Goal: Task Accomplishment & Management: Use online tool/utility

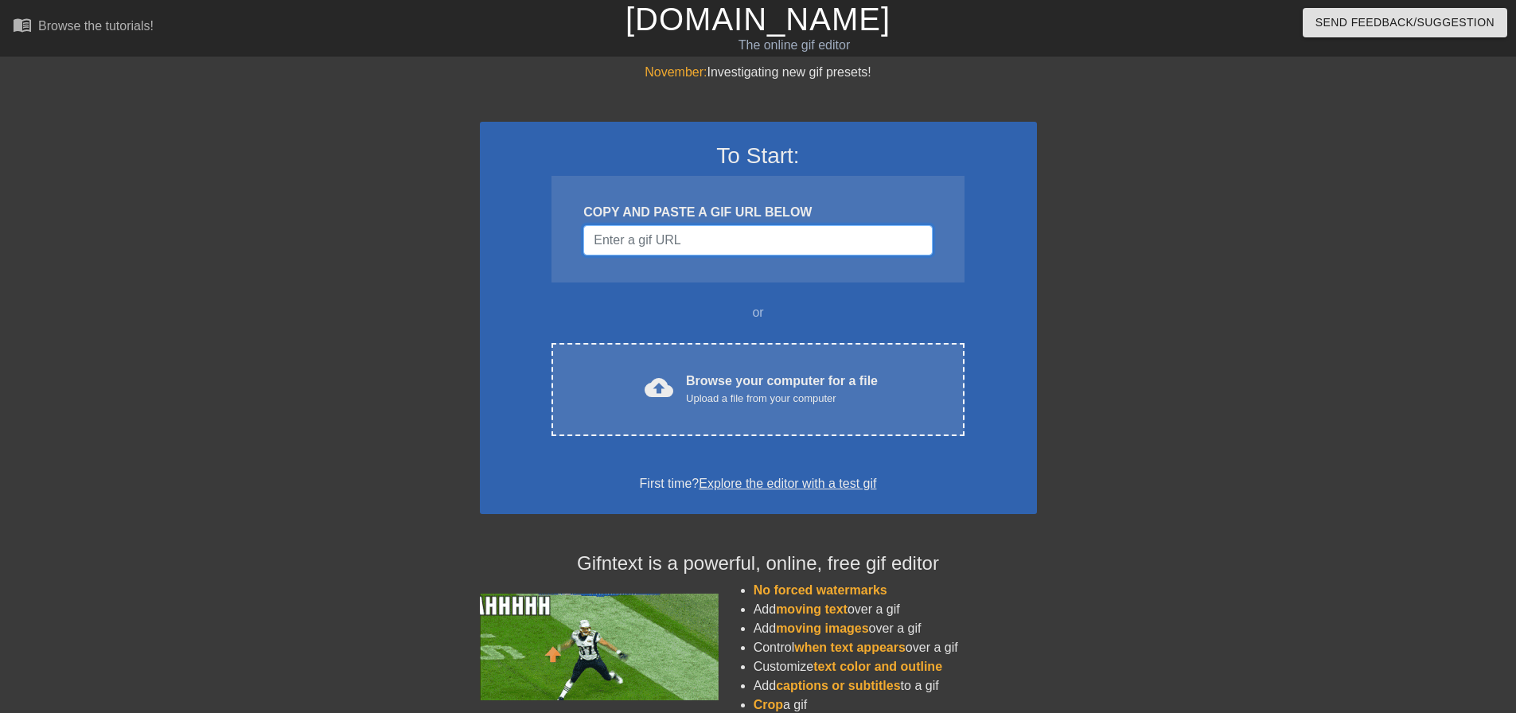
click at [708, 243] on input "Username" at bounding box center [757, 240] width 349 height 30
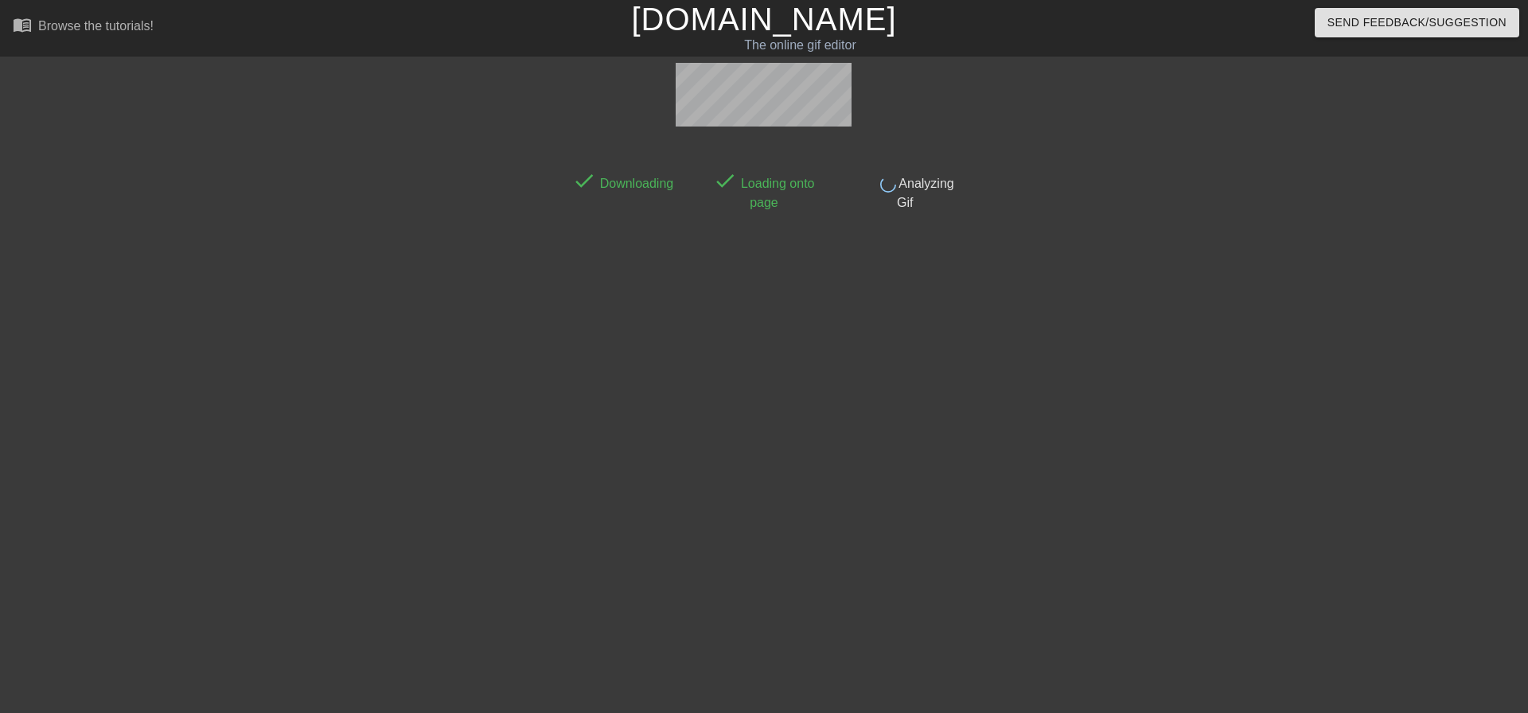
click at [760, 27] on link "[DOMAIN_NAME]" at bounding box center [763, 19] width 265 height 35
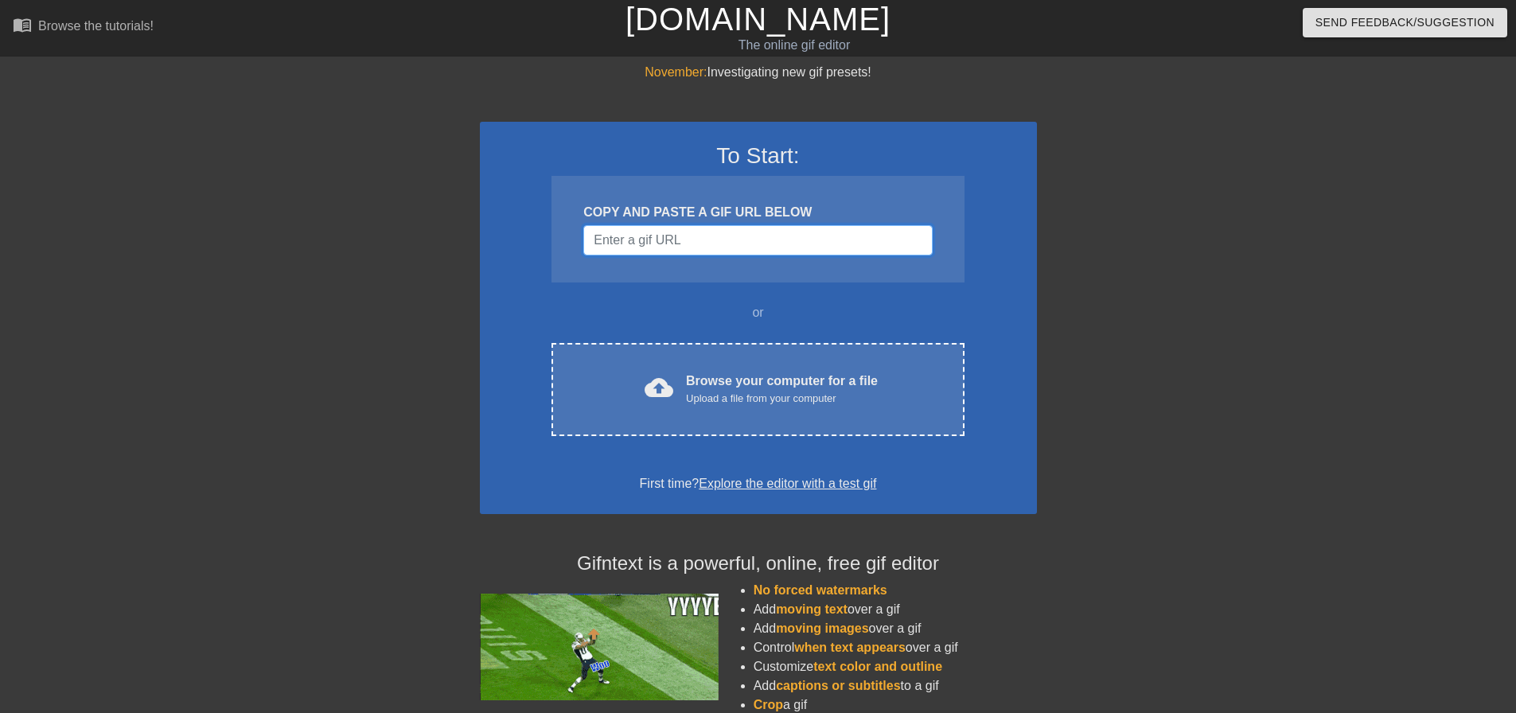
click at [721, 233] on input "Username" at bounding box center [757, 240] width 349 height 30
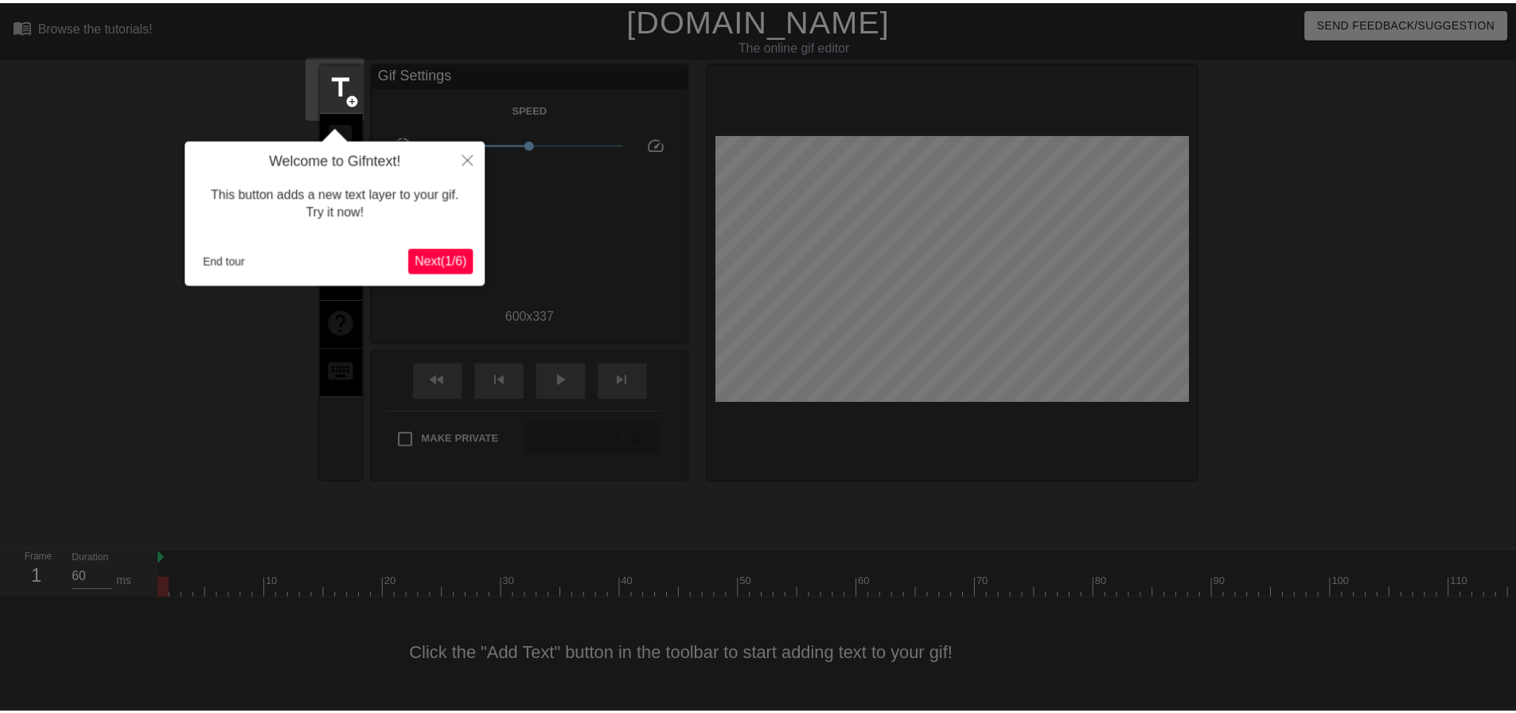
scroll to position [8, 0]
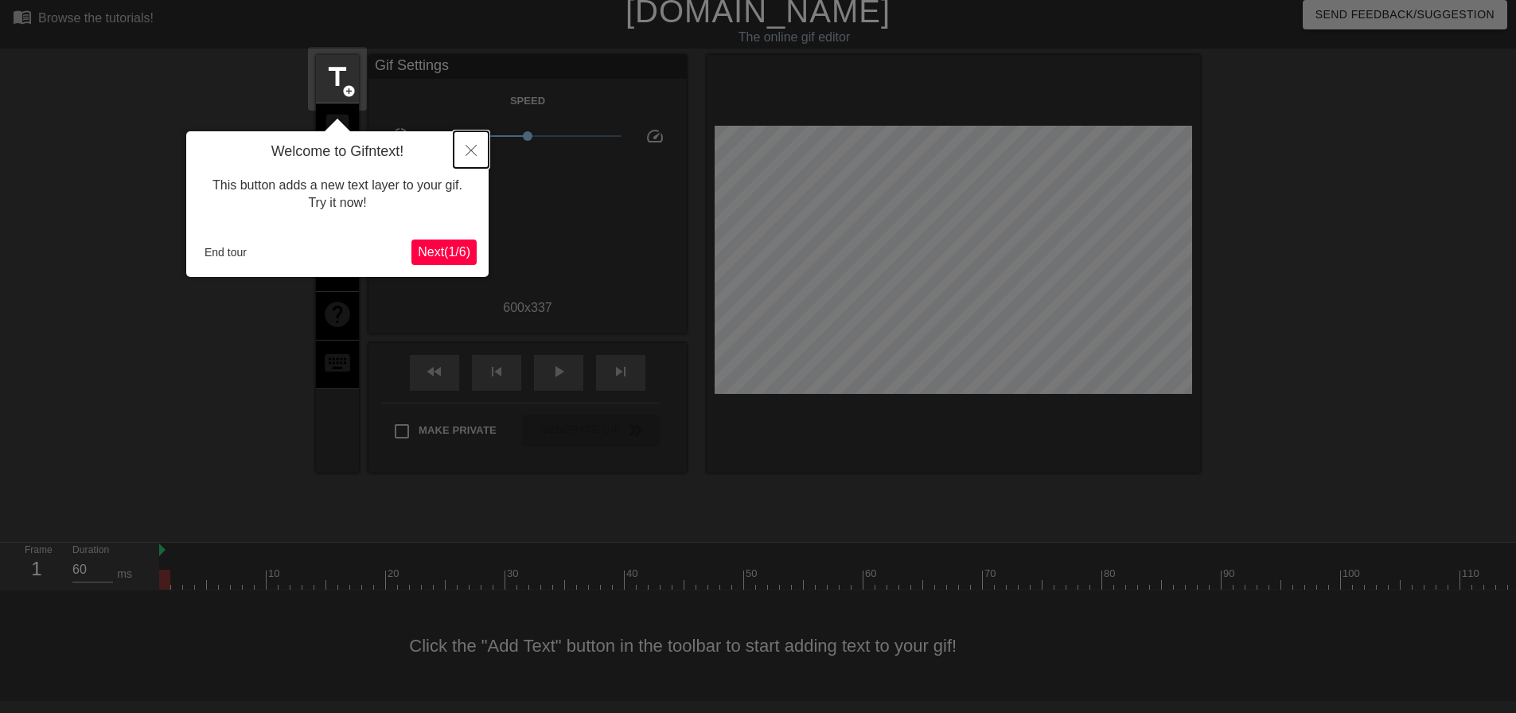
click at [477, 154] on button "Close" at bounding box center [471, 149] width 35 height 37
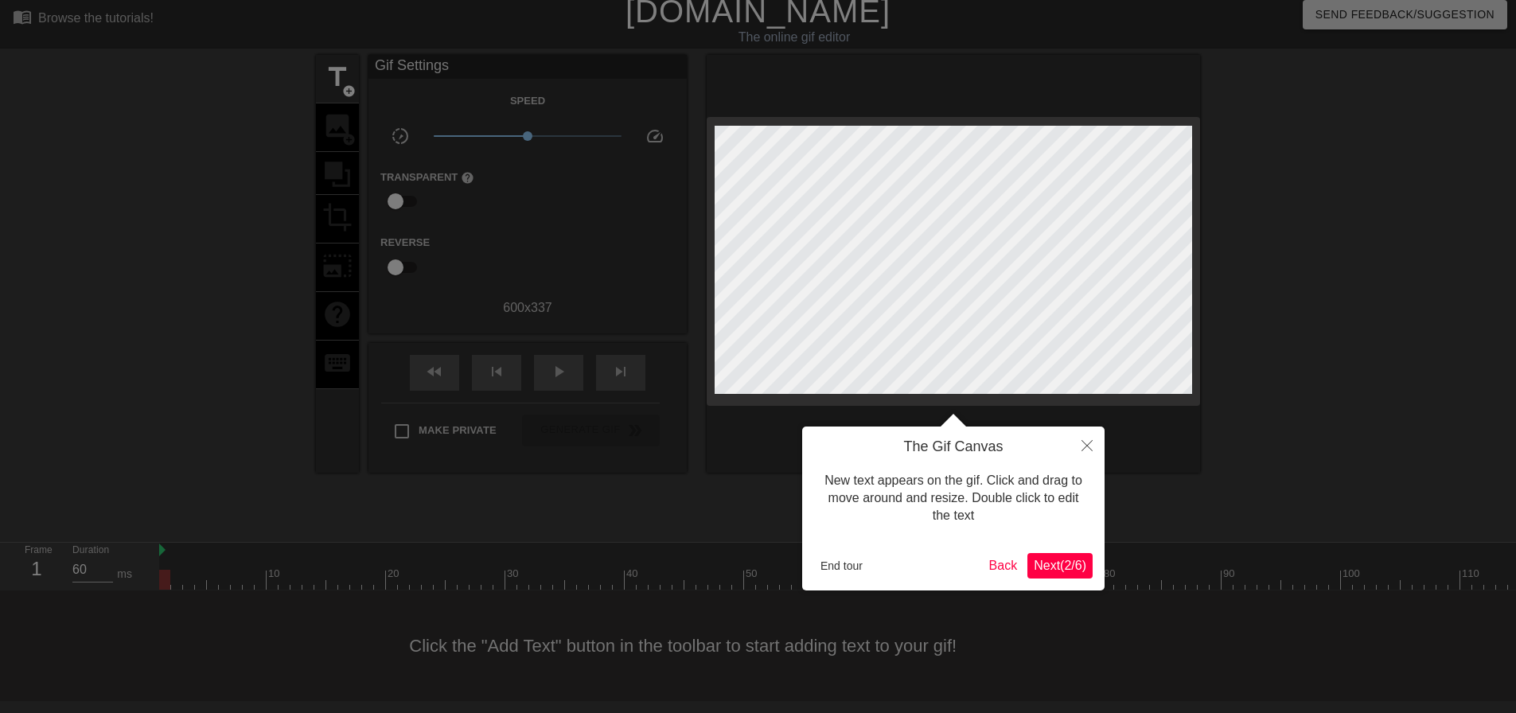
scroll to position [0, 0]
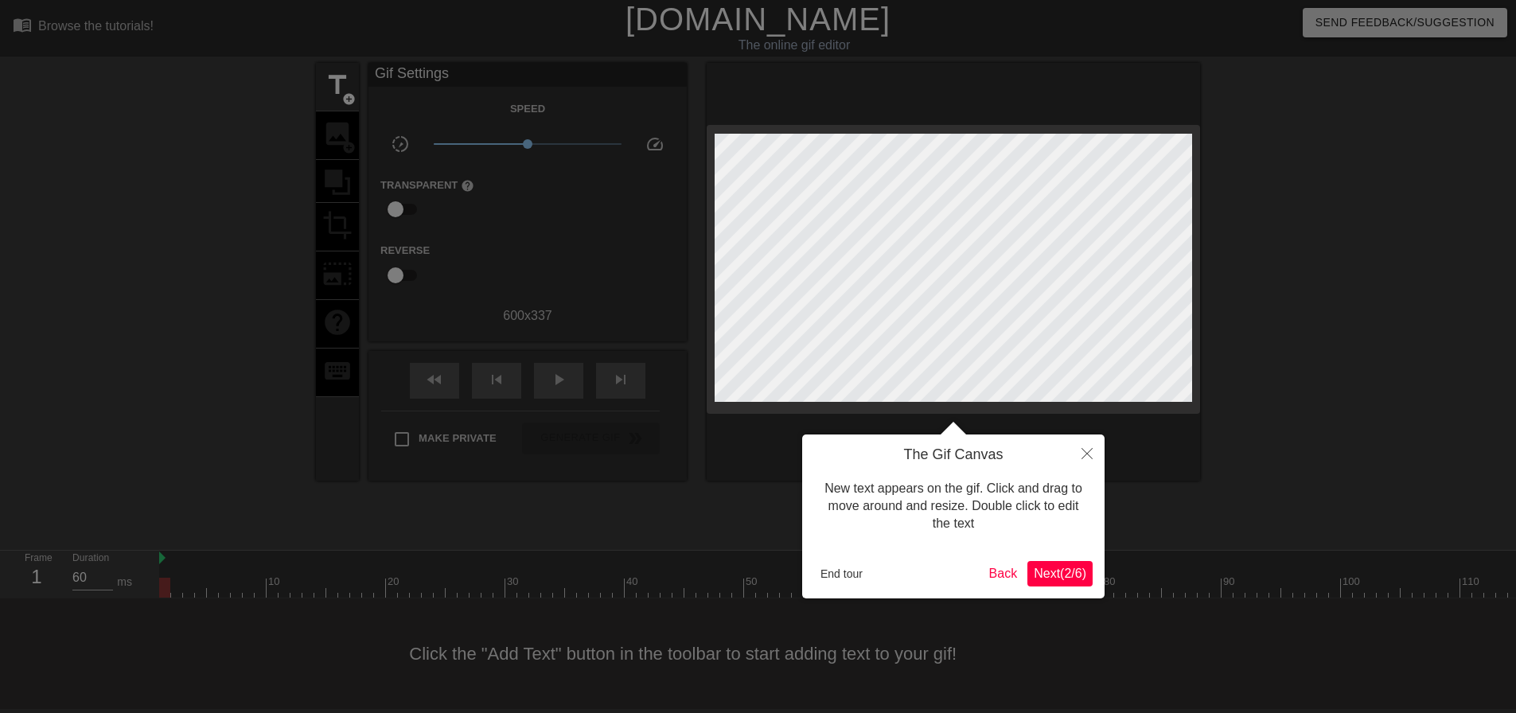
click at [568, 373] on div at bounding box center [758, 360] width 1516 height 721
click at [568, 381] on div at bounding box center [758, 360] width 1516 height 721
click at [1085, 457] on icon "Close" at bounding box center [1087, 453] width 11 height 11
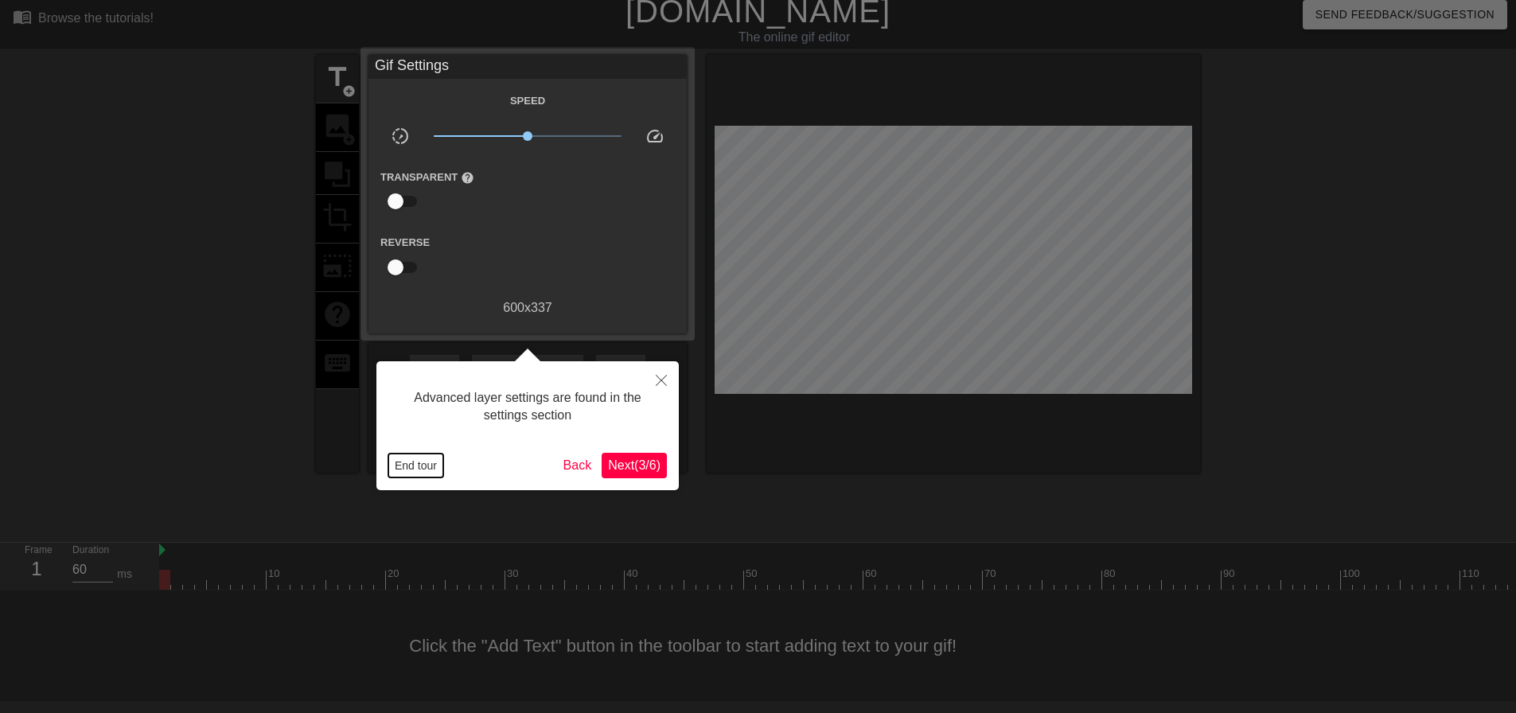
click at [422, 470] on button "End tour" at bounding box center [415, 466] width 55 height 24
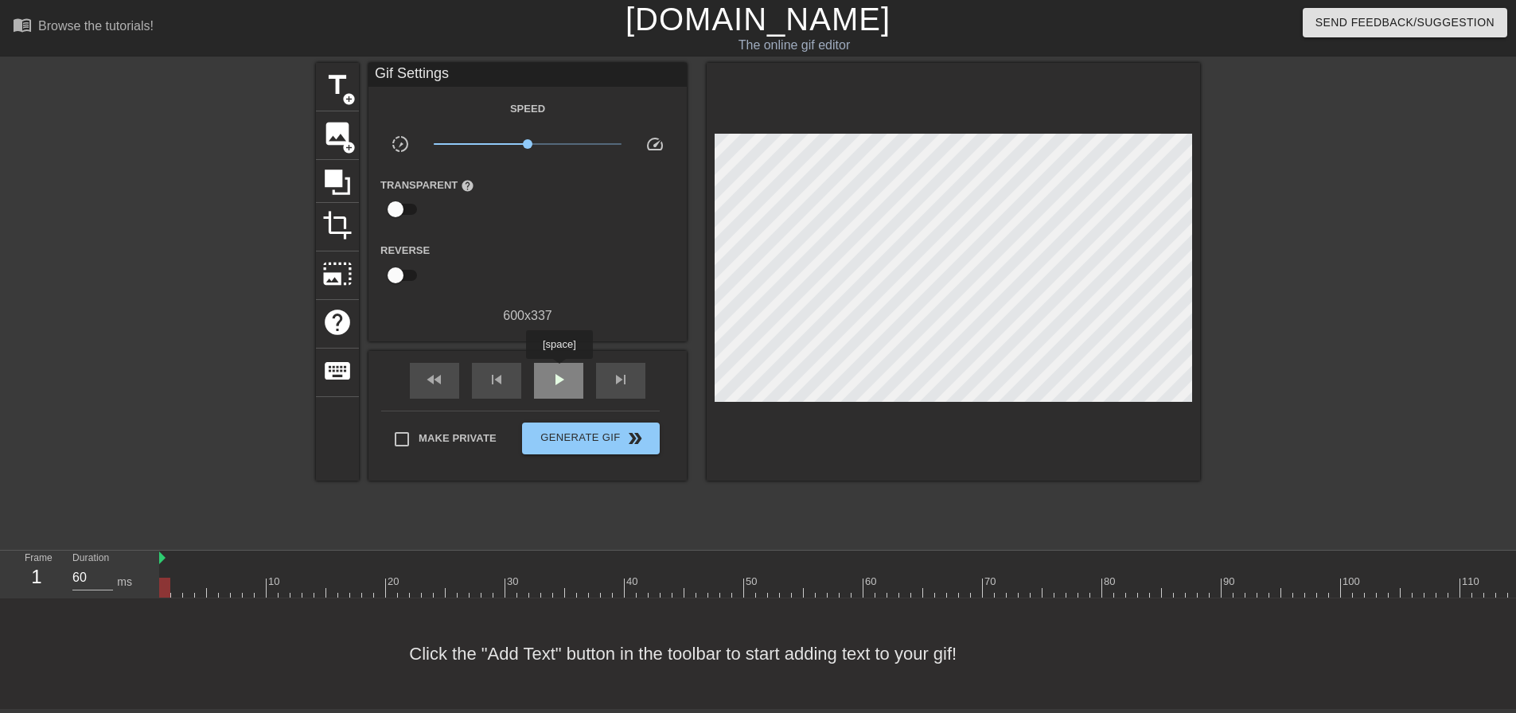
click at [559, 370] on span "play_arrow" at bounding box center [558, 379] width 19 height 19
click at [559, 370] on span "pause" at bounding box center [558, 379] width 19 height 19
click at [337, 210] on span "crop" at bounding box center [337, 225] width 30 height 30
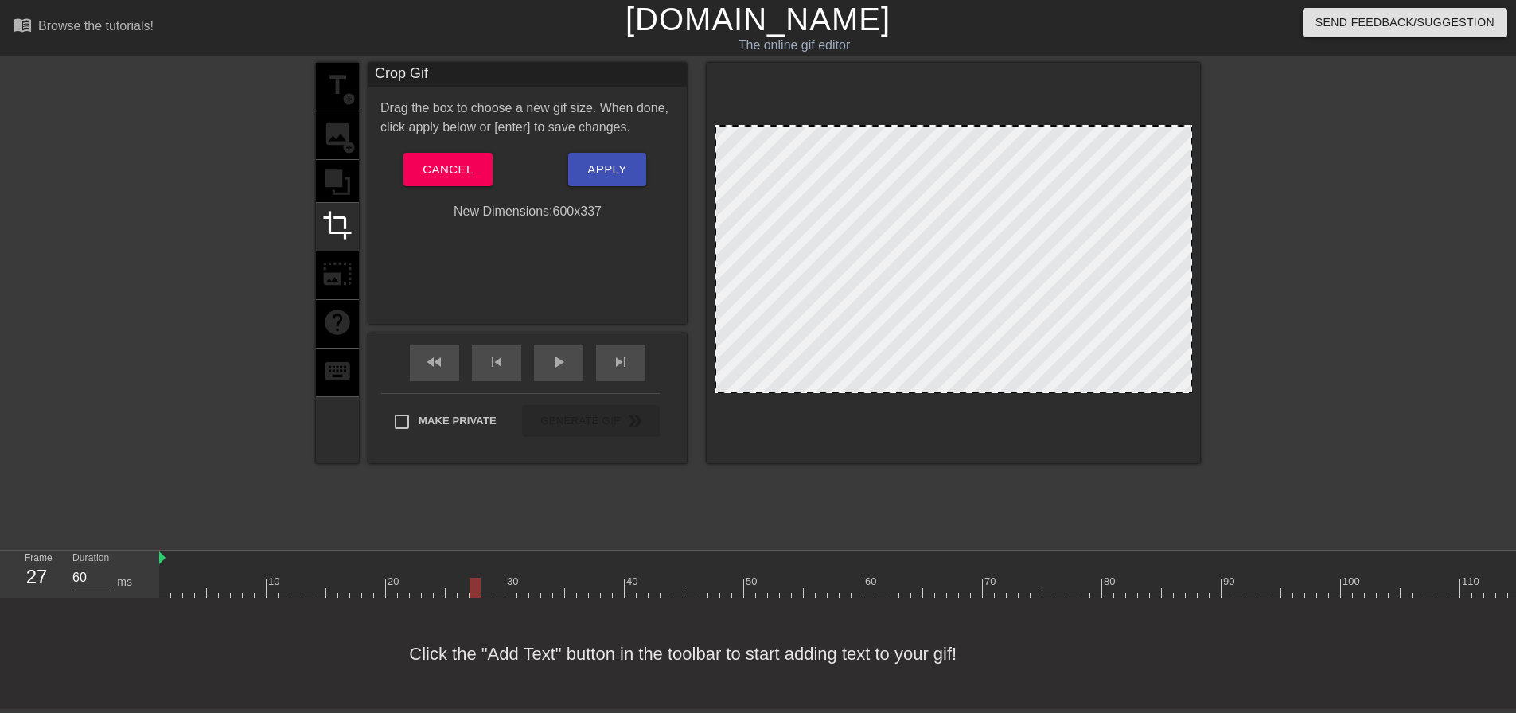
click at [747, 388] on div at bounding box center [953, 392] width 474 height 8
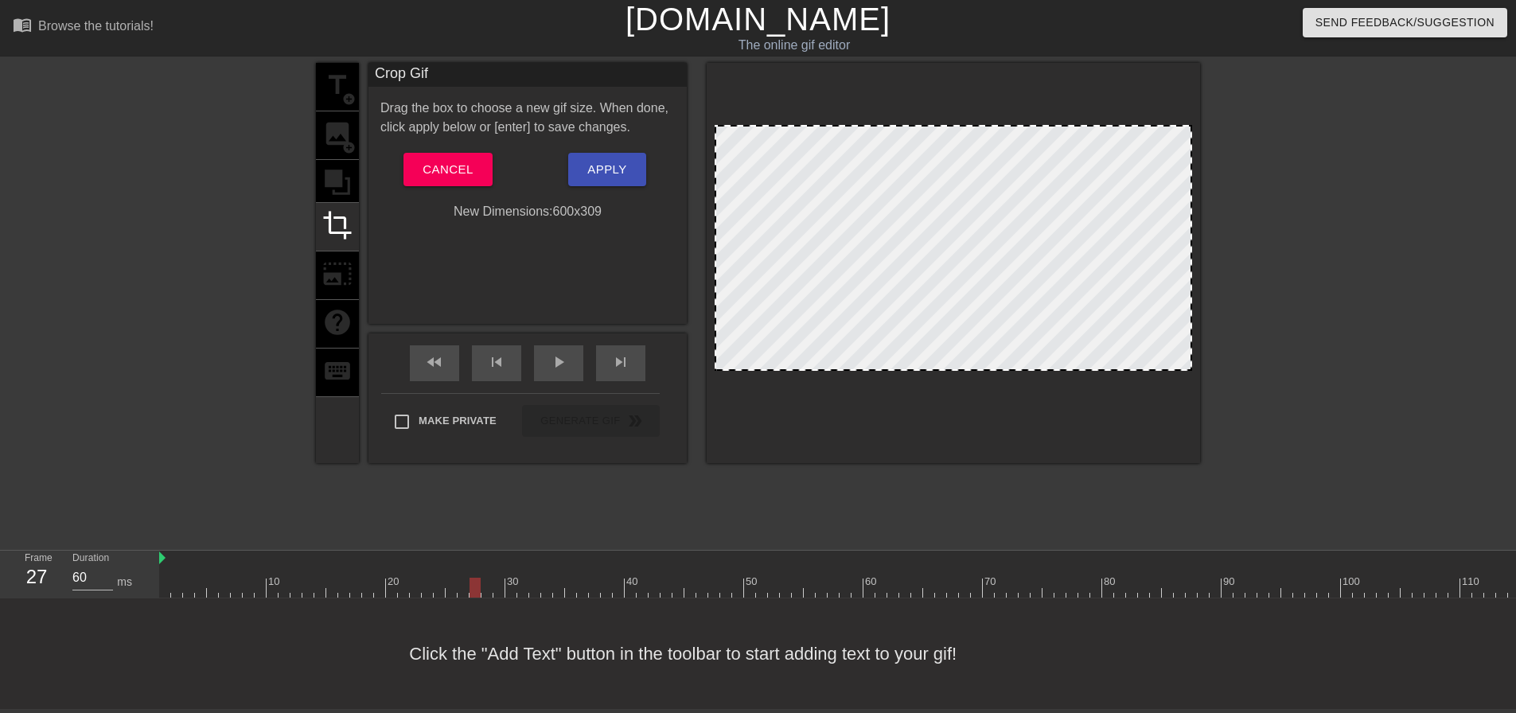
drag, startPoint x: 747, startPoint y: 380, endPoint x: 750, endPoint y: 359, distance: 21.7
click at [611, 164] on span "Apply" at bounding box center [606, 169] width 39 height 21
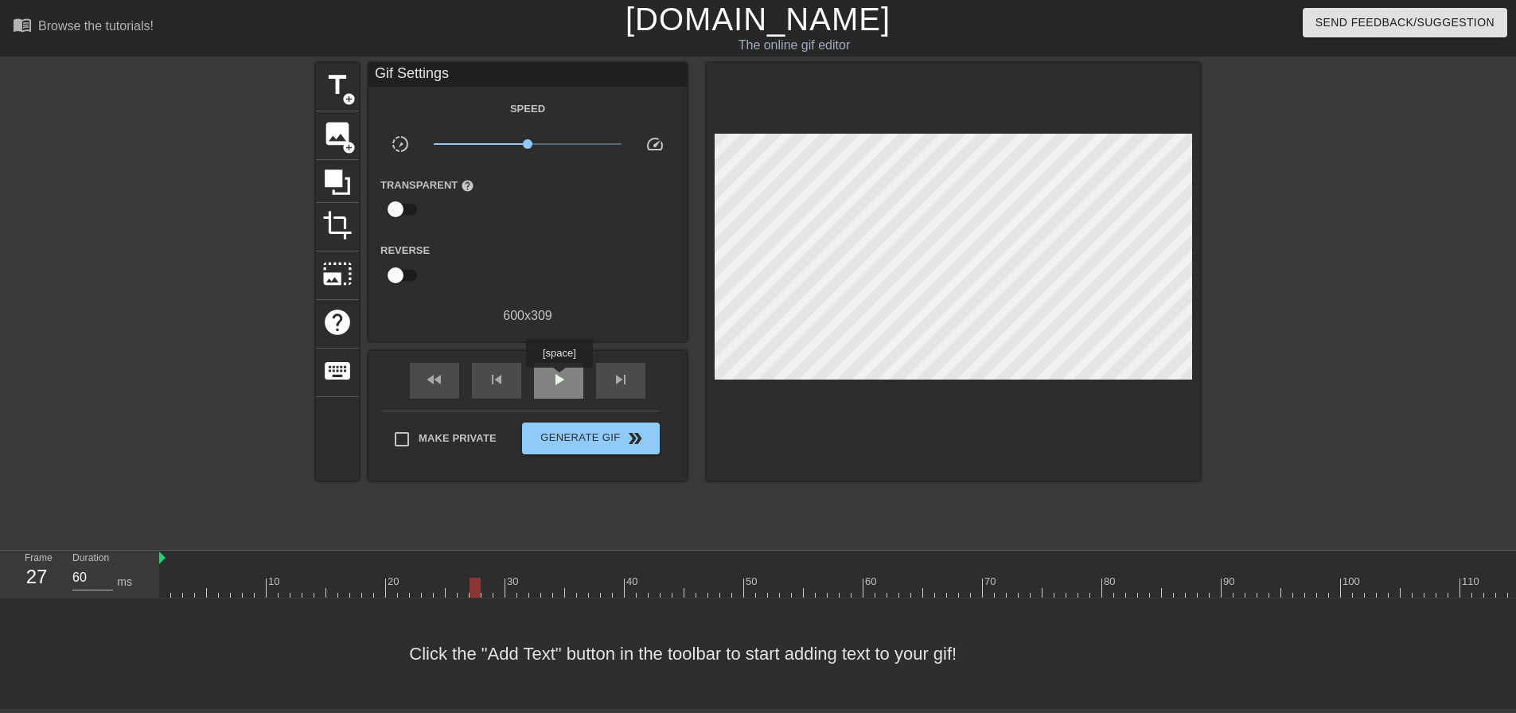
click at [559, 378] on span "play_arrow" at bounding box center [558, 379] width 19 height 19
click at [560, 377] on span "pause" at bounding box center [558, 379] width 19 height 19
click at [441, 372] on span "fast_rewind" at bounding box center [434, 379] width 19 height 19
click at [338, 217] on span "crop" at bounding box center [337, 225] width 30 height 30
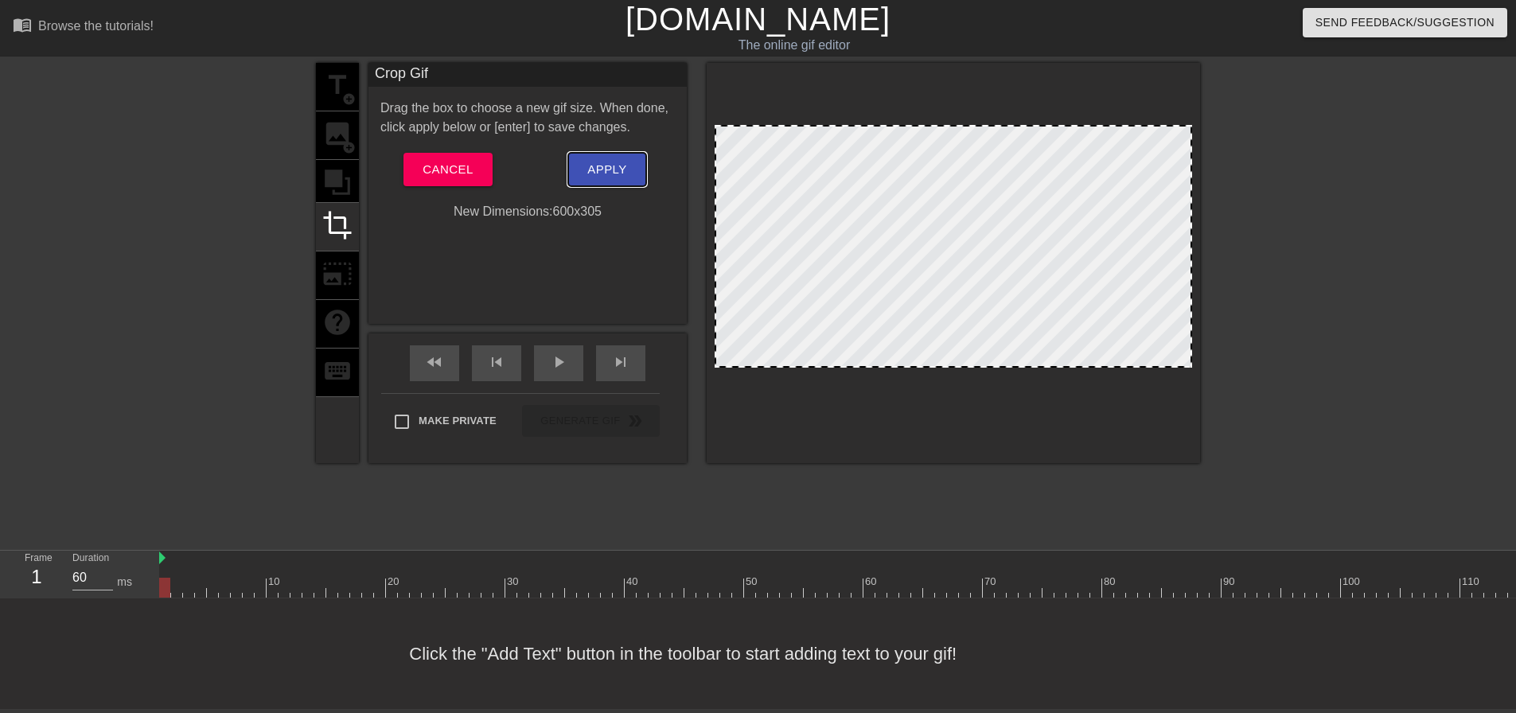
click at [613, 167] on span "Apply" at bounding box center [606, 169] width 39 height 21
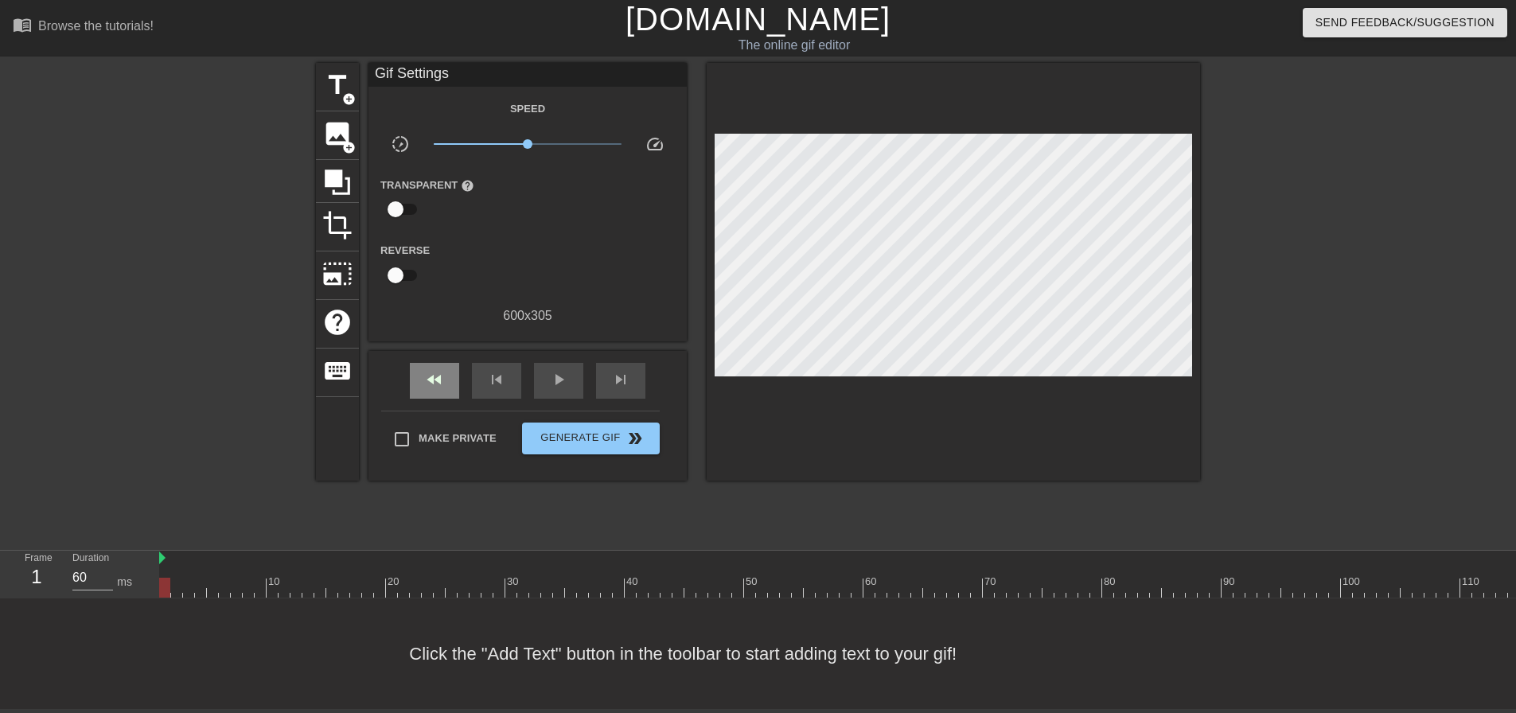
click at [446, 374] on div "fast_rewind" at bounding box center [434, 381] width 49 height 36
click at [564, 374] on span "play_arrow" at bounding box center [558, 379] width 19 height 19
click at [565, 374] on span "pause" at bounding box center [558, 379] width 19 height 19
click at [449, 371] on div "fast_rewind" at bounding box center [434, 381] width 49 height 36
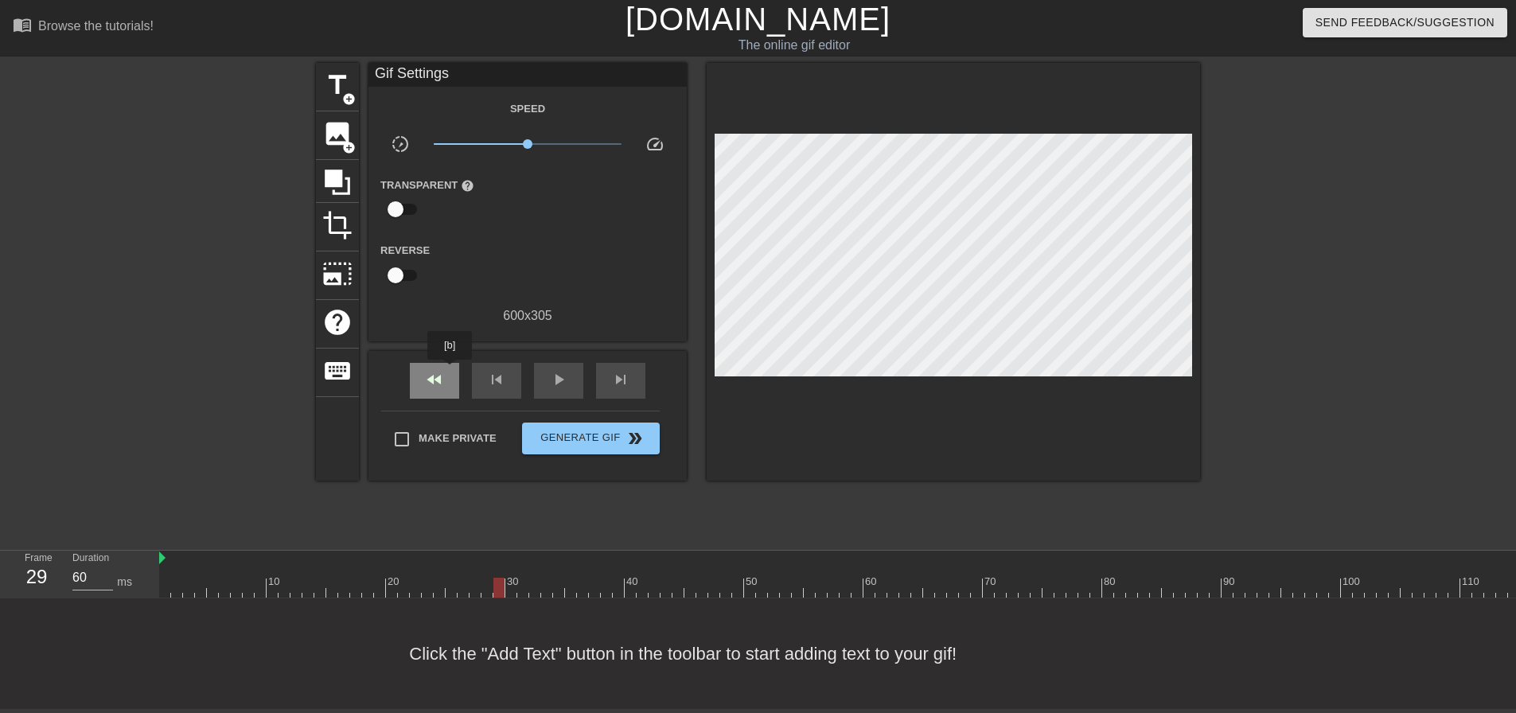
click at [449, 371] on div "fast_rewind" at bounding box center [434, 381] width 49 height 36
click at [440, 377] on span "fast_rewind" at bounding box center [434, 379] width 19 height 19
click at [560, 370] on span "play_arrow" at bounding box center [558, 379] width 19 height 19
click at [560, 370] on span "pause" at bounding box center [558, 379] width 19 height 19
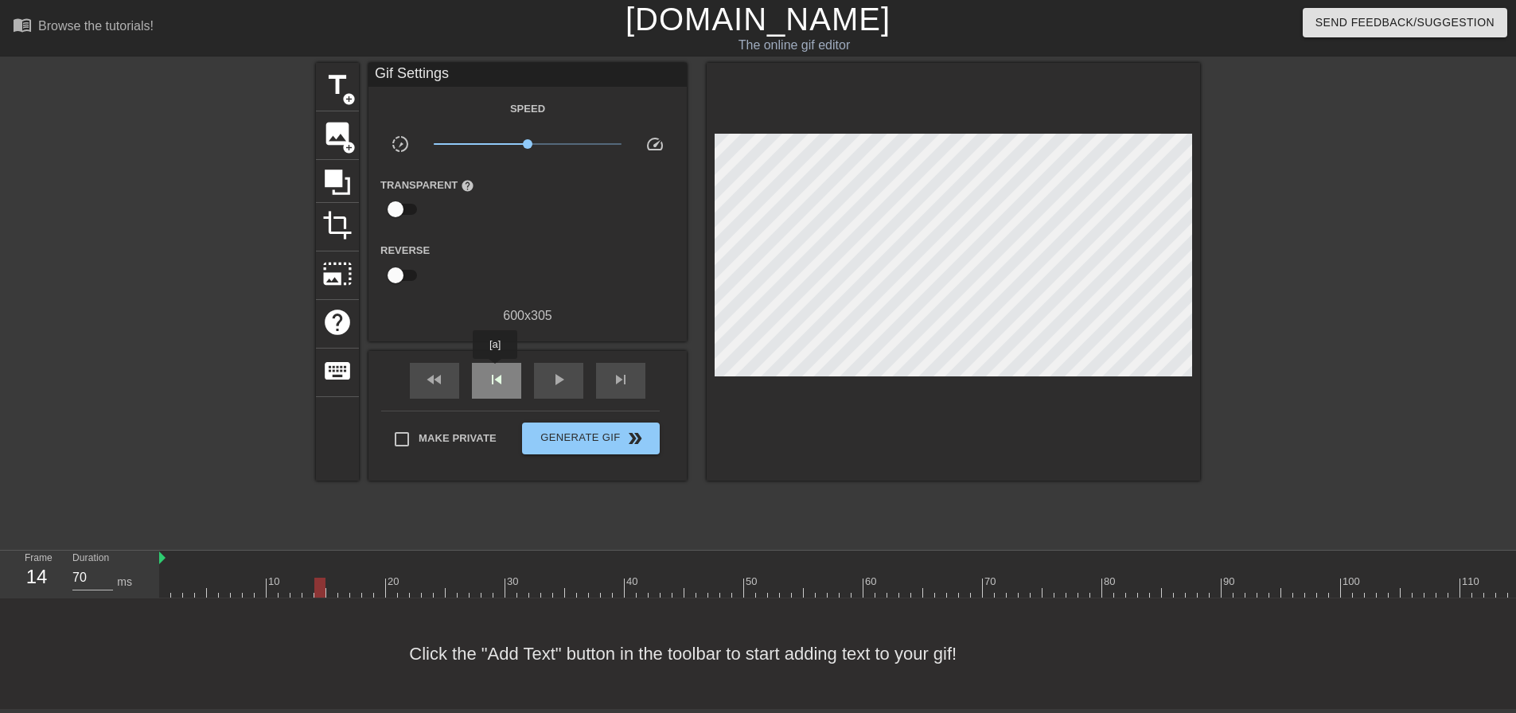
click at [495, 370] on span "skip_previous" at bounding box center [496, 379] width 19 height 19
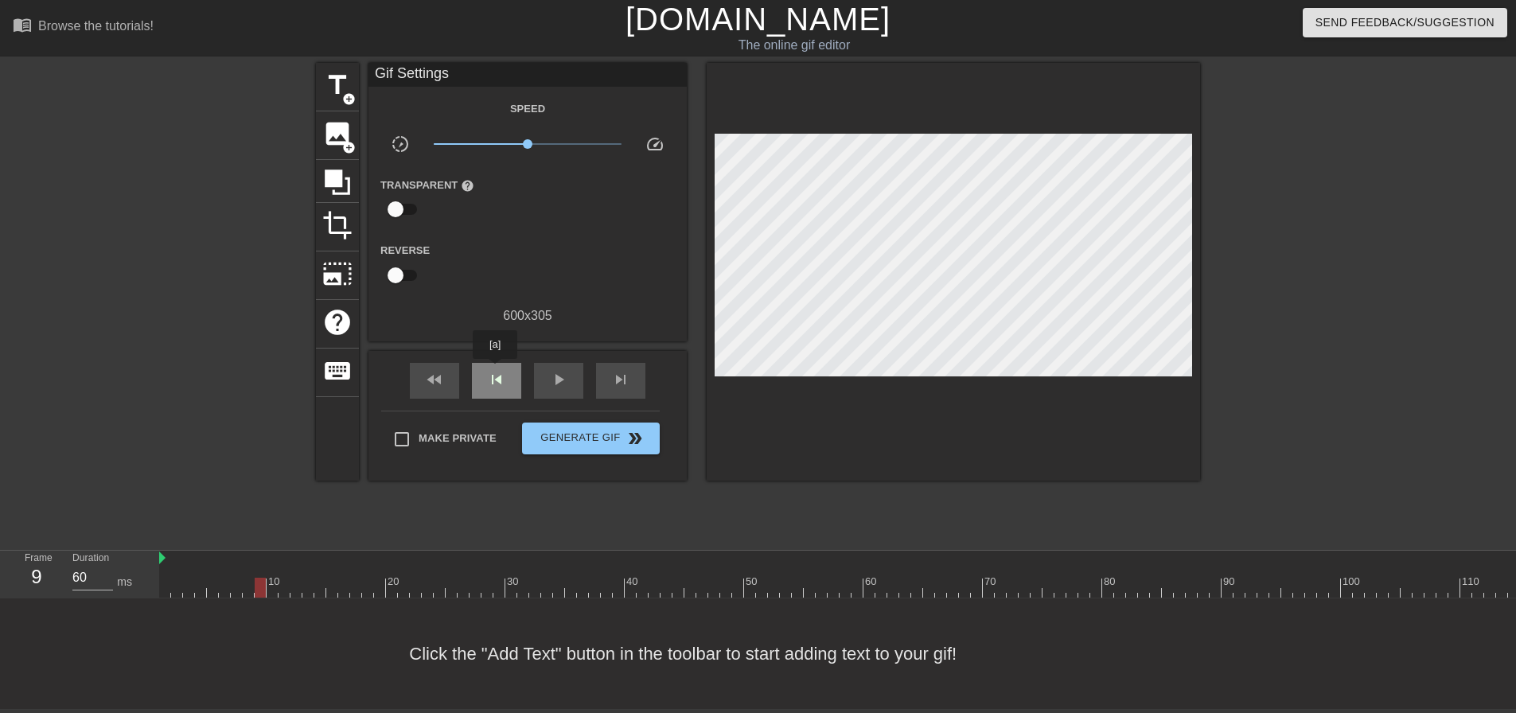
click at [496, 370] on span "skip_previous" at bounding box center [496, 379] width 19 height 19
type input "60"
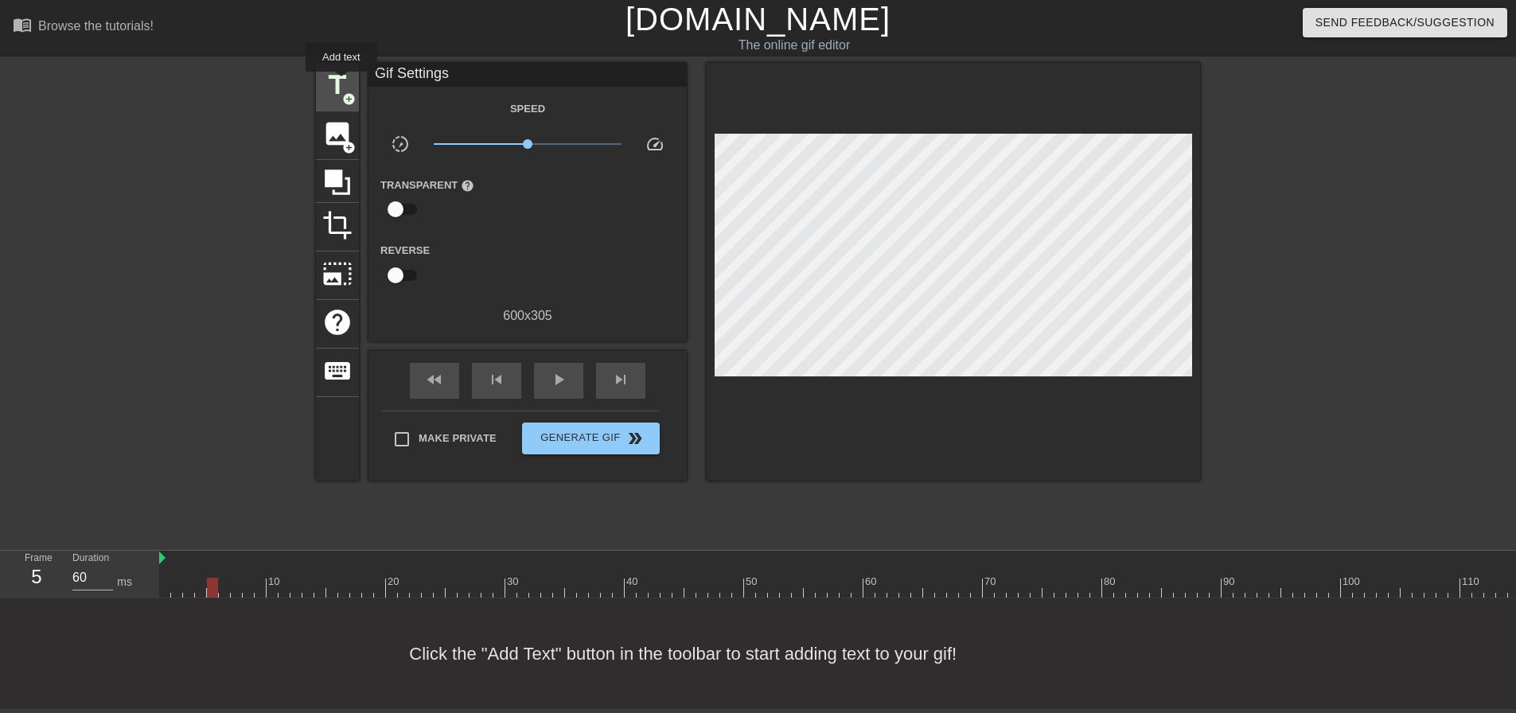
click at [341, 82] on span "title" at bounding box center [337, 85] width 30 height 30
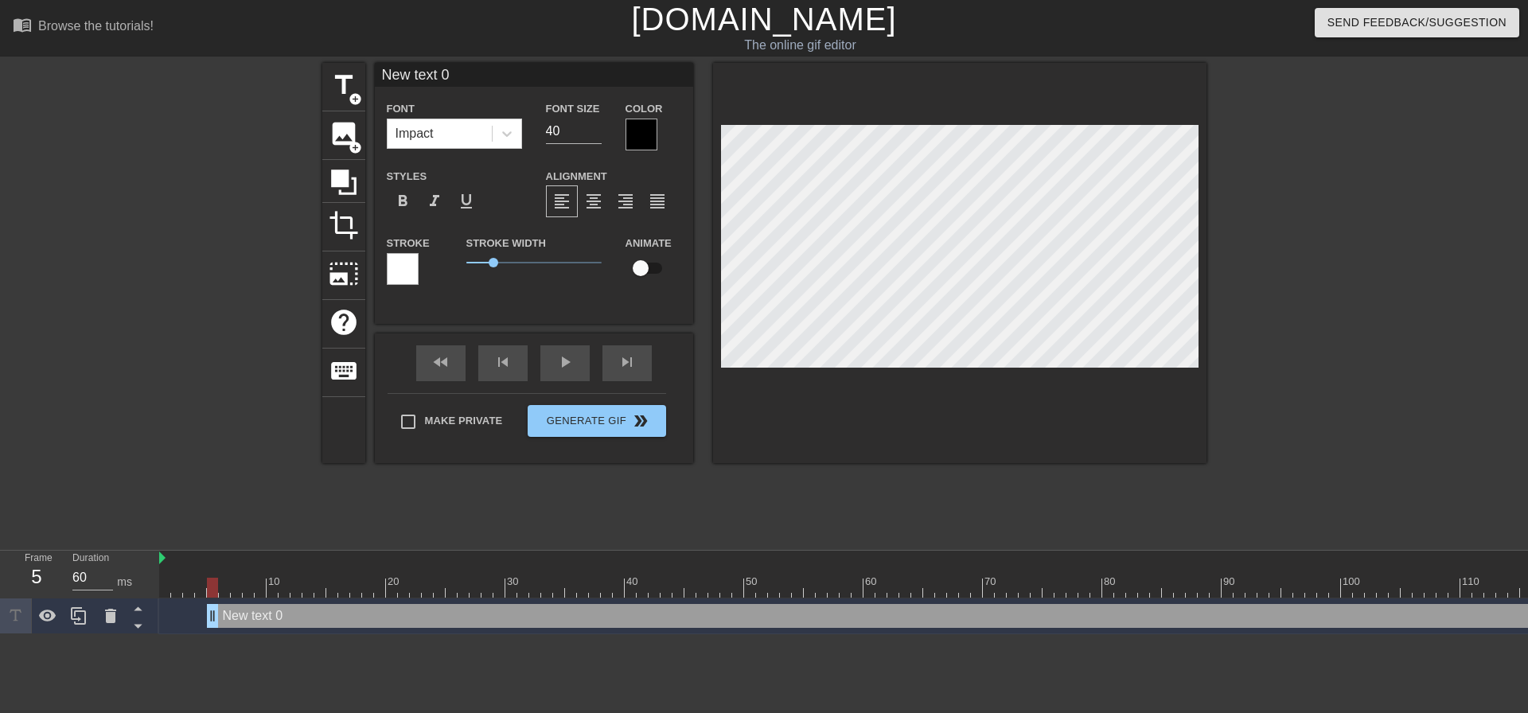
scroll to position [2, 4]
type input "u"
type textarea "u"
type input "us"
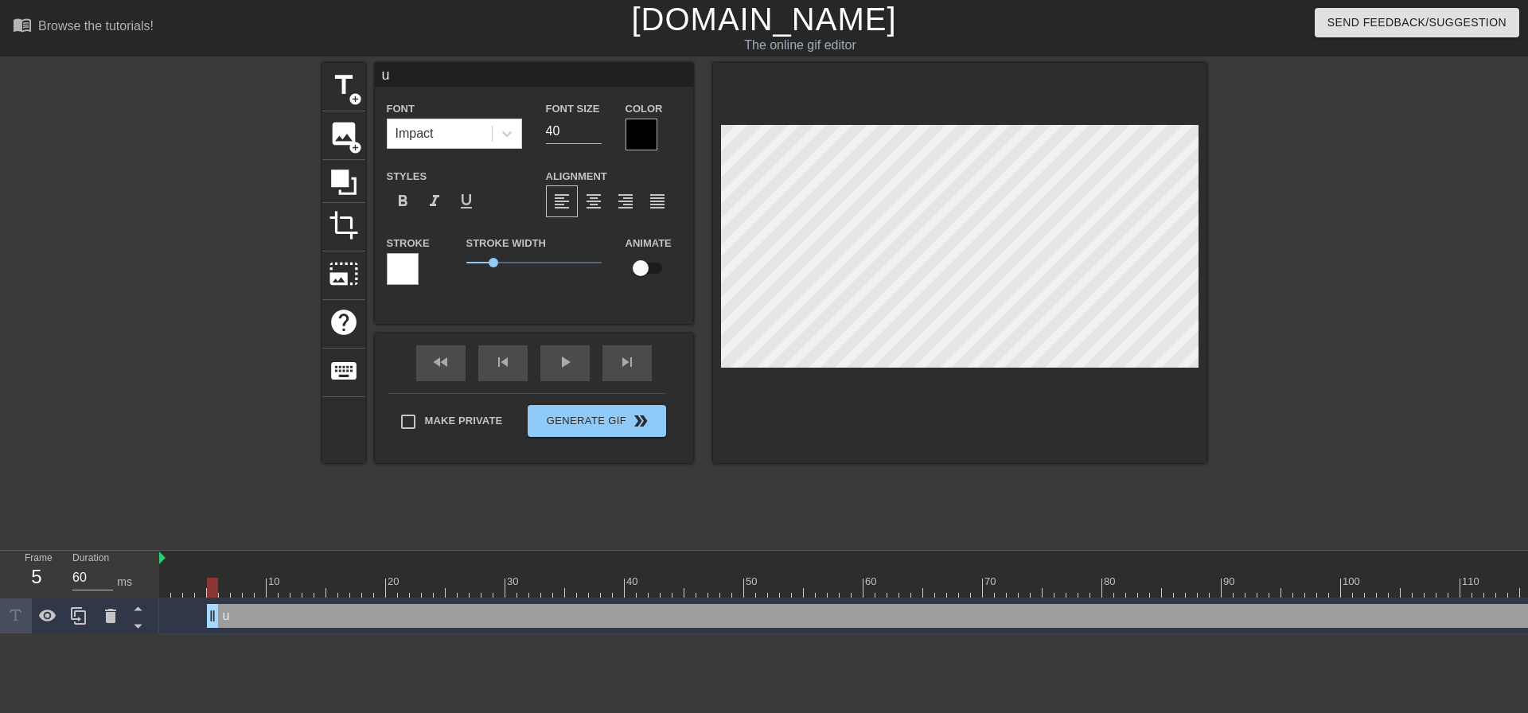
type textarea "us"
type input "uss"
type textarea "uss"
type input "usse"
type textarea "usse"
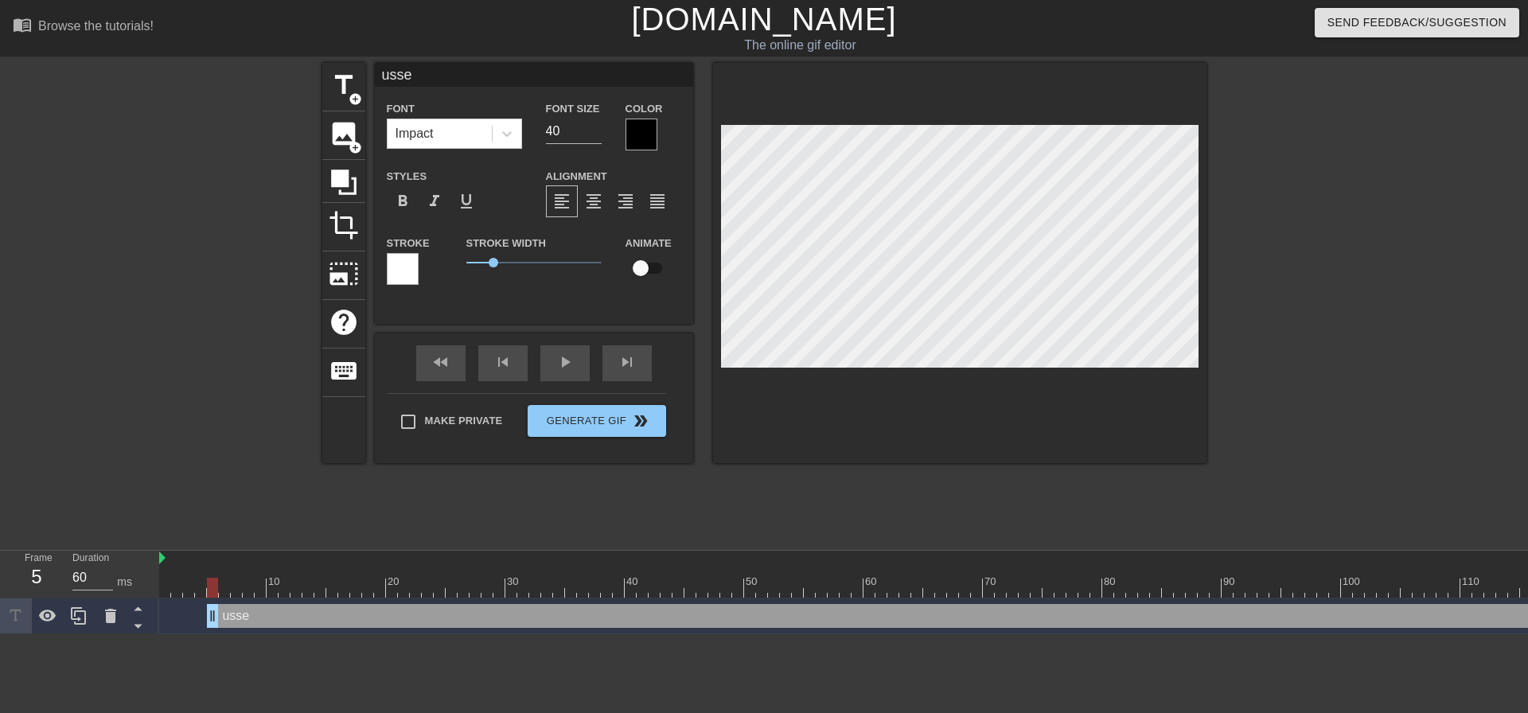
type input "uss"
type textarea "uss"
type input "us"
type textarea "us"
type input "u"
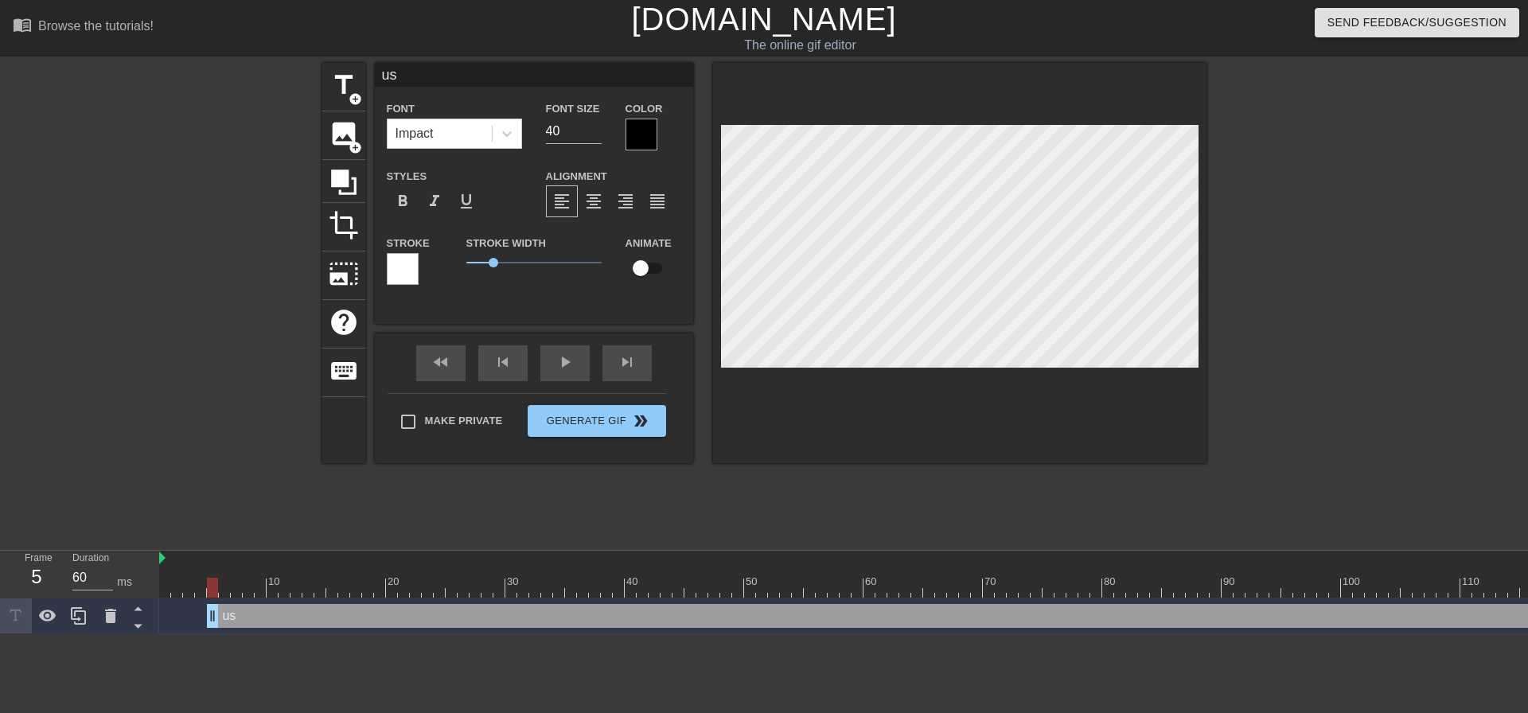
type textarea "u"
type input "u"
type textarea "u"
type input "uS"
type textarea "uS"
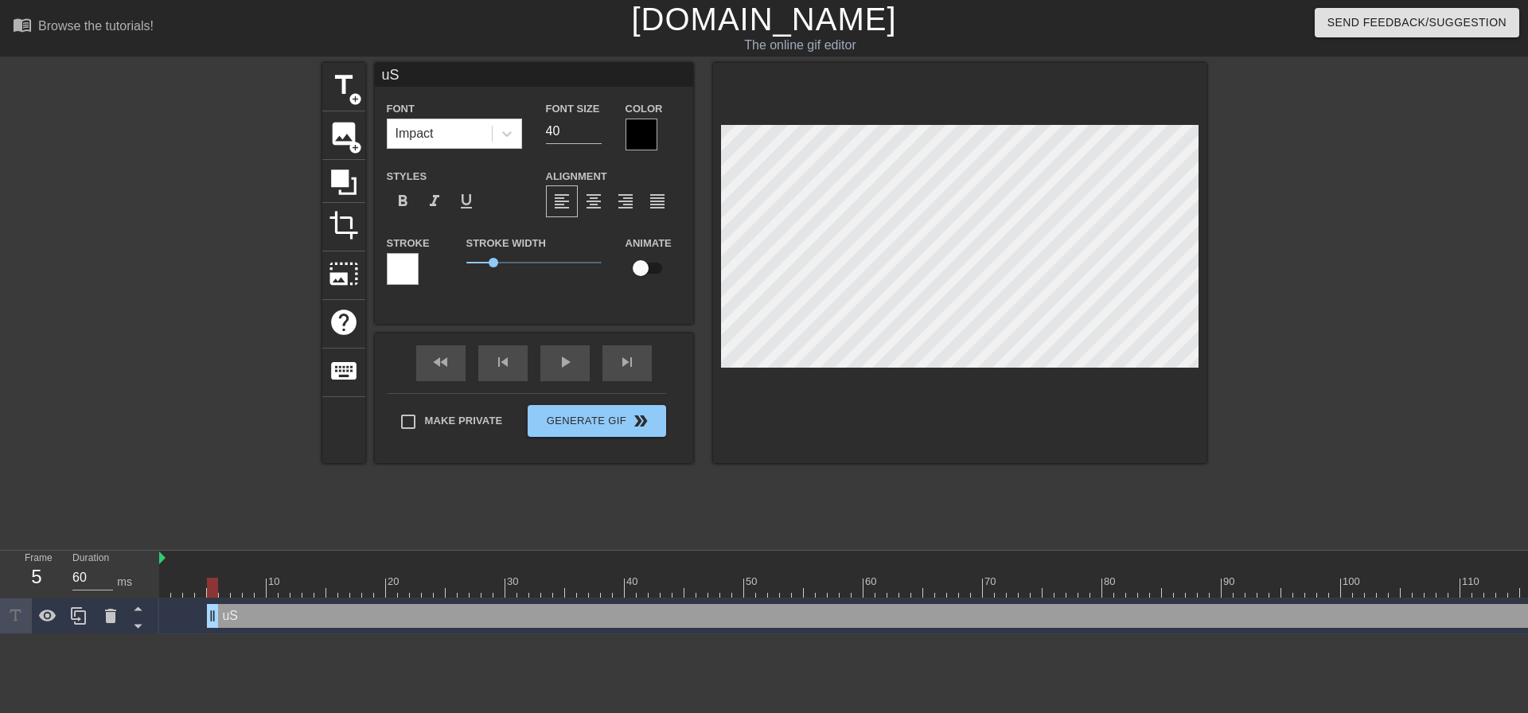
type input "uSE"
type textarea "uSE"
type input "uS"
type textarea "uS"
type input "u"
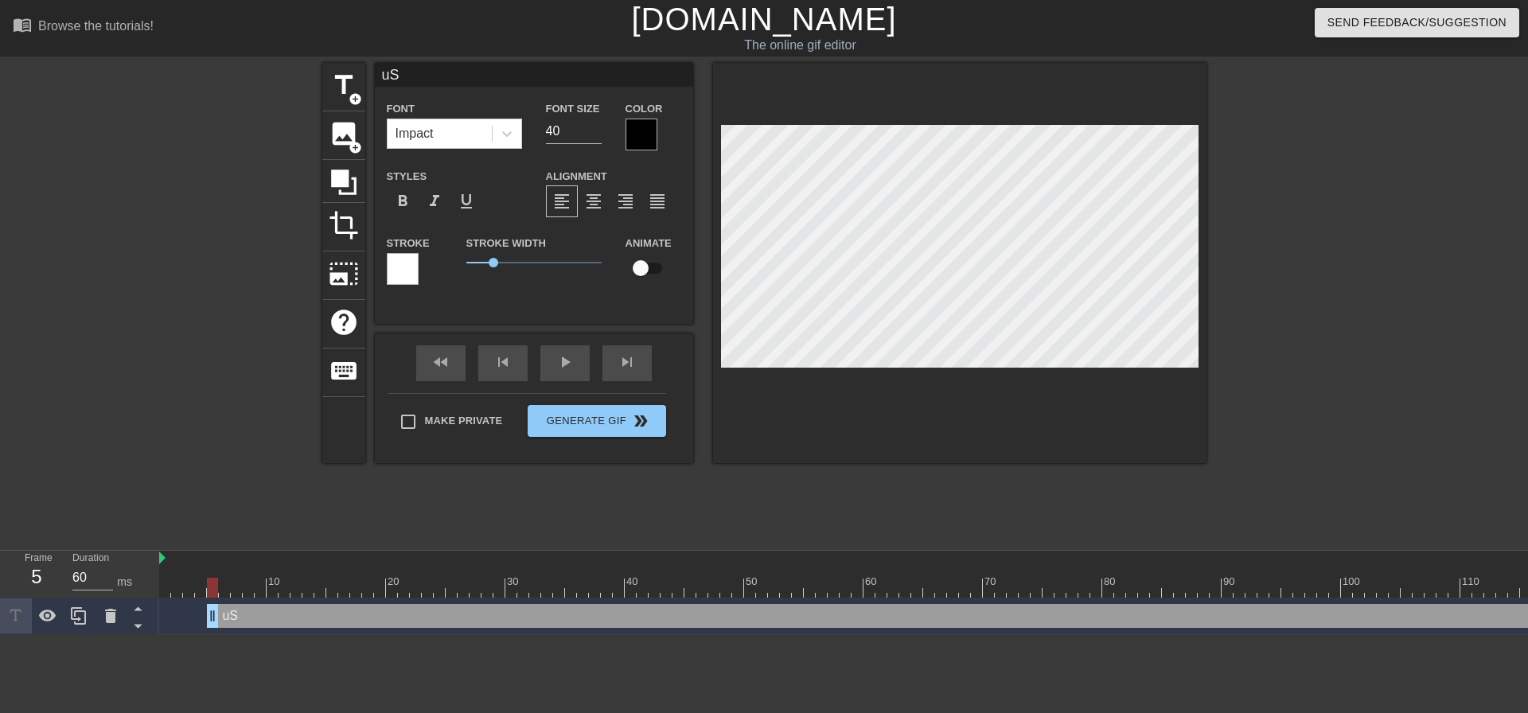
type textarea "u"
type input "U"
type textarea "U"
type input "Us"
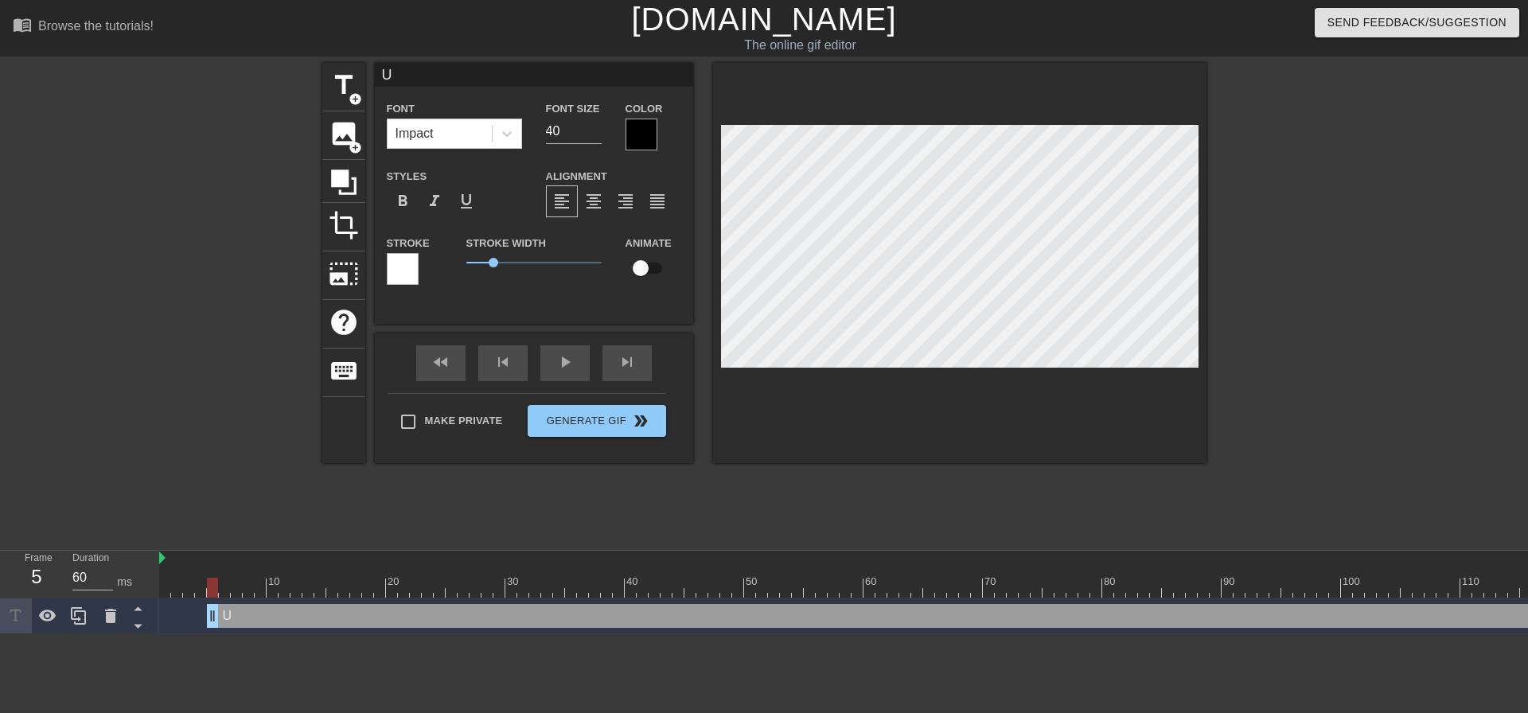
type textarea "Us"
type input "Use"
type textarea "Use"
type input "Use"
type textarea "Use"
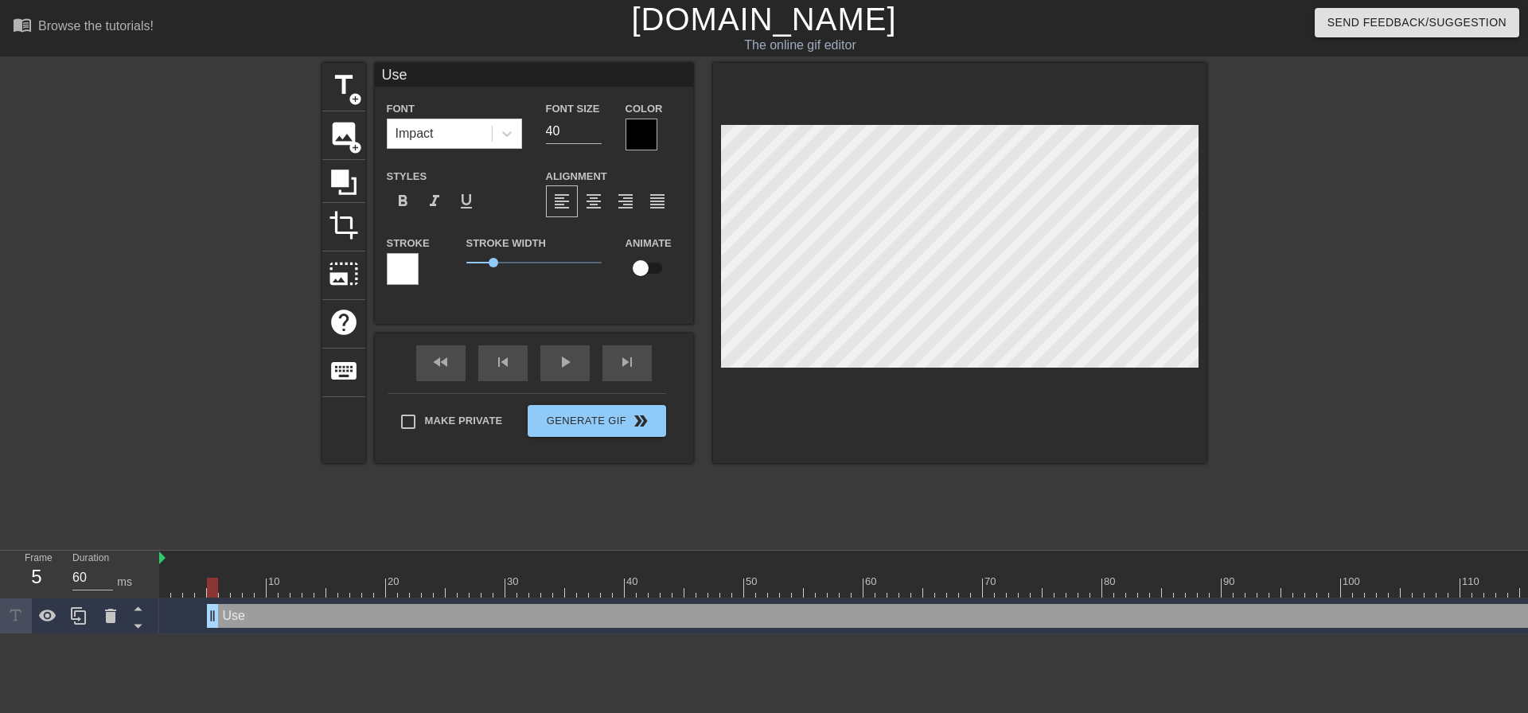
type input "Use t"
type textarea "Use t"
type input "Use th"
type textarea "Use th"
type input "Use the"
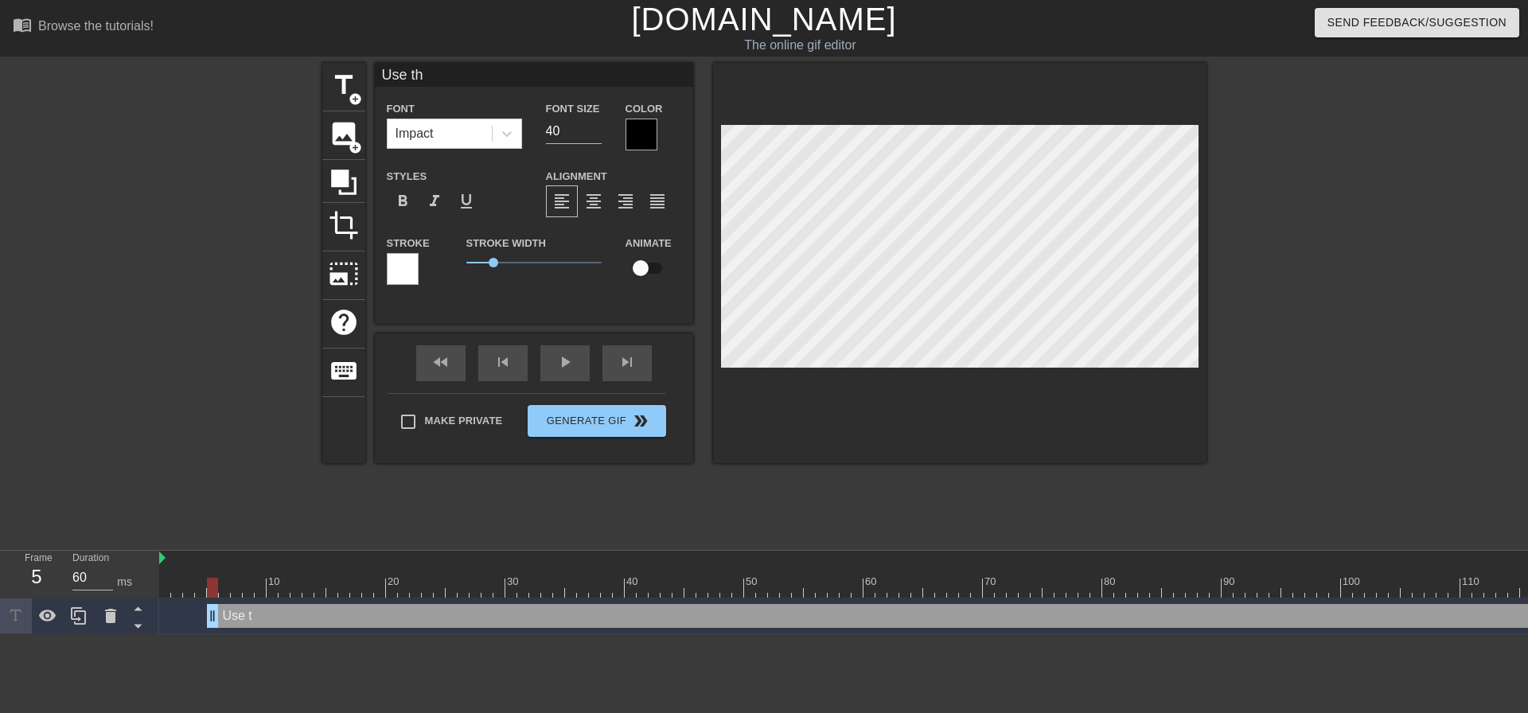
type textarea "Use the"
type input "Use the"
type textarea "Use the"
type input "Use the F"
type textarea "Use the F"
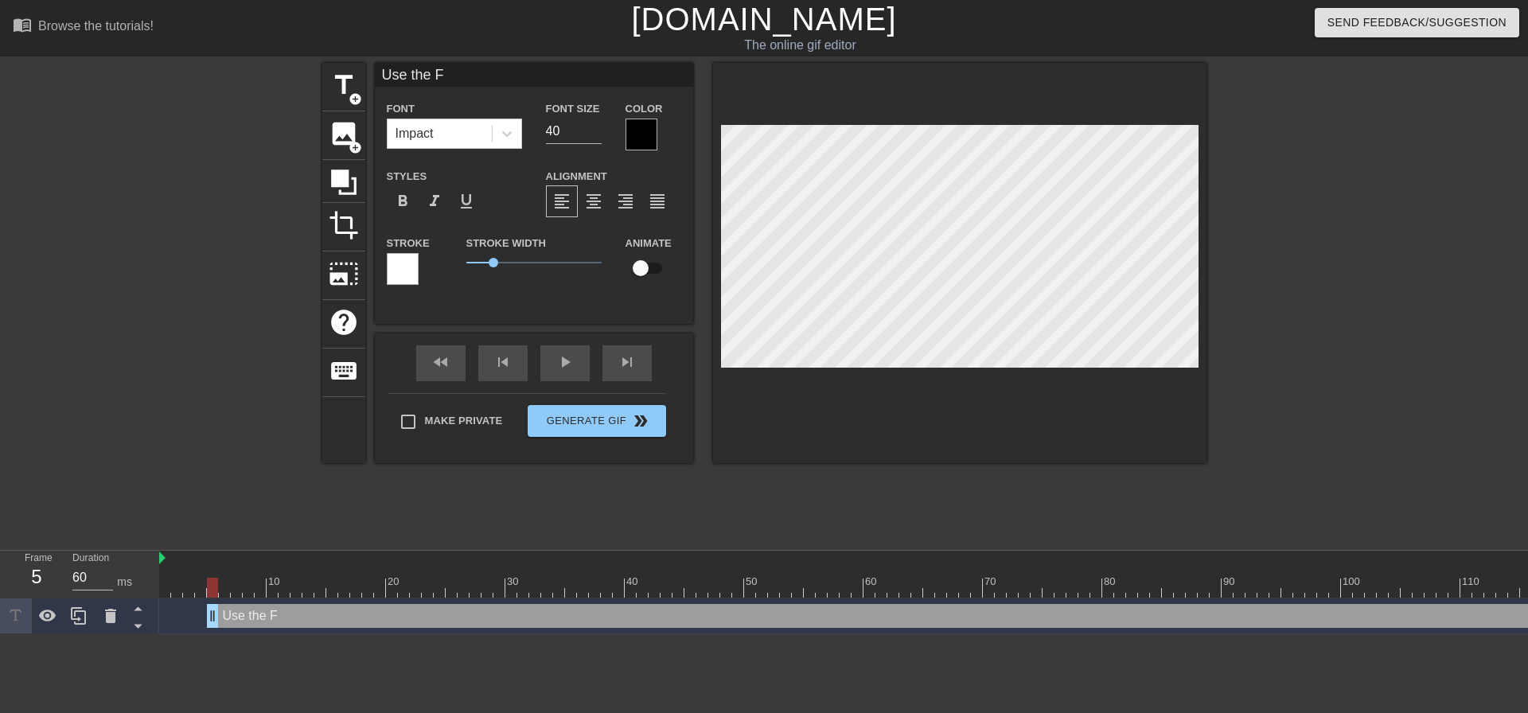
type input "Use the Fo"
type textarea "Use the Fo"
type input "Use the For"
type textarea "Use the For"
type input "Use the Forc"
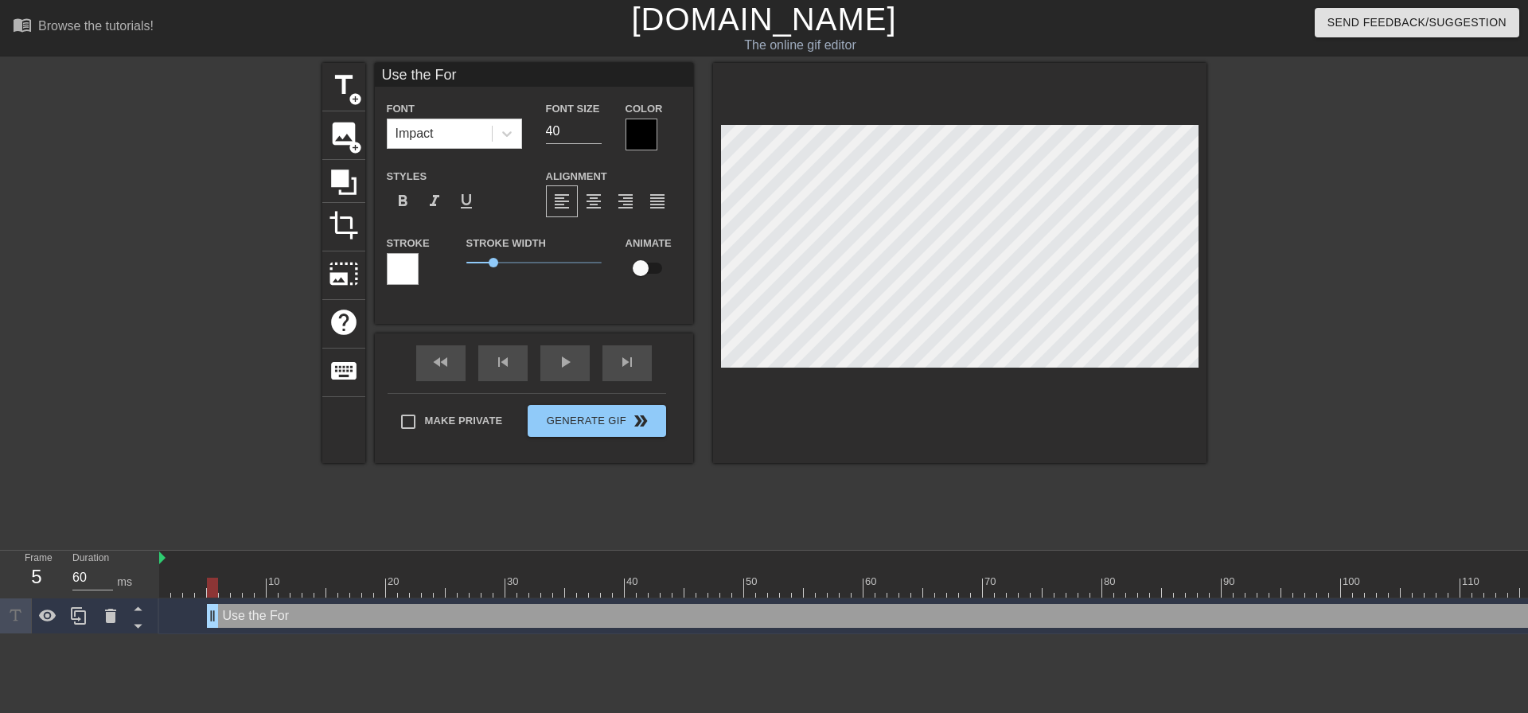
type textarea "Use the Forc"
type input "Use the Force"
type textarea "Use the Force"
type input "Use the Force,"
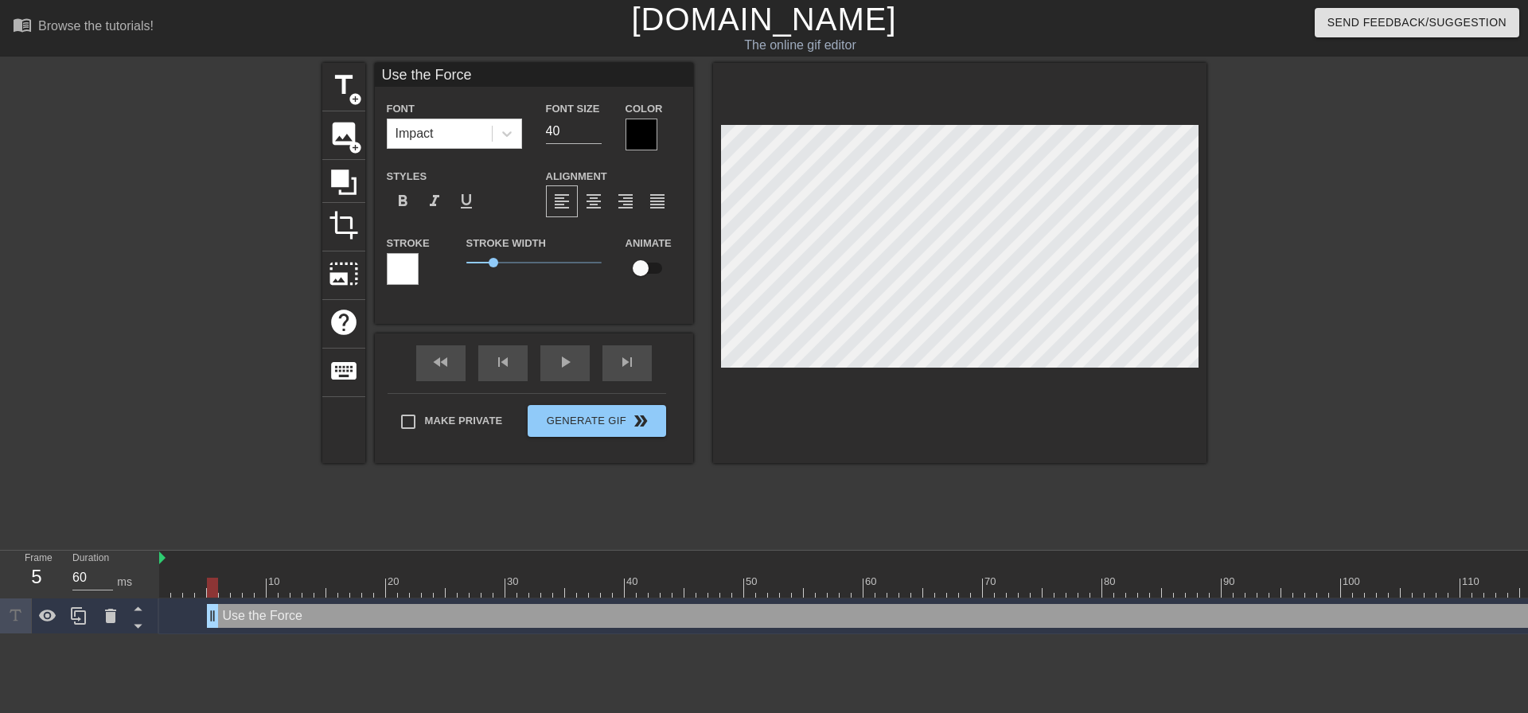
type textarea "Use the Force,"
type input "Use the Force,"
type textarea "Use the Force,"
type input "Use the Force, M"
type textarea "Use the Force, M"
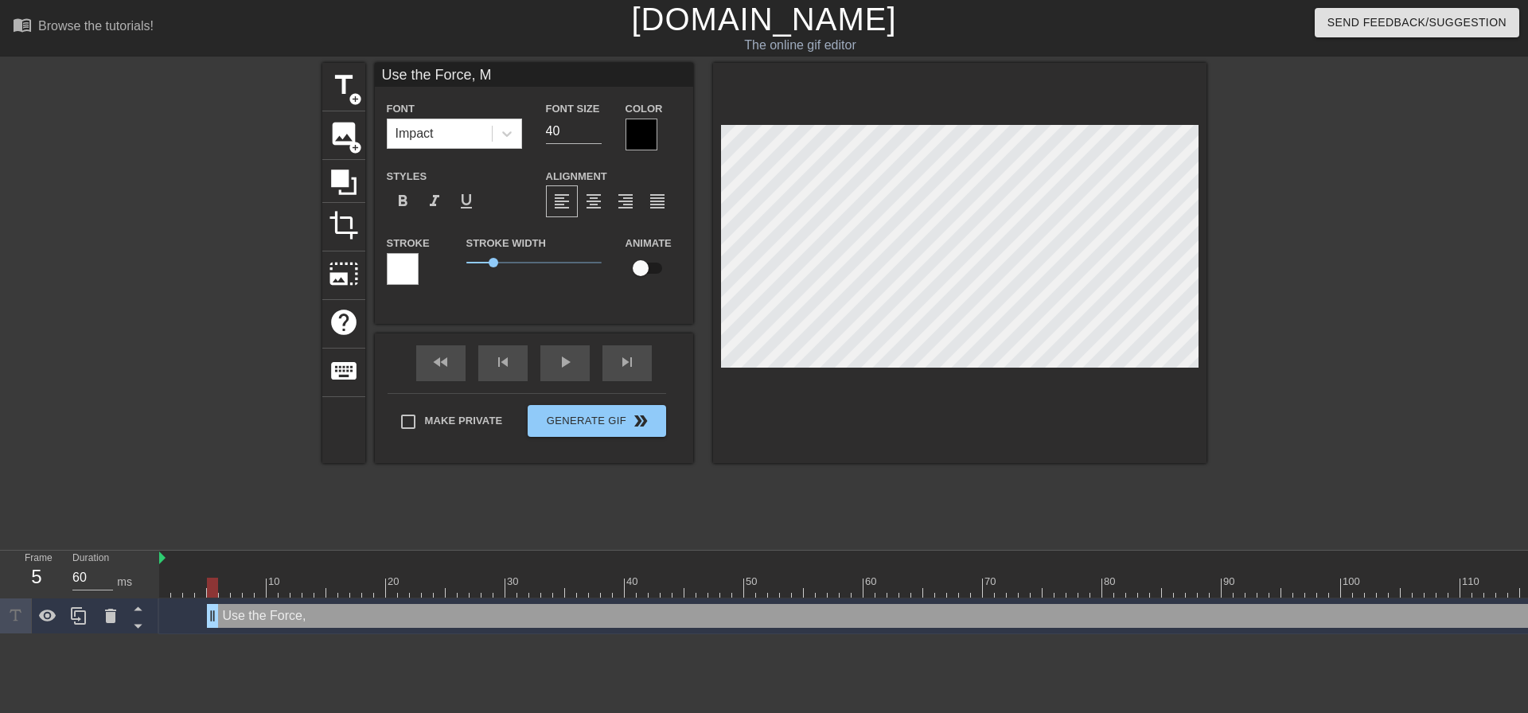
type input "Use the Force, Mo"
type textarea "Use the Force, Mo"
type input "Use the Force, Mo."
type textarea "Use the Force, Mo."
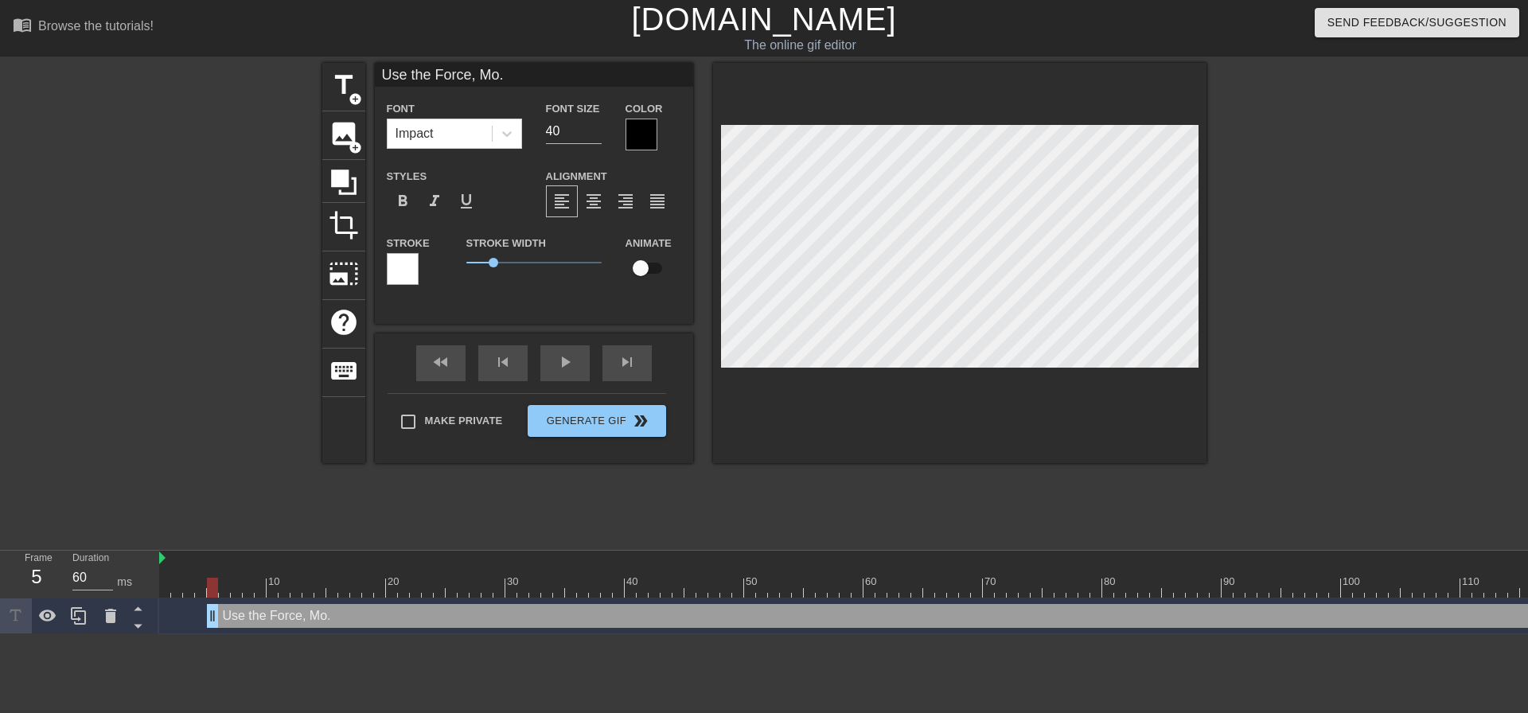
click at [959, 404] on div at bounding box center [960, 263] width 494 height 400
drag, startPoint x: 556, startPoint y: 133, endPoint x: 509, endPoint y: 140, distance: 47.5
click at [521, 138] on div "Font Impact Font Size 40 Color" at bounding box center [534, 125] width 318 height 52
type input "30"
click at [648, 140] on div at bounding box center [642, 135] width 32 height 32
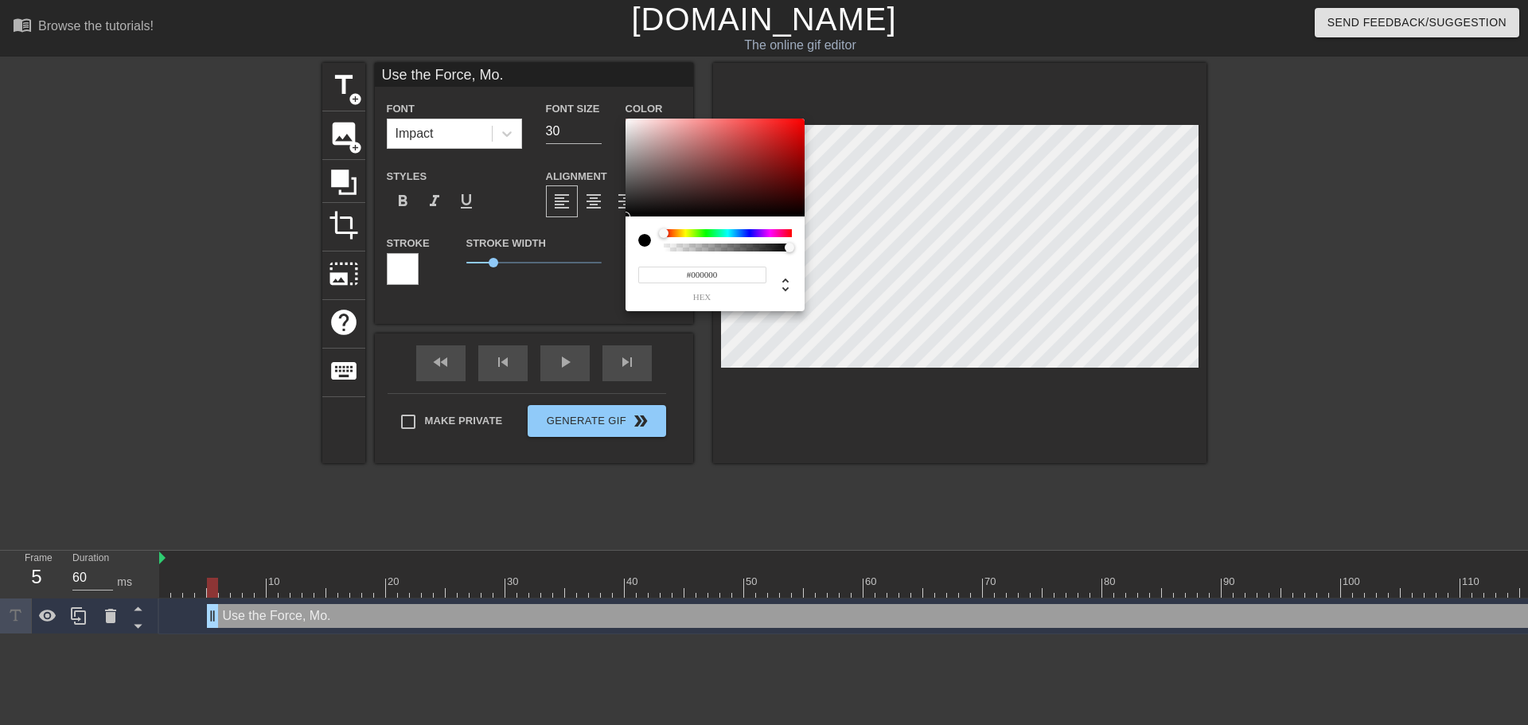
type input "#F4EEEE"
click at [630, 123] on div at bounding box center [715, 168] width 179 height 99
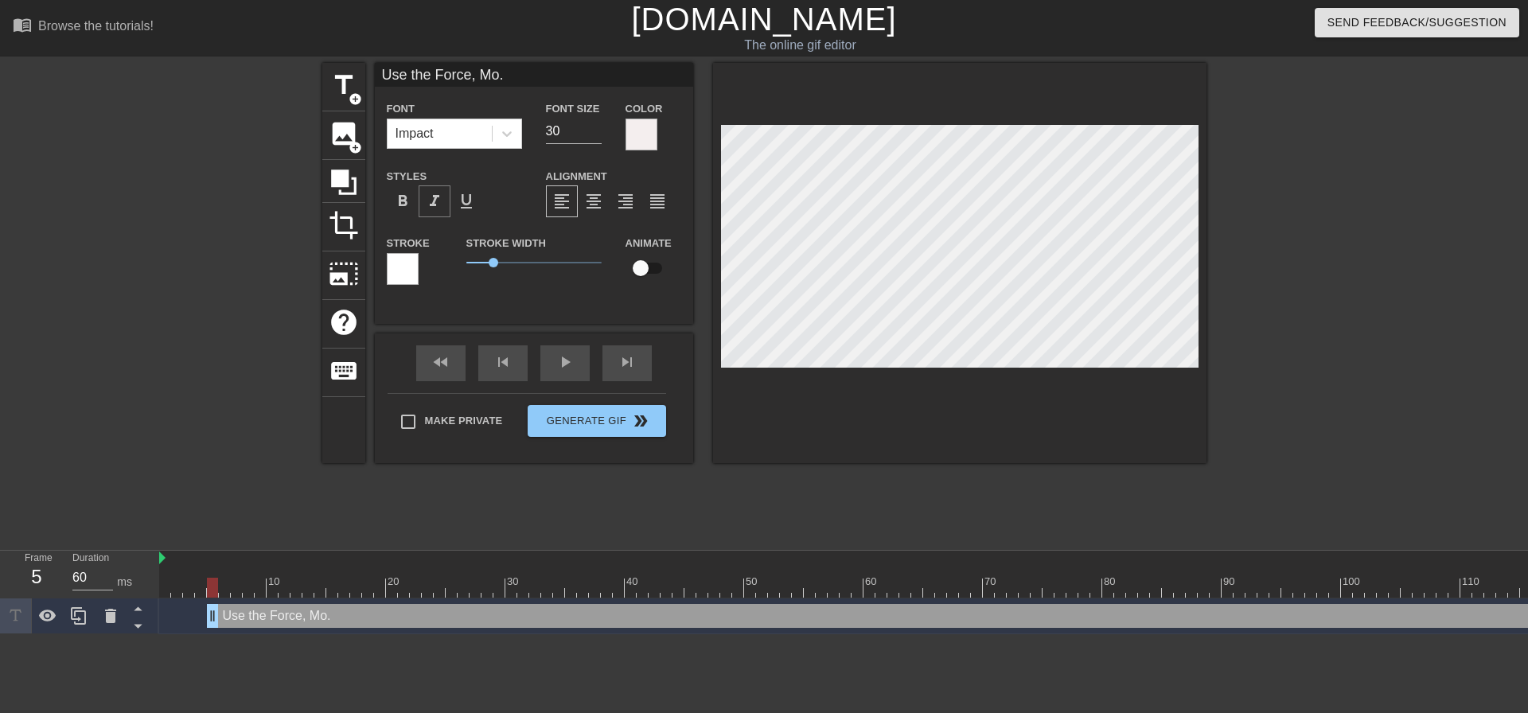
click at [437, 200] on span "format_italic" at bounding box center [434, 201] width 19 height 19
click at [404, 271] on div at bounding box center [403, 269] width 32 height 32
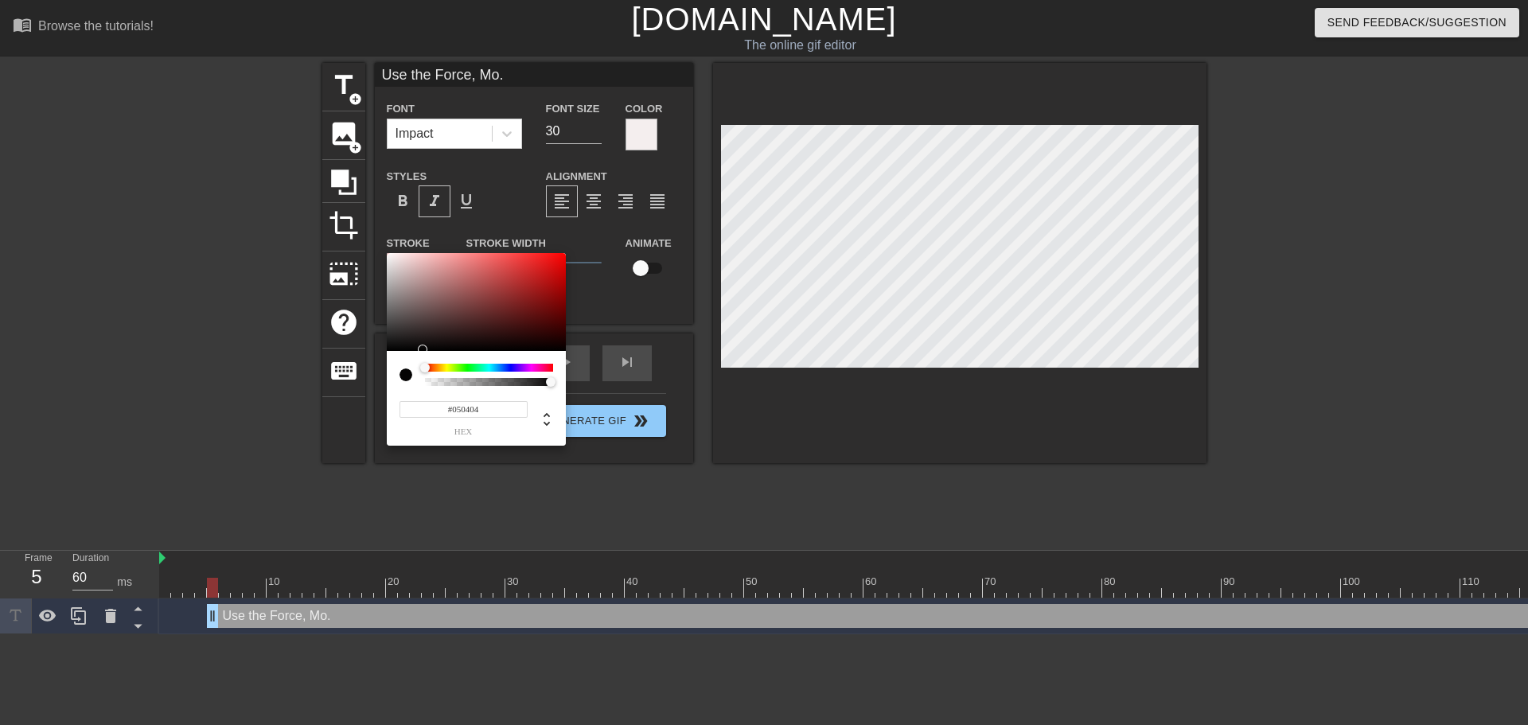
click at [392, 349] on div at bounding box center [476, 302] width 179 height 99
click at [388, 349] on div at bounding box center [476, 302] width 179 height 99
type input "#090909"
click at [391, 348] on div at bounding box center [476, 302] width 179 height 99
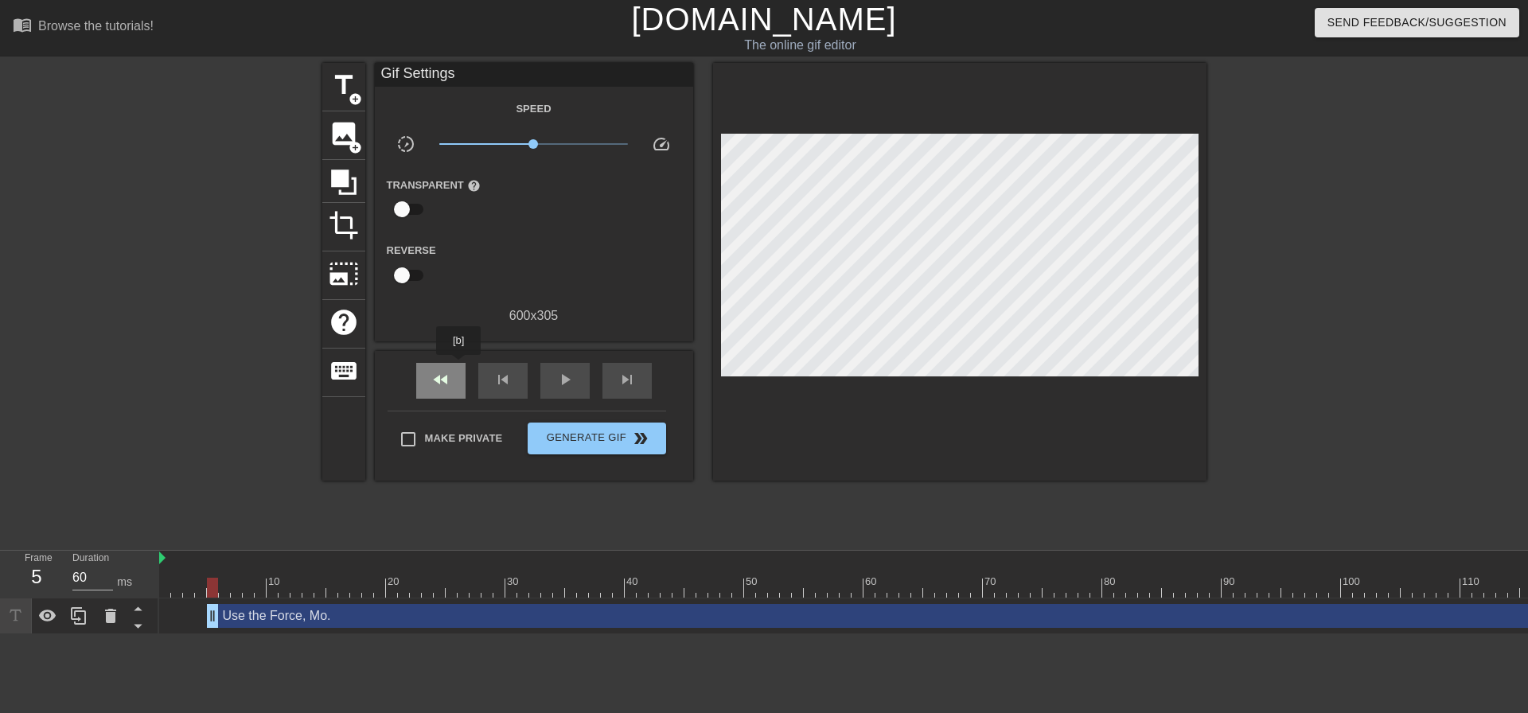
click at [459, 366] on div "fast_rewind" at bounding box center [440, 381] width 49 height 36
click at [563, 377] on span "play_arrow" at bounding box center [565, 379] width 19 height 19
click at [564, 377] on span "pause" at bounding box center [565, 379] width 19 height 19
click at [565, 377] on span "pause" at bounding box center [565, 379] width 19 height 19
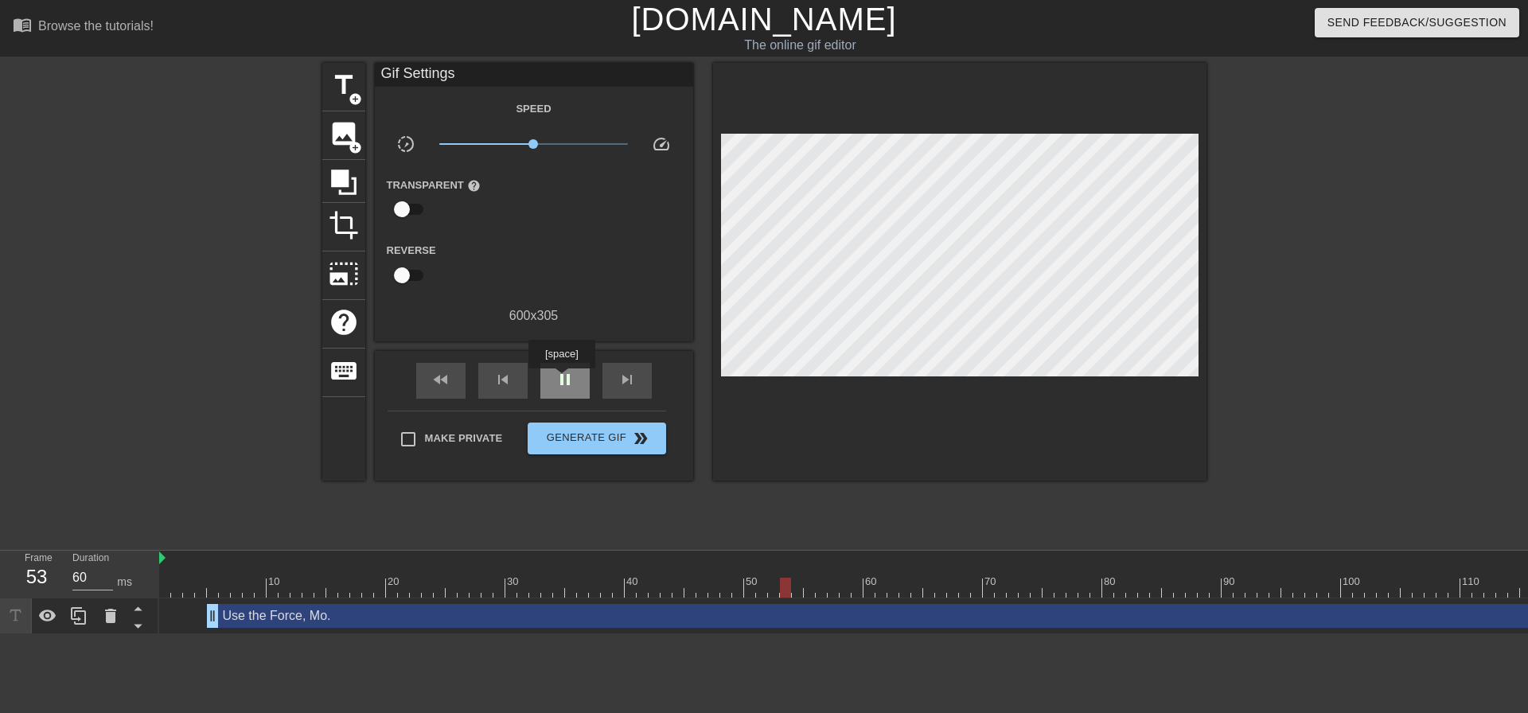
click at [562, 380] on span "pause" at bounding box center [565, 379] width 19 height 19
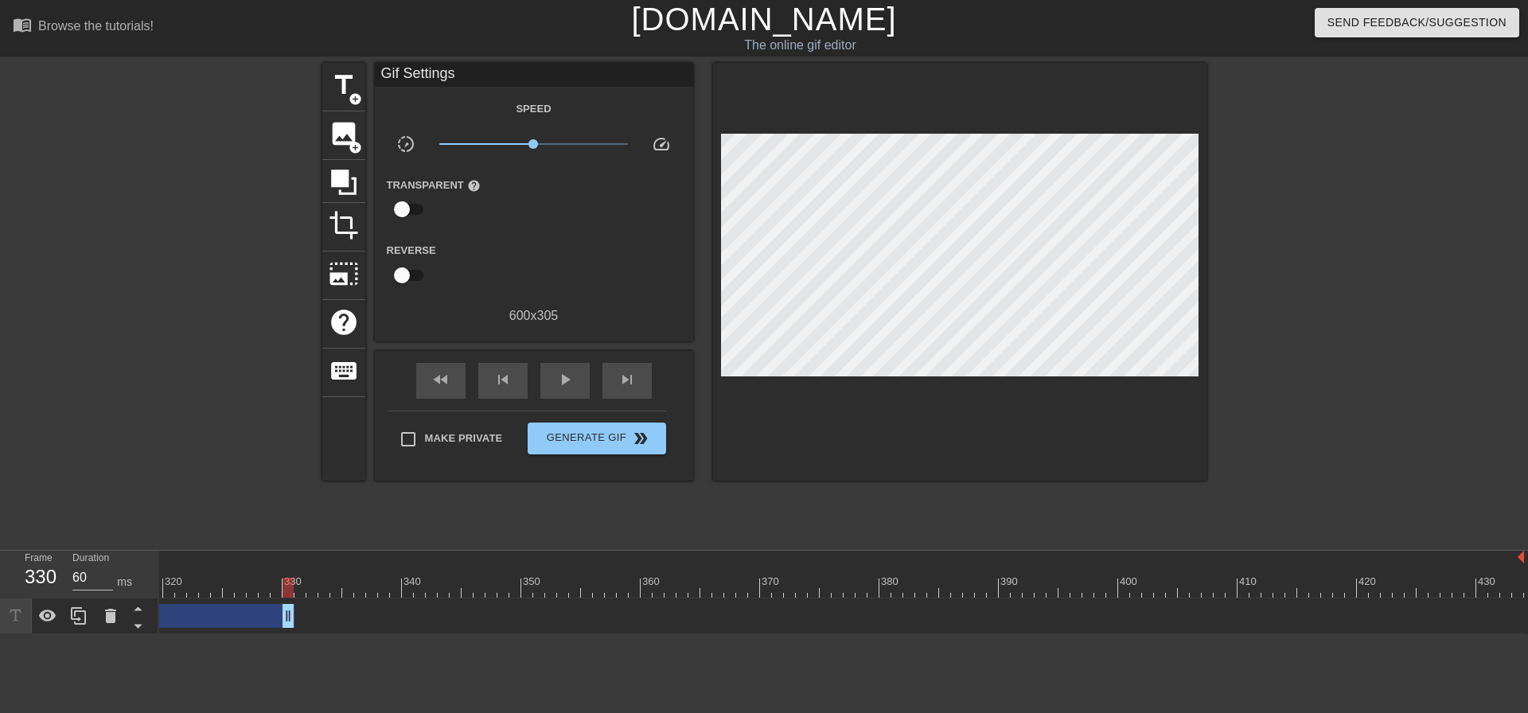
drag, startPoint x: 1514, startPoint y: 616, endPoint x: 268, endPoint y: 611, distance: 1245.8
drag, startPoint x: 1448, startPoint y: 611, endPoint x: 260, endPoint y: 622, distance: 1187.7
drag, startPoint x: 1466, startPoint y: 618, endPoint x: 212, endPoint y: 612, distance: 1254.5
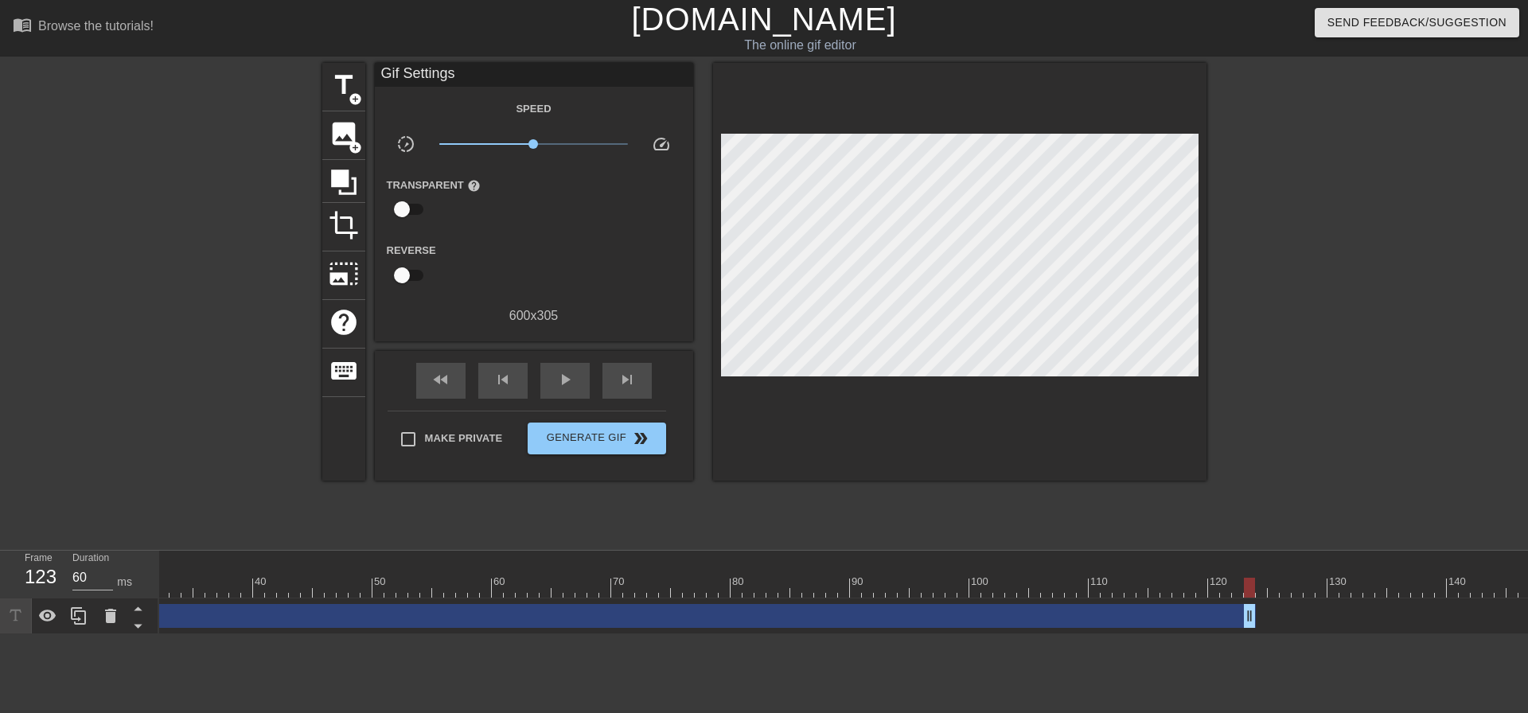
scroll to position [0, 211]
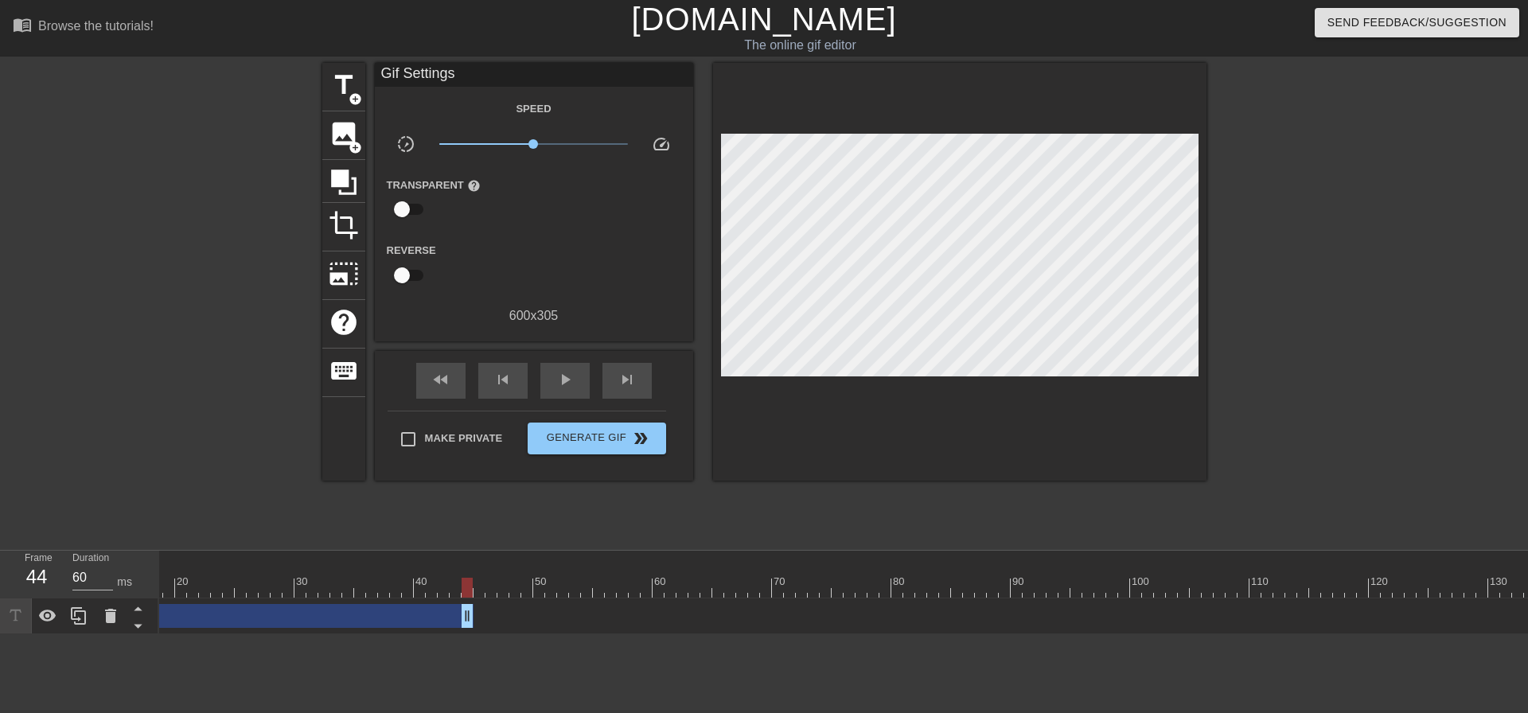
drag, startPoint x: 1415, startPoint y: 610, endPoint x: 470, endPoint y: 607, distance: 944.9
click at [445, 388] on span "fast_rewind" at bounding box center [440, 379] width 19 height 19
click at [567, 384] on span "play_arrow" at bounding box center [565, 379] width 19 height 19
click at [568, 384] on span "pause" at bounding box center [565, 379] width 19 height 19
drag, startPoint x: 470, startPoint y: 620, endPoint x: 300, endPoint y: 603, distance: 170.5
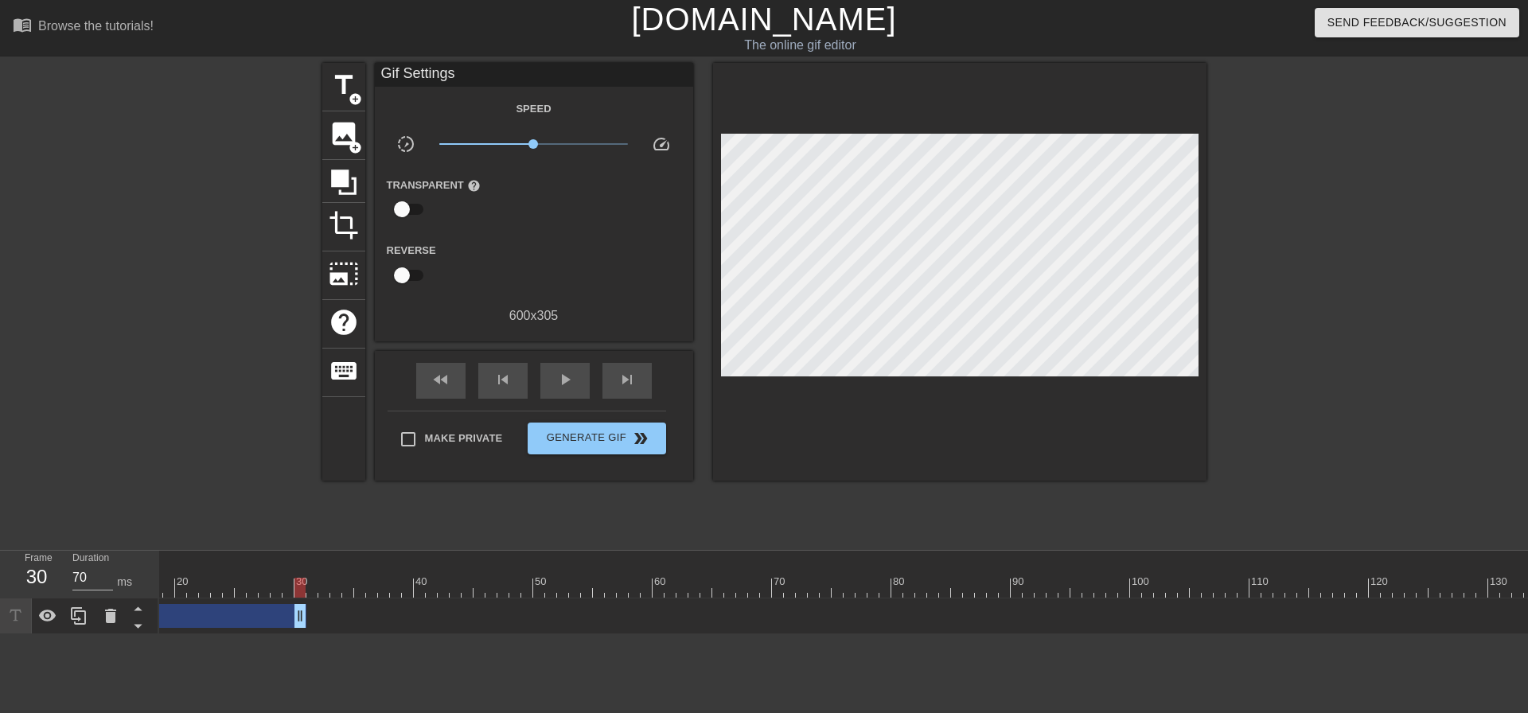
click at [439, 386] on span "fast_rewind" at bounding box center [440, 379] width 19 height 19
click at [444, 380] on span "fast_rewind" at bounding box center [440, 379] width 19 height 19
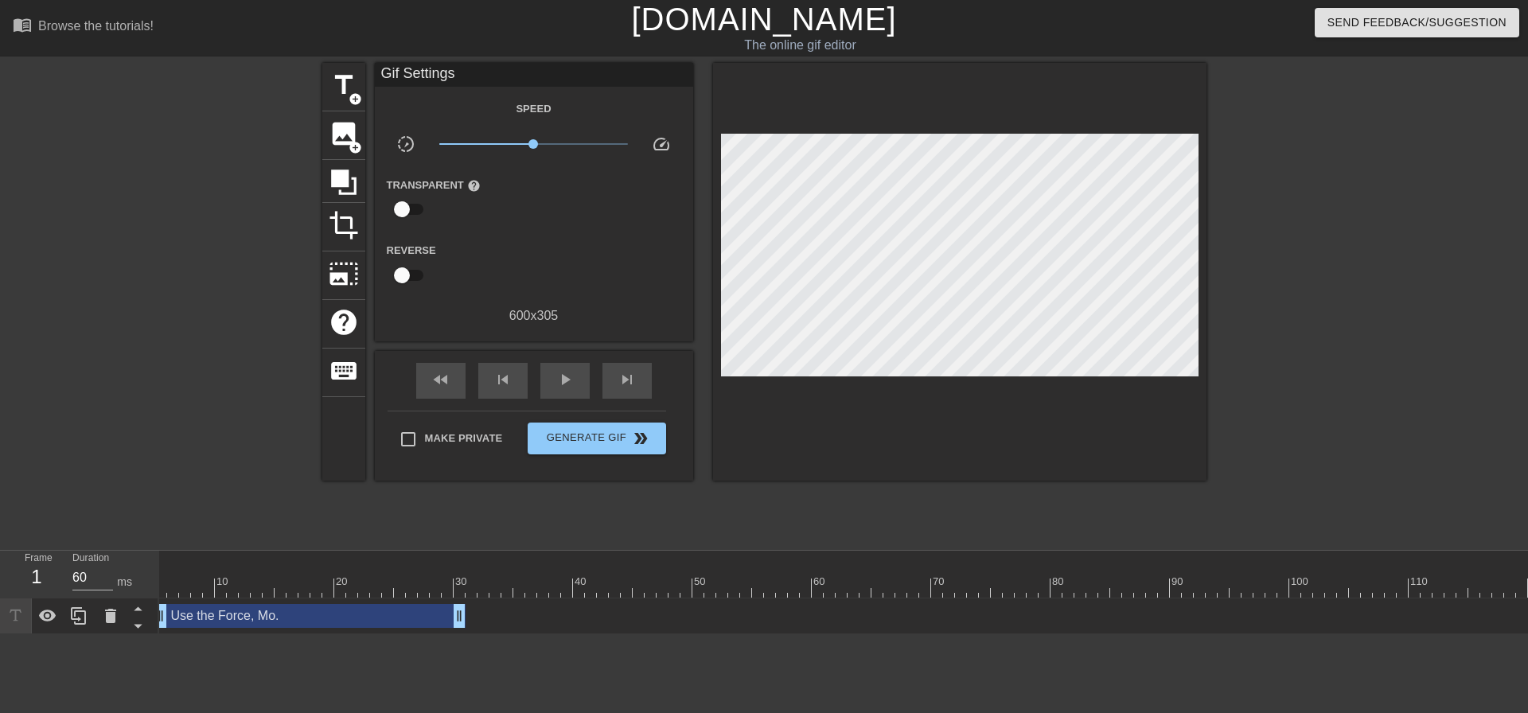
scroll to position [0, 0]
click at [564, 380] on span "play_arrow" at bounding box center [565, 379] width 19 height 19
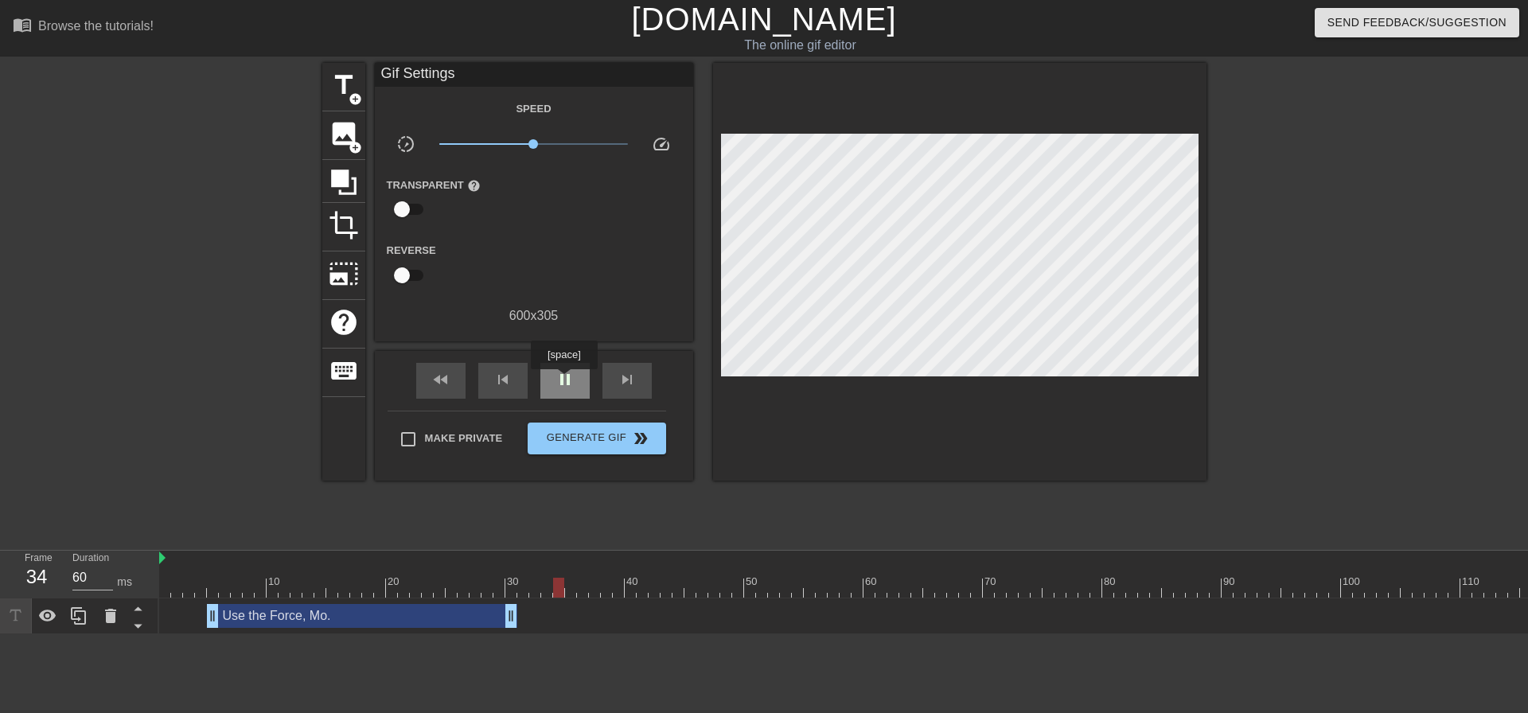
click at [564, 380] on span "pause" at bounding box center [565, 379] width 19 height 19
drag, startPoint x: 512, startPoint y: 624, endPoint x: 416, endPoint y: 617, distance: 96.6
click at [443, 378] on span "fast_rewind" at bounding box center [440, 379] width 19 height 19
click at [568, 383] on span "play_arrow" at bounding box center [565, 379] width 19 height 19
click at [568, 383] on span "pause" at bounding box center [565, 379] width 19 height 19
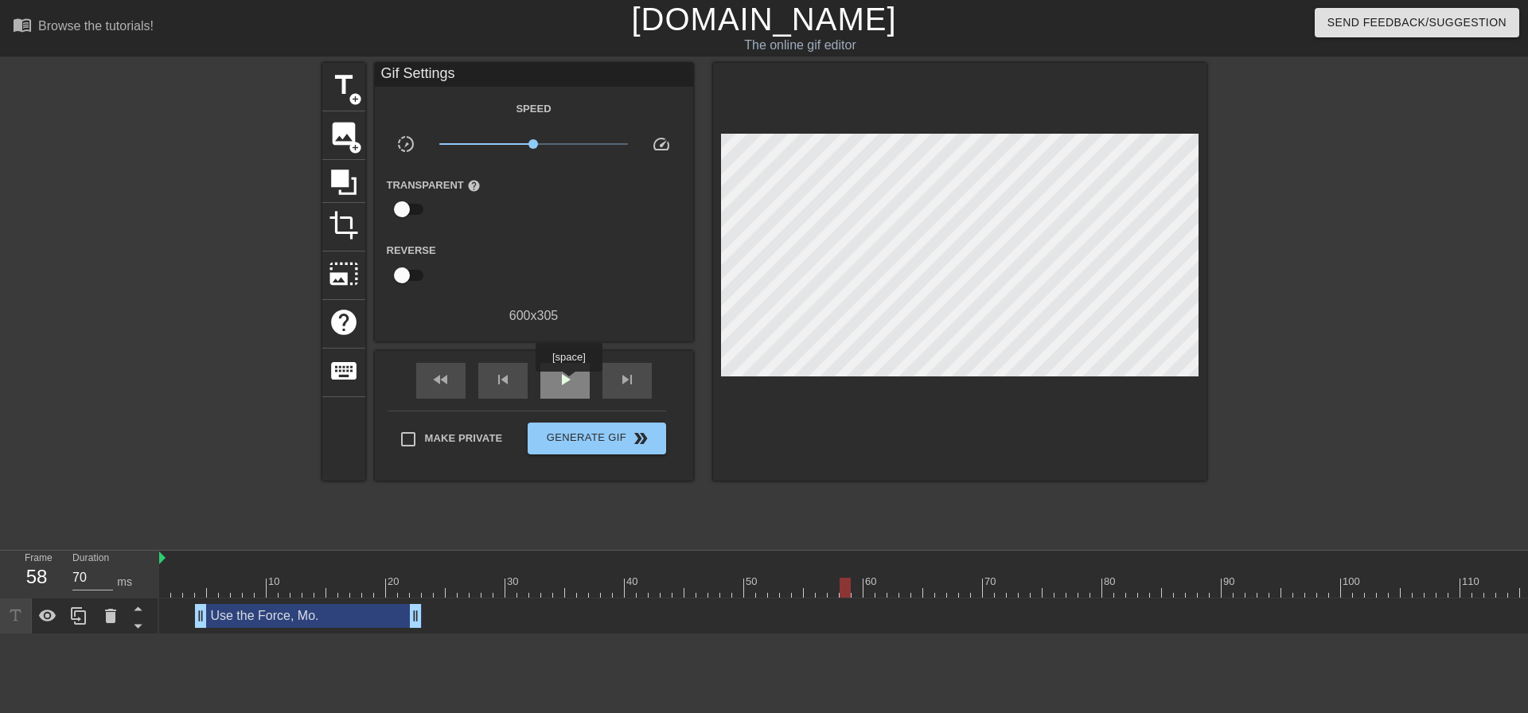
click at [568, 383] on span "play_arrow" at bounding box center [565, 379] width 19 height 19
click at [568, 383] on span "pause" at bounding box center [565, 379] width 19 height 19
click at [568, 383] on span "play_arrow" at bounding box center [565, 379] width 19 height 19
click at [568, 383] on span "pause" at bounding box center [565, 379] width 19 height 19
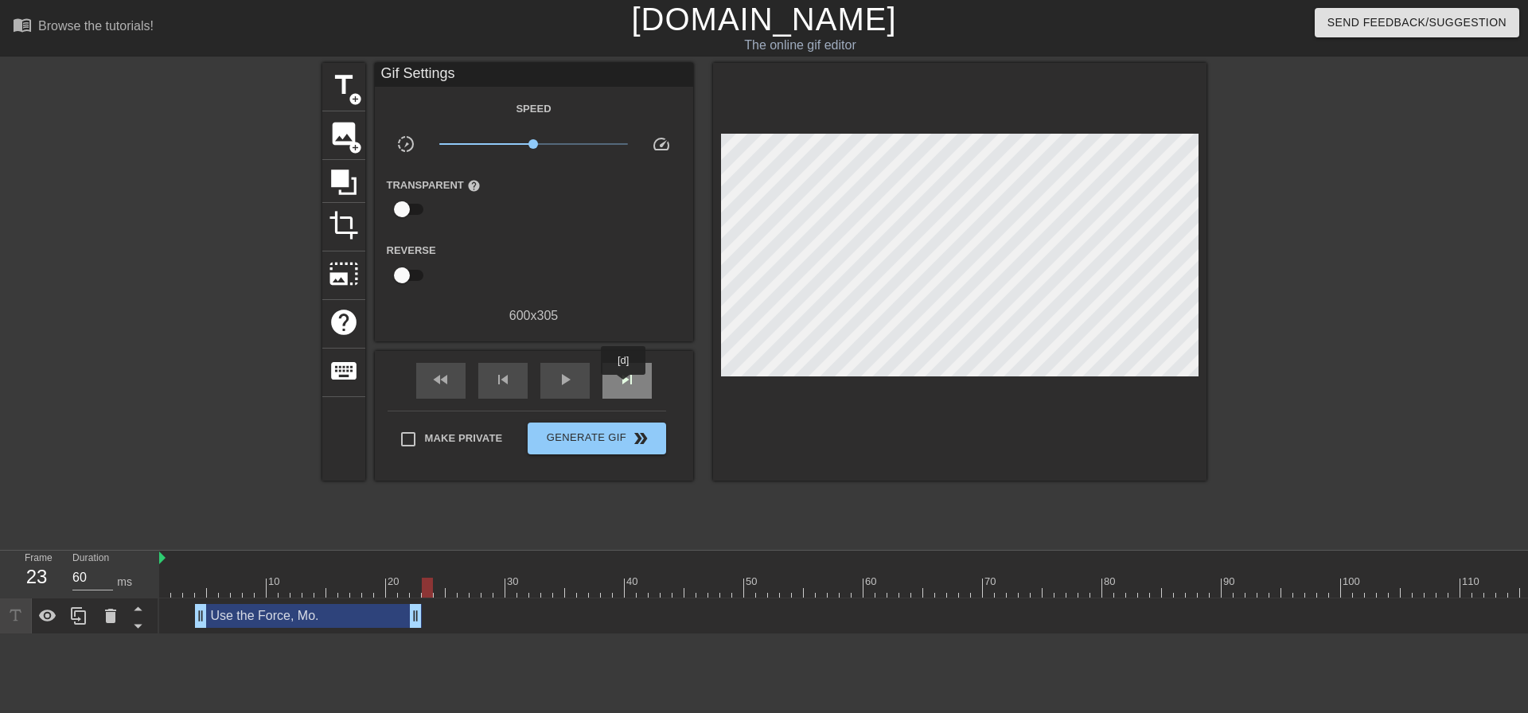
click at [624, 386] on span "skip_next" at bounding box center [627, 379] width 19 height 19
click at [628, 383] on span "skip_next" at bounding box center [627, 379] width 19 height 19
click at [629, 383] on span "skip_next" at bounding box center [627, 379] width 19 height 19
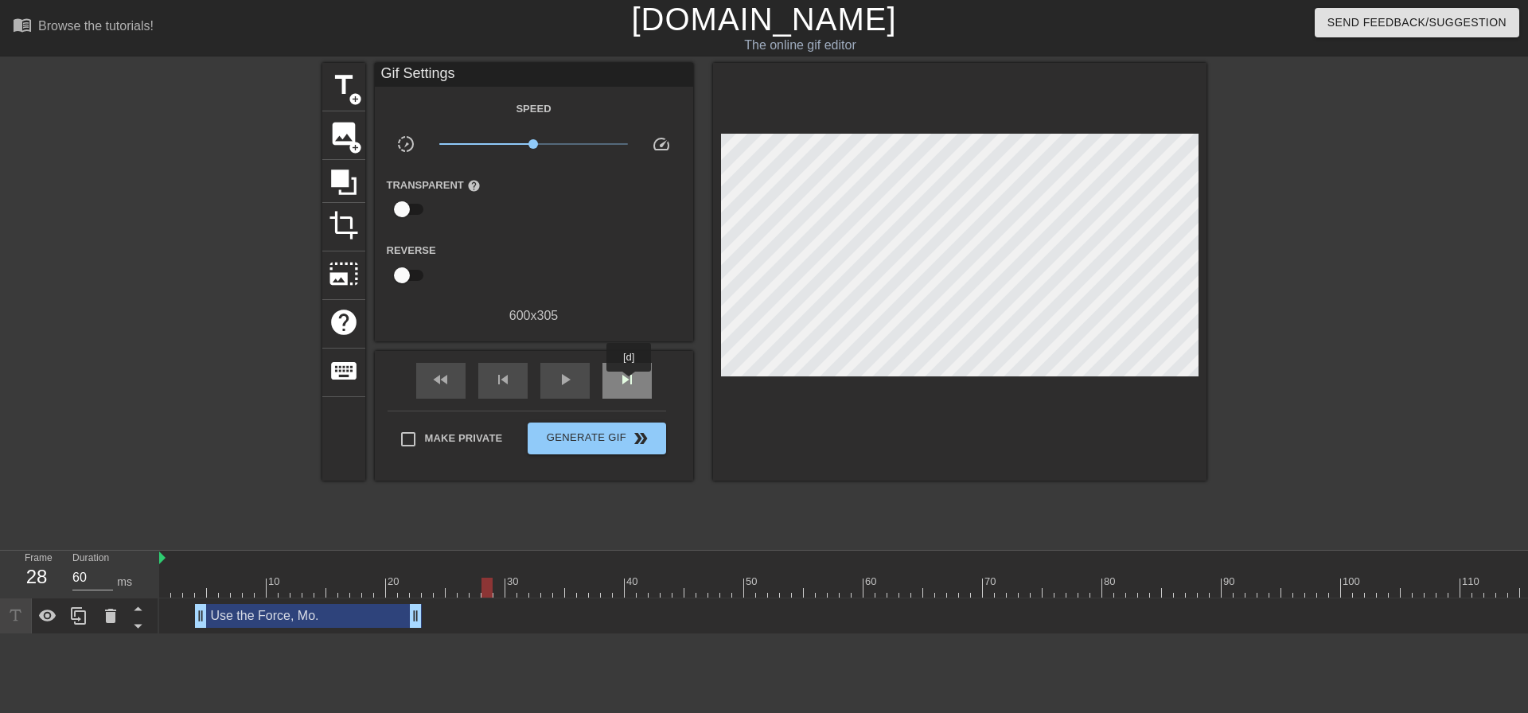
click at [630, 383] on span "skip_next" at bounding box center [627, 379] width 19 height 19
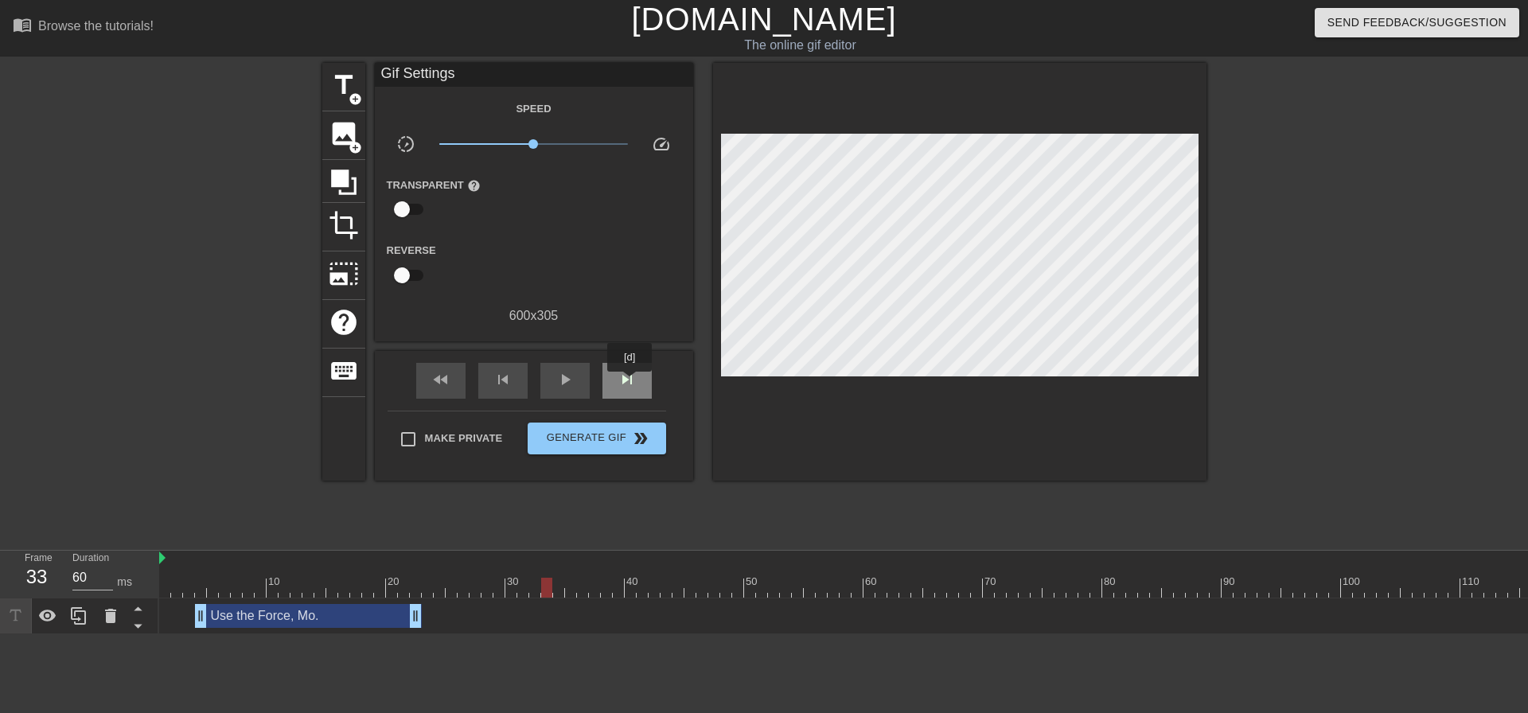
click at [630, 383] on span "skip_next" at bounding box center [627, 379] width 19 height 19
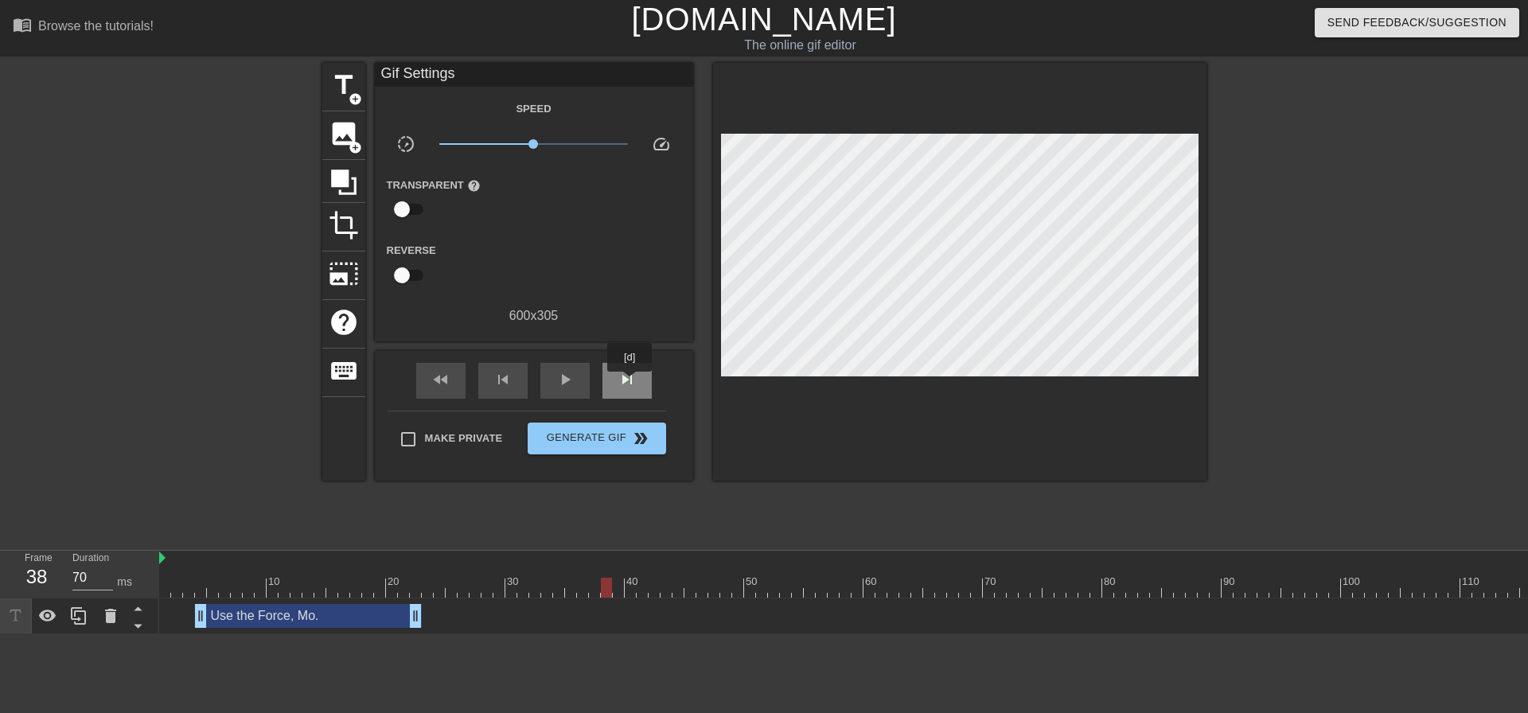
click at [630, 383] on span "skip_next" at bounding box center [627, 379] width 19 height 19
click at [631, 383] on span "skip_next" at bounding box center [627, 379] width 19 height 19
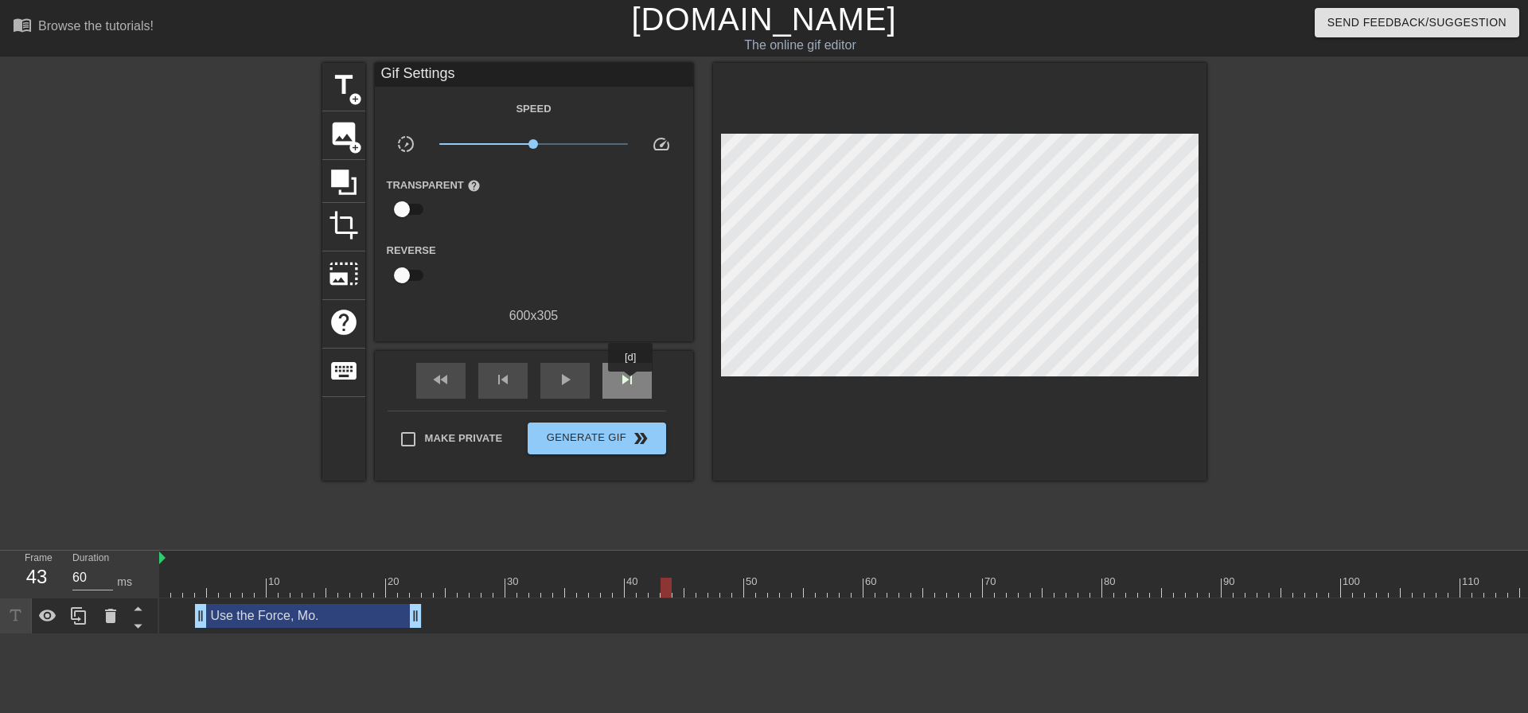
click at [631, 383] on span "skip_next" at bounding box center [627, 379] width 19 height 19
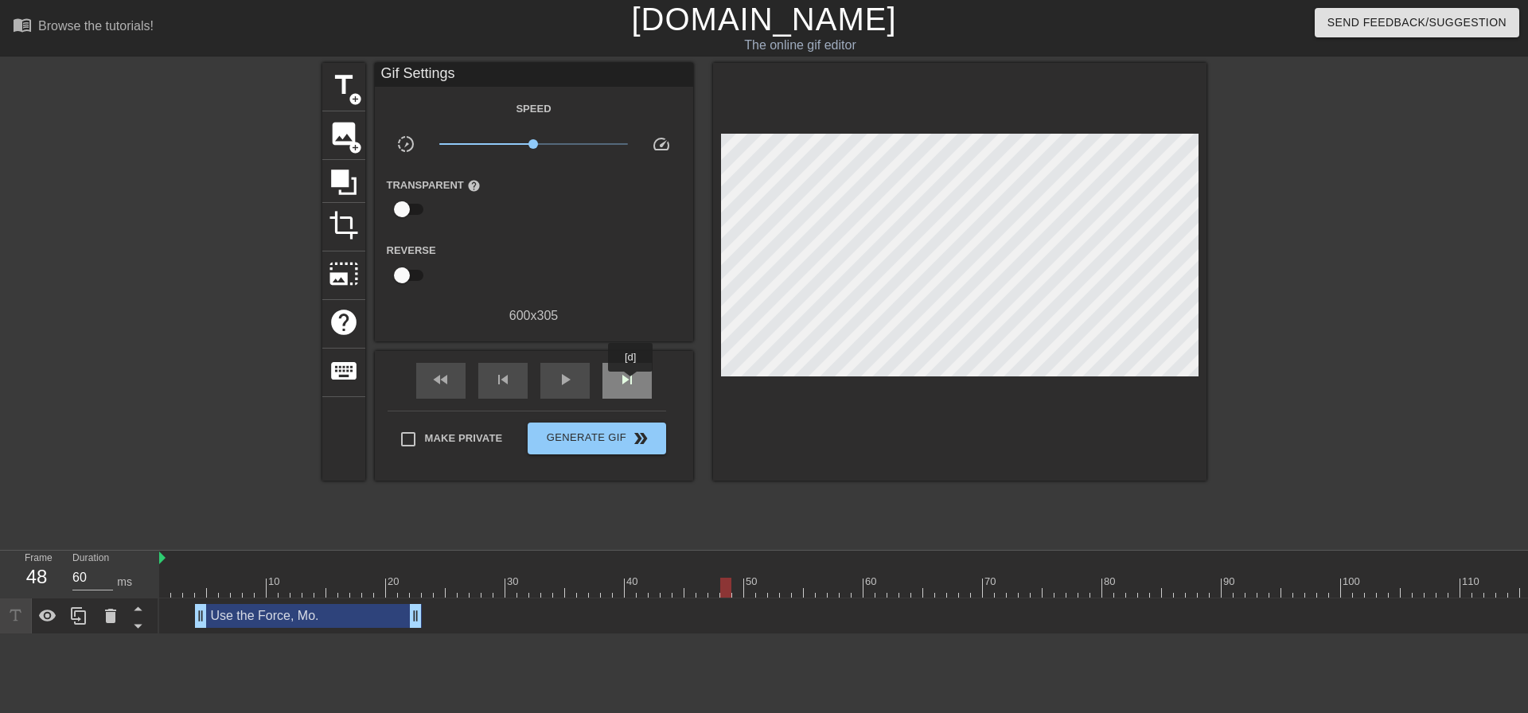
click at [631, 383] on span "skip_next" at bounding box center [627, 379] width 19 height 19
click at [632, 383] on span "skip_next" at bounding box center [627, 379] width 19 height 19
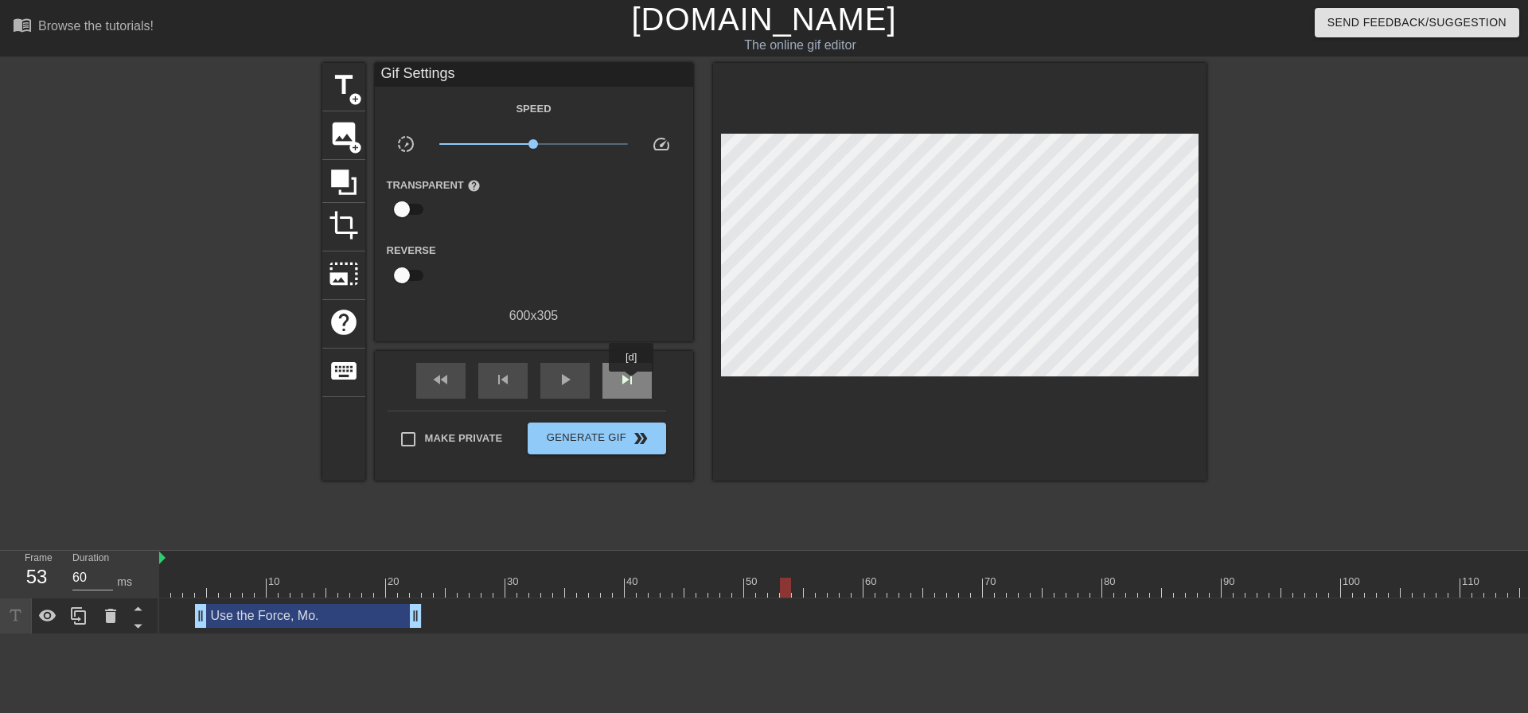
click at [632, 383] on span "skip_next" at bounding box center [627, 379] width 19 height 19
click at [633, 383] on span "skip_next" at bounding box center [627, 379] width 19 height 19
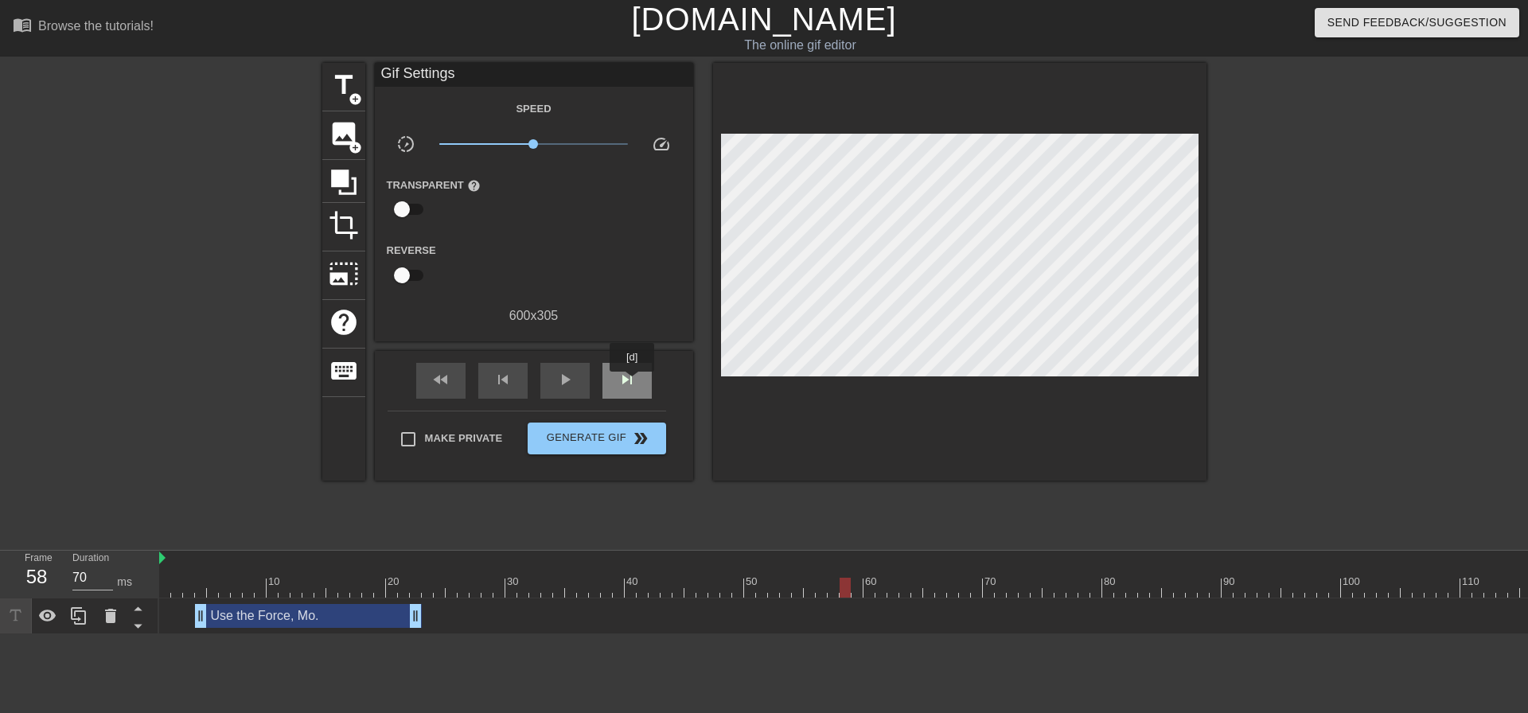
click at [633, 383] on span "skip_next" at bounding box center [627, 379] width 19 height 19
click at [512, 385] on span "skip_previous" at bounding box center [503, 379] width 19 height 19
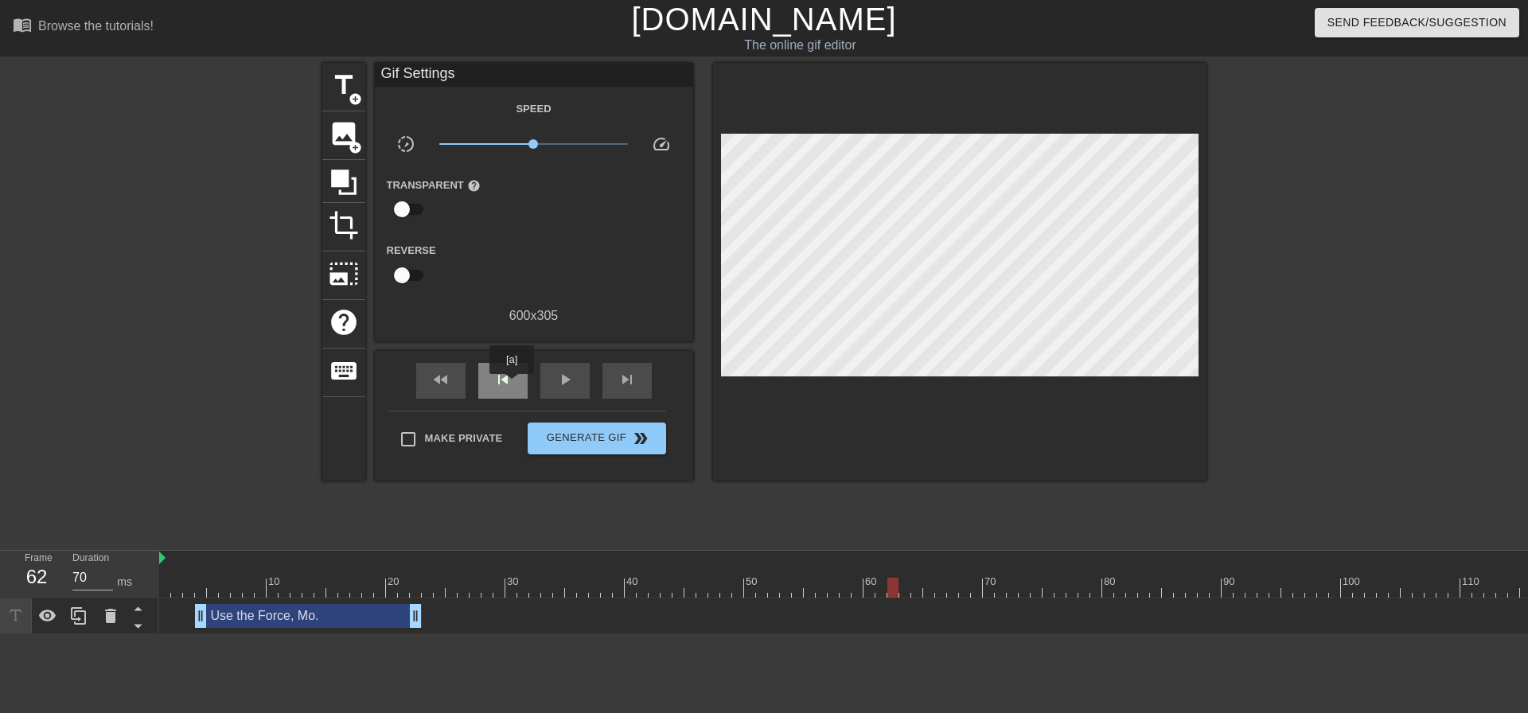
type input "60"
click at [512, 385] on span "skip_previous" at bounding box center [503, 379] width 19 height 19
click at [630, 382] on span "skip_next" at bounding box center [627, 379] width 19 height 19
click at [338, 140] on span "image" at bounding box center [344, 134] width 30 height 30
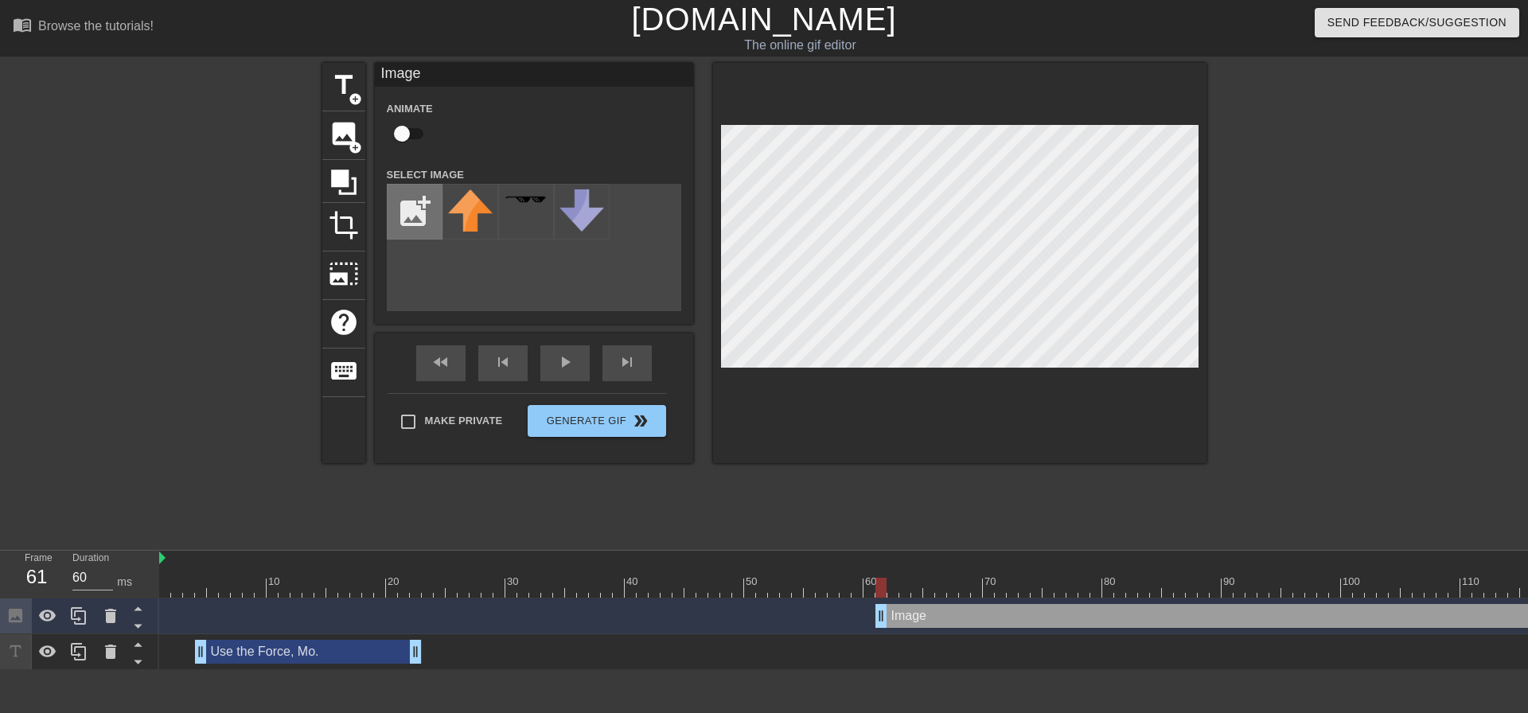
click at [418, 217] on input "file" at bounding box center [415, 212] width 54 height 54
type input "C:\fakepath\ARCH.jpg.png"
click at [472, 213] on img at bounding box center [470, 201] width 45 height 25
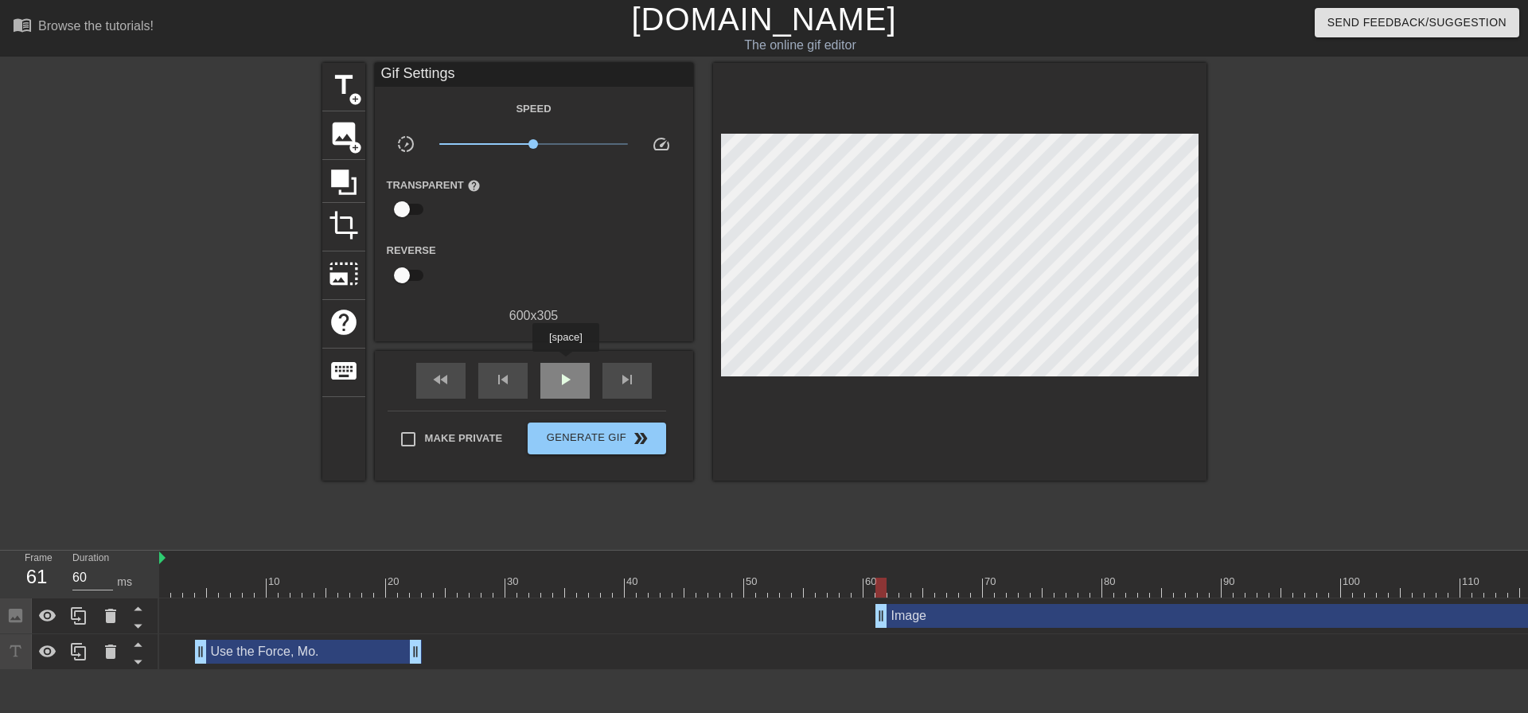
click at [565, 363] on div "play_arrow" at bounding box center [564, 381] width 49 height 36
click at [565, 363] on div "pause" at bounding box center [564, 381] width 49 height 36
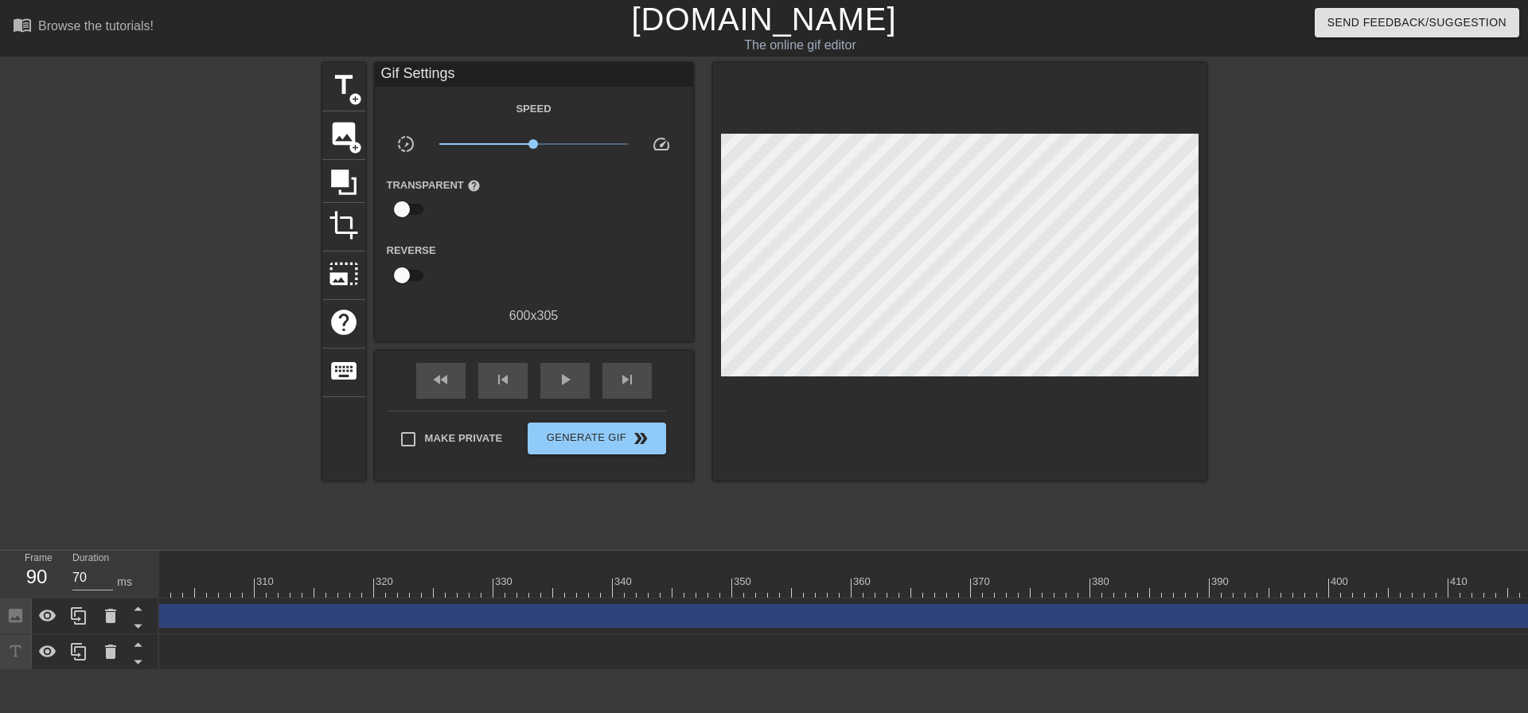
scroll to position [0, 3805]
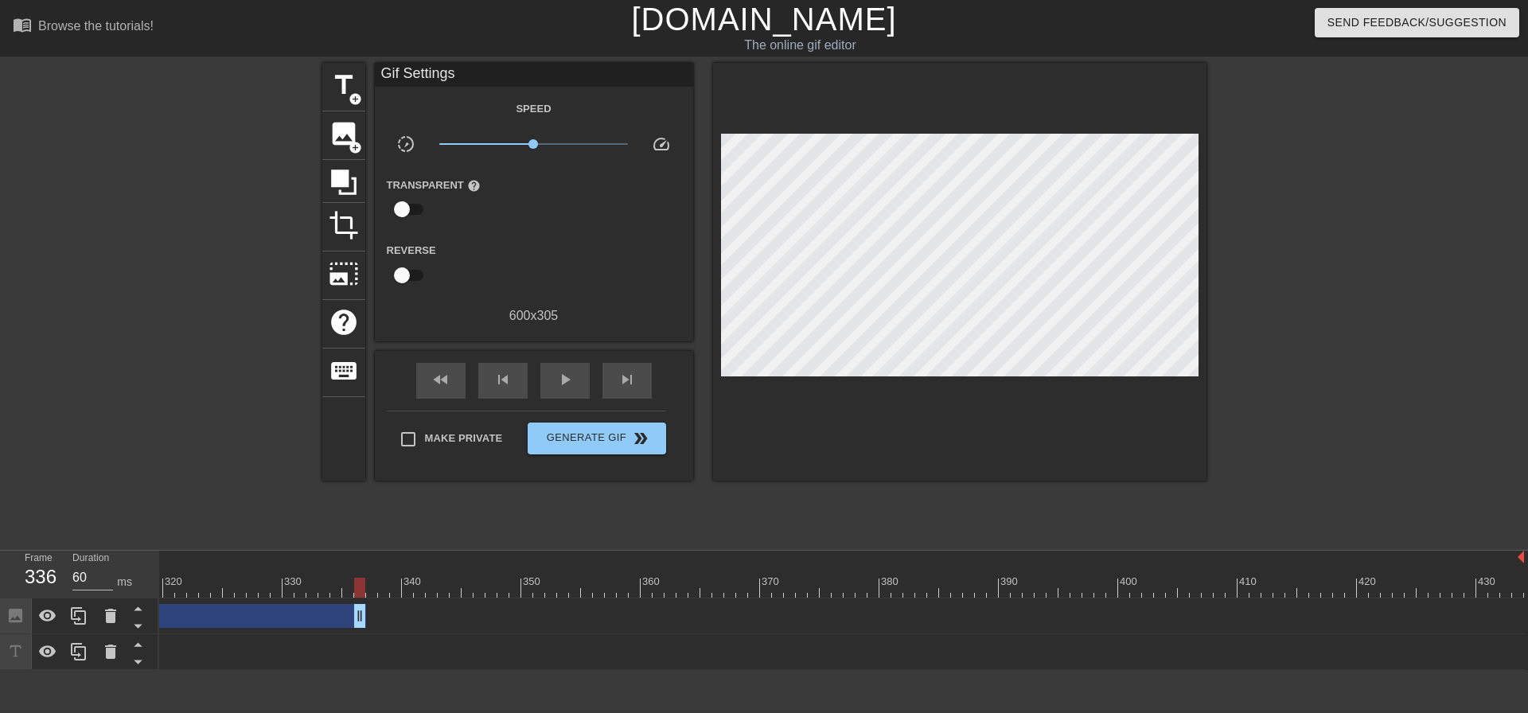
drag, startPoint x: 1512, startPoint y: 619, endPoint x: 222, endPoint y: 626, distance: 1290.3
drag, startPoint x: 1425, startPoint y: 617, endPoint x: 129, endPoint y: 622, distance: 1295.9
click at [130, 621] on div "Frame 224 Duration 70 ms 10 20 30 40 50 60 70 80 90 100 110 120 130 140 150" at bounding box center [764, 610] width 1528 height 119
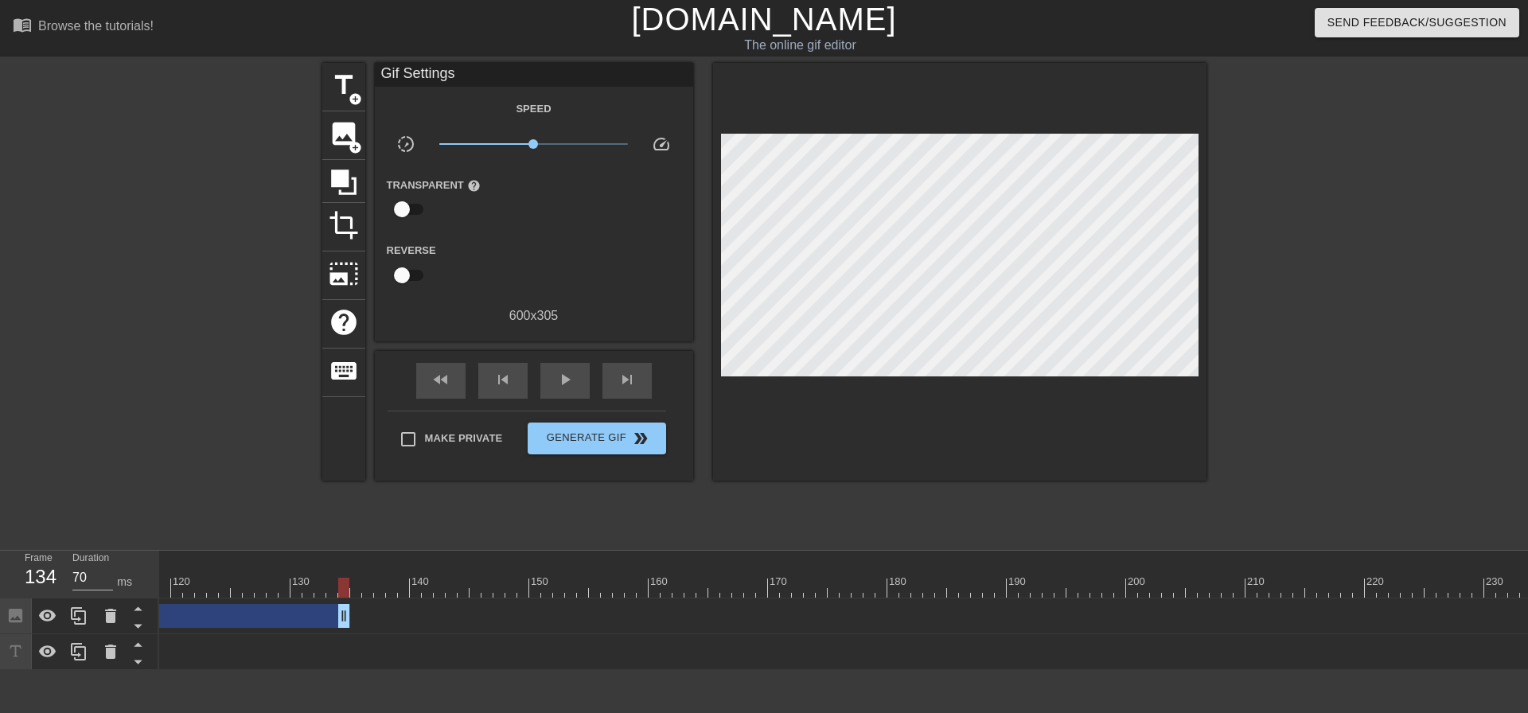
drag, startPoint x: 1332, startPoint y: 617, endPoint x: 161, endPoint y: 588, distance: 1171.3
click at [174, 588] on div "10 20 30 40 50 60 70 80 90 100 110 120 130 140 150 160" at bounding box center [843, 610] width 1369 height 119
drag, startPoint x: 161, startPoint y: 588, endPoint x: 148, endPoint y: 589, distance: 12.8
click at [149, 588] on div "Frame 134 Duration 70 ms 10 20 30 40 50 60 70 80 90 100 110 120 130 140 150" at bounding box center [764, 610] width 1528 height 119
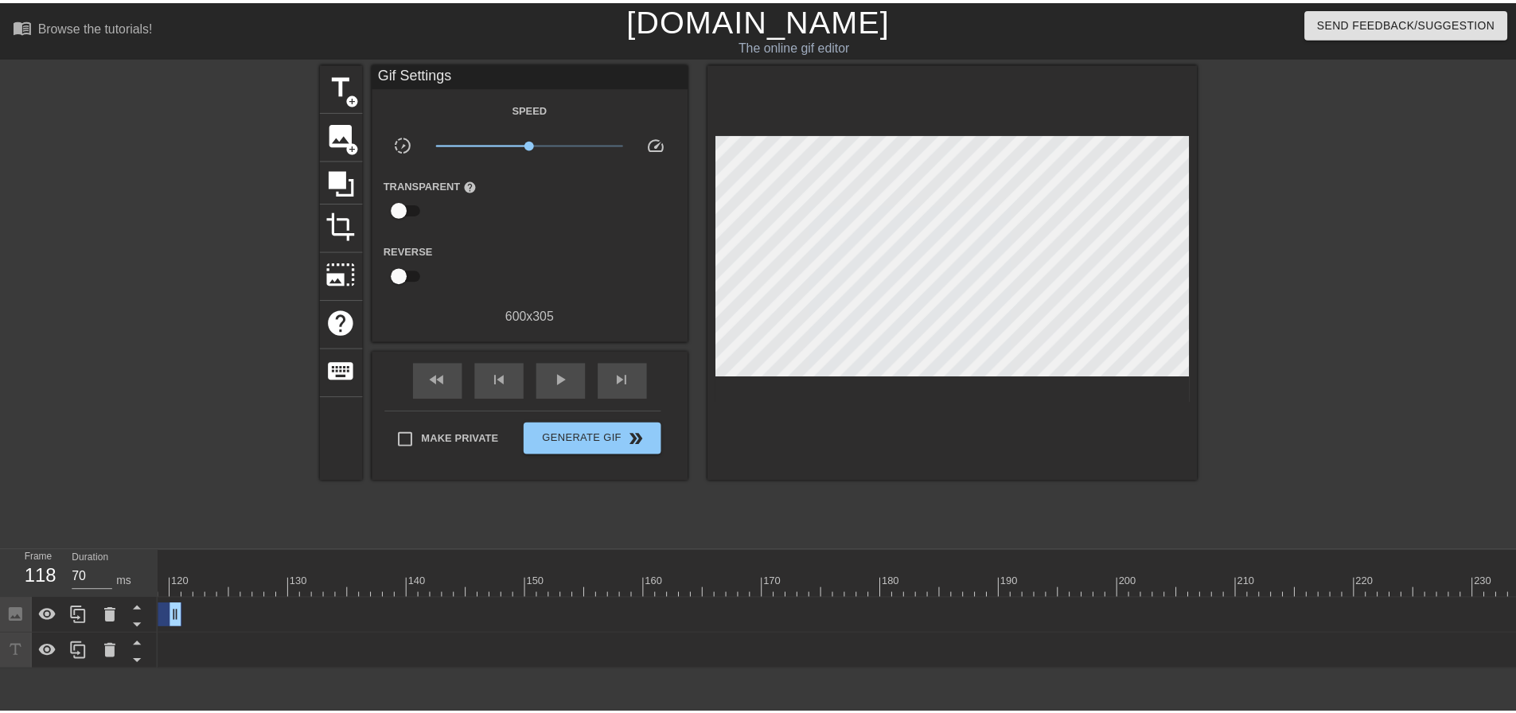
scroll to position [0, 211]
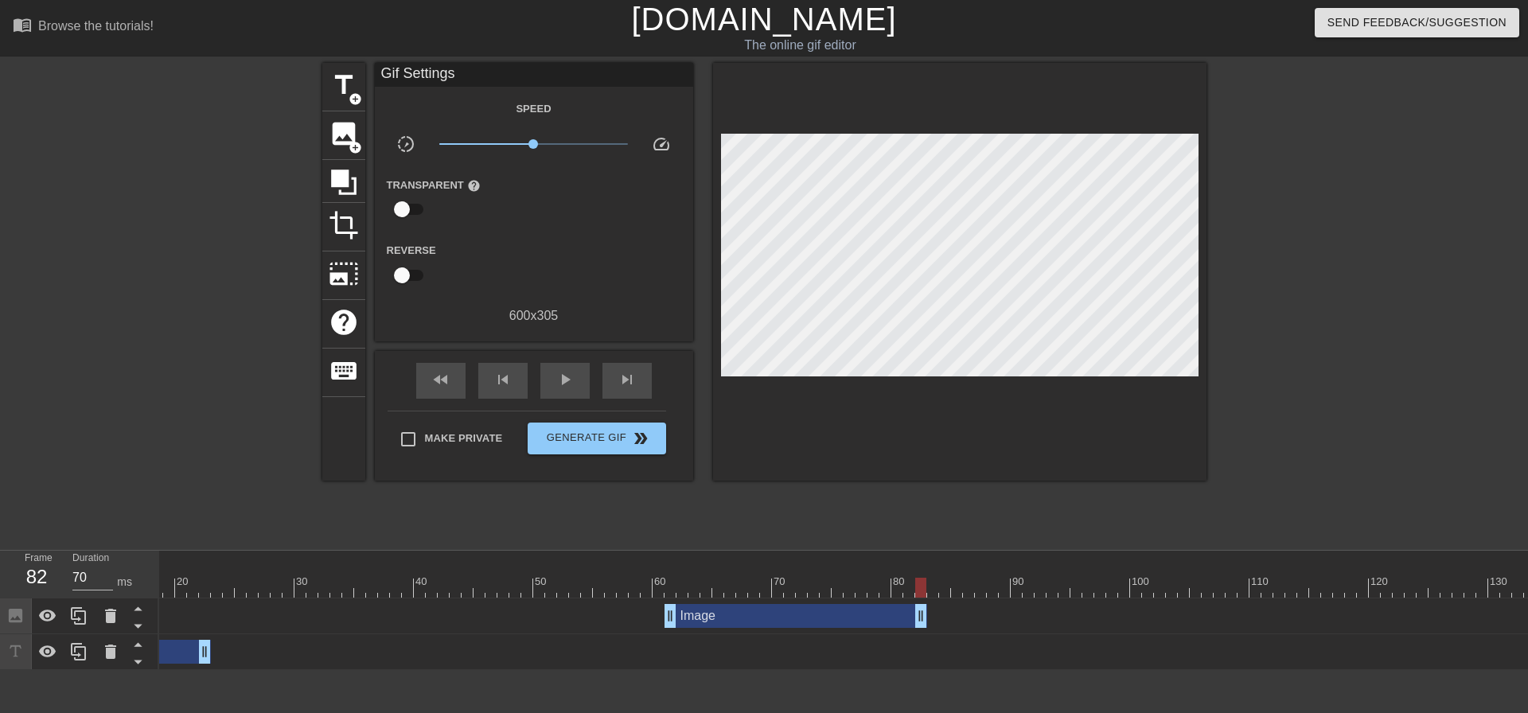
drag, startPoint x: 1376, startPoint y: 623, endPoint x: 921, endPoint y: 593, distance: 456.3
click at [921, 593] on div "10 20 30 40 50 60 70 80 90 100 110 120 130 140 150 160" at bounding box center [843, 610] width 1369 height 119
click at [630, 388] on div "skip_next" at bounding box center [627, 381] width 49 height 36
click at [569, 364] on div "play_arrow" at bounding box center [564, 381] width 49 height 36
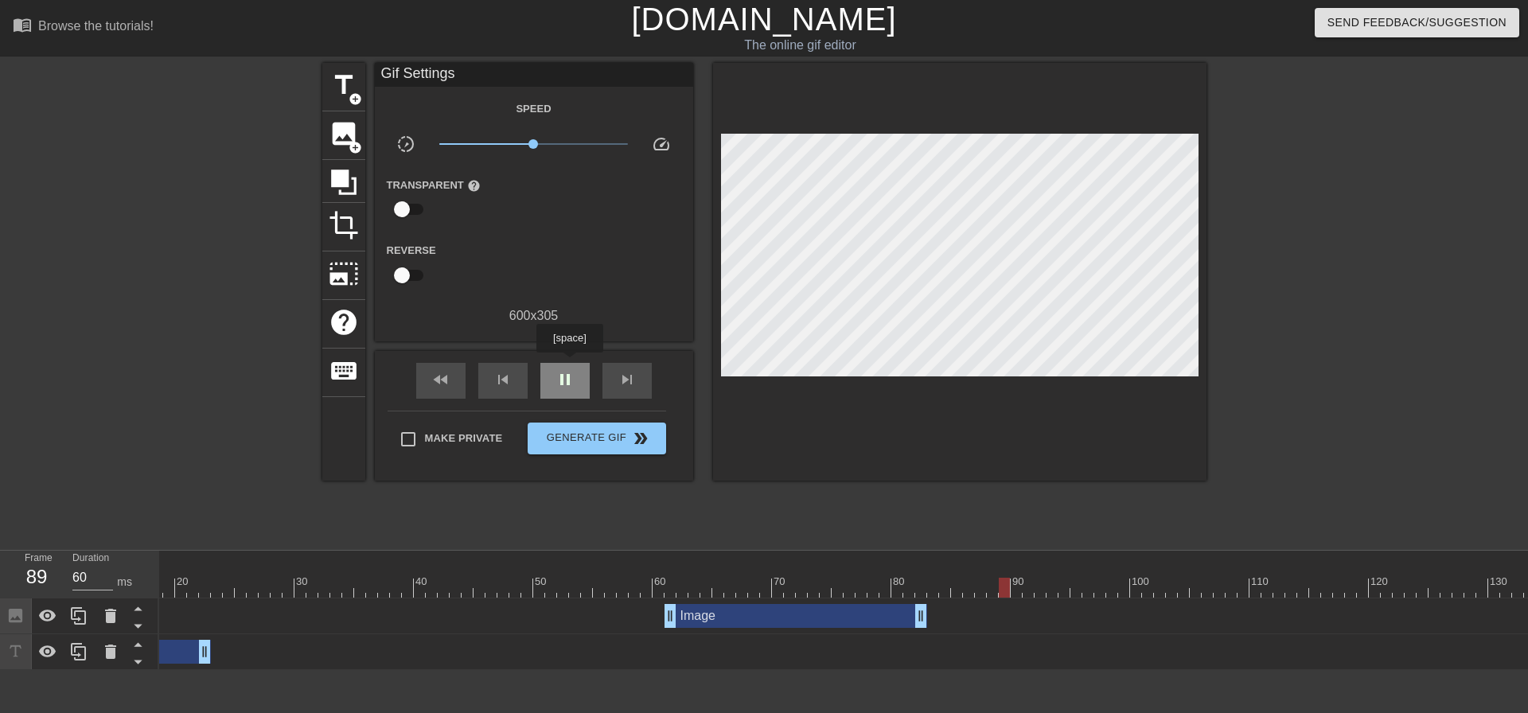
click at [569, 364] on div "pause" at bounding box center [564, 381] width 49 height 36
click at [563, 374] on span "play_arrow" at bounding box center [565, 379] width 19 height 19
click at [563, 374] on span "pause" at bounding box center [565, 379] width 19 height 19
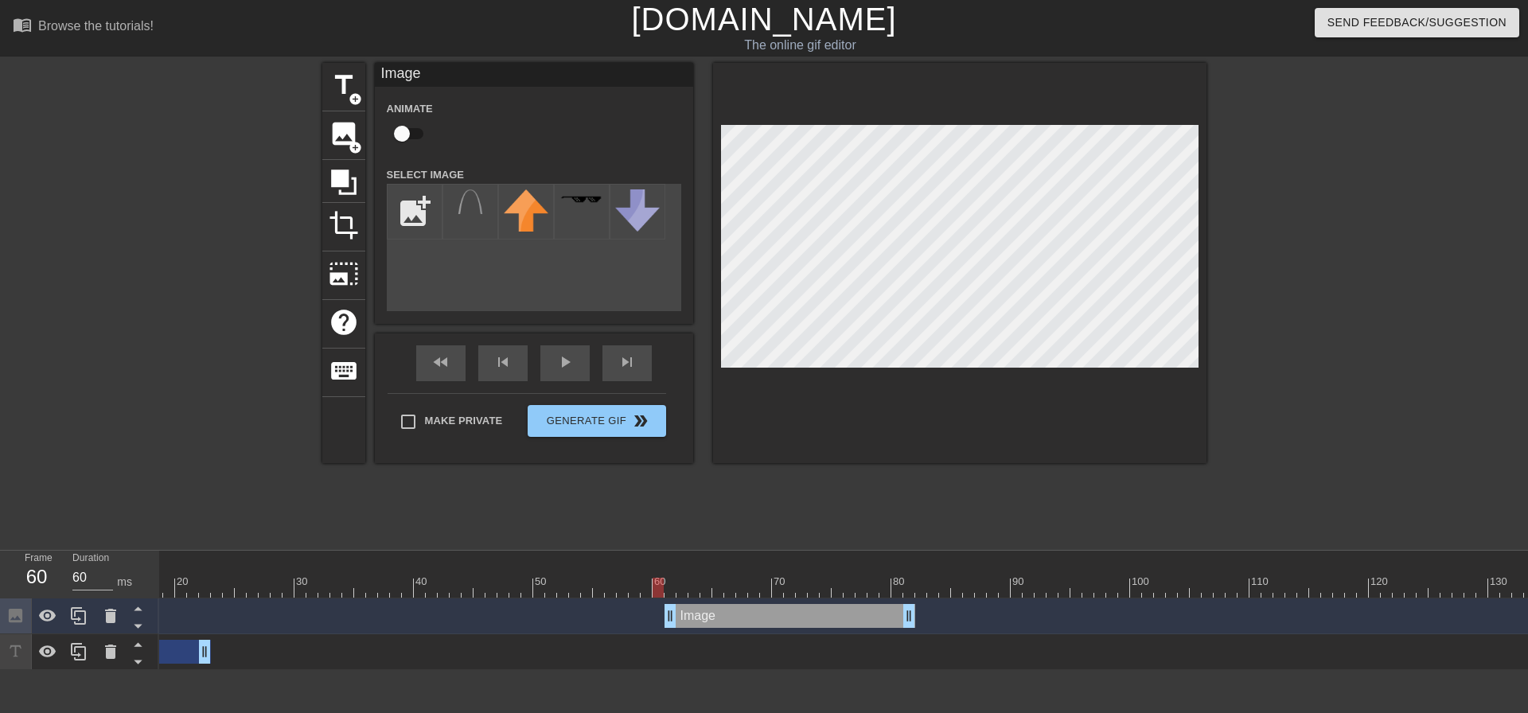
click at [577, 373] on div "play_arrow" at bounding box center [564, 363] width 49 height 36
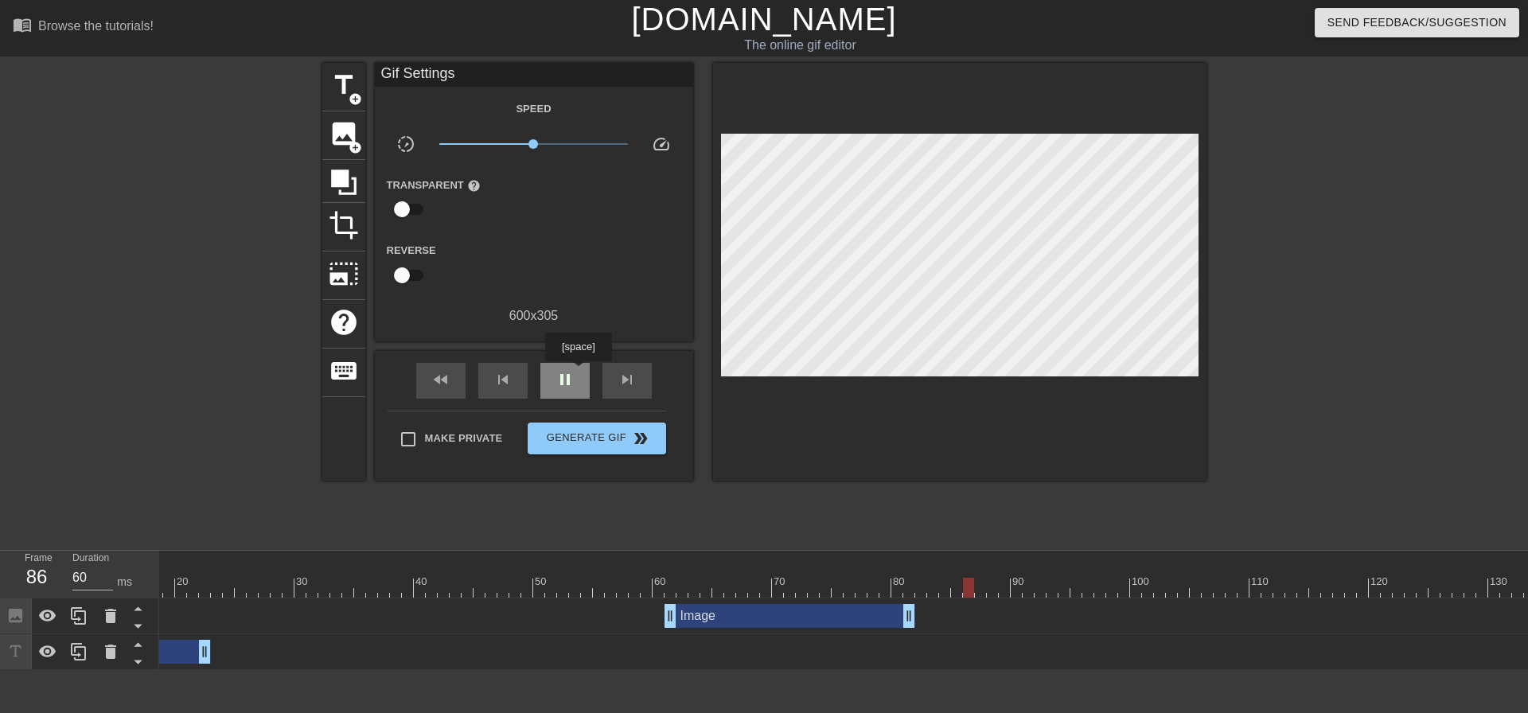
click at [578, 373] on div "pause" at bounding box center [564, 381] width 49 height 36
click at [907, 571] on div at bounding box center [909, 577] width 12 height 20
click at [634, 383] on span "skip_next" at bounding box center [627, 379] width 19 height 19
click at [634, 382] on span "skip_next" at bounding box center [627, 379] width 19 height 19
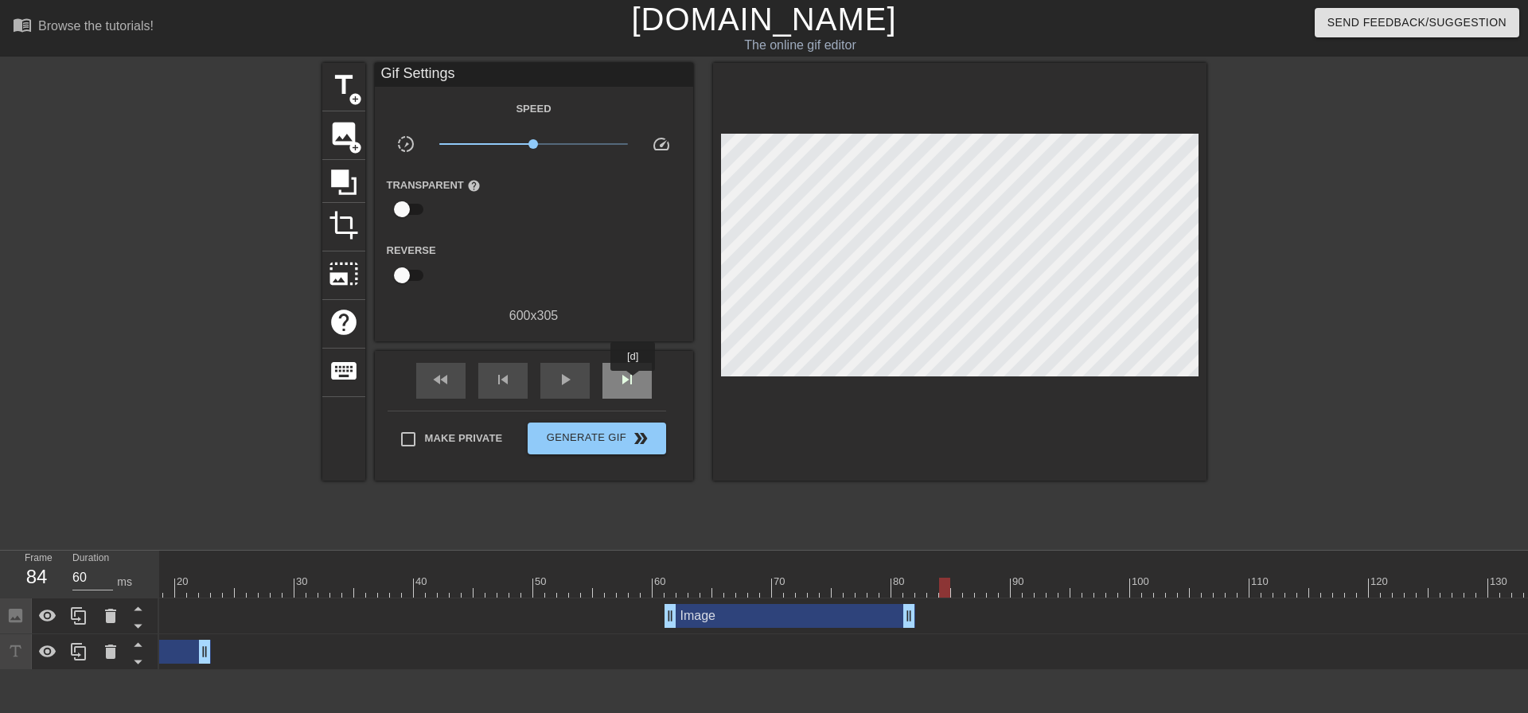
click at [634, 382] on span "skip_next" at bounding box center [627, 379] width 19 height 19
click at [635, 382] on span "skip_next" at bounding box center [627, 379] width 19 height 19
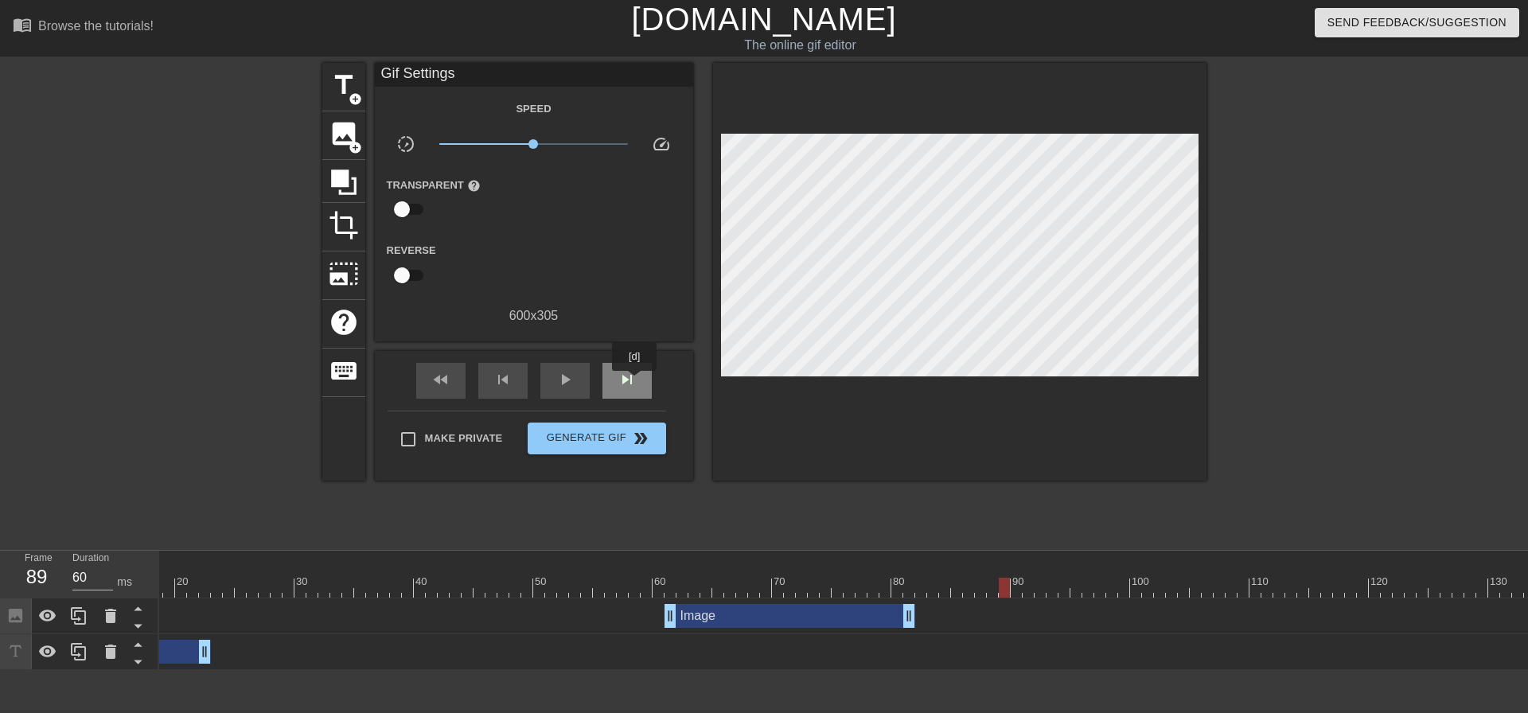
click at [635, 382] on span "skip_next" at bounding box center [627, 379] width 19 height 19
type input "70"
click at [352, 78] on span "title" at bounding box center [344, 85] width 30 height 30
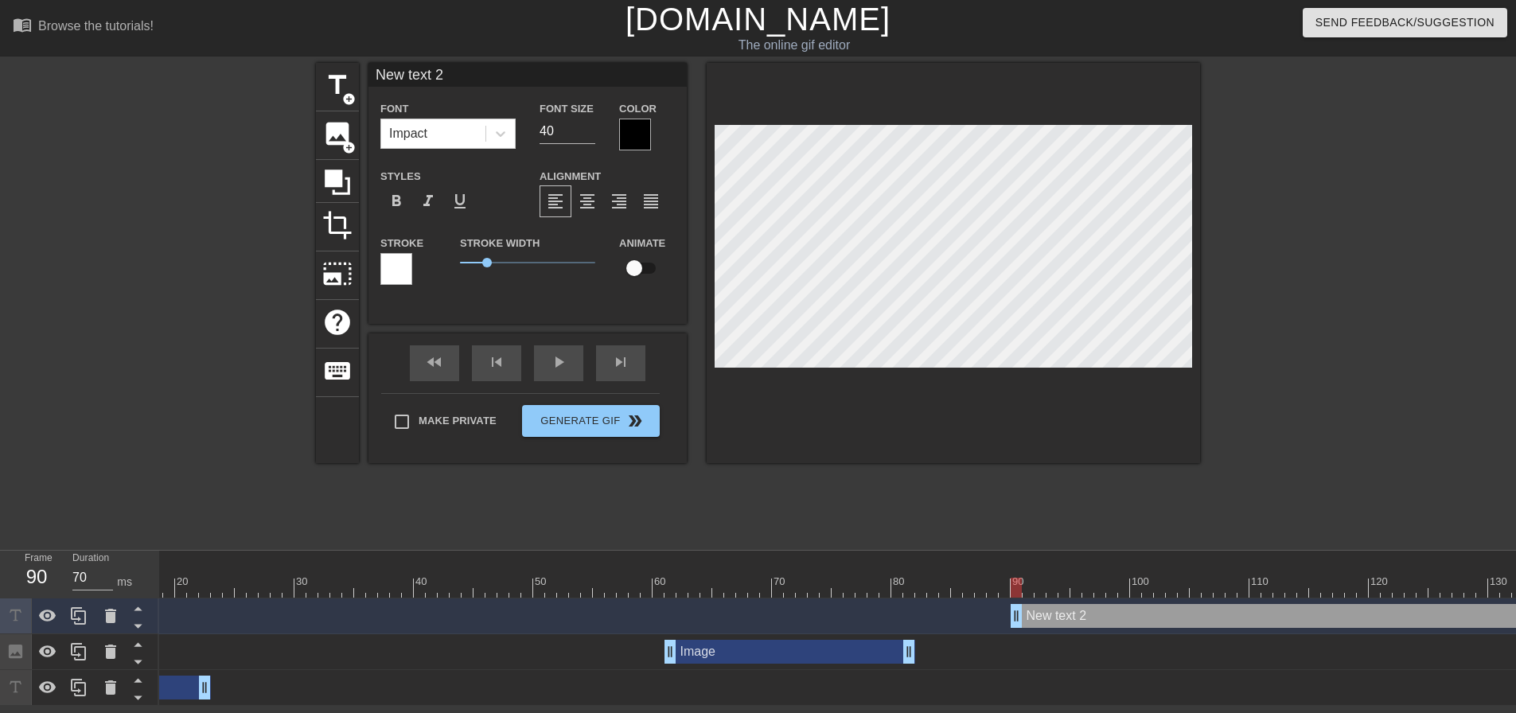
scroll to position [2, 3]
type input "L"
type textarea "L"
type input "Le"
type textarea "Le"
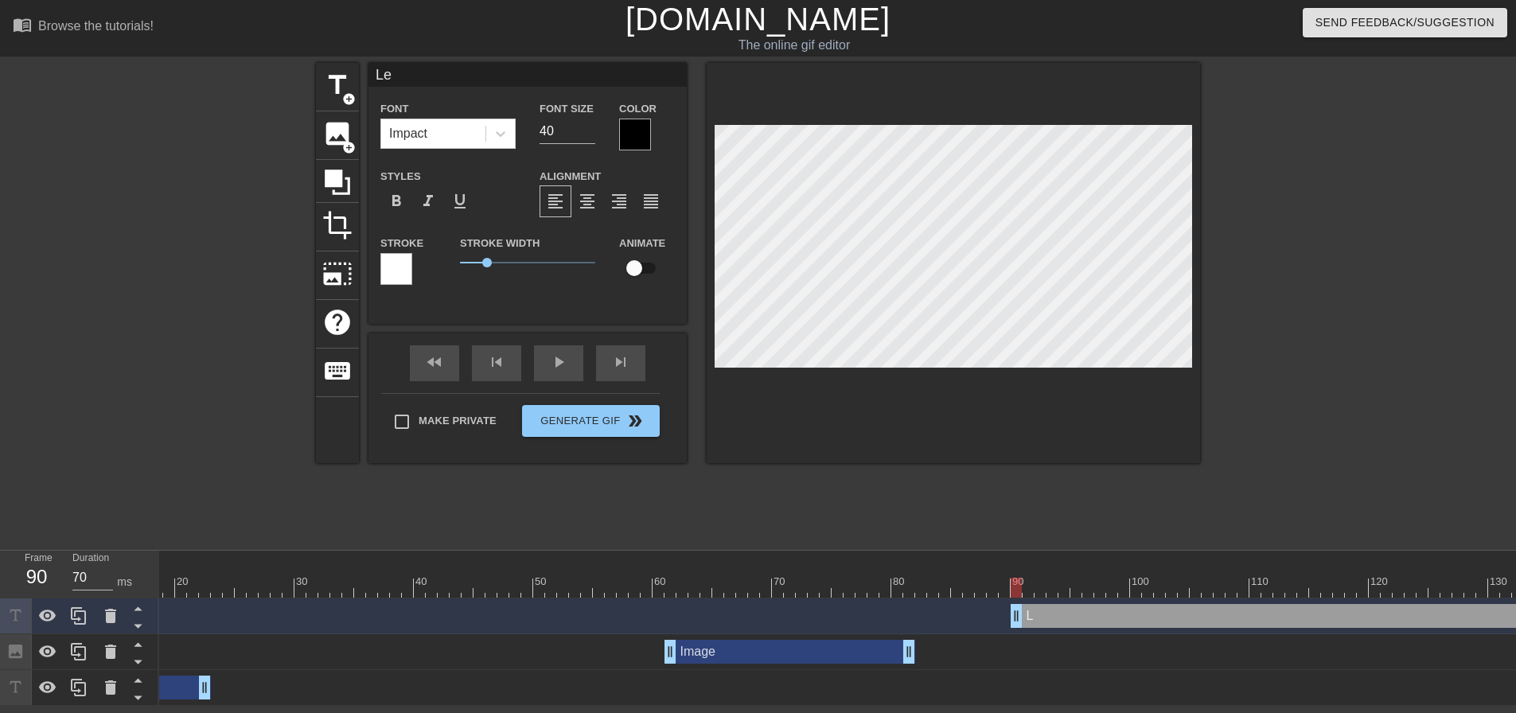
type input "Let"
type textarea "Let"
type input "Let"
type textarea "Let"
type input "Let g"
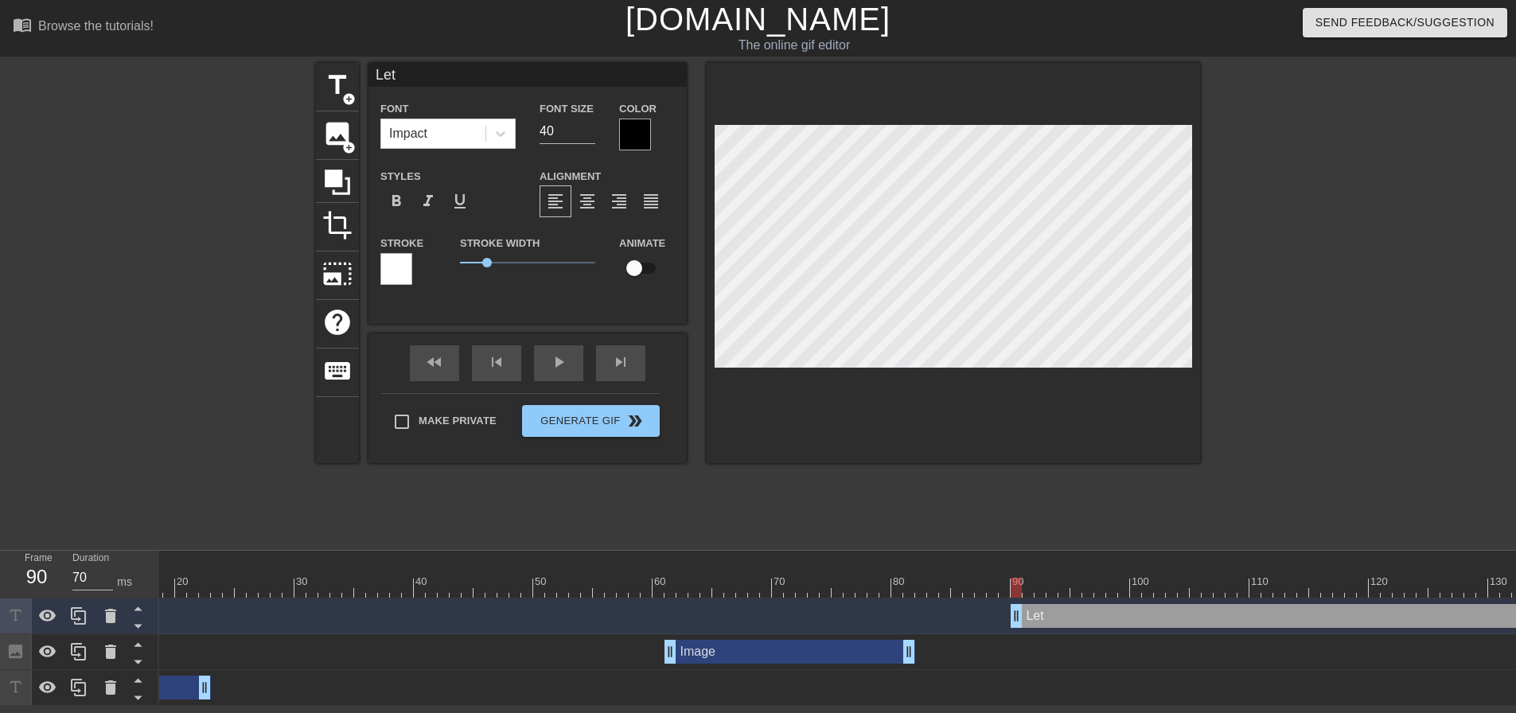
type textarea "Let g"
type input "Let go"
type textarea "Let go"
type input "Let go,"
type textarea "Let go,"
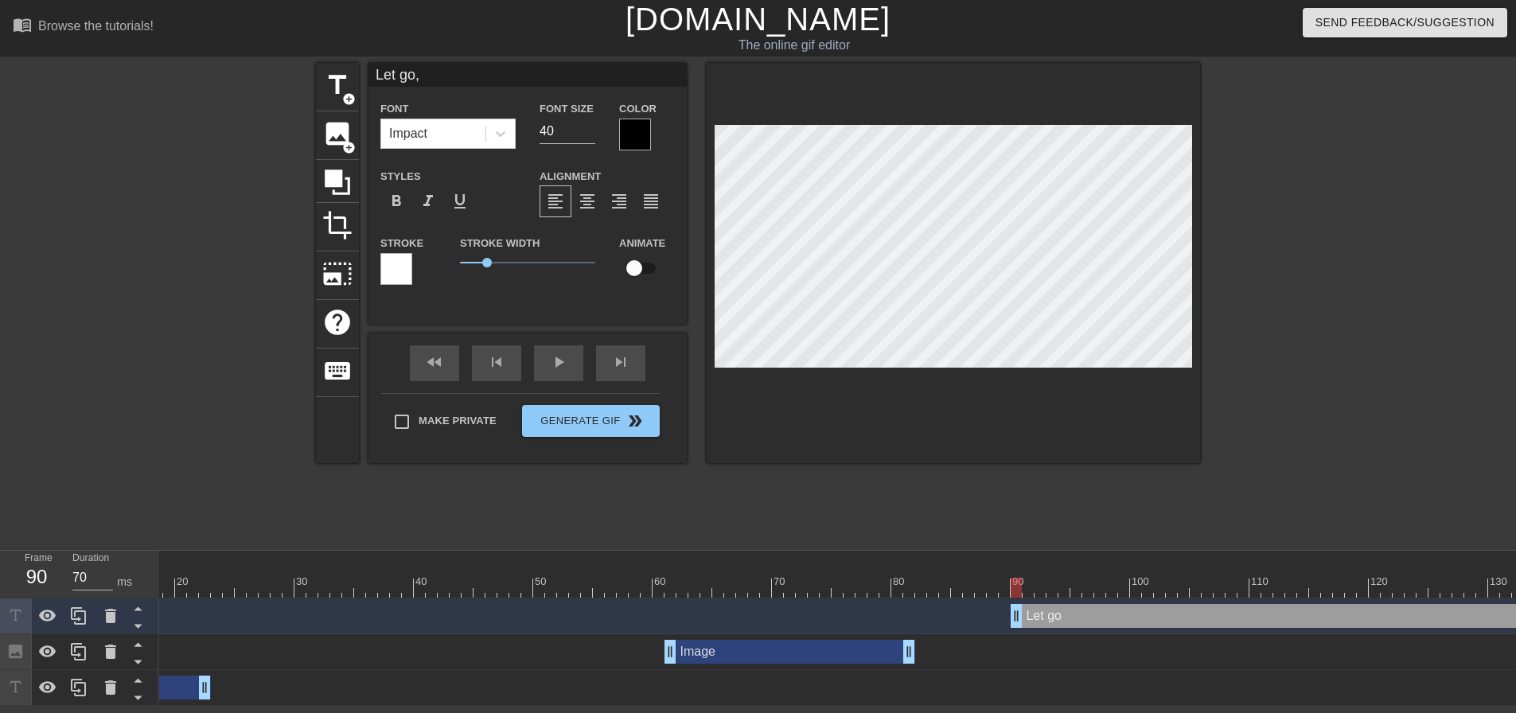
type input "Let go,"
type textarea "Let go,"
type input "Let go, M"
type textarea "Let go, M"
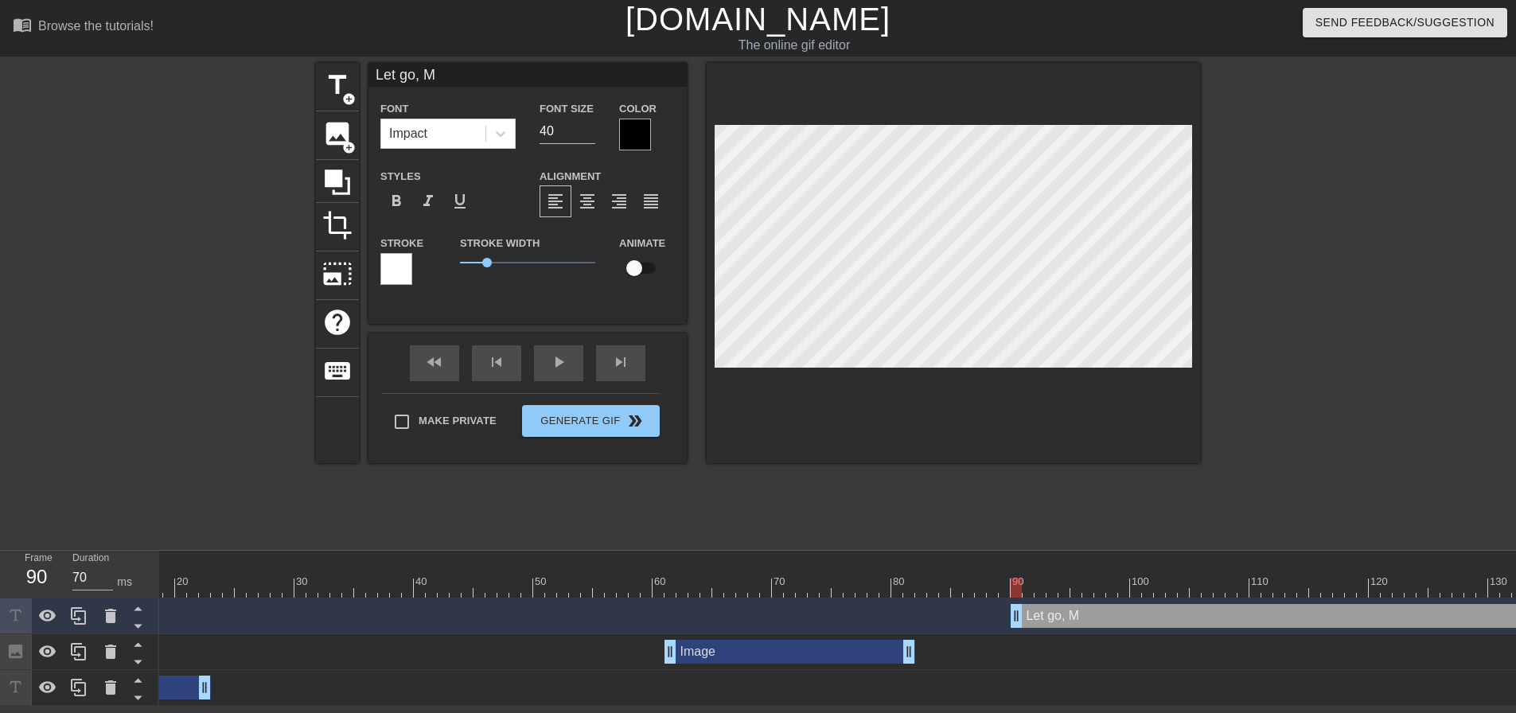
type input "Let go, Mo"
type textarea "Let go, Mo"
type input "Let go, Mo."
type textarea "Let go, Mo."
drag, startPoint x: 548, startPoint y: 130, endPoint x: 529, endPoint y: 130, distance: 19.9
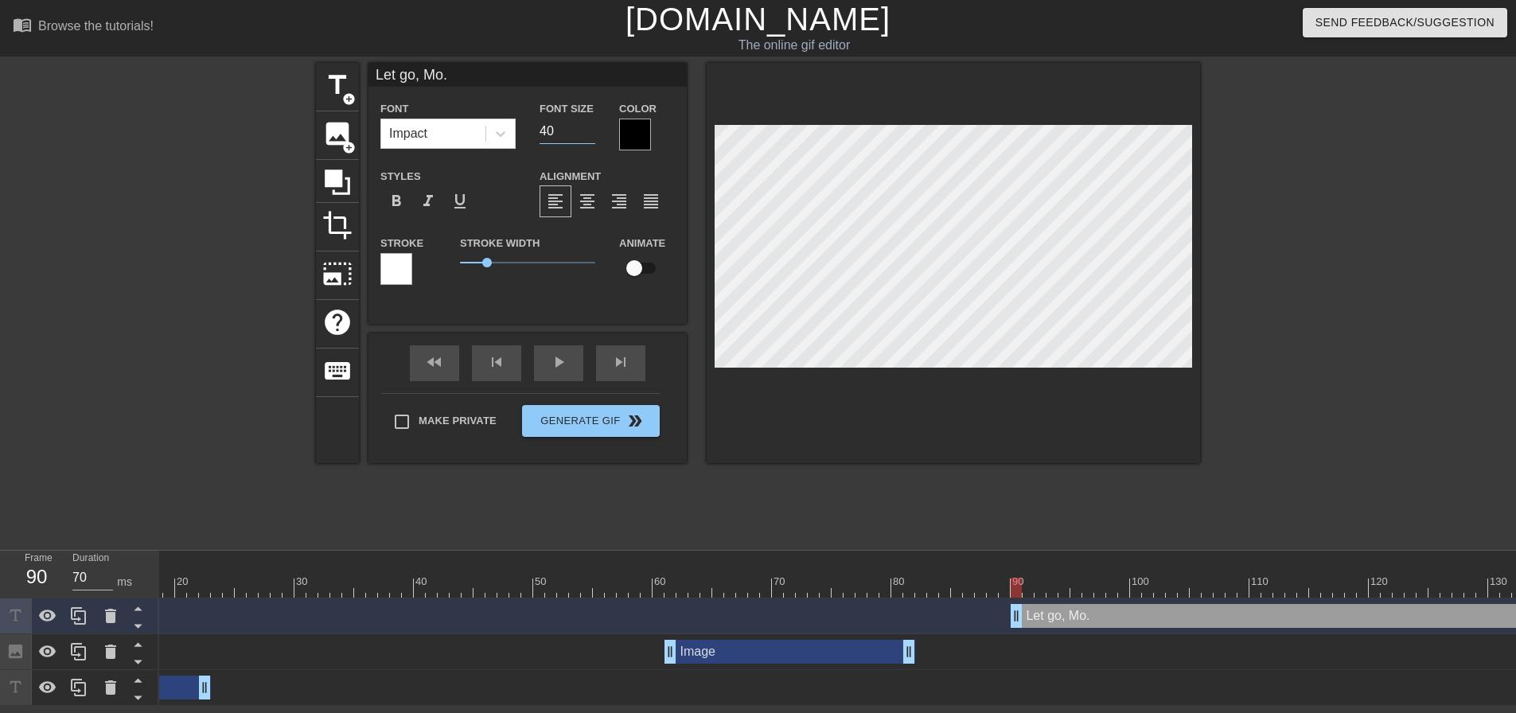
click at [532, 130] on div "Font Size 40" at bounding box center [568, 125] width 80 height 52
type input "30"
click at [630, 136] on div at bounding box center [635, 135] width 32 height 32
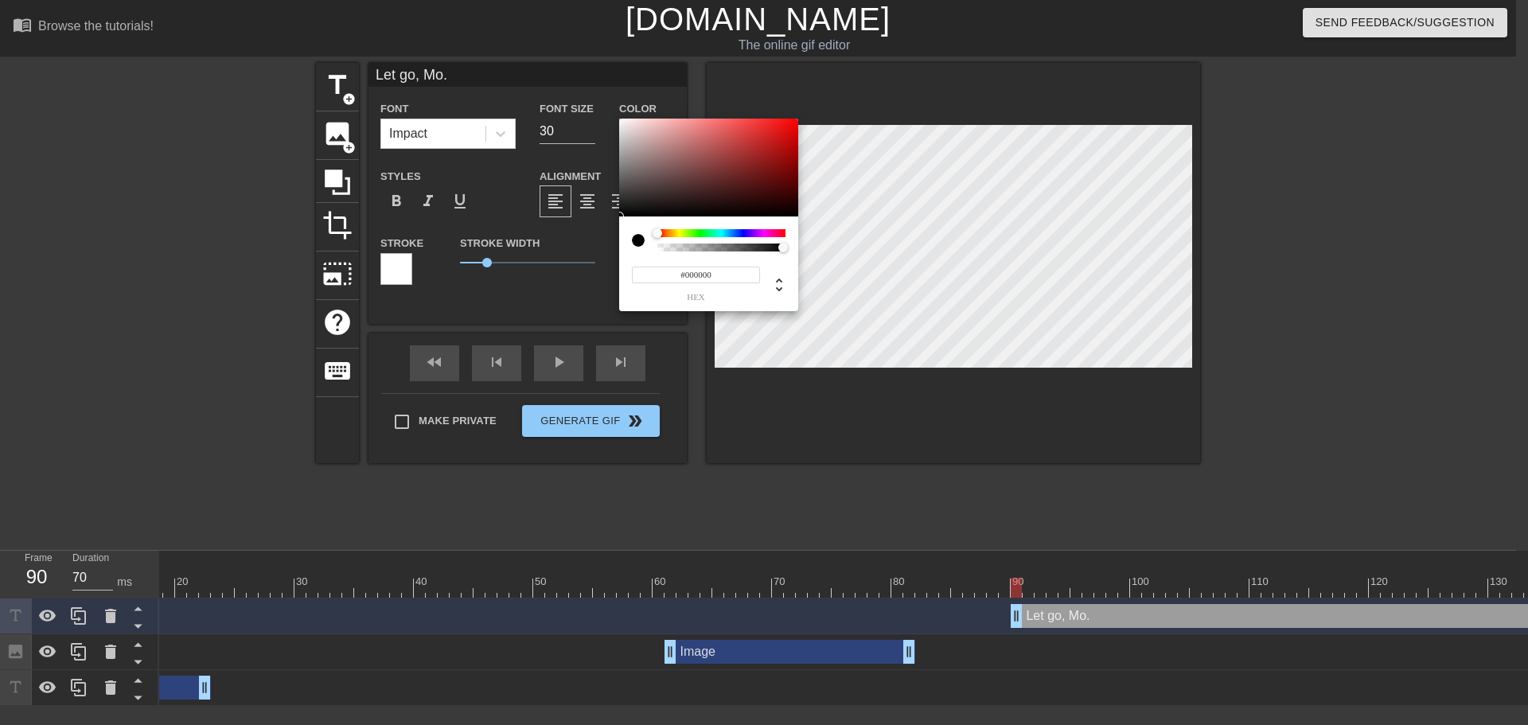
type input "#F6F0F0"
click at [623, 122] on div at bounding box center [708, 168] width 179 height 99
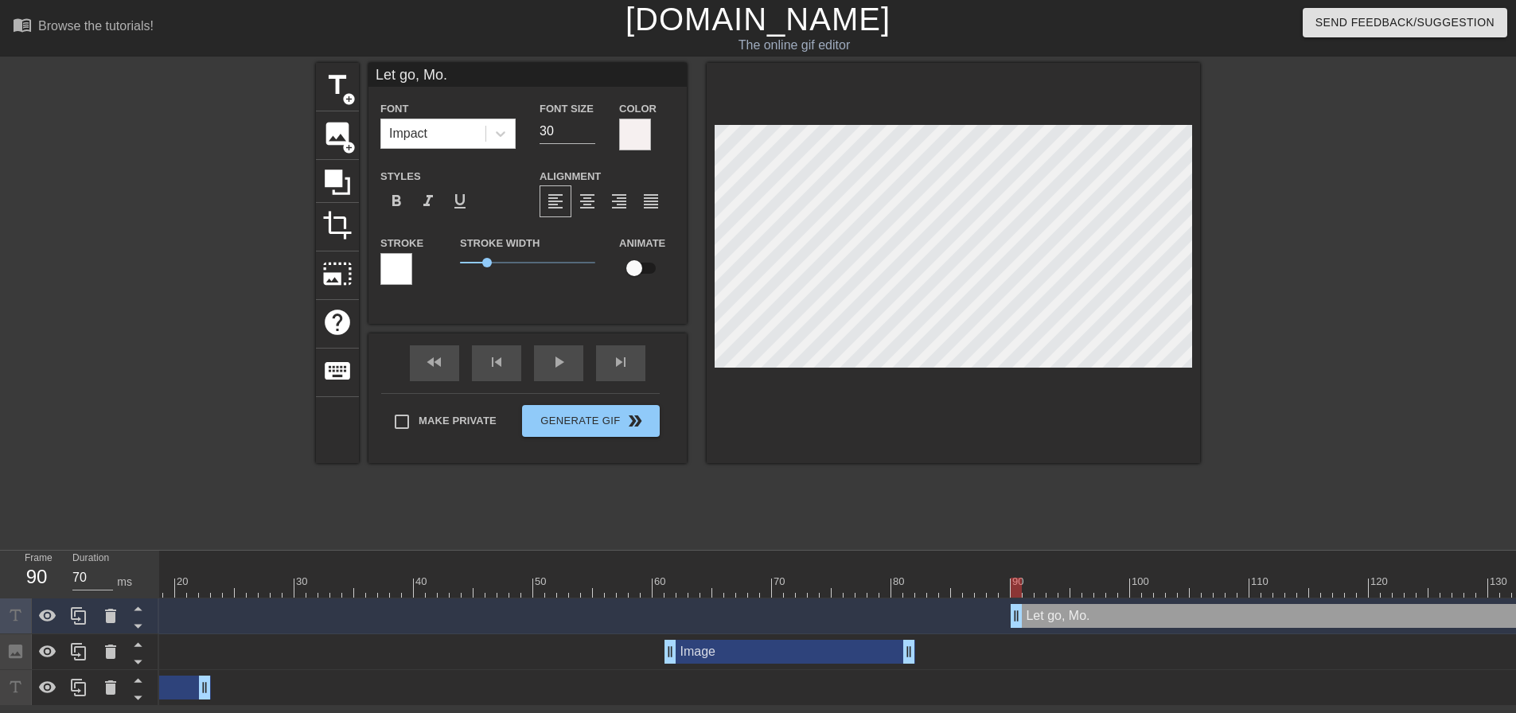
click at [403, 254] on div at bounding box center [396, 269] width 32 height 32
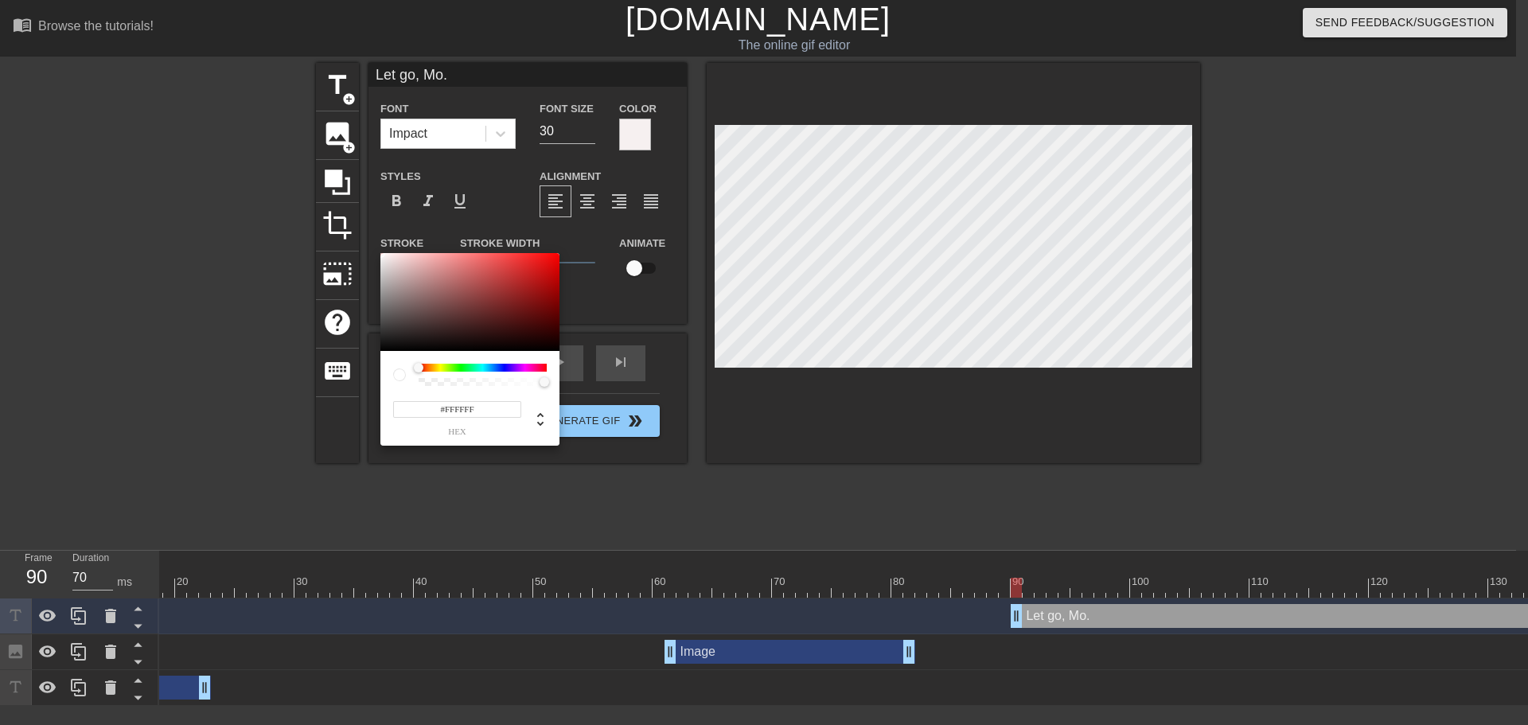
type input "#070707"
click at [385, 349] on div at bounding box center [469, 302] width 179 height 99
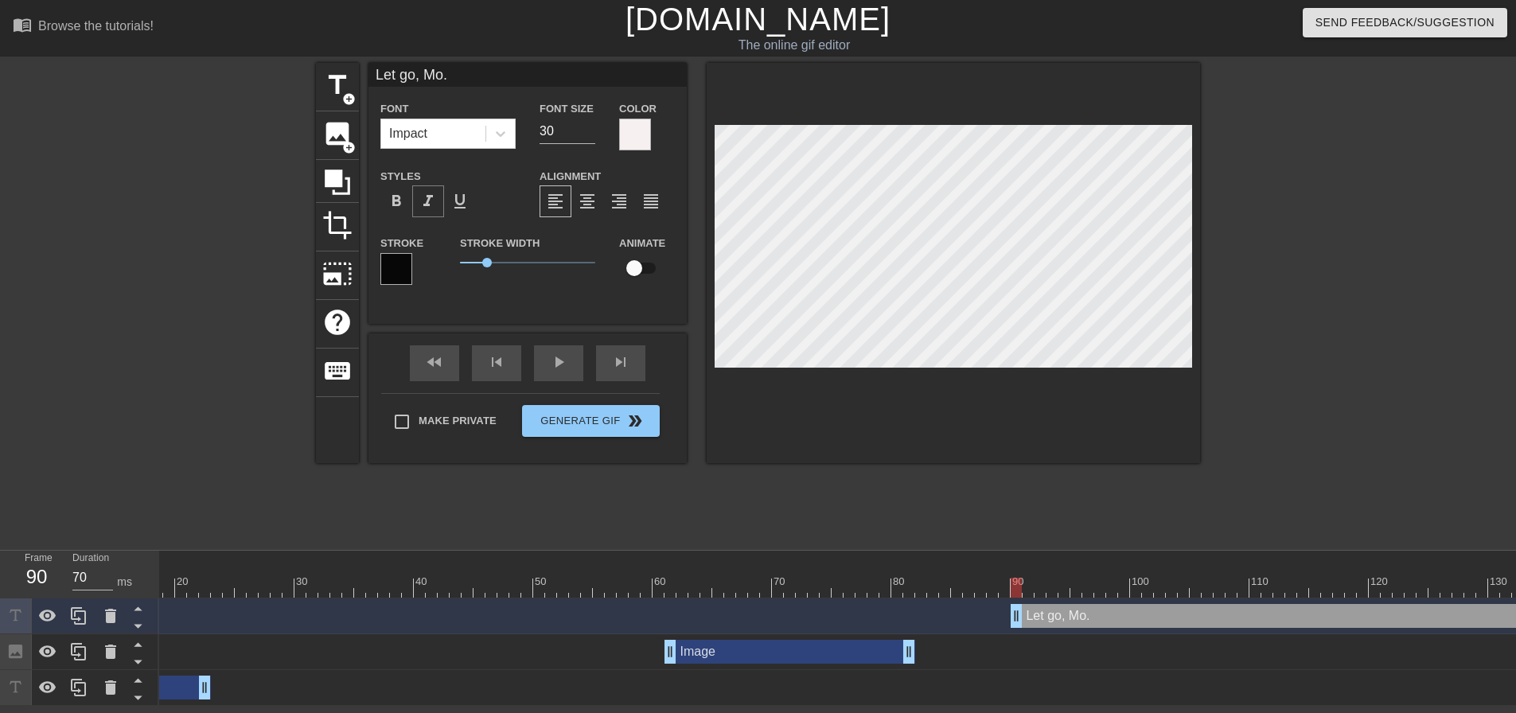
click at [426, 200] on span "format_italic" at bounding box center [428, 201] width 19 height 19
click at [925, 442] on div at bounding box center [954, 263] width 494 height 400
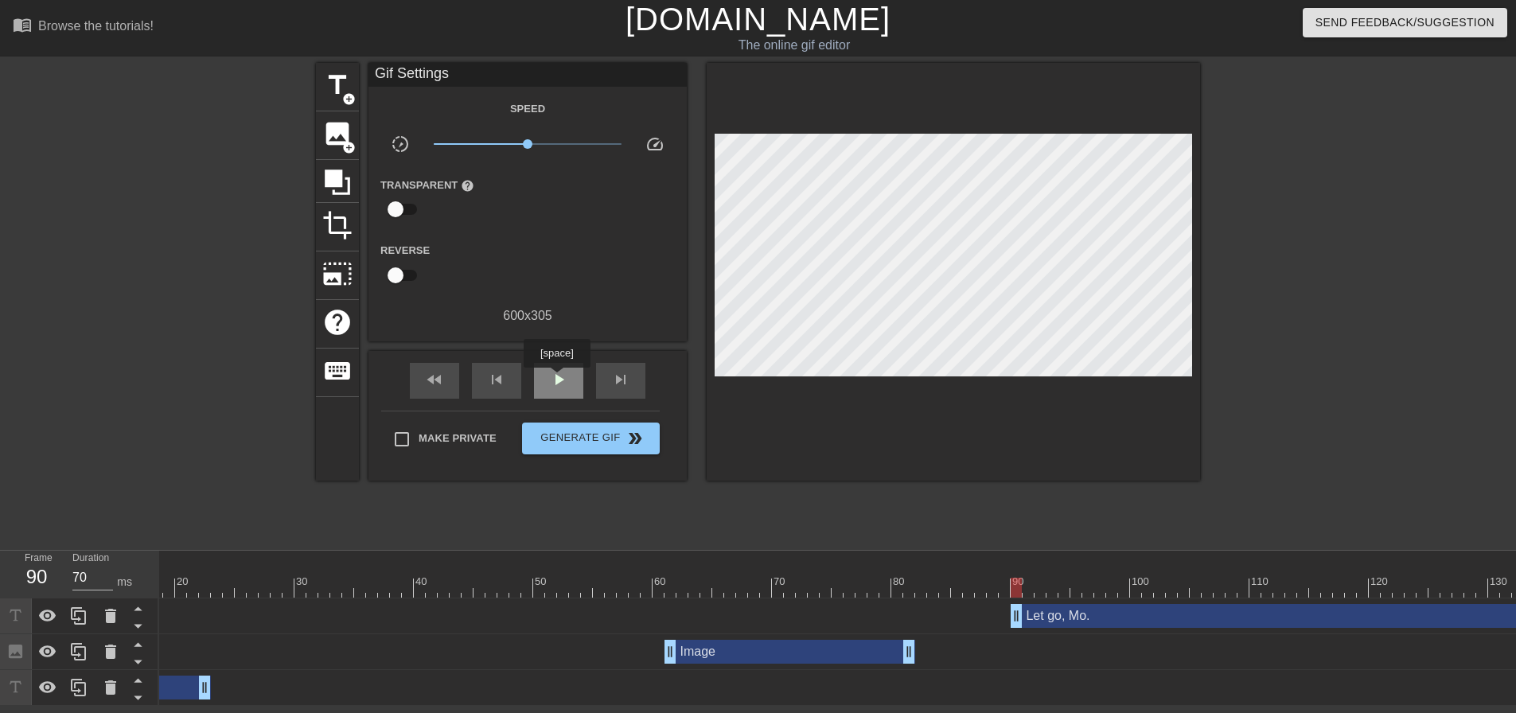
click at [556, 379] on span "play_arrow" at bounding box center [558, 379] width 19 height 19
click at [556, 379] on span "pause" at bounding box center [558, 379] width 19 height 19
drag, startPoint x: 1013, startPoint y: 613, endPoint x: 957, endPoint y: 605, distance: 57.1
click at [566, 383] on span "play_arrow" at bounding box center [558, 379] width 19 height 19
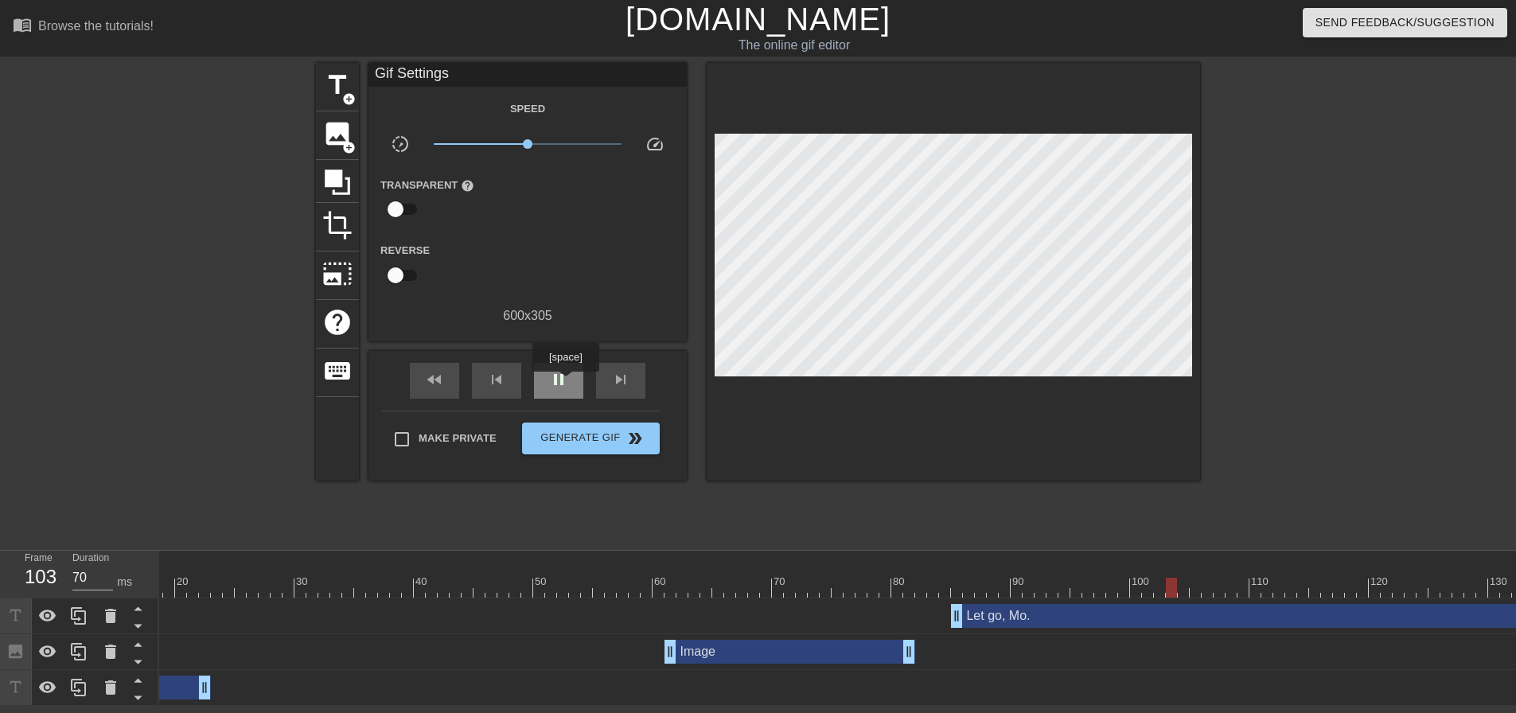
click at [565, 383] on span "pause" at bounding box center [558, 379] width 19 height 19
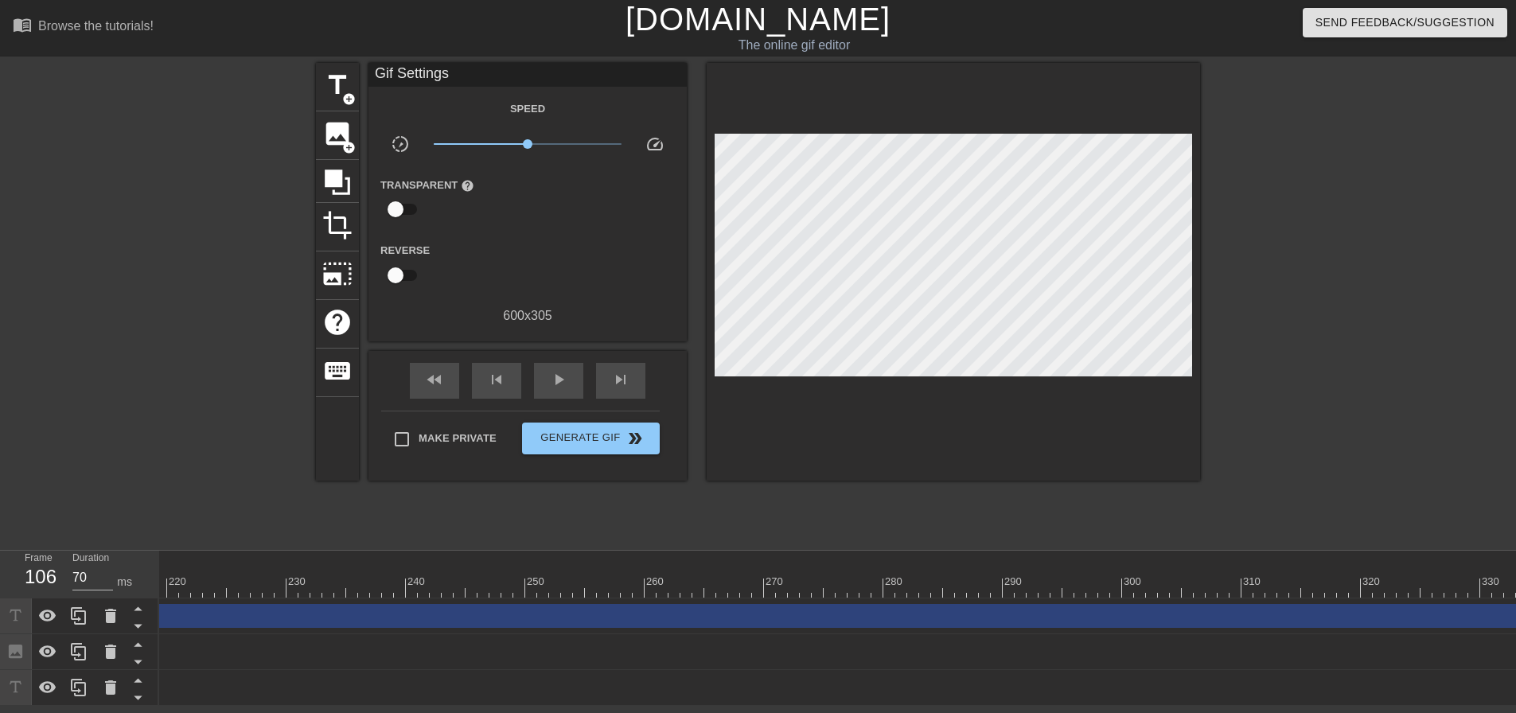
scroll to position [0, 3805]
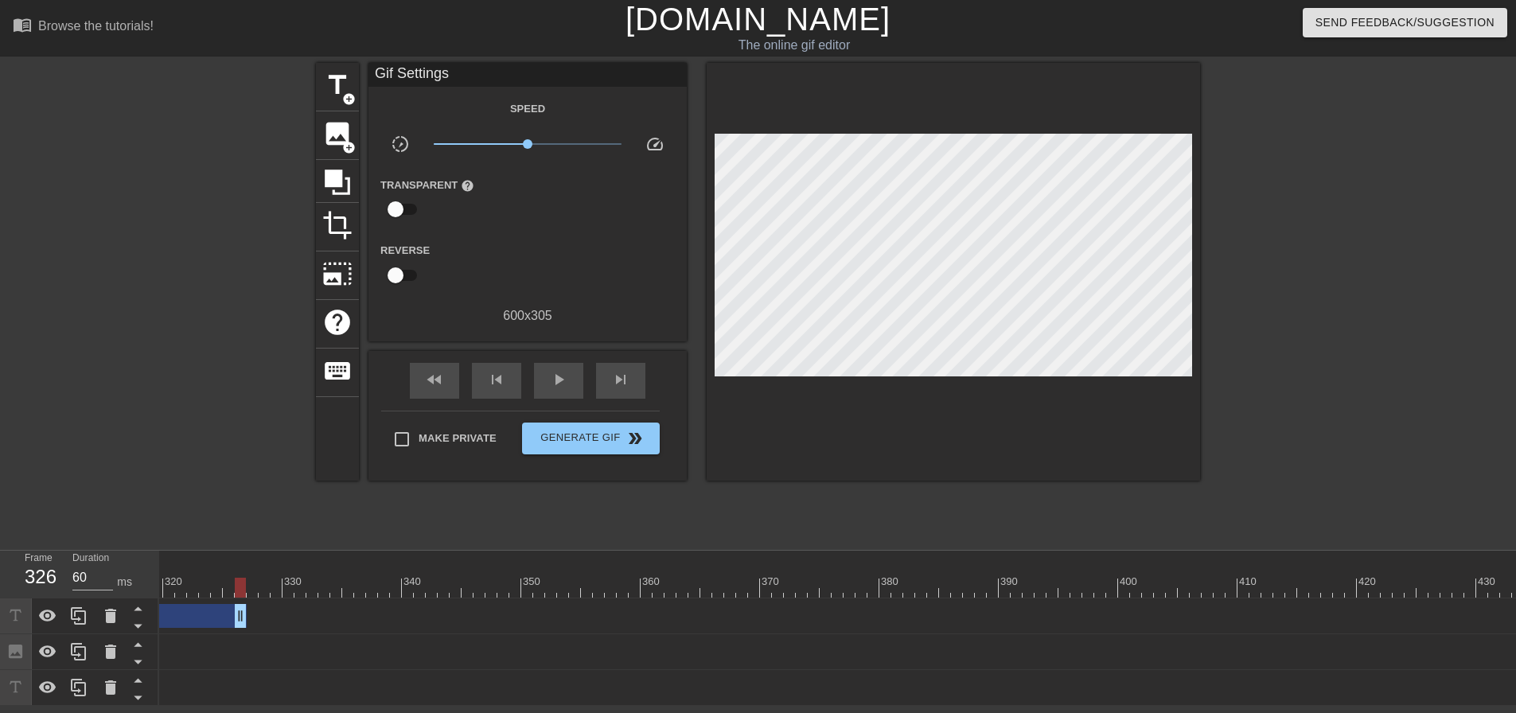
drag, startPoint x: 1514, startPoint y: 622, endPoint x: 209, endPoint y: 603, distance: 1304.8
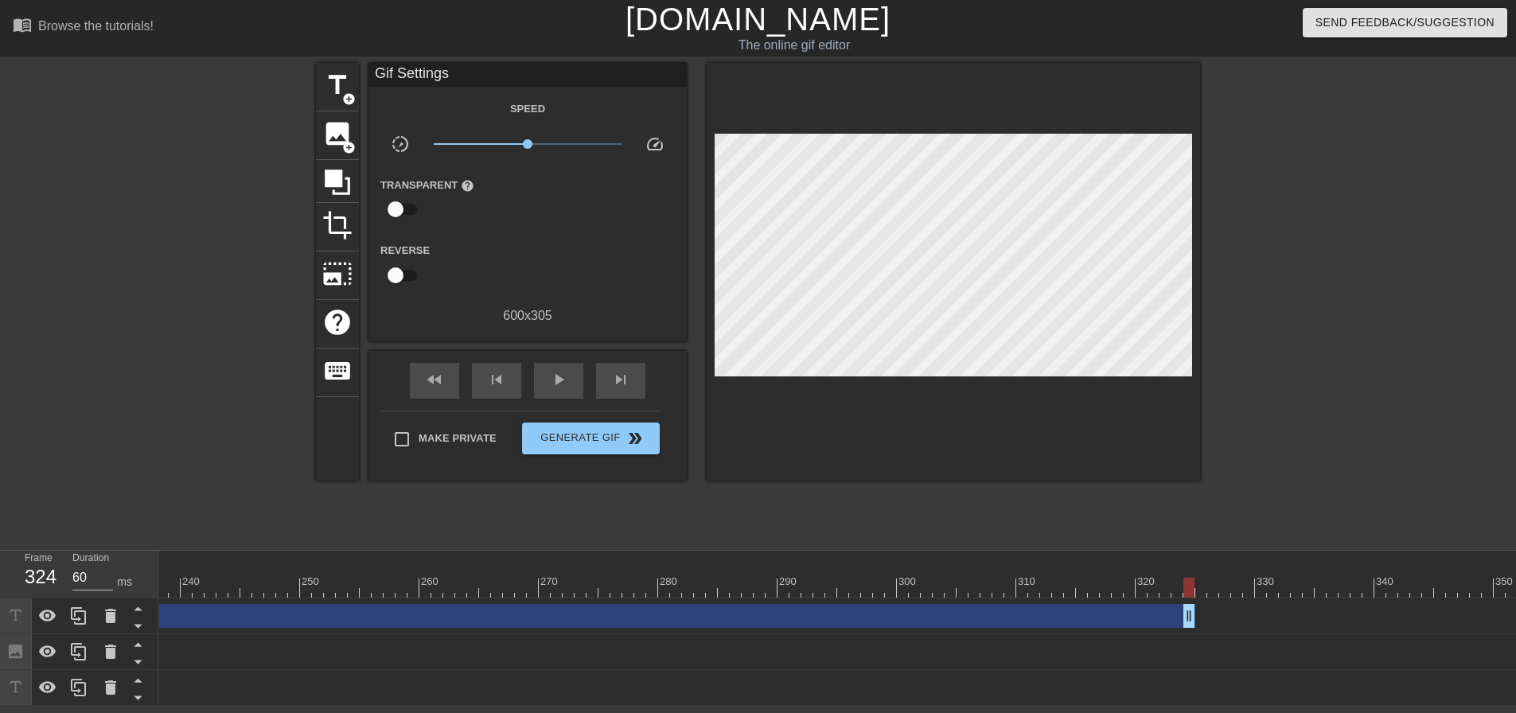
scroll to position [0, 2607]
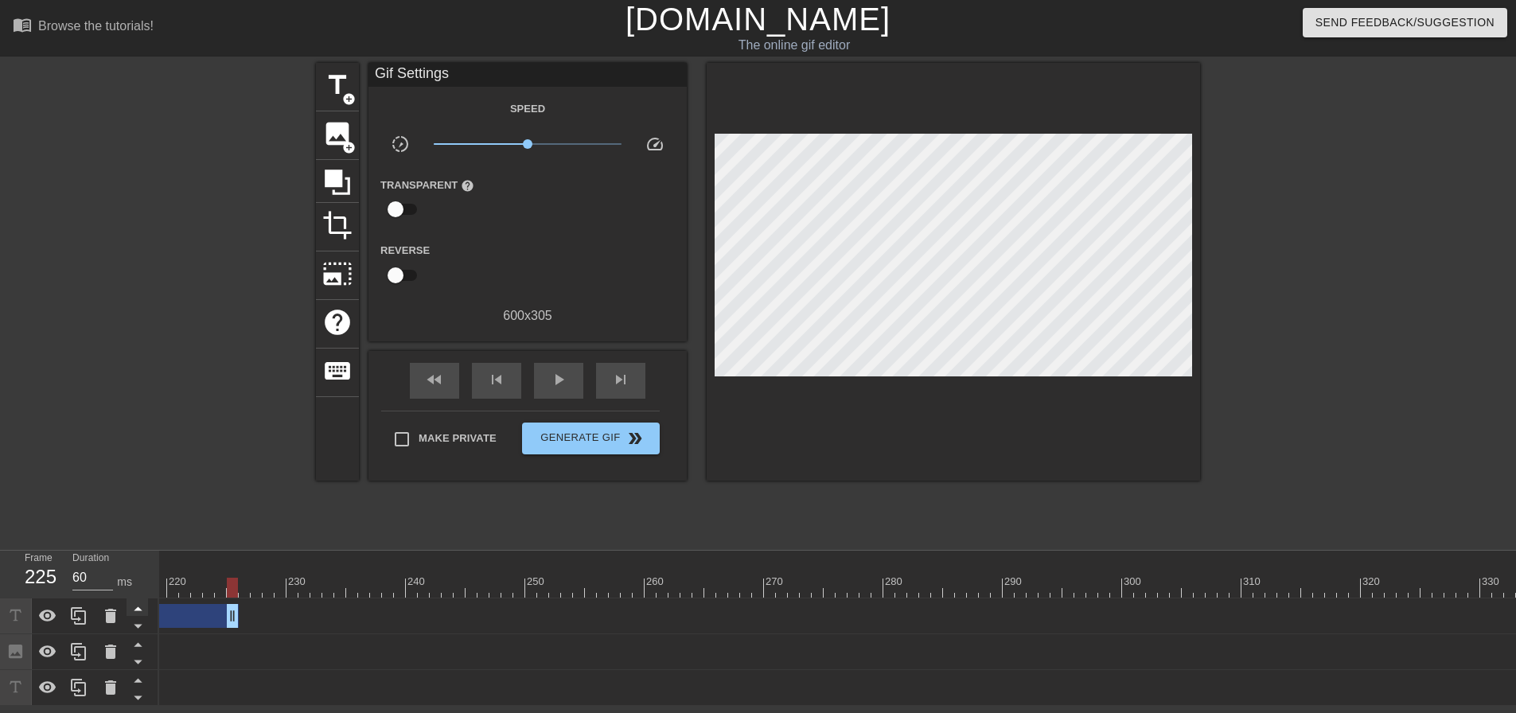
drag, startPoint x: 1413, startPoint y: 621, endPoint x: 142, endPoint y: 614, distance: 1271.2
click at [143, 614] on div "Frame 225 Duration 60 ms 10 20 30 40 50 60 70 80 90 100 110 120 130 140 150" at bounding box center [758, 628] width 1516 height 155
drag, startPoint x: 1287, startPoint y: 614, endPoint x: 162, endPoint y: 588, distance: 1125.0
click at [174, 588] on div "10 20 30 40 50 60 70 80 90 100 110 120 130 140 150 160" at bounding box center [837, 628] width 1357 height 155
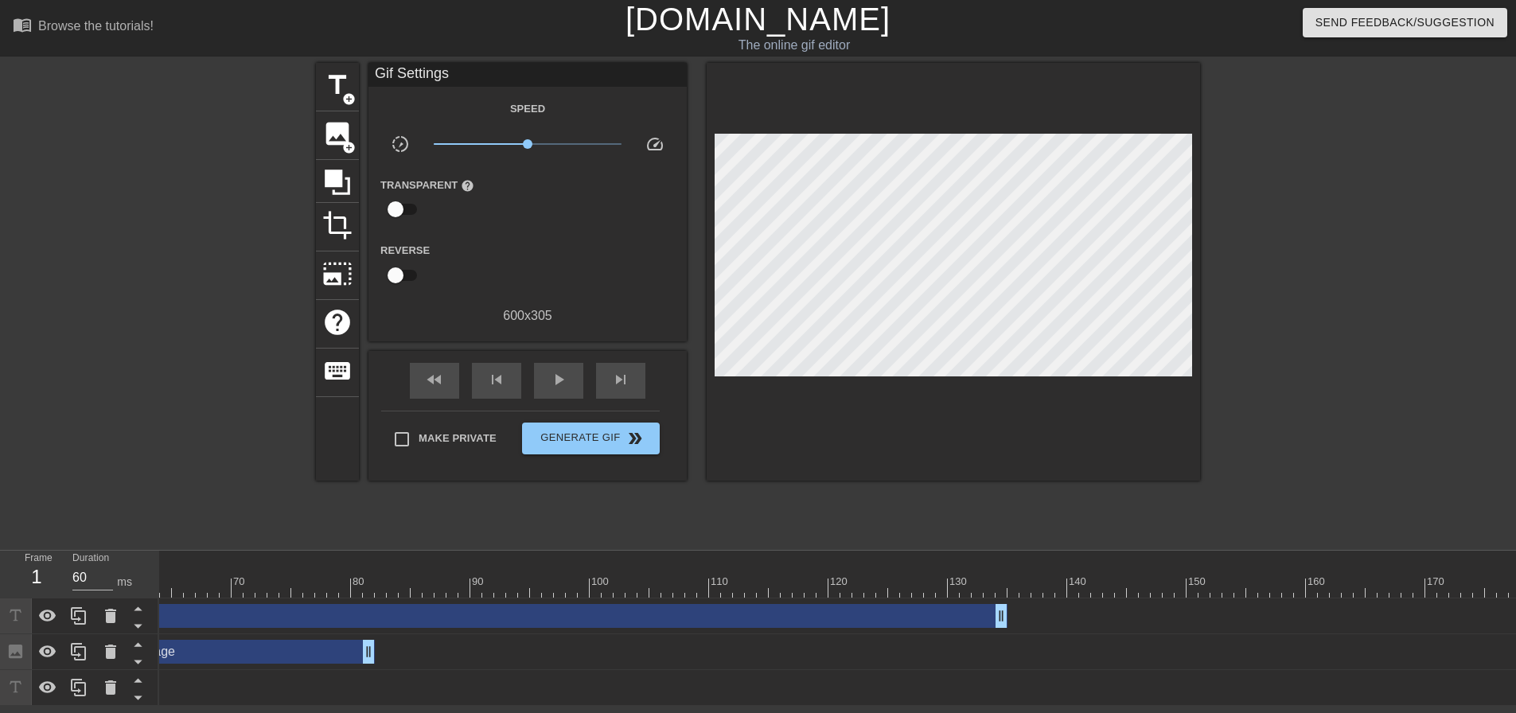
scroll to position [0, 786]
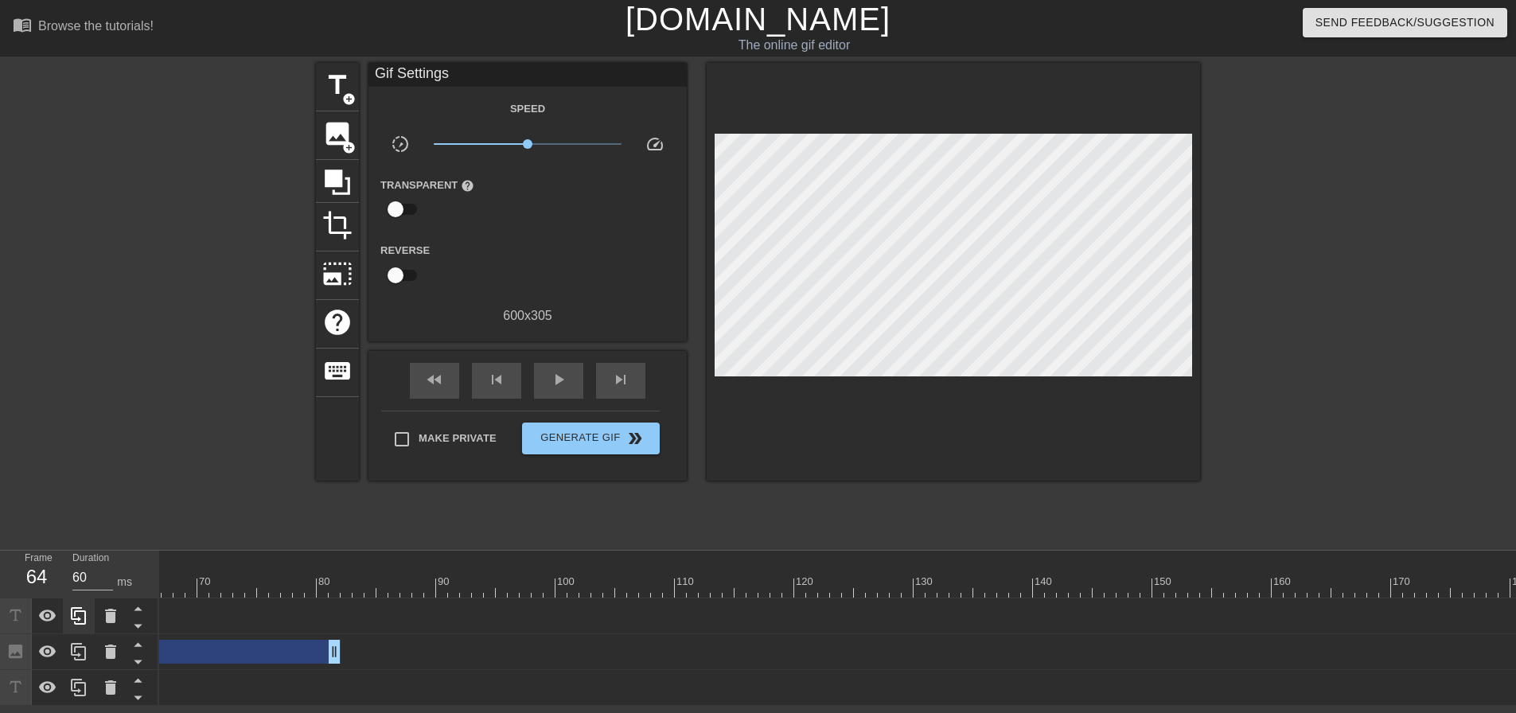
drag, startPoint x: 968, startPoint y: 618, endPoint x: 85, endPoint y: 633, distance: 882.9
click at [92, 631] on div "Frame 64 Duration 60 ms 10 20 30 40 50 60 70 80 90 100 110 120 130 140 150" at bounding box center [758, 628] width 1516 height 155
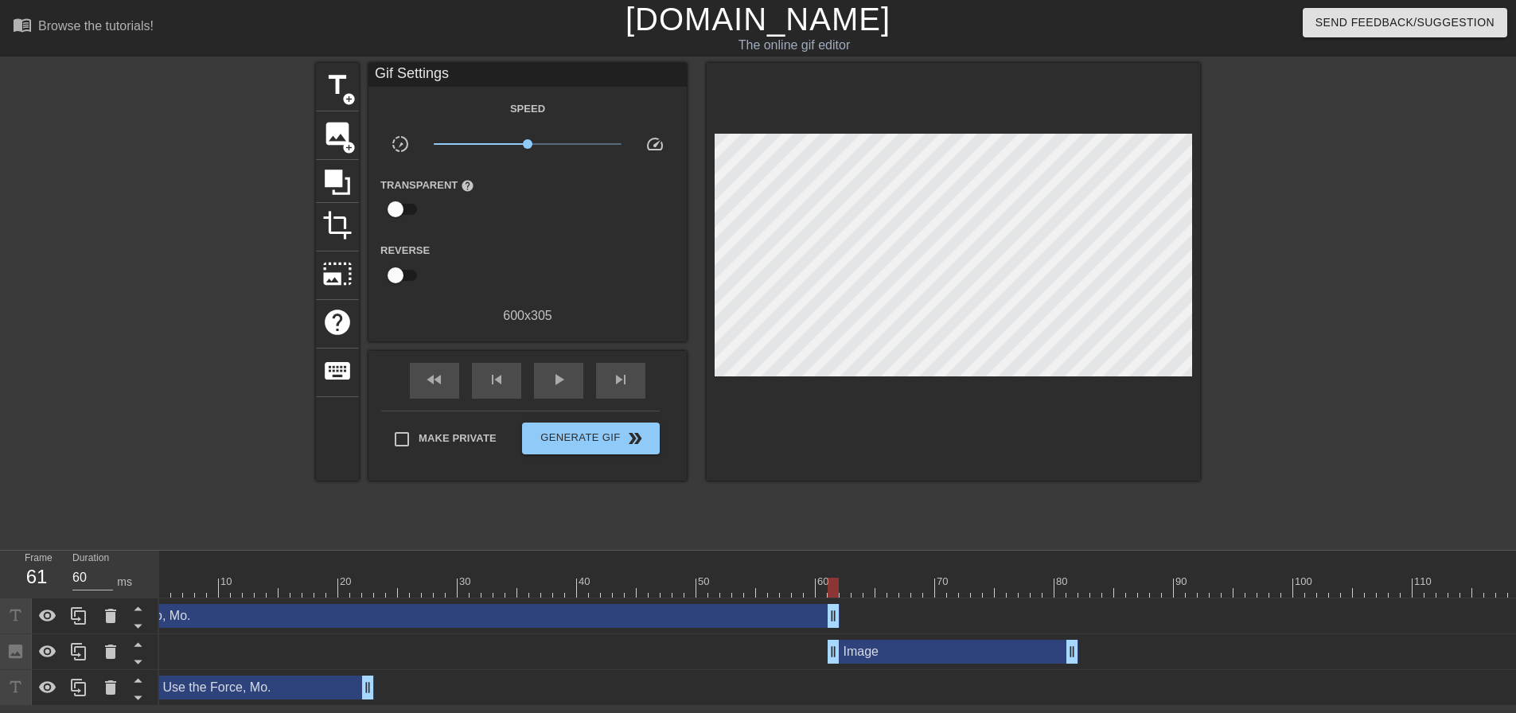
scroll to position [0, 0]
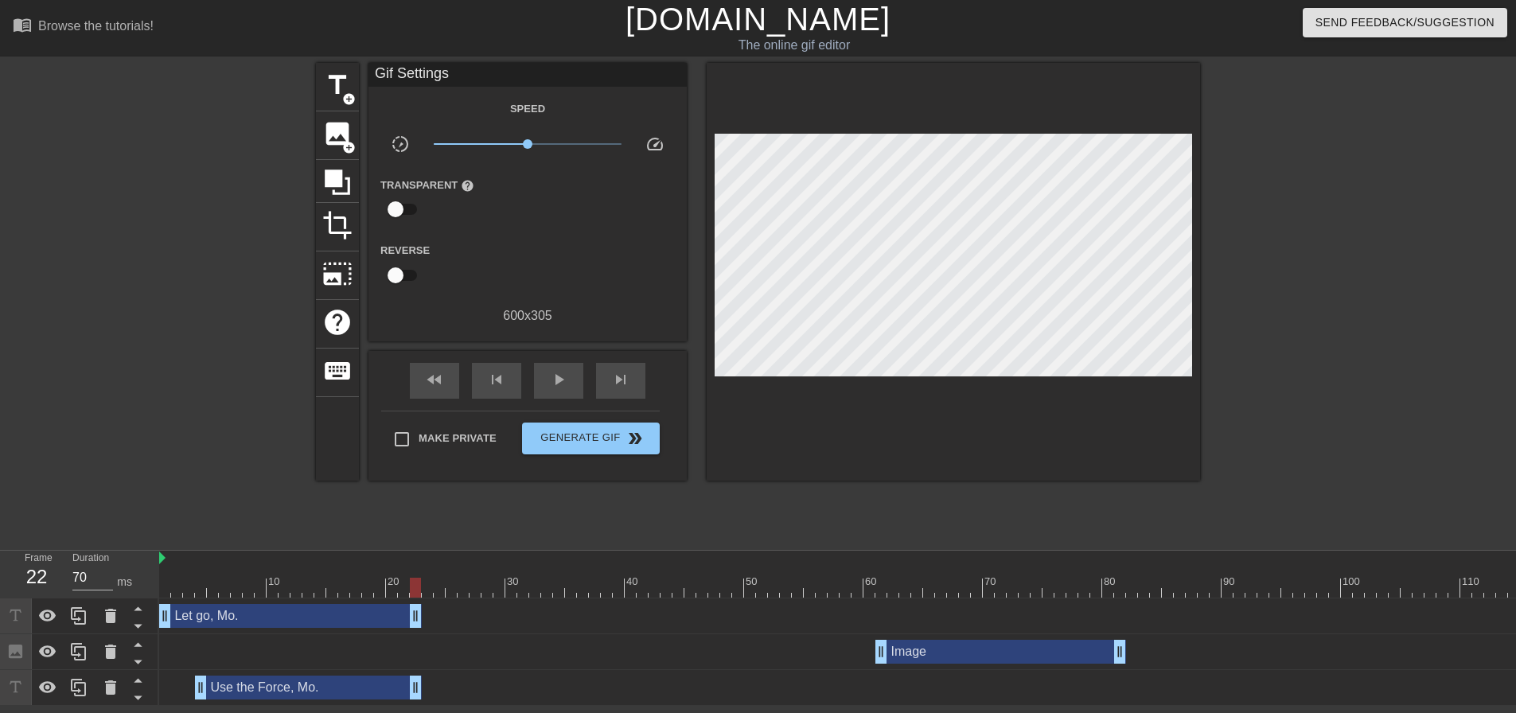
drag, startPoint x: 880, startPoint y: 617, endPoint x: 416, endPoint y: 588, distance: 465.0
click at [416, 588] on div "10 20 30 40 50 60 70 80 90 100 110 120 130 140 150 160" at bounding box center [837, 628] width 1357 height 155
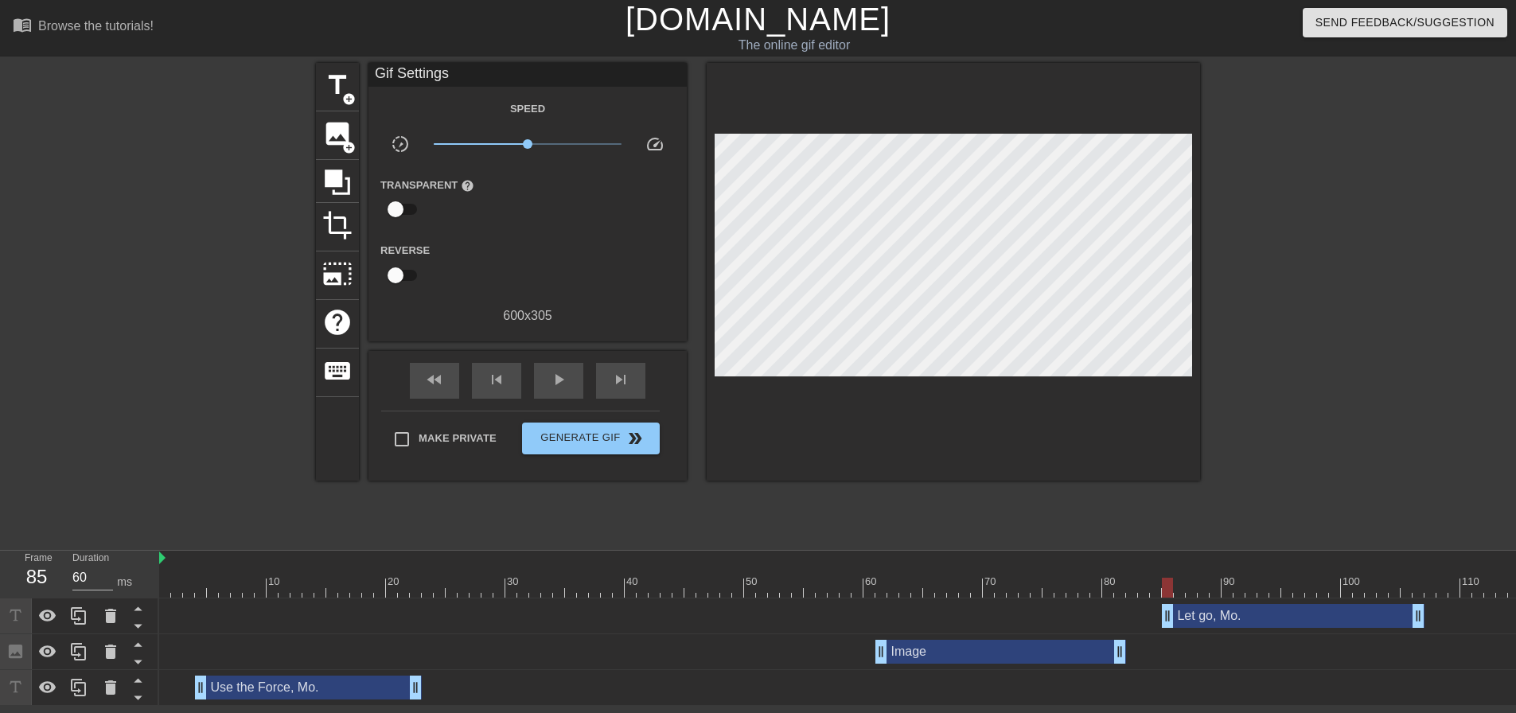
drag, startPoint x: 349, startPoint y: 611, endPoint x: 1352, endPoint y: 652, distance: 1003.8
click at [1352, 652] on div "Let go, Mo. drag_handle drag_handle Image drag_handle drag_handle Use the Force…" at bounding box center [837, 652] width 1357 height 107
click at [556, 389] on div "play_arrow" at bounding box center [558, 381] width 49 height 36
click at [556, 389] on div "pause" at bounding box center [558, 381] width 49 height 36
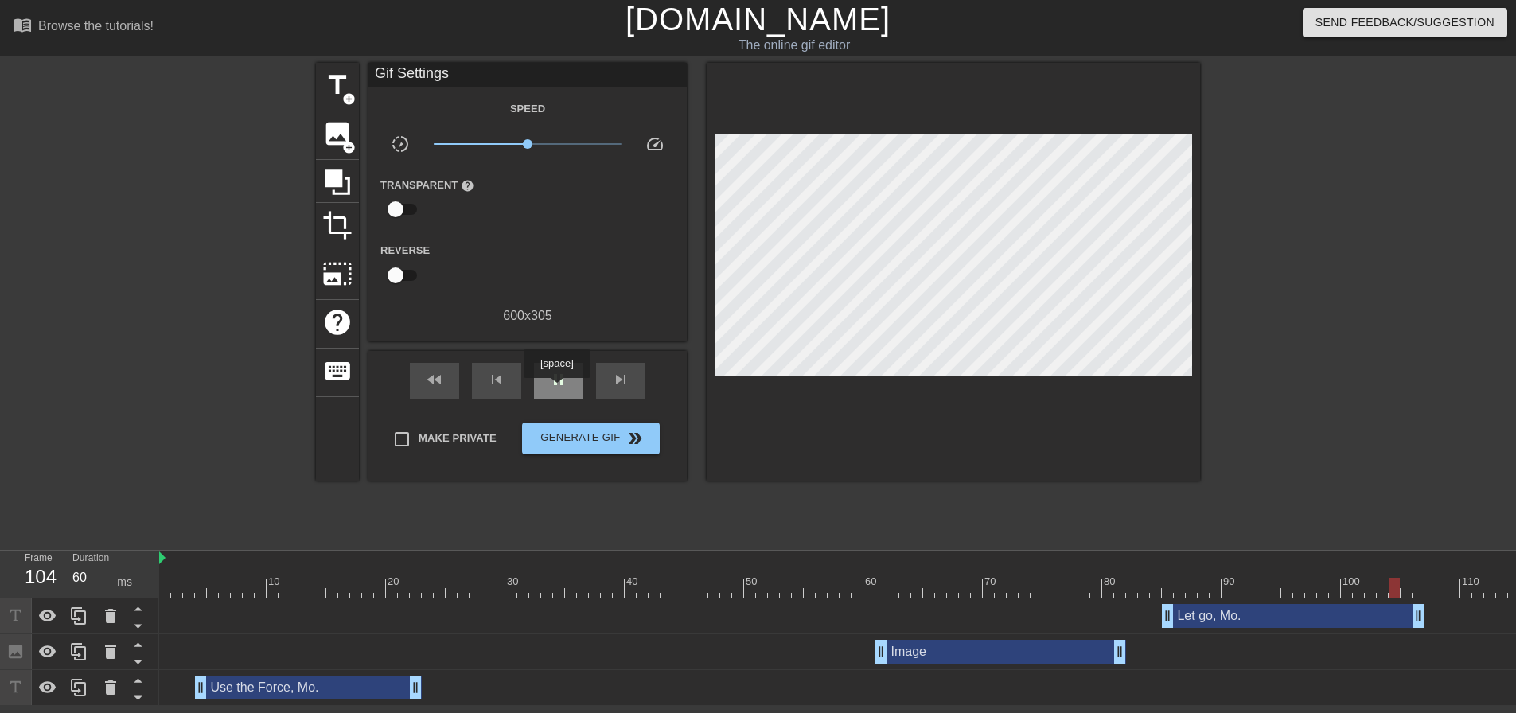
click at [556, 389] on div "pause" at bounding box center [558, 381] width 49 height 36
click at [556, 389] on div "play_arrow" at bounding box center [558, 381] width 49 height 36
click at [556, 389] on div "pause" at bounding box center [558, 381] width 49 height 36
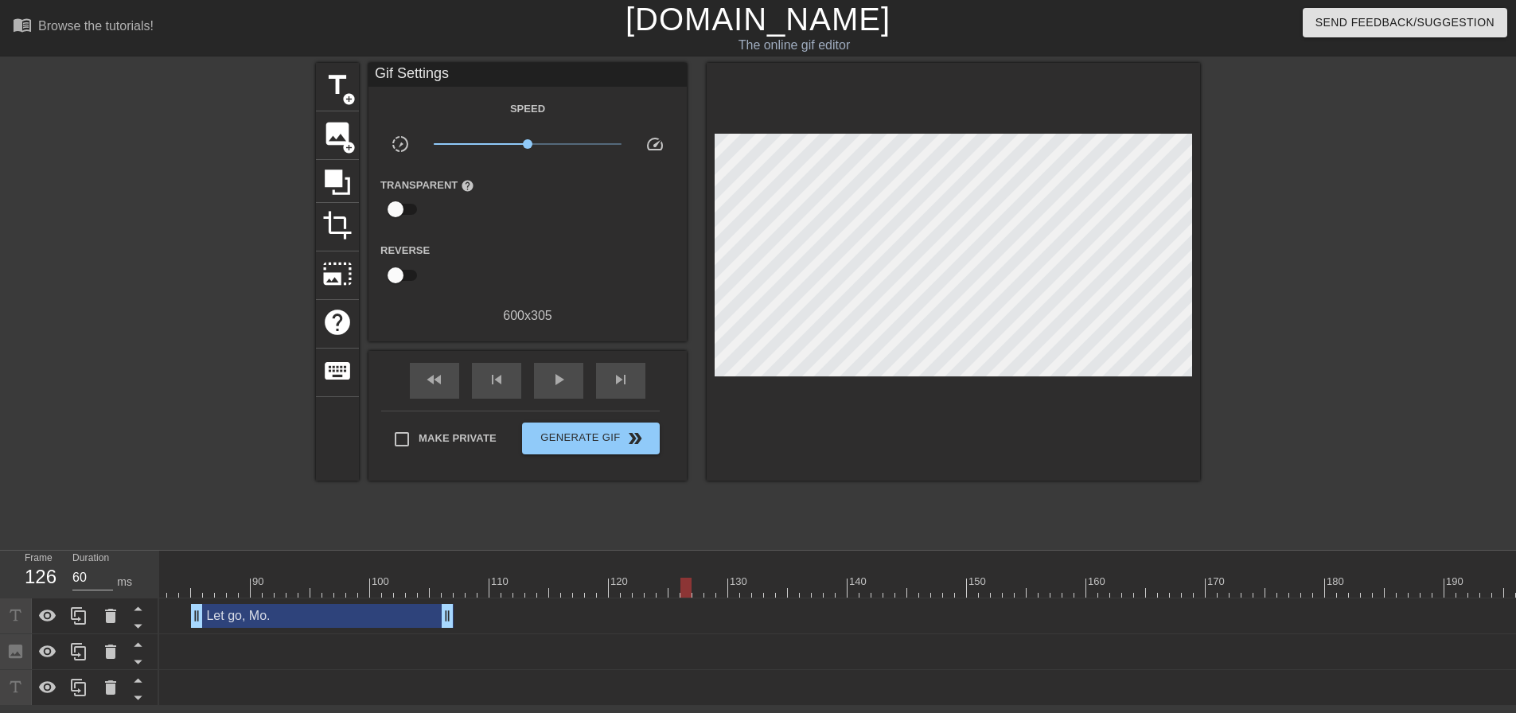
scroll to position [0, 984]
click at [460, 571] on div at bounding box center [459, 577] width 12 height 20
click at [620, 380] on span "skip_next" at bounding box center [620, 379] width 19 height 19
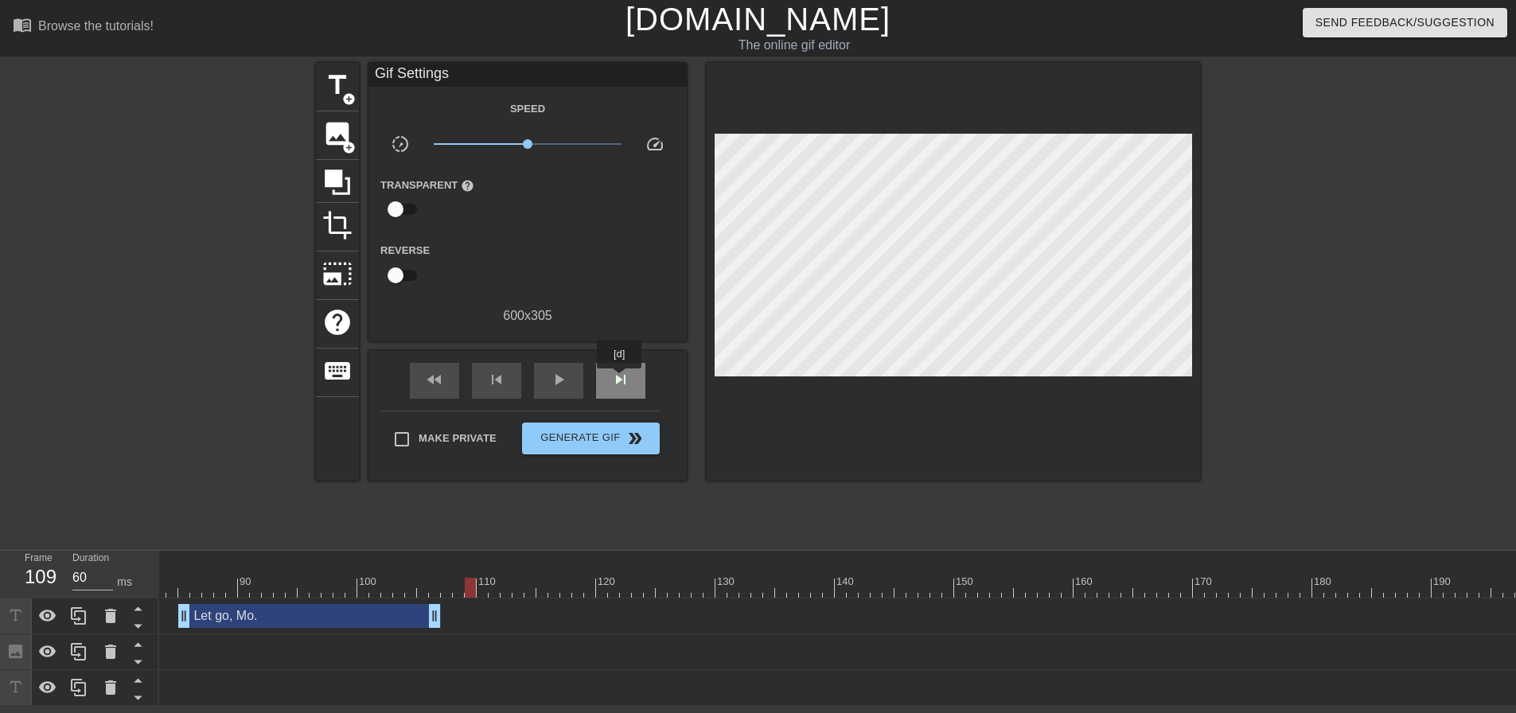
click at [620, 380] on span "skip_next" at bounding box center [620, 379] width 19 height 19
type input "70"
click at [349, 92] on span "add_circle" at bounding box center [349, 99] width 14 height 14
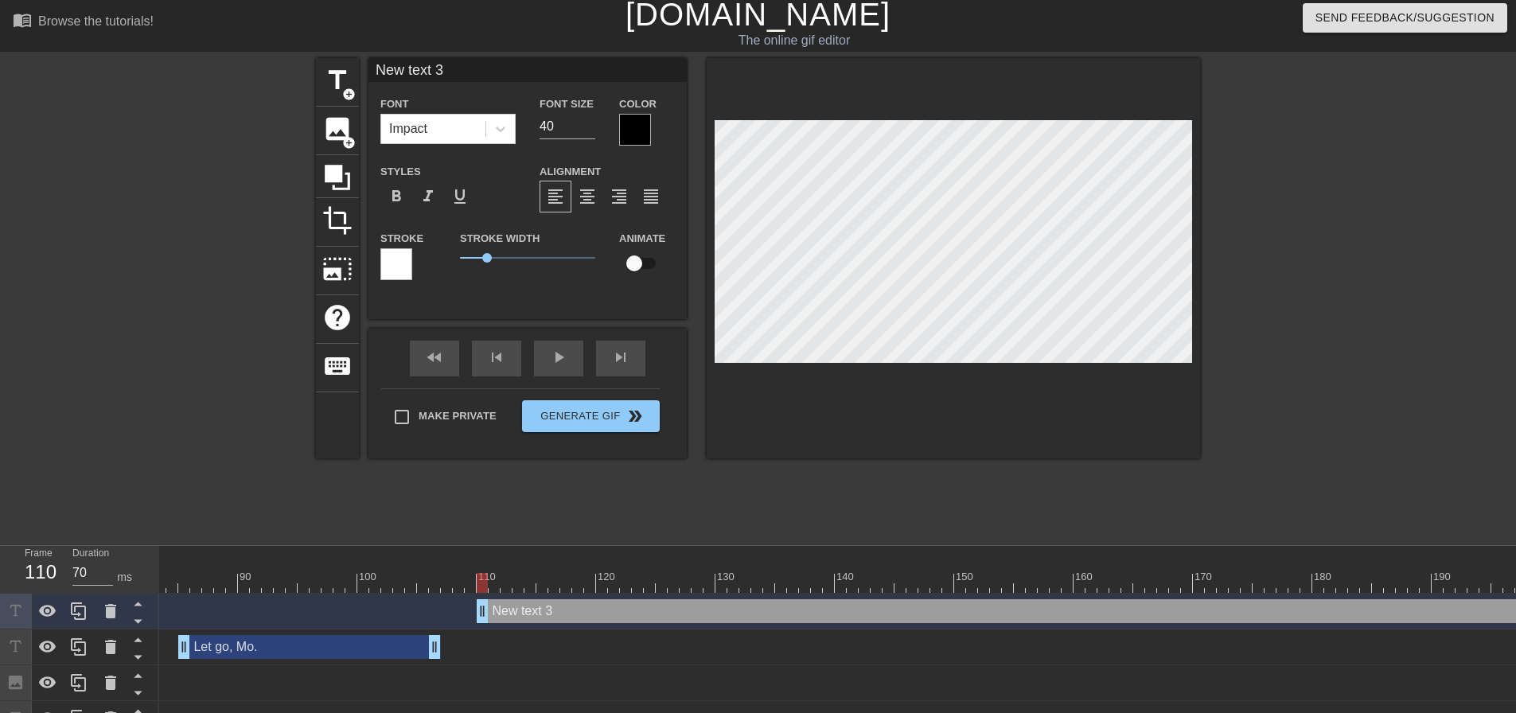
scroll to position [2, 5]
type input "M"
type textarea "M"
type input "Mo"
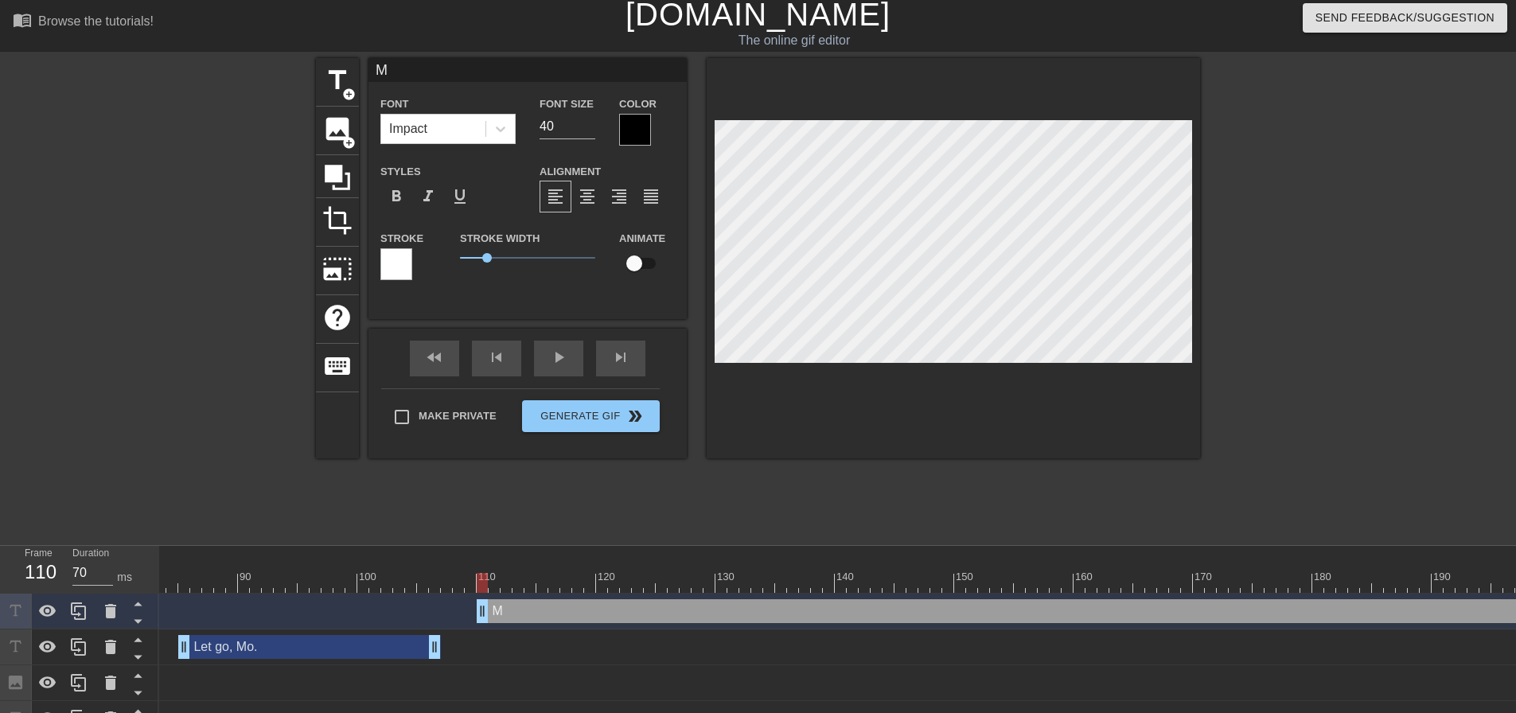
type textarea "Mo"
type input "Mo,"
type textarea "Mo,"
type input "Mo,"
type textarea "Mo,"
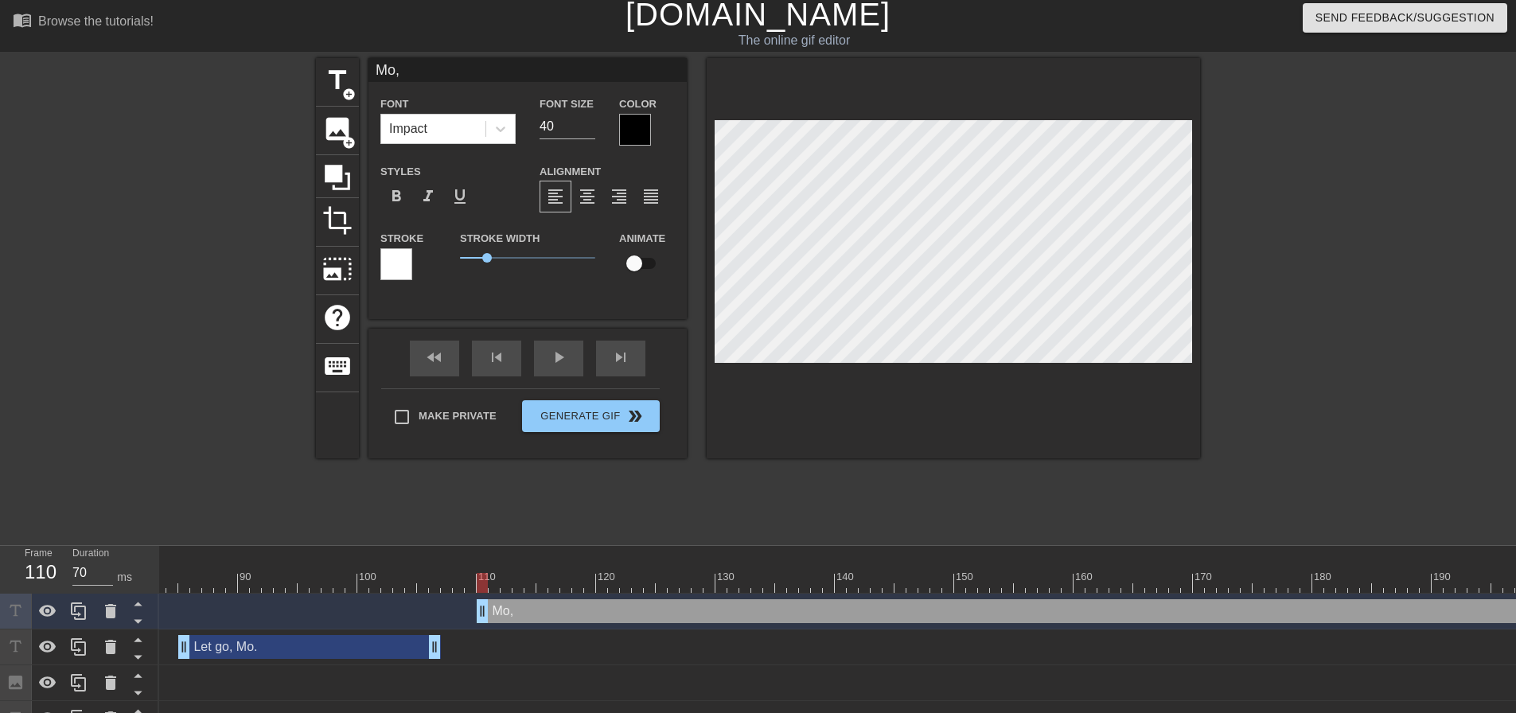
type input "Mo, t"
type textarea "Mo, t"
type input "Mo, tr"
type textarea "Mo, tr"
type input "Mo, tru"
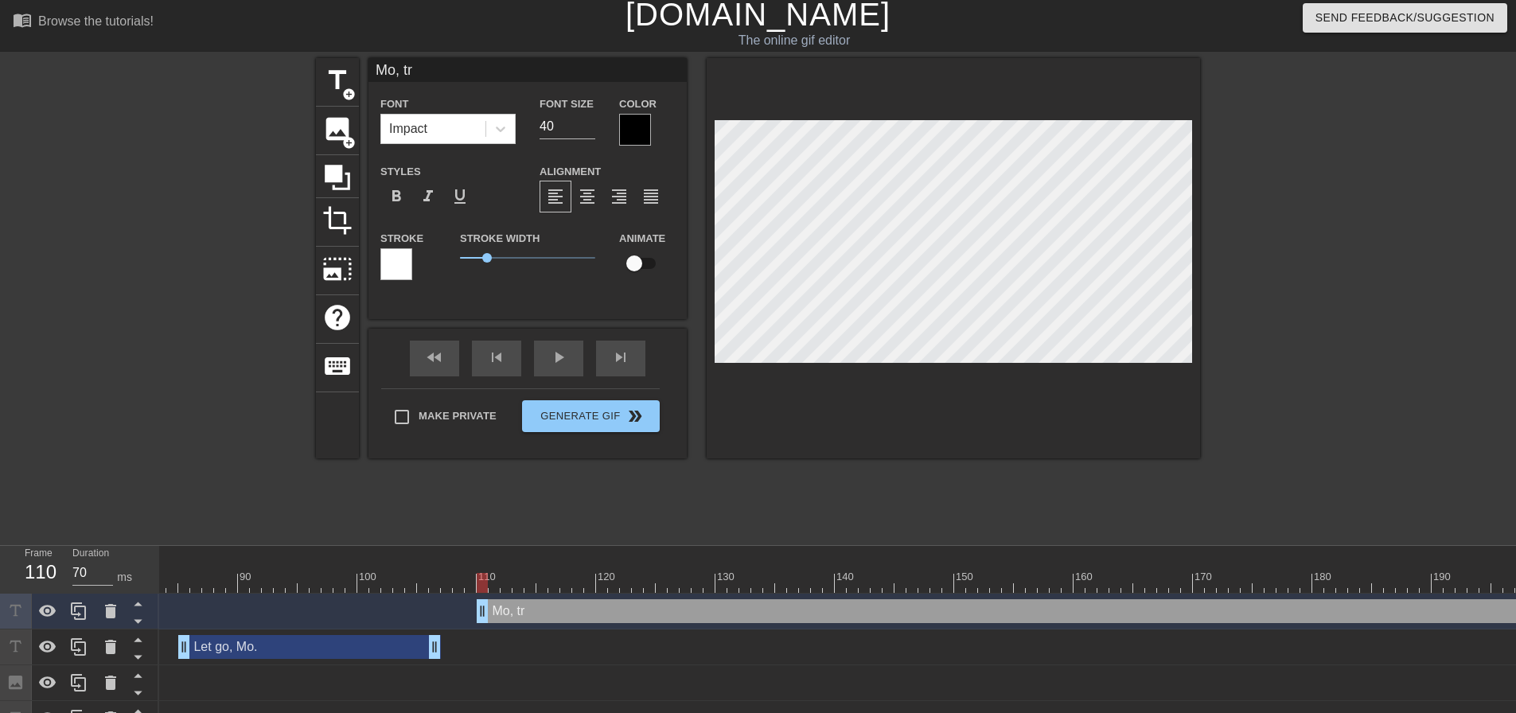
type textarea "Mo, tru"
type input "Mo, trus"
type textarea "Mo, trus"
type input "Mo, trust"
type textarea "Mo, trust"
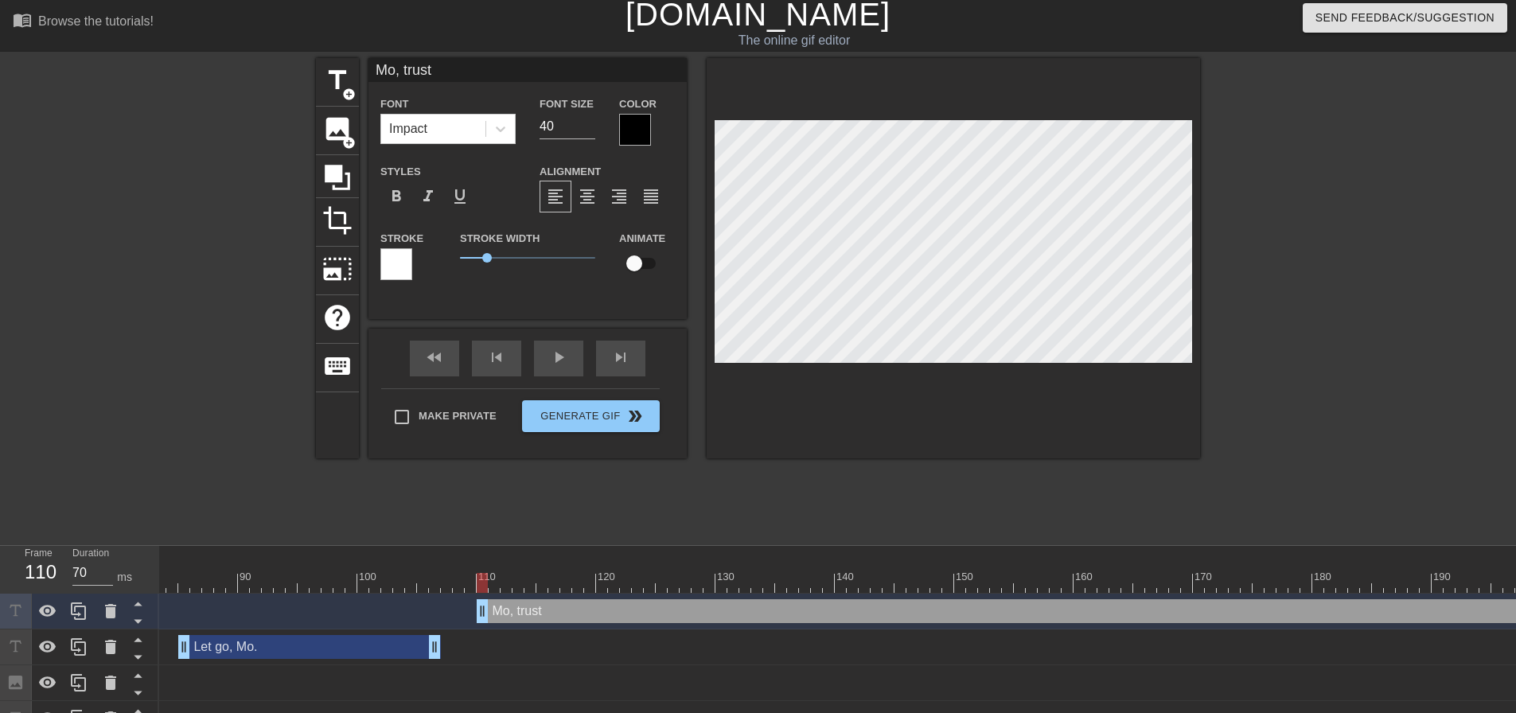
type input "Mo, trust"
type textarea "Mo, trust"
type input "Mo, trust m"
type textarea "Mo, trust m"
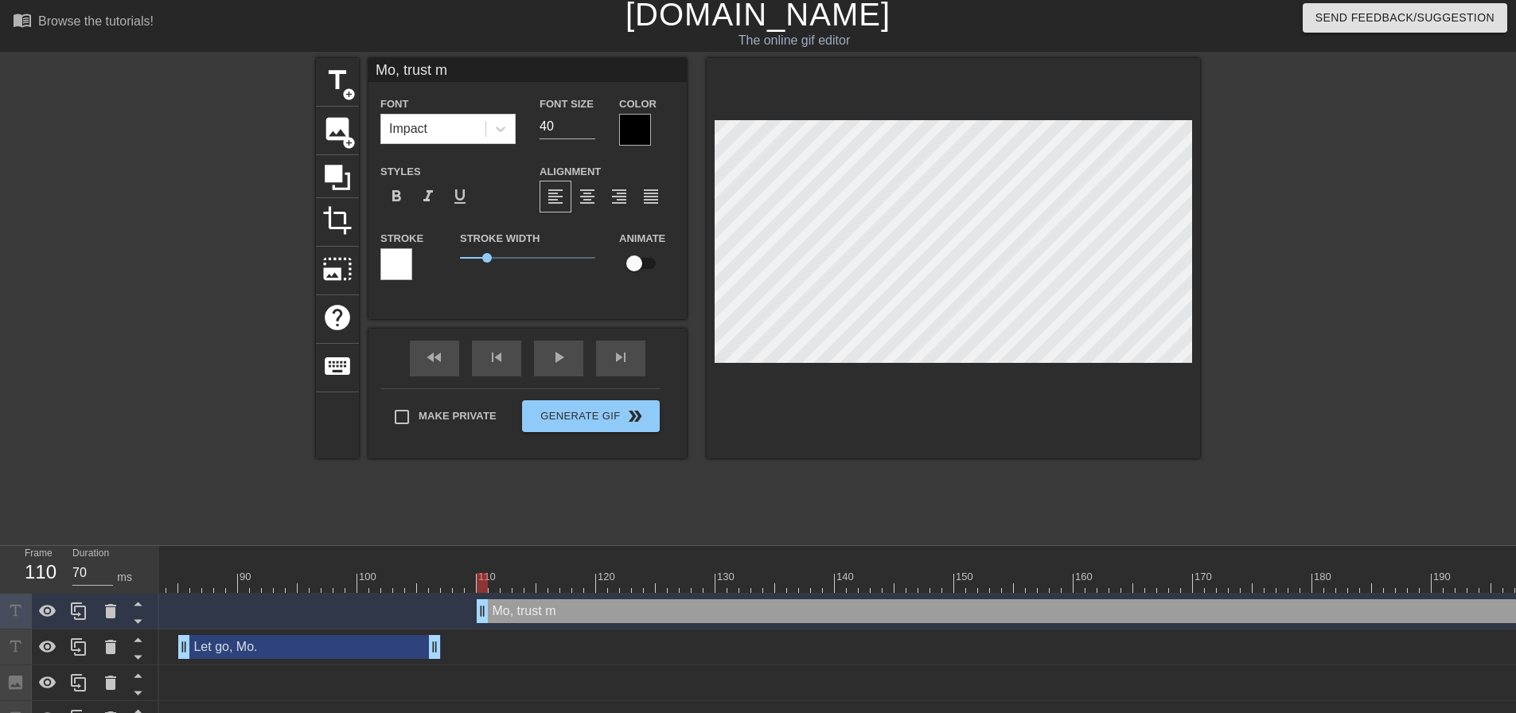
type input "Mo, trust me"
type textarea "Mo, trust me"
type input "Mo, trust me."
type textarea "Mo, trust me."
click at [985, 392] on div at bounding box center [954, 258] width 494 height 400
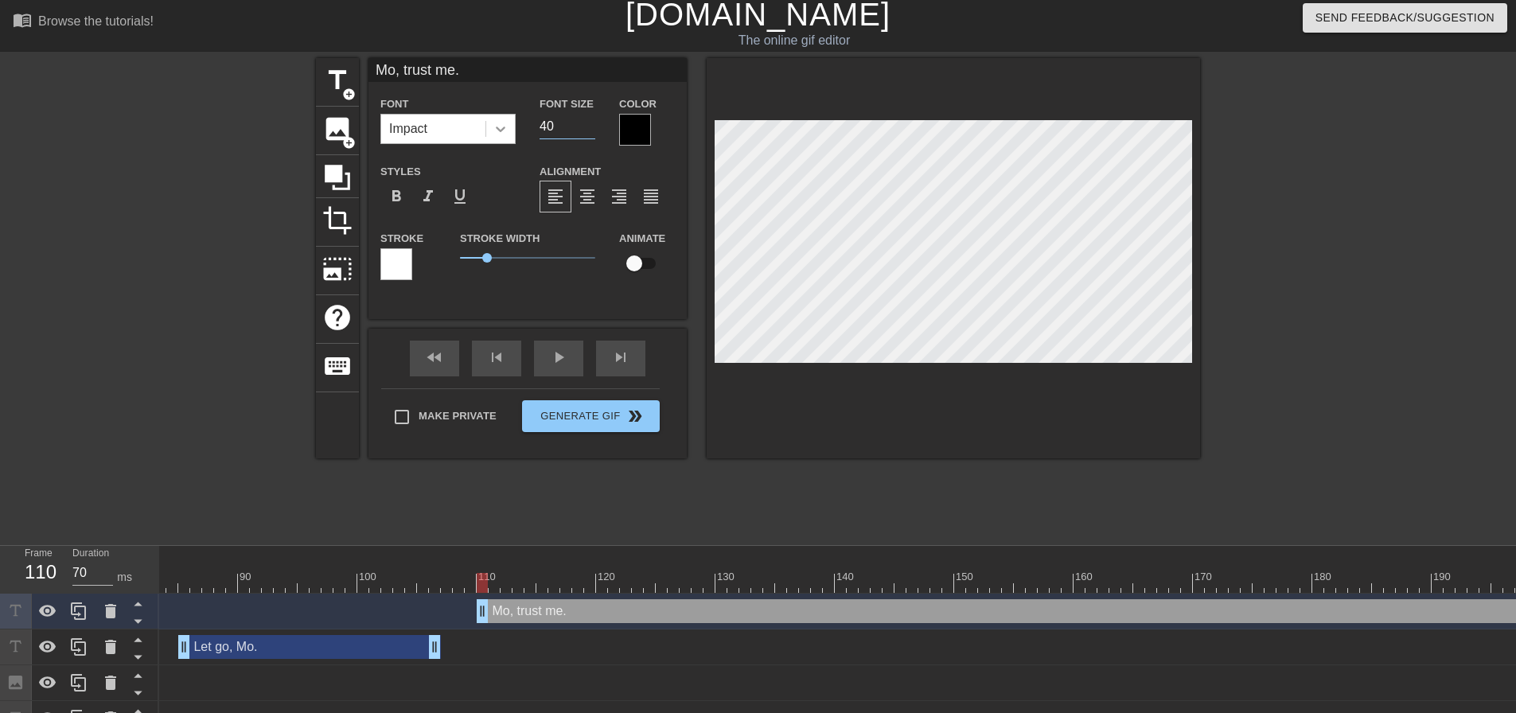
drag, startPoint x: 547, startPoint y: 123, endPoint x: 495, endPoint y: 131, distance: 52.2
click at [508, 129] on div "Font Impact Font Size 40 Color" at bounding box center [528, 120] width 318 height 52
type input "30"
click at [633, 133] on div at bounding box center [635, 130] width 32 height 32
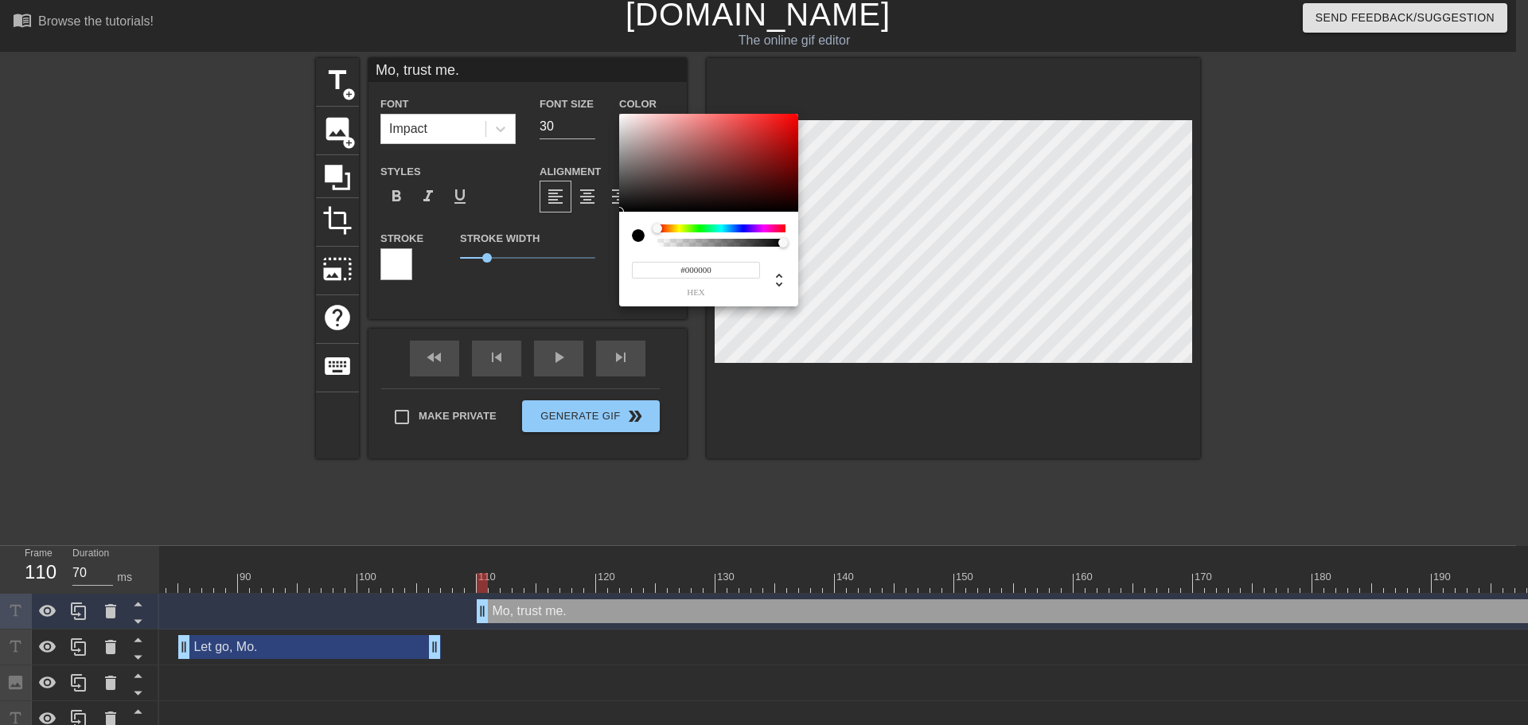
type input "#F6F1F1"
click at [622, 117] on div at bounding box center [708, 163] width 179 height 99
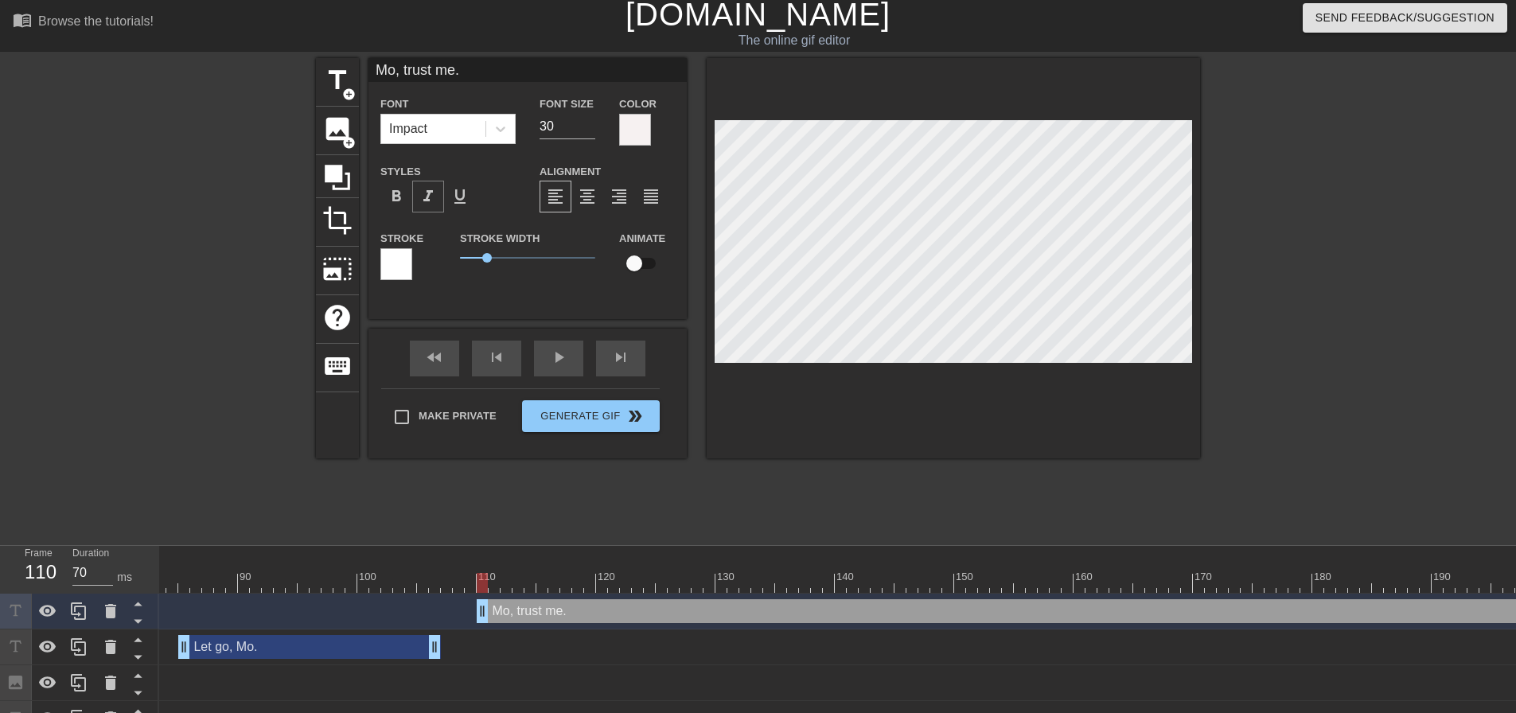
click at [427, 197] on span "format_italic" at bounding box center [428, 196] width 19 height 19
click at [401, 261] on div at bounding box center [396, 264] width 32 height 32
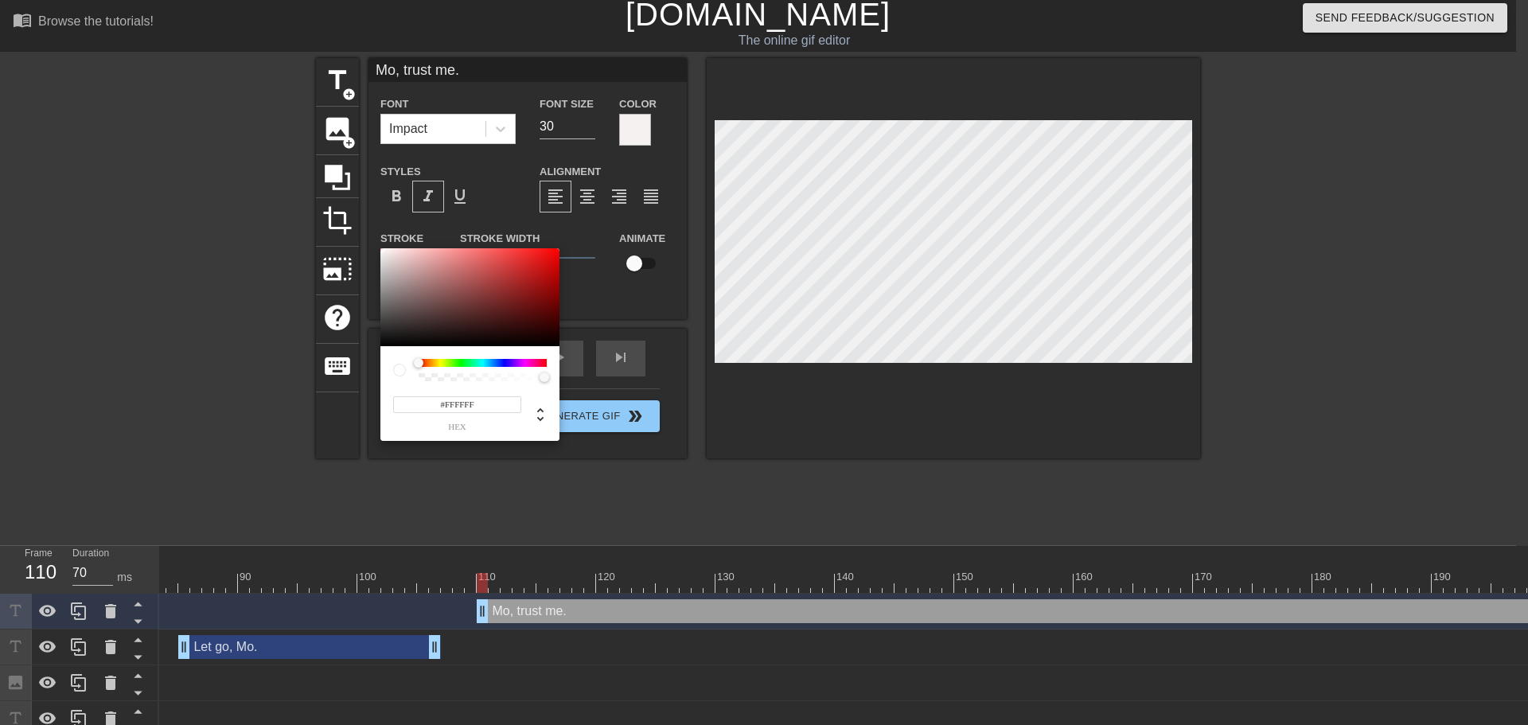
type input "#070707"
click at [385, 344] on div at bounding box center [469, 297] width 179 height 99
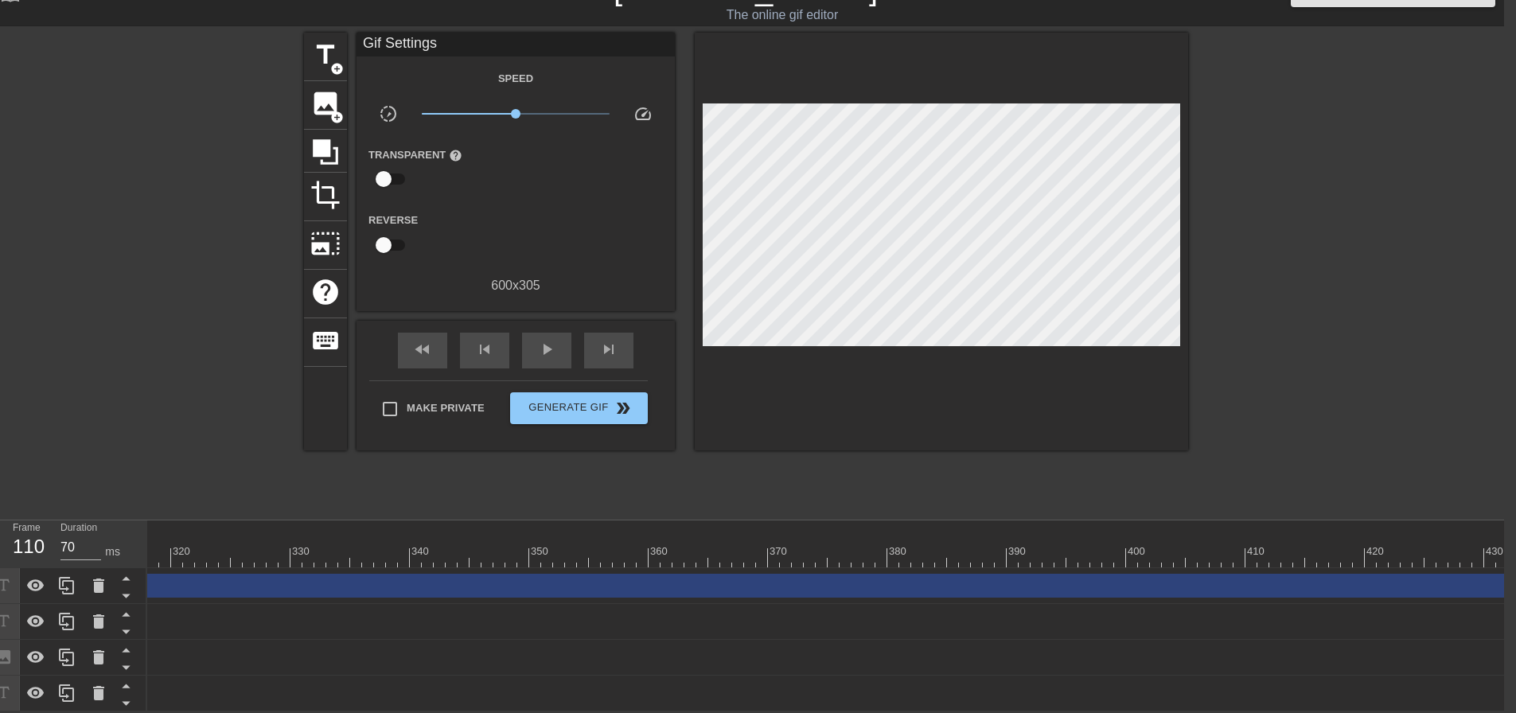
scroll to position [0, 3805]
drag, startPoint x: 1507, startPoint y: 571, endPoint x: 308, endPoint y: 587, distance: 1198.9
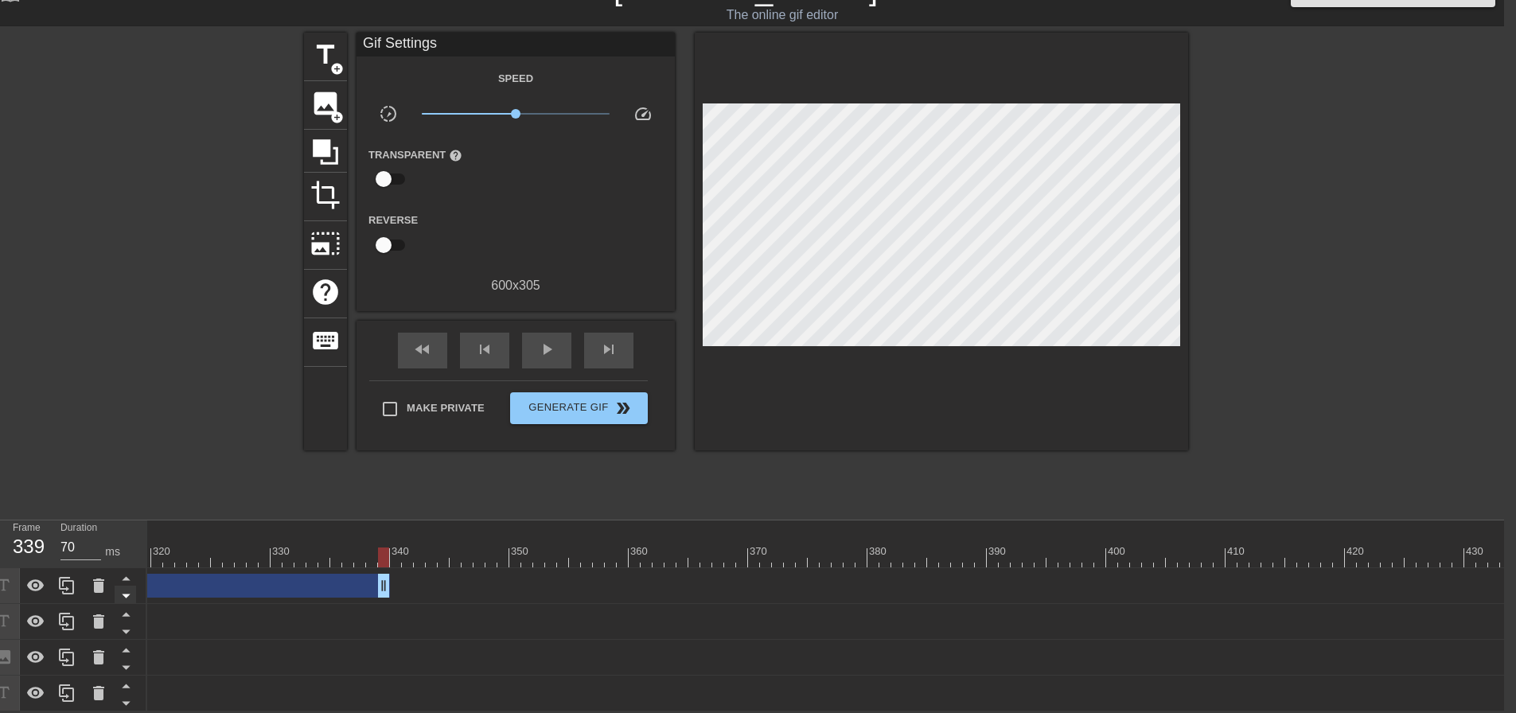
drag, startPoint x: 308, startPoint y: 587, endPoint x: 114, endPoint y: 587, distance: 194.2
click at [114, 587] on div "Frame 339 Duration 70 ms 10 20 30 40 50 60 70 80 90 100 110 120 130 140 150" at bounding box center [746, 616] width 1516 height 191
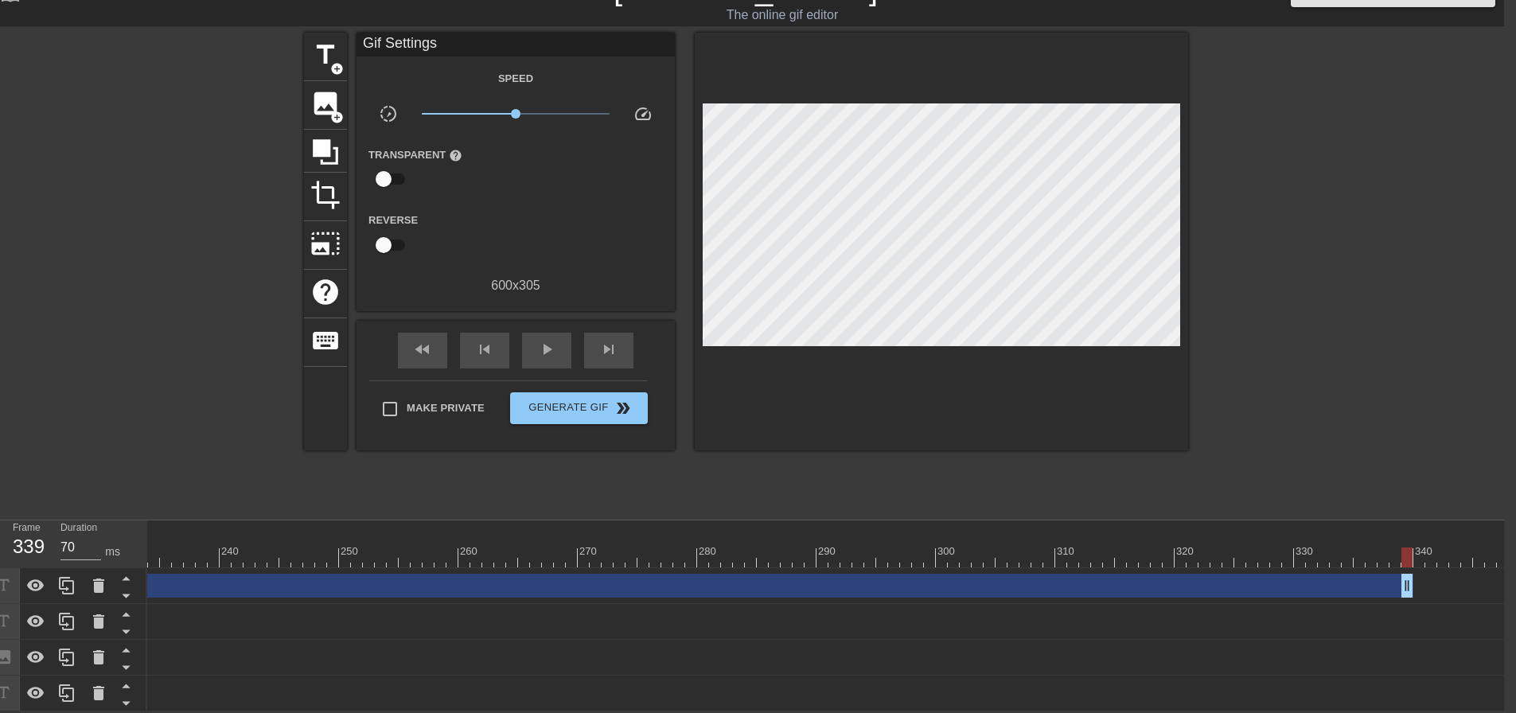
scroll to position [0, 2776]
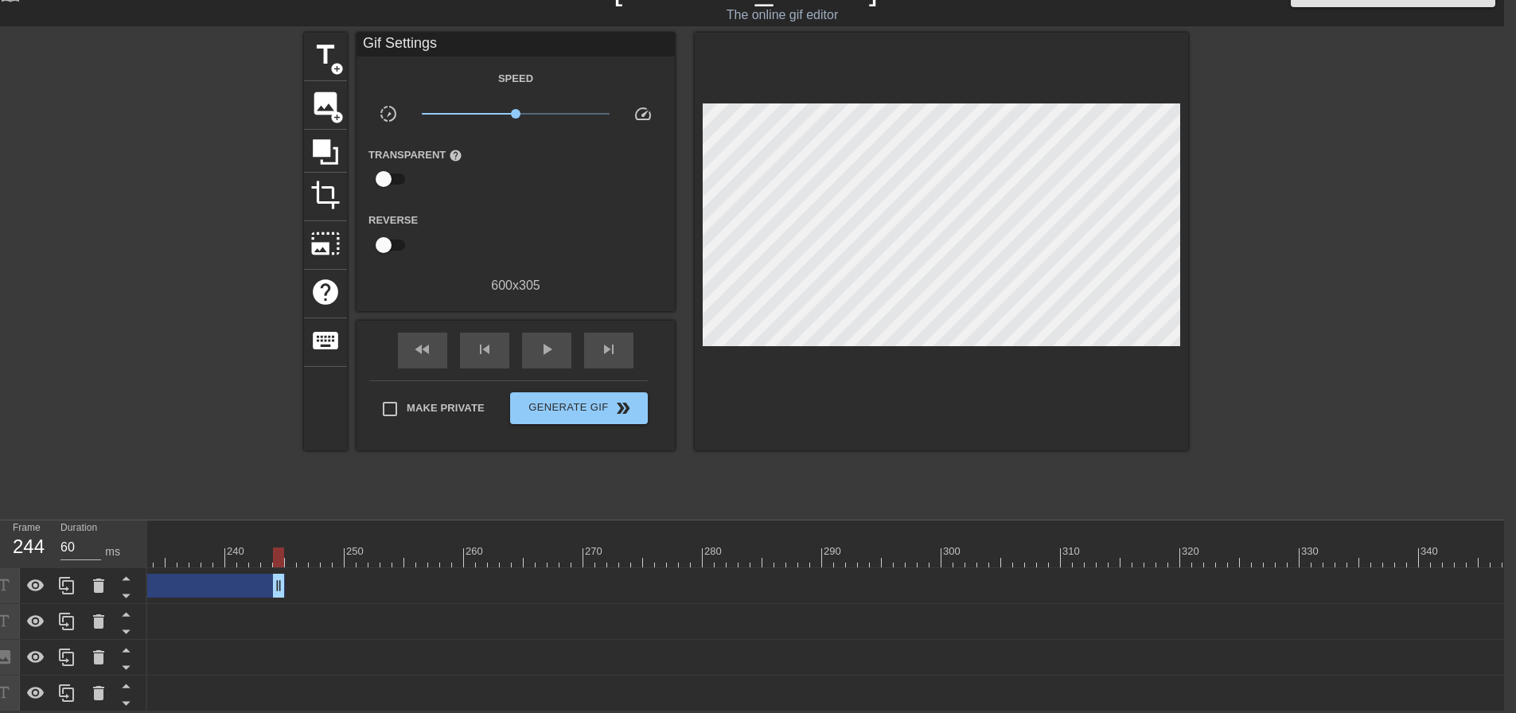
drag, startPoint x: 1414, startPoint y: 579, endPoint x: 178, endPoint y: 587, distance: 1237.0
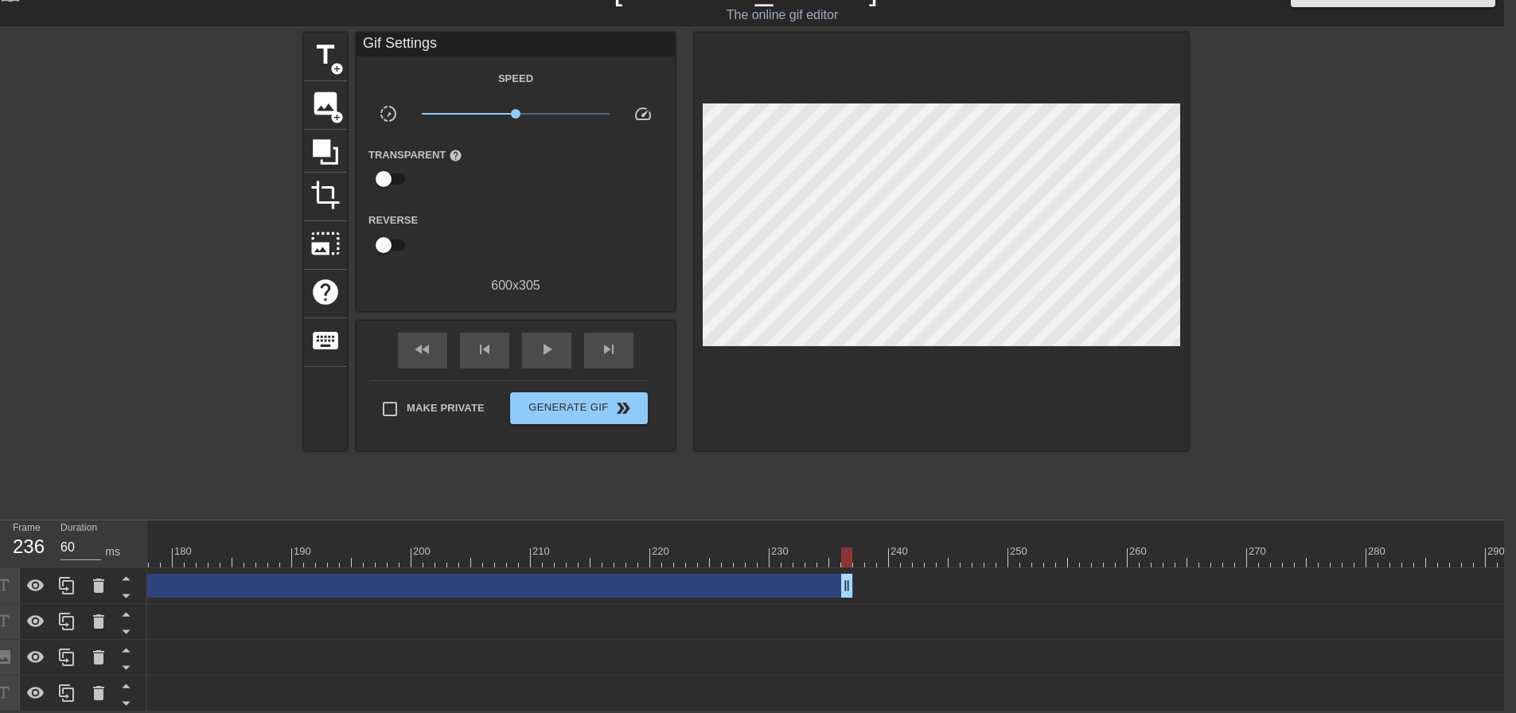
scroll to position [0, 2062]
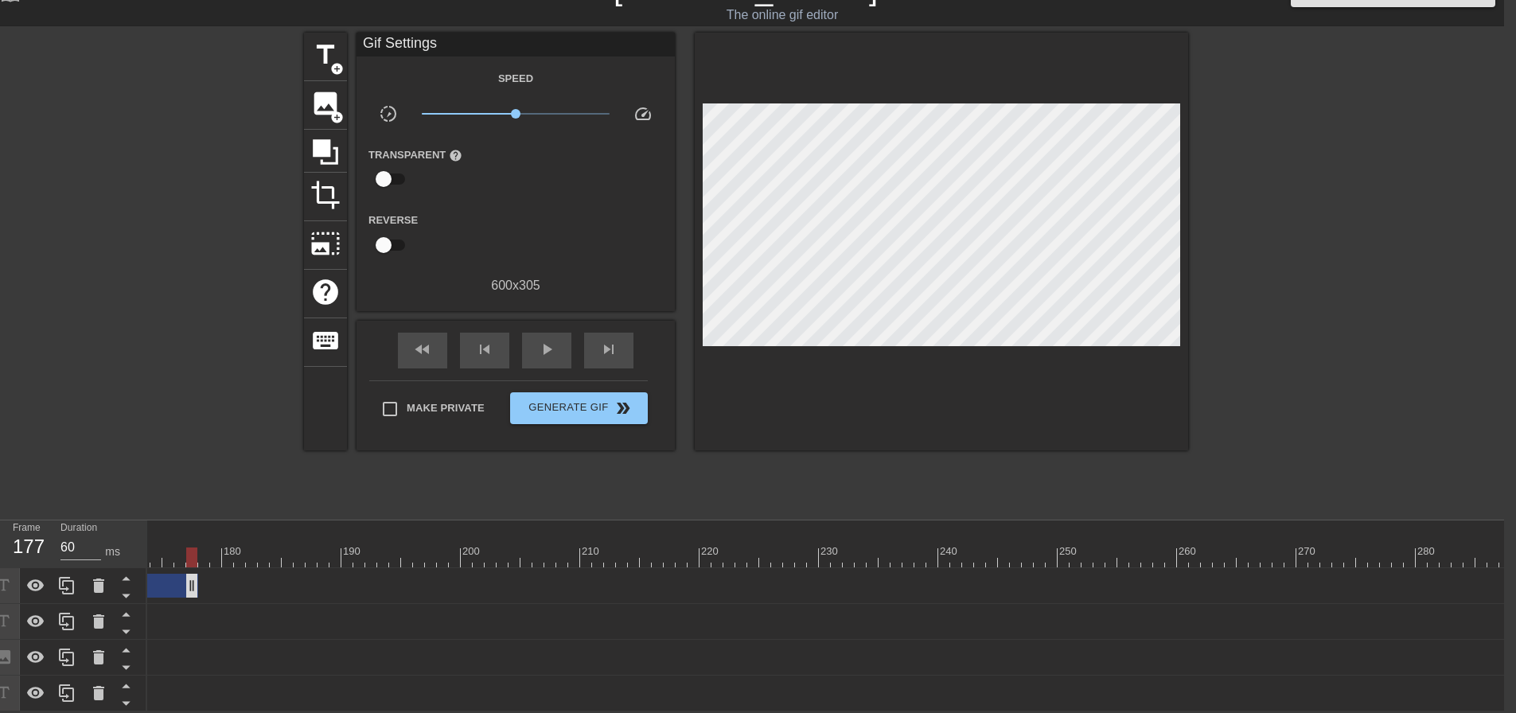
drag, startPoint x: 897, startPoint y: 577, endPoint x: 158, endPoint y: 581, distance: 739.5
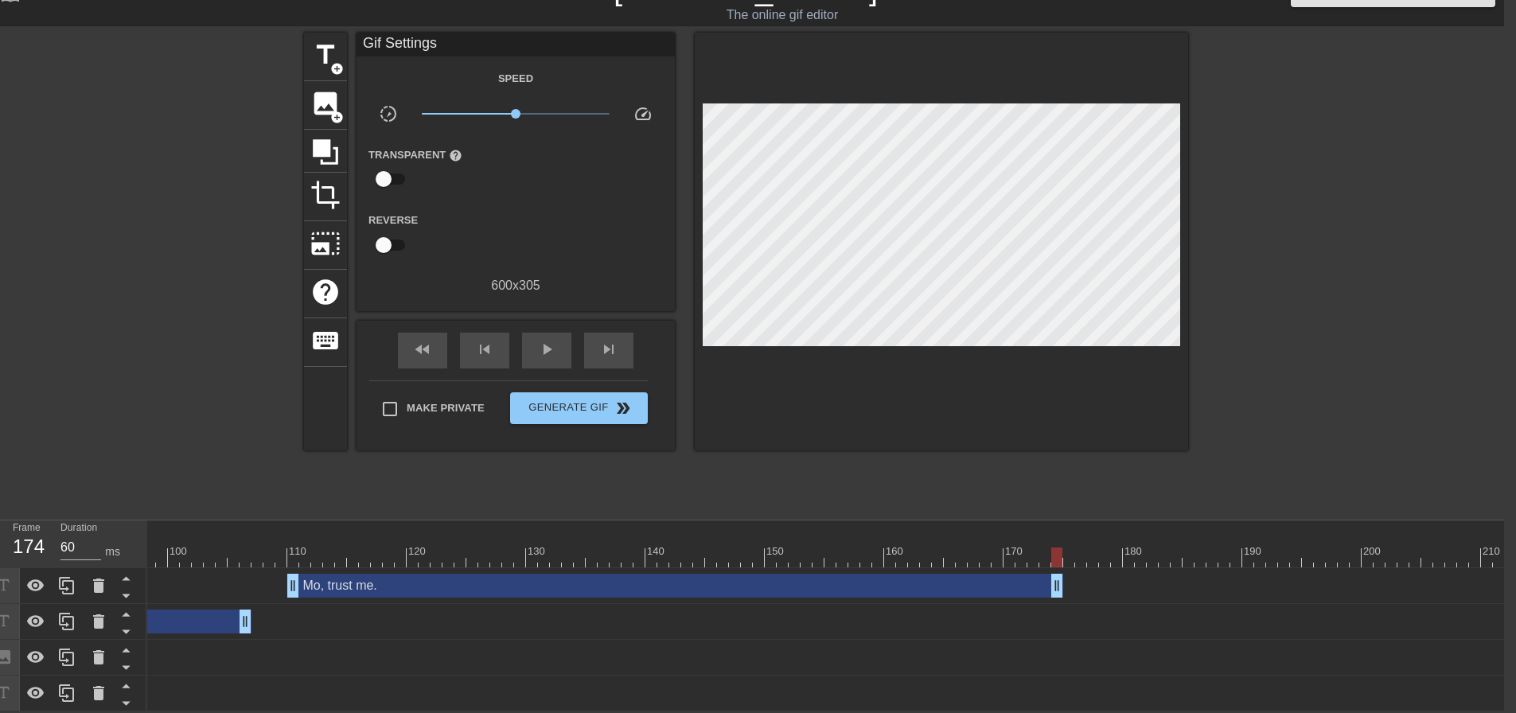
scroll to position [0, 1131]
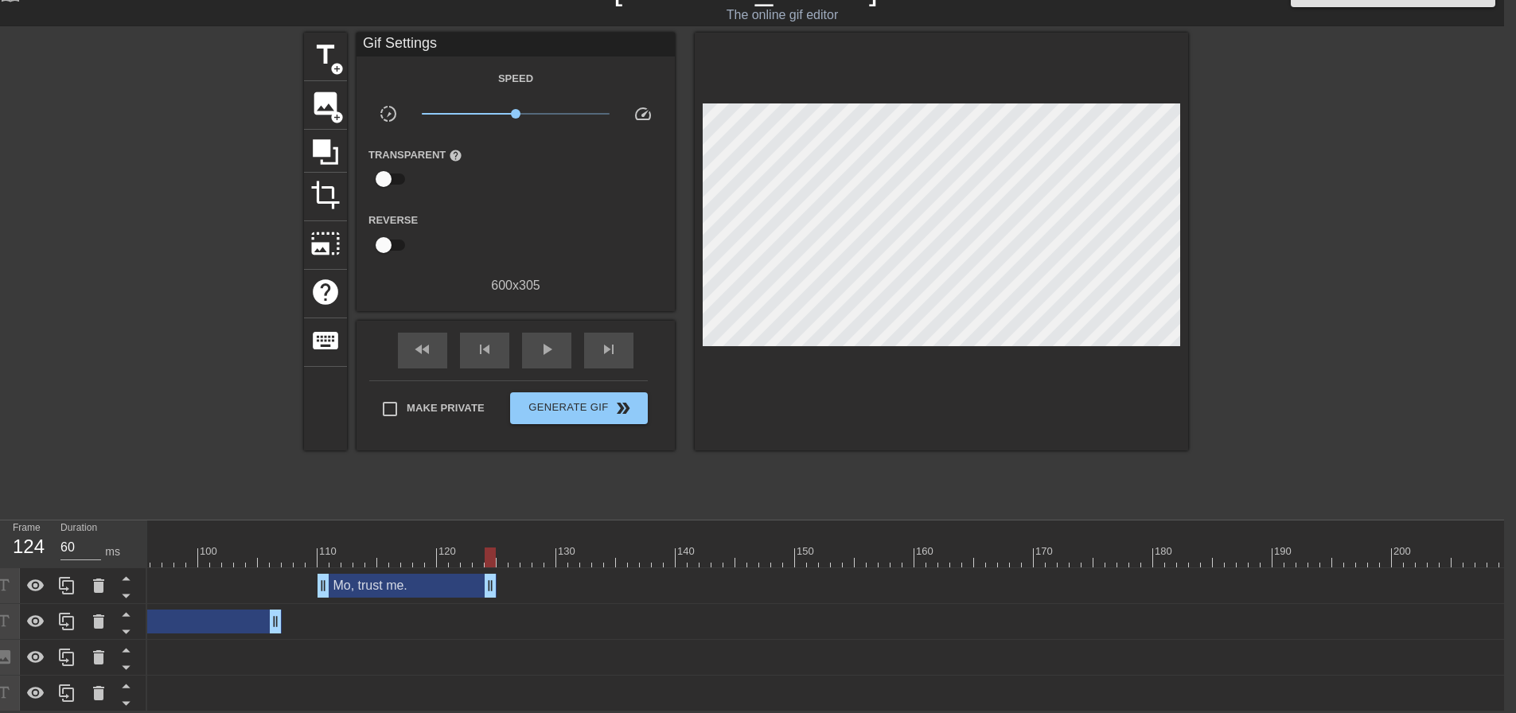
drag, startPoint x: 1088, startPoint y: 579, endPoint x: 487, endPoint y: 556, distance: 601.4
click at [487, 556] on div "10 20 30 40 50 60 70 80 90 100 110 120 130 140 150 160" at bounding box center [825, 616] width 1357 height 191
click at [542, 342] on span "play_arrow" at bounding box center [546, 349] width 19 height 19
click at [542, 342] on span "pause" at bounding box center [546, 349] width 19 height 19
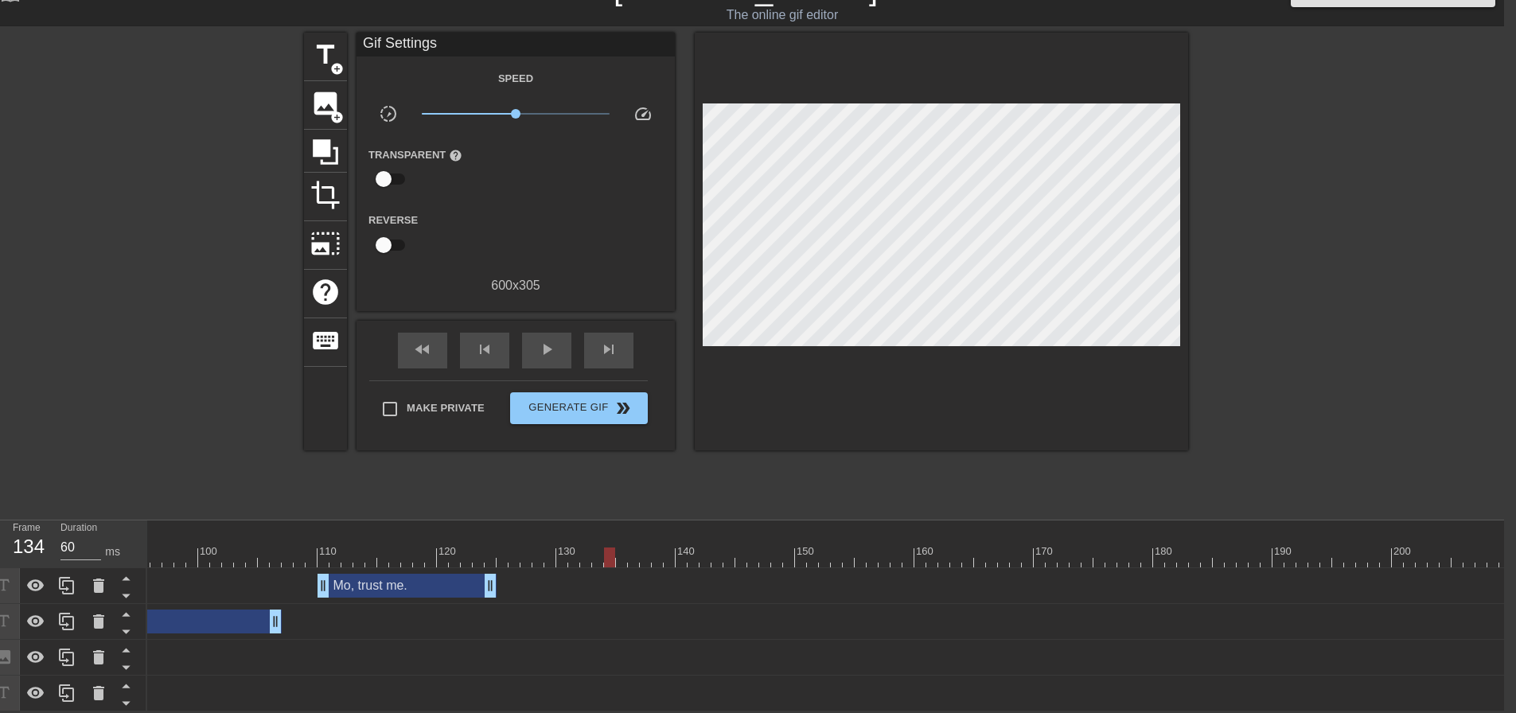
click at [613, 344] on span "skip_next" at bounding box center [608, 349] width 19 height 19
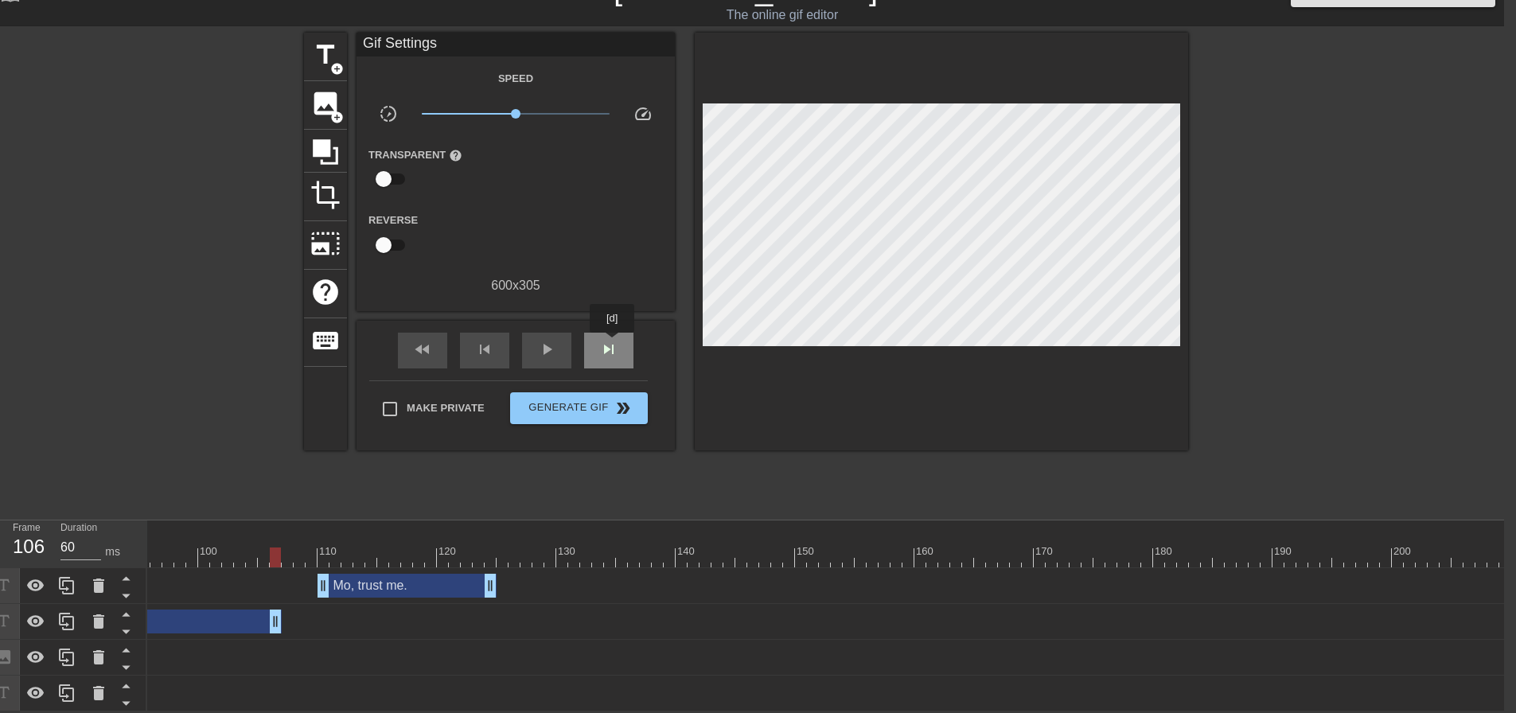
click at [613, 344] on span "skip_next" at bounding box center [608, 349] width 19 height 19
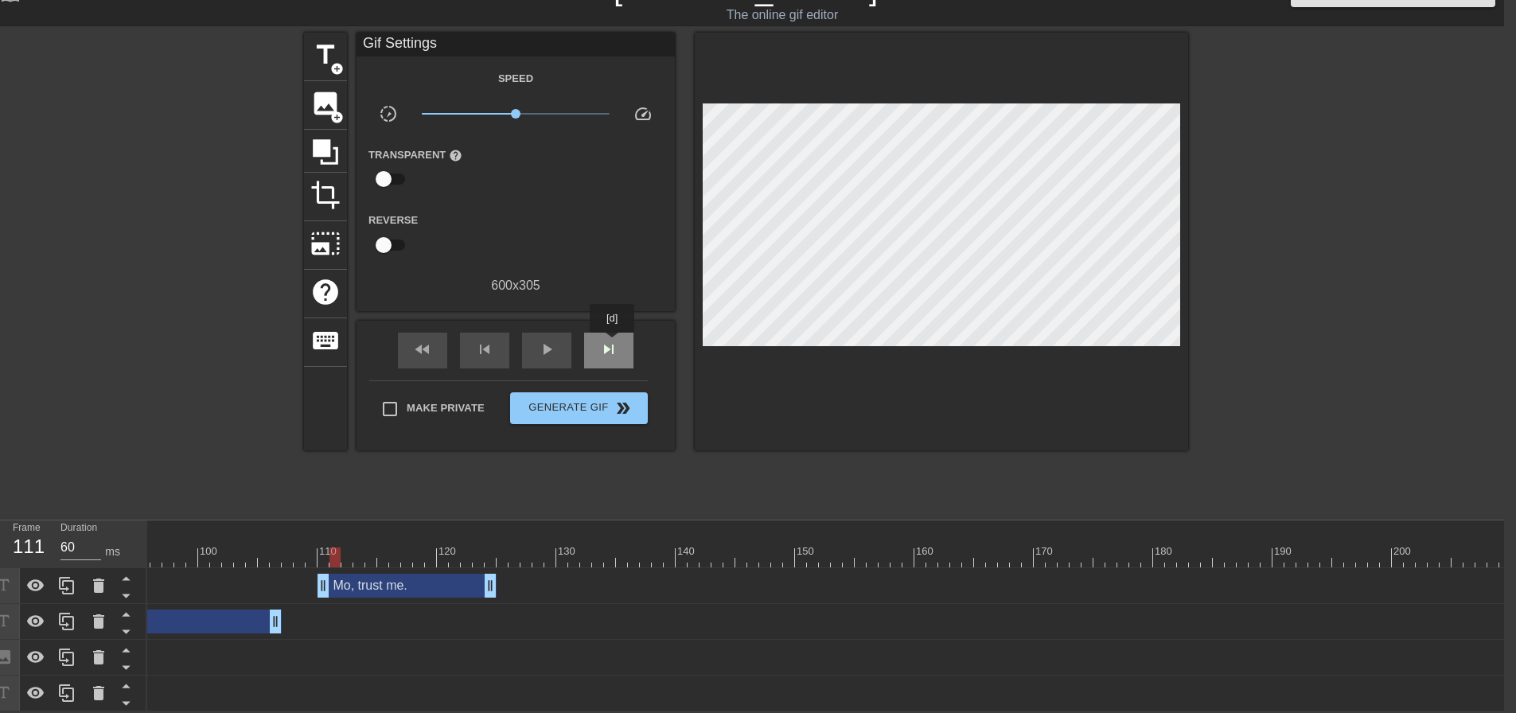
click at [613, 344] on span "skip_next" at bounding box center [608, 349] width 19 height 19
drag, startPoint x: 436, startPoint y: 568, endPoint x: 608, endPoint y: 573, distance: 172.0
click at [608, 574] on div "Mo, trust me. drag_handle drag_handle" at bounding box center [562, 586] width 179 height 24
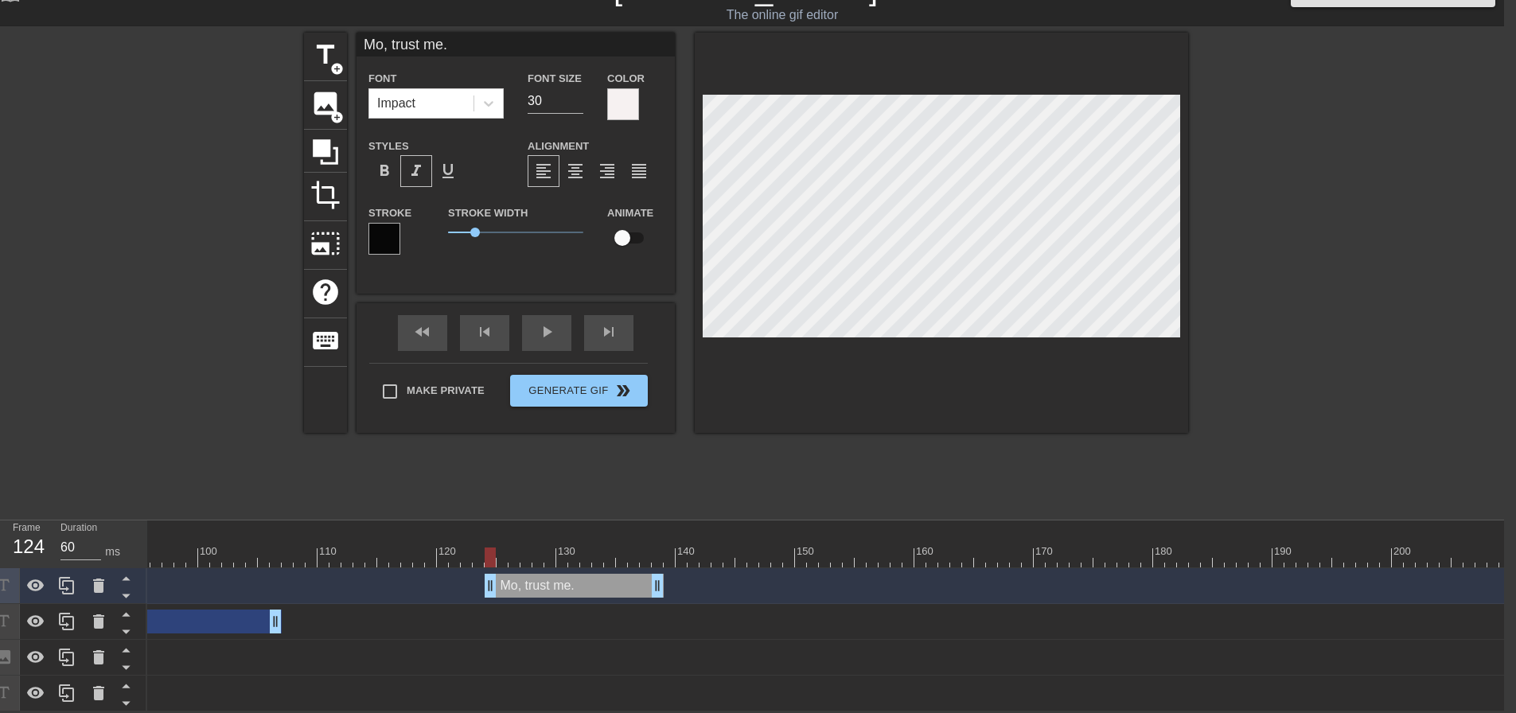
click at [608, 574] on div "Mo, trust me. drag_handle drag_handle" at bounding box center [574, 586] width 179 height 24
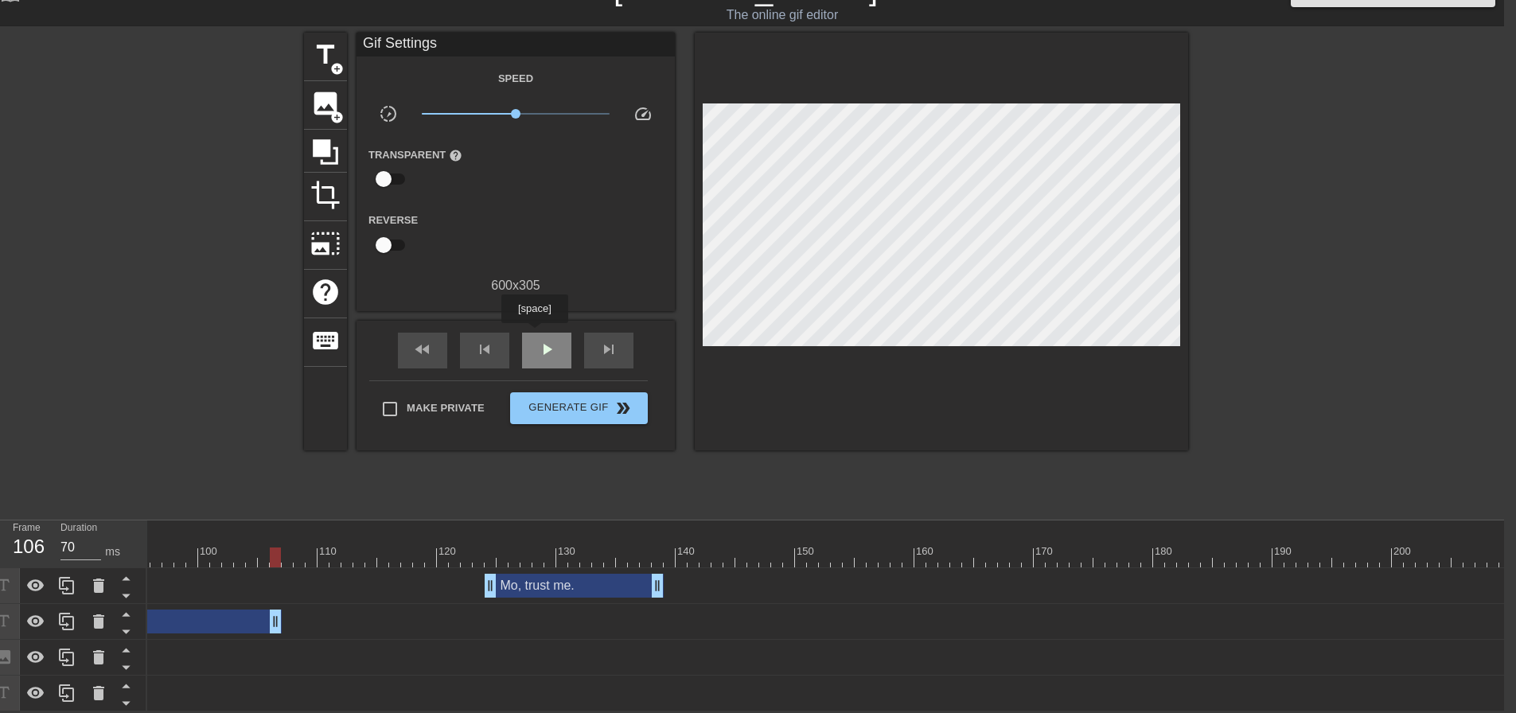
click at [534, 334] on div "play_arrow" at bounding box center [546, 351] width 49 height 36
click at [534, 334] on div "pause" at bounding box center [546, 351] width 49 height 36
click at [549, 340] on span "play_arrow" at bounding box center [546, 349] width 19 height 19
click at [549, 340] on span "pause" at bounding box center [546, 349] width 19 height 19
click at [549, 340] on span "play_arrow" at bounding box center [546, 349] width 19 height 19
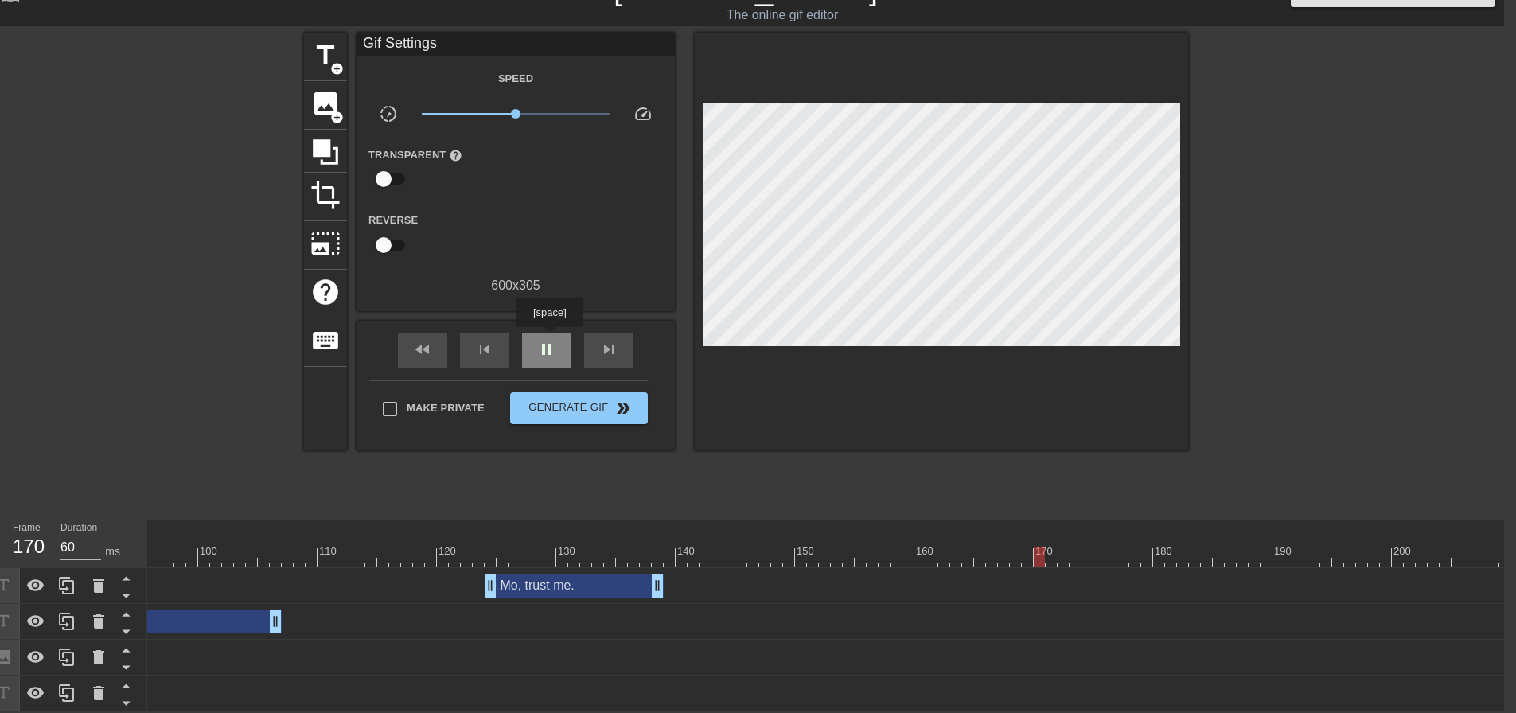
click at [549, 340] on span "pause" at bounding box center [546, 349] width 19 height 19
click at [435, 341] on div "fast_rewind" at bounding box center [422, 351] width 49 height 36
click at [604, 343] on span "skip_next" at bounding box center [608, 349] width 19 height 19
click at [619, 344] on div "skip_next" at bounding box center [608, 351] width 49 height 36
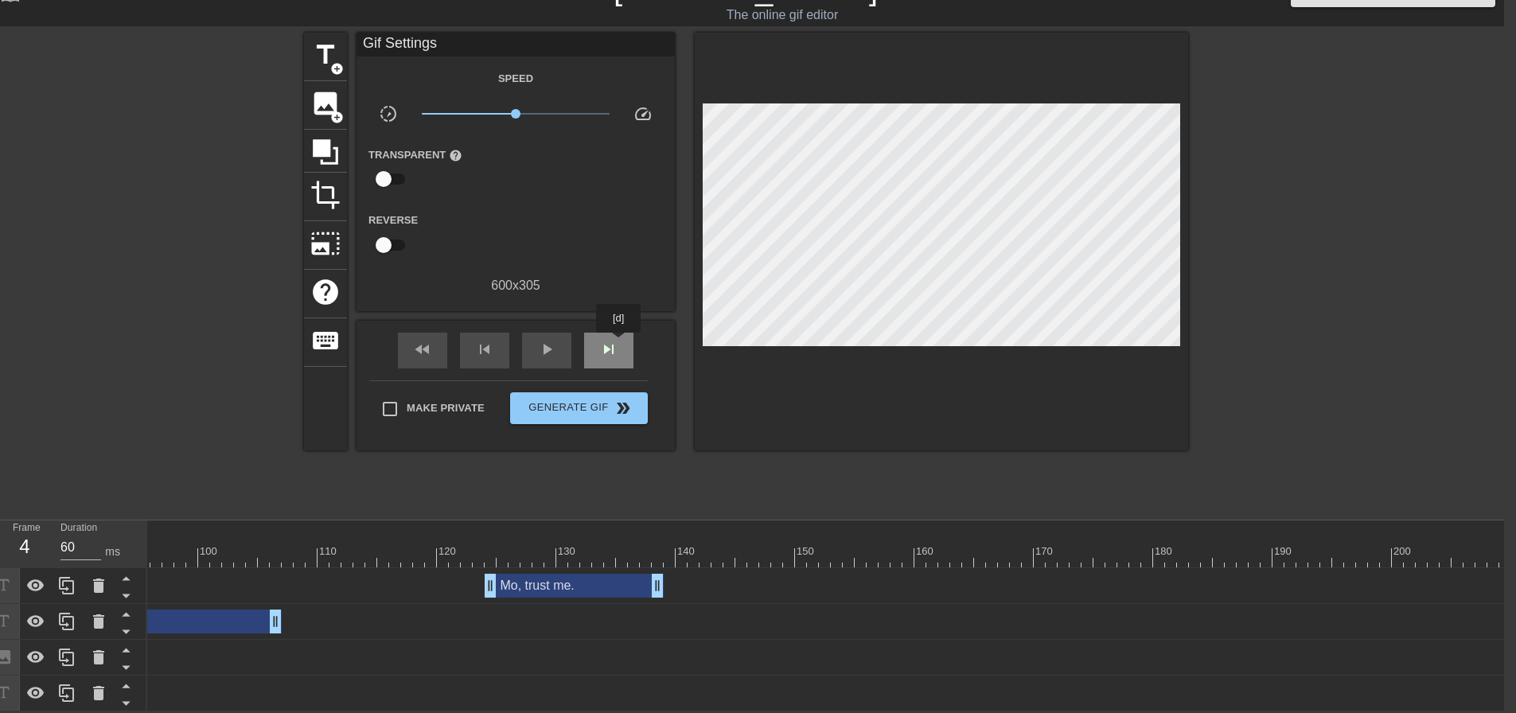
click at [619, 344] on div "skip_next" at bounding box center [608, 351] width 49 height 36
click at [670, 537] on div at bounding box center [670, 547] width 12 height 20
click at [554, 343] on span "play_arrow" at bounding box center [546, 349] width 19 height 19
click at [554, 343] on span "pause" at bounding box center [546, 349] width 19 height 19
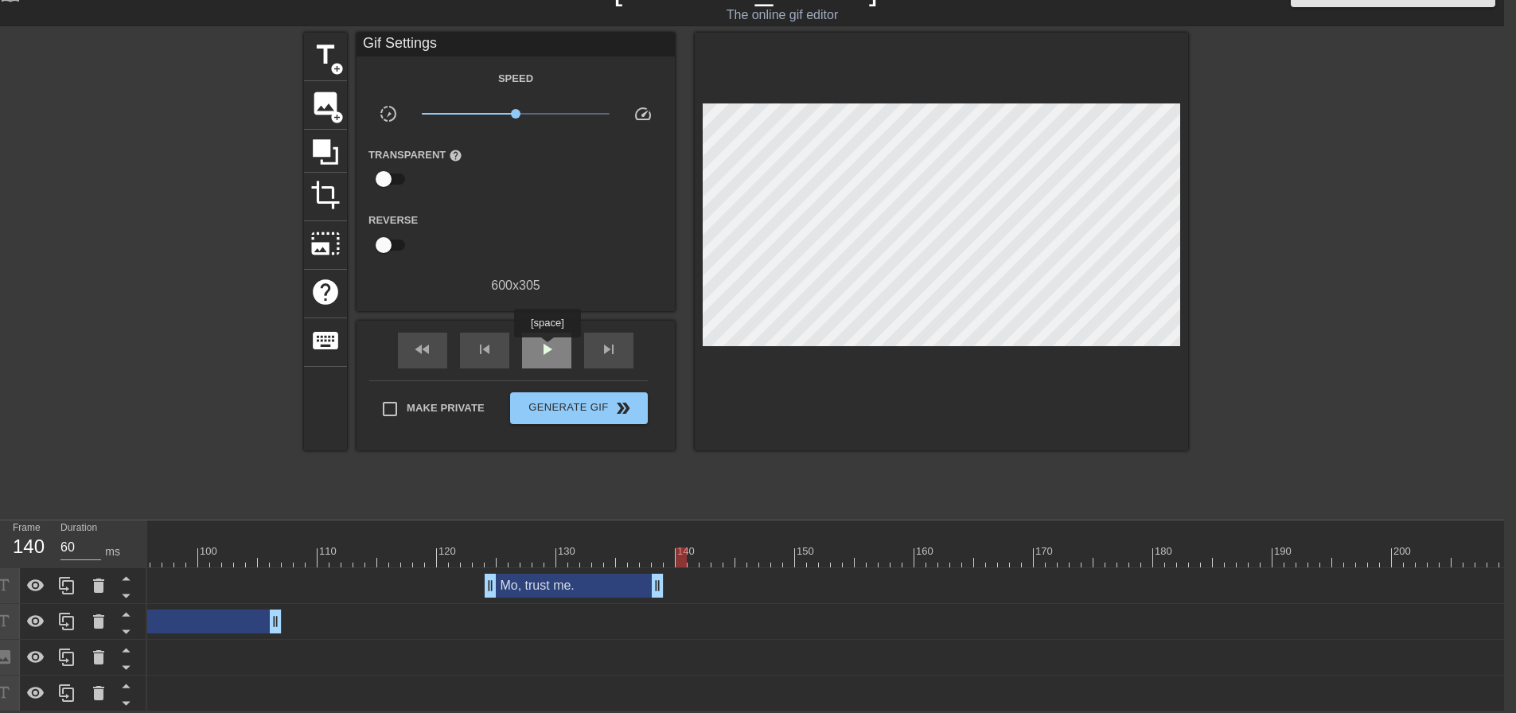
click at [547, 349] on div "play_arrow" at bounding box center [546, 351] width 49 height 36
click at [547, 349] on div "pause" at bounding box center [546, 351] width 49 height 36
click at [598, 341] on div "skip_next" at bounding box center [608, 351] width 49 height 36
click at [599, 341] on div "skip_next" at bounding box center [608, 351] width 49 height 36
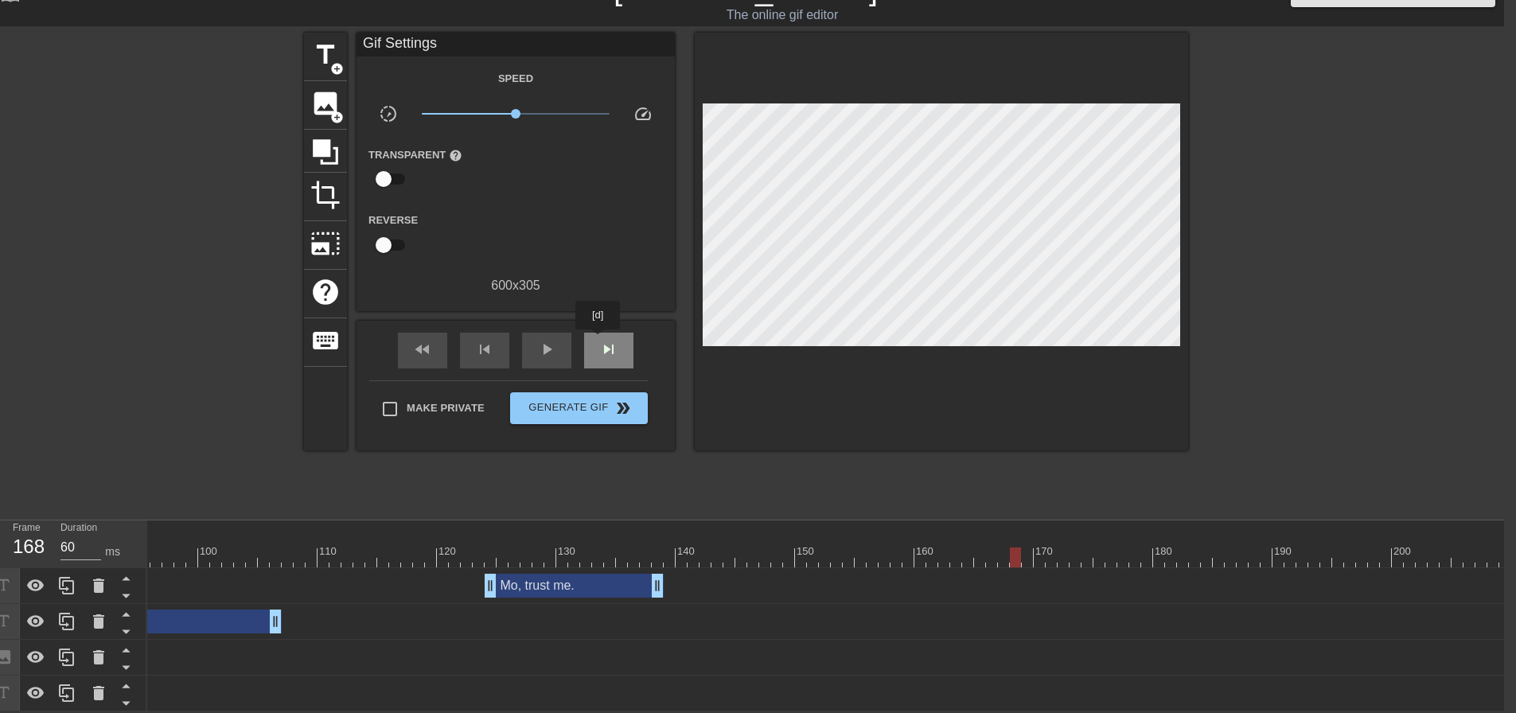
click at [599, 341] on div "skip_next" at bounding box center [608, 351] width 49 height 36
type input "60"
click at [327, 55] on span "title" at bounding box center [325, 55] width 30 height 30
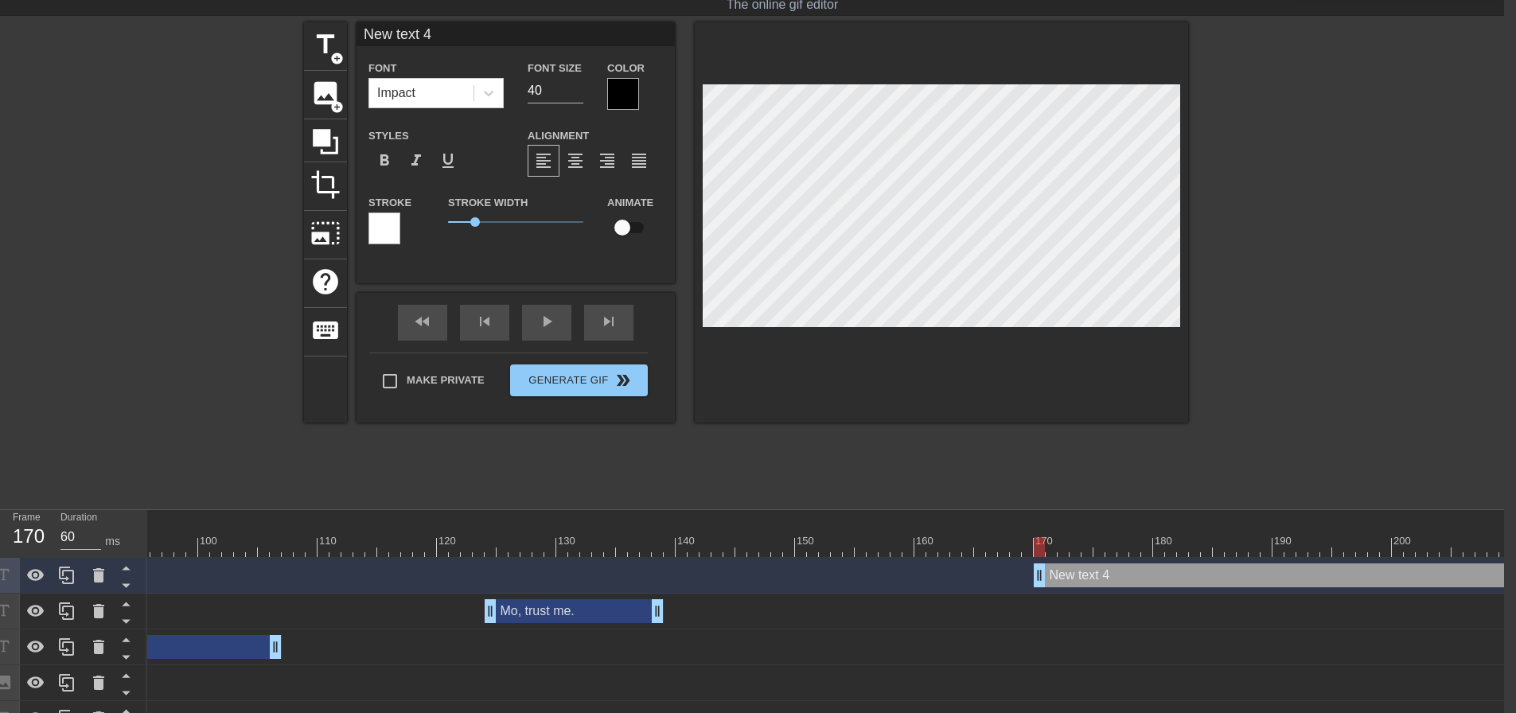
scroll to position [2, 2]
type input "S"
type textarea "S"
type input "St"
type textarea "St"
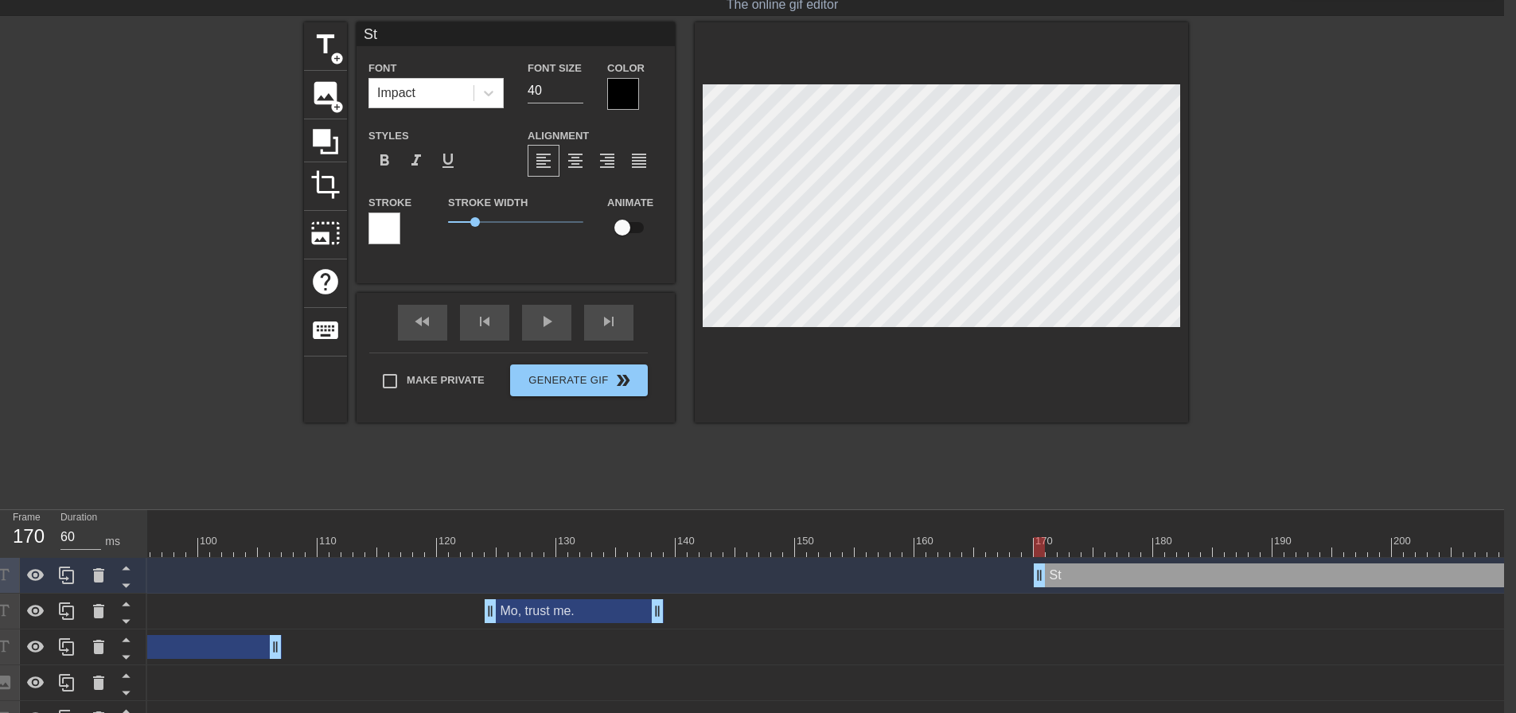
type input "Sta"
type textarea "Sta"
type input "Stat"
type textarea "Stat"
type input "Stat"
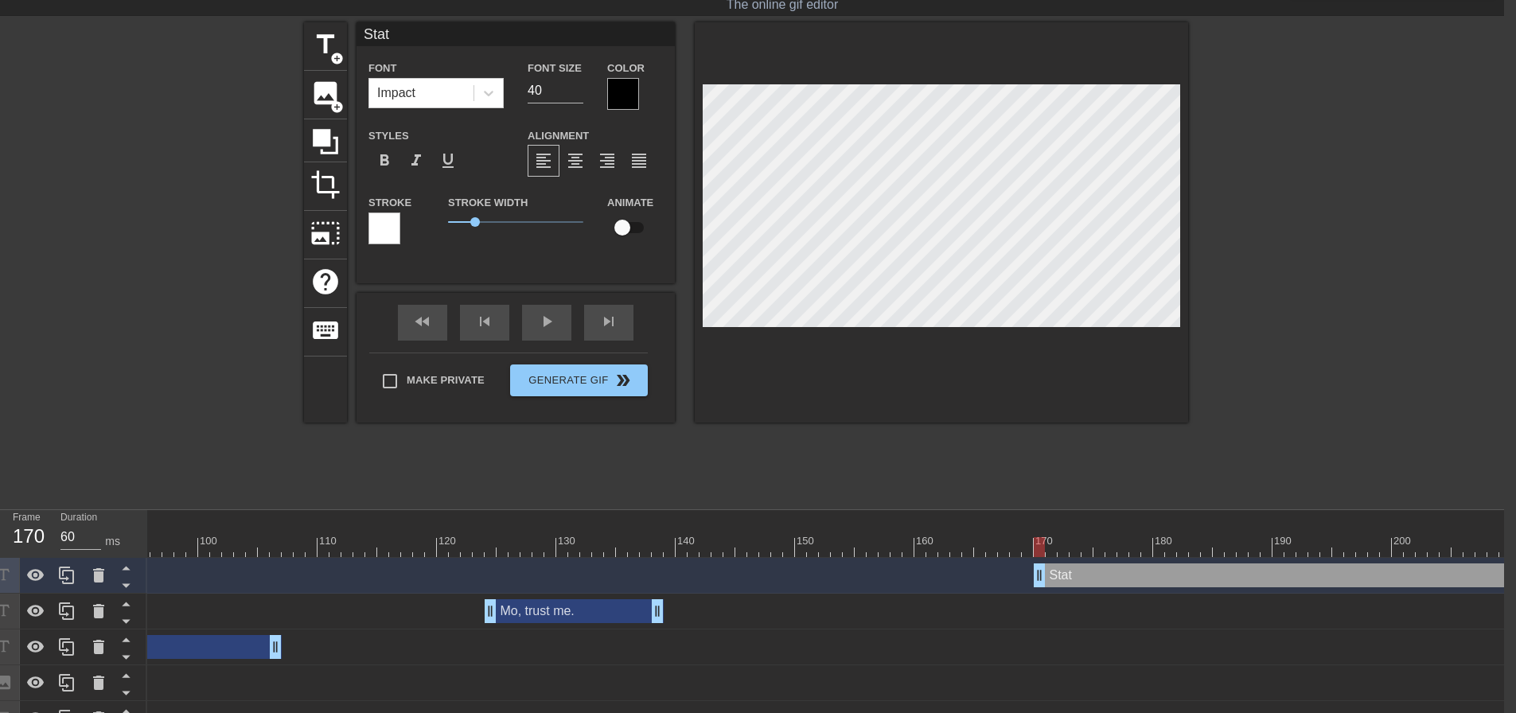
type textarea "Stat"
type input "Stat P"
type textarea "Stat P"
type input "Stat Pa"
type textarea "Stat Pa"
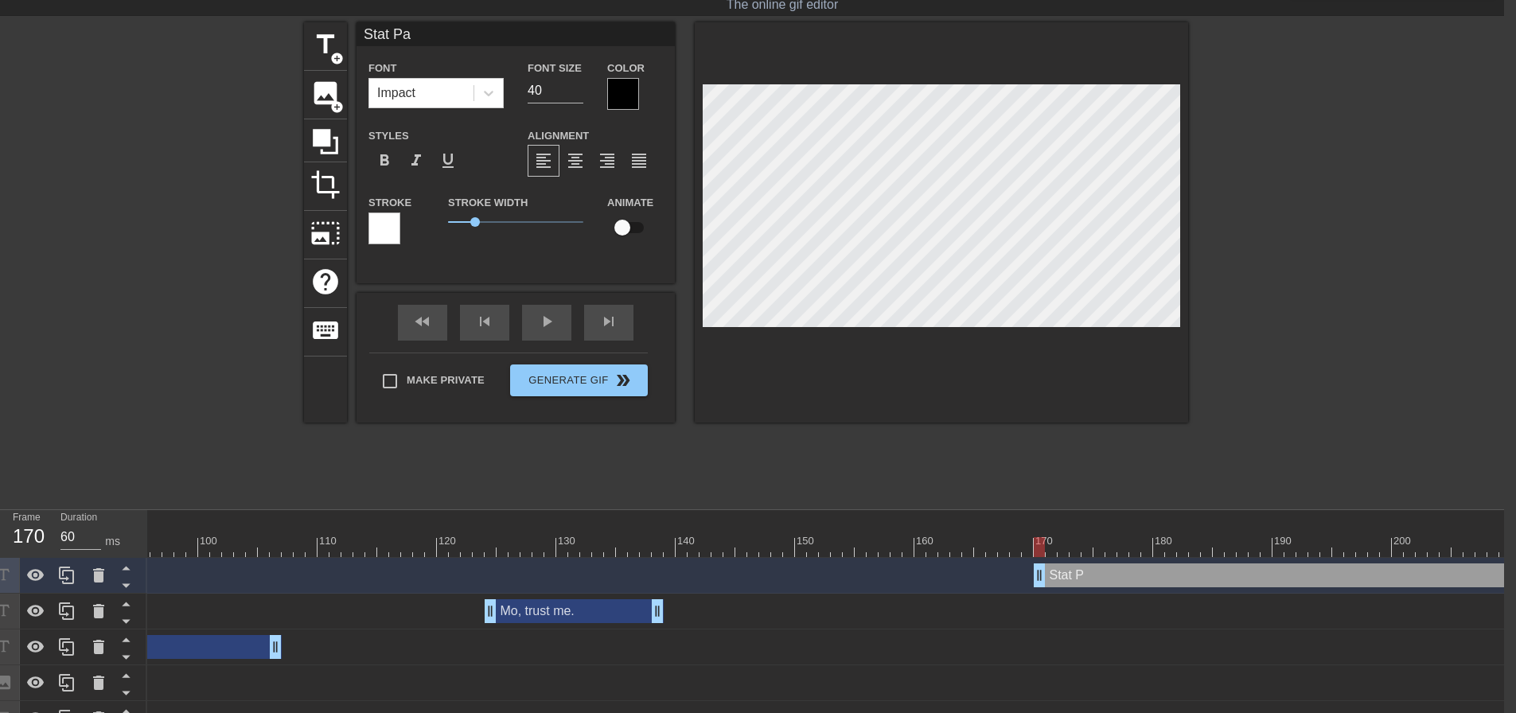
scroll to position [2, 3]
type input "Stat Pac"
type textarea "Stat Pac"
type input "Stat Pack"
type textarea "Stat Pack"
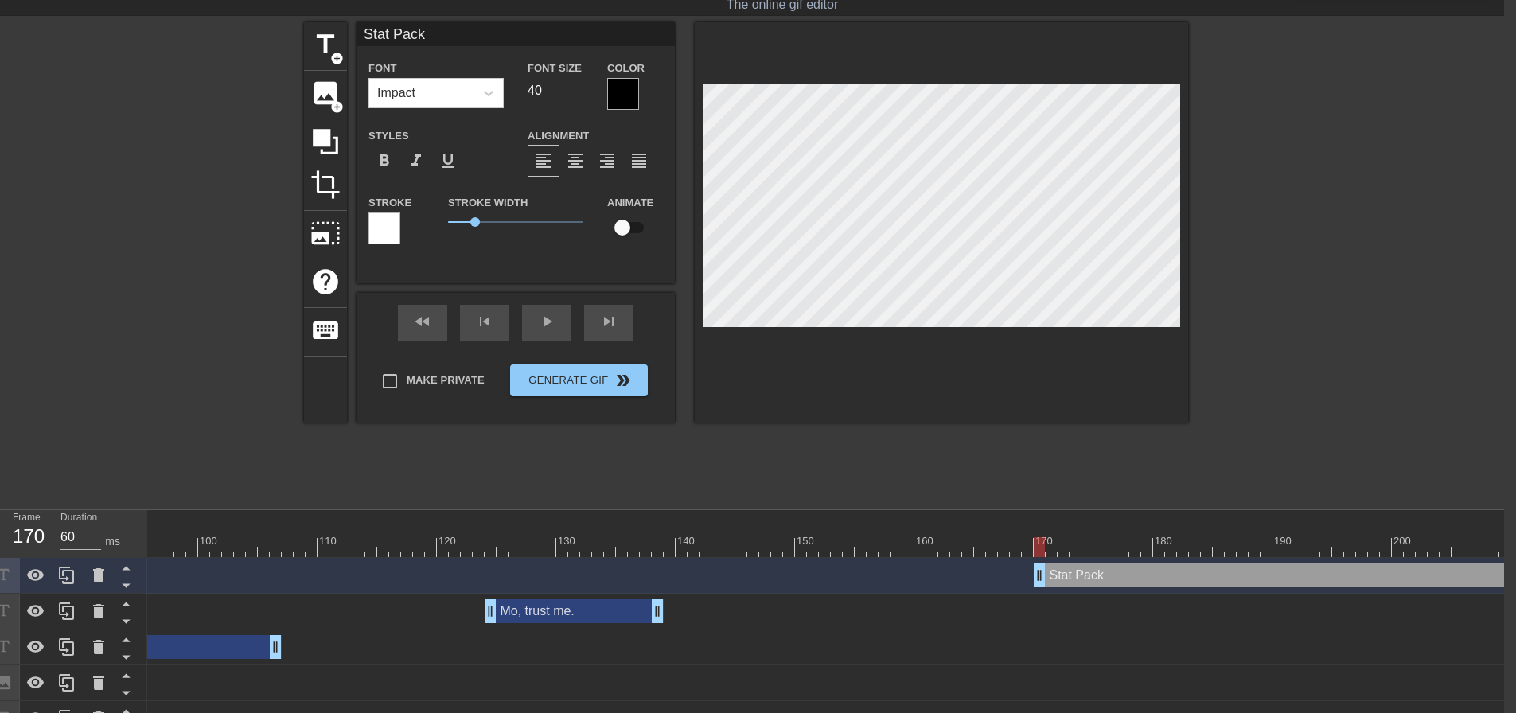
type input "Stat Packs"
type textarea "Stat Packs"
type input "Stat Packs"
type textarea "Stat Packs"
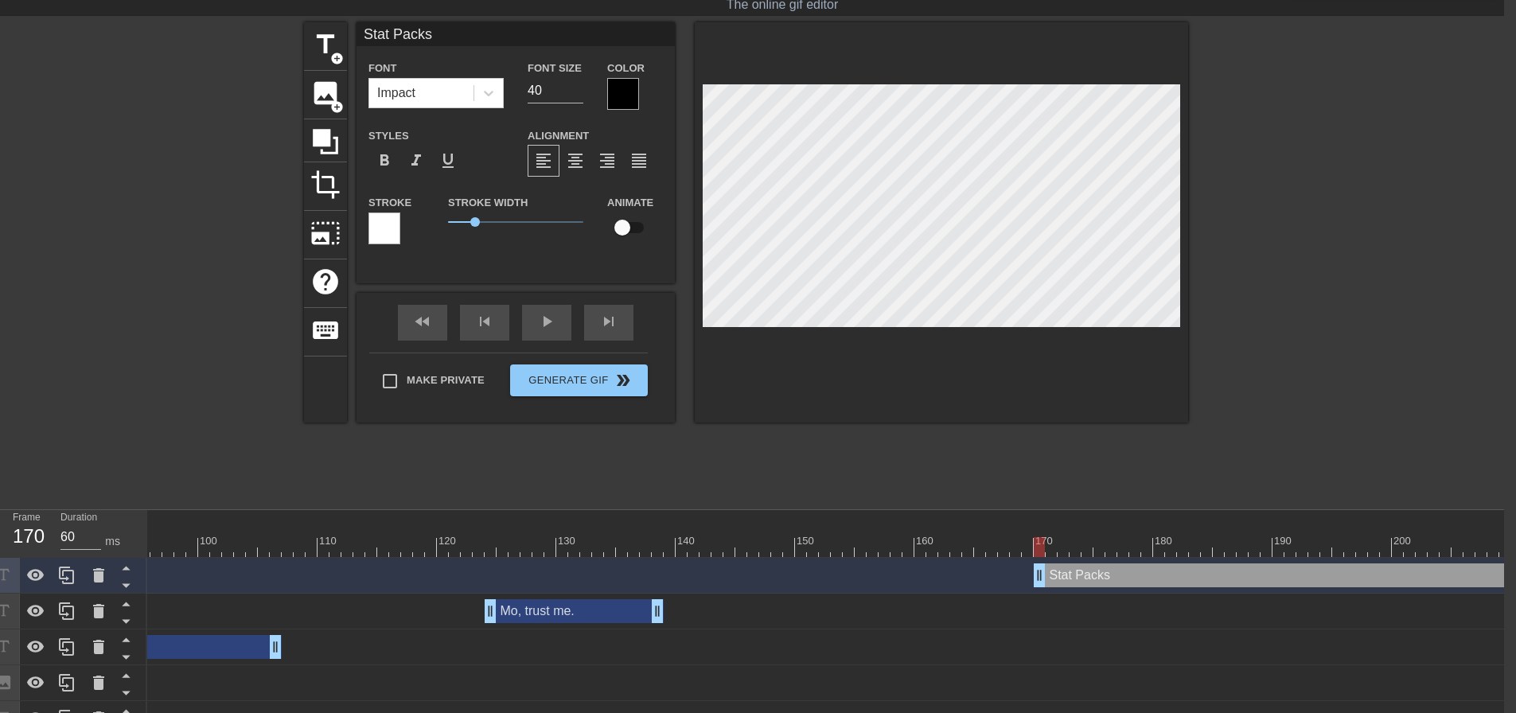
scroll to position [2, 2]
type input "StatPacks"
type textarea "Stat Packs"
click at [577, 161] on span "format_align_center" at bounding box center [575, 160] width 19 height 19
click at [634, 103] on div at bounding box center [623, 94] width 32 height 32
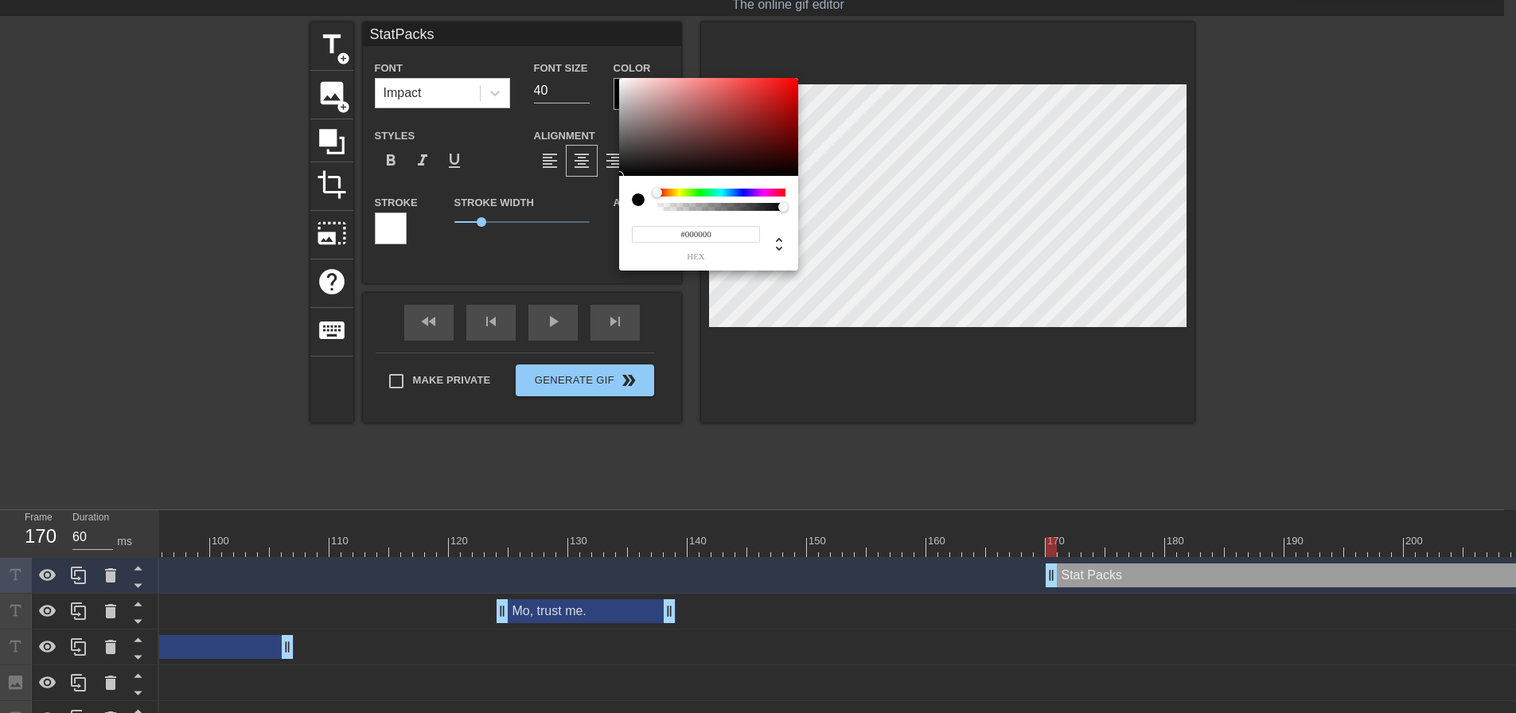
scroll to position [41, 0]
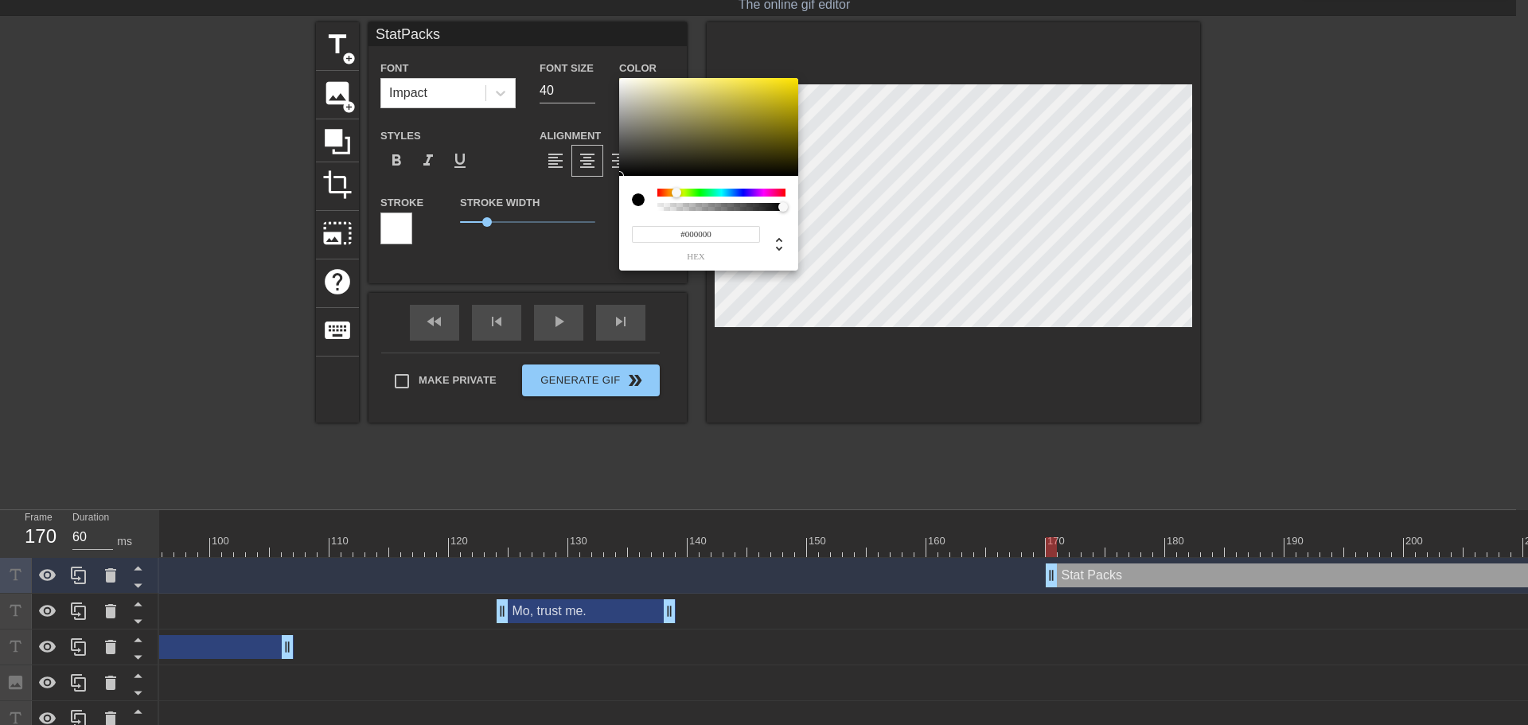
drag, startPoint x: 660, startPoint y: 193, endPoint x: 677, endPoint y: 192, distance: 16.8
click at [677, 192] on div at bounding box center [677, 193] width 10 height 10
type input "StatPacks"
type input "#F6DC05"
click at [794, 81] on div at bounding box center [708, 127] width 179 height 99
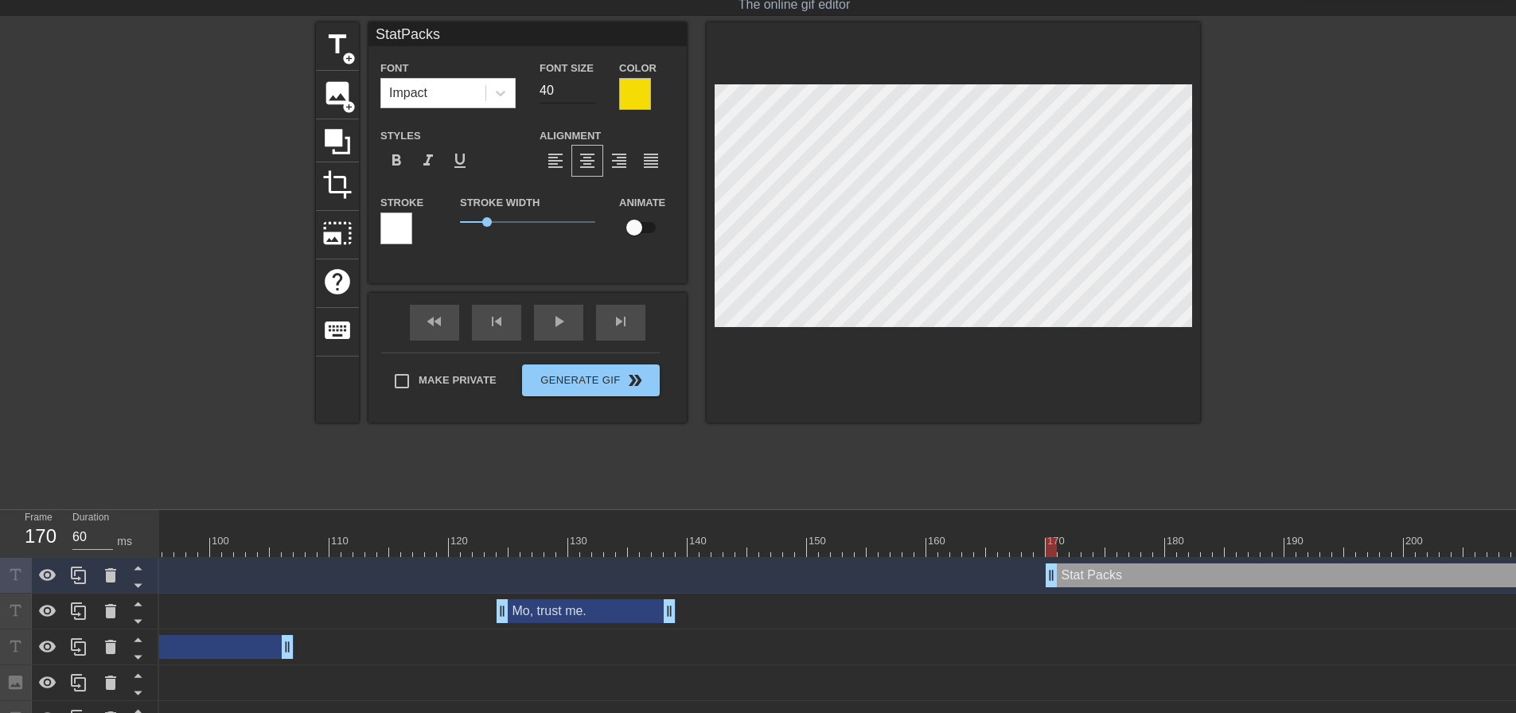
type input "StatPacks"
type input "39"
click at [594, 95] on input "39" at bounding box center [568, 90] width 56 height 25
type input "StatPacks"
type input "38"
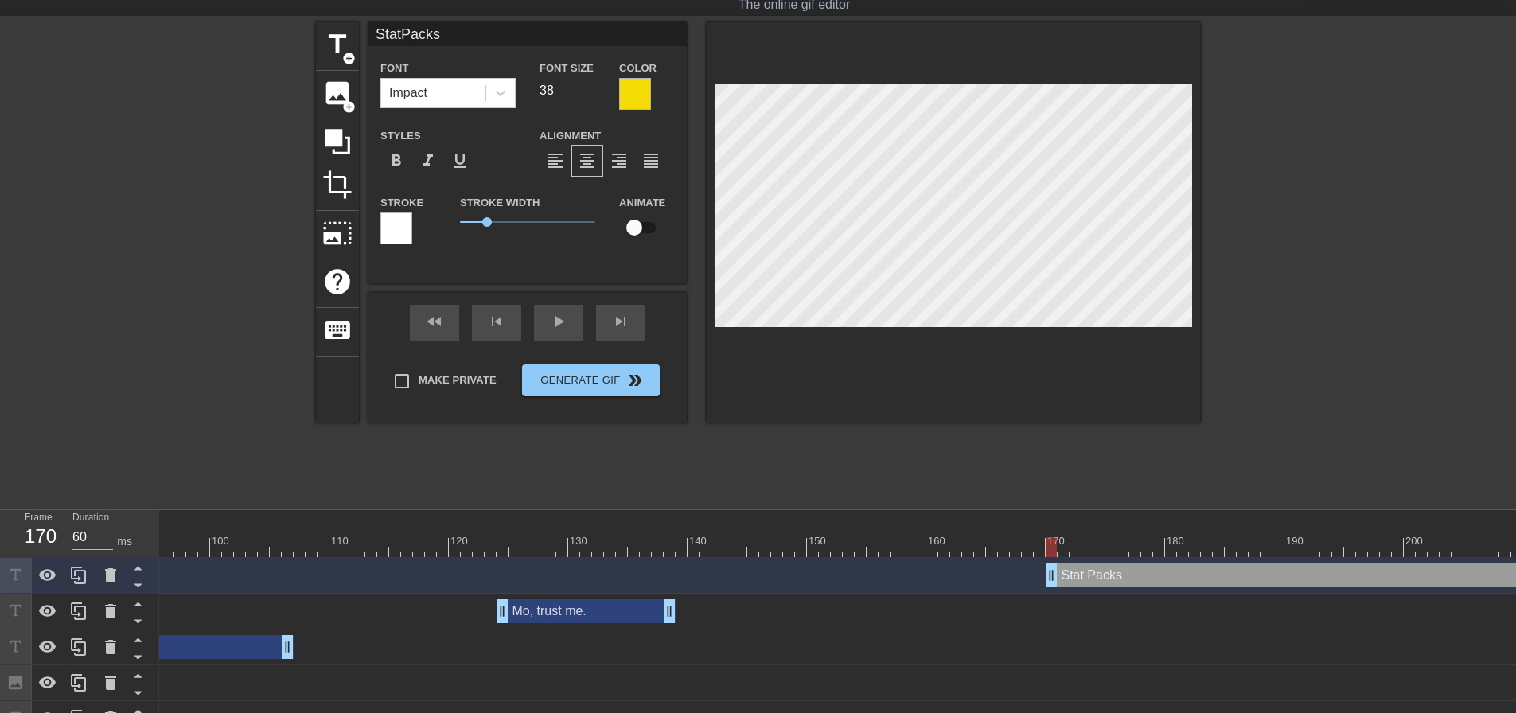
click at [594, 95] on input "38" at bounding box center [568, 90] width 56 height 25
type input "StatPacks"
type input "37"
click at [594, 95] on input "37" at bounding box center [568, 90] width 56 height 25
click at [400, 224] on div at bounding box center [396, 229] width 32 height 32
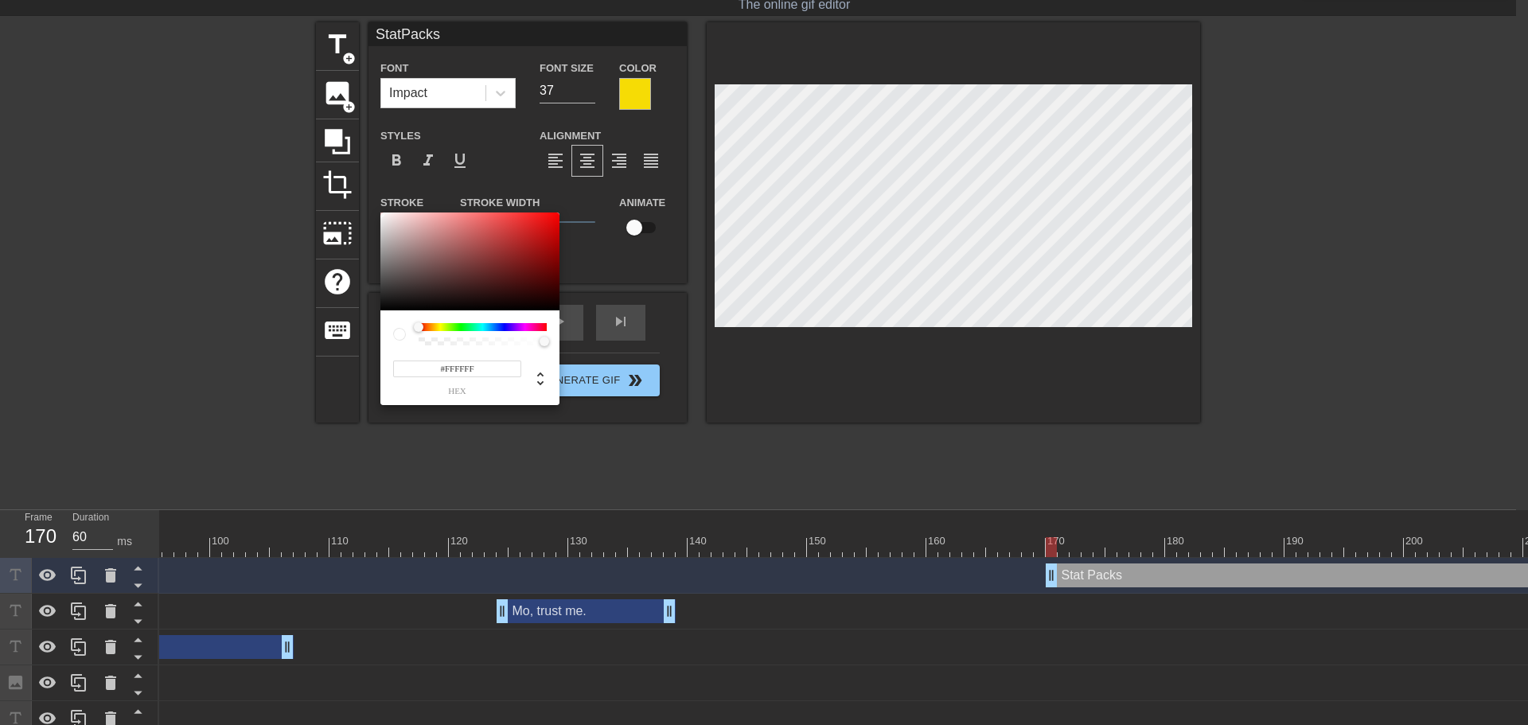
type input "StatPacks"
type input "#070606"
click at [388, 308] on div at bounding box center [469, 262] width 179 height 99
type input "StatPacks"
type input "#090909"
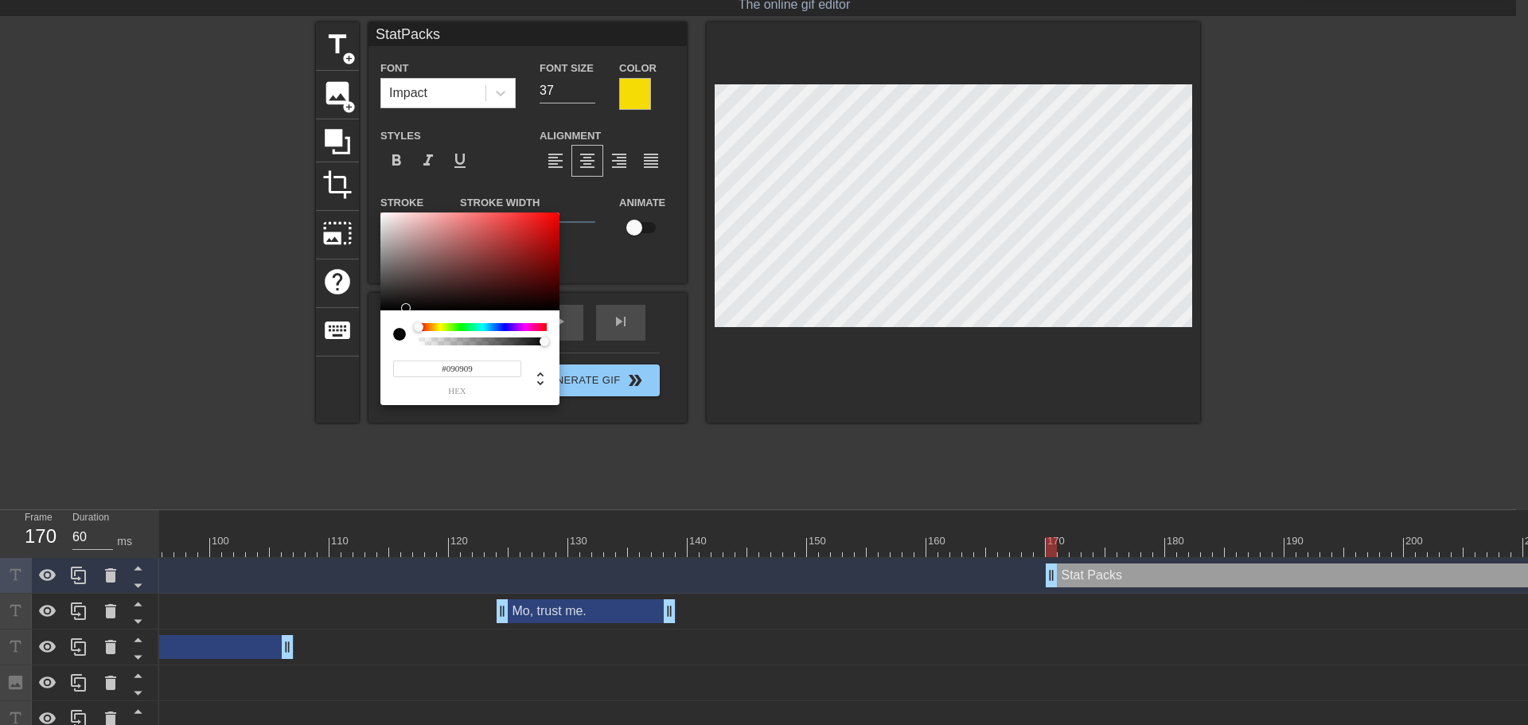
click at [385, 307] on div at bounding box center [469, 262] width 179 height 99
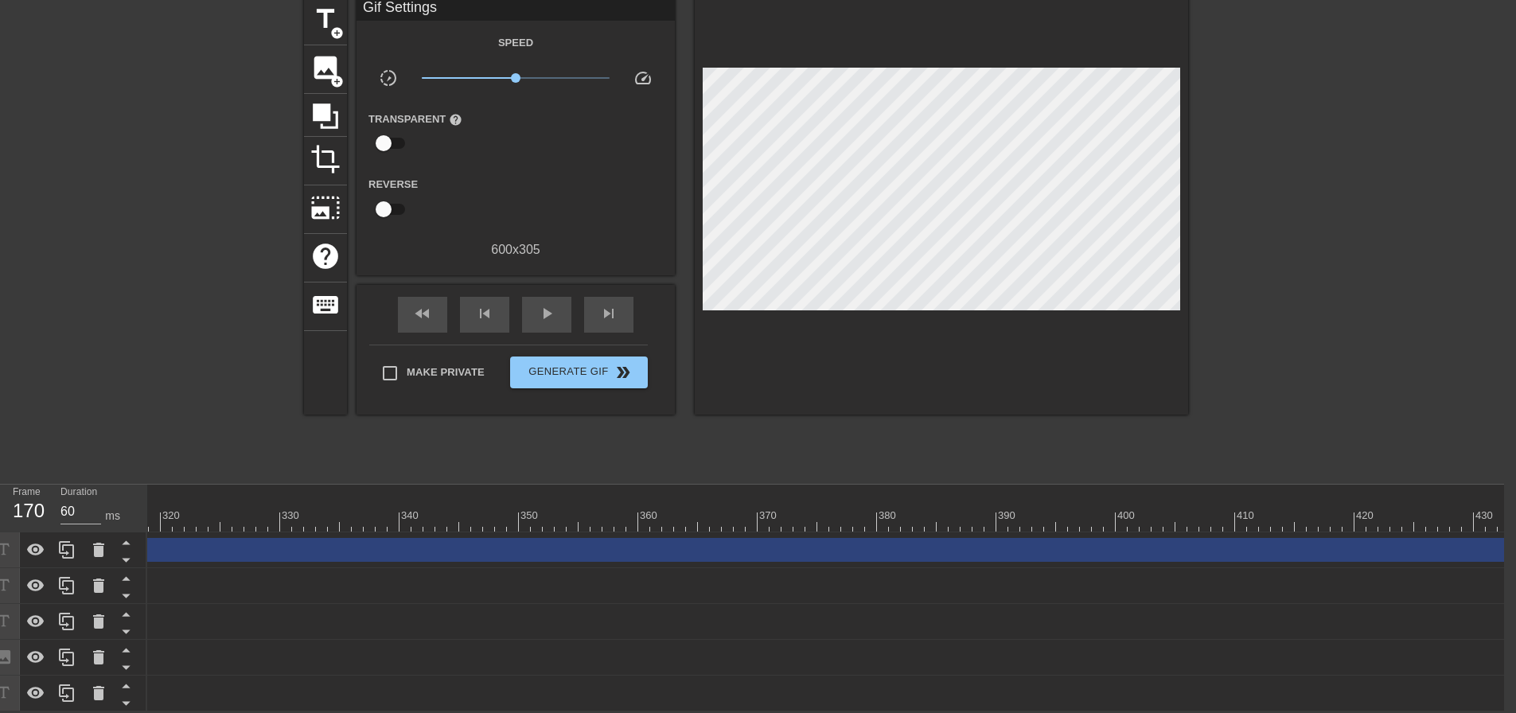
scroll to position [0, 3805]
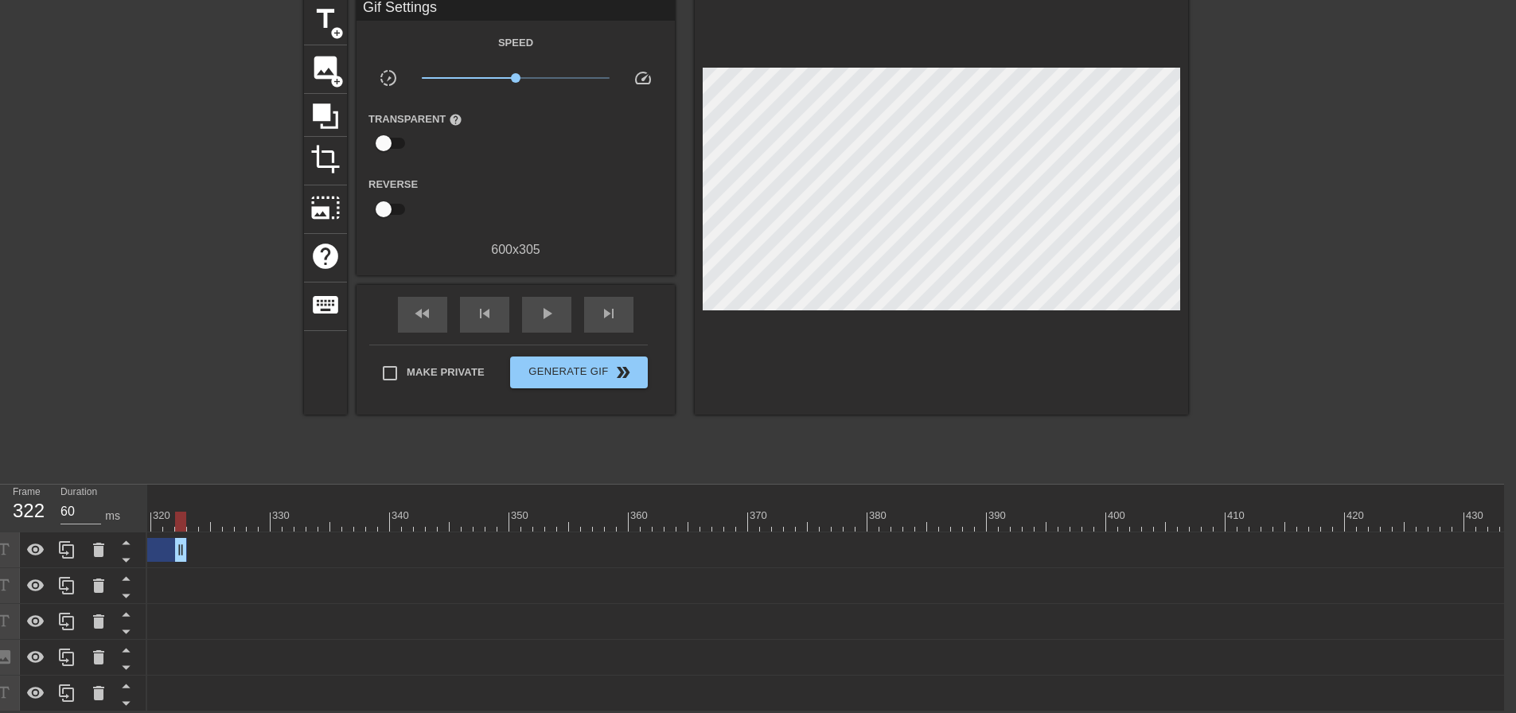
drag, startPoint x: 1505, startPoint y: 544, endPoint x: 201, endPoint y: 541, distance: 1303.9
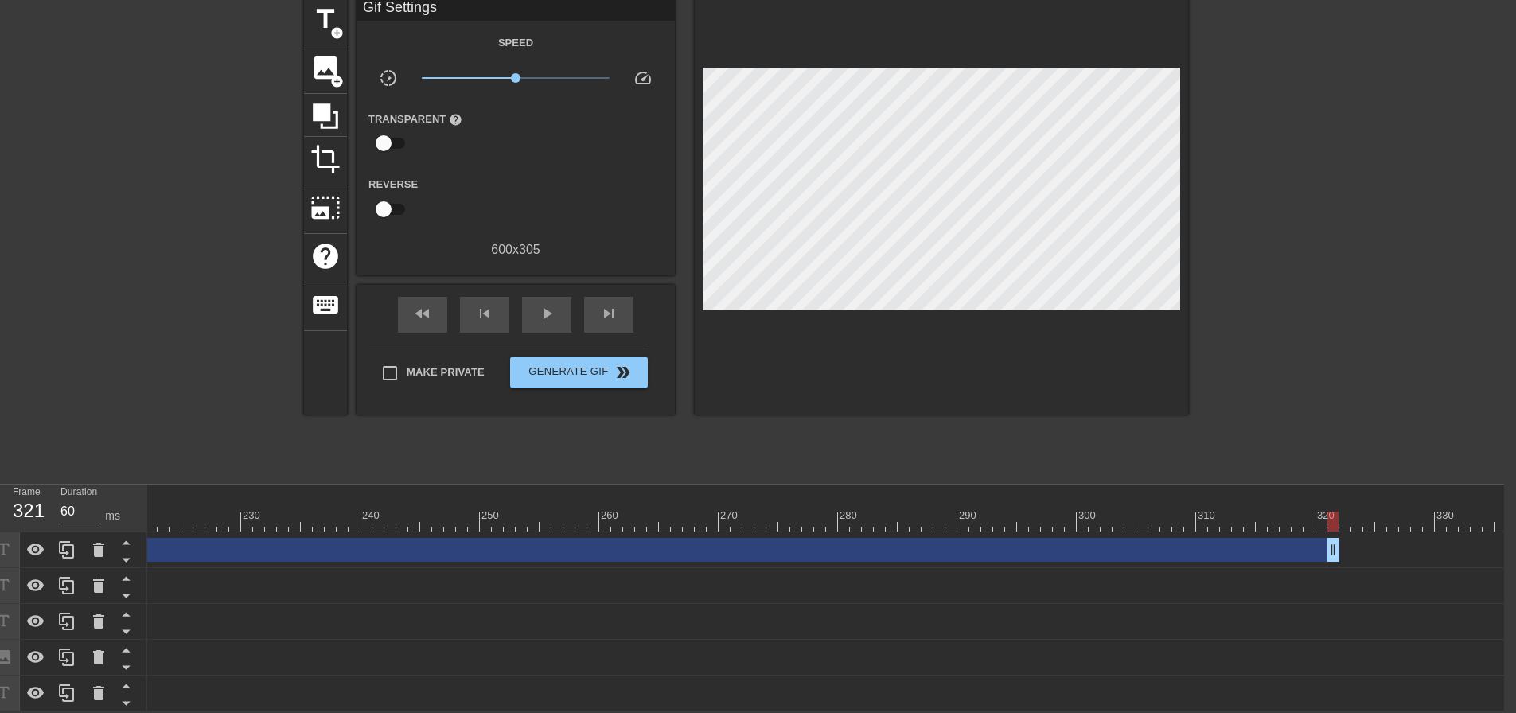
scroll to position [0, 2560]
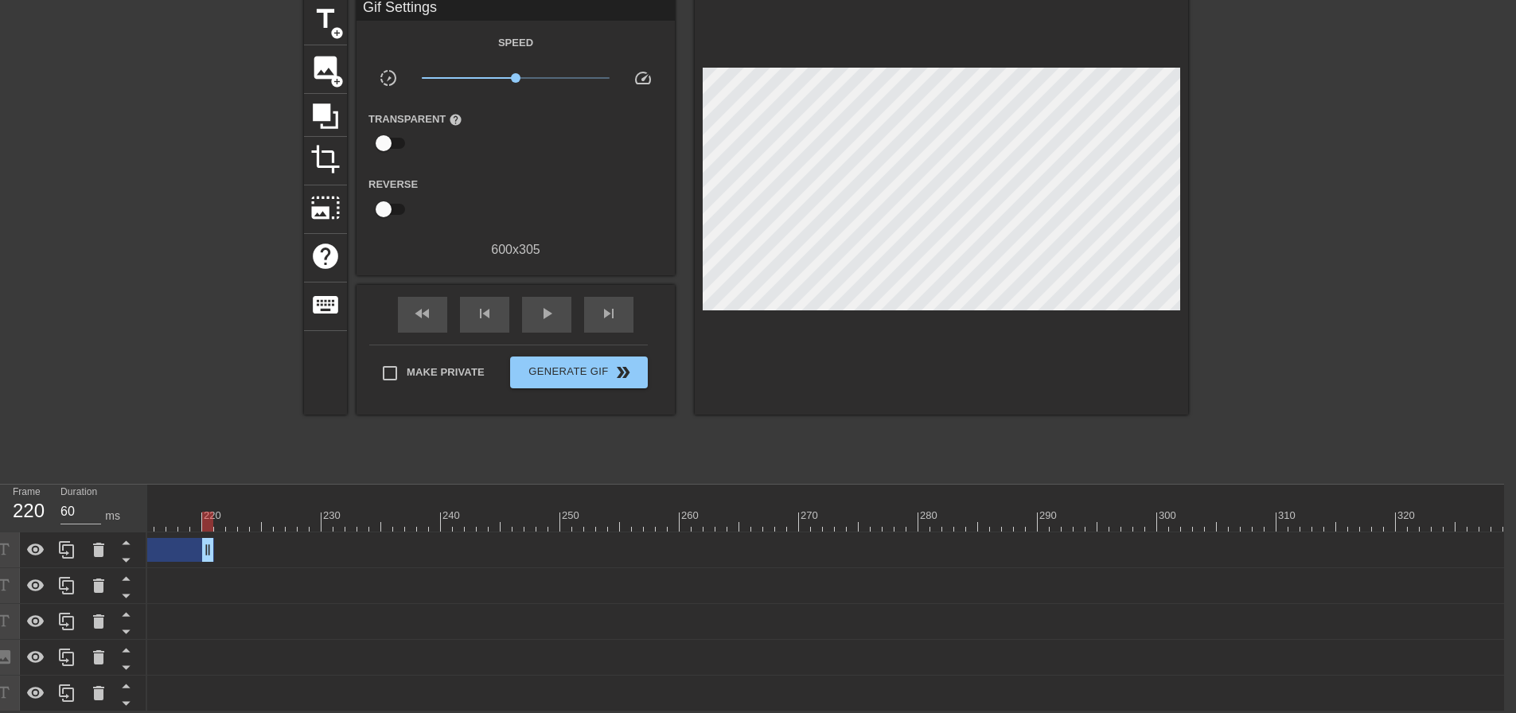
drag, startPoint x: 1412, startPoint y: 539, endPoint x: 166, endPoint y: 521, distance: 1246.7
click at [167, 521] on div "10 20 30 40 50 60 70 80 90 100 110 120 130 140 150 160" at bounding box center [825, 598] width 1357 height 227
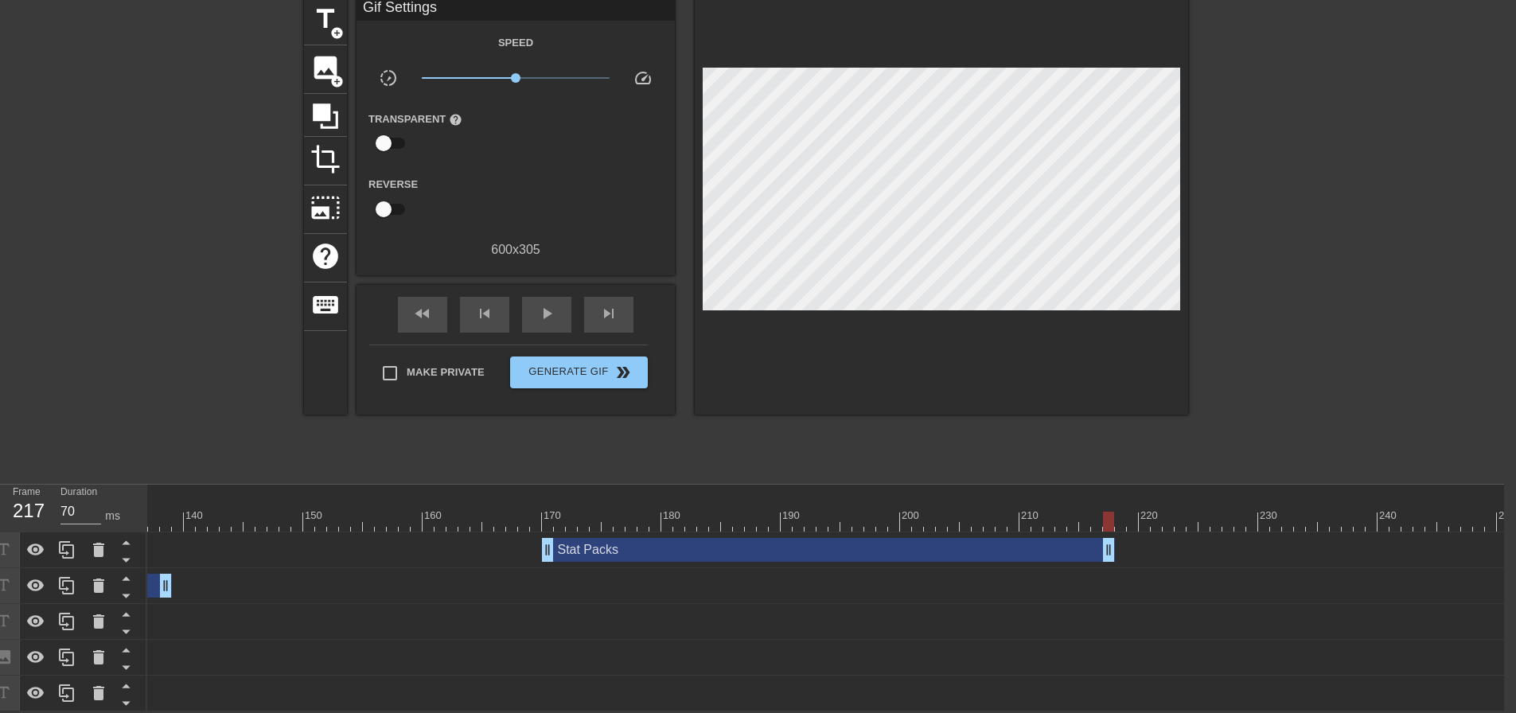
scroll to position [0, 1613]
drag, startPoint x: 1055, startPoint y: 537, endPoint x: 1108, endPoint y: 540, distance: 52.6
click at [1108, 540] on div "Stat Packs drag_handle drag_handle" at bounding box center [862, 550] width 573 height 24
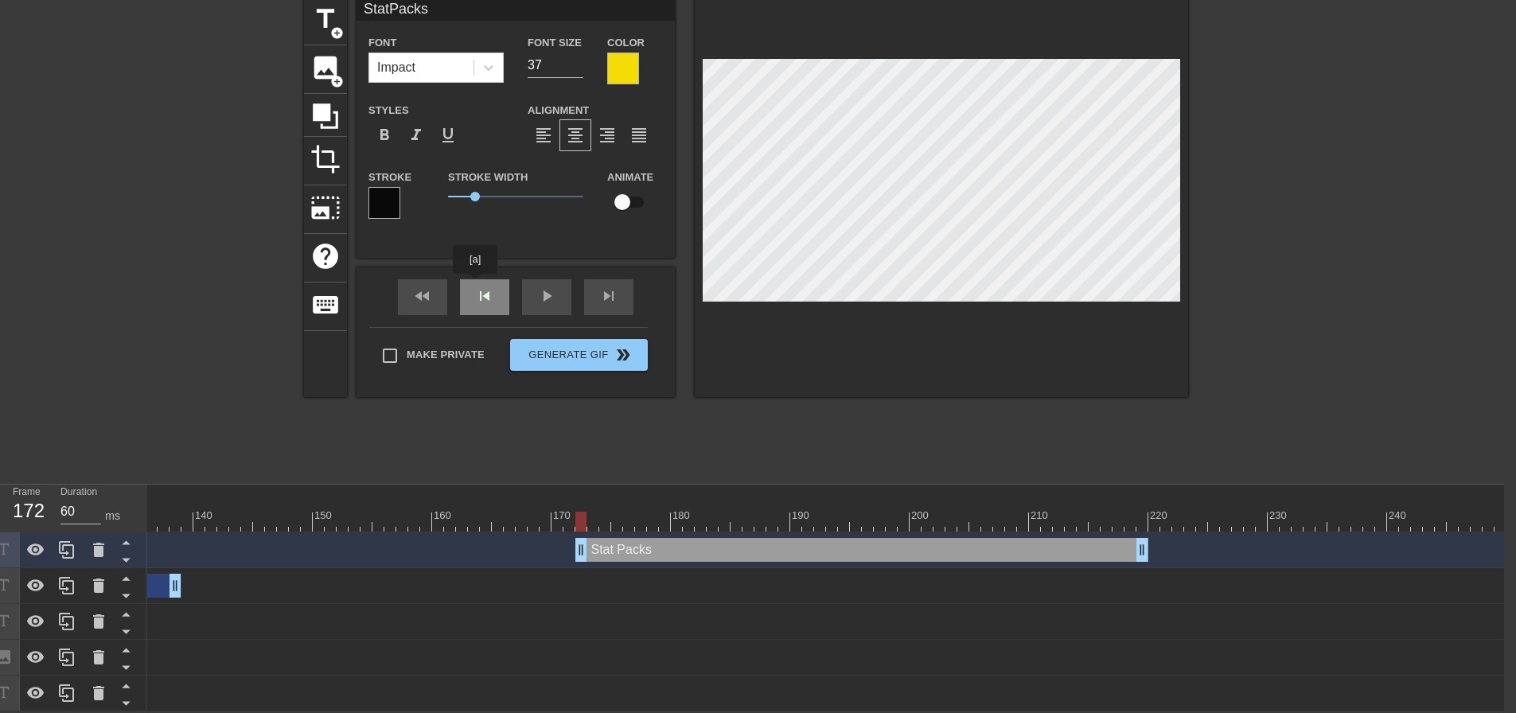
click at [478, 286] on div "skip_previous" at bounding box center [484, 297] width 49 height 36
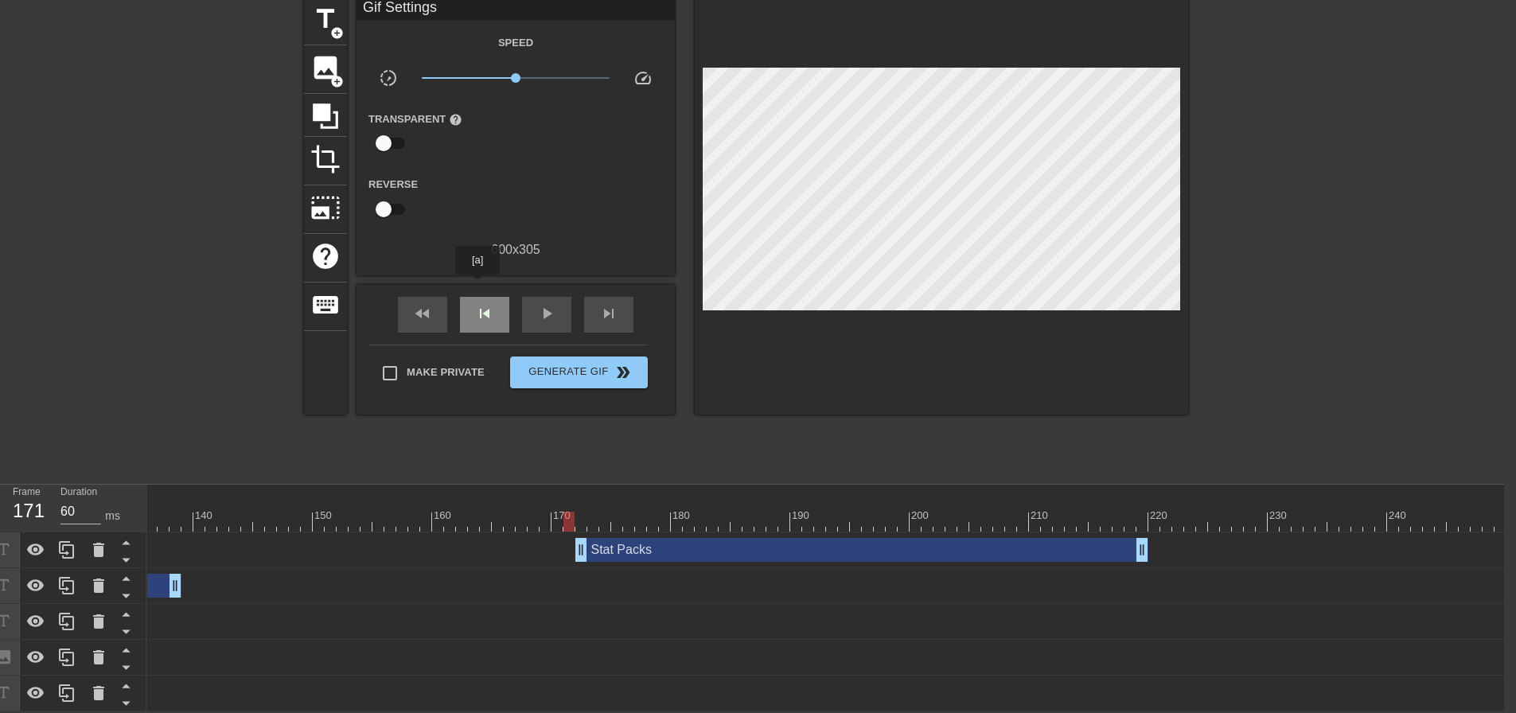
click at [478, 297] on div "skip_previous" at bounding box center [484, 315] width 49 height 36
click at [614, 304] on span "skip_next" at bounding box center [608, 313] width 19 height 19
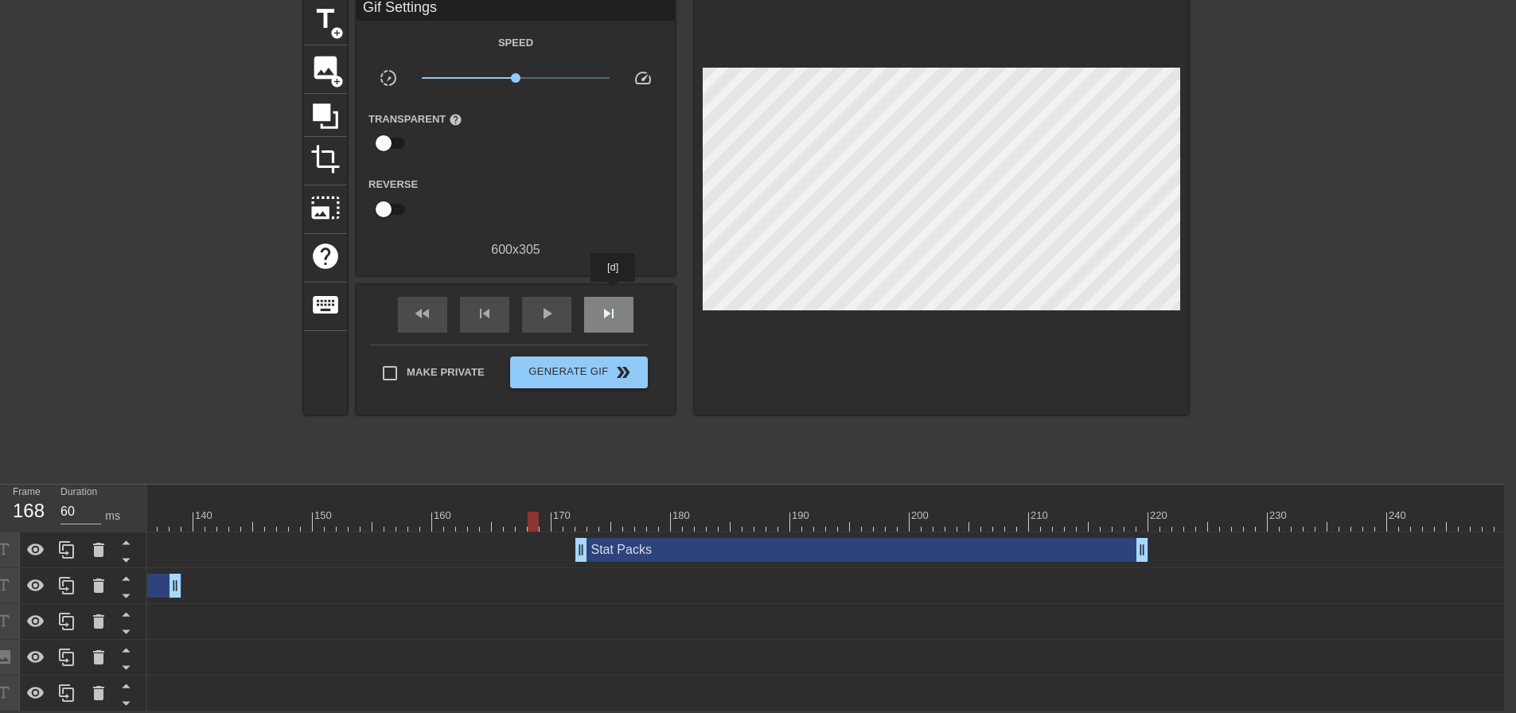
click at [614, 304] on span "skip_next" at bounding box center [608, 313] width 19 height 19
click at [615, 304] on span "skip_next" at bounding box center [608, 313] width 19 height 19
drag, startPoint x: 650, startPoint y: 538, endPoint x: 630, endPoint y: 535, distance: 20.9
click at [630, 538] on div "Stat Packs drag_handle drag_handle" at bounding box center [838, 550] width 573 height 24
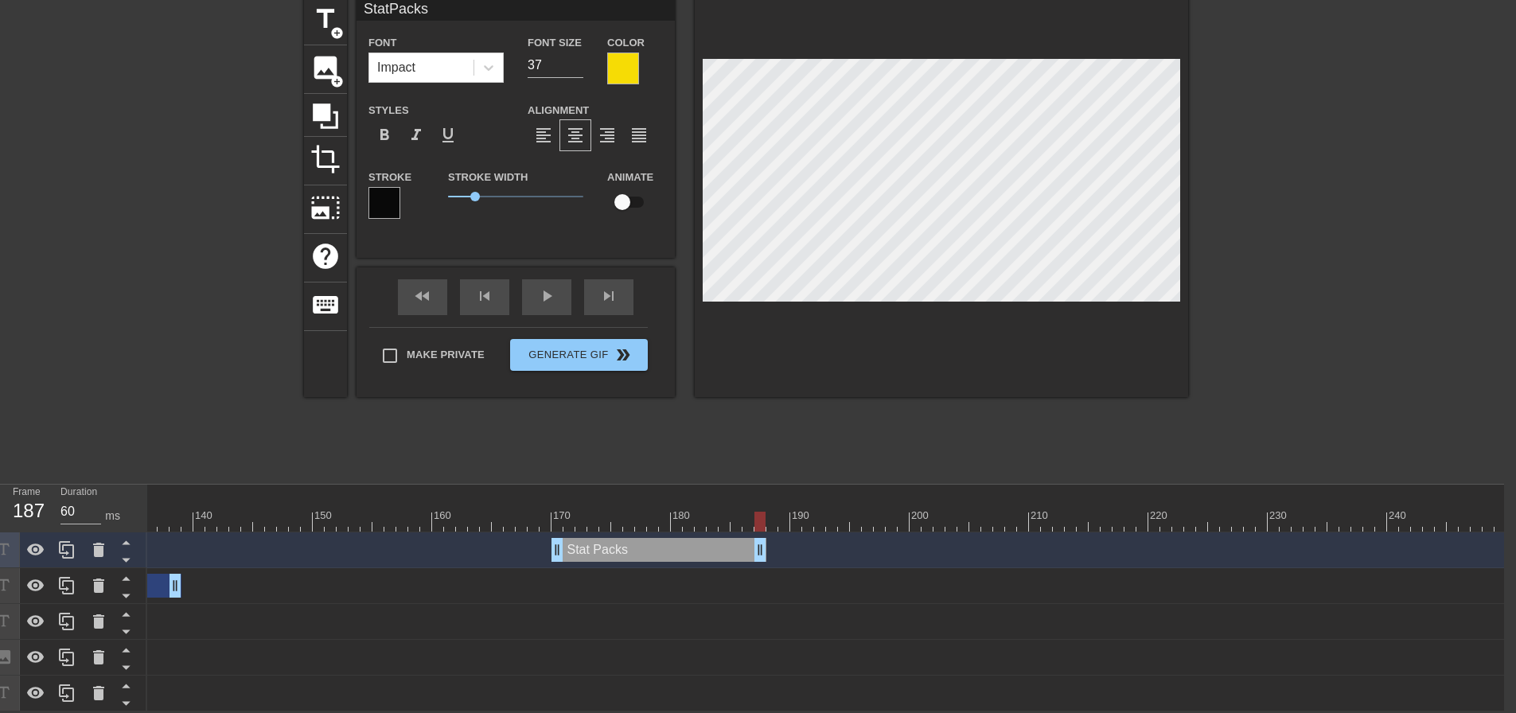
drag, startPoint x: 1118, startPoint y: 542, endPoint x: 765, endPoint y: 542, distance: 352.6
click at [560, 512] on div at bounding box center [1119, 522] width 5170 height 20
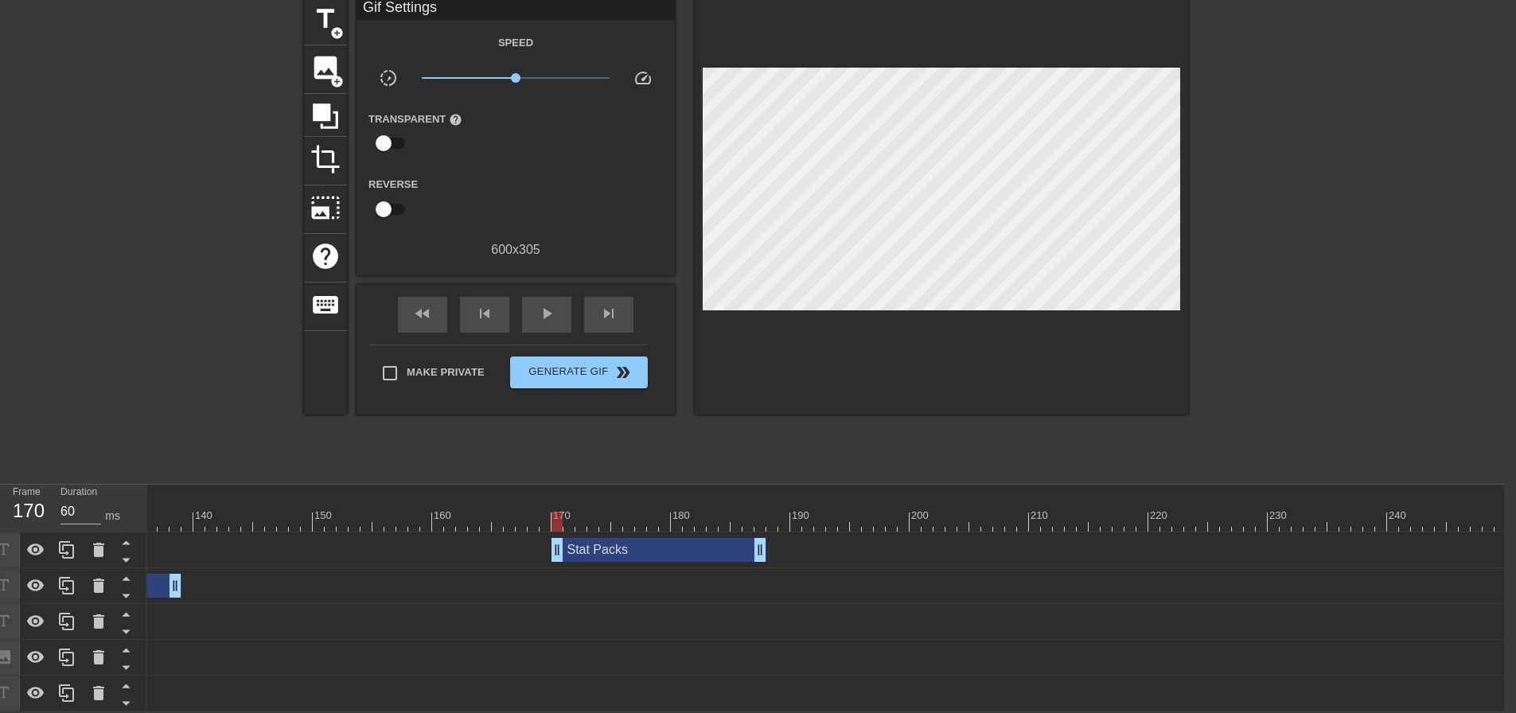
click at [923, 365] on div at bounding box center [942, 206] width 494 height 418
click at [981, 369] on div at bounding box center [942, 206] width 494 height 418
click at [598, 307] on div "skip_next" at bounding box center [608, 315] width 49 height 36
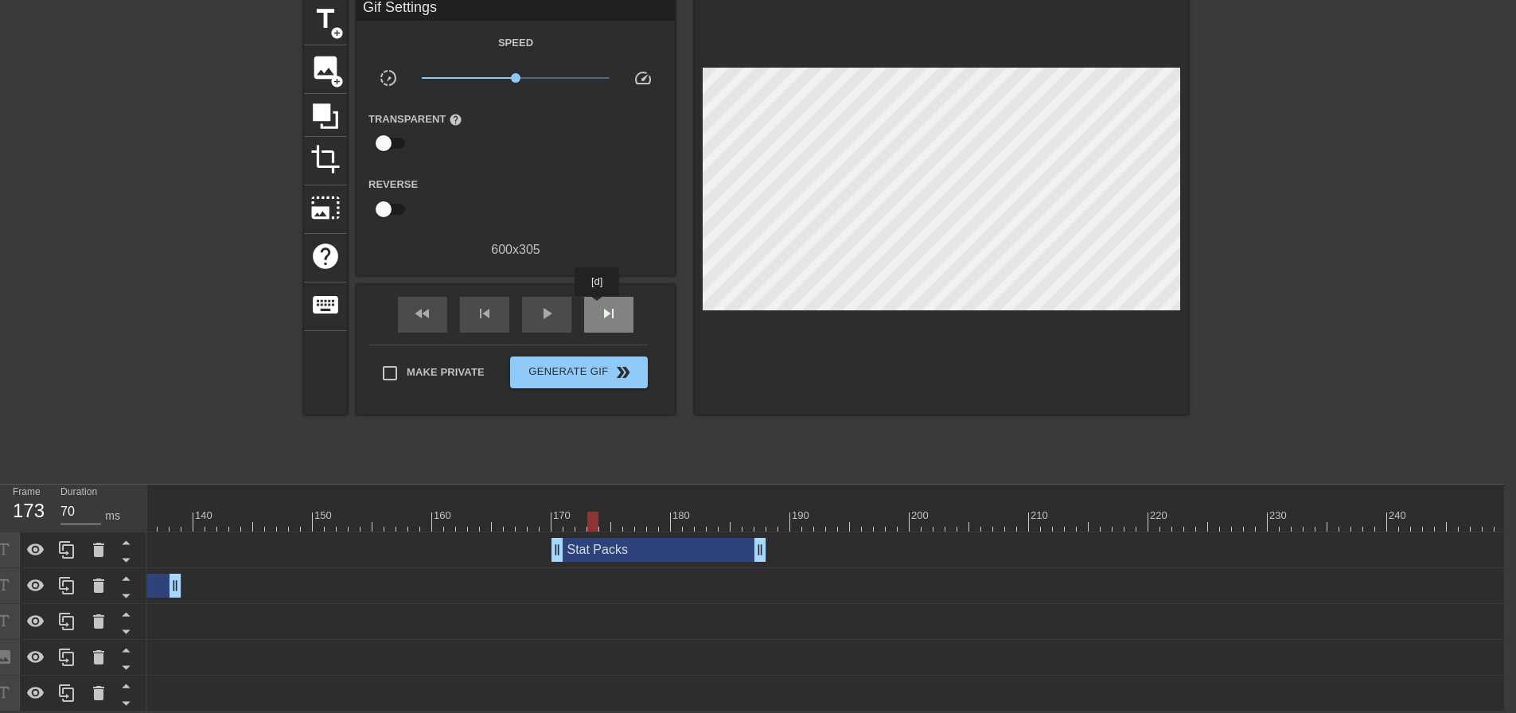
click at [598, 307] on div "skip_next" at bounding box center [608, 315] width 49 height 36
click at [479, 304] on span "skip_previous" at bounding box center [484, 313] width 19 height 19
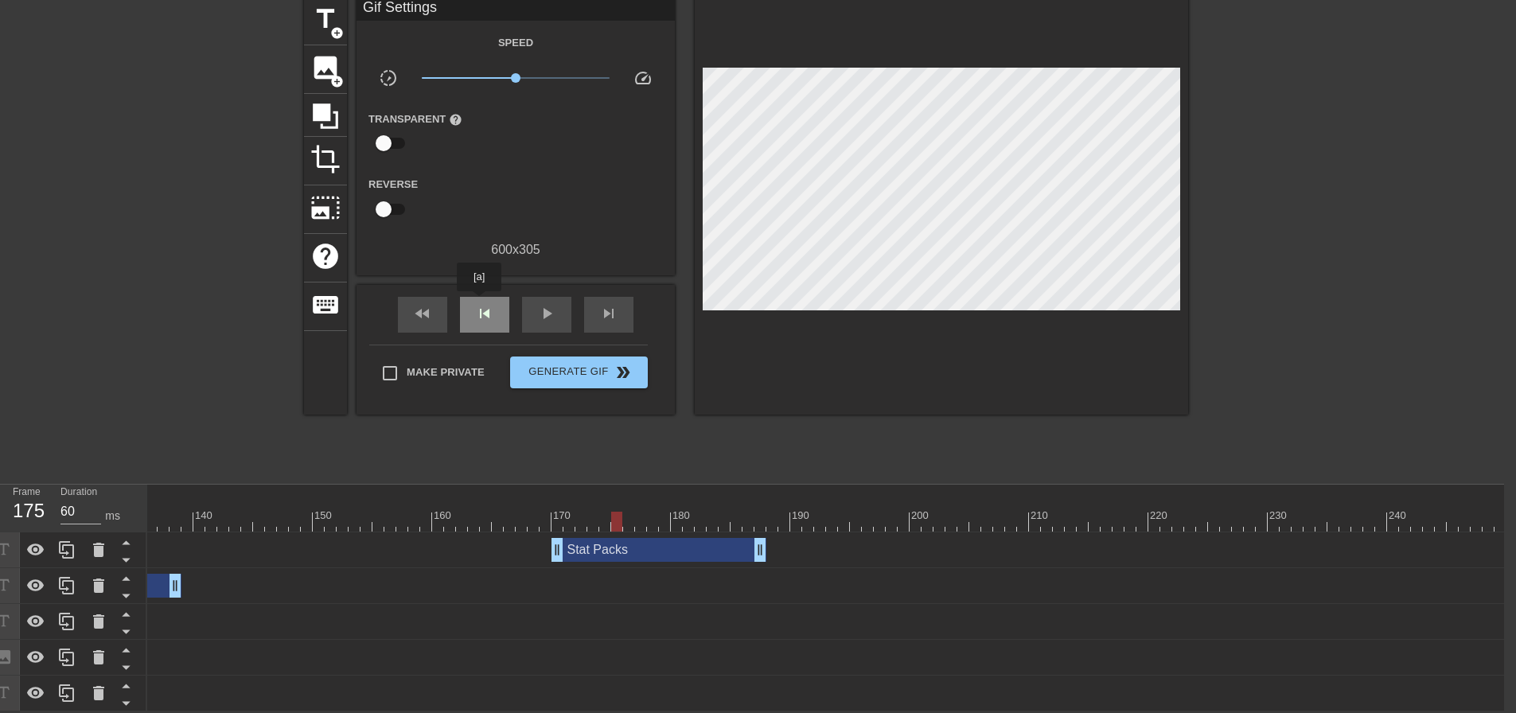
click at [479, 304] on span "skip_previous" at bounding box center [484, 313] width 19 height 19
type input "60"
click at [479, 304] on span "skip_previous" at bounding box center [484, 313] width 19 height 19
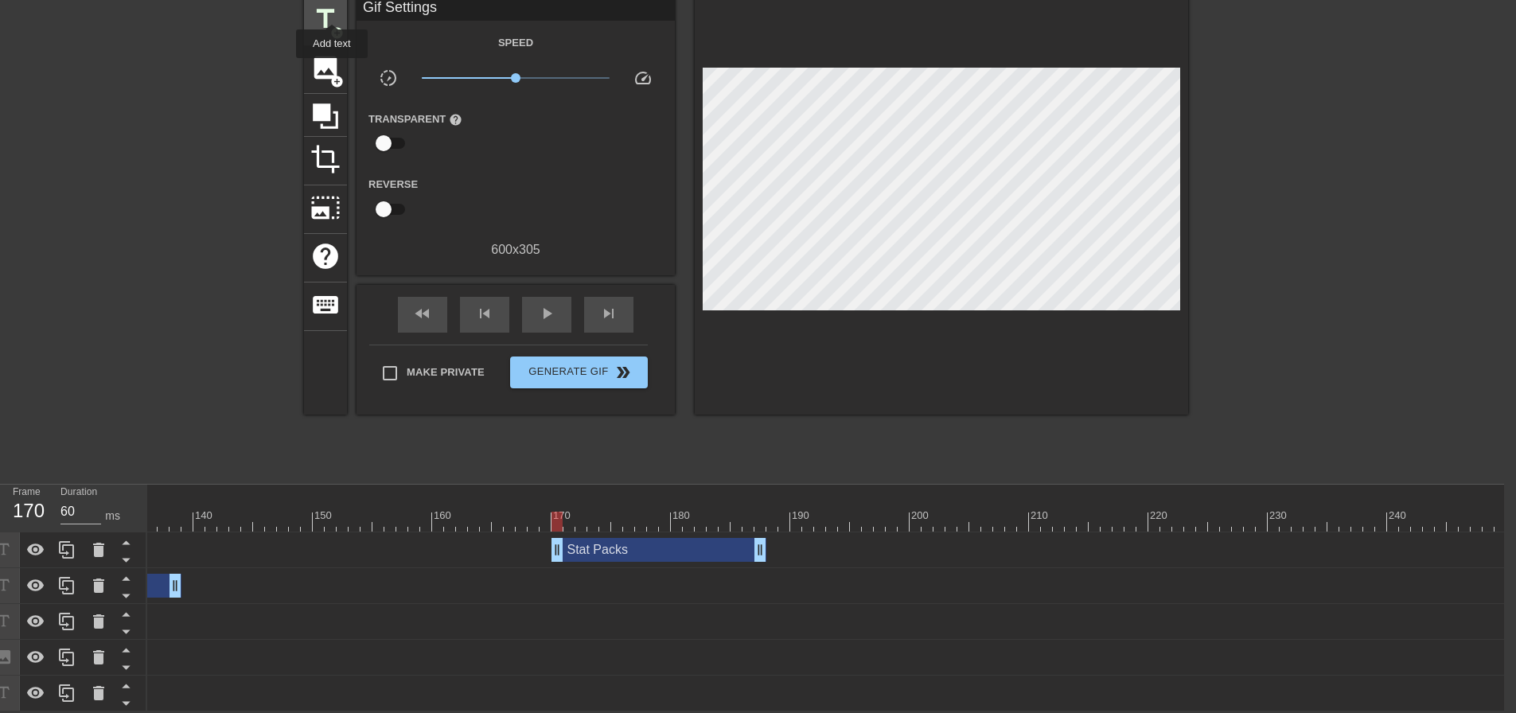
click at [332, 10] on span "title" at bounding box center [325, 19] width 30 height 30
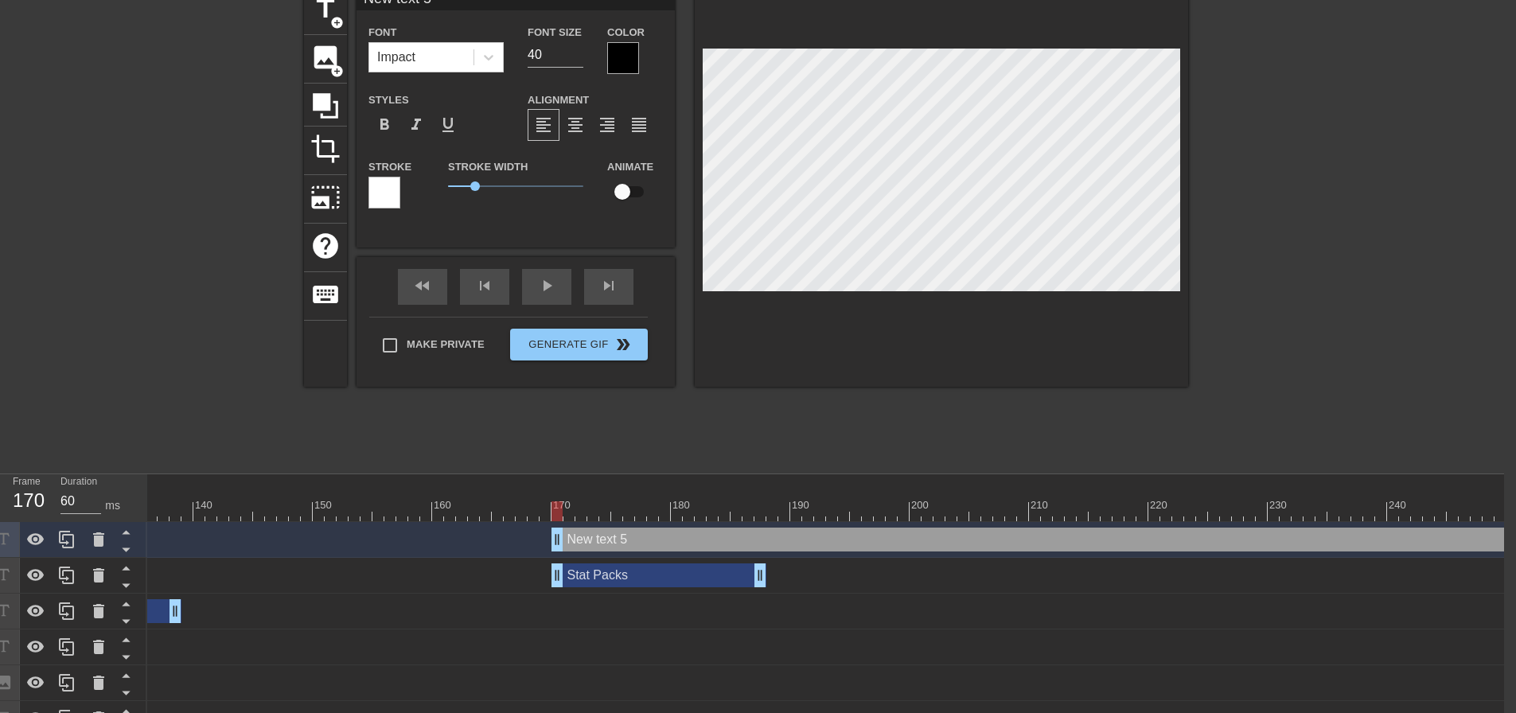
scroll to position [2, 2]
type input "O"
type textarea "O"
type input "ON"
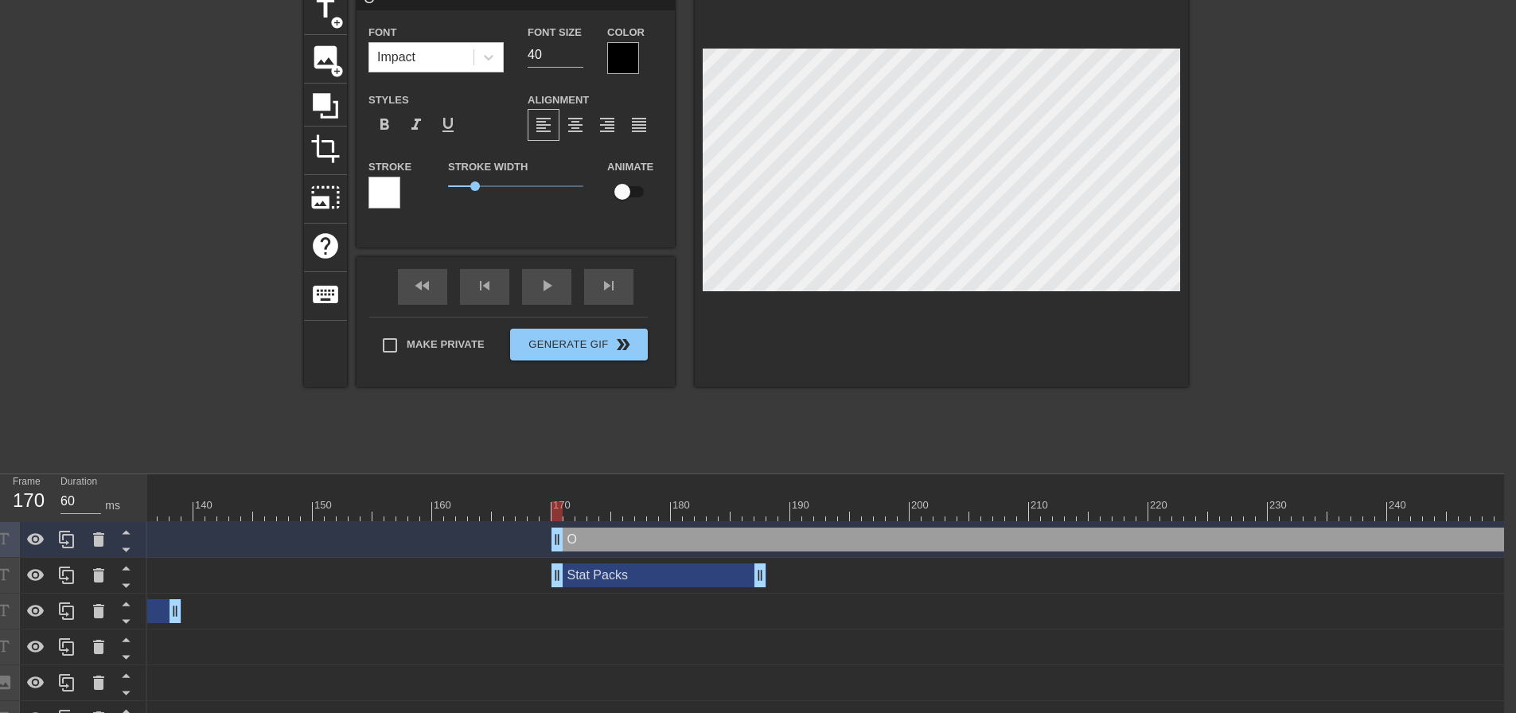
type textarea "ON"
drag, startPoint x: 537, startPoint y: 54, endPoint x: 508, endPoint y: 62, distance: 30.5
click at [514, 59] on div "Font Impact Font Size 40 Color" at bounding box center [516, 48] width 318 height 52
type input "20"
click at [623, 68] on div at bounding box center [623, 58] width 32 height 32
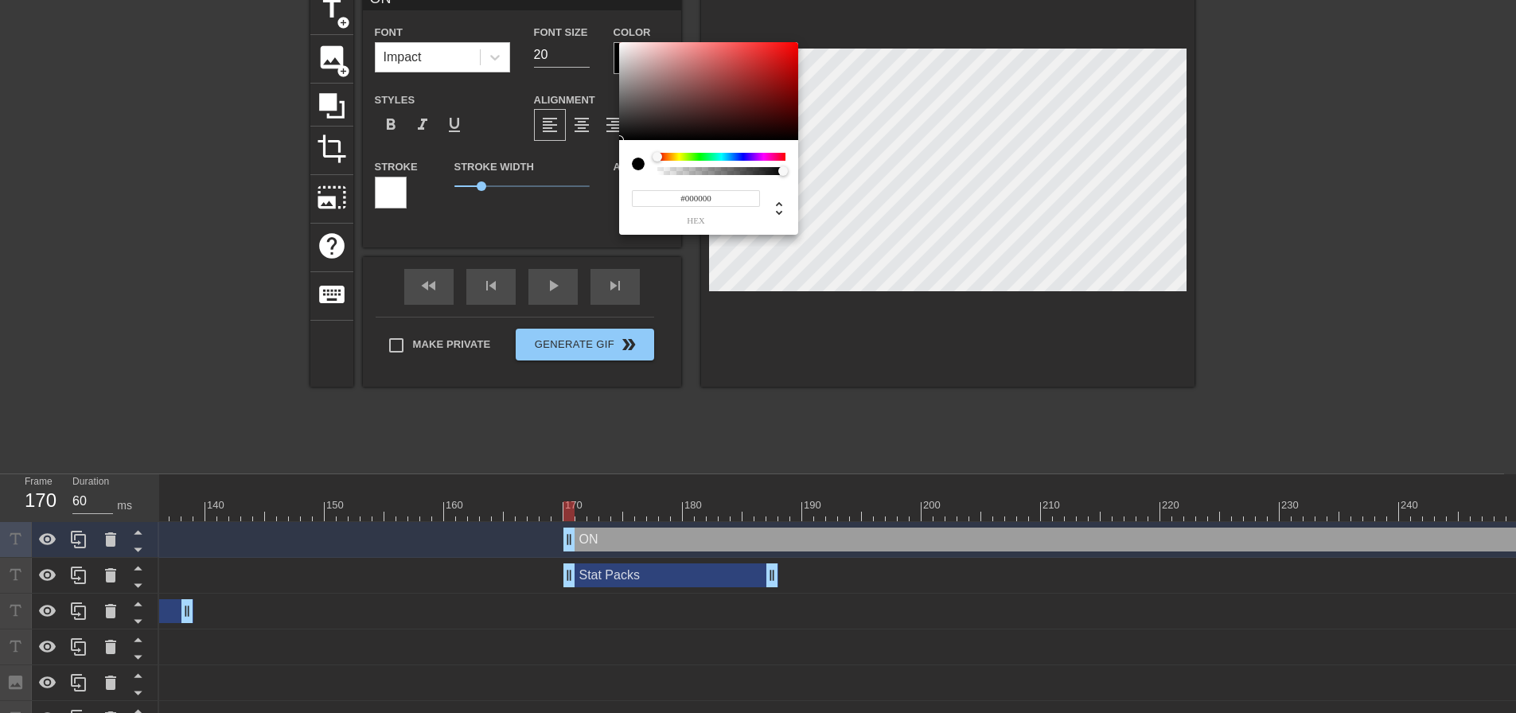
scroll to position [76, 0]
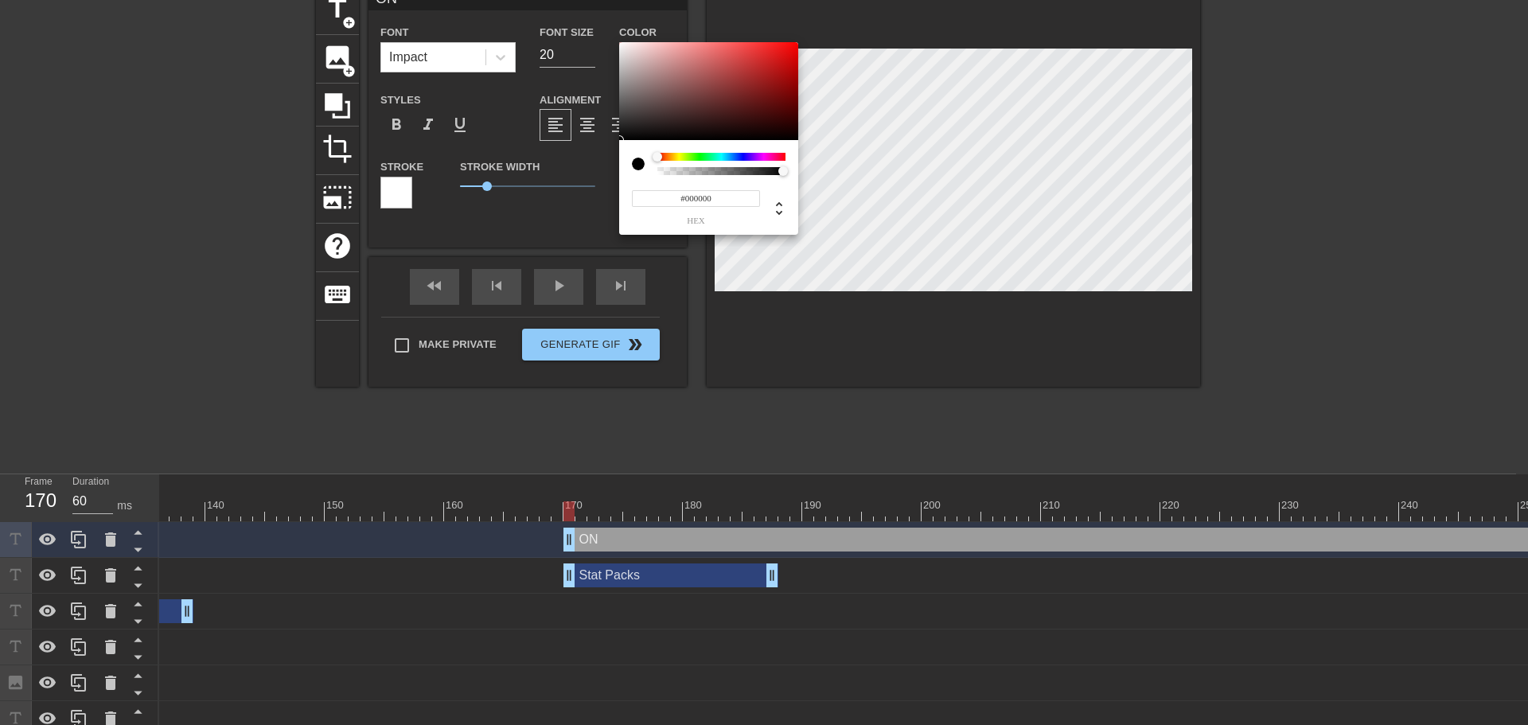
type input "#F4EEEE"
click at [623, 46] on div at bounding box center [708, 91] width 179 height 99
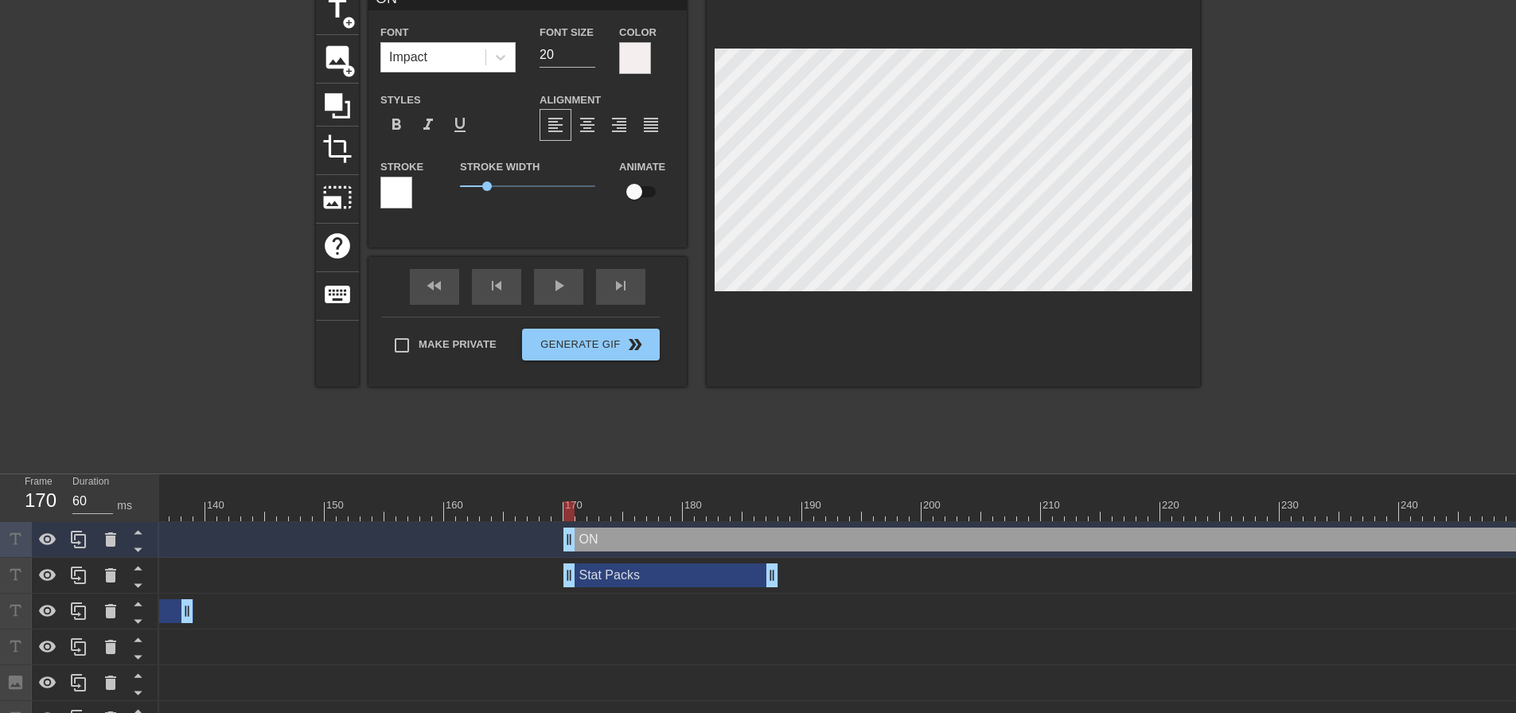
click at [404, 189] on div at bounding box center [396, 193] width 32 height 32
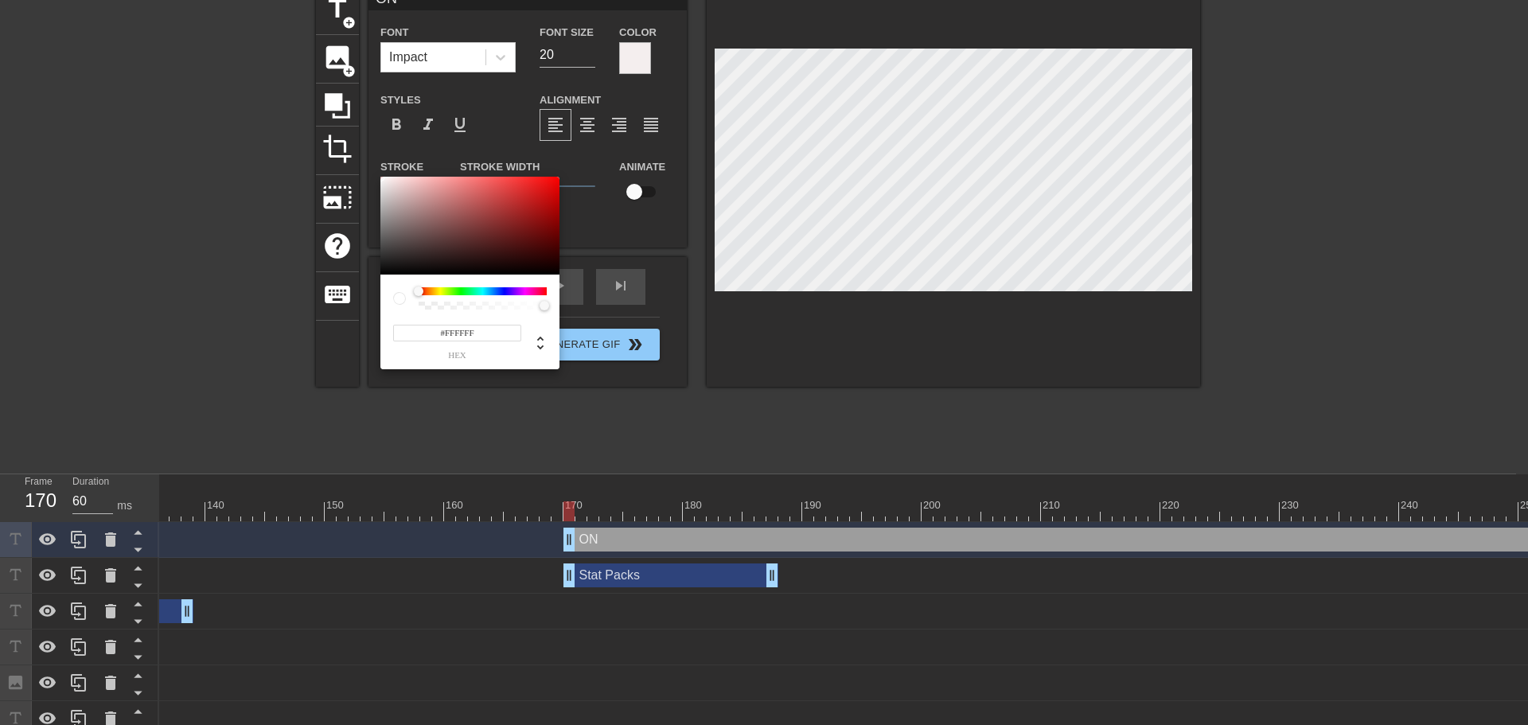
type input "#0B0B0B"
click at [385, 271] on div at bounding box center [469, 226] width 179 height 99
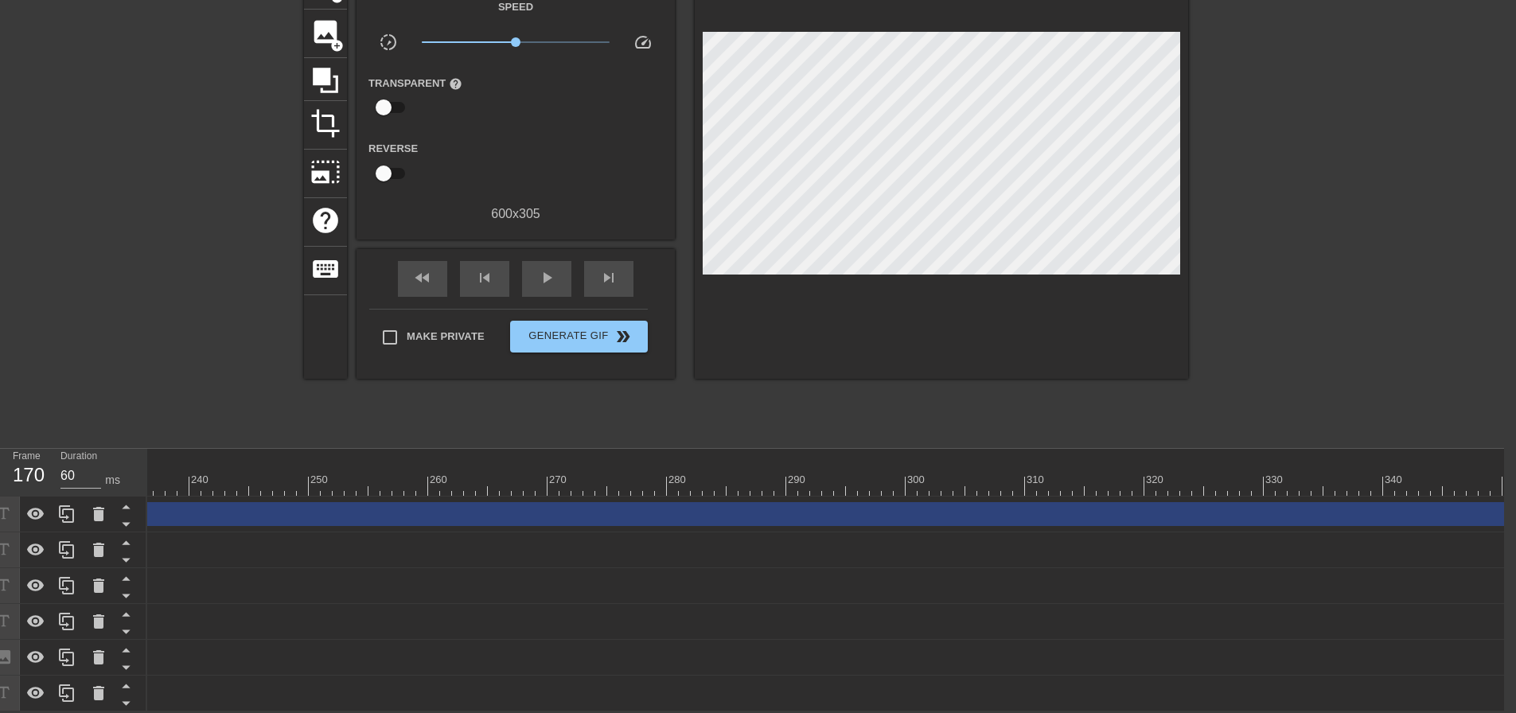
scroll to position [0, 3805]
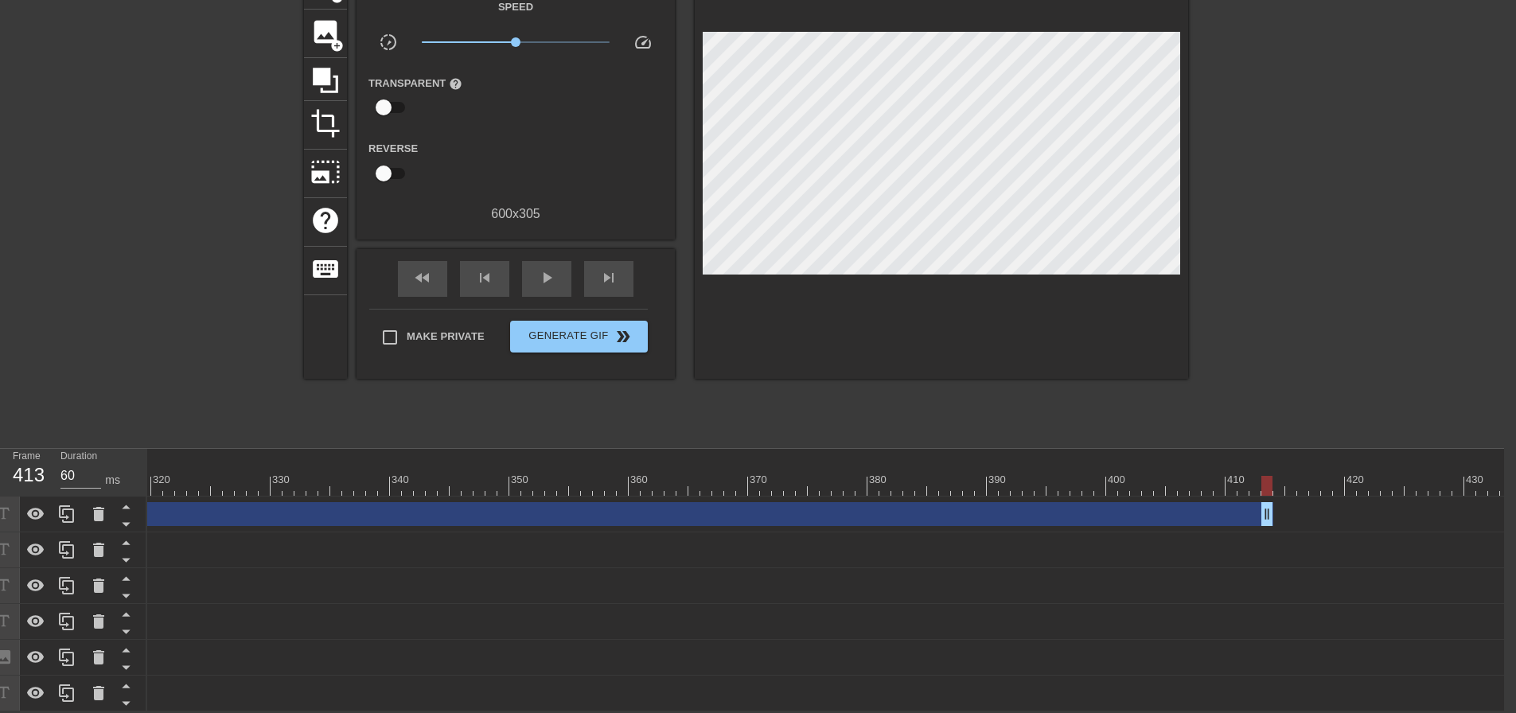
drag, startPoint x: 1506, startPoint y: 507, endPoint x: 540, endPoint y: 469, distance: 967.1
click at [540, 469] on div "10 20 30 40 50 60 70 80 90 100 110 120 130 140 150 160" at bounding box center [825, 580] width 1357 height 263
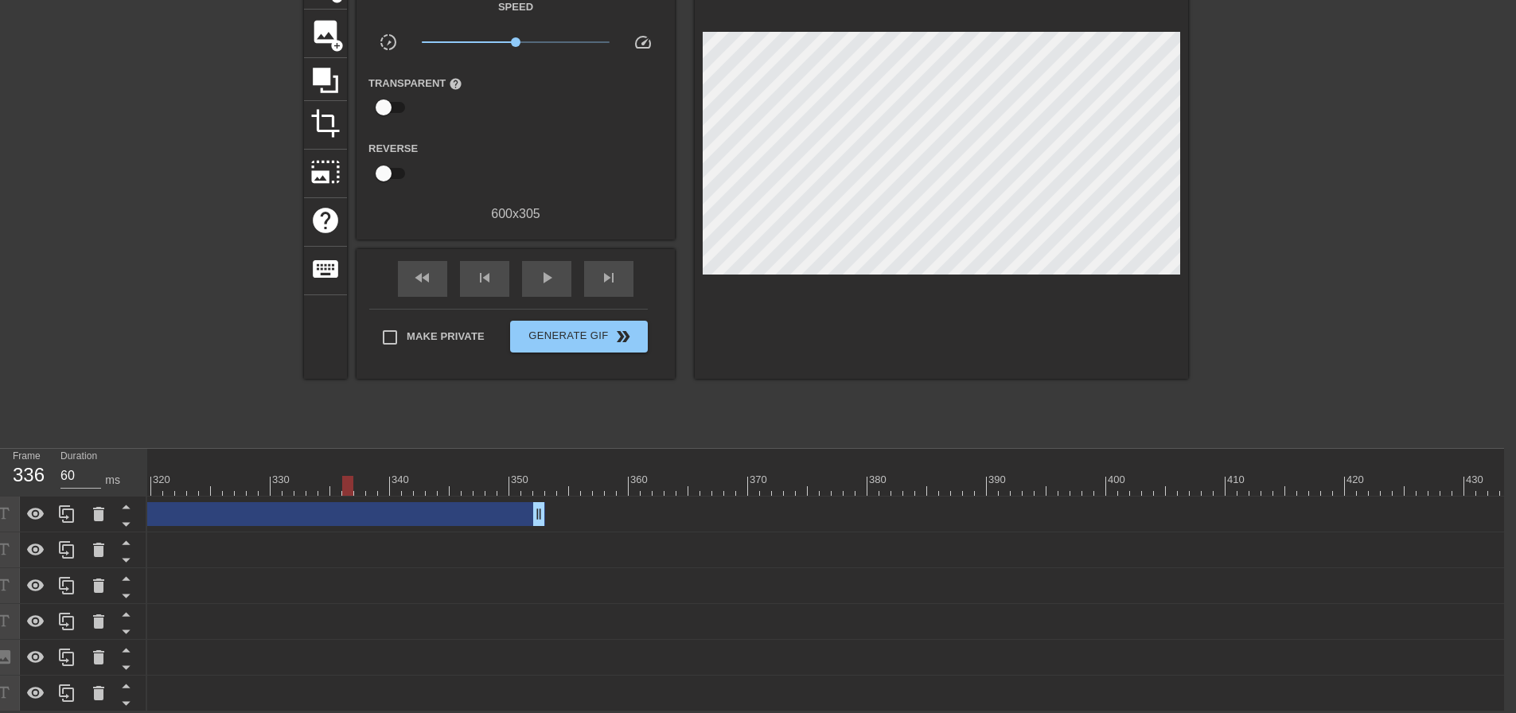
drag, startPoint x: 546, startPoint y: 467, endPoint x: 350, endPoint y: 467, distance: 195.8
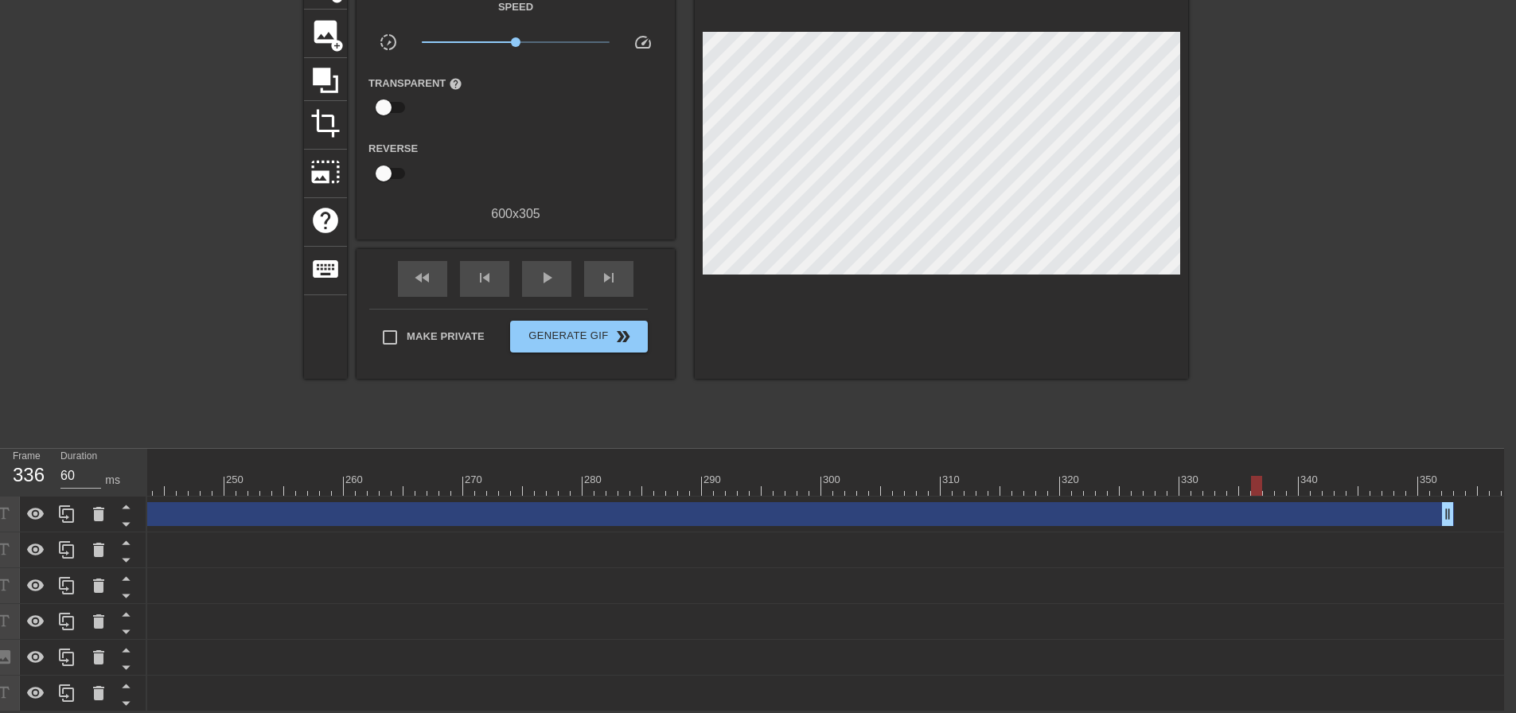
scroll to position [0, 2997]
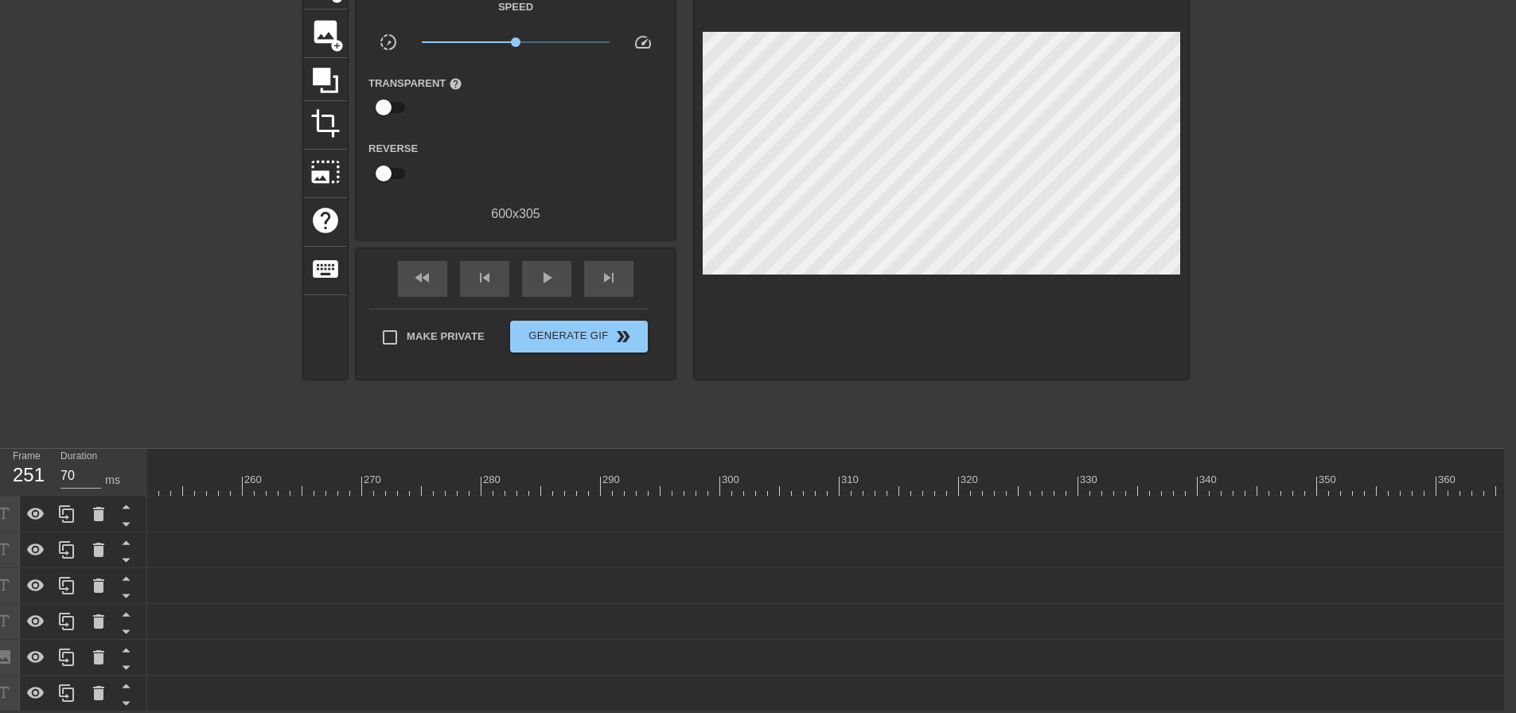
drag, startPoint x: 1344, startPoint y: 511, endPoint x: 162, endPoint y: 552, distance: 1183.6
click at [133, 537] on div "Frame 251 Duration 70 ms 10 20 30 40 50 60 70 80 90 100 110 120 130 140 150" at bounding box center [746, 580] width 1516 height 263
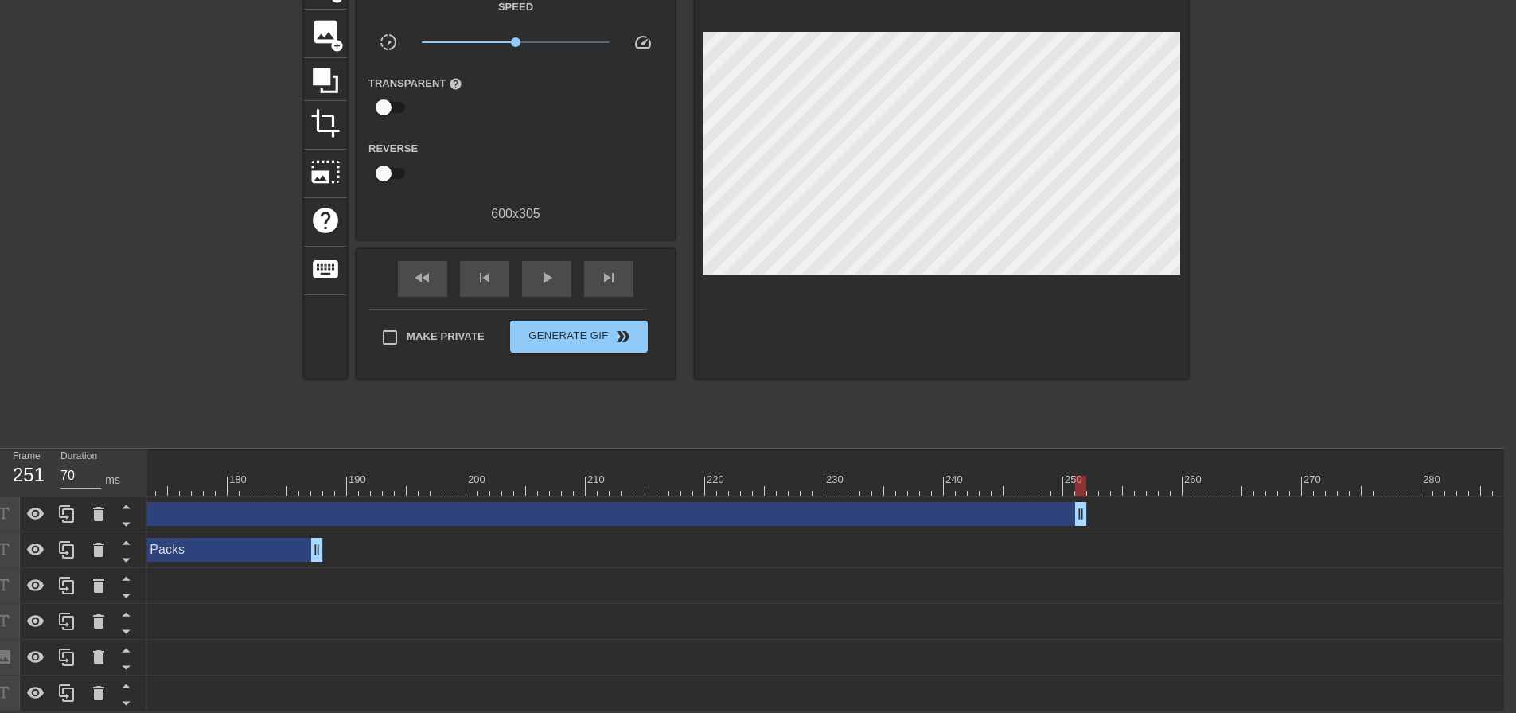
scroll to position [0, 1961]
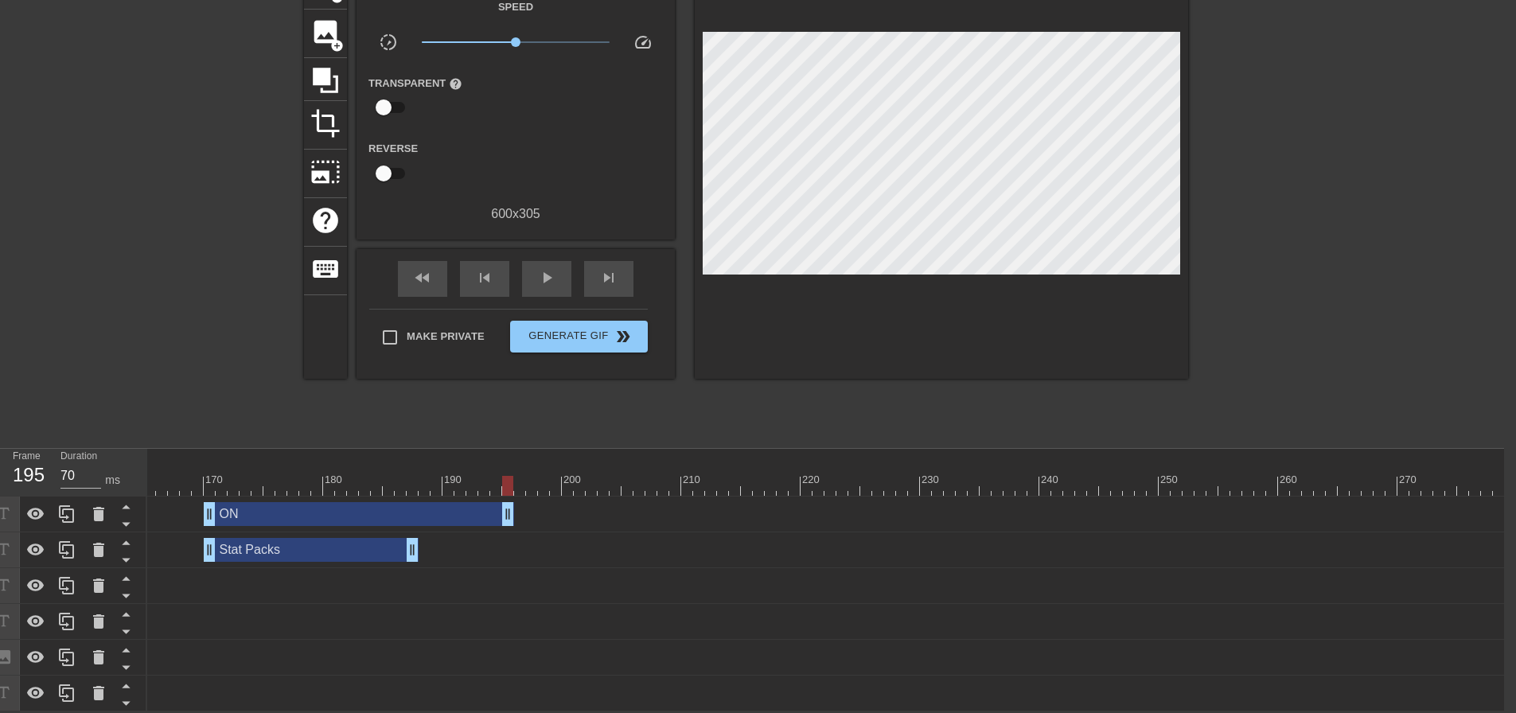
type input "60"
drag, startPoint x: 1173, startPoint y: 507, endPoint x: 412, endPoint y: 484, distance: 760.5
click at [412, 484] on div "10 20 30 40 50 60 70 80 90 100 110 120 130 140 150 160" at bounding box center [825, 580] width 1357 height 263
click at [204, 465] on div "170" at bounding box center [210, 475] width 12 height 20
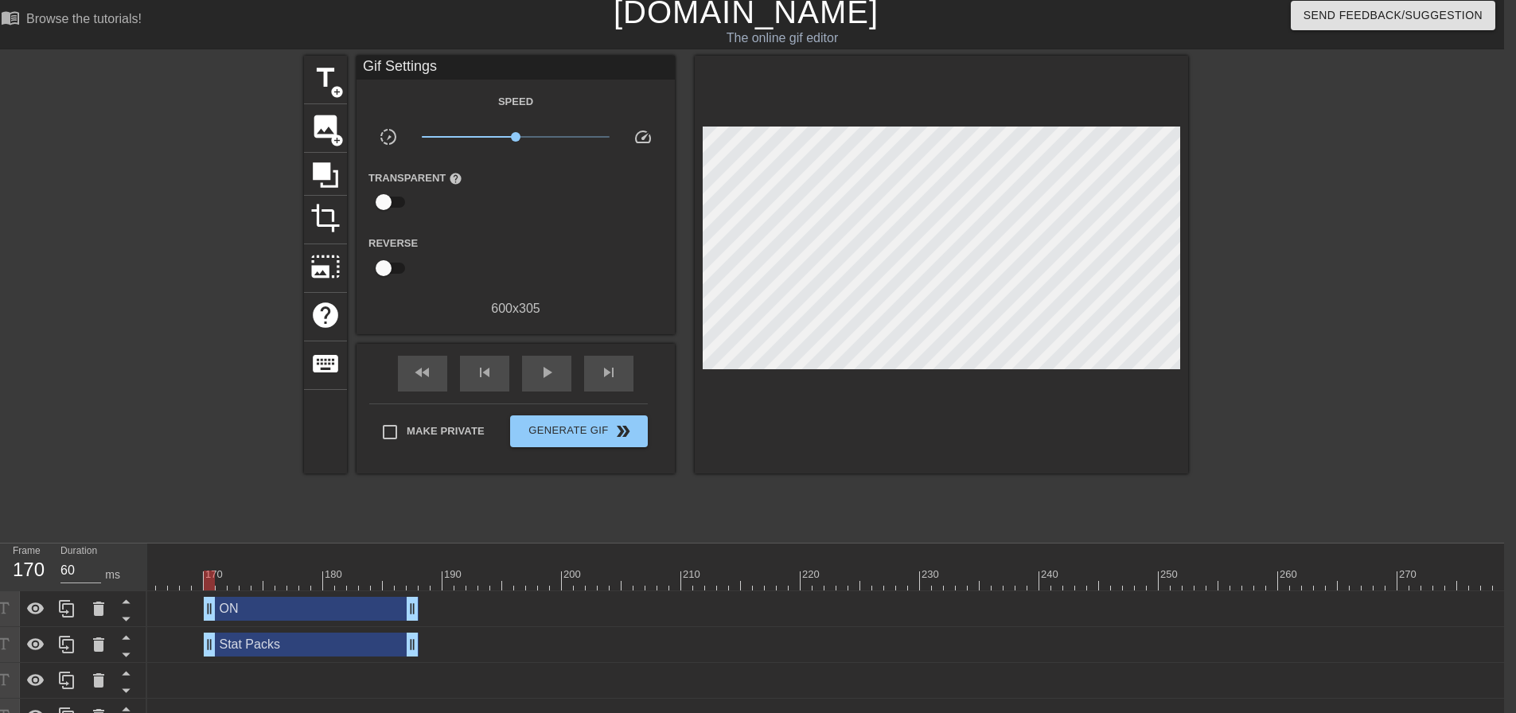
scroll to position [0, 12]
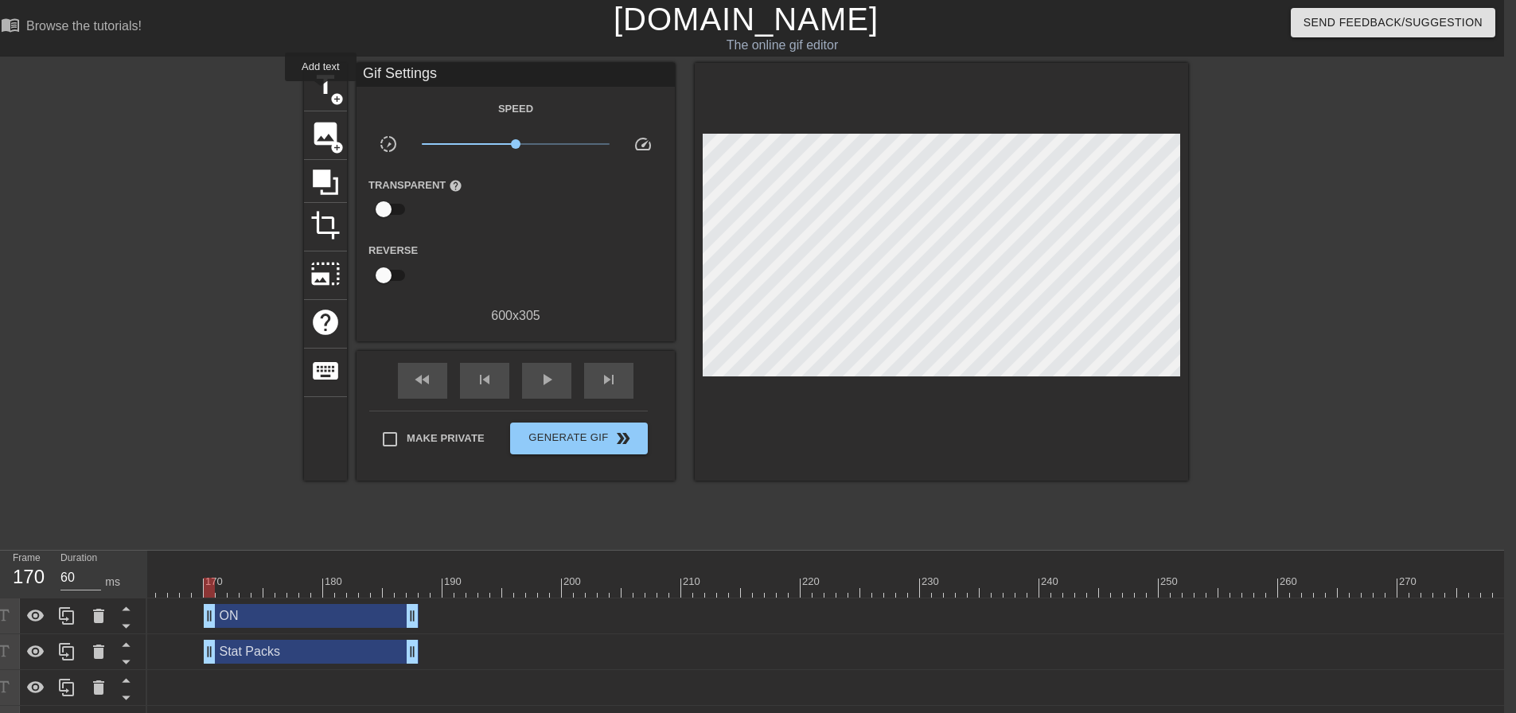
drag, startPoint x: 321, startPoint y: 92, endPoint x: 348, endPoint y: 99, distance: 27.8
click at [322, 92] on span "title" at bounding box center [325, 85] width 30 height 30
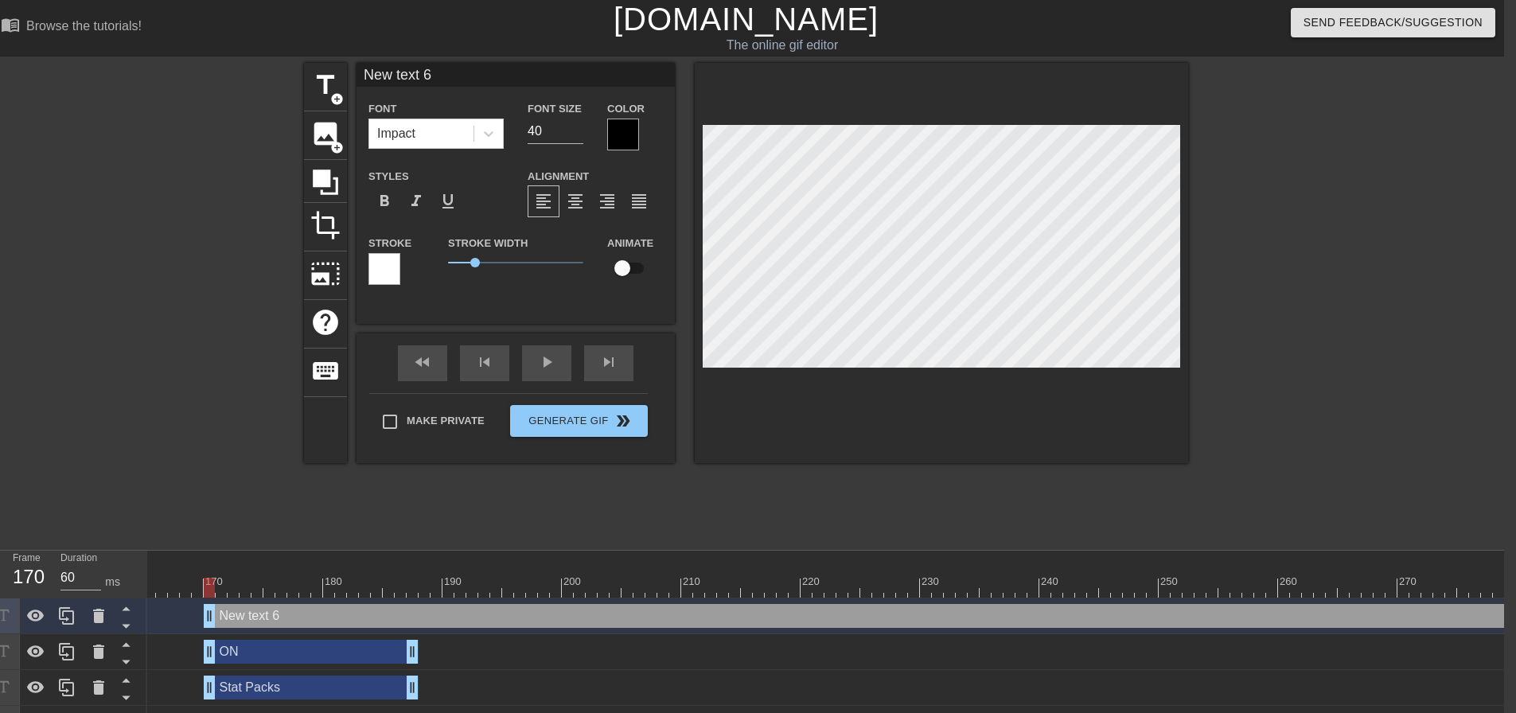
scroll to position [2, 2]
type input "O"
type textarea "O"
type input "OF"
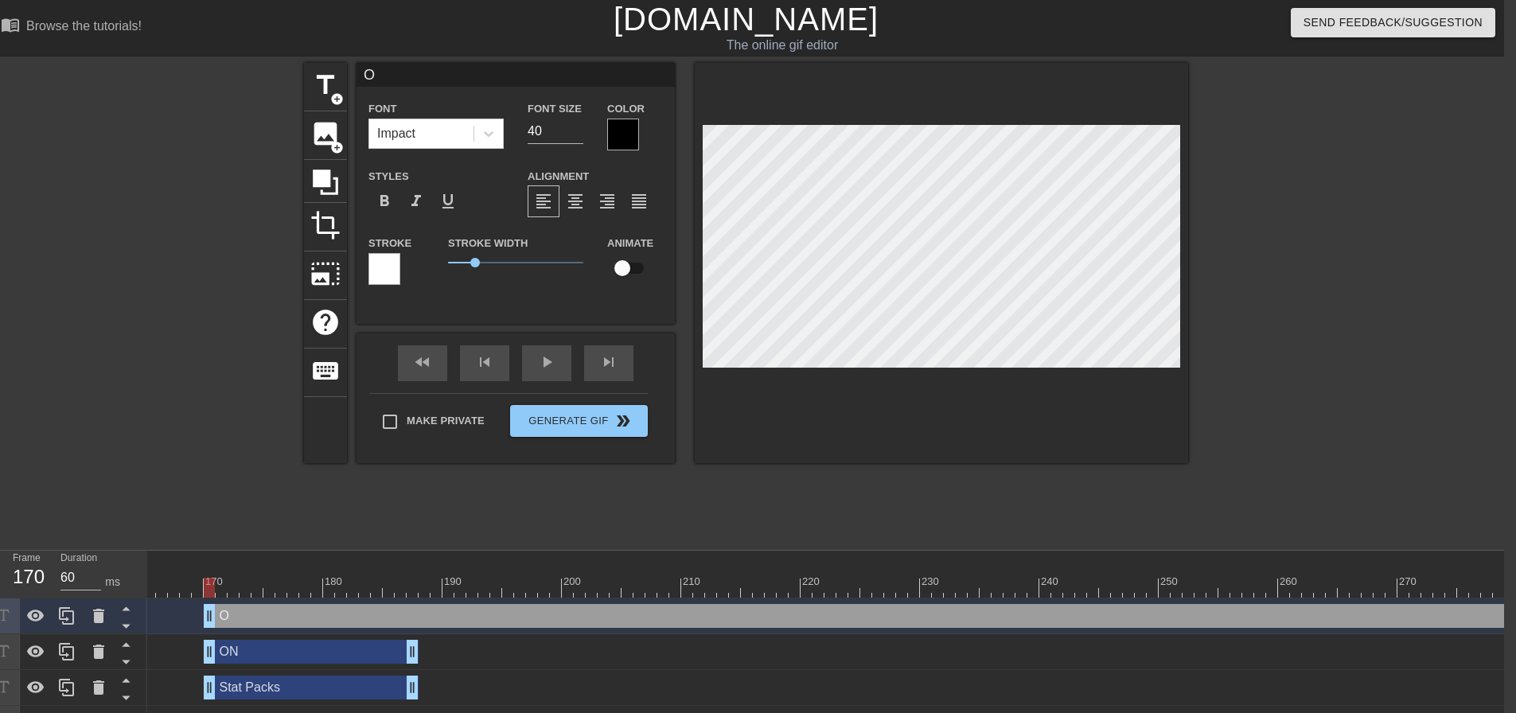
type textarea "OF"
type input "OFF"
type textarea "OFF"
drag, startPoint x: 537, startPoint y: 137, endPoint x: 486, endPoint y: 146, distance: 50.9
click at [487, 145] on div "Font Impact Font Size 40 Color" at bounding box center [516, 125] width 318 height 52
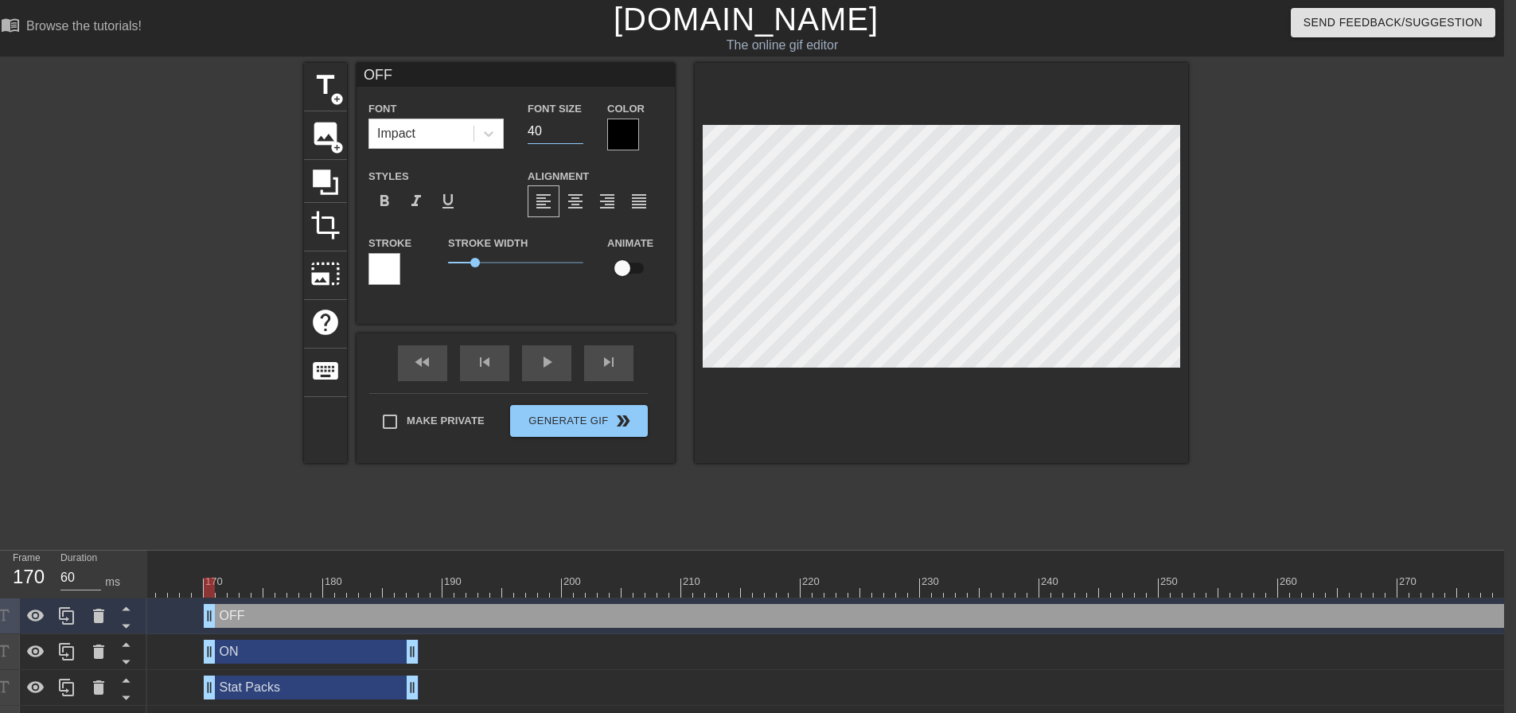
type input "20"
click at [620, 144] on div at bounding box center [623, 135] width 32 height 32
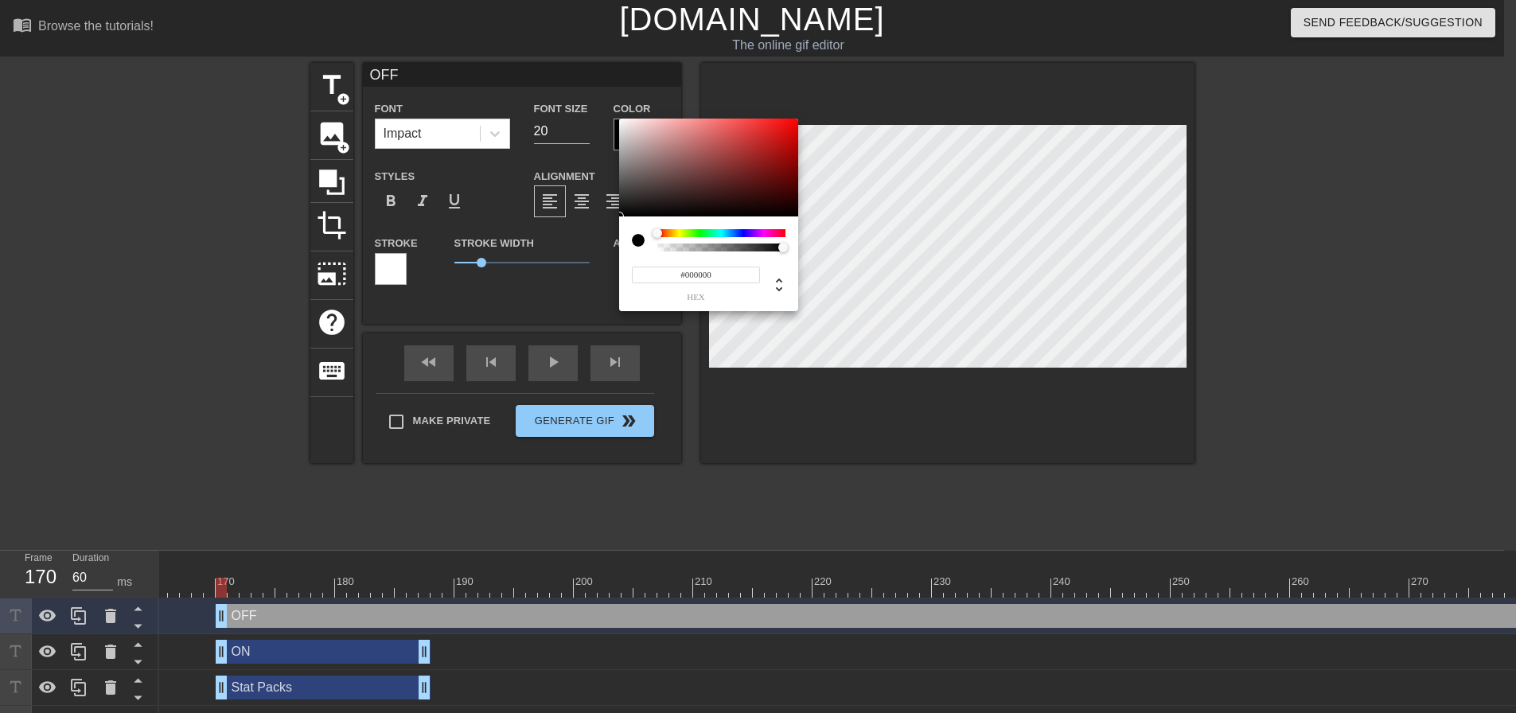
scroll to position [0, 0]
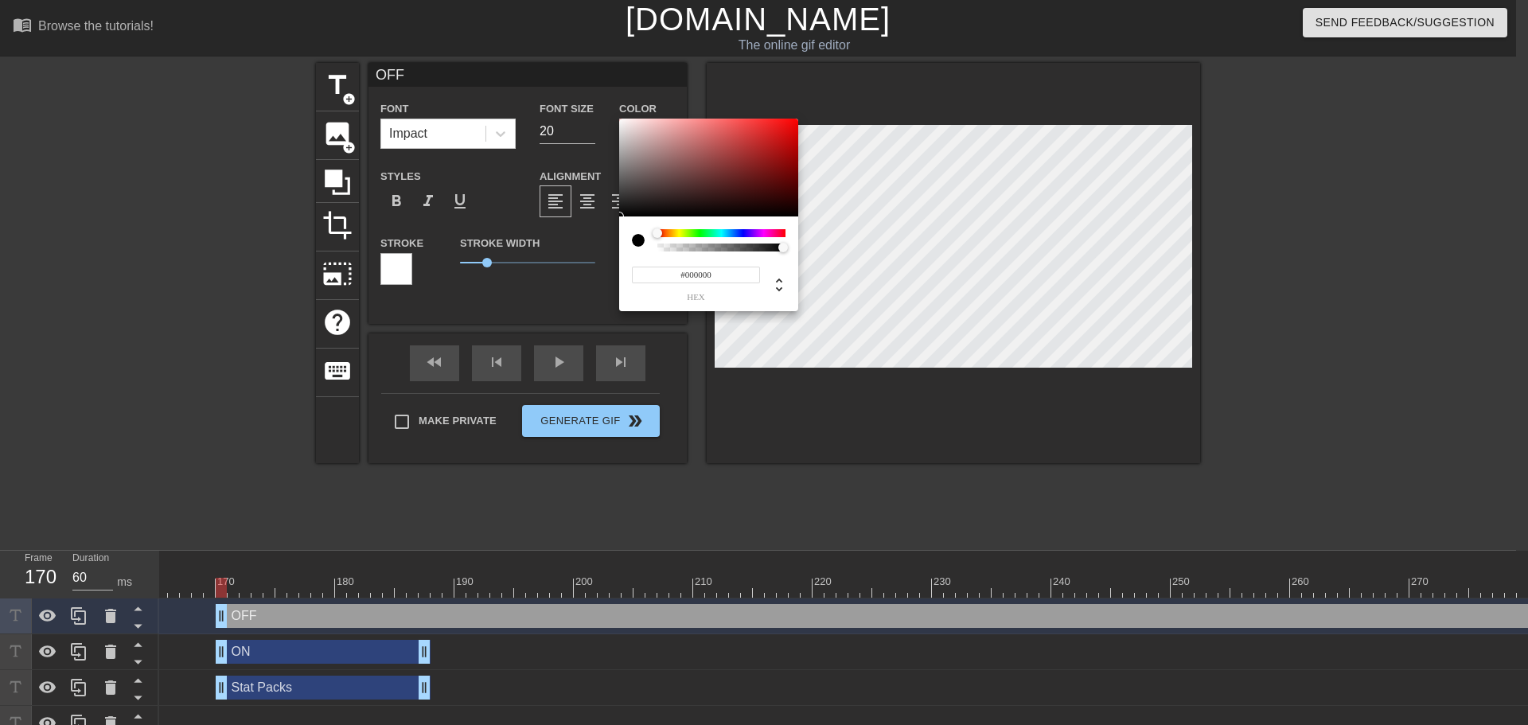
type input "#F4F0F0"
click at [622, 123] on div at bounding box center [708, 168] width 179 height 99
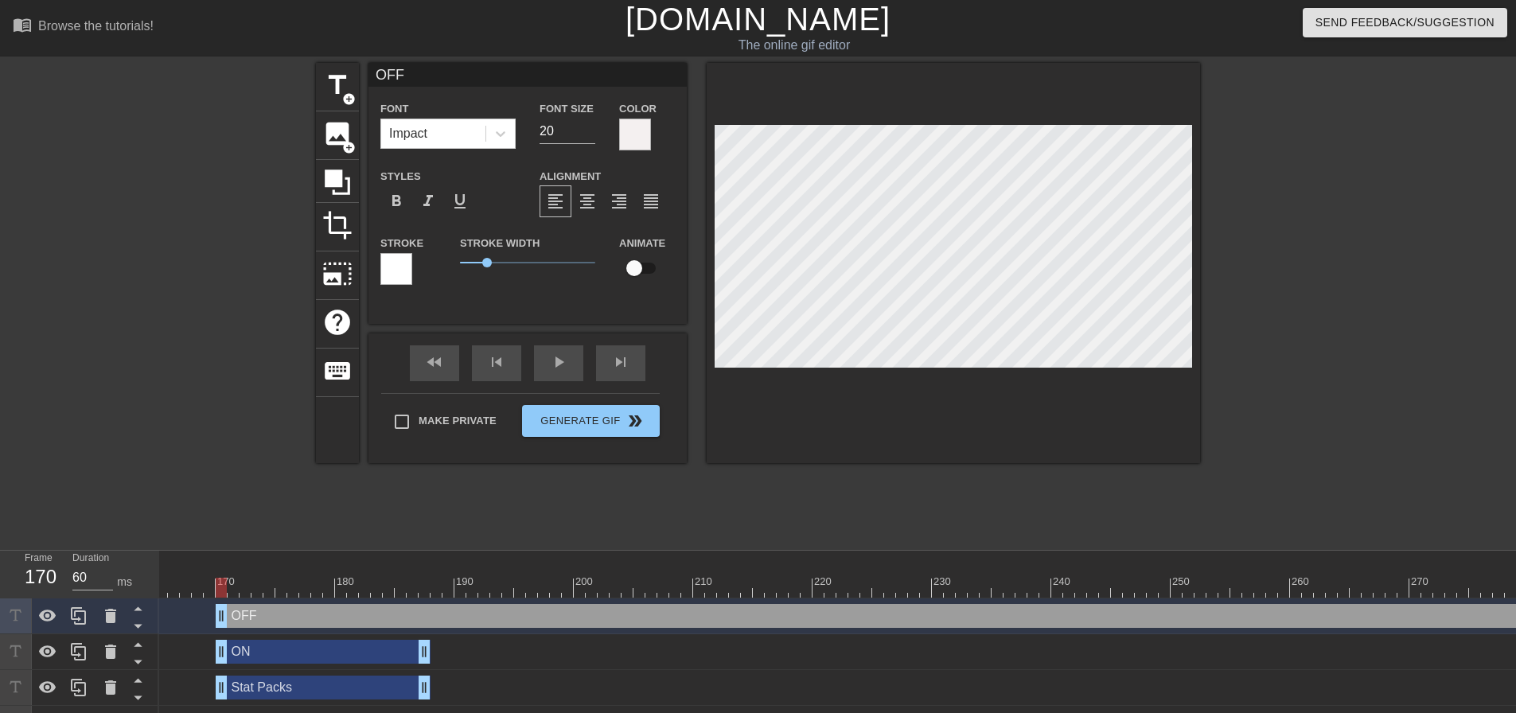
click at [379, 266] on div "Stroke" at bounding box center [409, 266] width 80 height 66
click at [393, 266] on div at bounding box center [396, 269] width 32 height 32
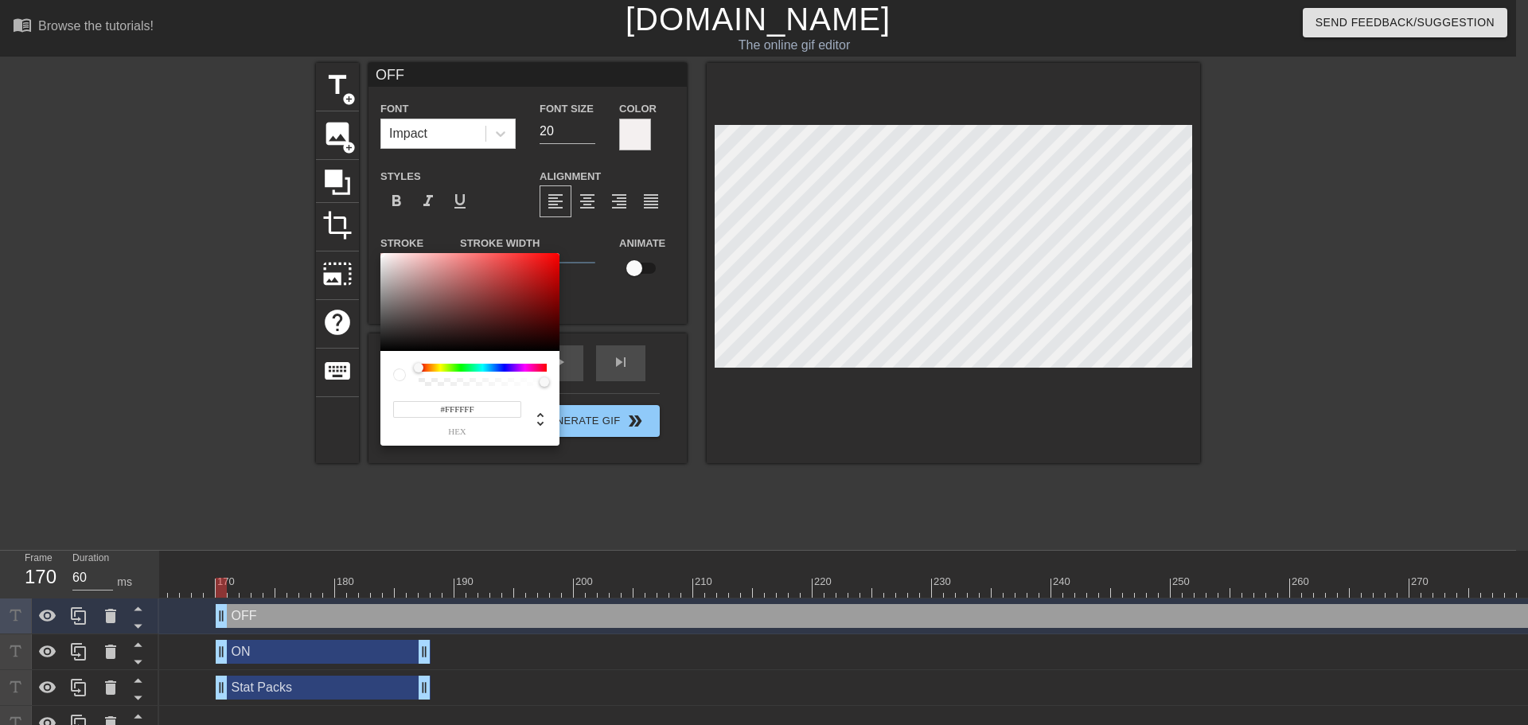
type input "#090909"
click at [384, 348] on div at bounding box center [469, 302] width 179 height 99
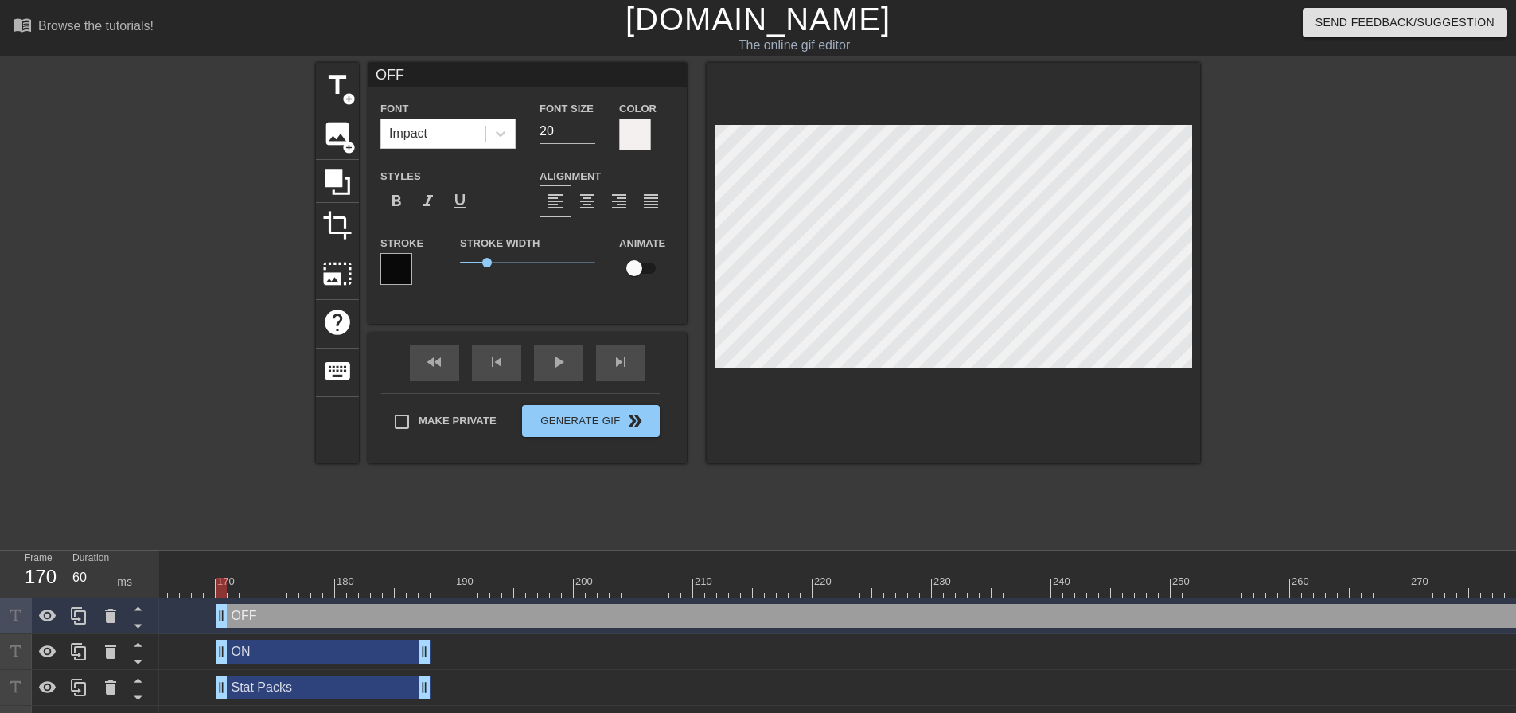
type input "ON"
click at [592, 135] on input "19" at bounding box center [568, 131] width 56 height 25
type input "18"
click at [592, 135] on input "18" at bounding box center [568, 131] width 56 height 25
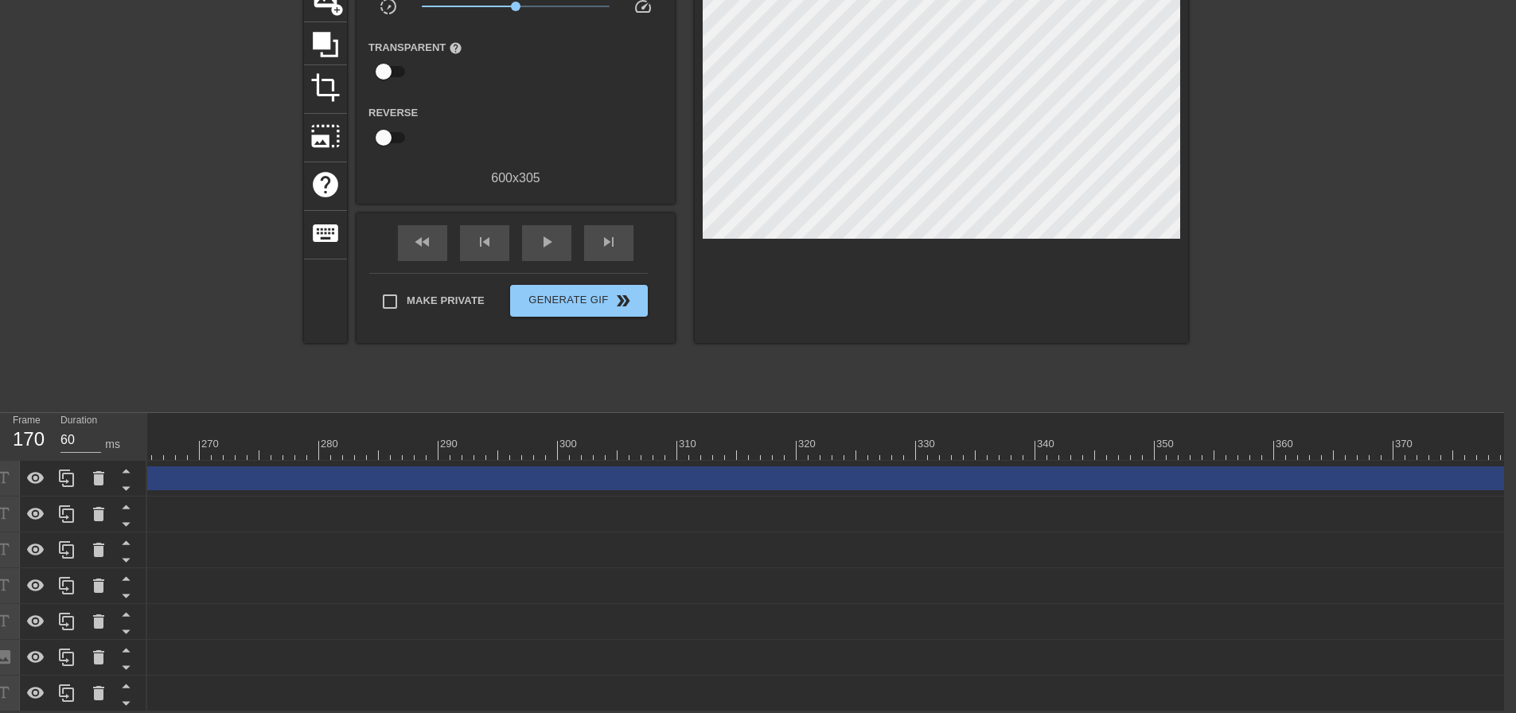
scroll to position [0, 3805]
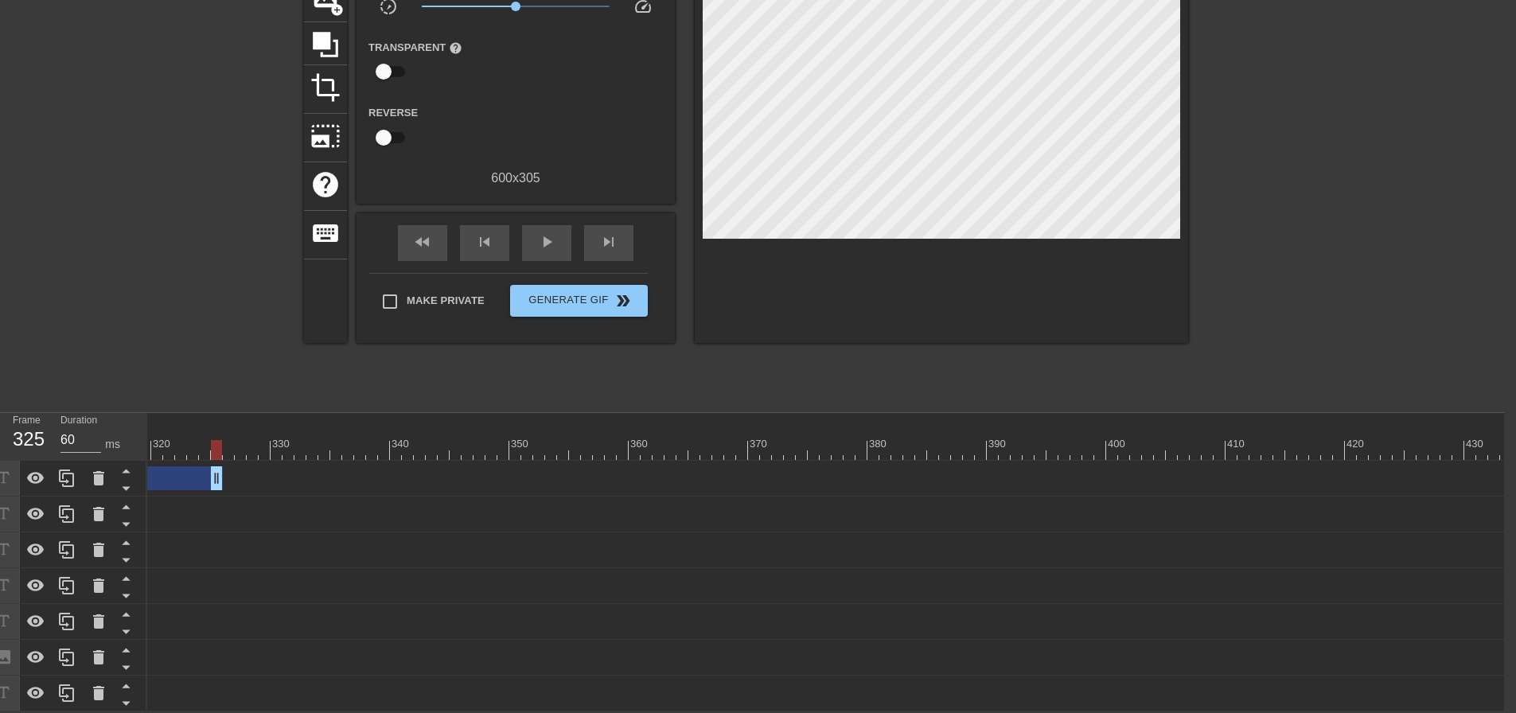
drag, startPoint x: 1503, startPoint y: 475, endPoint x: 162, endPoint y: 459, distance: 1341.4
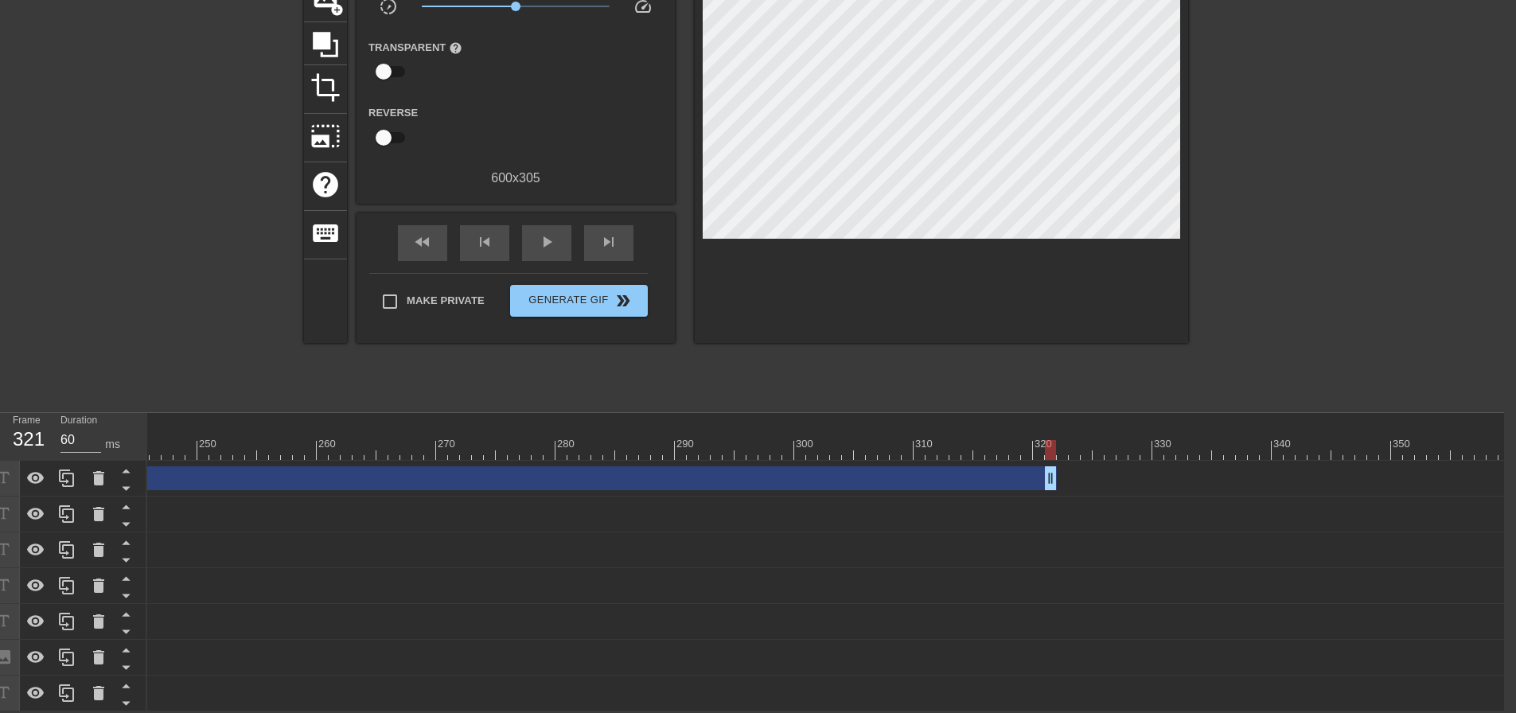
scroll to position [0, 2708]
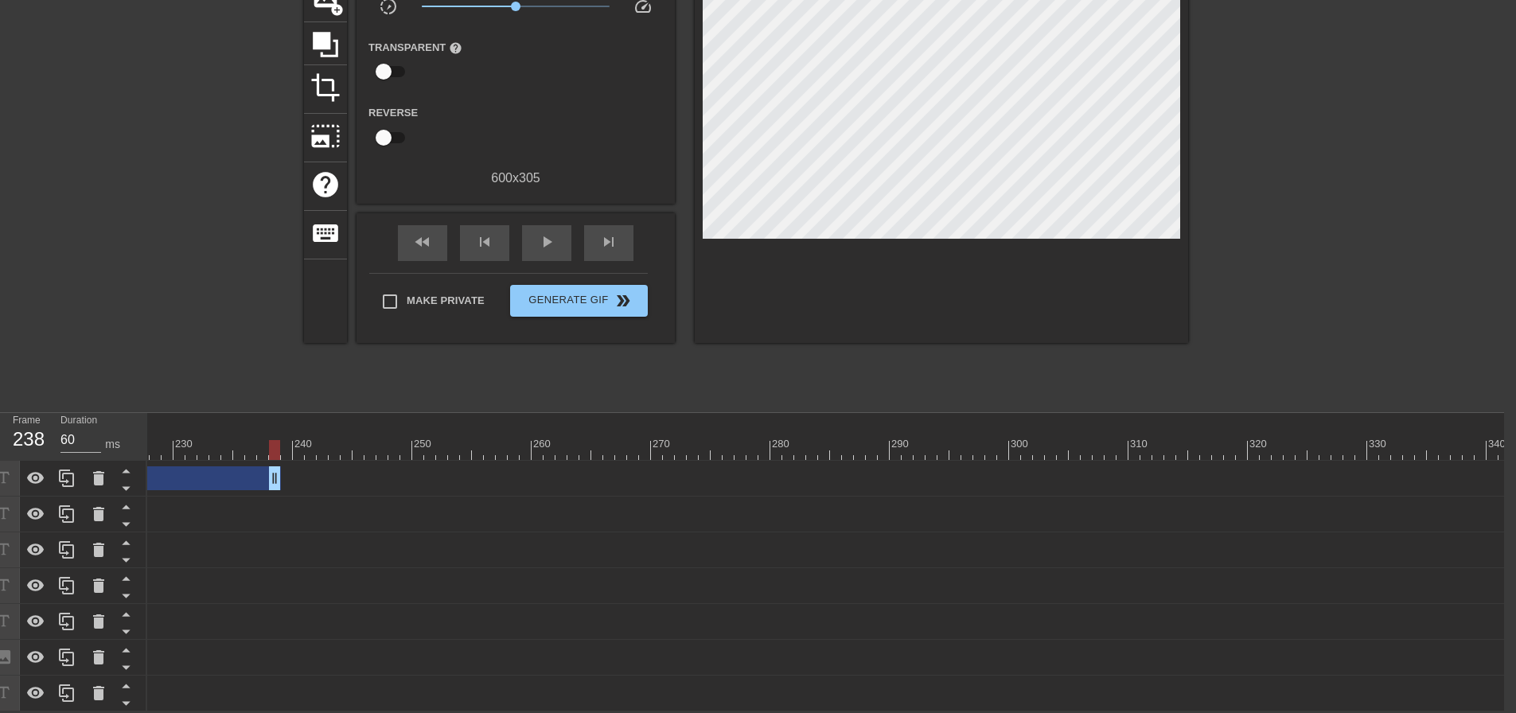
drag, startPoint x: 1262, startPoint y: 470, endPoint x: 170, endPoint y: 447, distance: 1092.4
click at [170, 447] on div "10 20 30 40 50 60 70 80 90 100 110 120 130 140 150 160" at bounding box center [825, 562] width 1357 height 299
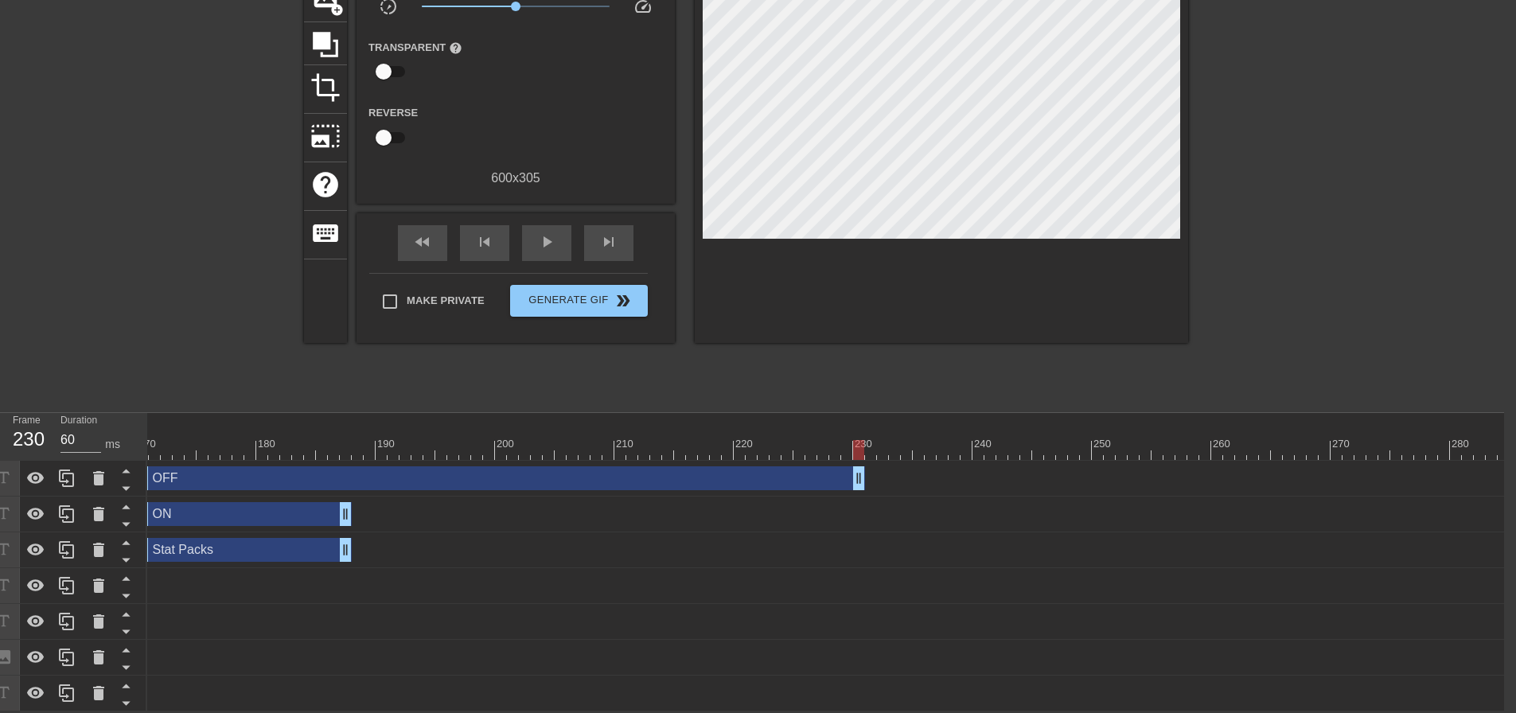
scroll to position [0, 1789]
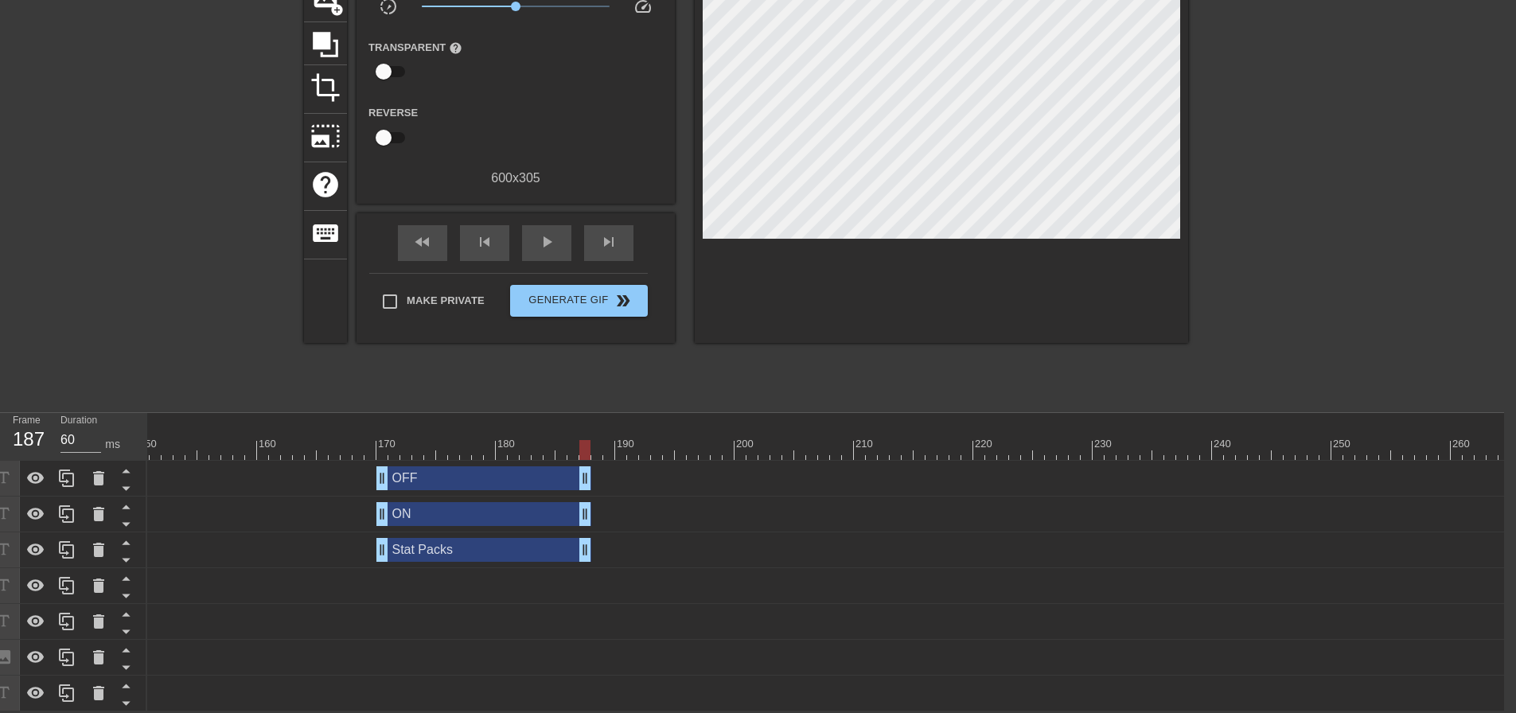
drag, startPoint x: 1095, startPoint y: 470, endPoint x: 587, endPoint y: 443, distance: 508.6
click at [587, 443] on div "10 20 30 40 50 60 70 80 90 100 110 120 130 140 150 160" at bounding box center [825, 562] width 1357 height 299
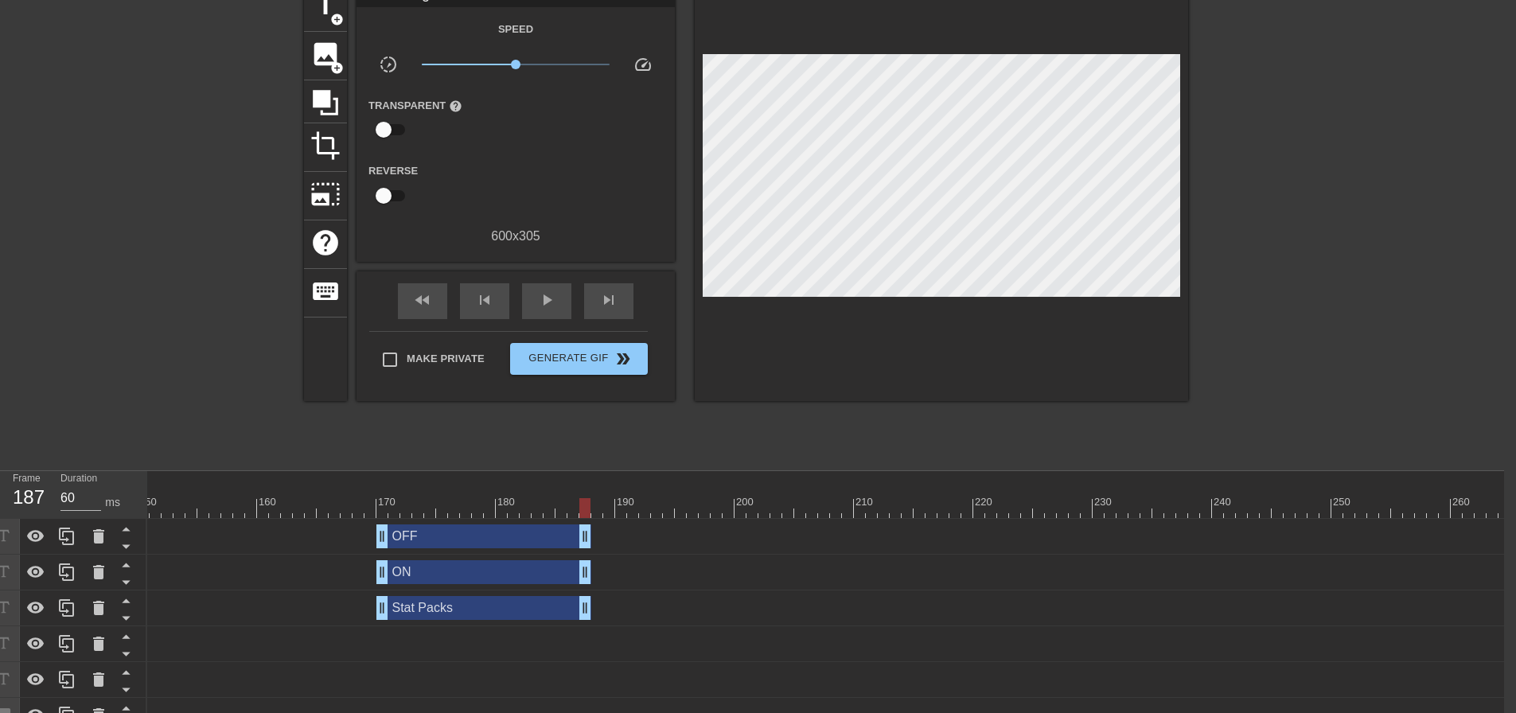
scroll to position [0, 12]
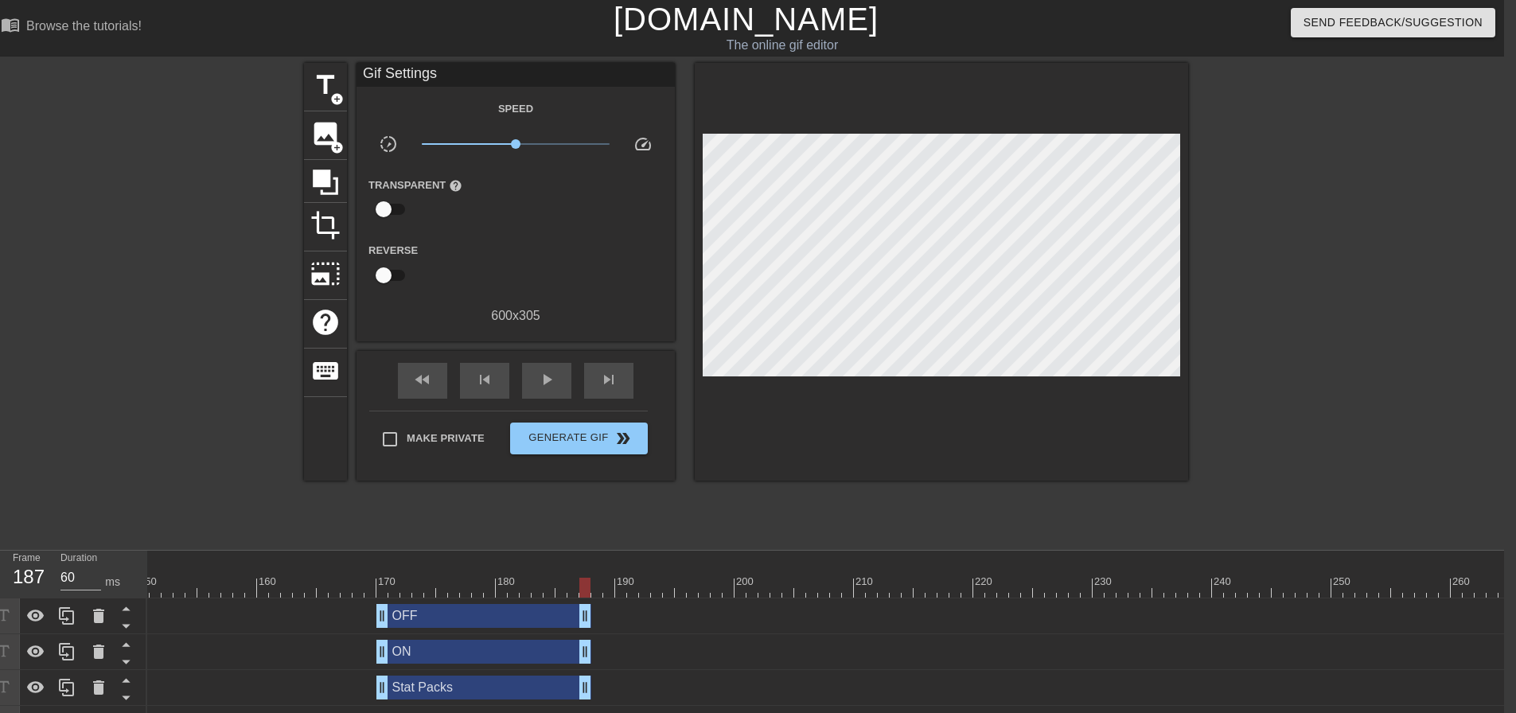
click at [378, 577] on div "170" at bounding box center [388, 582] width 20 height 16
click at [612, 385] on span "skip_next" at bounding box center [608, 379] width 19 height 19
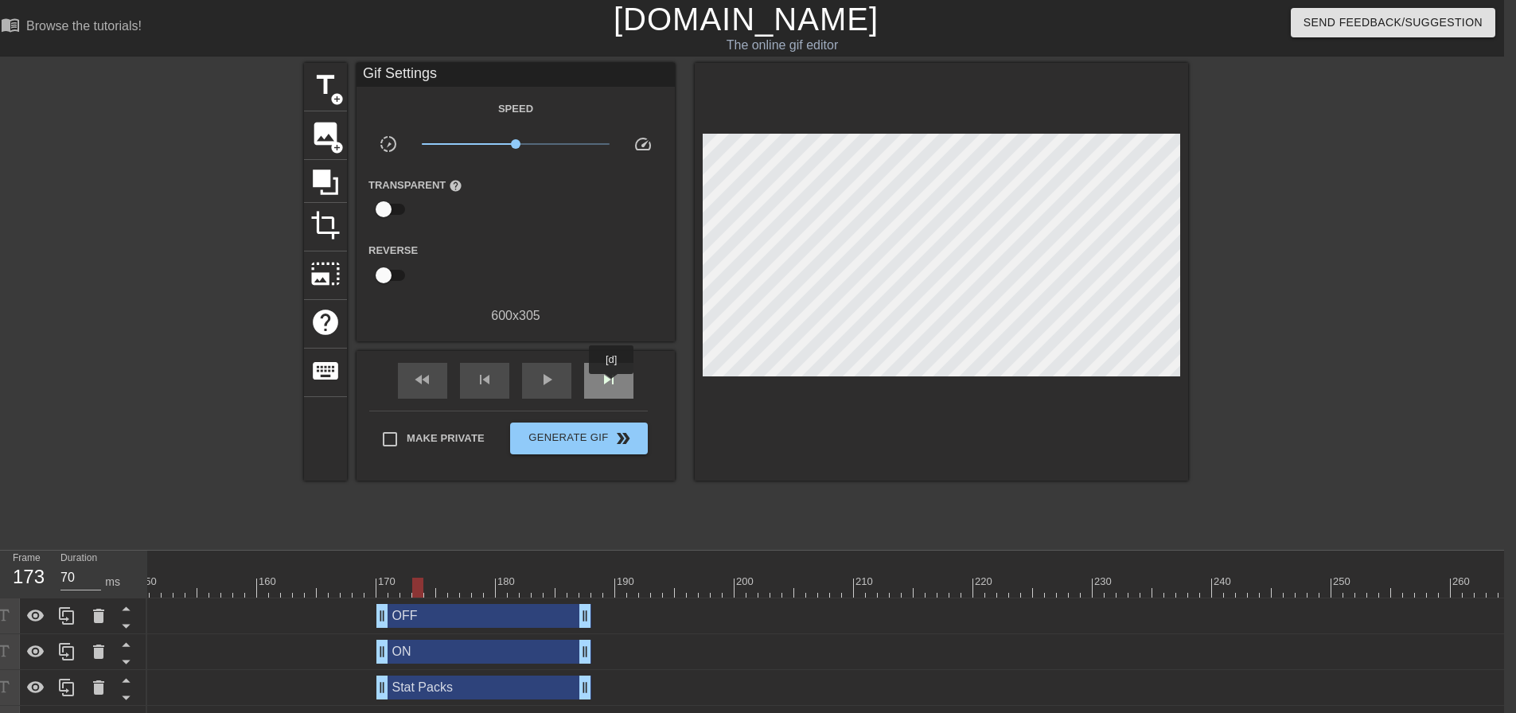
type input "60"
click at [612, 385] on span "skip_next" at bounding box center [608, 379] width 19 height 19
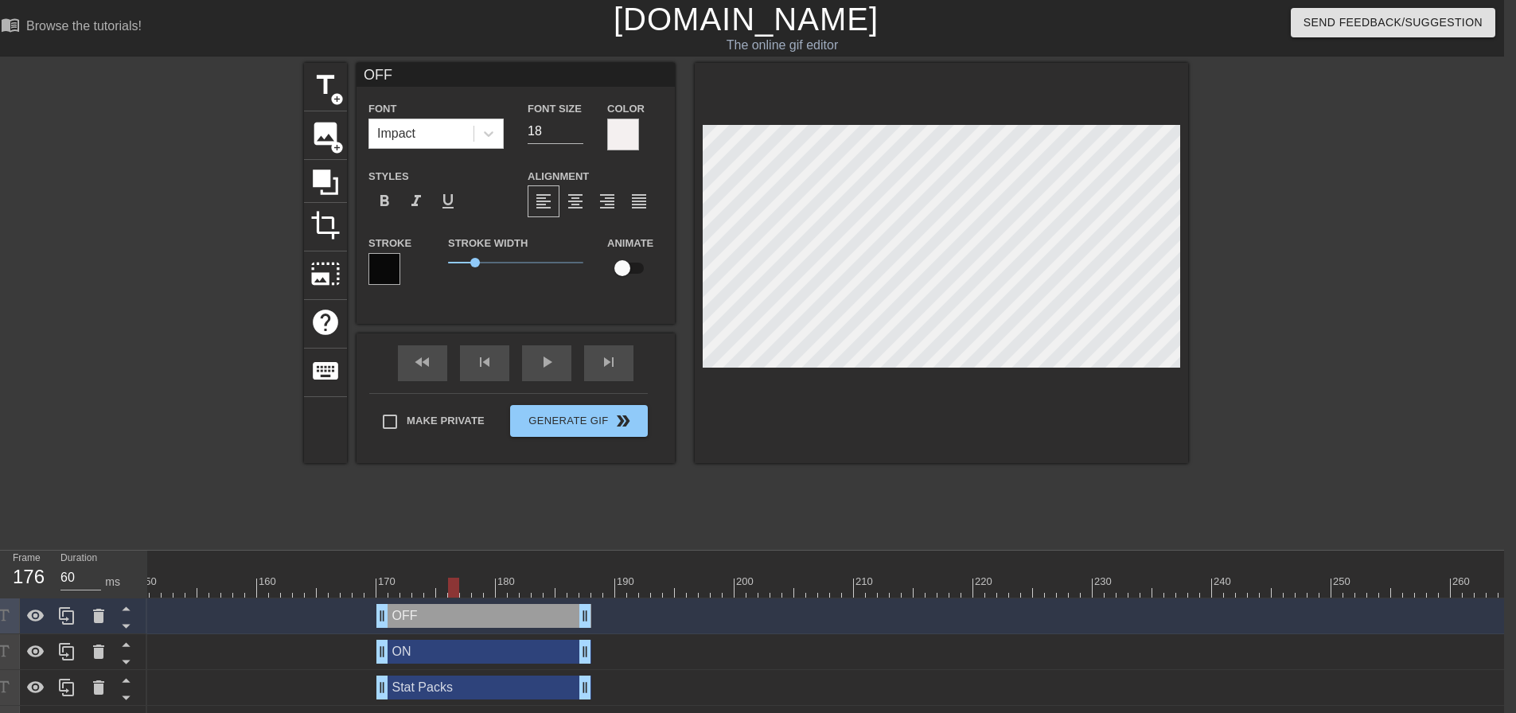
click at [623, 261] on input "checkbox" at bounding box center [622, 268] width 91 height 30
checkbox input "true"
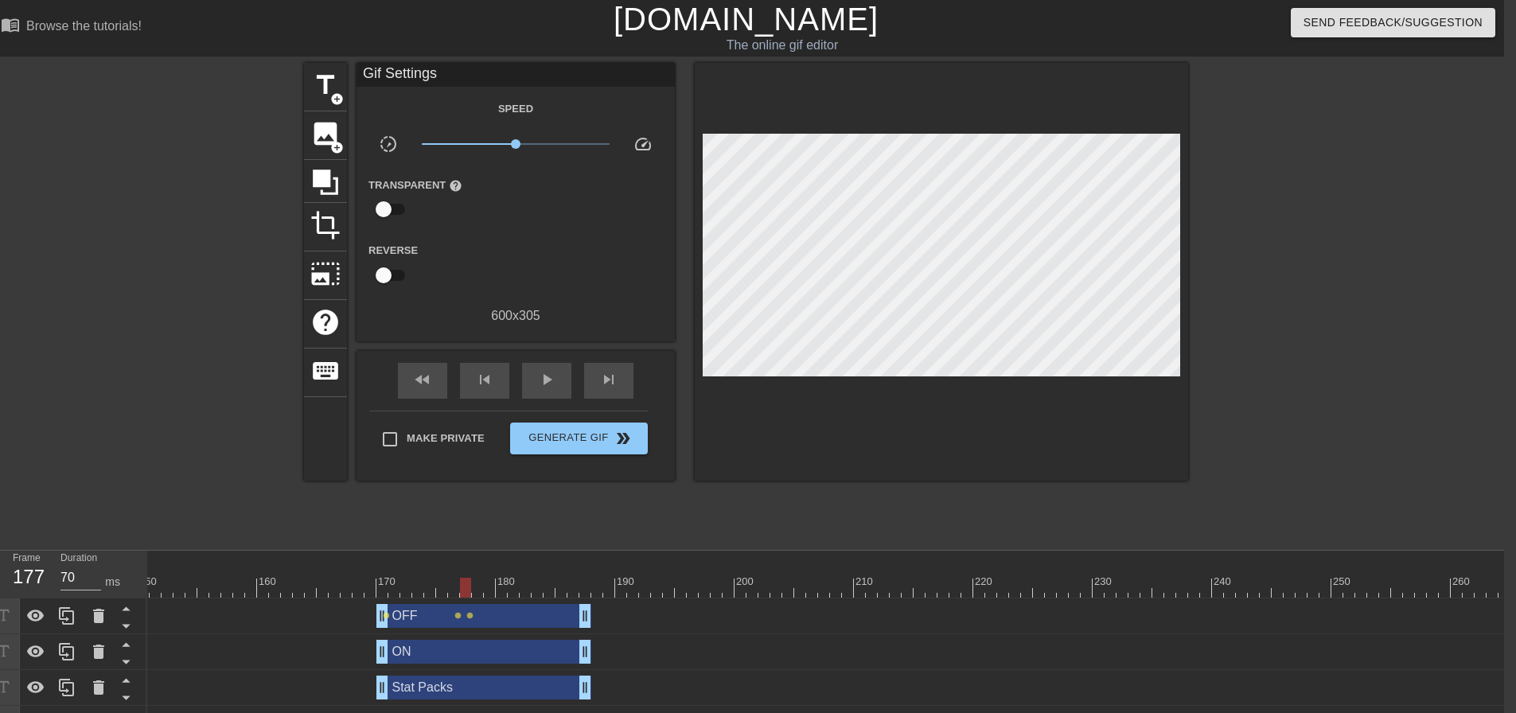
type input "60"
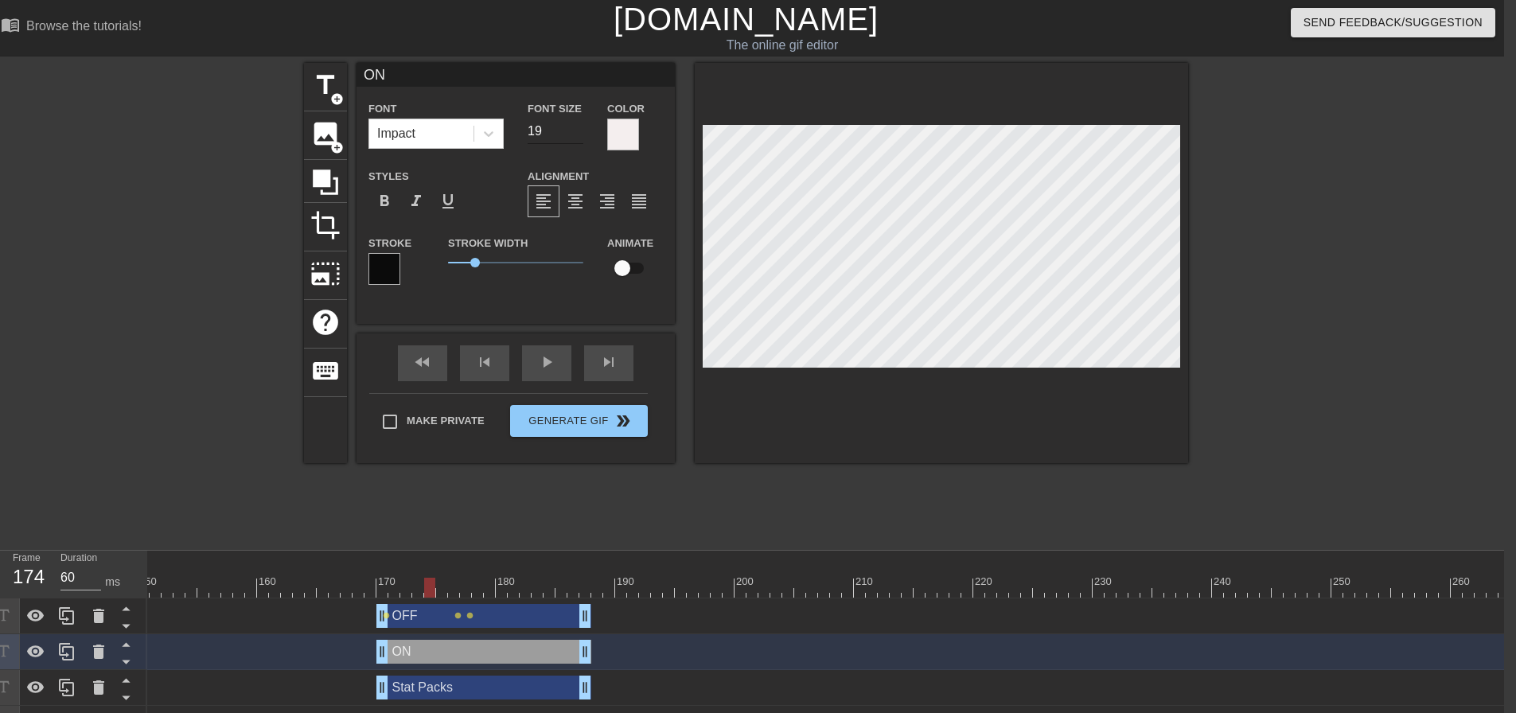
click at [581, 137] on input "19" at bounding box center [556, 131] width 56 height 25
type input "18"
click at [581, 137] on input "18" at bounding box center [556, 131] width 56 height 25
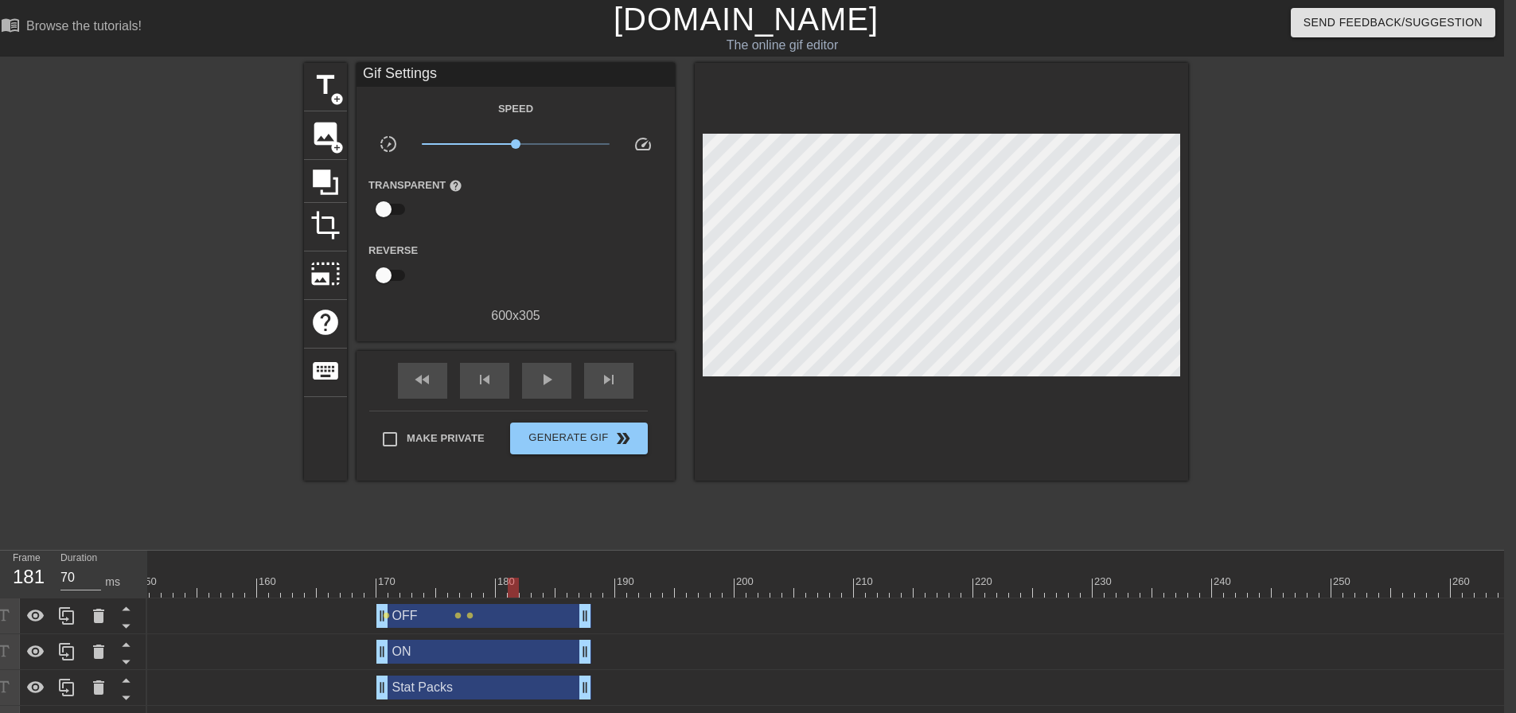
type input "60"
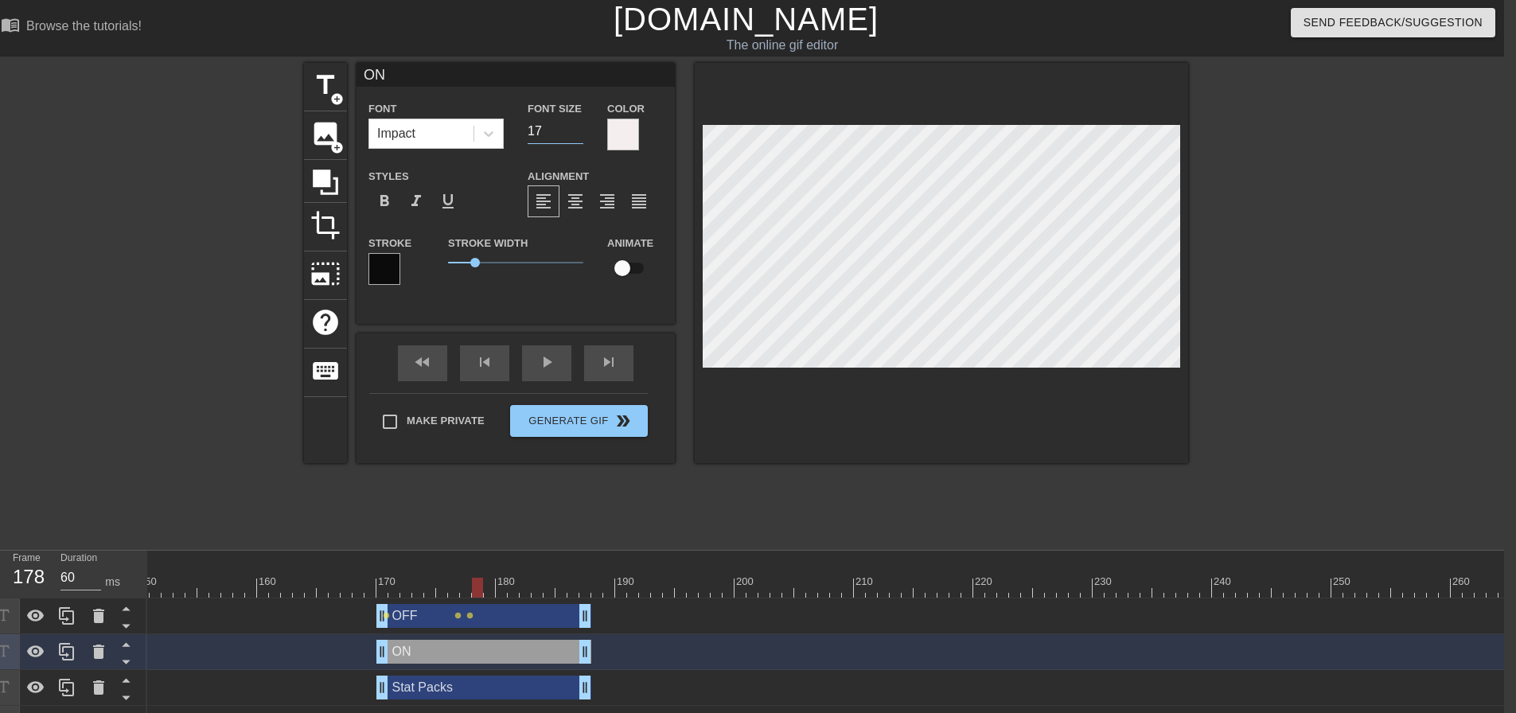
click at [579, 132] on input "17" at bounding box center [556, 131] width 56 height 25
type input "16"
click at [579, 132] on input "16" at bounding box center [556, 131] width 56 height 25
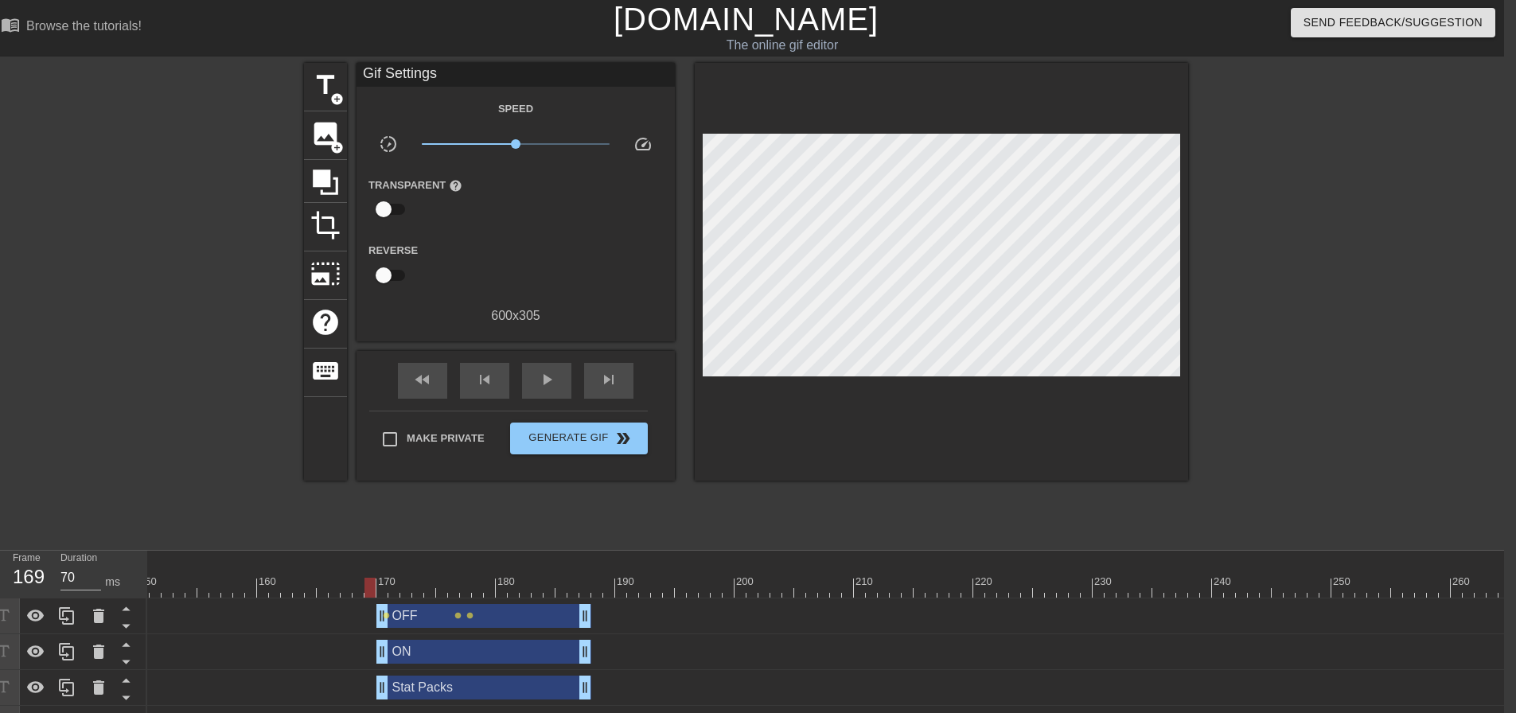
type input "60"
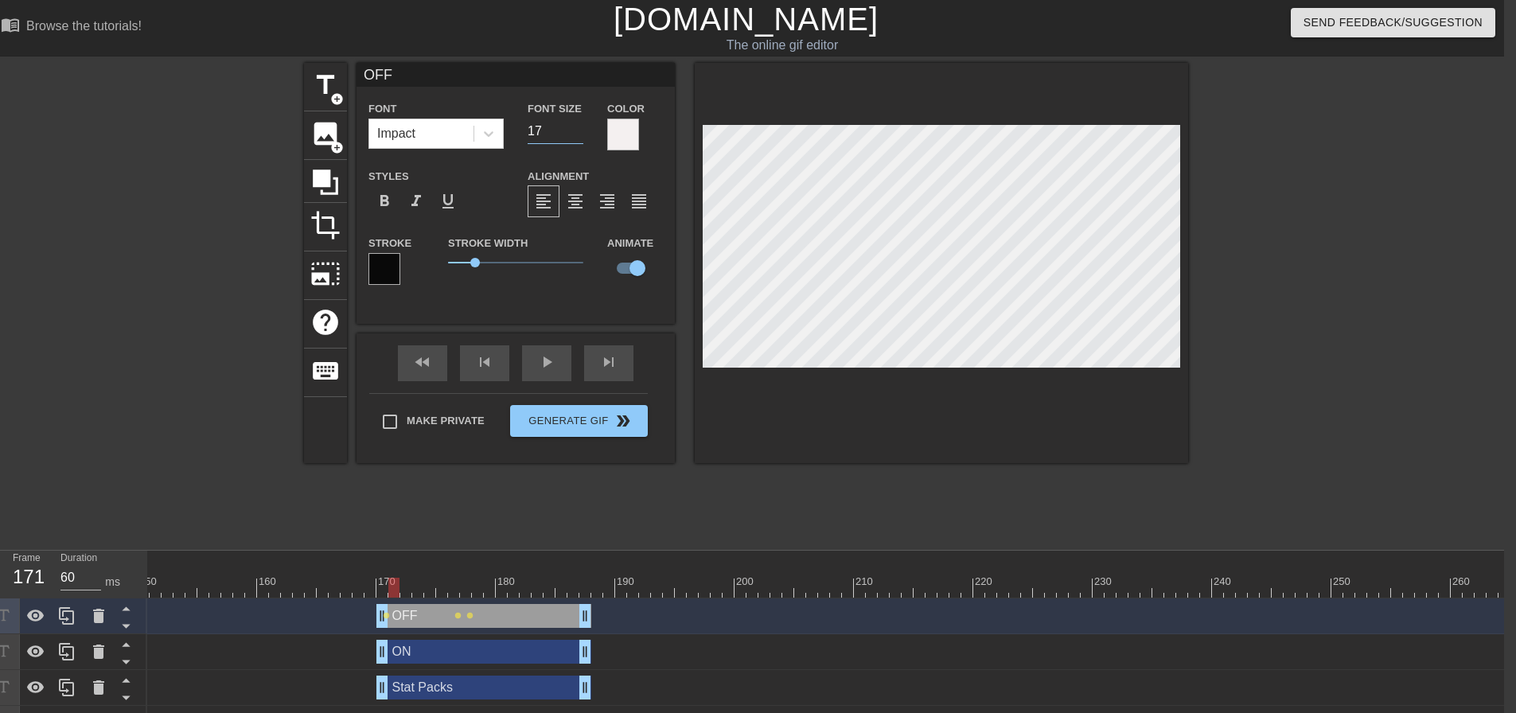
click at [579, 135] on input "17" at bounding box center [556, 131] width 56 height 25
type input "16"
click at [579, 135] on input "16" at bounding box center [556, 131] width 56 height 25
click at [810, 458] on div at bounding box center [942, 263] width 494 height 400
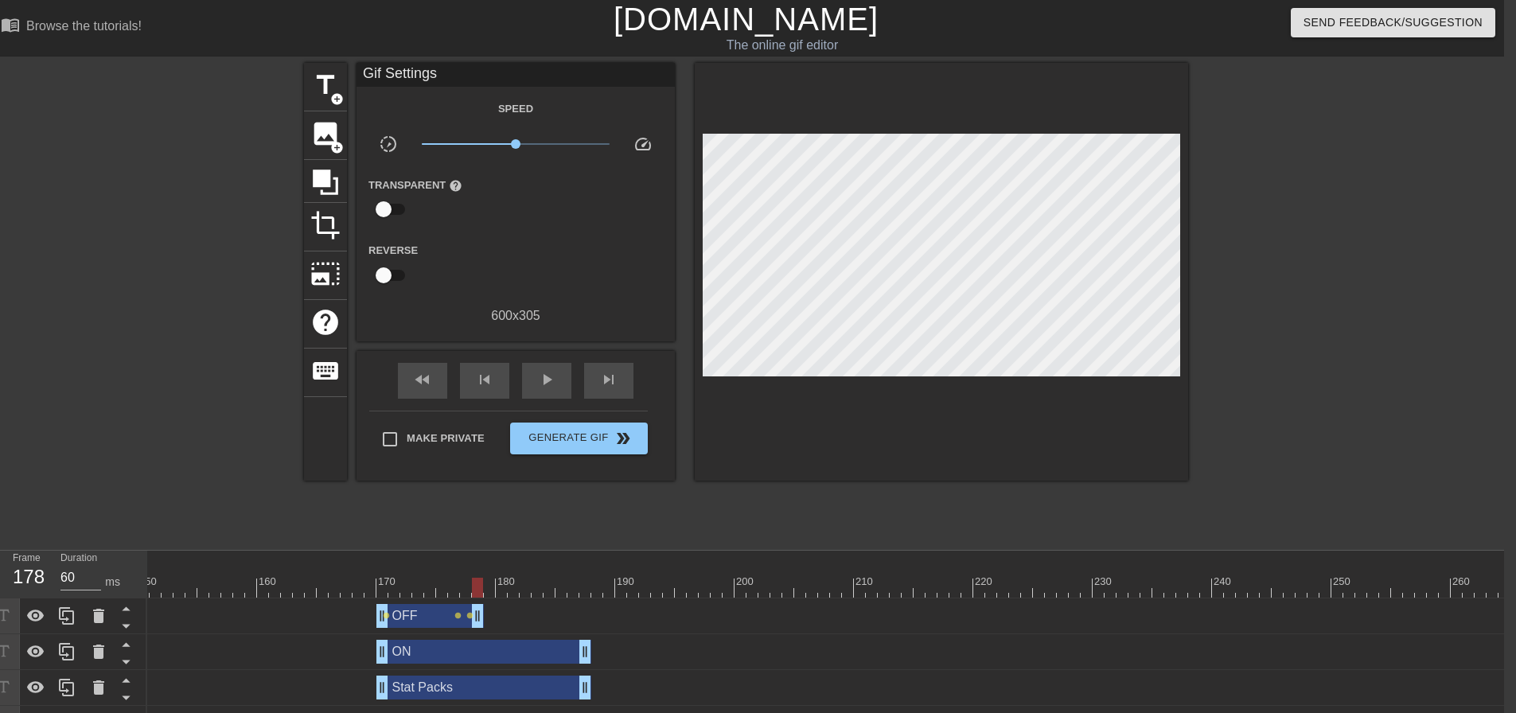
drag, startPoint x: 587, startPoint y: 611, endPoint x: 478, endPoint y: 604, distance: 108.5
click at [373, 587] on div at bounding box center [944, 588] width 5170 height 20
click at [548, 384] on span "play_arrow" at bounding box center [546, 379] width 19 height 19
click at [548, 384] on span "pause" at bounding box center [546, 379] width 19 height 19
click at [370, 579] on div at bounding box center [944, 588] width 5170 height 20
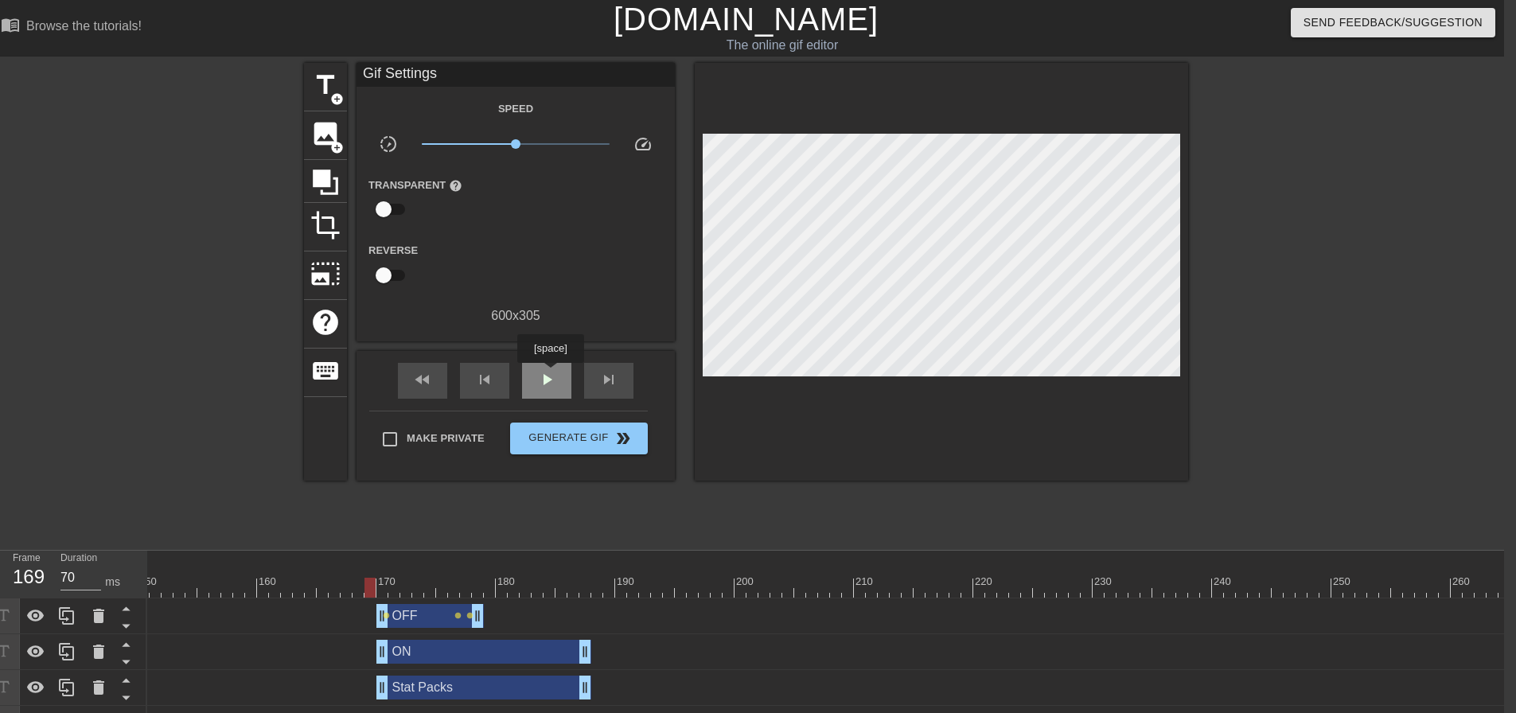
click at [550, 374] on span "play_arrow" at bounding box center [546, 379] width 19 height 19
click at [550, 374] on span "pause" at bounding box center [546, 379] width 19 height 19
click at [327, 572] on div at bounding box center [323, 577] width 12 height 20
click at [540, 385] on span "play_arrow" at bounding box center [546, 379] width 19 height 19
click at [540, 385] on span "pause" at bounding box center [546, 379] width 19 height 19
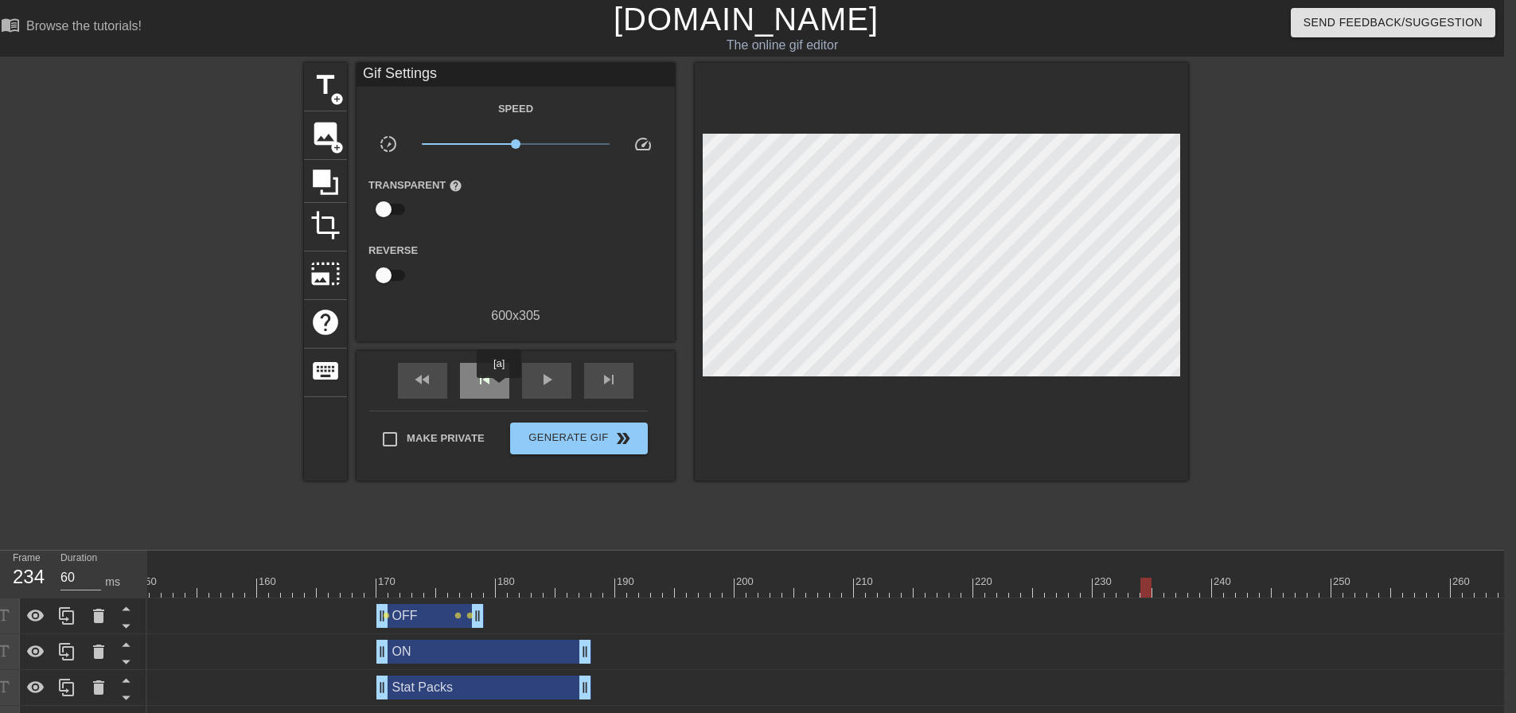
click at [497, 385] on div "skip_previous" at bounding box center [484, 381] width 49 height 36
type input "60"
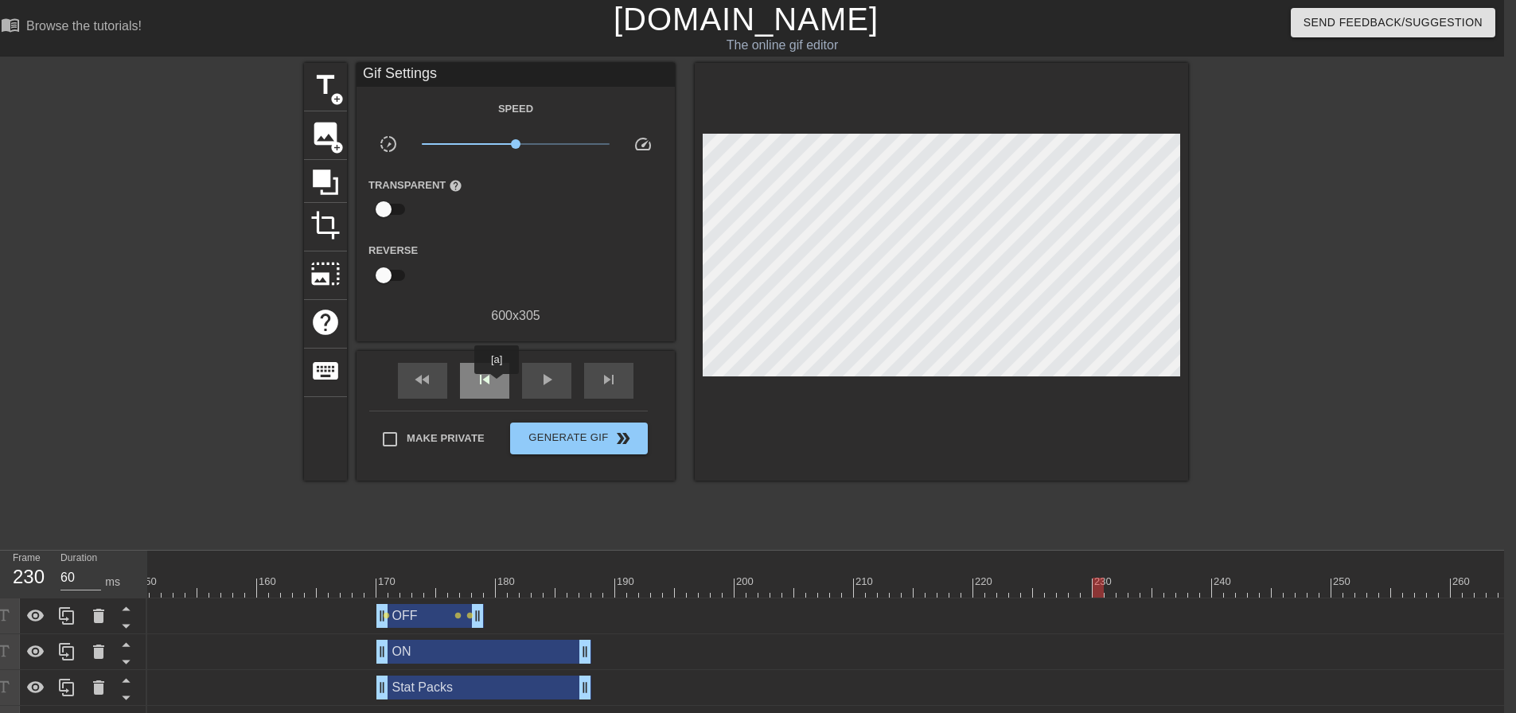
click at [497, 385] on div "skip_previous" at bounding box center [484, 381] width 49 height 36
click at [615, 388] on div "skip_next" at bounding box center [608, 381] width 49 height 36
click at [335, 137] on span "image" at bounding box center [325, 134] width 30 height 30
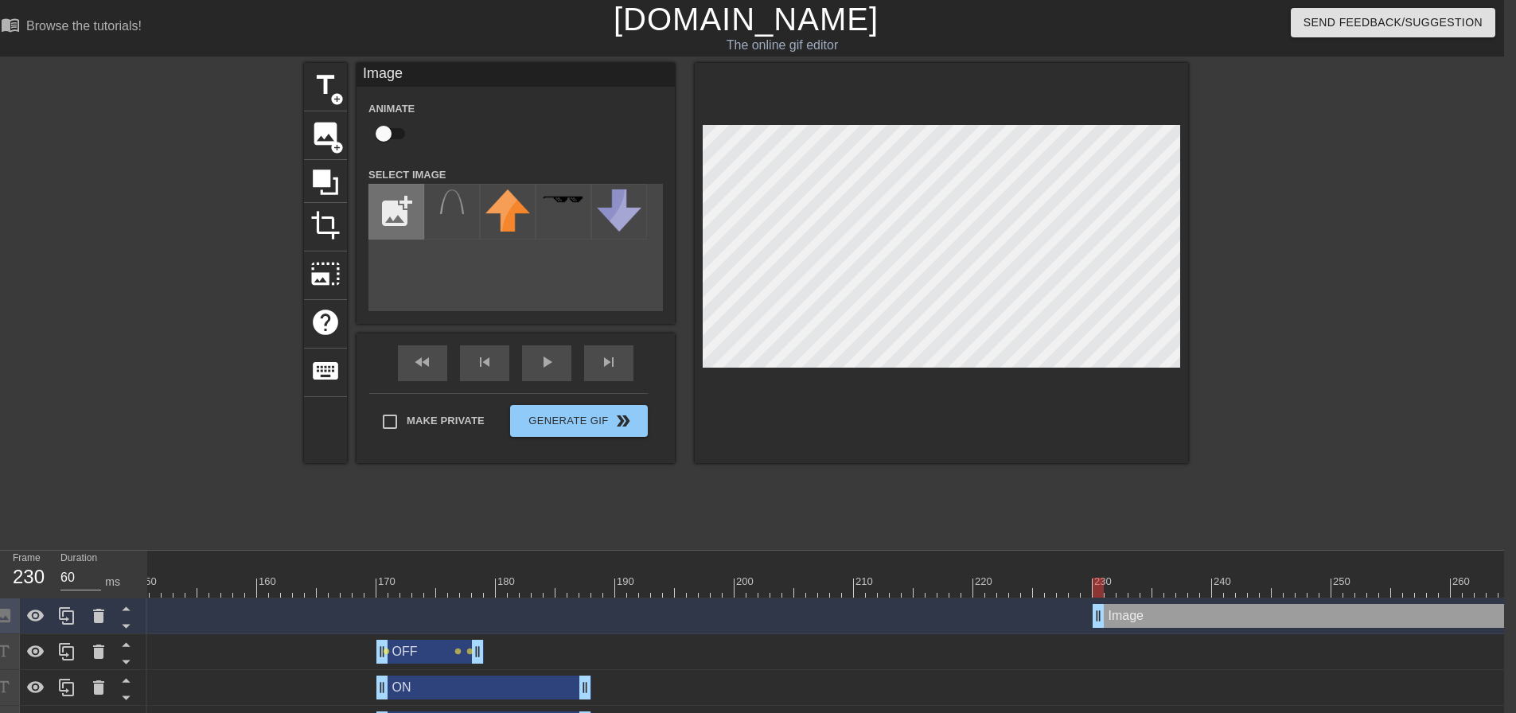
click at [416, 220] on input "file" at bounding box center [396, 212] width 54 height 54
type input "C:\fakepath\jordan cardinal.png"
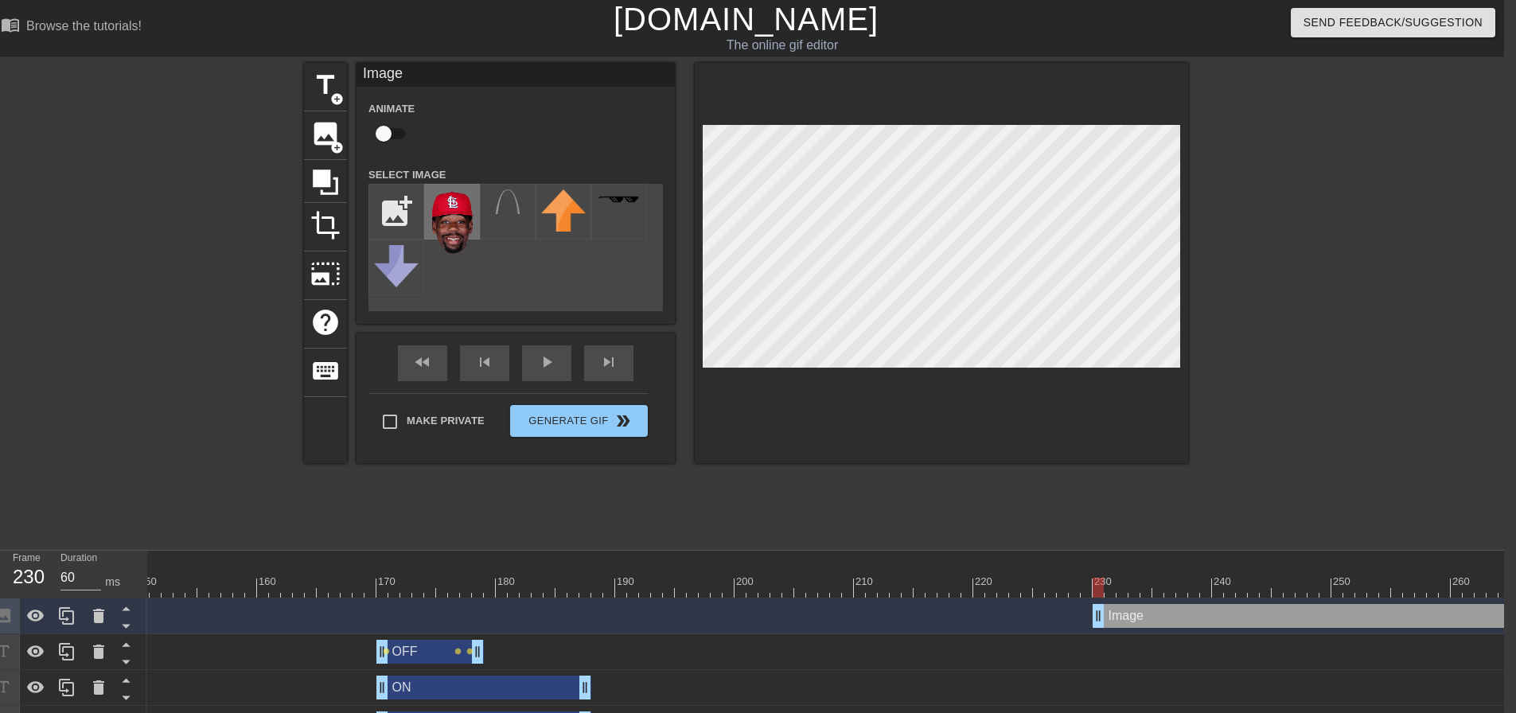
click at [466, 220] on img at bounding box center [452, 221] width 45 height 64
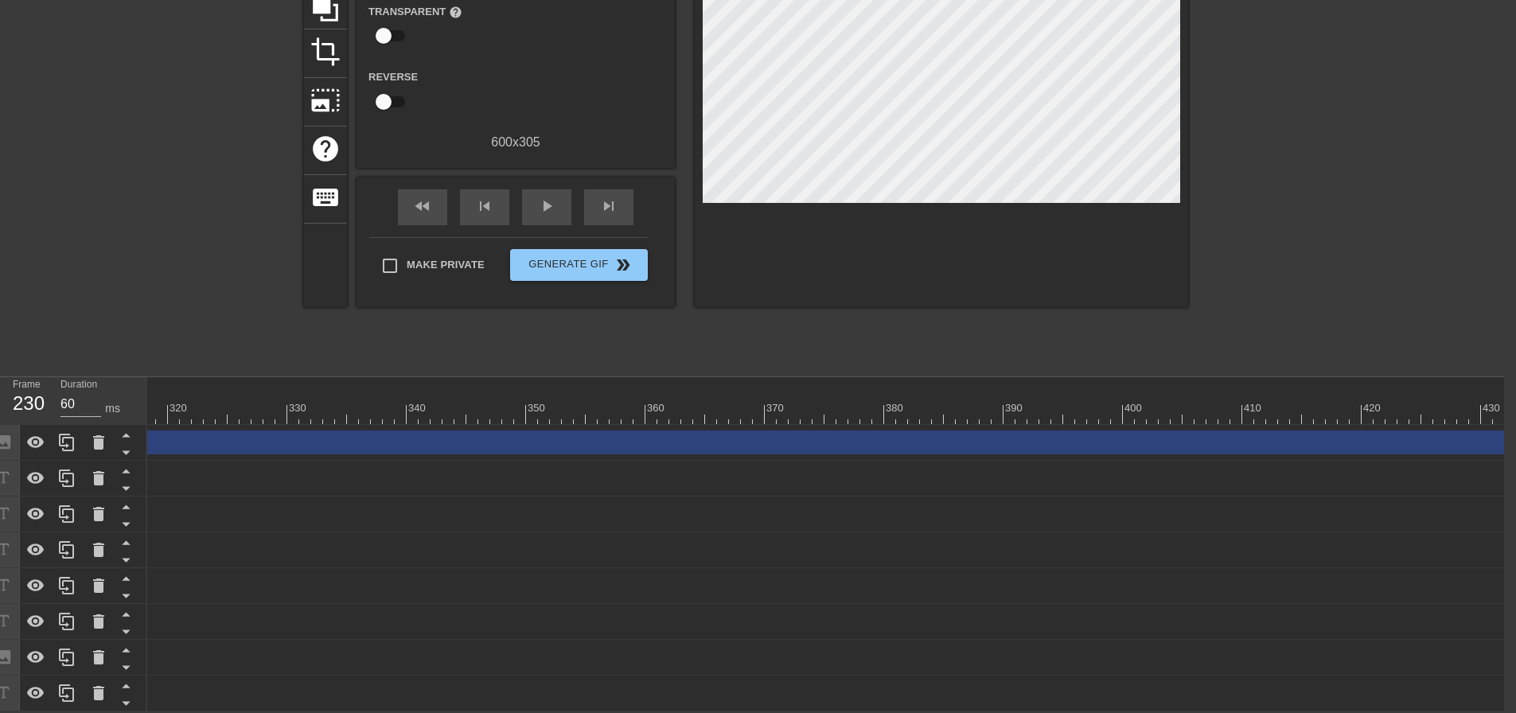
scroll to position [0, 3805]
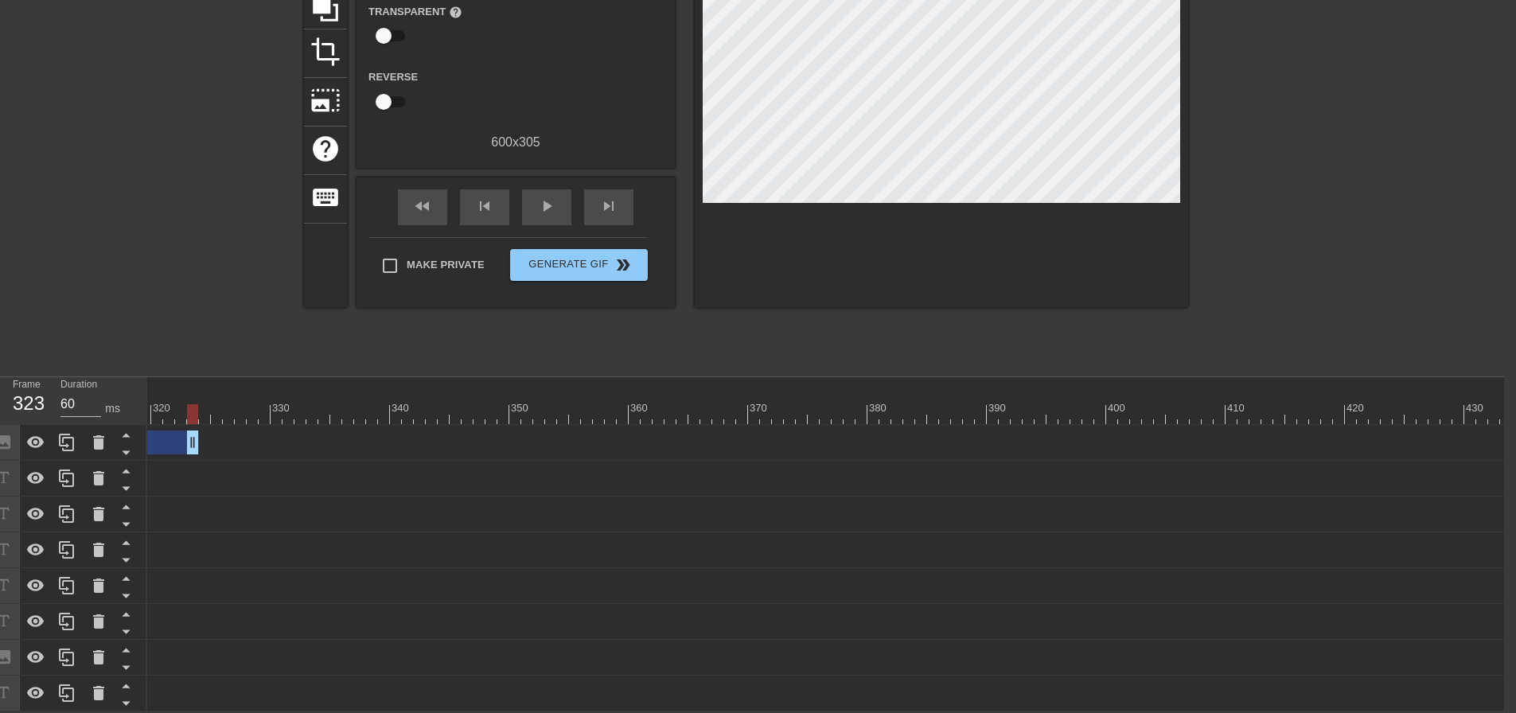
drag, startPoint x: 1504, startPoint y: 435, endPoint x: 116, endPoint y: 401, distance: 1387.8
click at [116, 401] on div "Frame 323 Duration 60 ms 10 20 30 40 50 60 70 80 90 100 110 120 130 140 150" at bounding box center [746, 544] width 1516 height 334
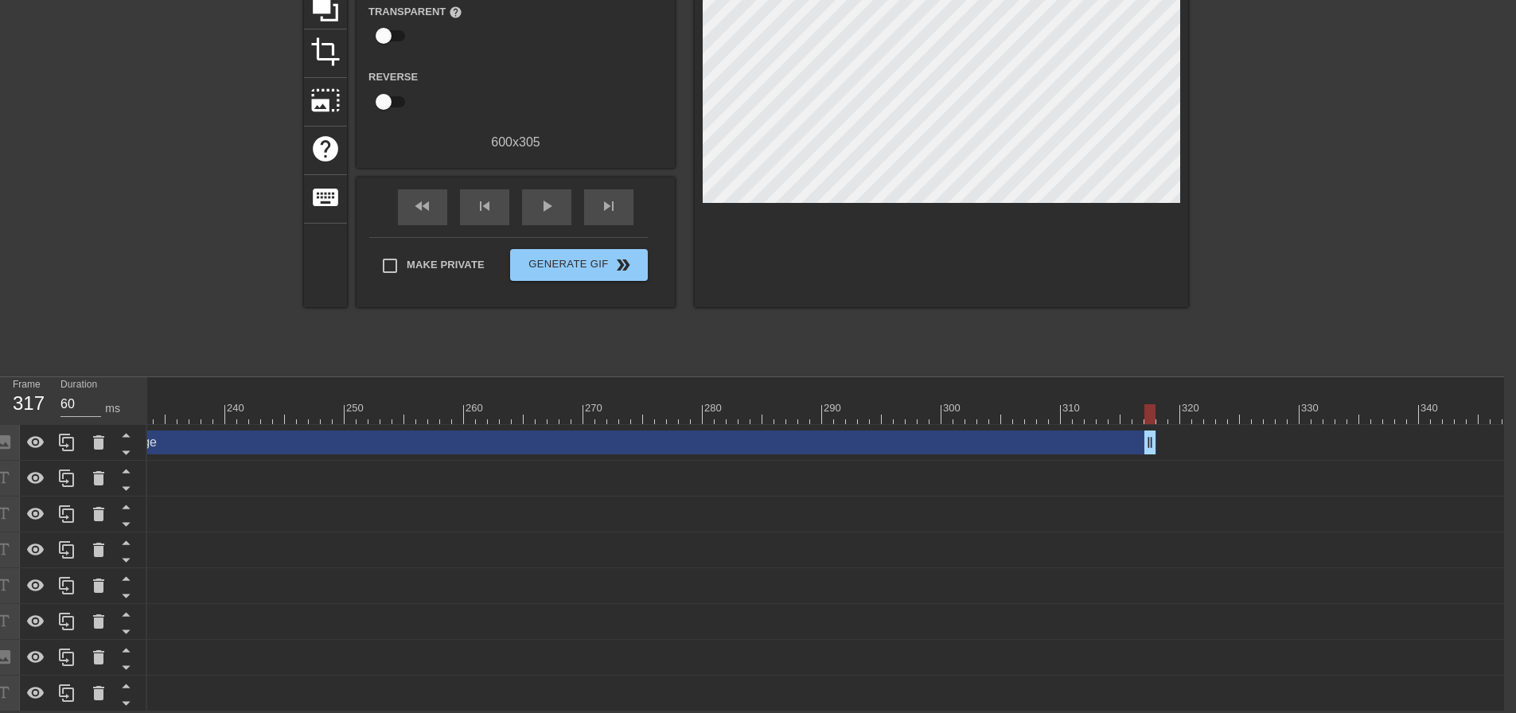
scroll to position [0, 2757]
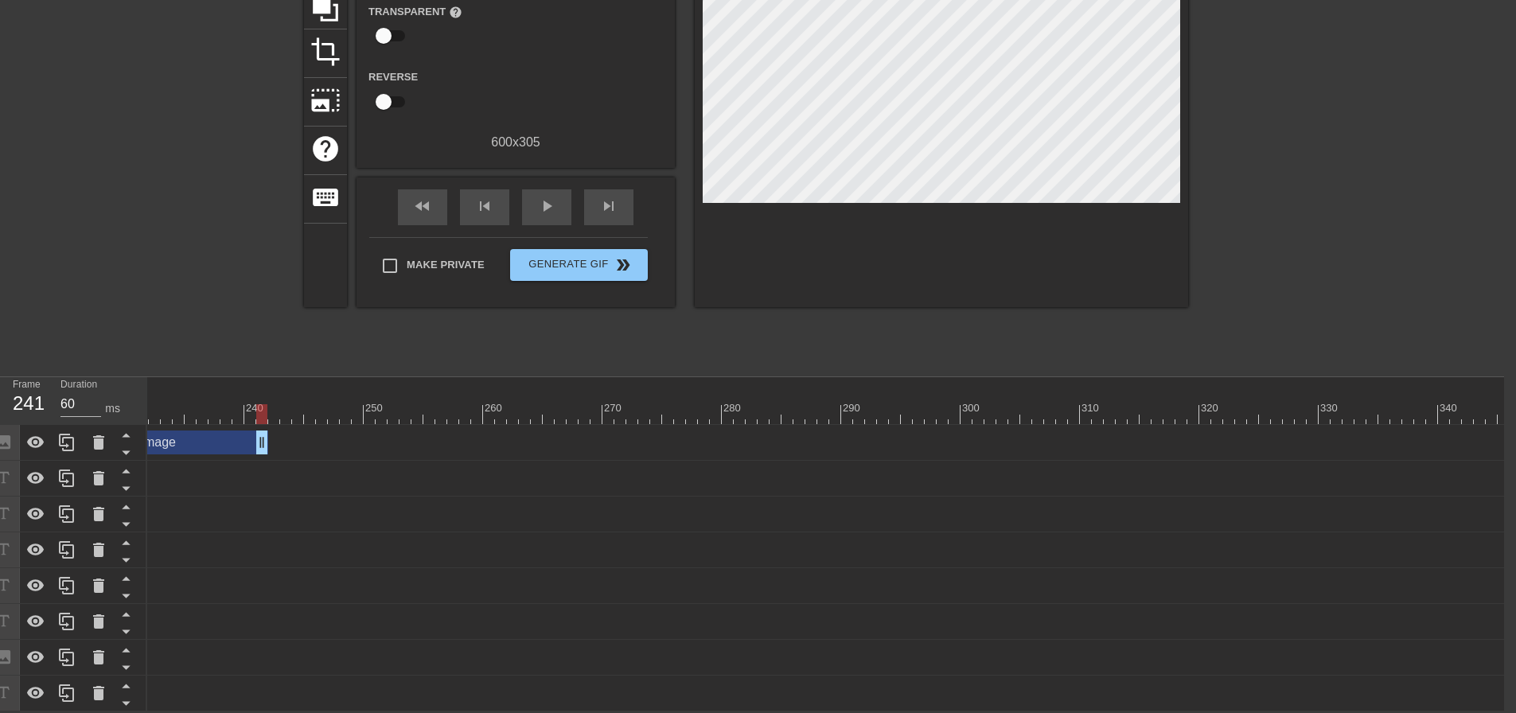
drag, startPoint x: 1169, startPoint y: 438, endPoint x: 262, endPoint y: 364, distance: 909.7
click at [263, 363] on div "menu_book Browse the tutorials! Gifntext.com The online gif editor Send Feedbac…" at bounding box center [746, 268] width 1516 height 885
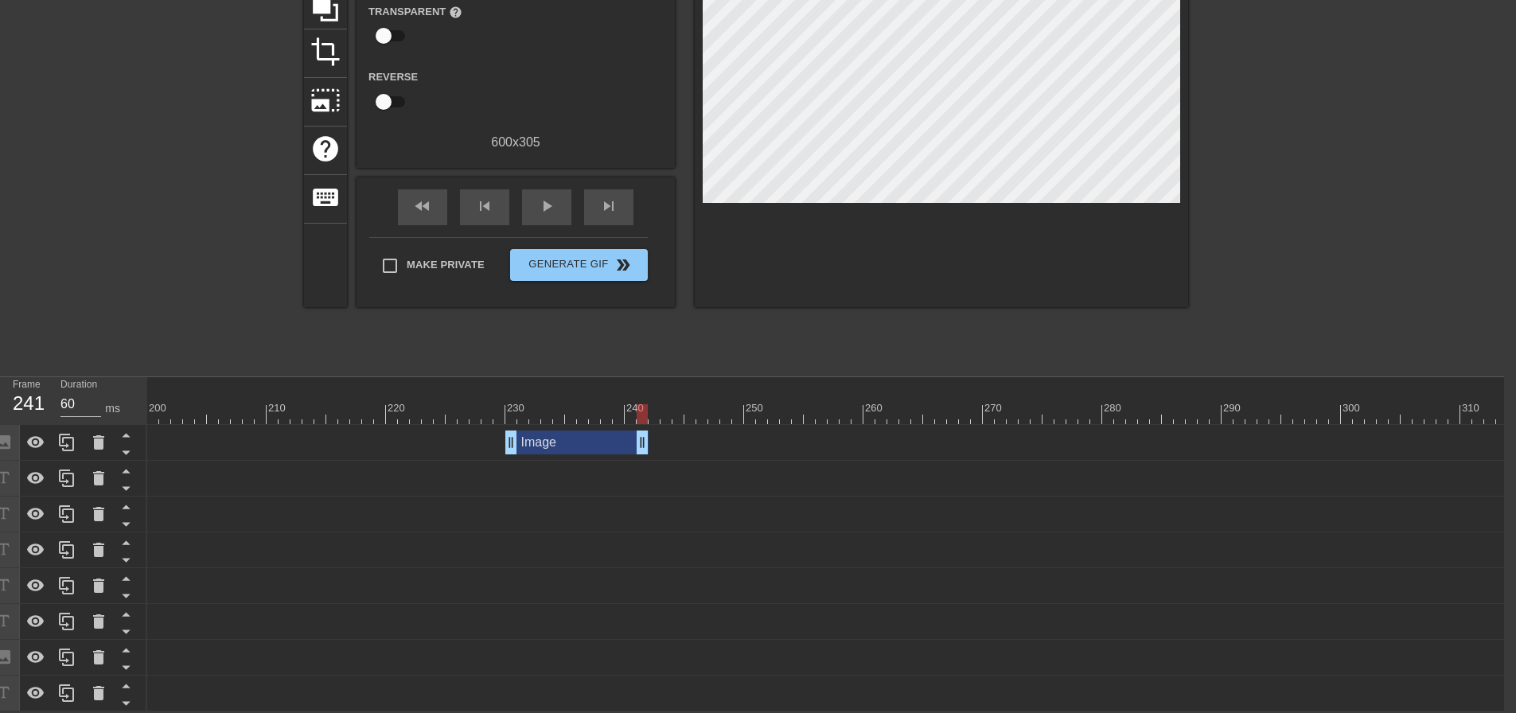
scroll to position [0, 2373]
drag, startPoint x: 647, startPoint y: 432, endPoint x: 819, endPoint y: 443, distance: 172.3
click at [819, 443] on div "Image drag_handle drag_handle" at bounding box center [359, 443] width 5170 height 24
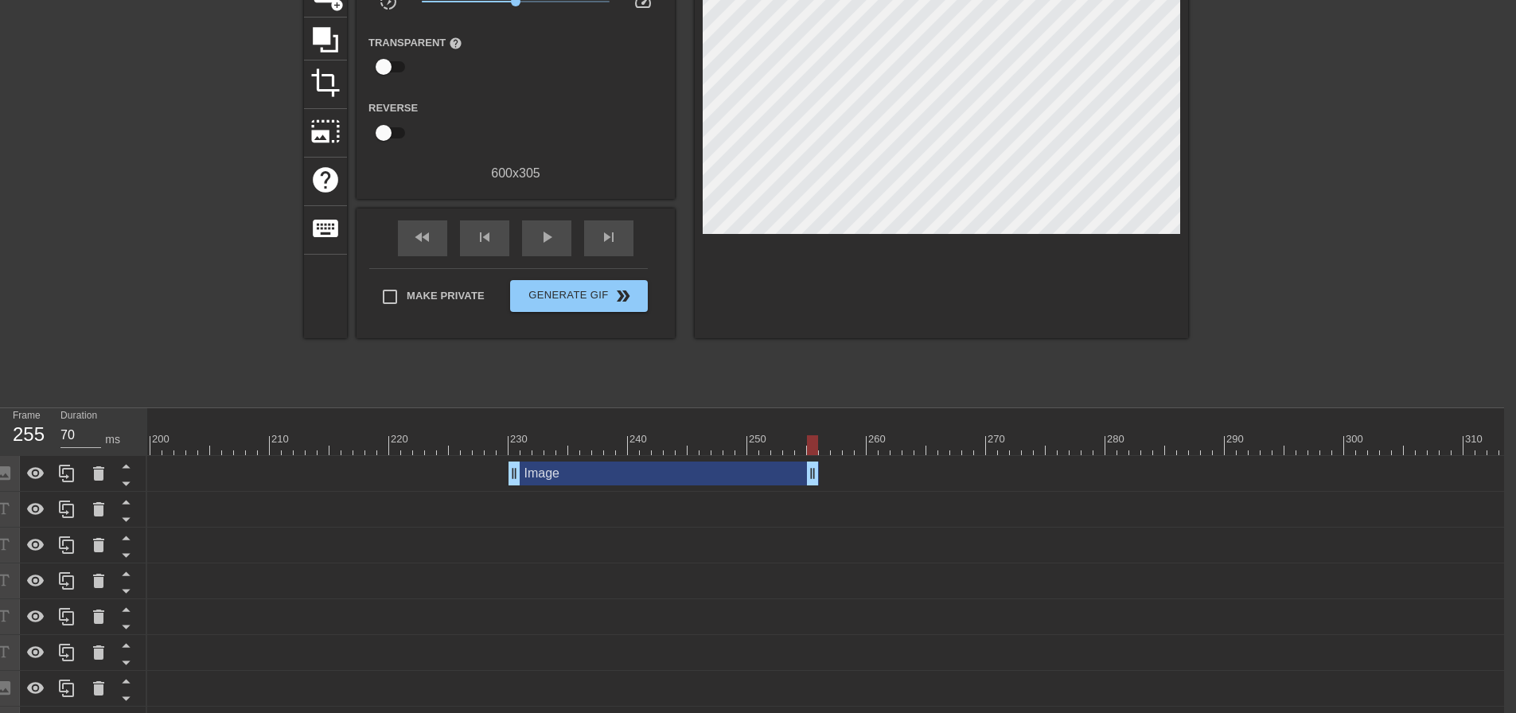
scroll to position [104, 12]
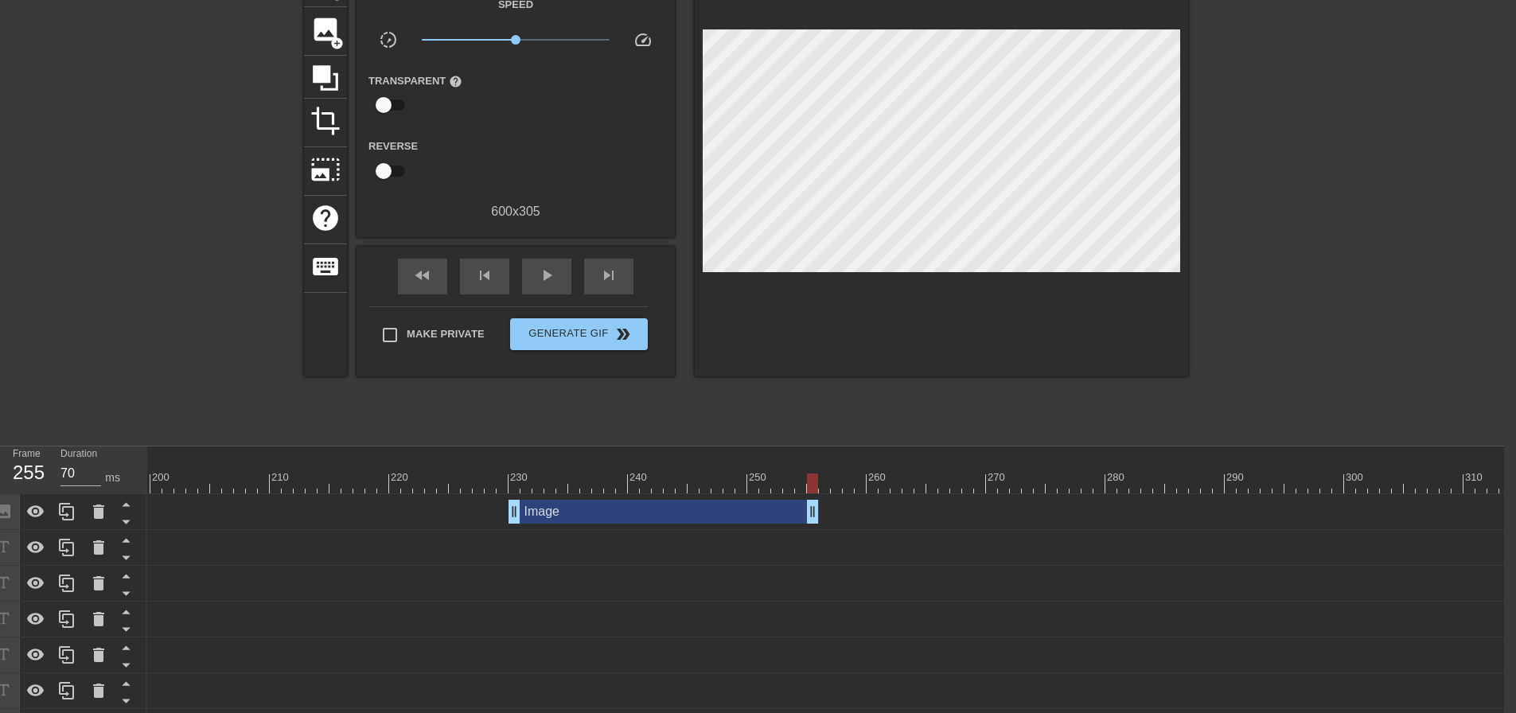
type input "60"
click at [512, 472] on div "230" at bounding box center [520, 478] width 20 height 16
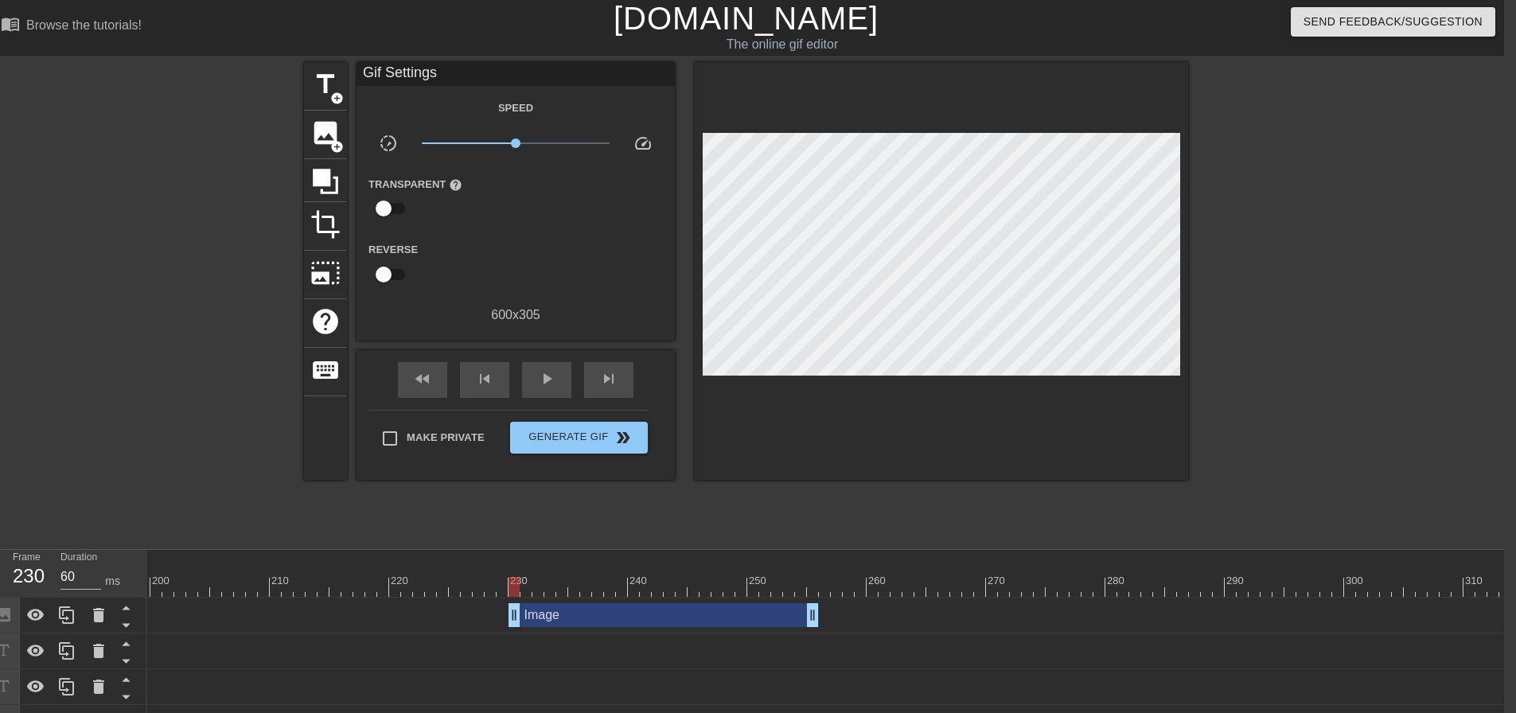
scroll to position [0, 12]
click at [334, 92] on span "add_circle" at bounding box center [337, 99] width 14 height 14
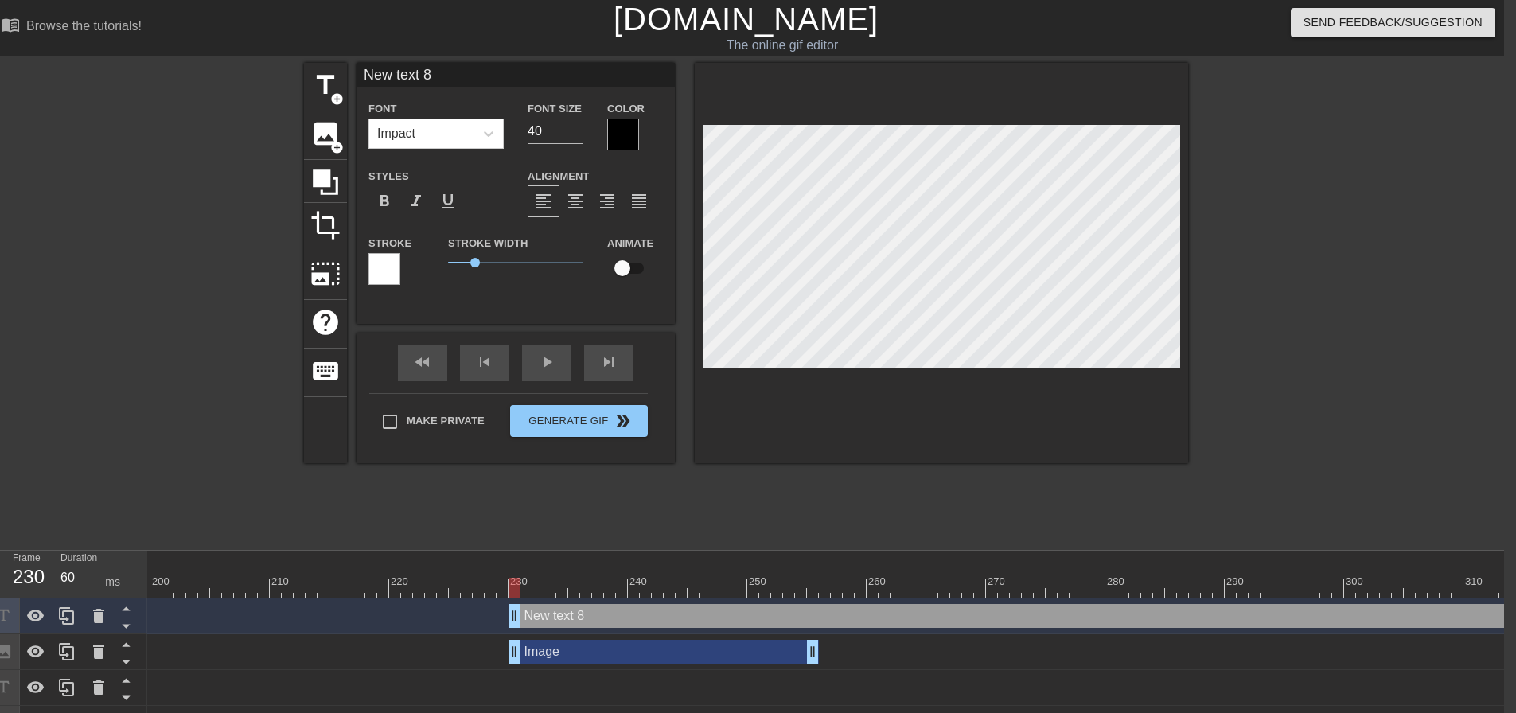
scroll to position [2, 2]
type input "S"
type textarea "S"
type input "SP"
type textarea "SP"
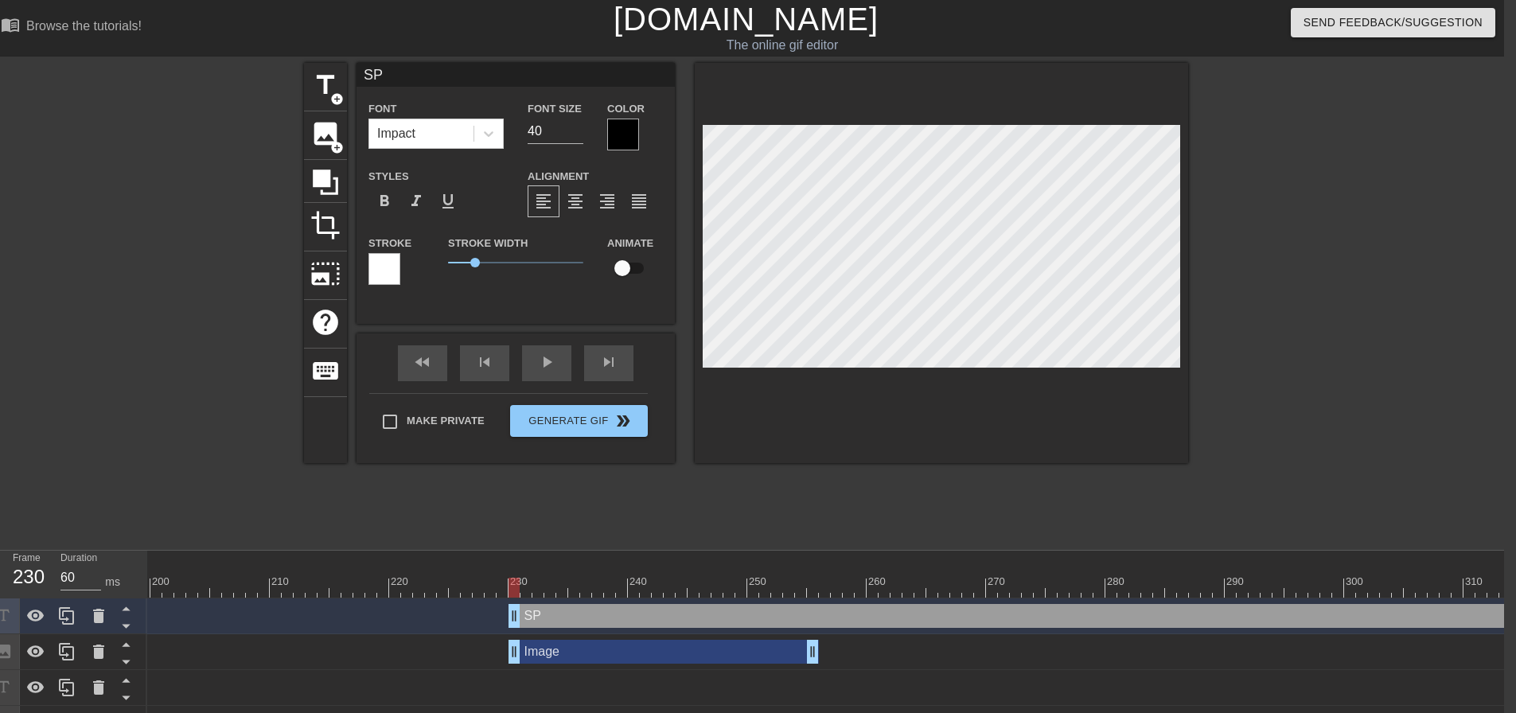
type input "SPR"
type textarea "SPR"
click at [989, 402] on div at bounding box center [942, 263] width 494 height 400
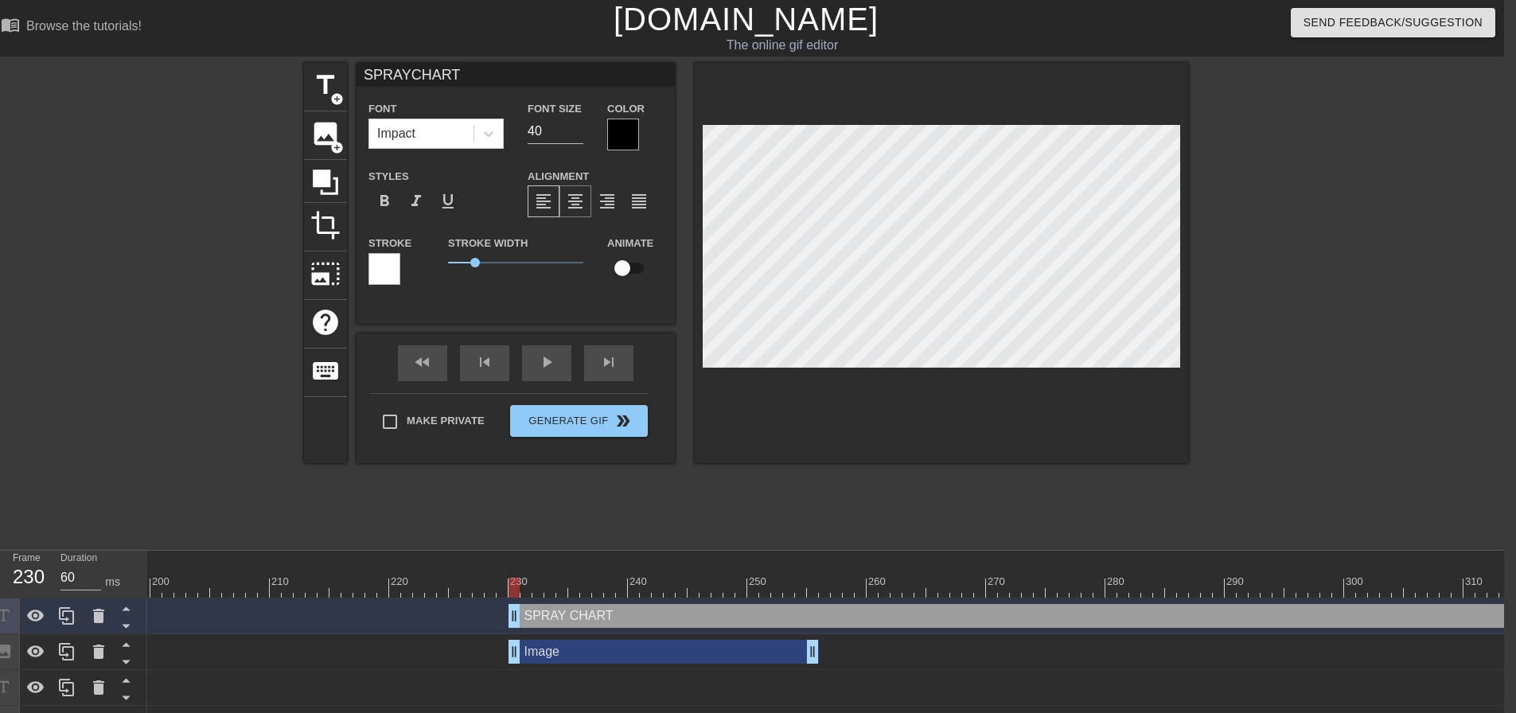
click at [589, 209] on div "format_align_center" at bounding box center [576, 201] width 32 height 32
click at [581, 137] on input "30" at bounding box center [556, 131] width 56 height 25
click at [634, 146] on div at bounding box center [623, 135] width 32 height 32
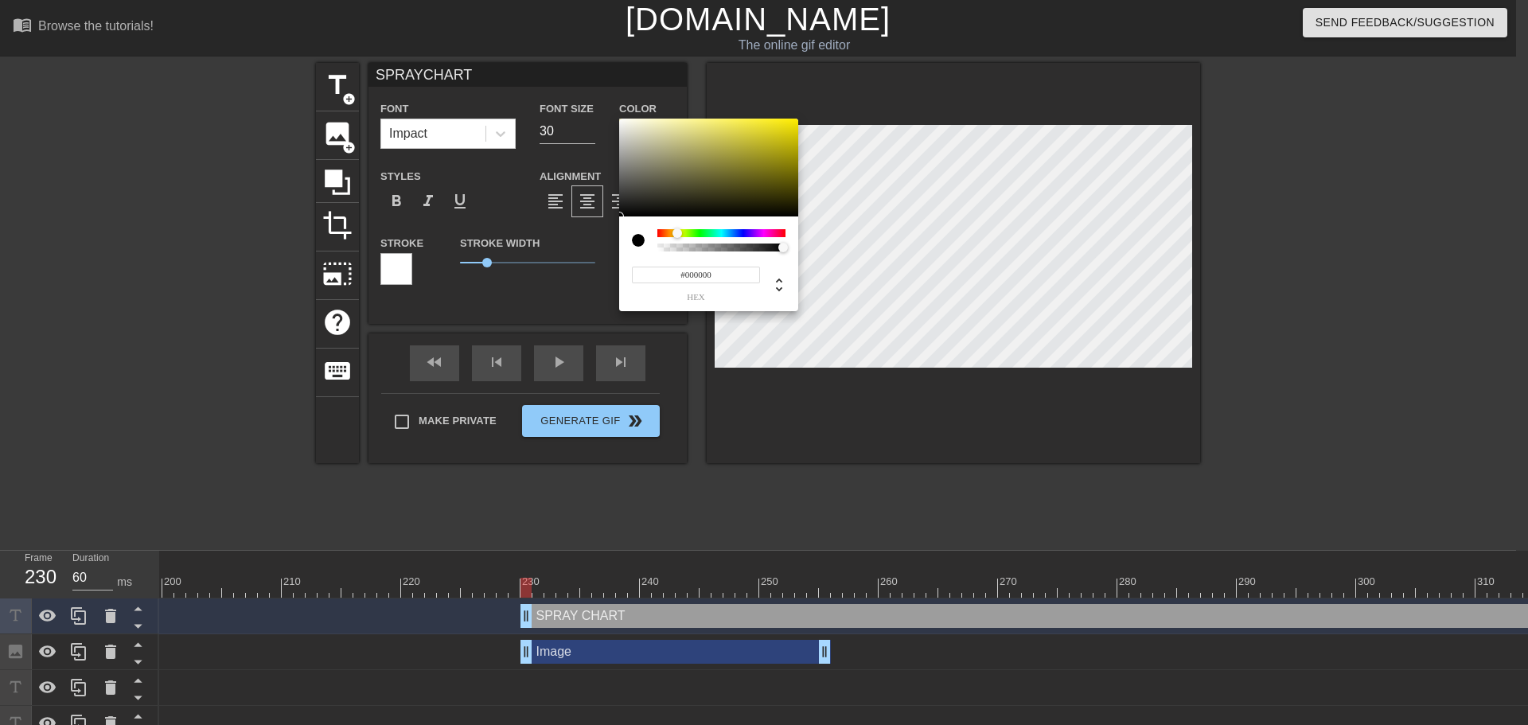
drag, startPoint x: 657, startPoint y: 233, endPoint x: 677, endPoint y: 235, distance: 20.8
click at [677, 235] on div at bounding box center [678, 233] width 10 height 10
click at [794, 123] on div at bounding box center [708, 168] width 179 height 99
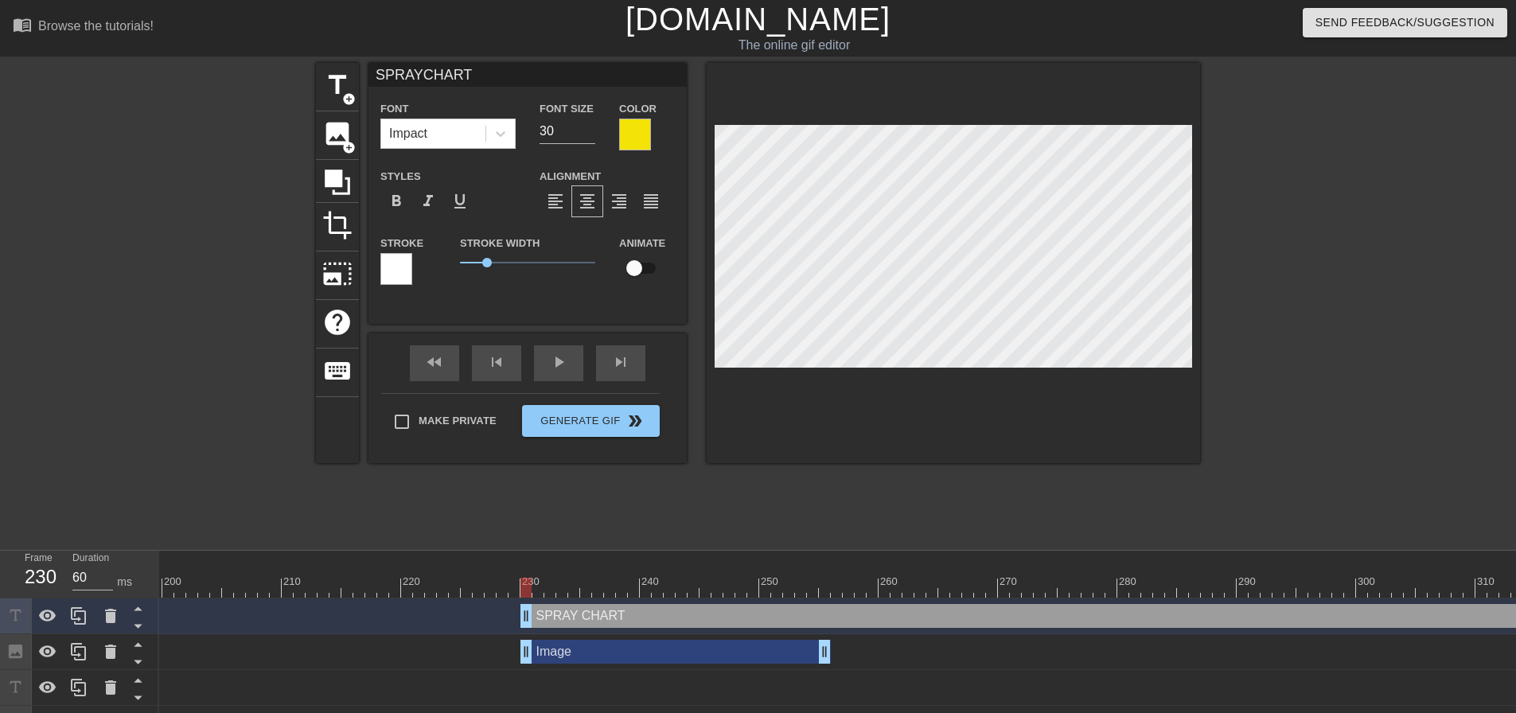
click at [401, 259] on div at bounding box center [396, 269] width 32 height 32
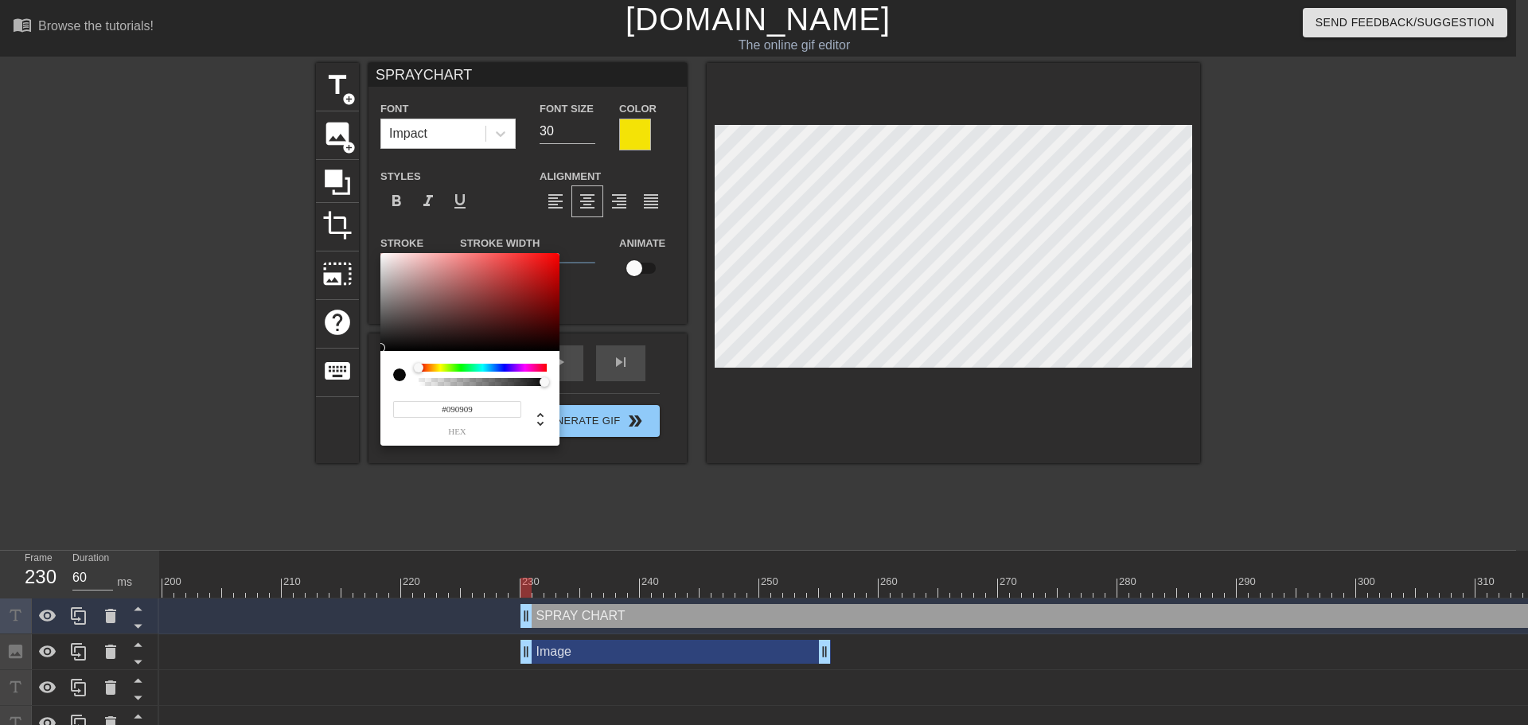
click at [384, 348] on div at bounding box center [469, 302] width 179 height 99
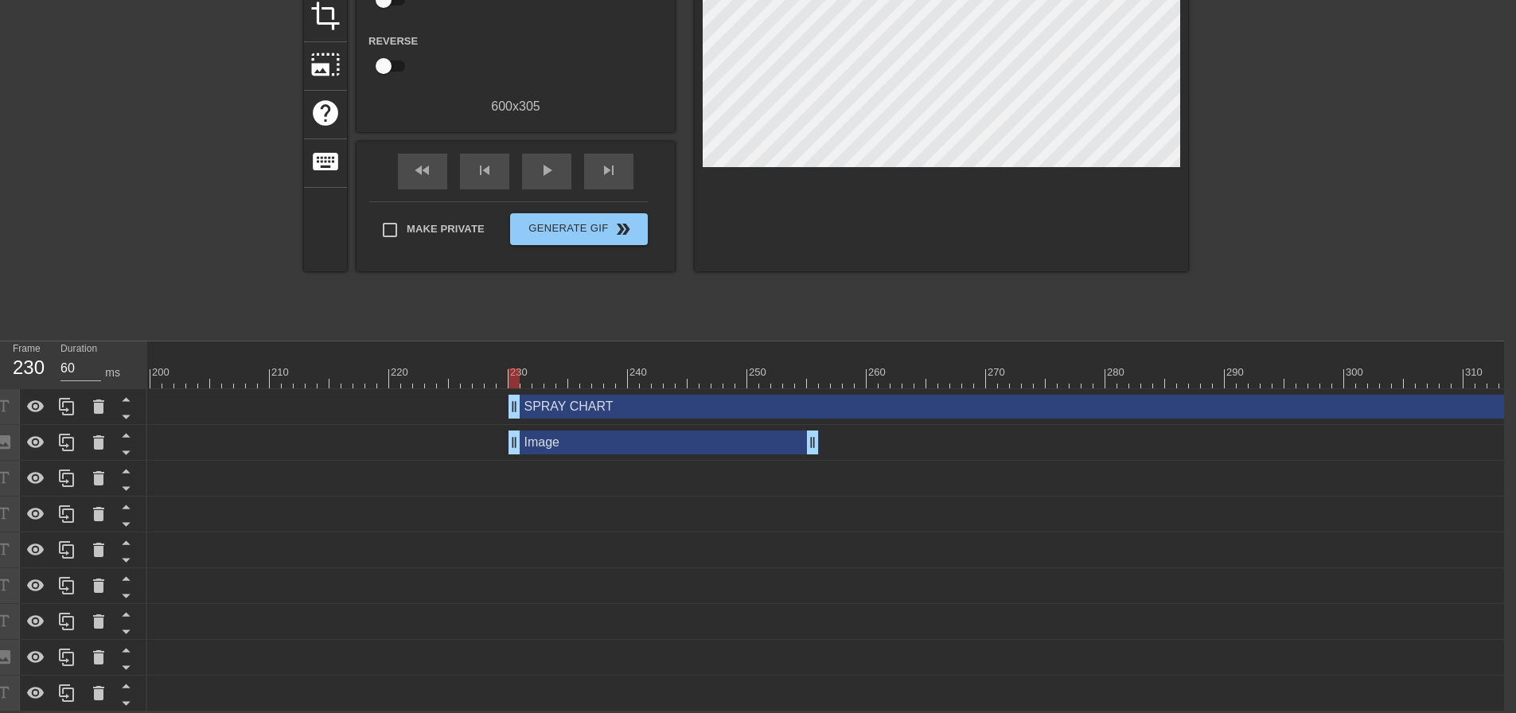
scroll to position [0, 3805]
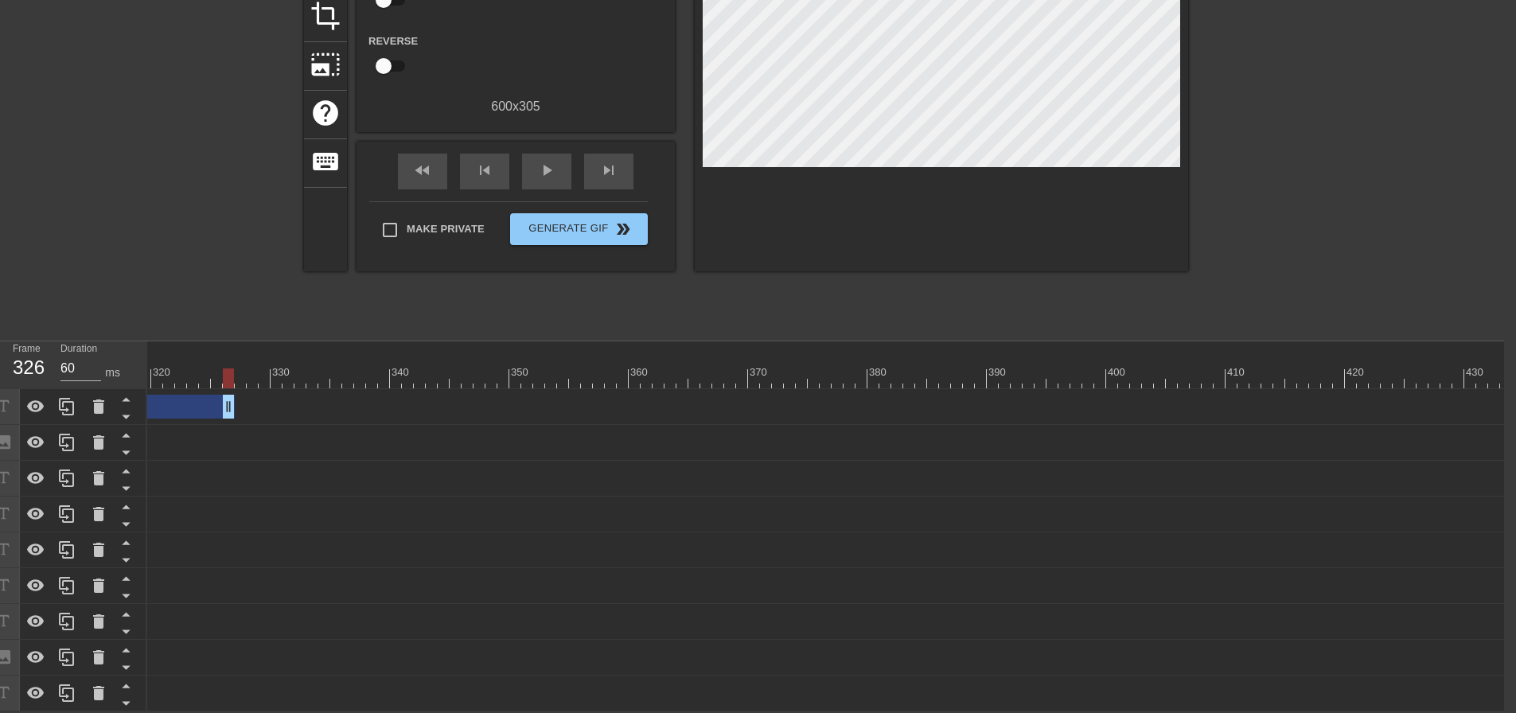
drag, startPoint x: 1507, startPoint y: 396, endPoint x: 71, endPoint y: 334, distance: 1437.3
click at [71, 341] on div "Frame 326 Duration 60 ms 10 20 30 40 50 60 70 80 90 100 110 120 130 140 150" at bounding box center [746, 526] width 1516 height 370
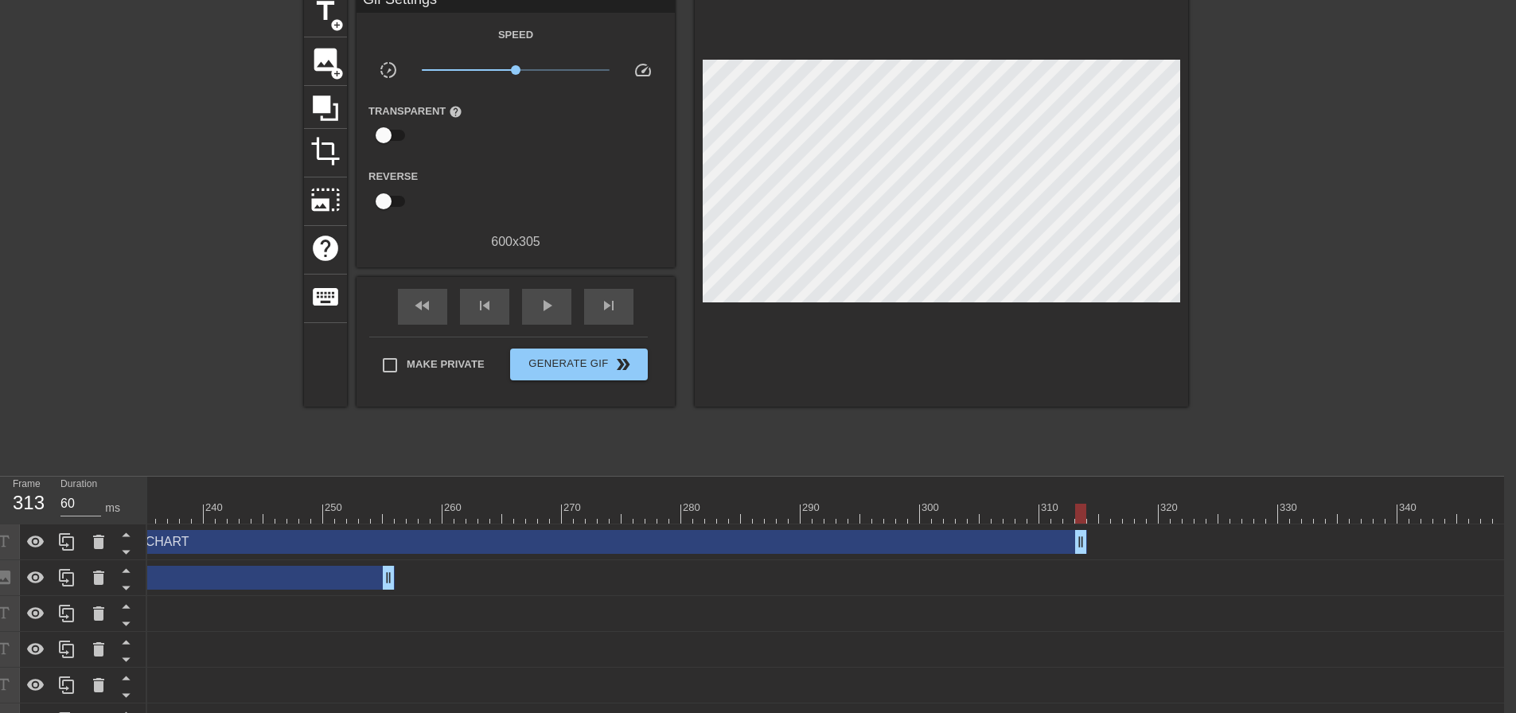
scroll to position [60, 12]
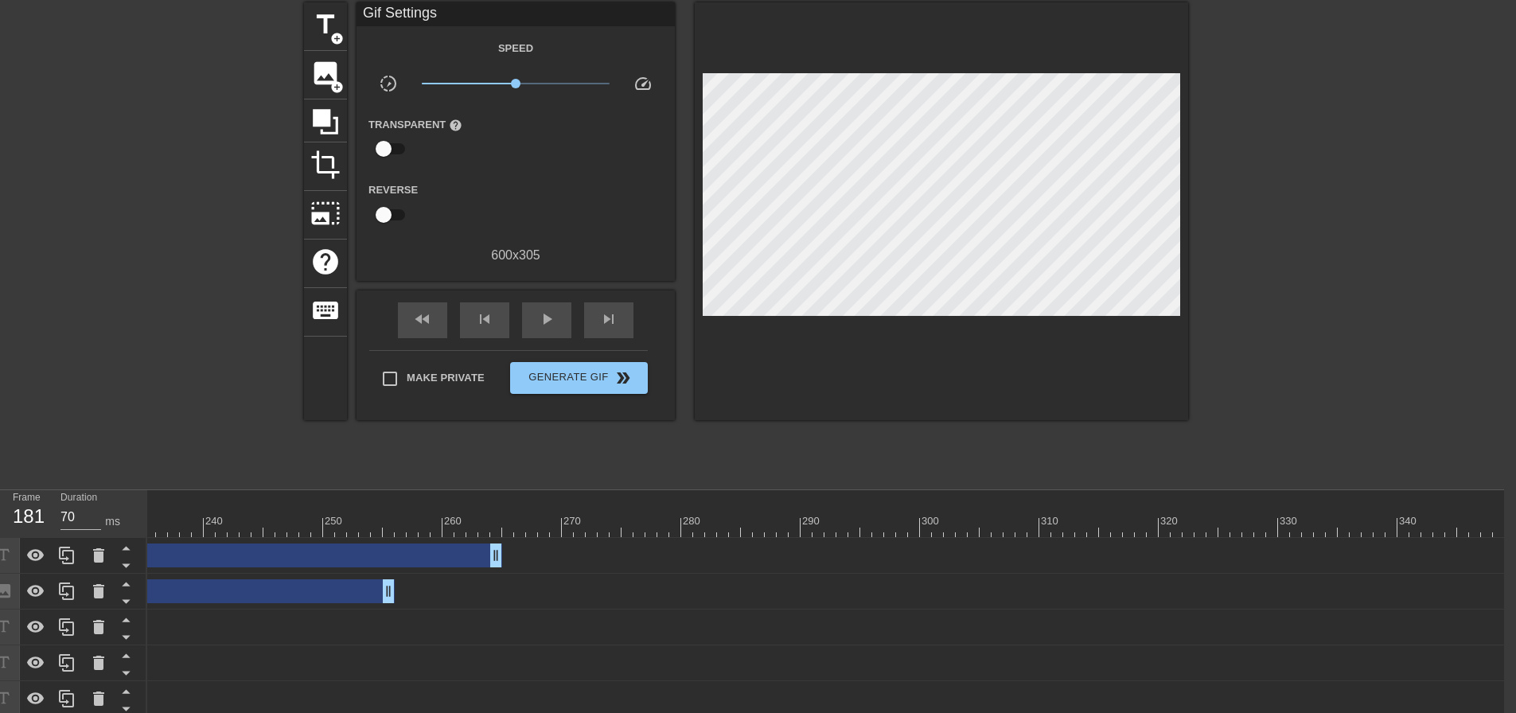
drag, startPoint x: 775, startPoint y: 563, endPoint x: 389, endPoint y: 545, distance: 386.5
click at [389, 545] on div "SPRAY CHART drag_handle drag_handle" at bounding box center [0, 556] width 1003 height 24
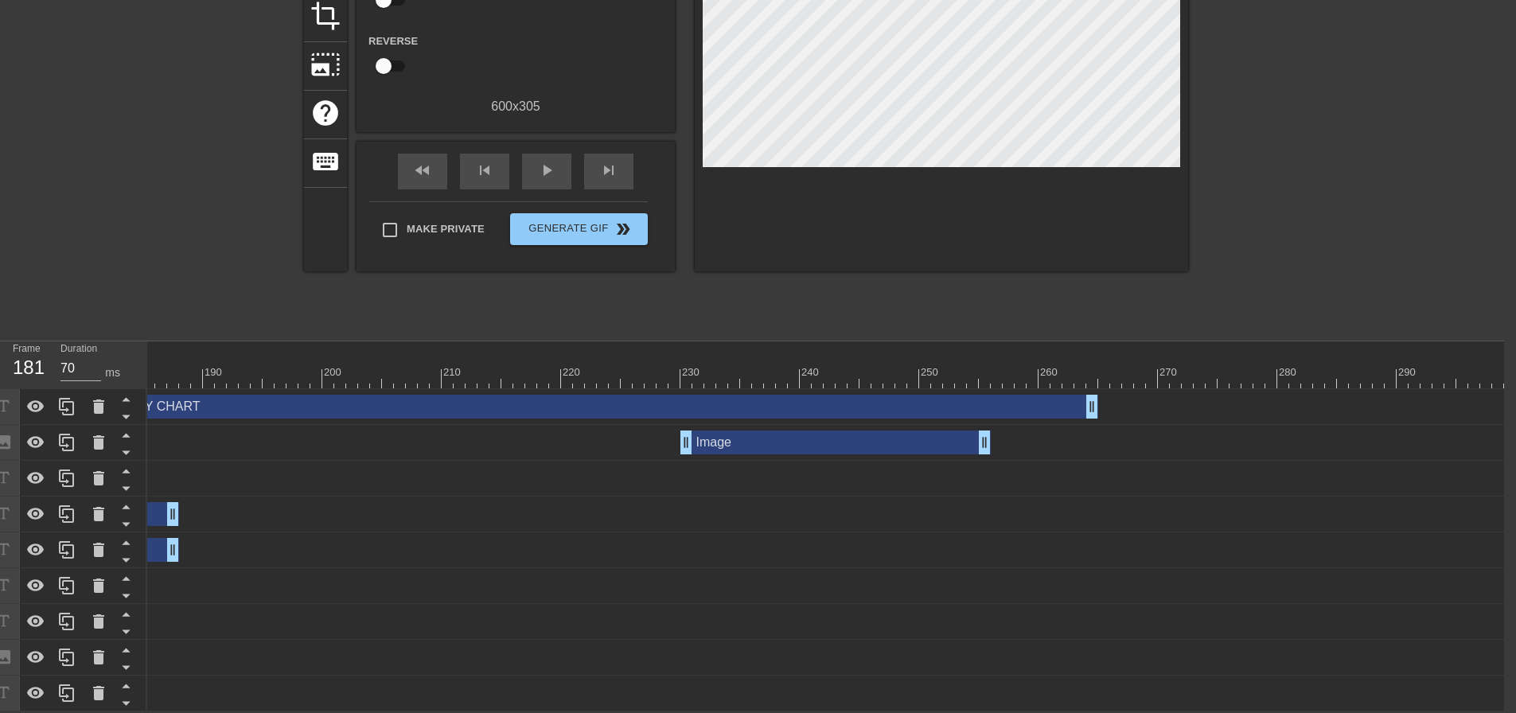
scroll to position [0, 2188]
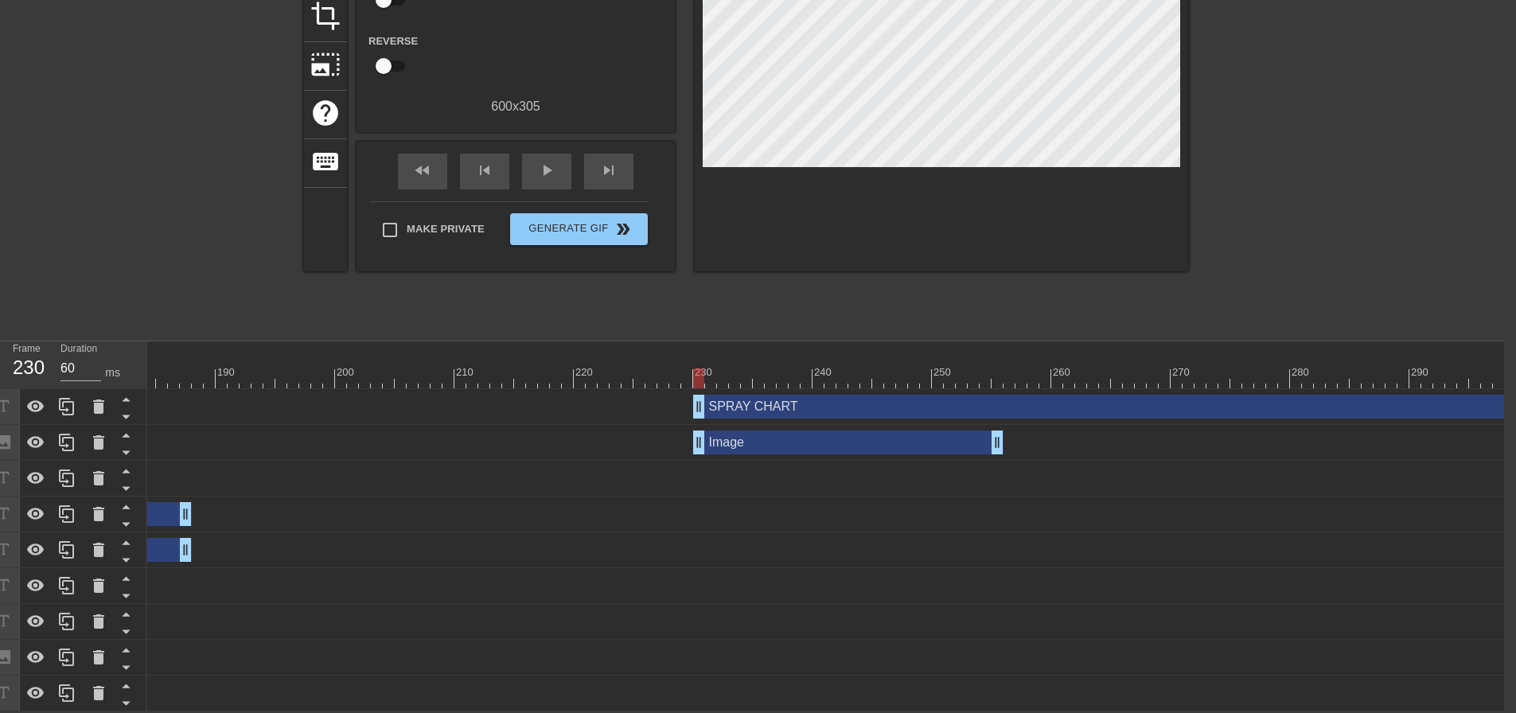
drag, startPoint x: 307, startPoint y: 398, endPoint x: 890, endPoint y: 446, distance: 584.6
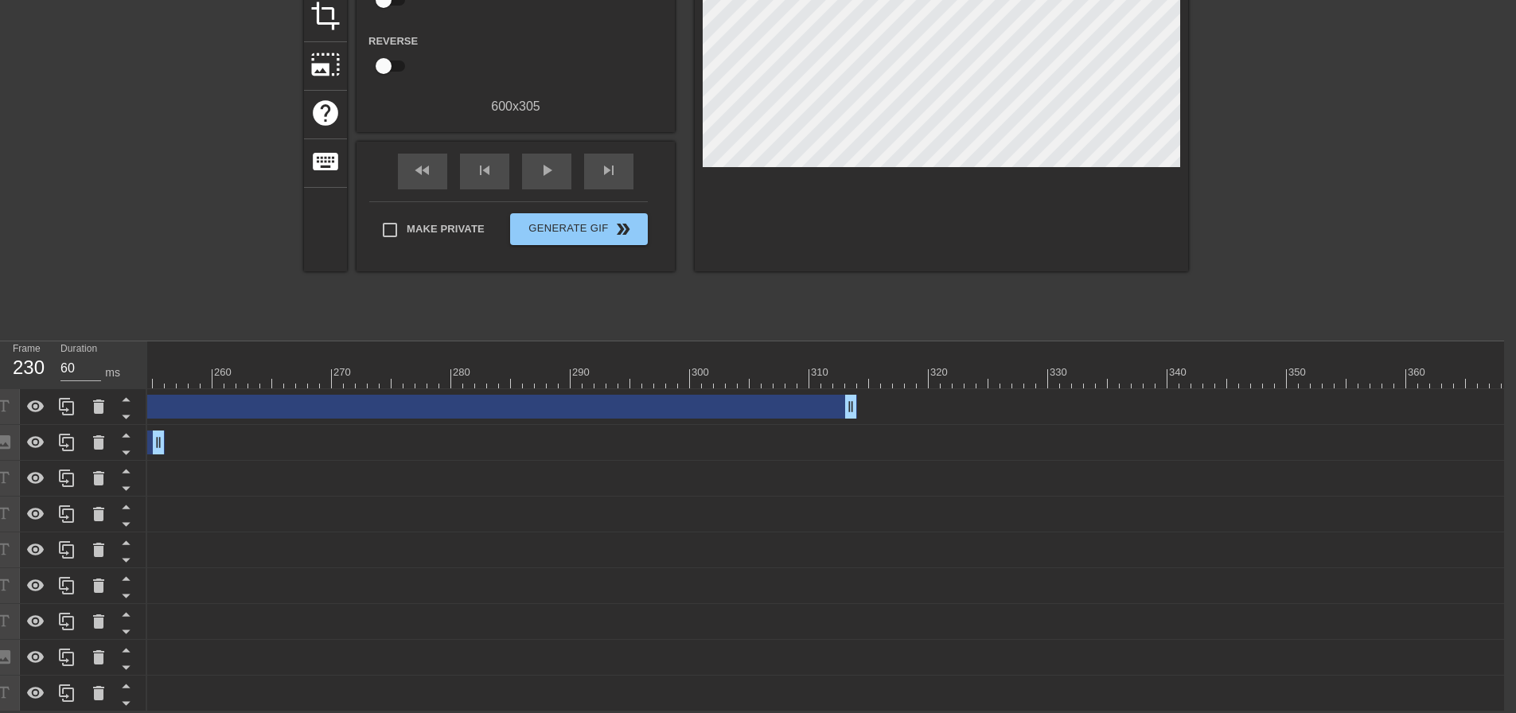
scroll to position [0, 2910]
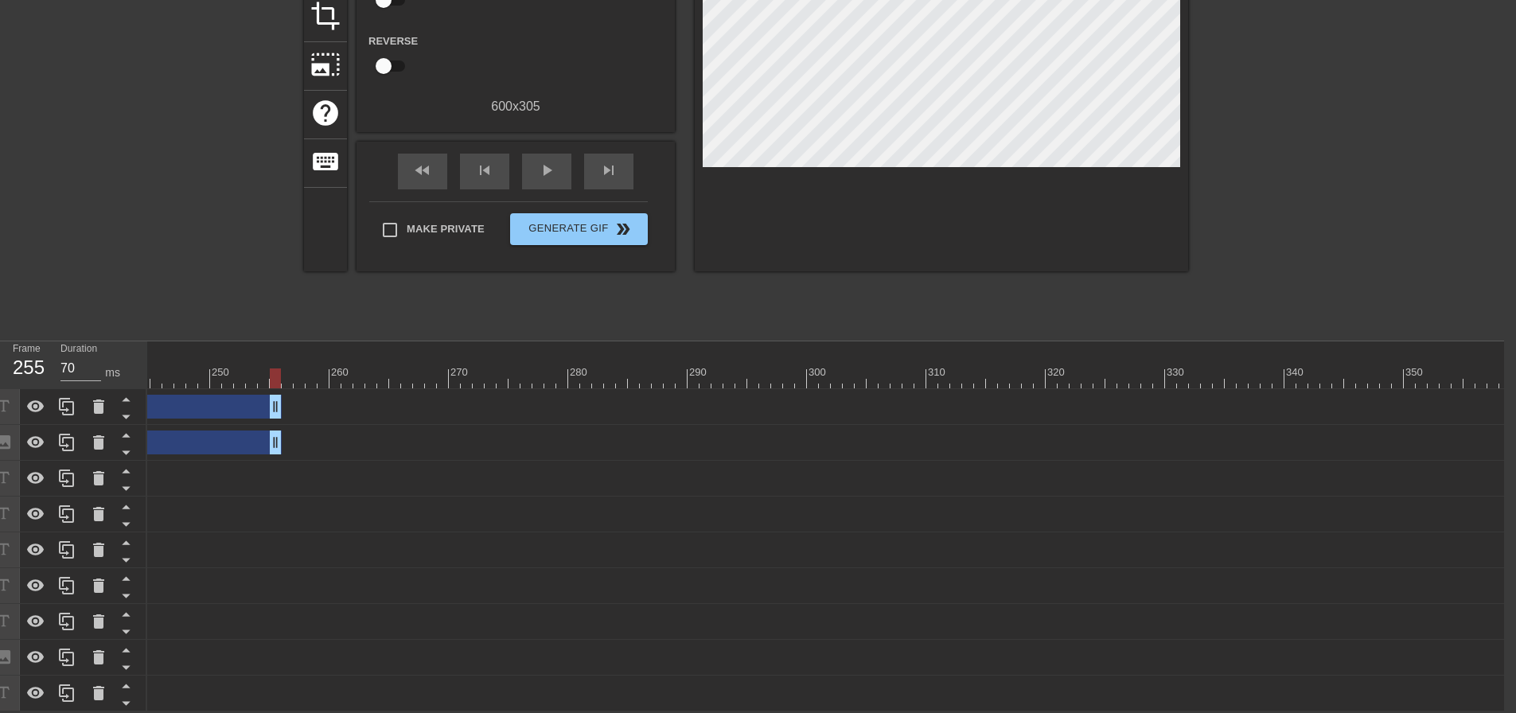
drag, startPoint x: 967, startPoint y: 403, endPoint x: 275, endPoint y: 384, distance: 692.8
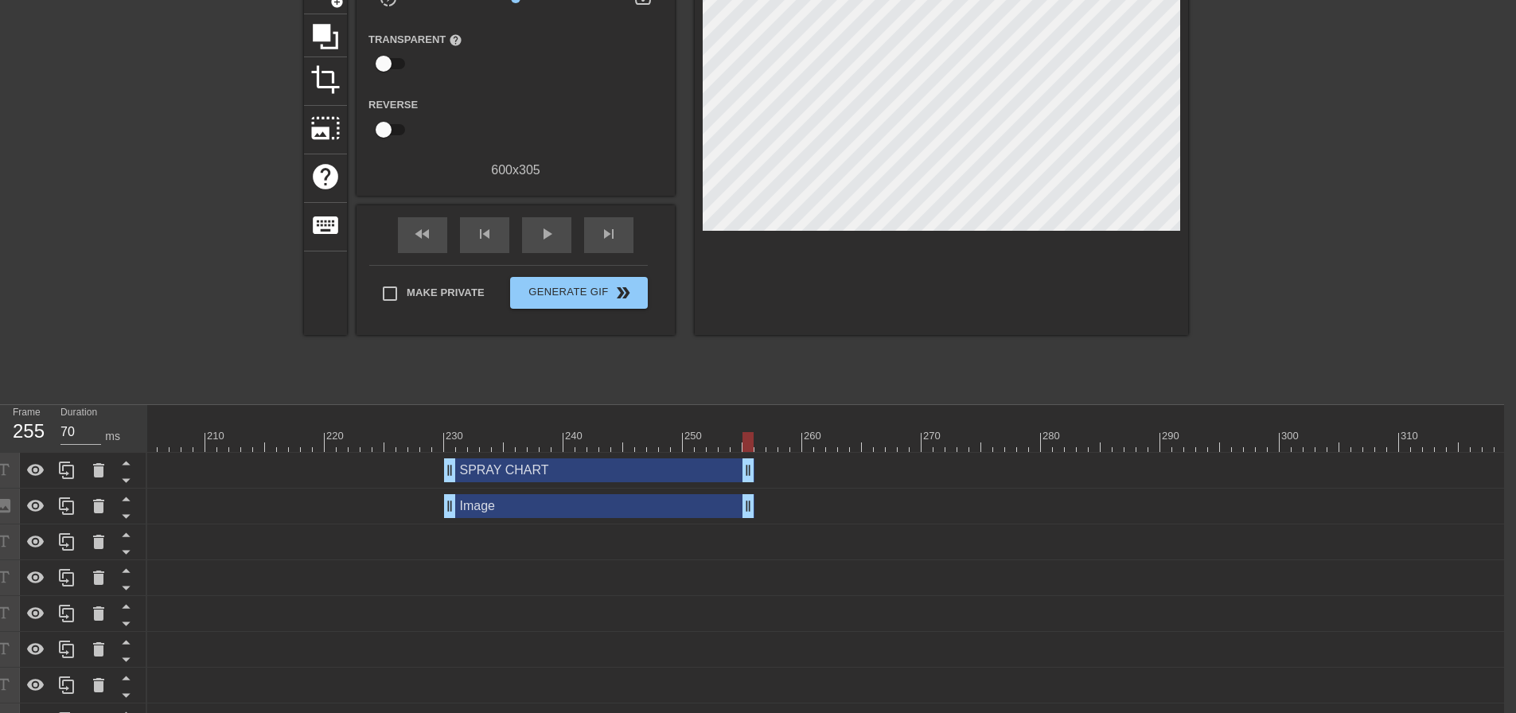
scroll to position [0, 12]
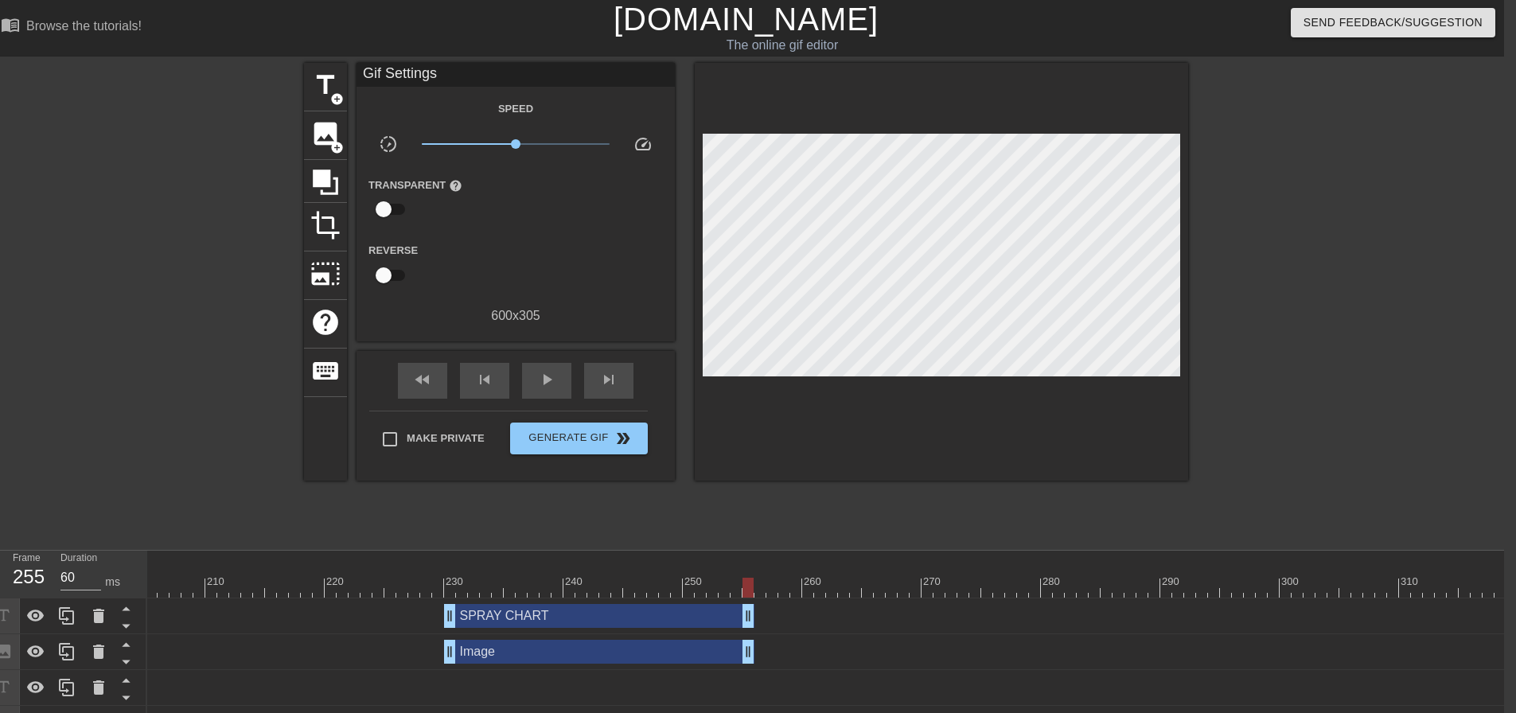
click at [442, 571] on div at bounding box center [438, 577] width 12 height 20
click at [542, 388] on div "play_arrow" at bounding box center [546, 381] width 49 height 36
click at [542, 388] on div "pause" at bounding box center [546, 381] width 49 height 36
click at [455, 569] on div "230" at bounding box center [450, 577] width 12 height 20
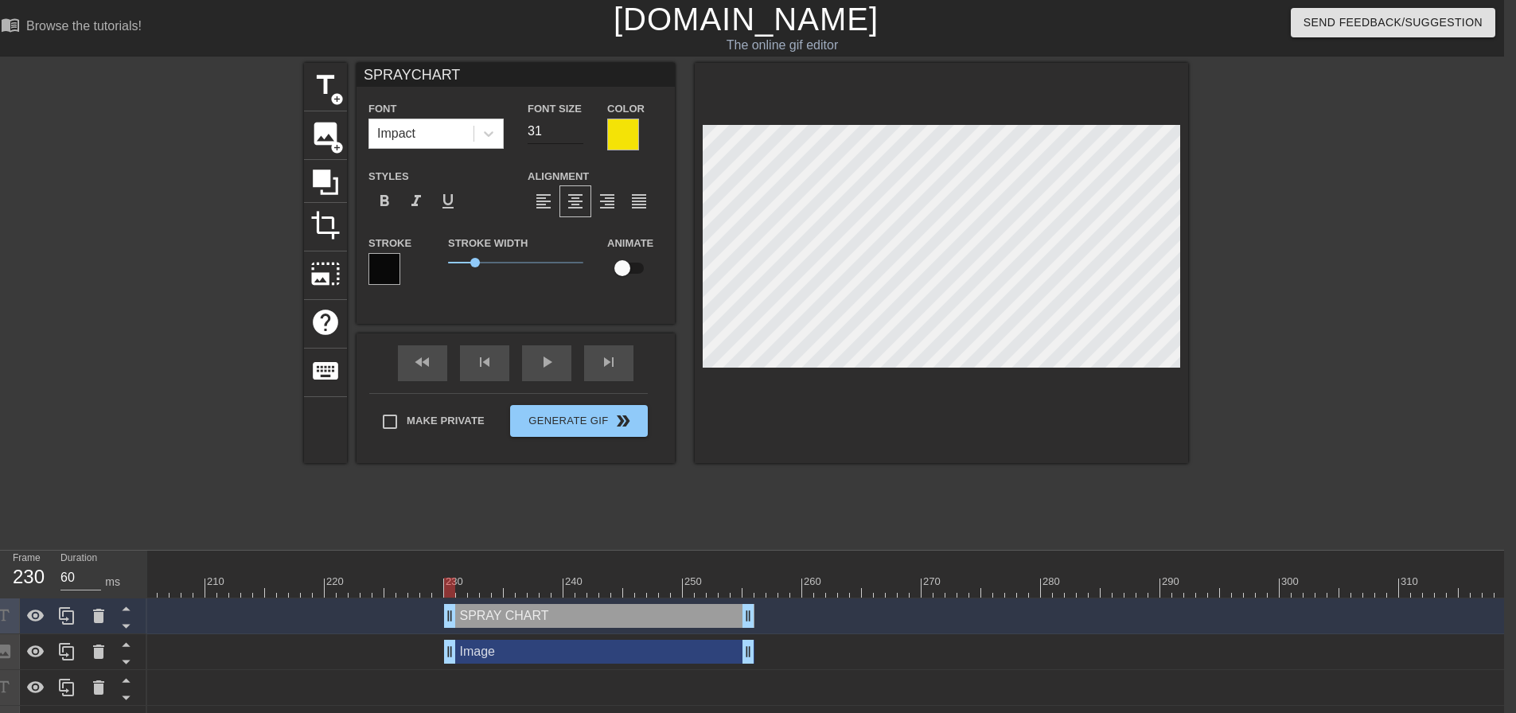
click at [579, 127] on input "31" at bounding box center [556, 131] width 56 height 25
click at [579, 127] on input "32" at bounding box center [556, 131] width 56 height 25
click at [1053, 396] on div at bounding box center [942, 263] width 494 height 400
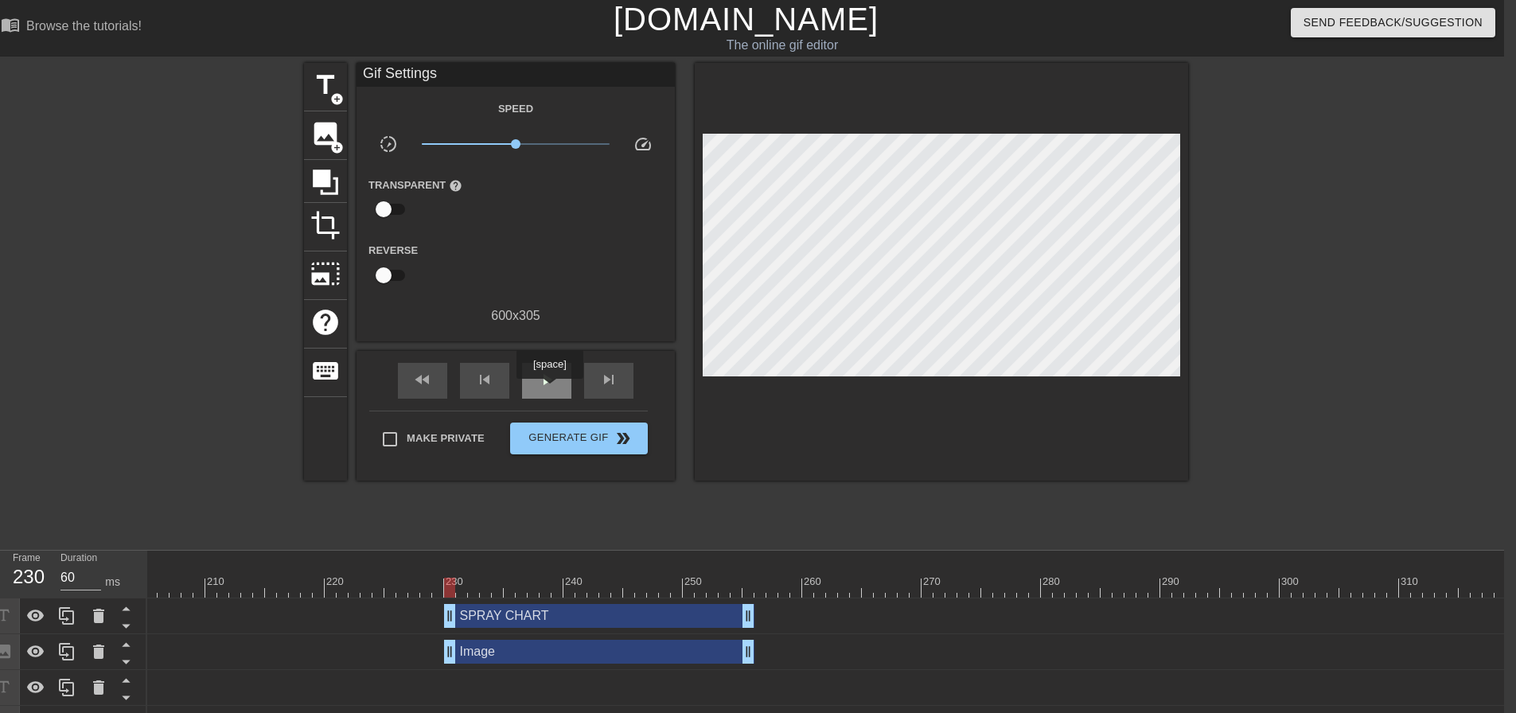
click at [549, 390] on div "play_arrow" at bounding box center [546, 381] width 49 height 36
click at [549, 390] on div "pause" at bounding box center [546, 381] width 49 height 36
click at [549, 390] on div "play_arrow" at bounding box center [546, 381] width 49 height 36
click at [549, 390] on div "pause" at bounding box center [546, 381] width 49 height 36
click at [549, 390] on div "play_arrow" at bounding box center [546, 381] width 49 height 36
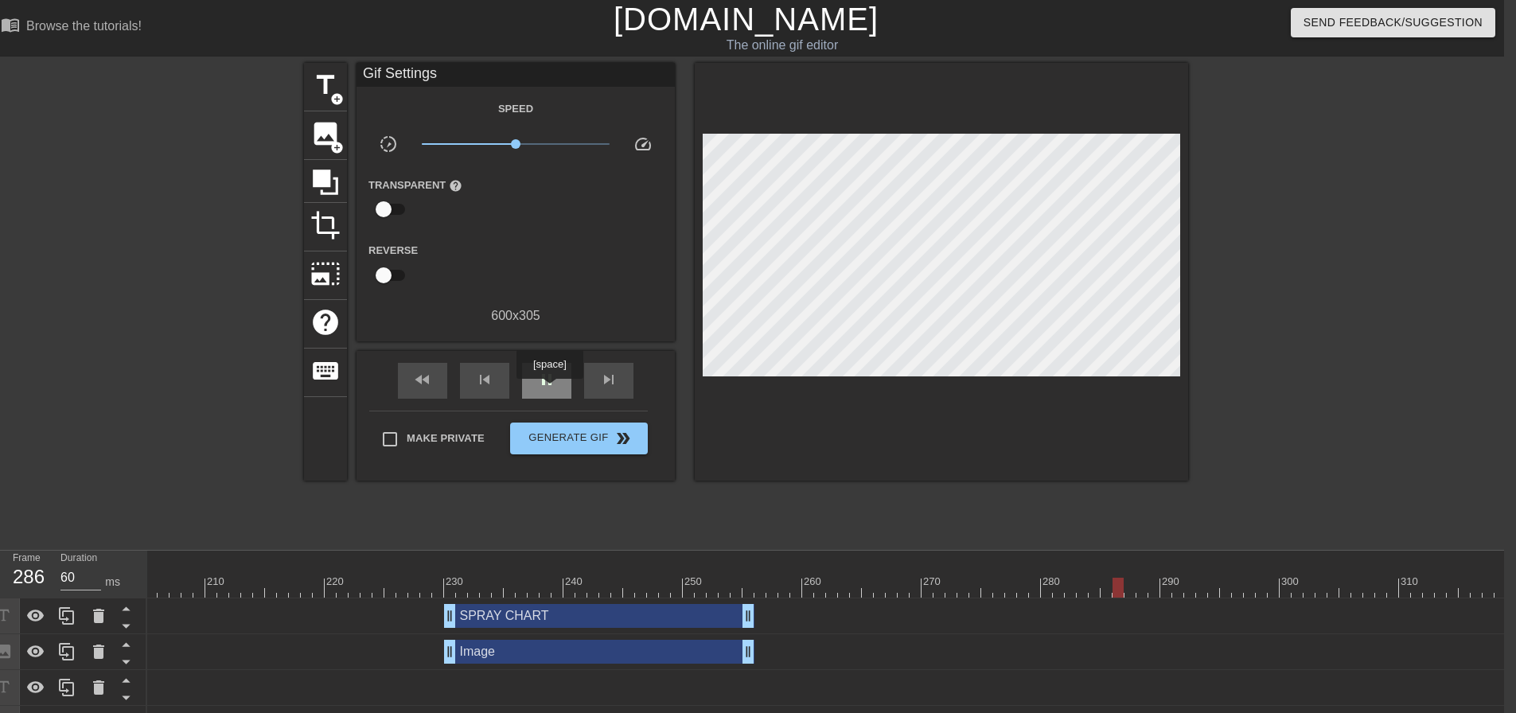
click at [549, 390] on div "pause" at bounding box center [546, 381] width 49 height 36
click at [549, 390] on div "play_arrow" at bounding box center [546, 381] width 49 height 36
click at [549, 390] on div "pause" at bounding box center [546, 381] width 49 height 36
click at [549, 390] on div "play_arrow" at bounding box center [546, 381] width 49 height 36
click at [549, 390] on div "pause" at bounding box center [546, 381] width 49 height 36
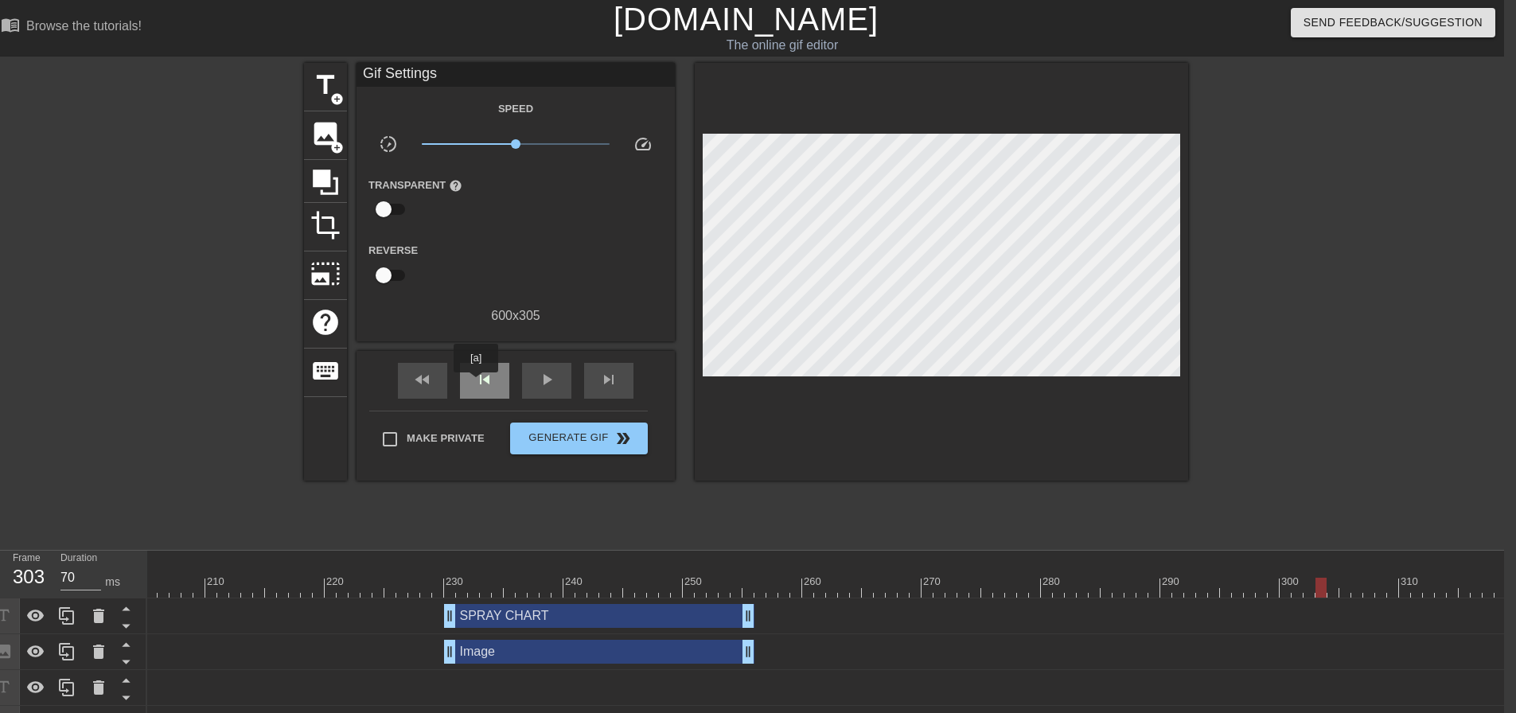
click at [476, 384] on span "skip_previous" at bounding box center [484, 379] width 19 height 19
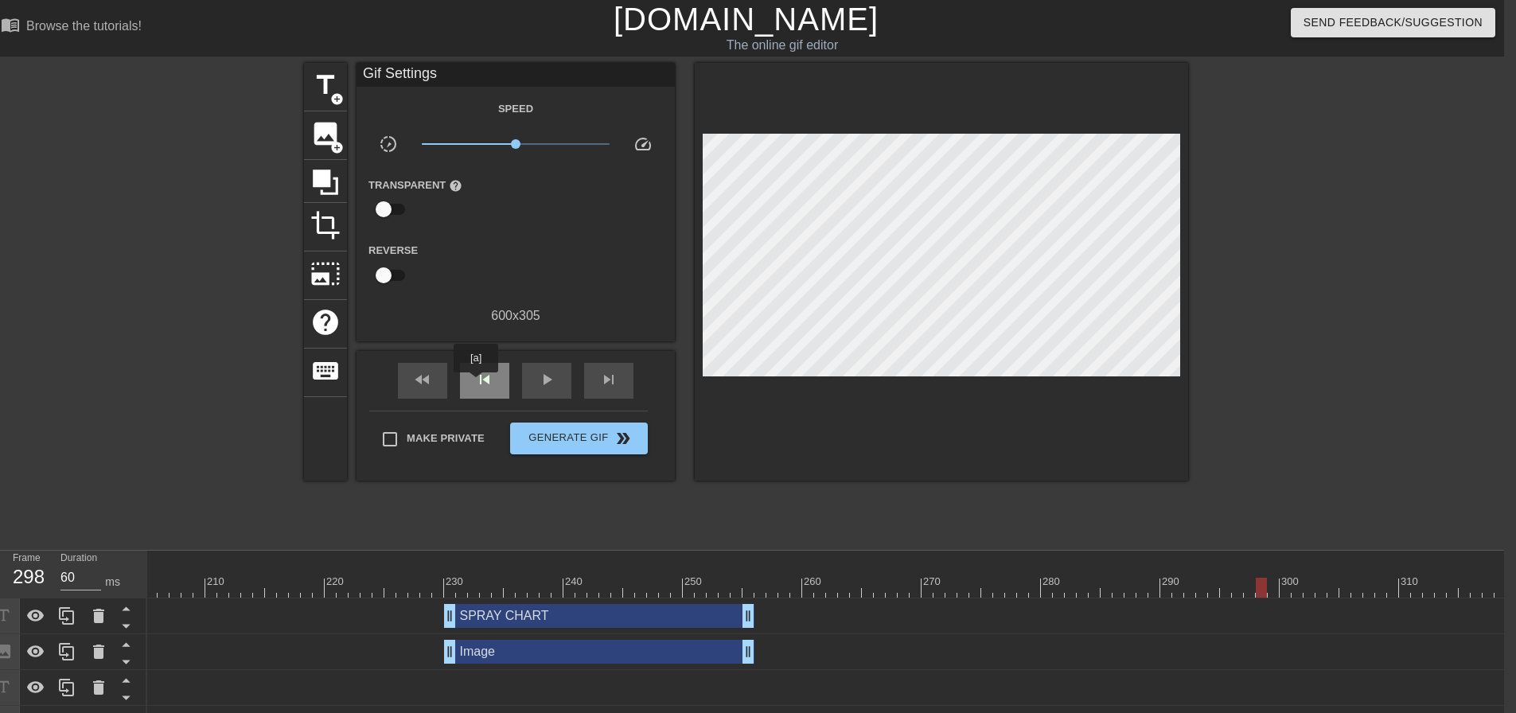
click at [476, 384] on span "skip_previous" at bounding box center [484, 379] width 19 height 19
click at [600, 384] on span "skip_next" at bounding box center [608, 379] width 19 height 19
click at [336, 133] on span "image" at bounding box center [325, 134] width 30 height 30
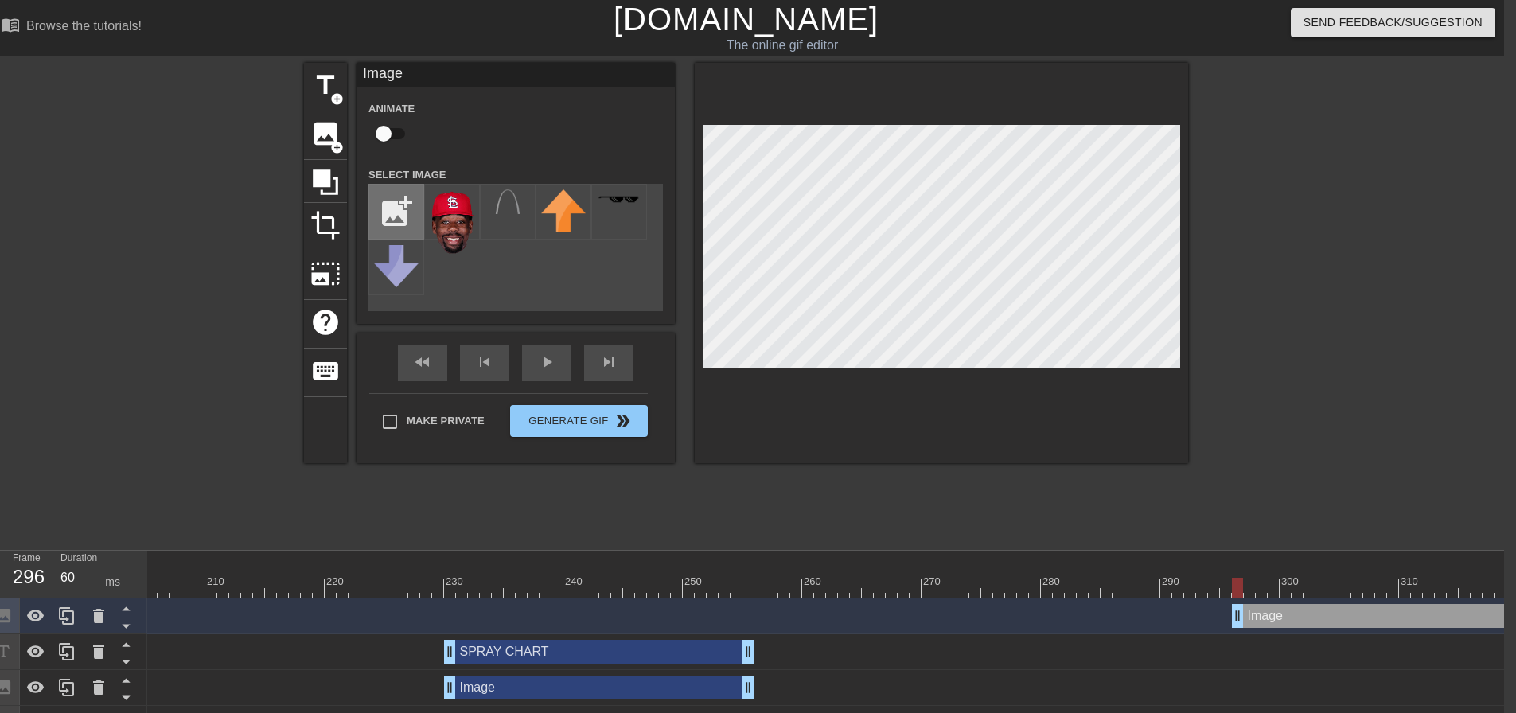
click at [398, 216] on input "file" at bounding box center [396, 212] width 54 height 54
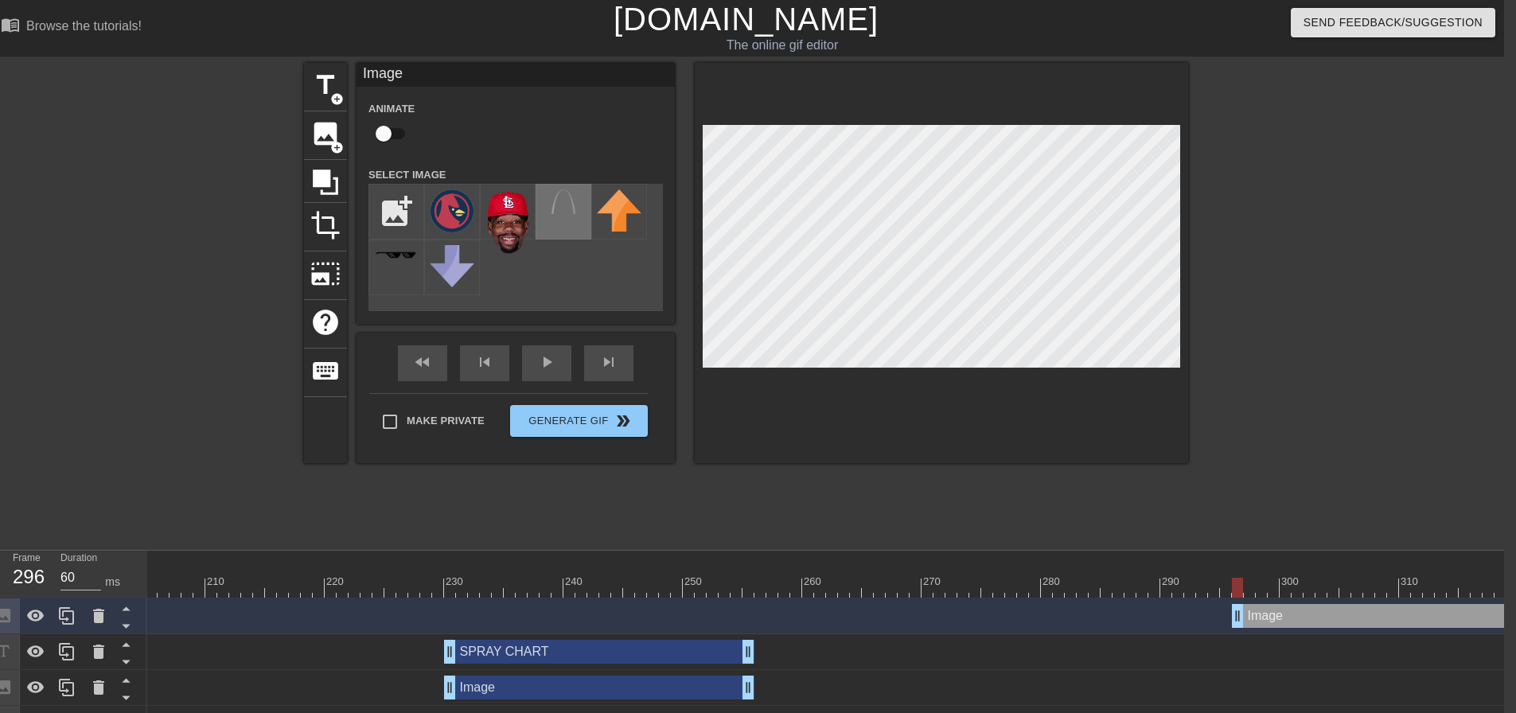
drag, startPoint x: 466, startPoint y: 220, endPoint x: 569, endPoint y: 236, distance: 104.8
click at [466, 219] on img at bounding box center [452, 210] width 45 height 43
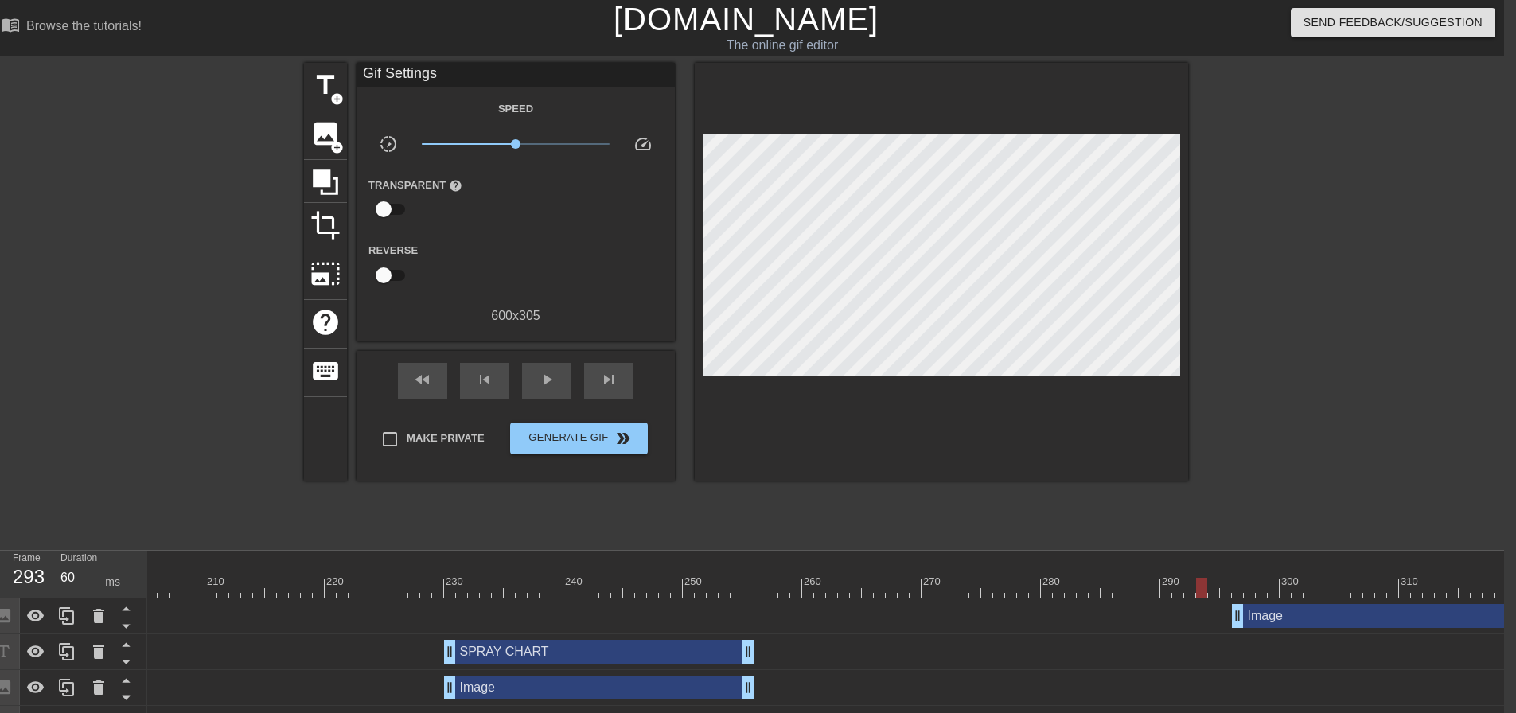
click at [1204, 586] on div at bounding box center [295, 588] width 5170 height 20
click at [552, 388] on div "play_arrow" at bounding box center [546, 381] width 49 height 36
click at [552, 388] on span "pause" at bounding box center [546, 379] width 19 height 19
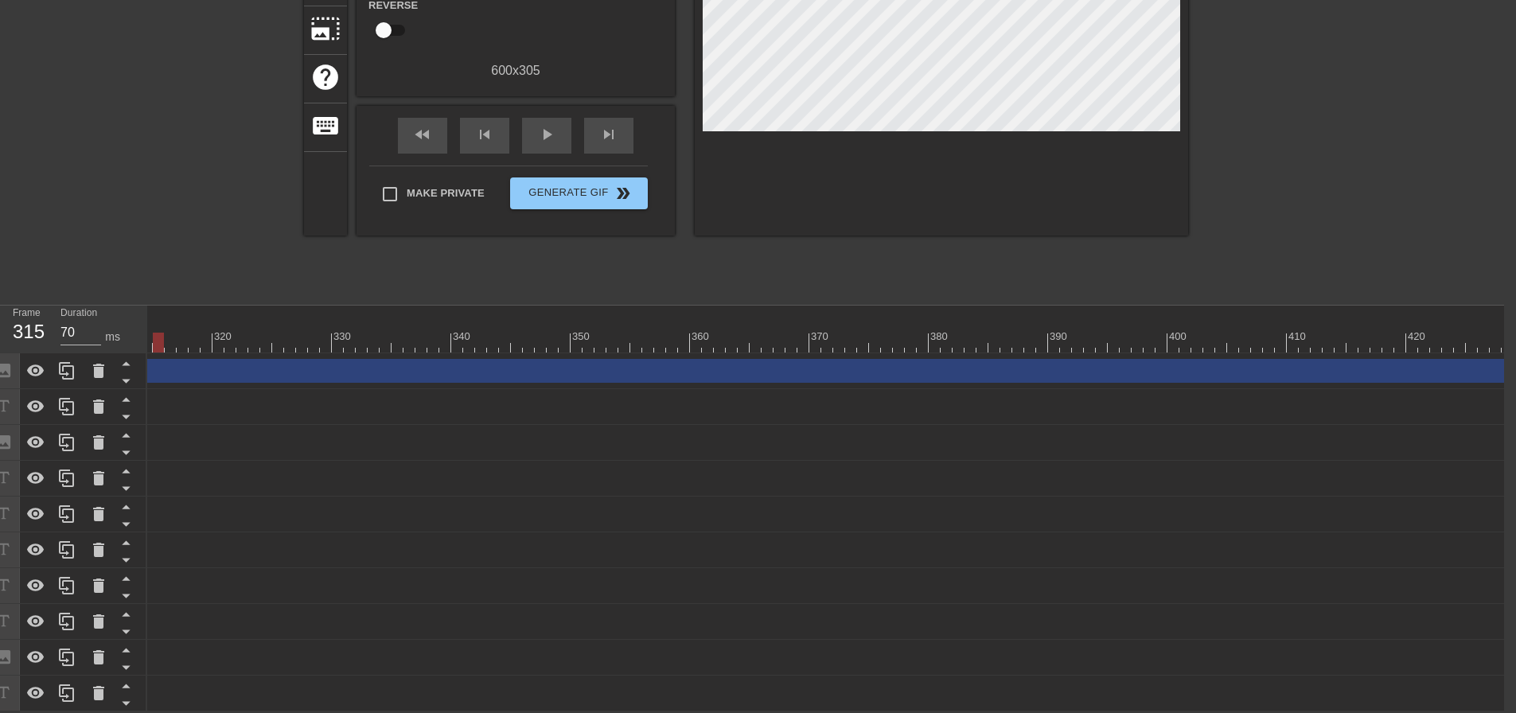
scroll to position [0, 3805]
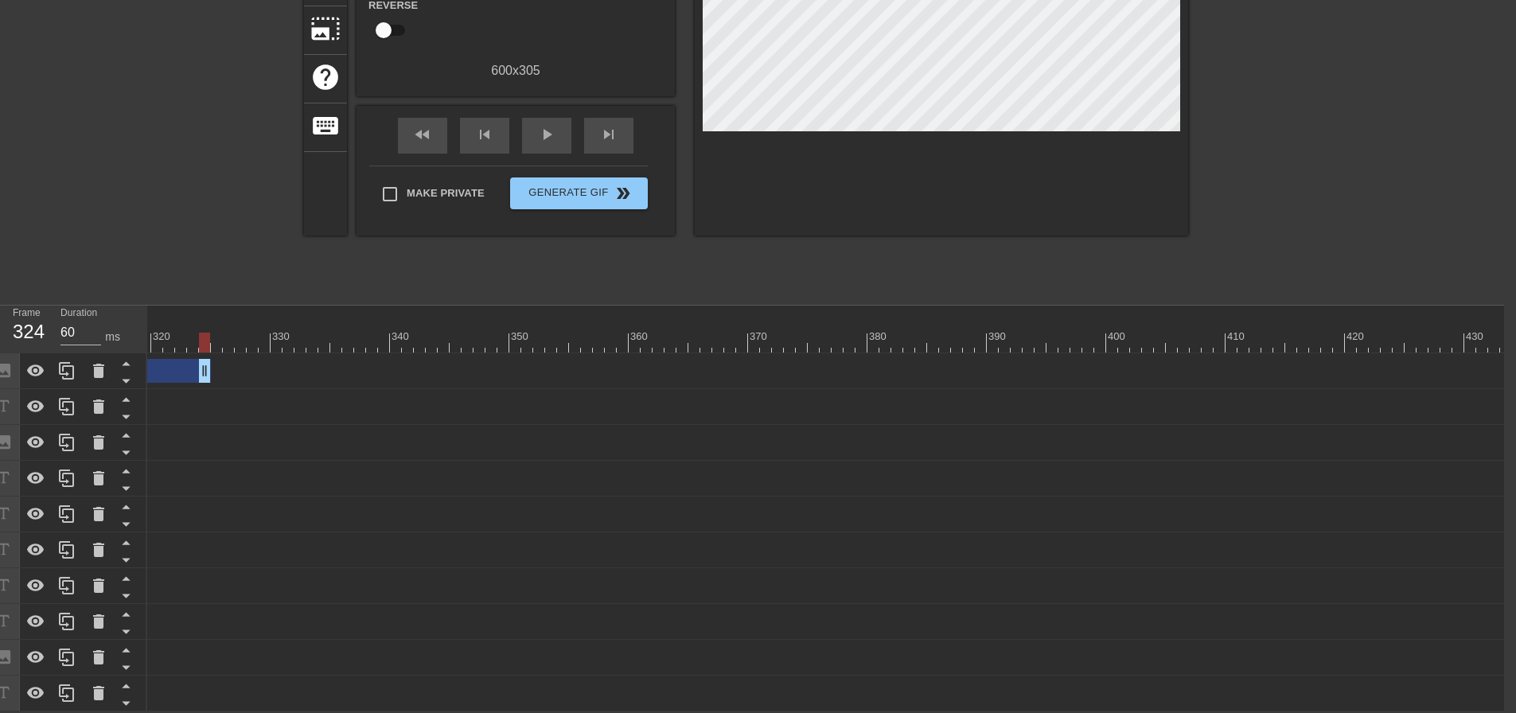
drag, startPoint x: 1506, startPoint y: 365, endPoint x: 224, endPoint y: 333, distance: 1282.8
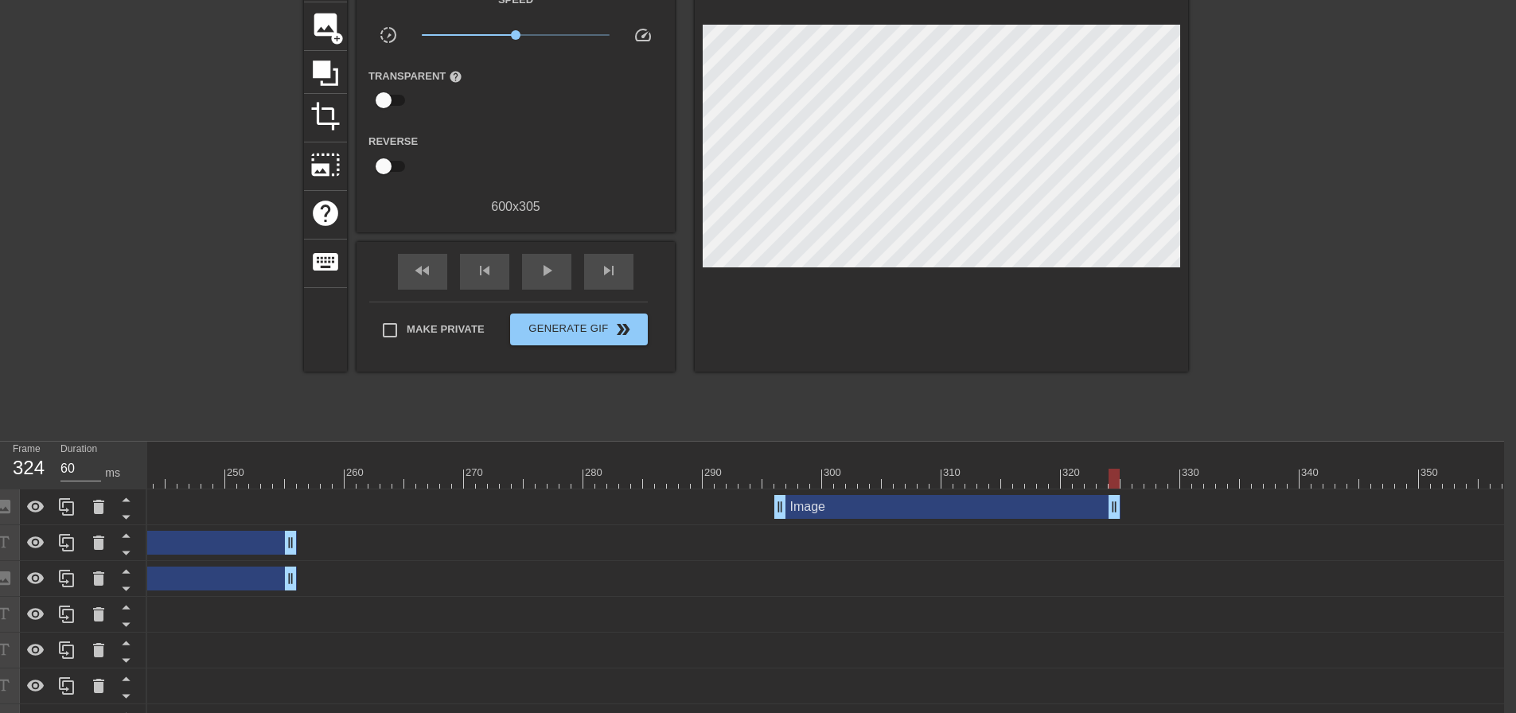
scroll to position [96, 12]
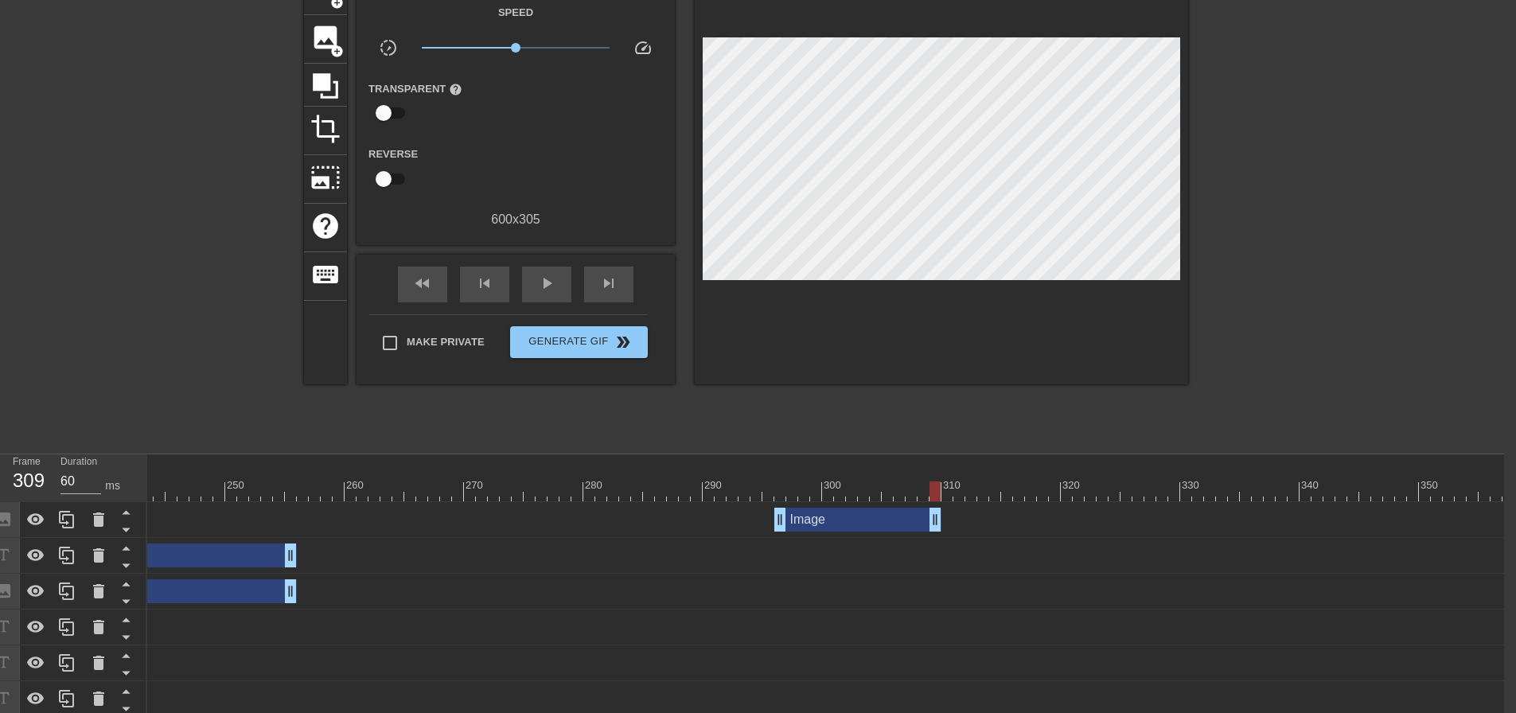
drag, startPoint x: 1117, startPoint y: 516, endPoint x: 940, endPoint y: 502, distance: 177.2
click at [773, 481] on div at bounding box center [769, 480] width 12 height 20
click at [555, 289] on span "play_arrow" at bounding box center [546, 283] width 19 height 19
click at [555, 289] on span "pause" at bounding box center [546, 283] width 19 height 19
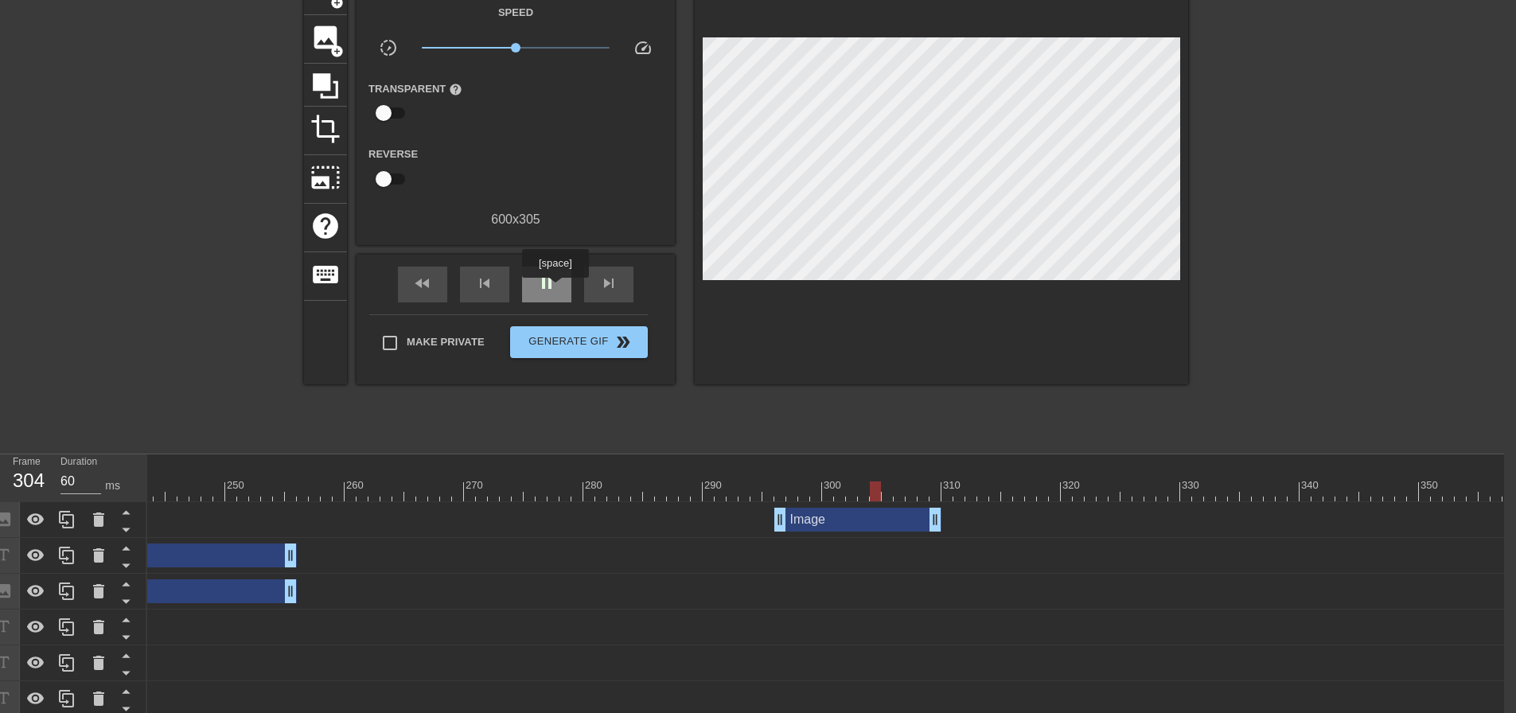
click at [555, 289] on span "pause" at bounding box center [546, 283] width 19 height 19
click at [611, 290] on span "skip_next" at bounding box center [608, 283] width 19 height 19
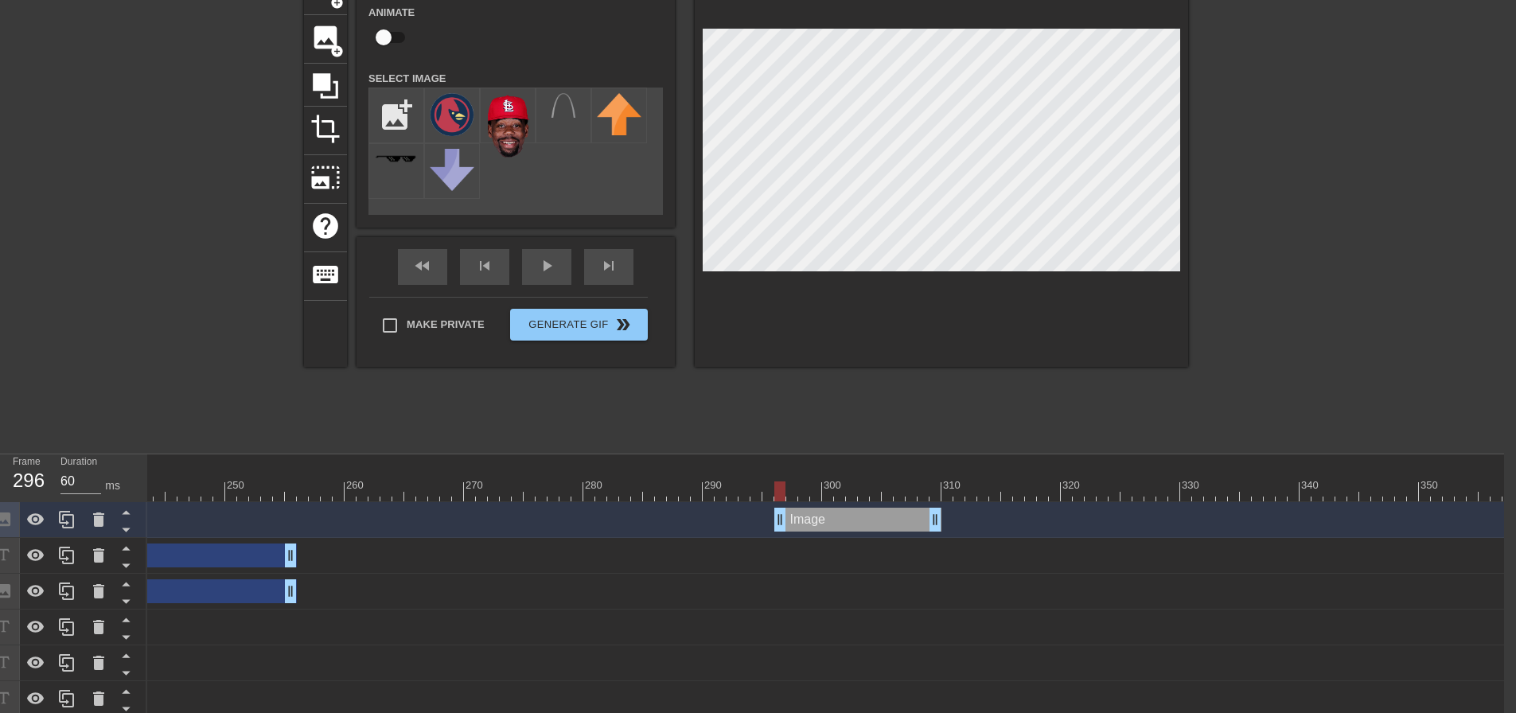
click at [401, 37] on input "checkbox" at bounding box center [383, 37] width 91 height 30
click at [388, 39] on input "checkbox" at bounding box center [398, 37] width 91 height 30
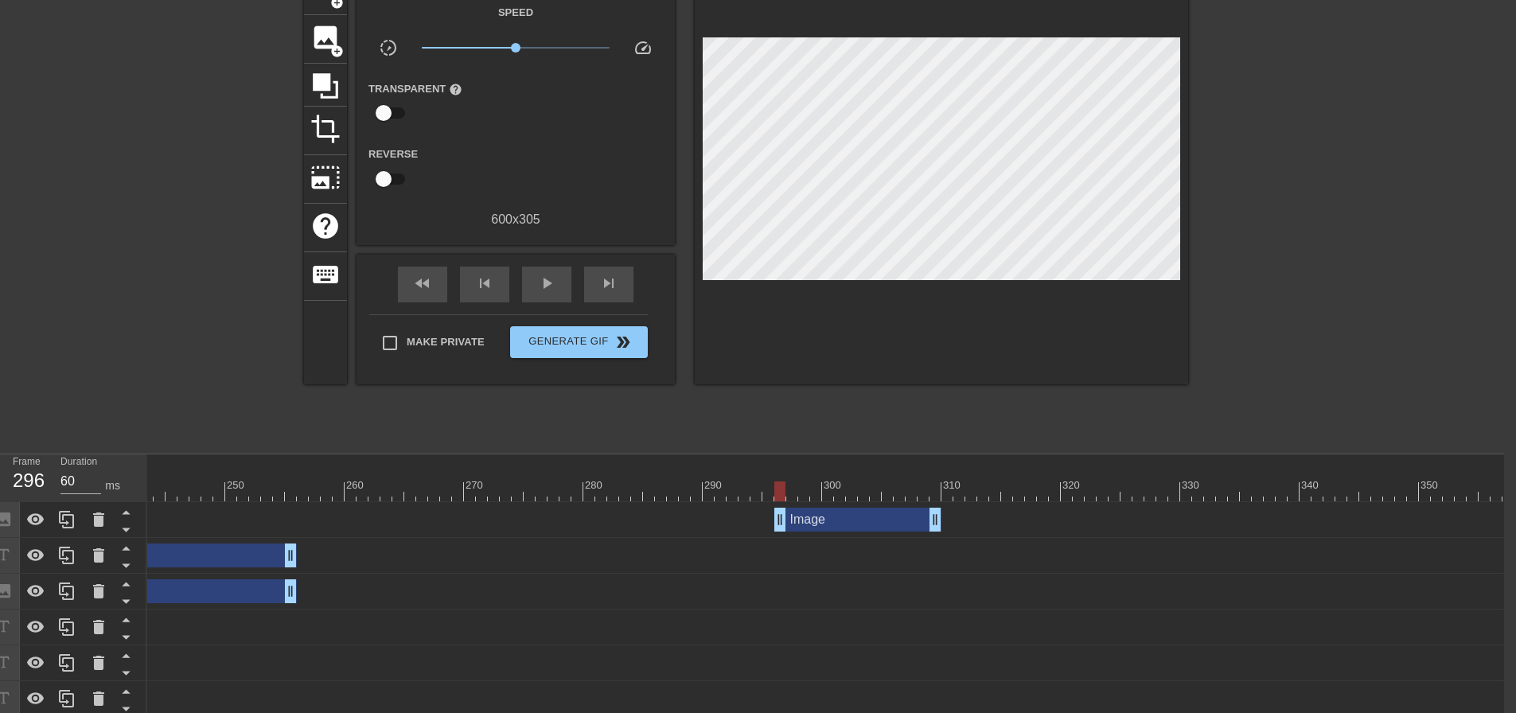
drag, startPoint x: 1218, startPoint y: 279, endPoint x: 1200, endPoint y: 264, distance: 22.6
click at [1217, 277] on div at bounding box center [1327, 206] width 239 height 478
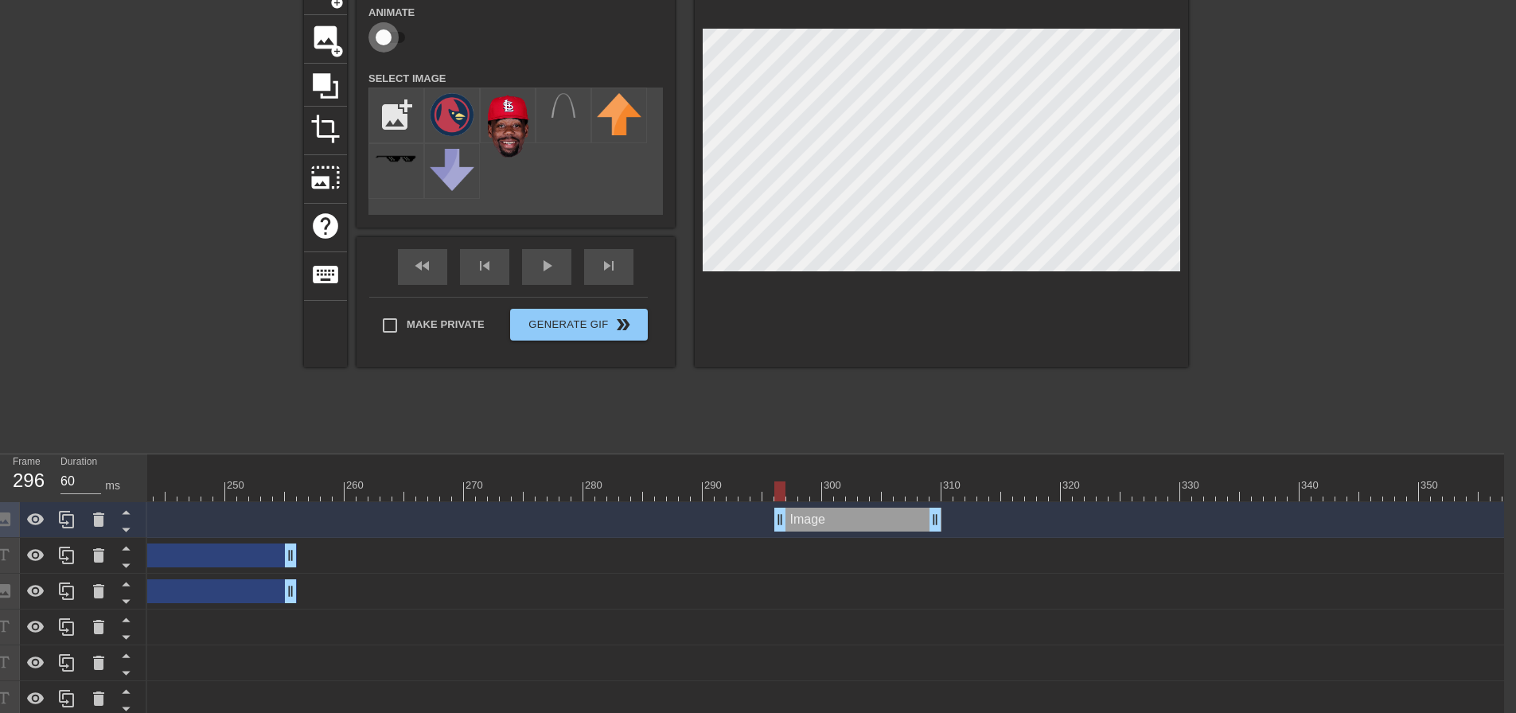
drag, startPoint x: 396, startPoint y: 37, endPoint x: 428, endPoint y: 71, distance: 47.3
click at [396, 36] on input "checkbox" at bounding box center [383, 37] width 91 height 30
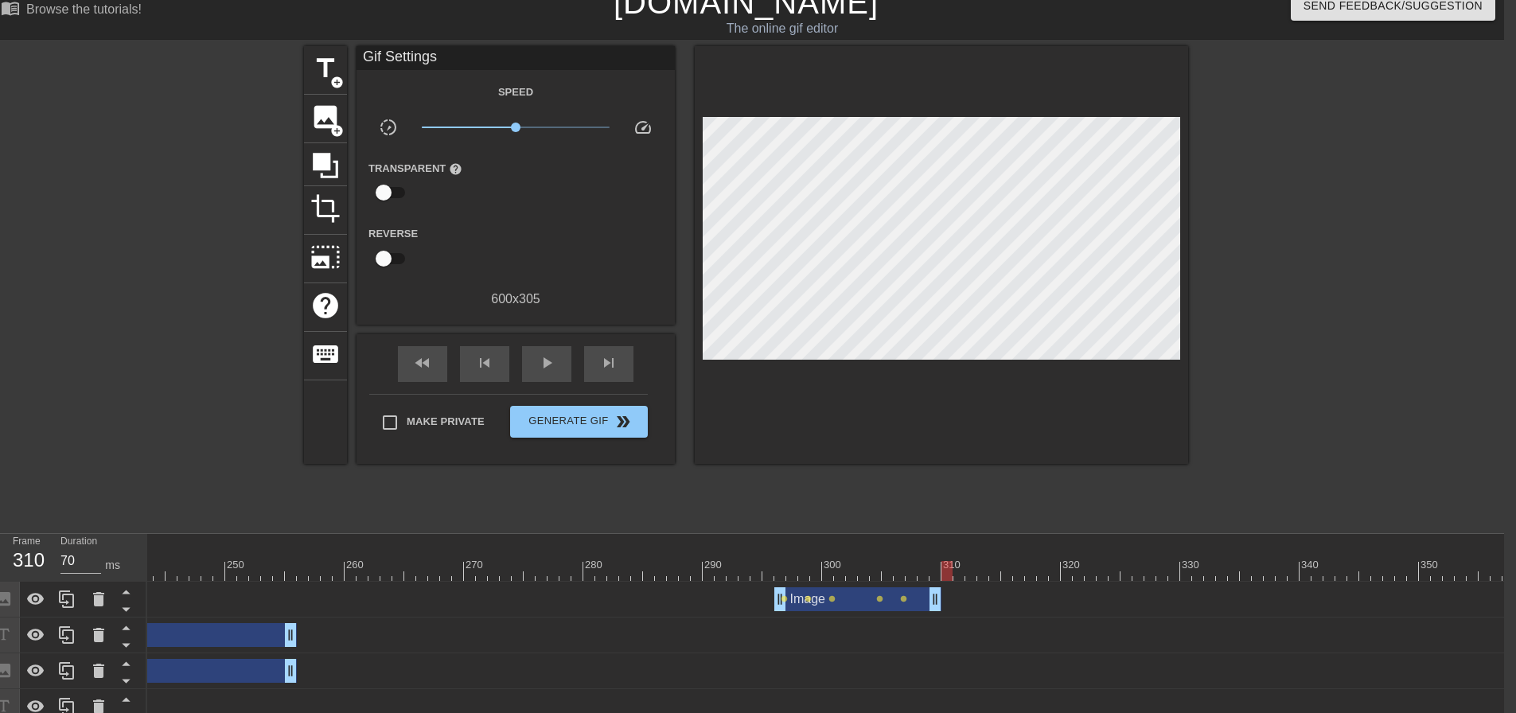
click at [552, 370] on span "play_arrow" at bounding box center [546, 362] width 19 height 19
click at [552, 370] on span "pause" at bounding box center [546, 362] width 19 height 19
click at [494, 364] on div "skip_previous" at bounding box center [484, 364] width 49 height 36
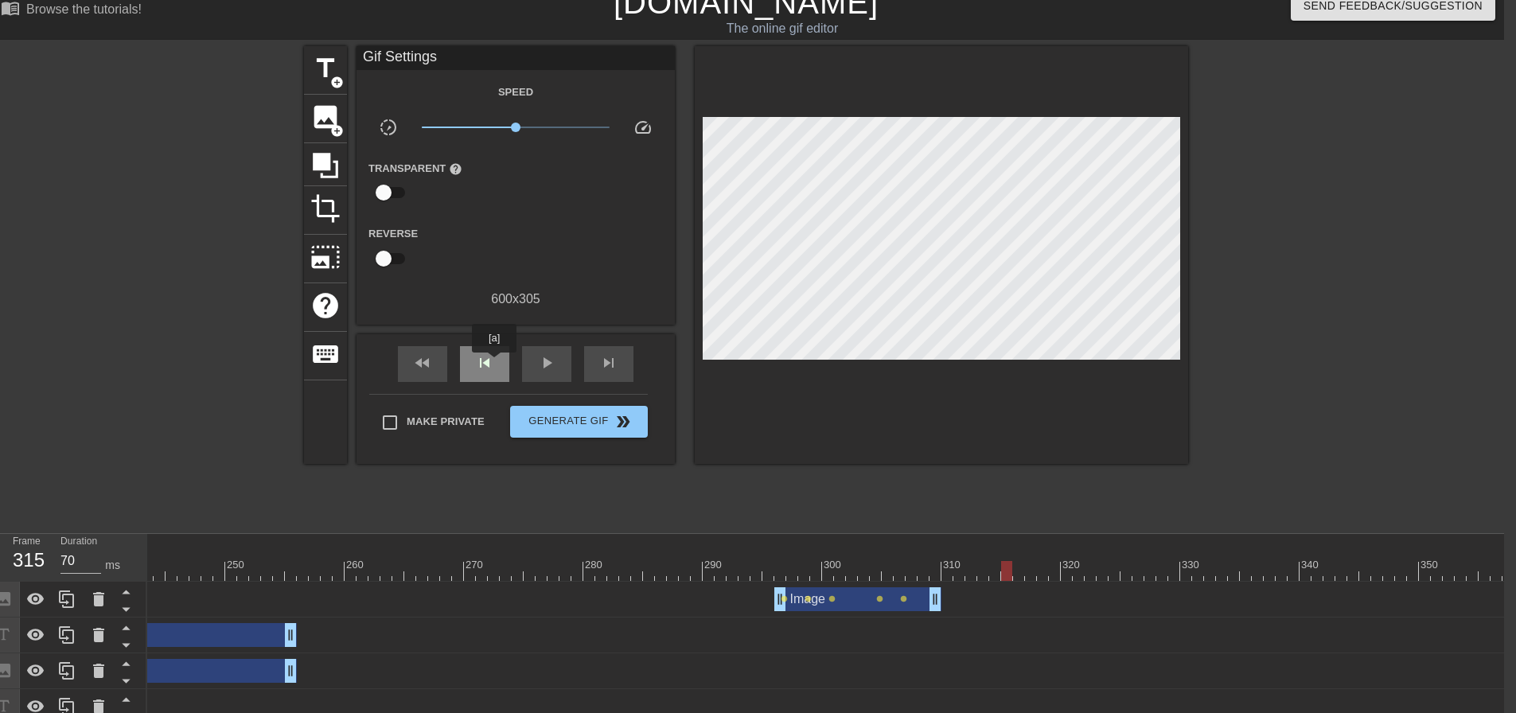
click at [494, 364] on div "skip_previous" at bounding box center [484, 364] width 49 height 36
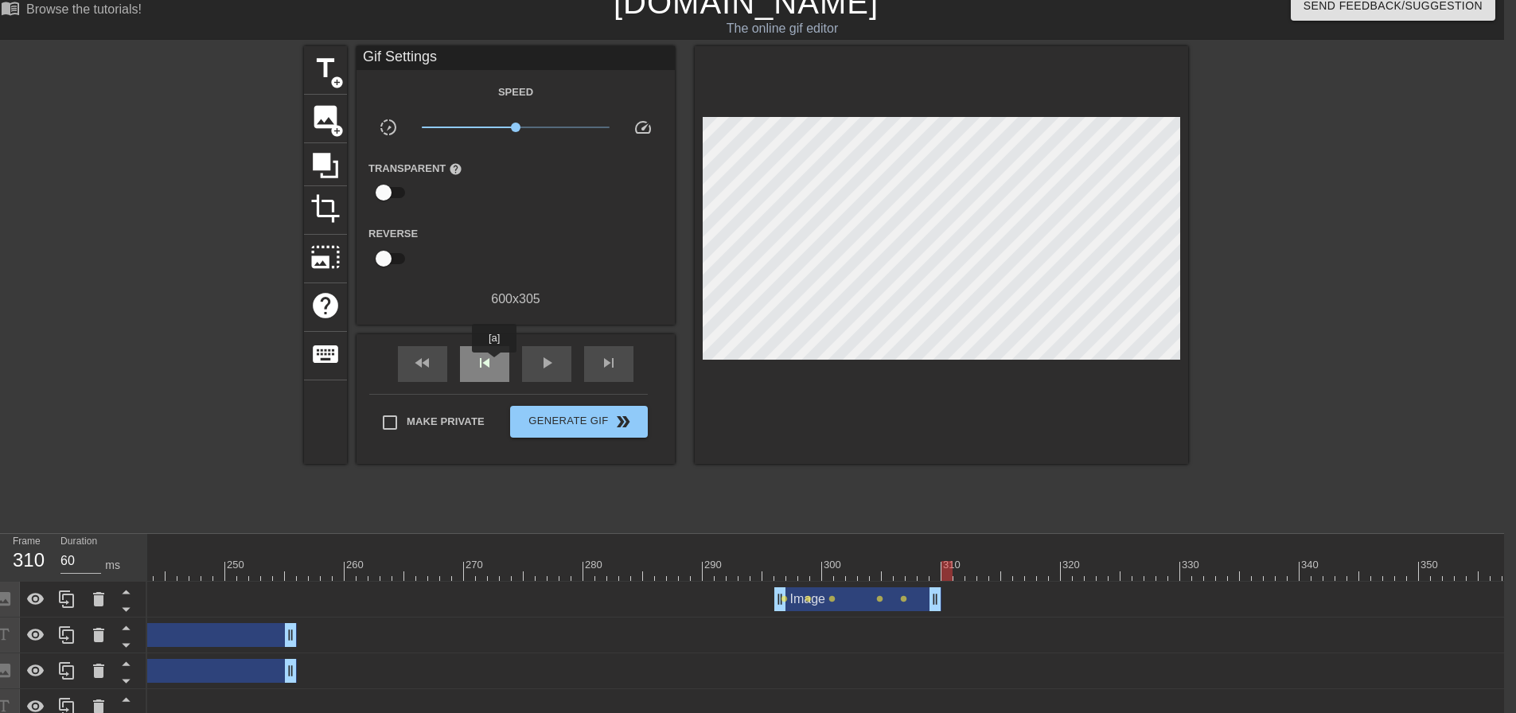
click at [495, 364] on div "skip_previous" at bounding box center [484, 364] width 49 height 36
click at [601, 368] on span "skip_next" at bounding box center [608, 362] width 19 height 19
click at [336, 117] on span "image" at bounding box center [325, 117] width 30 height 30
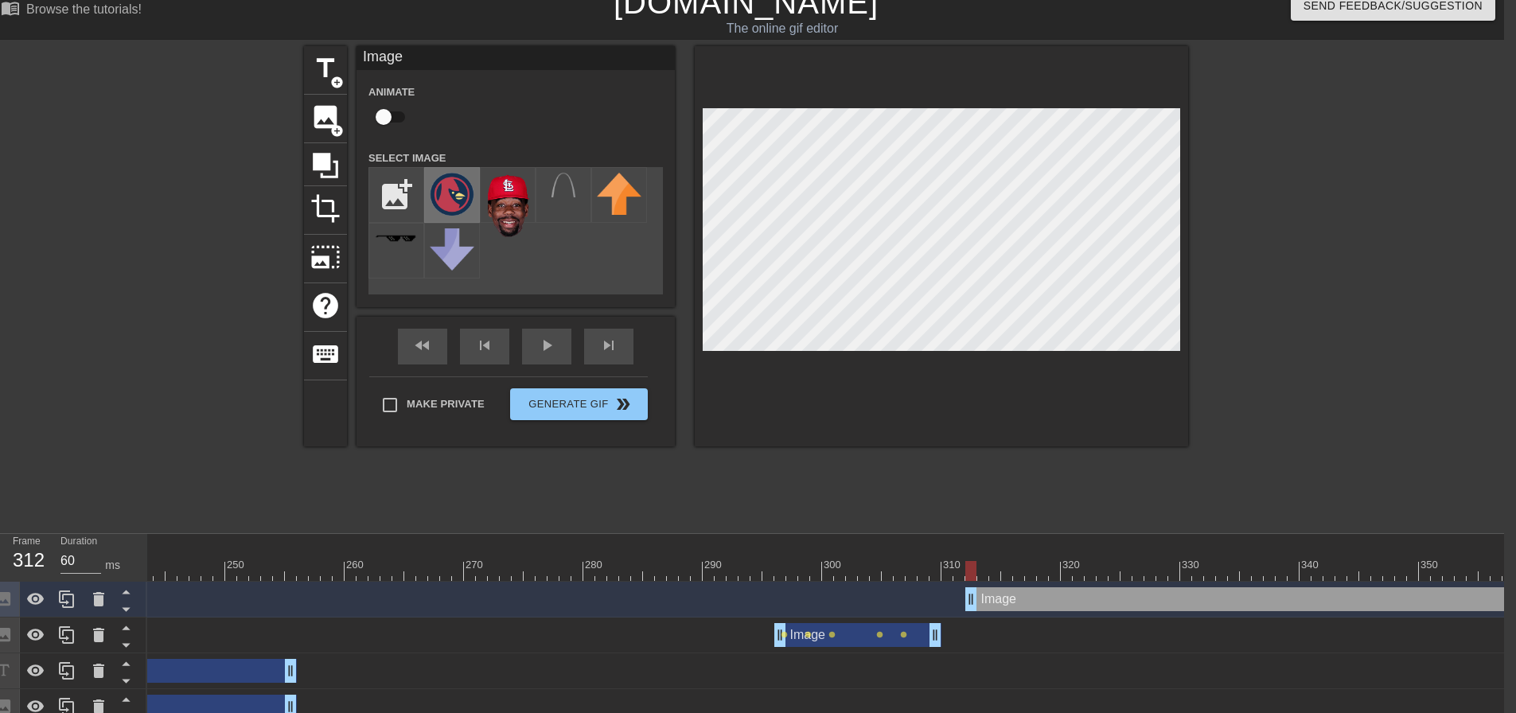
click at [457, 191] on img at bounding box center [452, 194] width 45 height 43
click at [396, 113] on input "checkbox" at bounding box center [383, 117] width 91 height 30
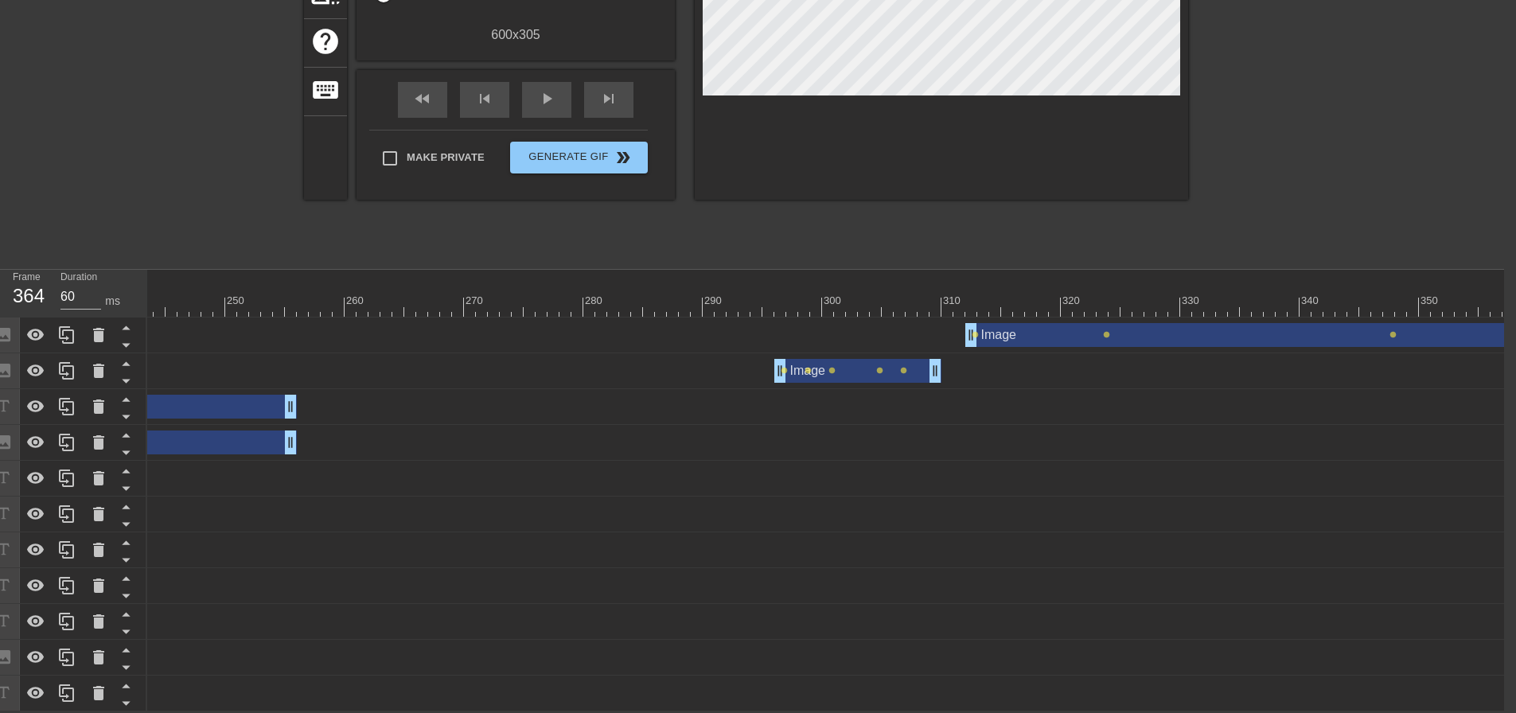
scroll to position [0, 3805]
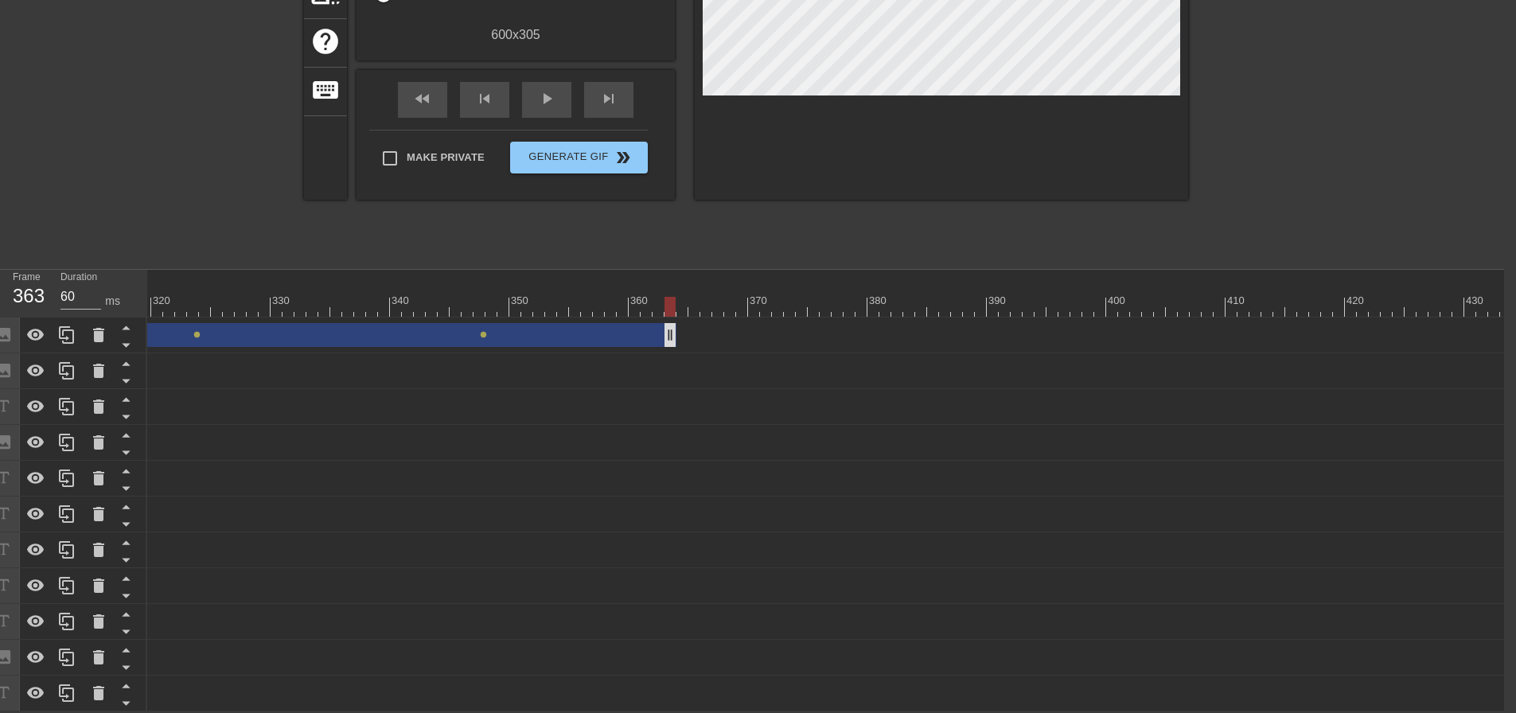
drag, startPoint x: 1504, startPoint y: 327, endPoint x: 663, endPoint y: 326, distance: 841.4
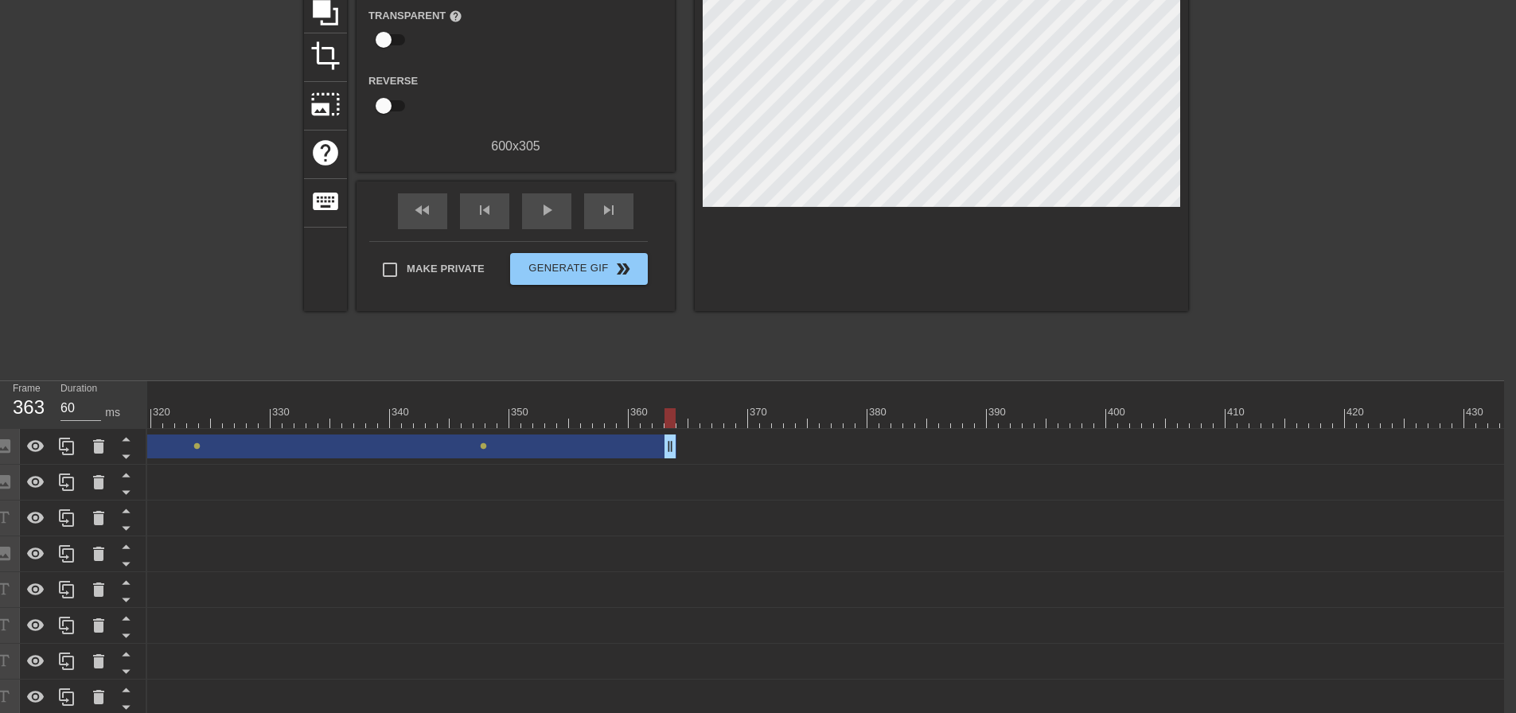
scroll to position [132, 12]
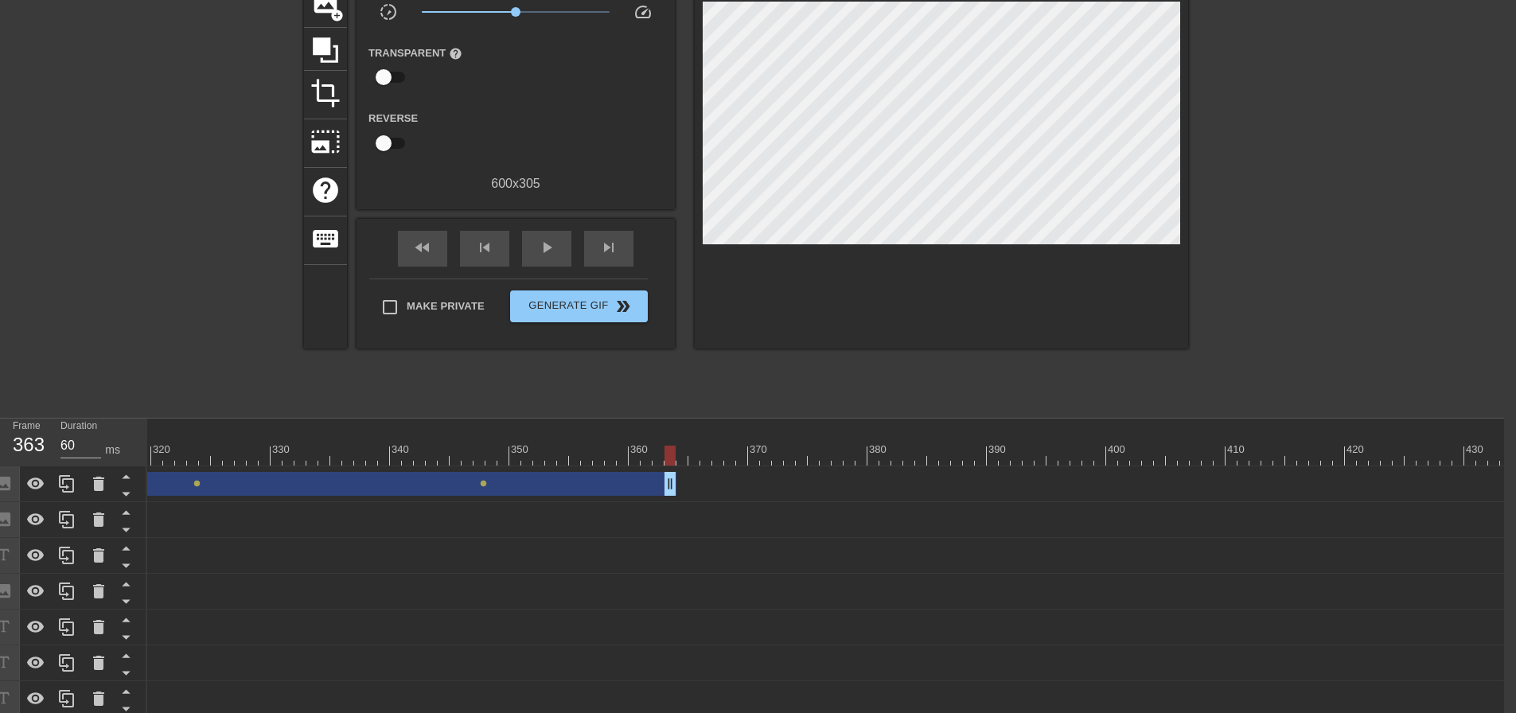
click at [550, 256] on div "play_arrow" at bounding box center [546, 249] width 49 height 36
click at [550, 256] on span "pause" at bounding box center [546, 247] width 19 height 19
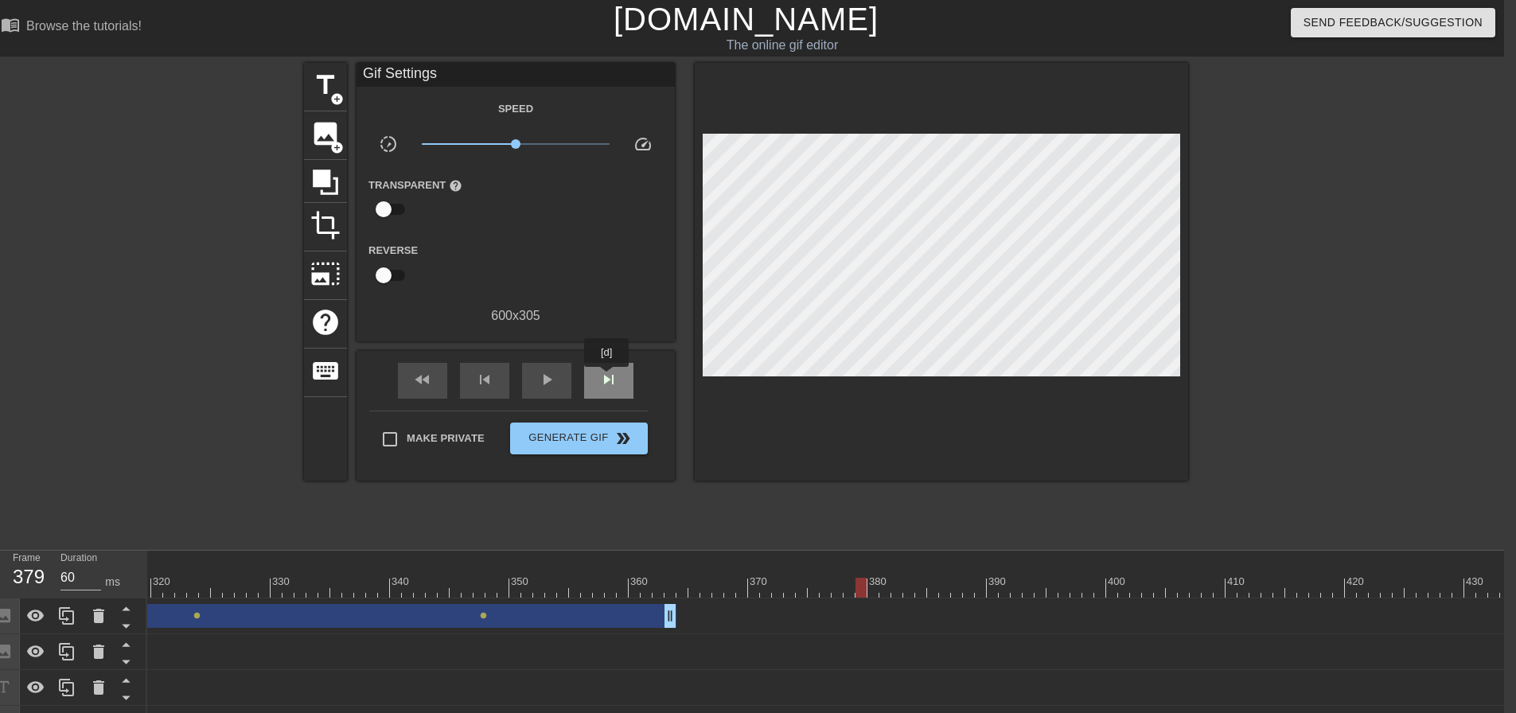
click at [609, 377] on span "skip_next" at bounding box center [608, 379] width 19 height 19
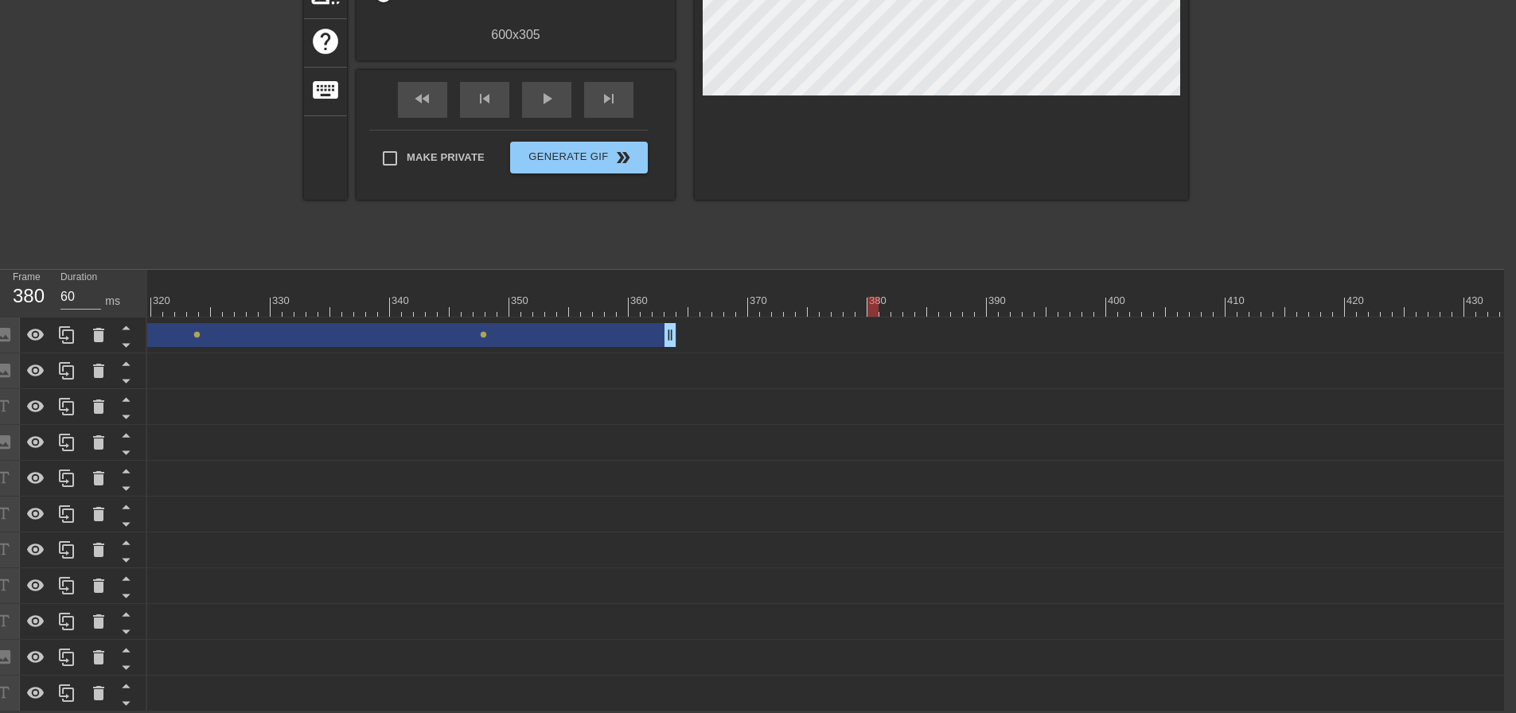
scroll to position [0, 2607]
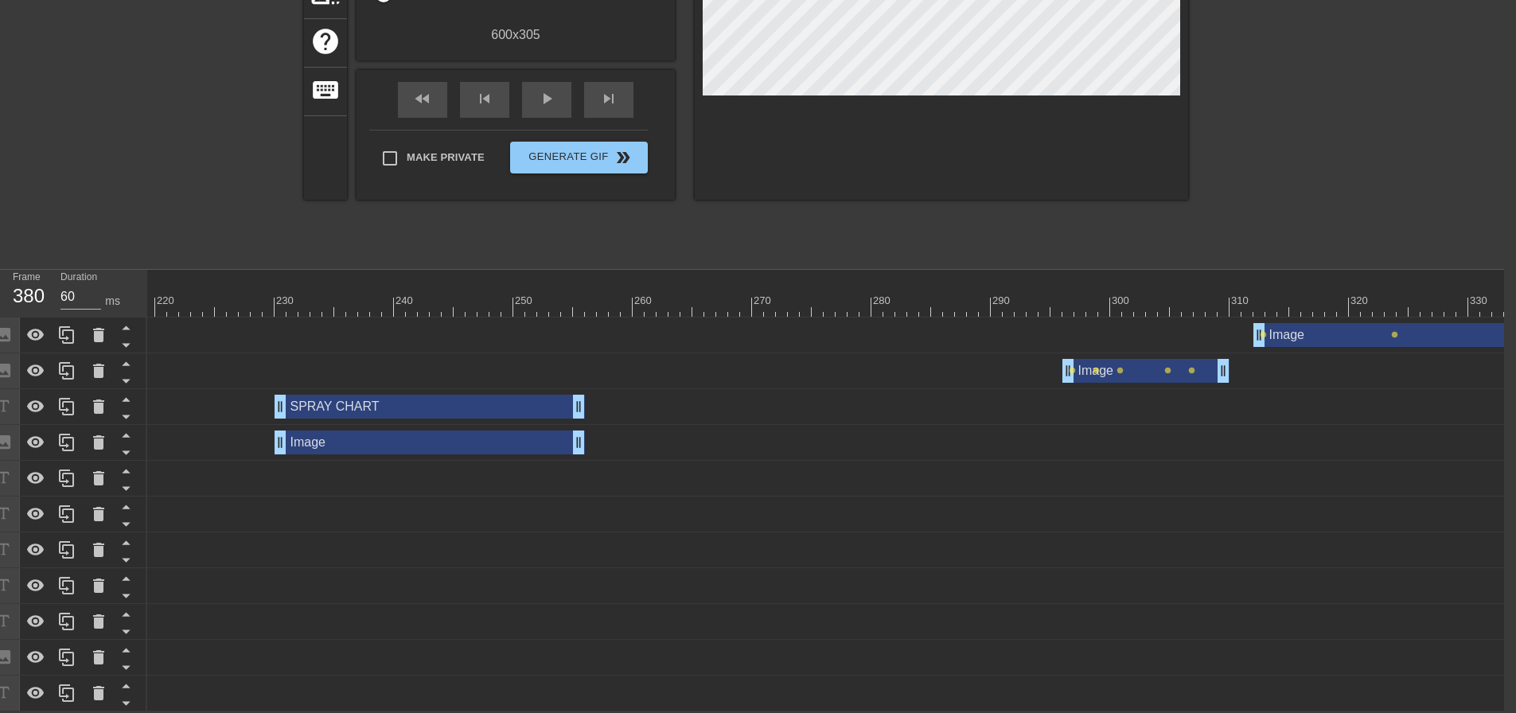
click at [264, 297] on div at bounding box center [125, 307] width 5170 height 20
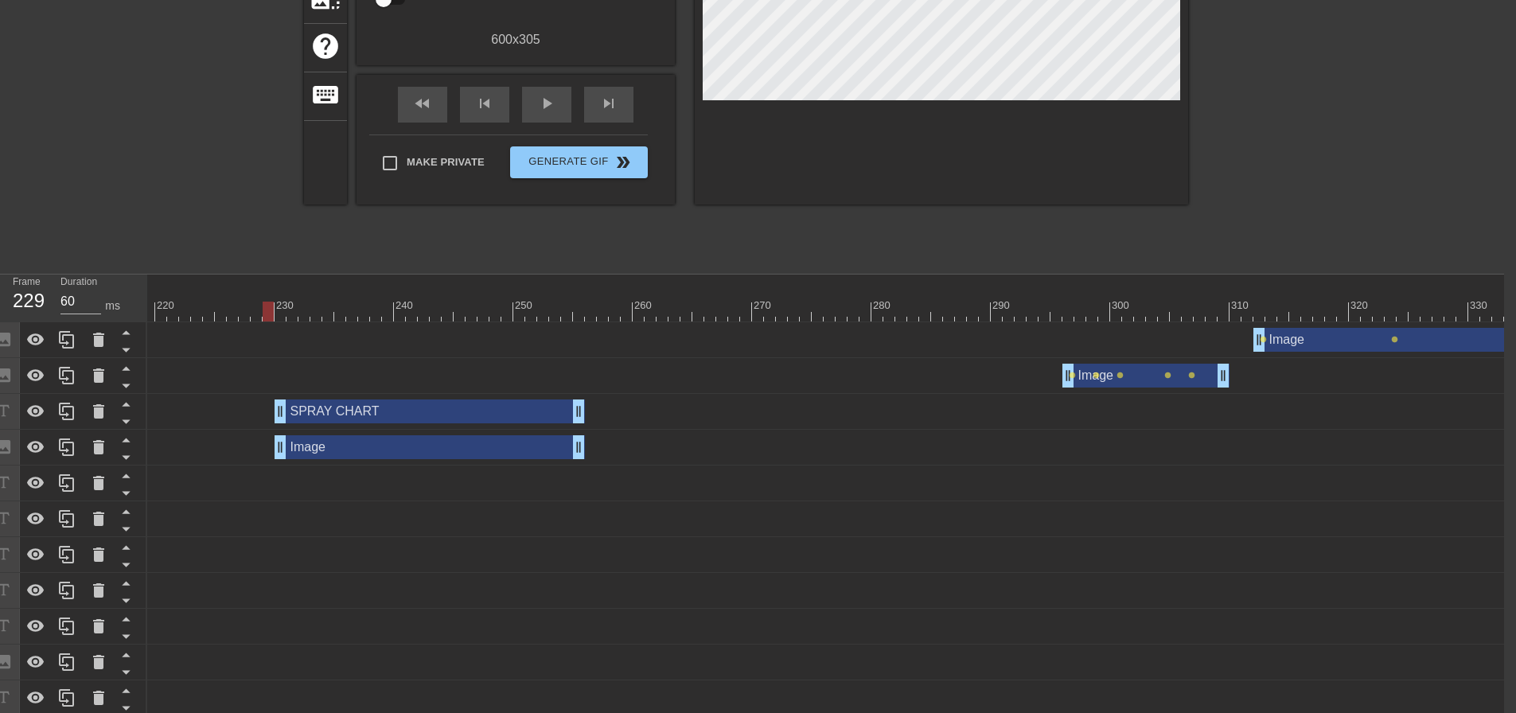
scroll to position [0, 12]
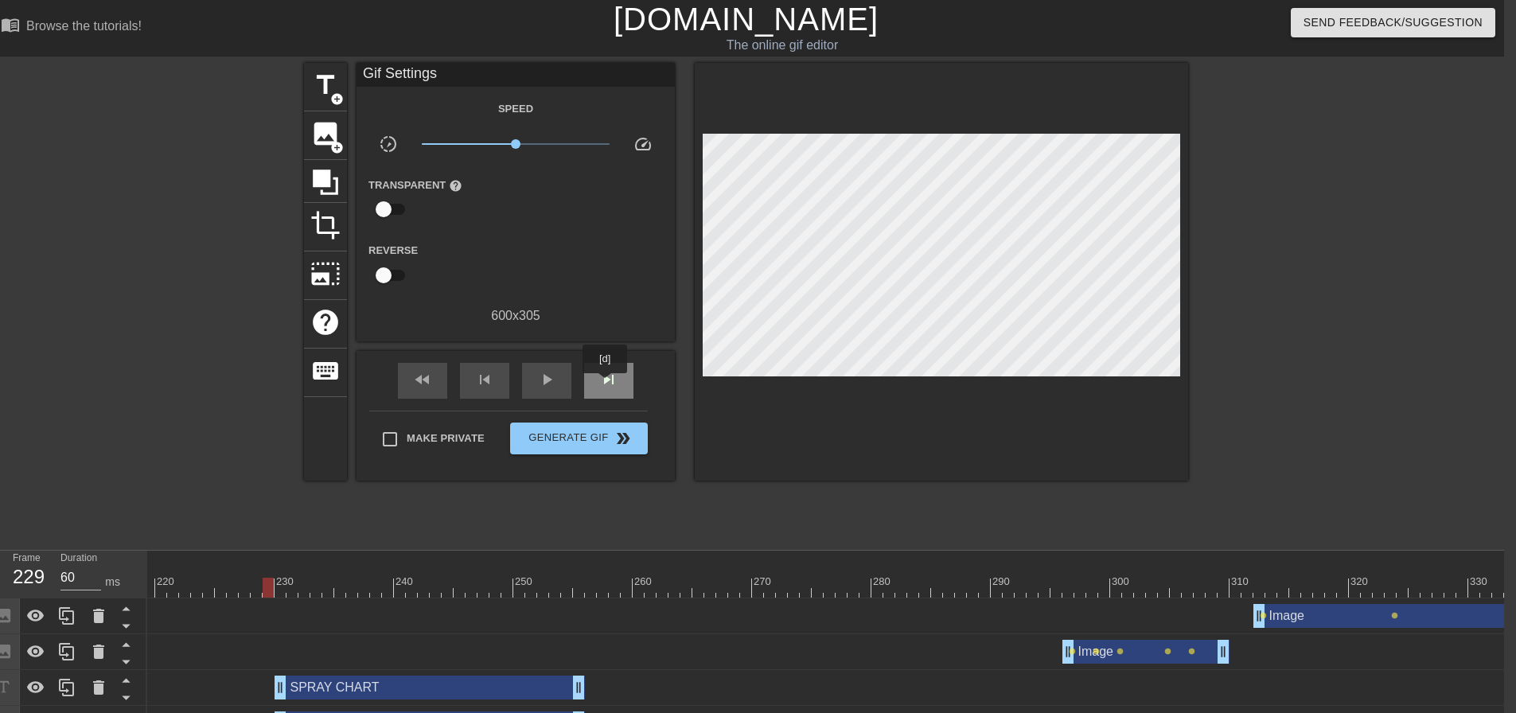
click at [607, 384] on span "skip_next" at bounding box center [608, 379] width 19 height 19
click at [550, 376] on span "play_arrow" at bounding box center [546, 379] width 19 height 19
click at [550, 376] on span "pause" at bounding box center [546, 379] width 19 height 19
click at [579, 580] on div at bounding box center [125, 588] width 5170 height 20
click at [279, 583] on div at bounding box center [125, 588] width 5170 height 20
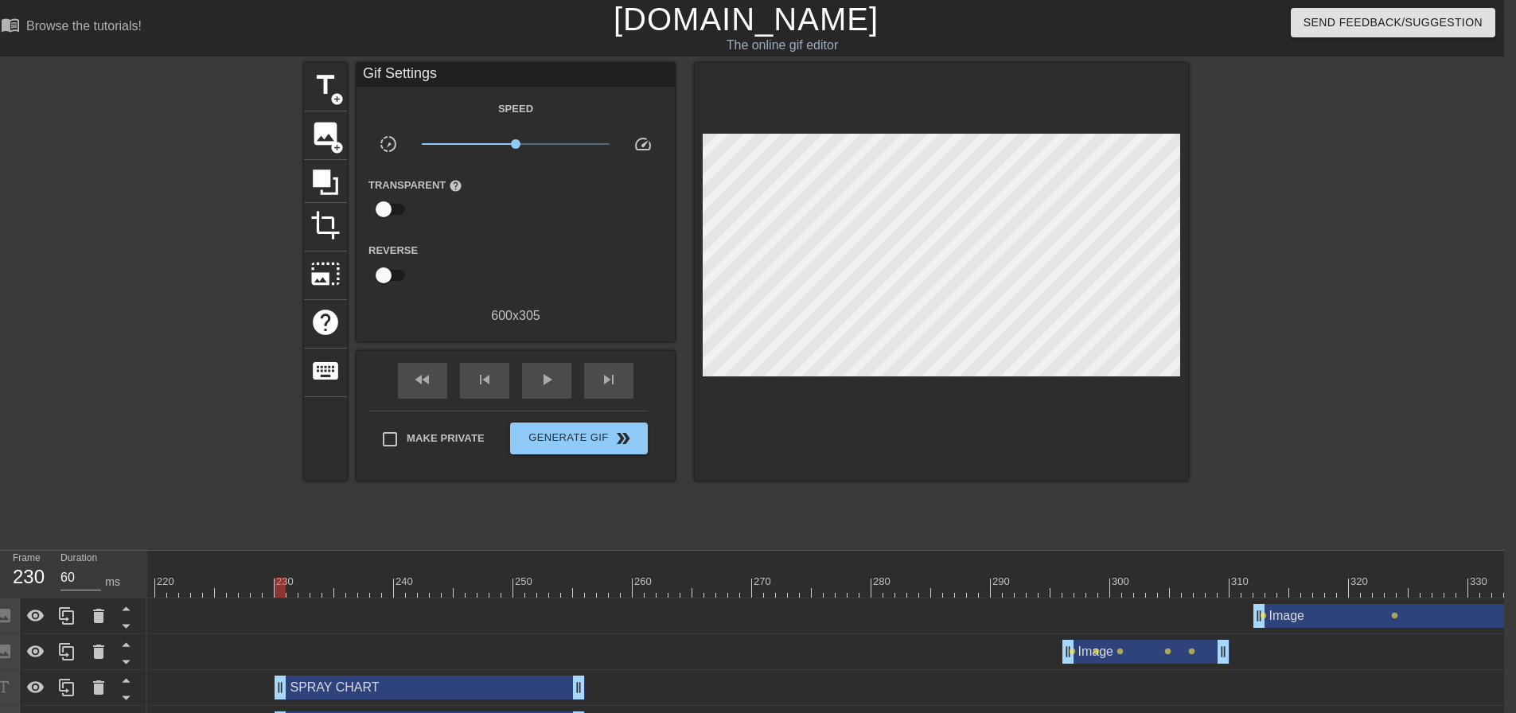
click at [275, 582] on div at bounding box center [280, 588] width 11 height 20
click at [269, 591] on div at bounding box center [125, 588] width 5170 height 20
click at [334, 146] on span "add_circle" at bounding box center [337, 148] width 14 height 14
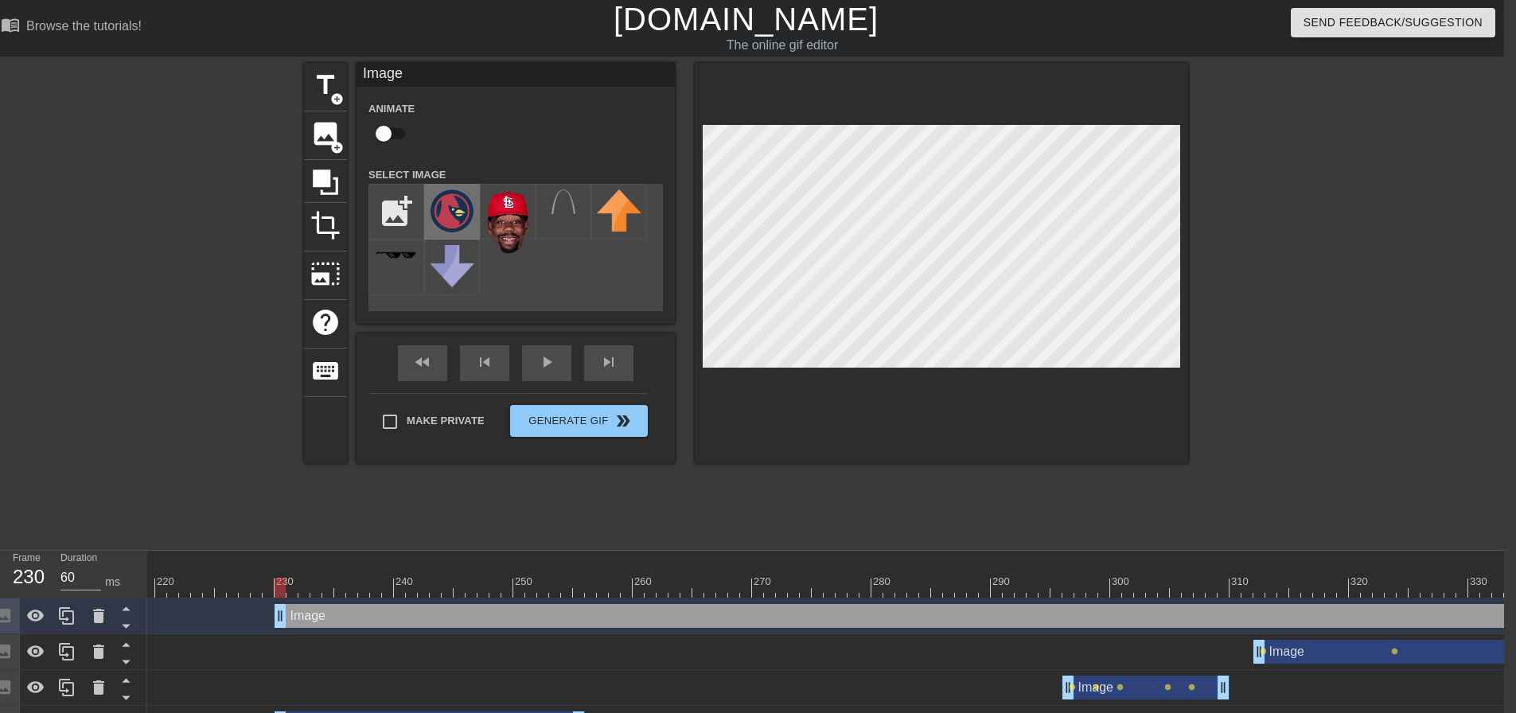
click at [462, 197] on img at bounding box center [452, 210] width 45 height 43
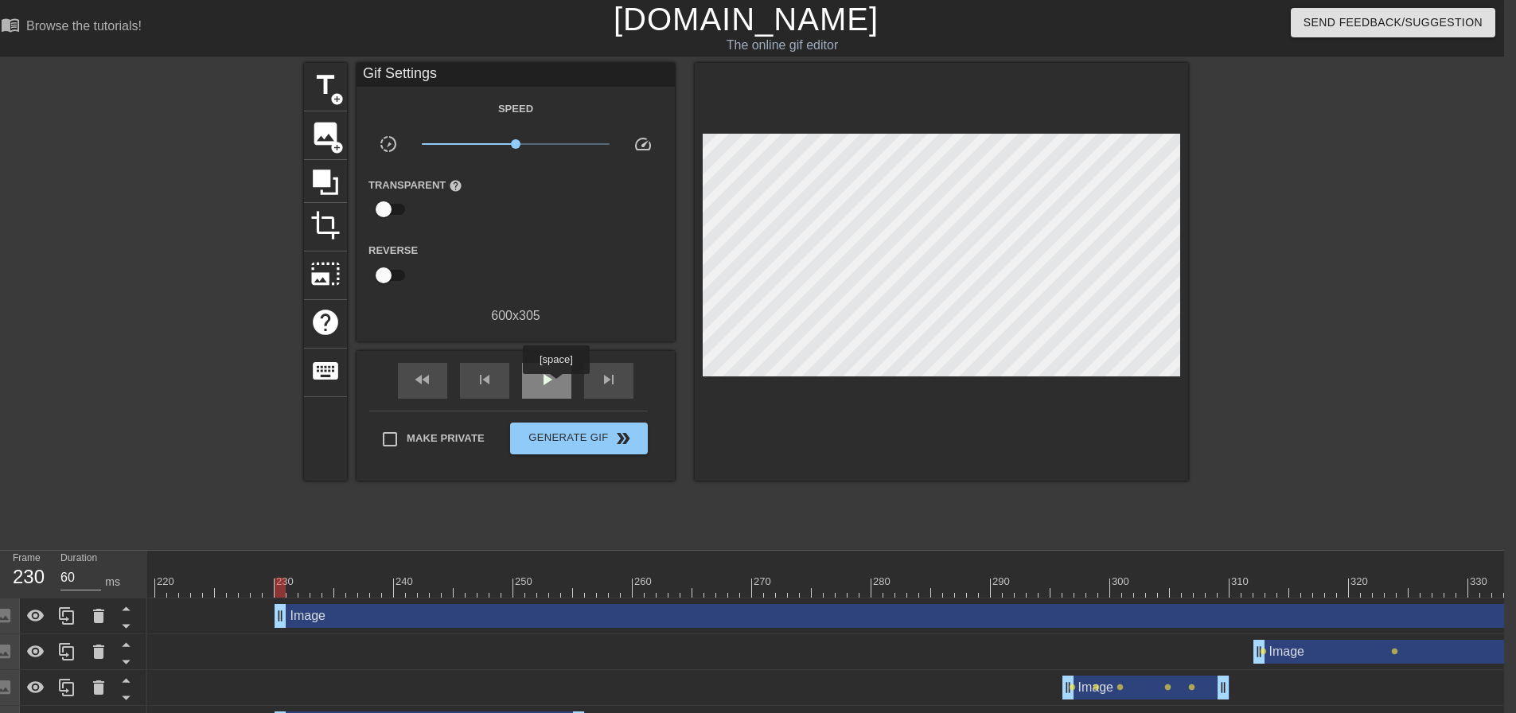
click at [556, 385] on span "play_arrow" at bounding box center [546, 379] width 19 height 19
click at [556, 385] on span "pause" at bounding box center [546, 379] width 19 height 19
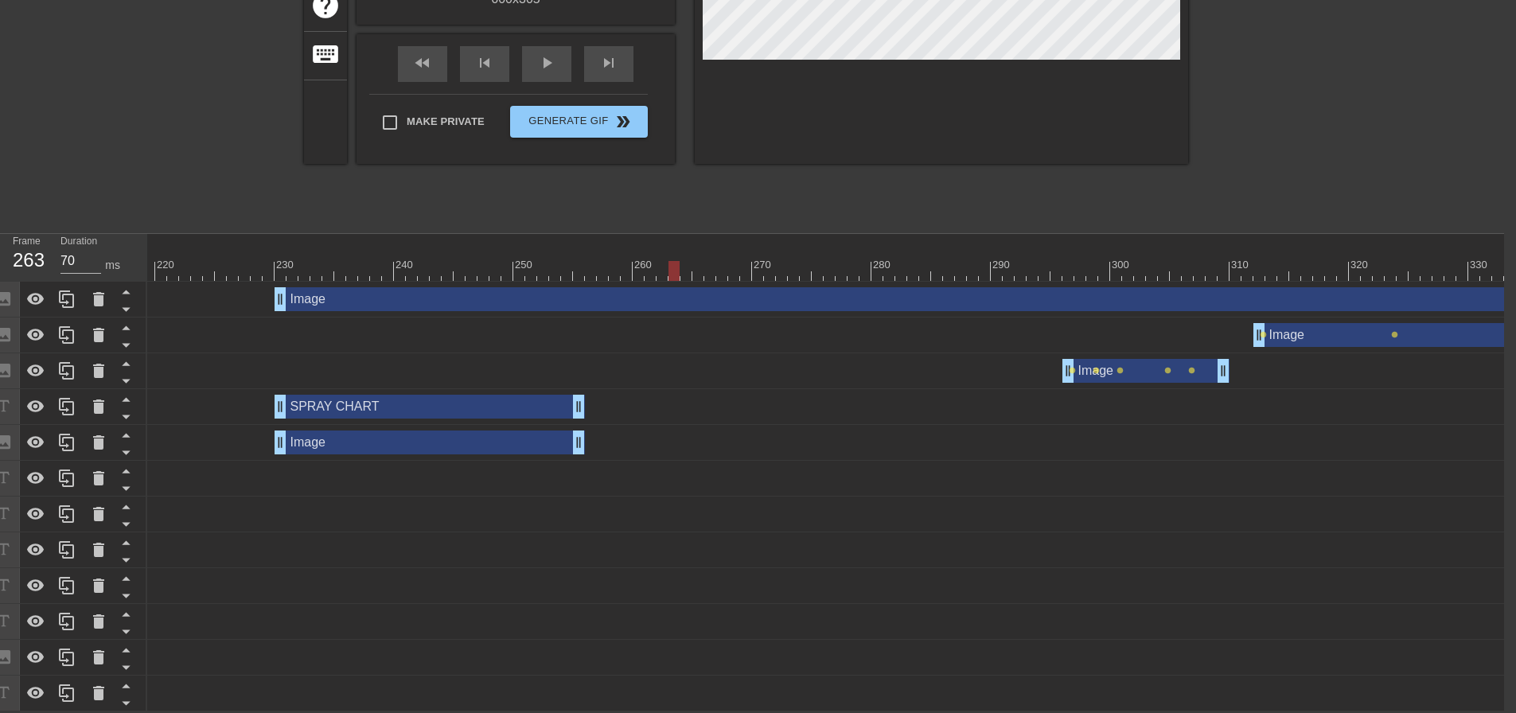
scroll to position [0, 3805]
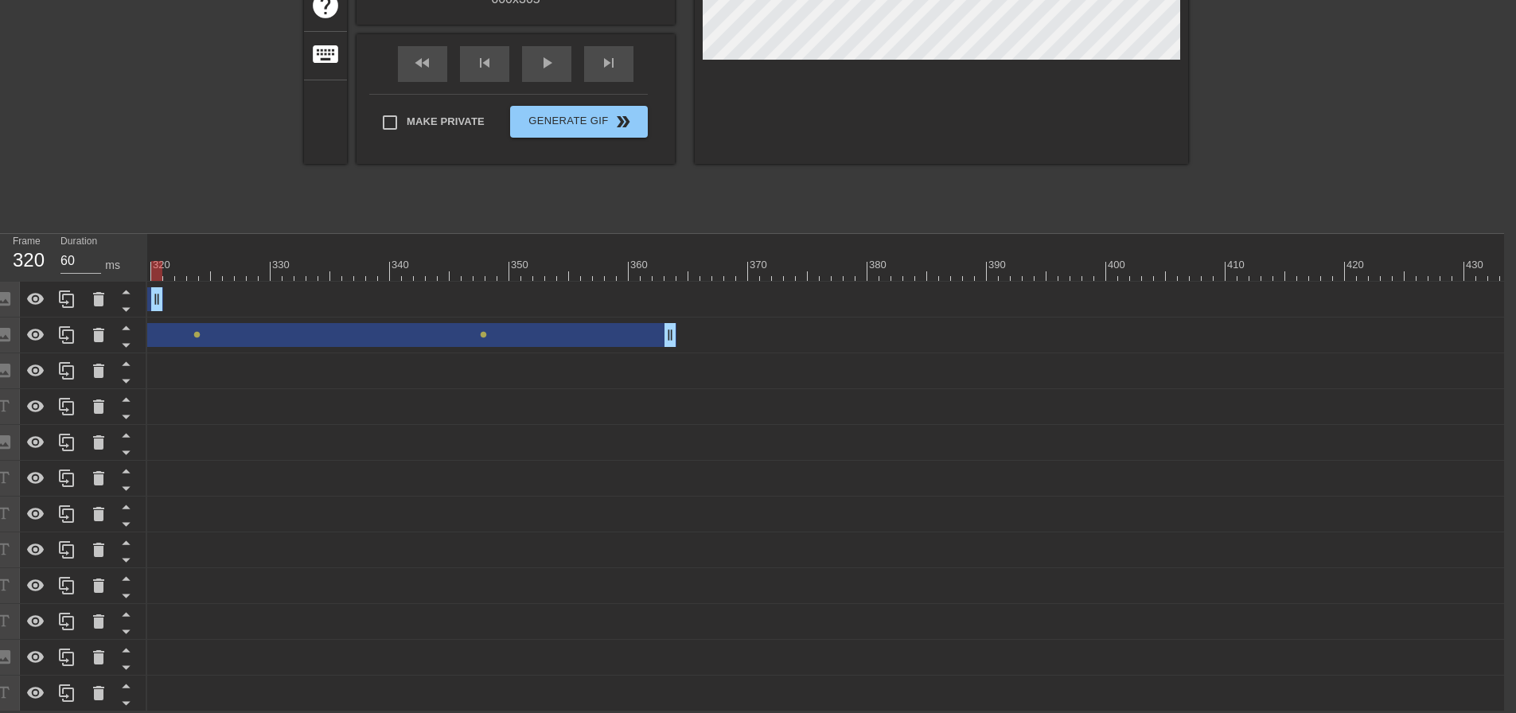
drag, startPoint x: 1342, startPoint y: 301, endPoint x: 188, endPoint y: 336, distance: 1154.7
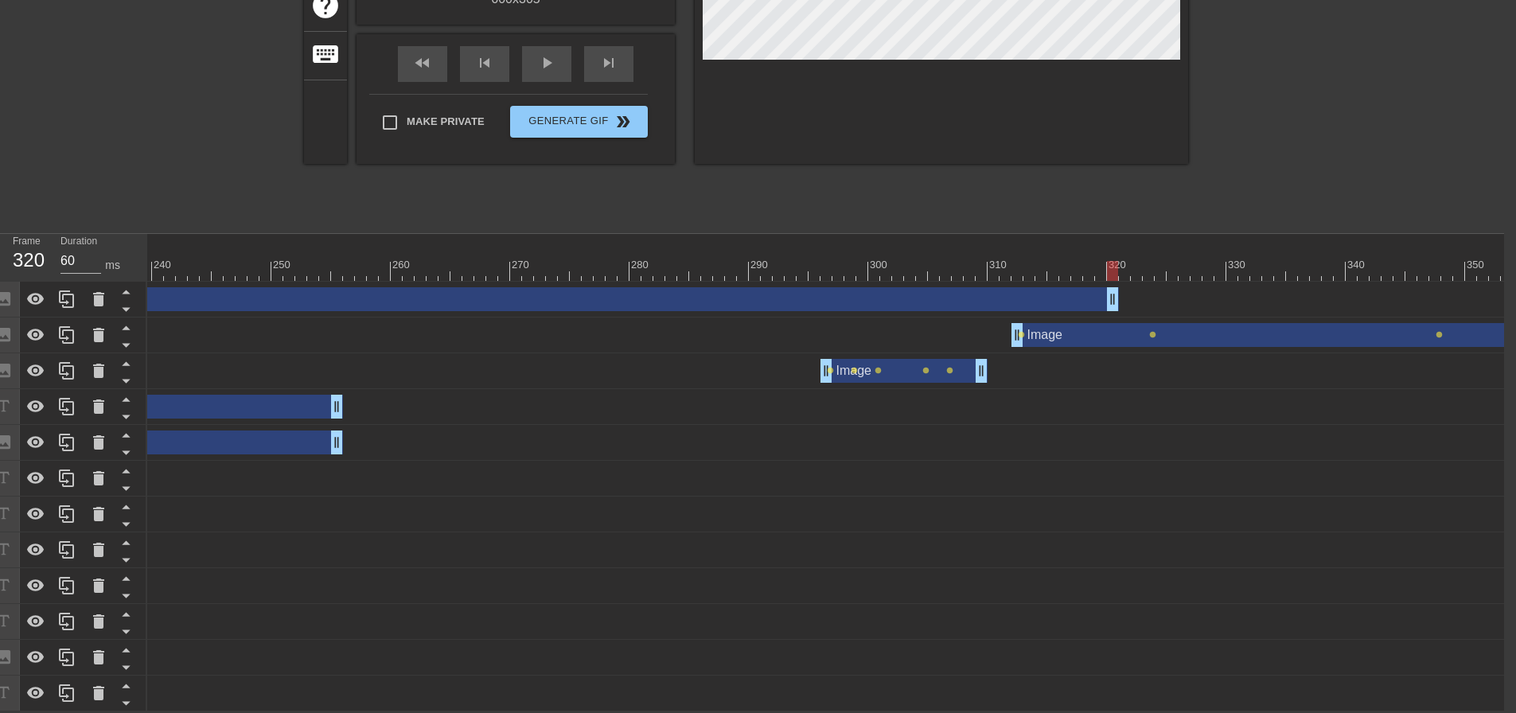
scroll to position [0, 2834]
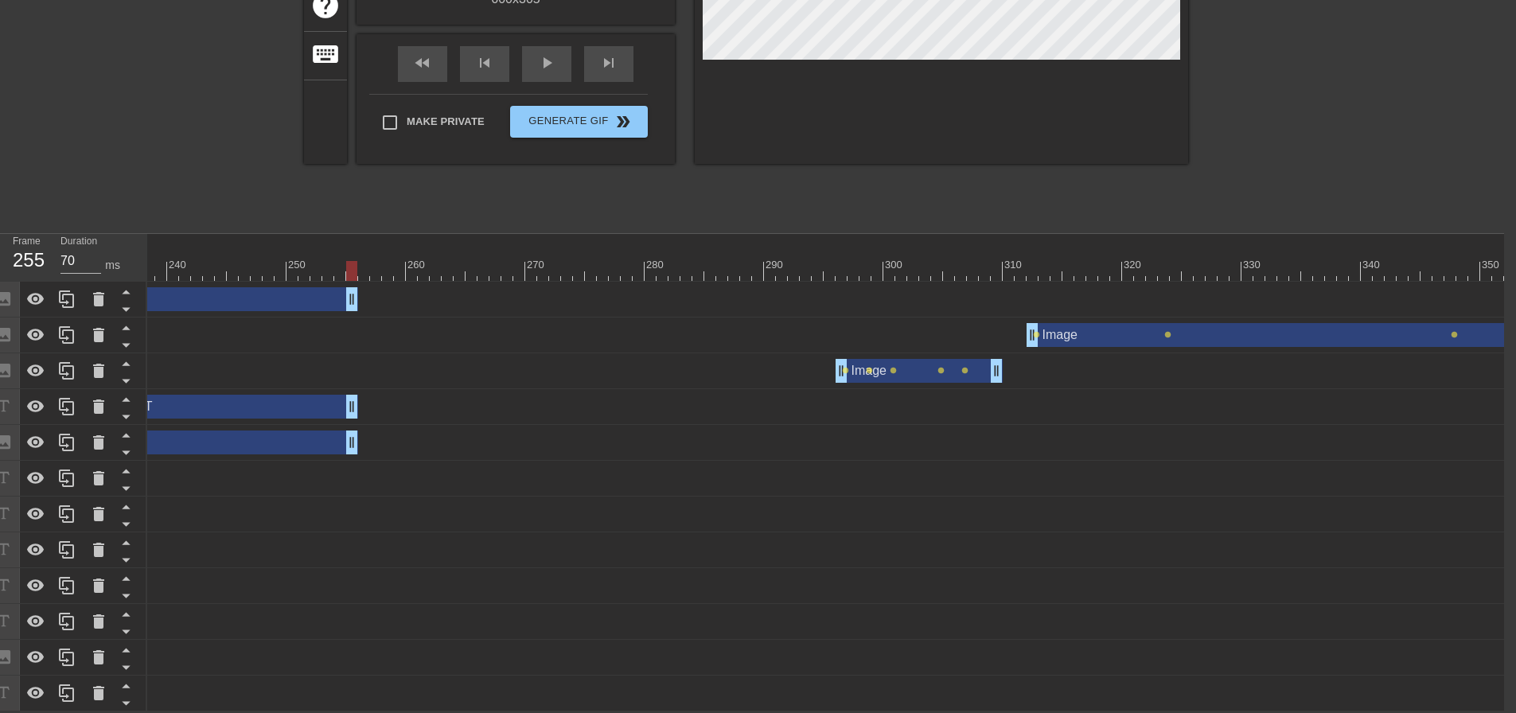
drag, startPoint x: 1126, startPoint y: 291, endPoint x: 355, endPoint y: 294, distance: 771.3
drag, startPoint x: 907, startPoint y: 700, endPoint x: 830, endPoint y: 693, distance: 77.5
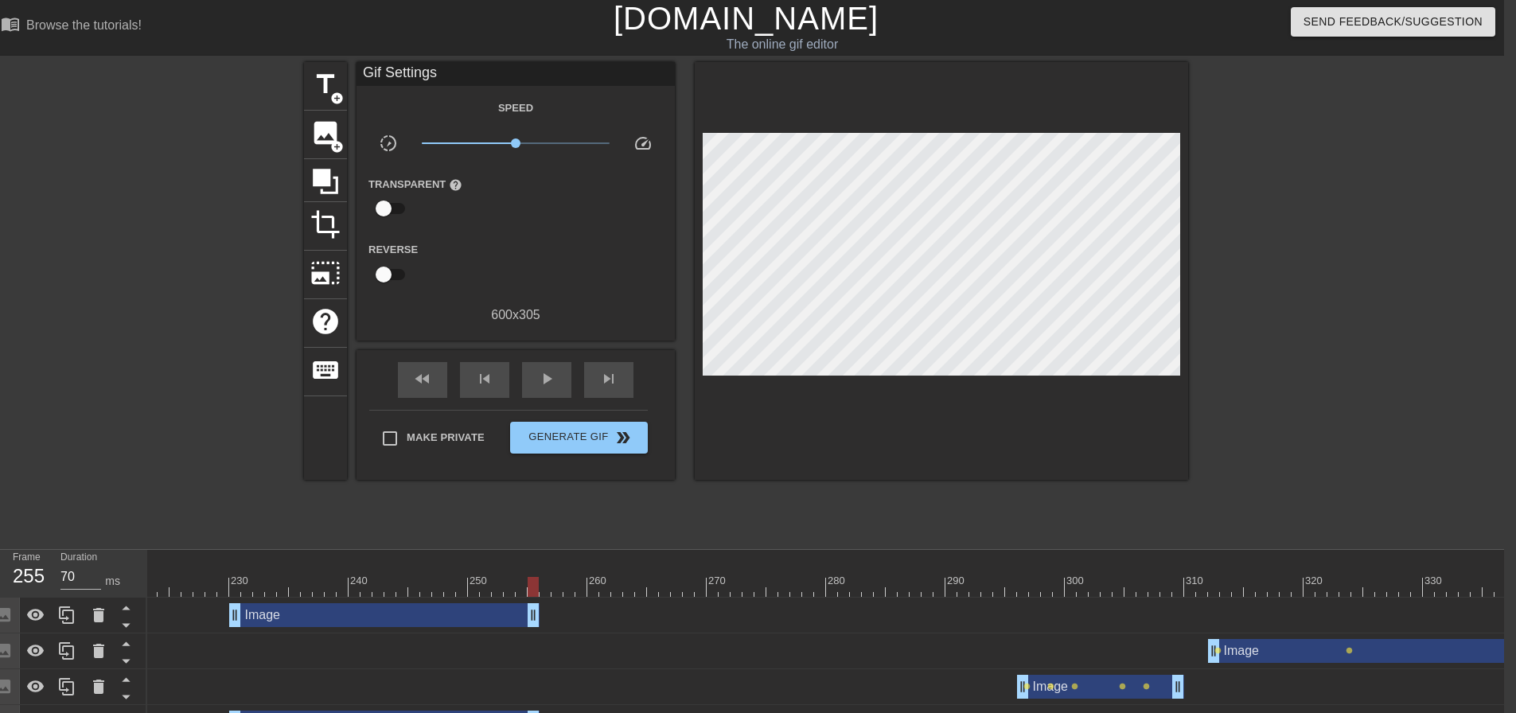
scroll to position [0, 12]
click at [548, 383] on span "play_arrow" at bounding box center [546, 379] width 19 height 19
click at [548, 383] on span "pause" at bounding box center [546, 379] width 19 height 19
click at [501, 383] on div "skip_previous" at bounding box center [484, 381] width 49 height 36
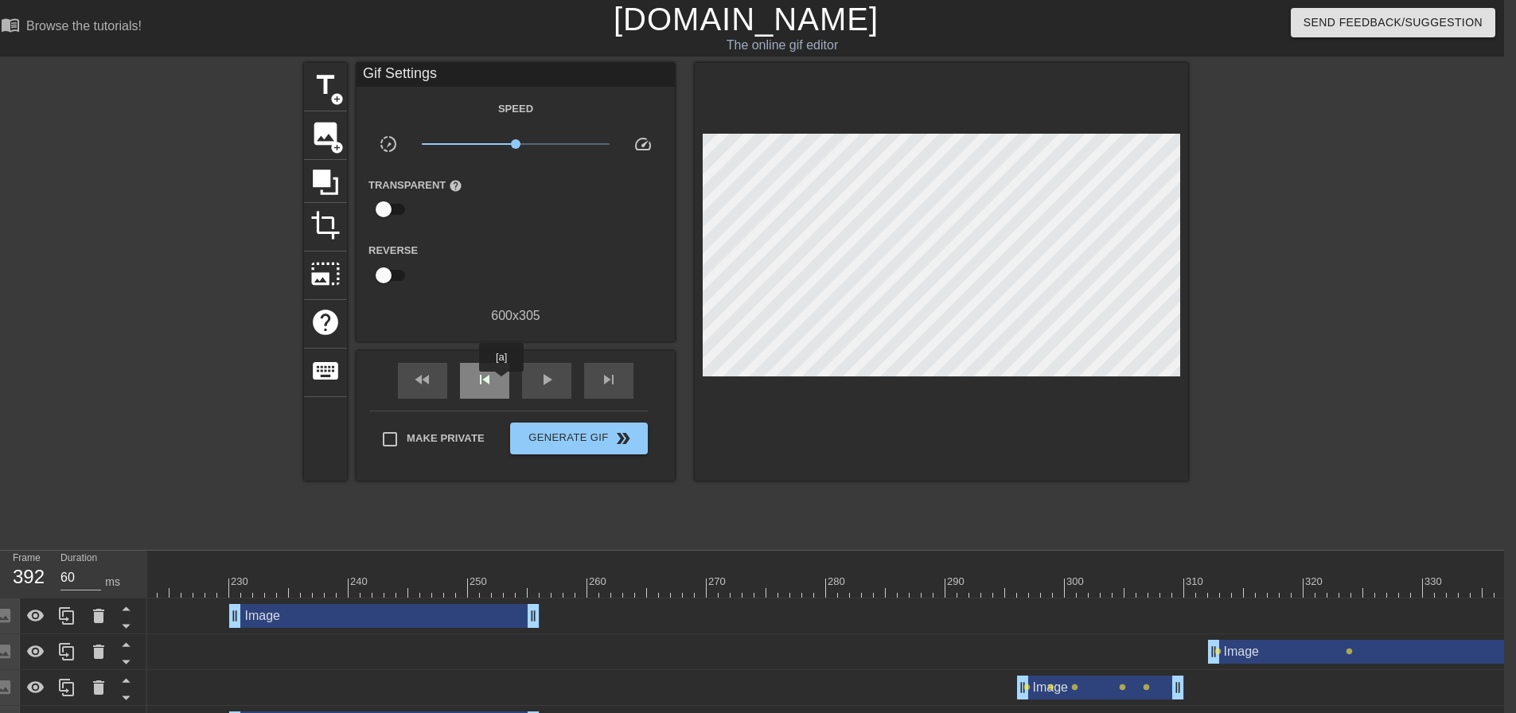
click at [501, 383] on div "skip_previous" at bounding box center [484, 381] width 49 height 36
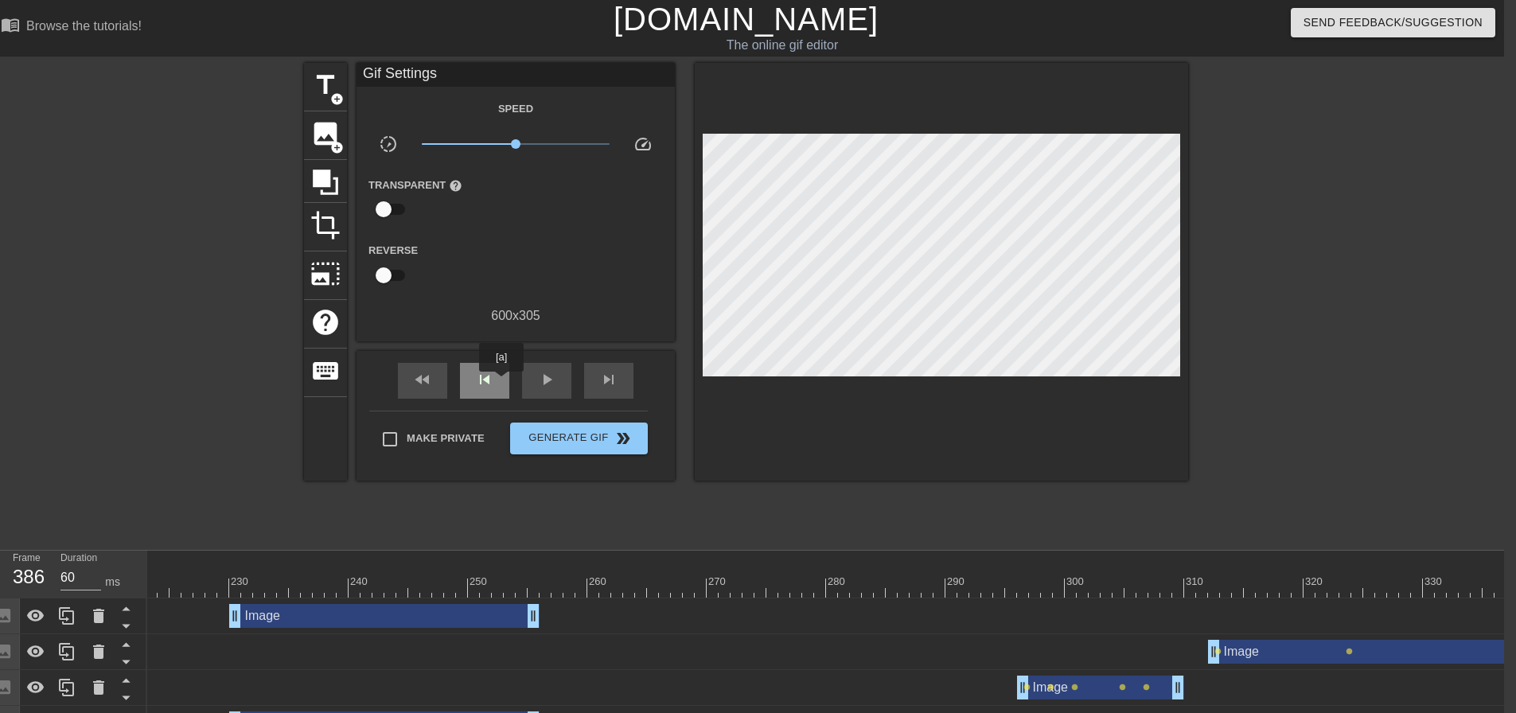
click at [501, 383] on div "skip_previous" at bounding box center [484, 381] width 49 height 36
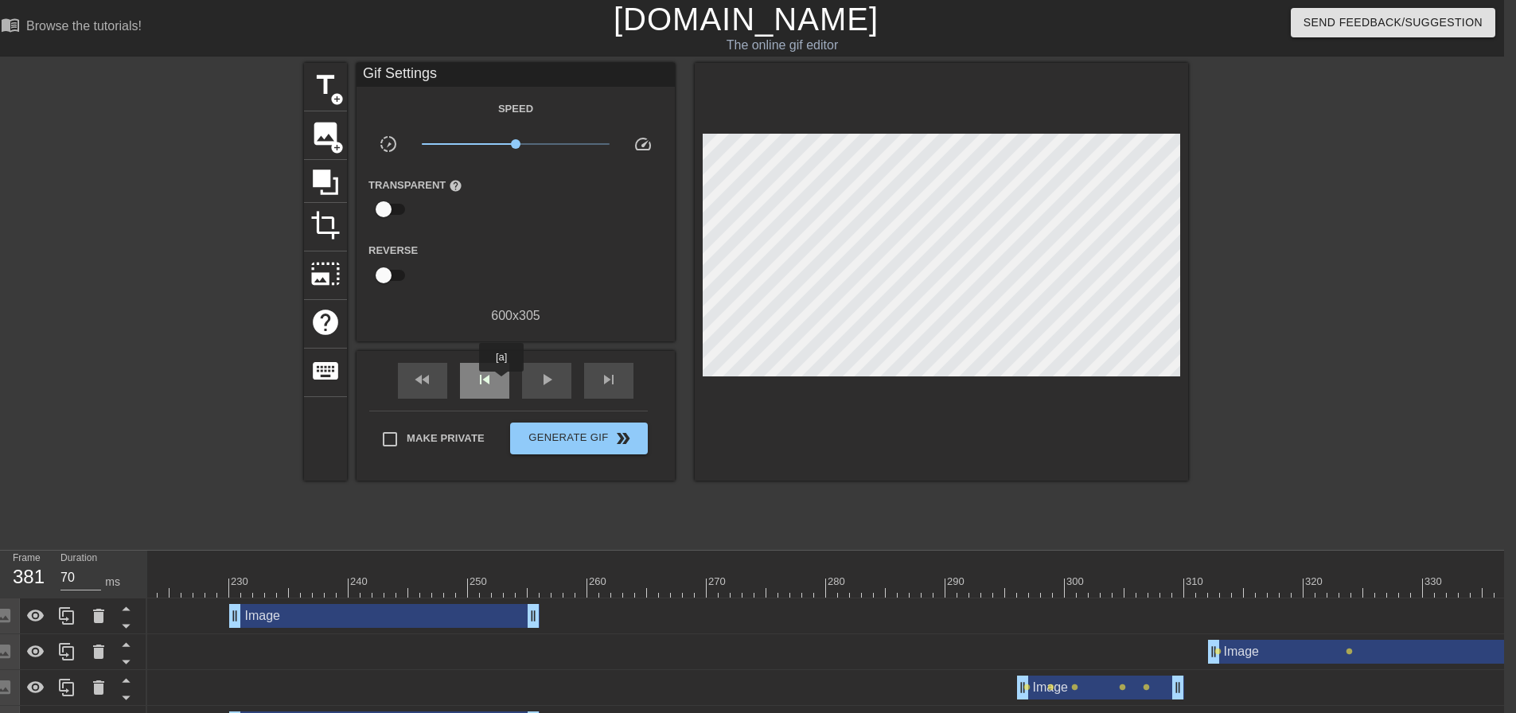
click at [501, 383] on div "skip_previous" at bounding box center [484, 381] width 49 height 36
click at [618, 384] on div "skip_next" at bounding box center [608, 381] width 49 height 36
click at [327, 91] on span "title" at bounding box center [325, 85] width 30 height 30
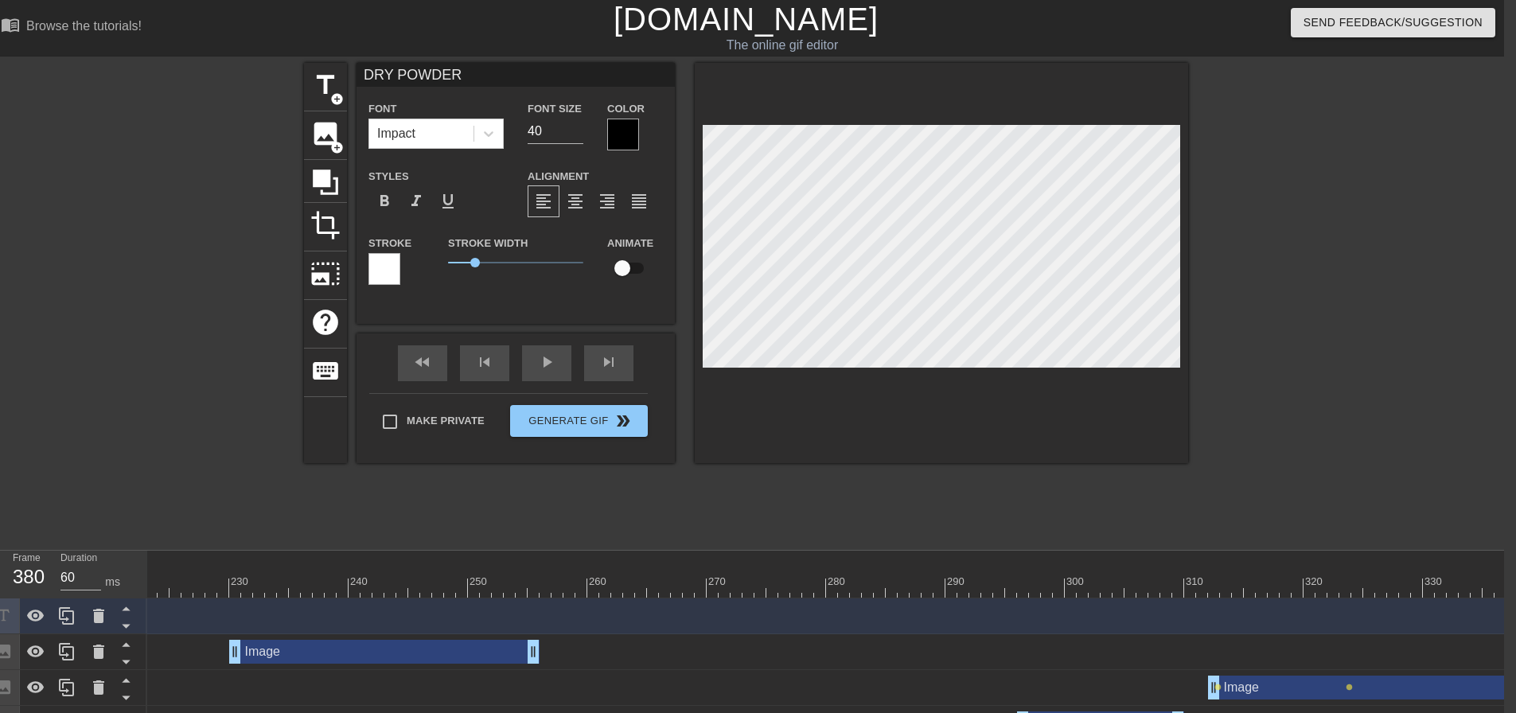
scroll to position [2, 6]
click at [618, 140] on div at bounding box center [623, 135] width 32 height 32
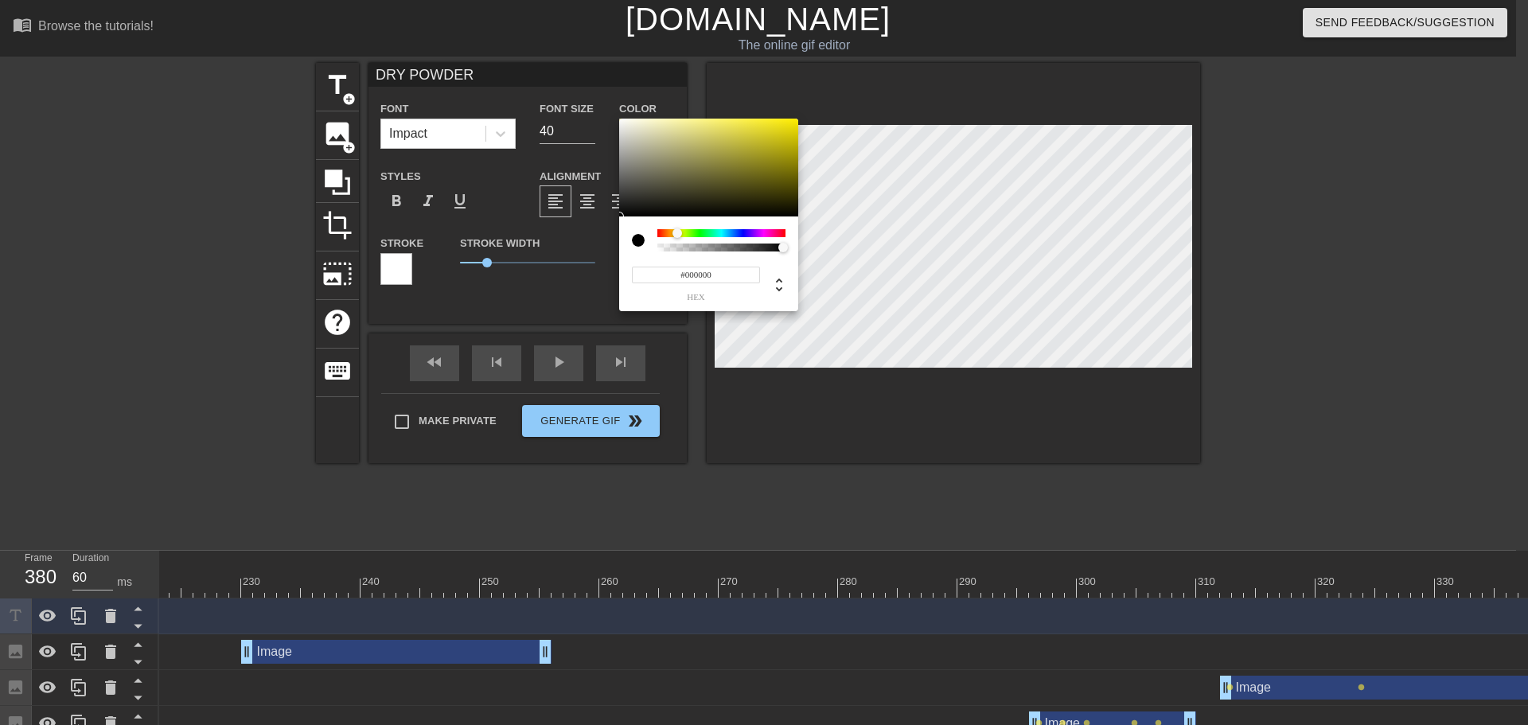
drag, startPoint x: 657, startPoint y: 232, endPoint x: 677, endPoint y: 235, distance: 20.0
click at [677, 235] on div at bounding box center [678, 233] width 10 height 10
click at [795, 121] on div at bounding box center [708, 168] width 179 height 99
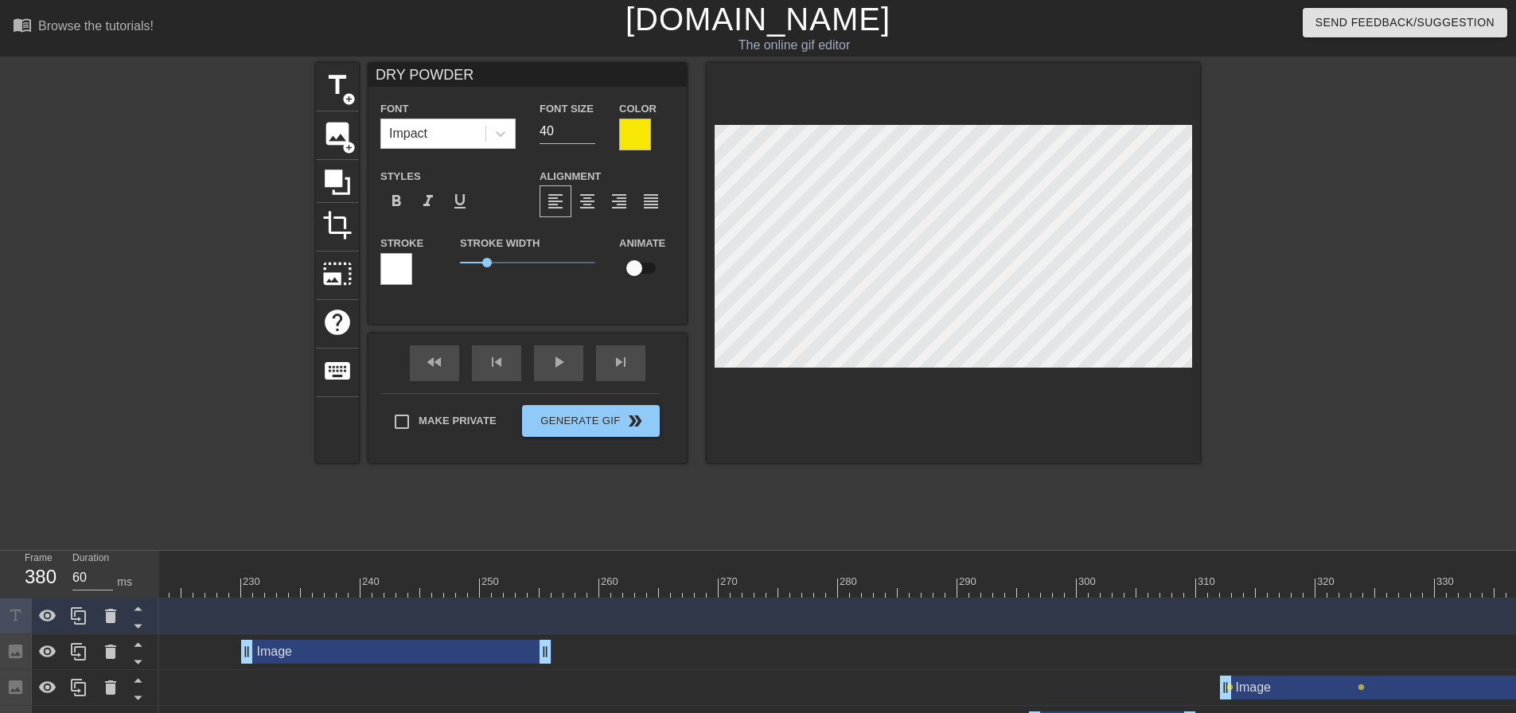
click at [406, 268] on div at bounding box center [396, 269] width 32 height 32
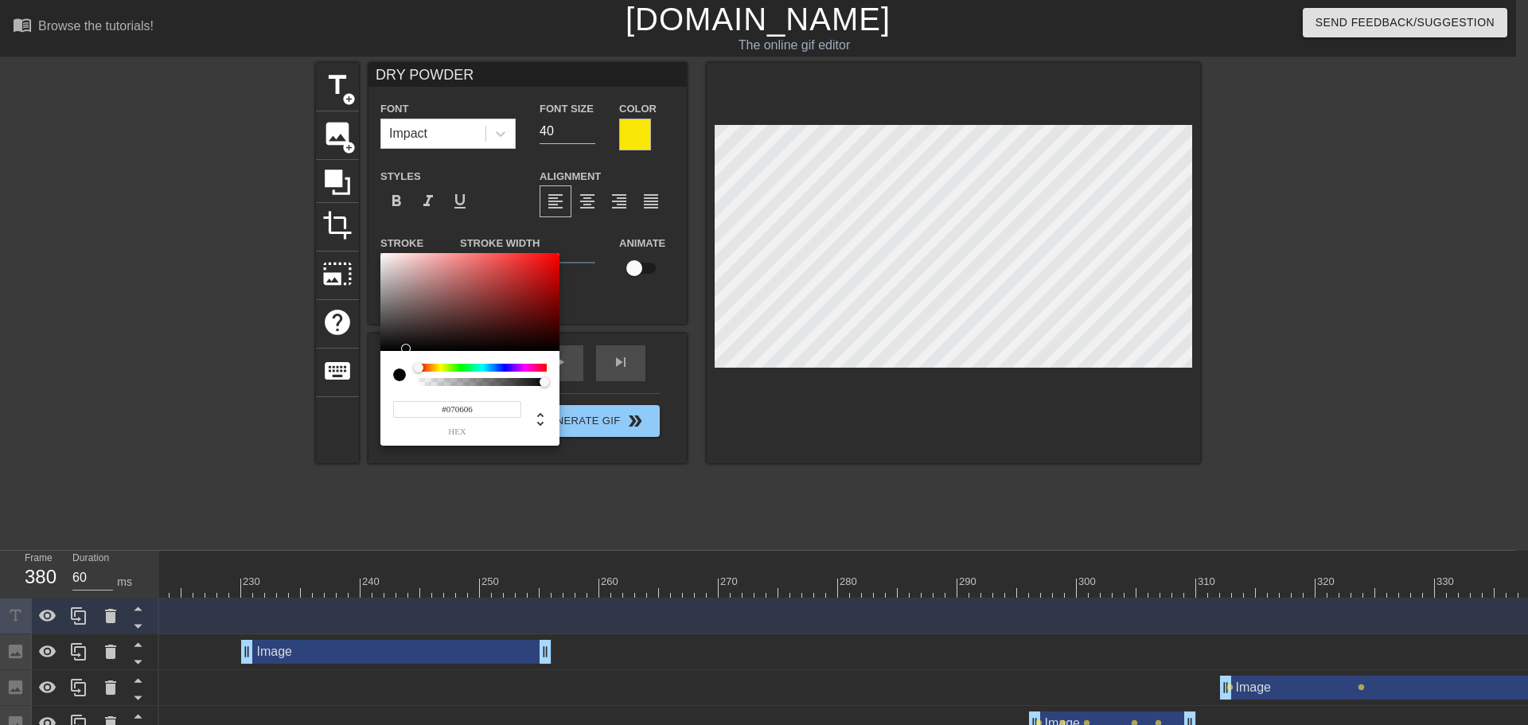
click at [386, 349] on div at bounding box center [469, 302] width 179 height 99
click at [384, 347] on div at bounding box center [469, 302] width 179 height 99
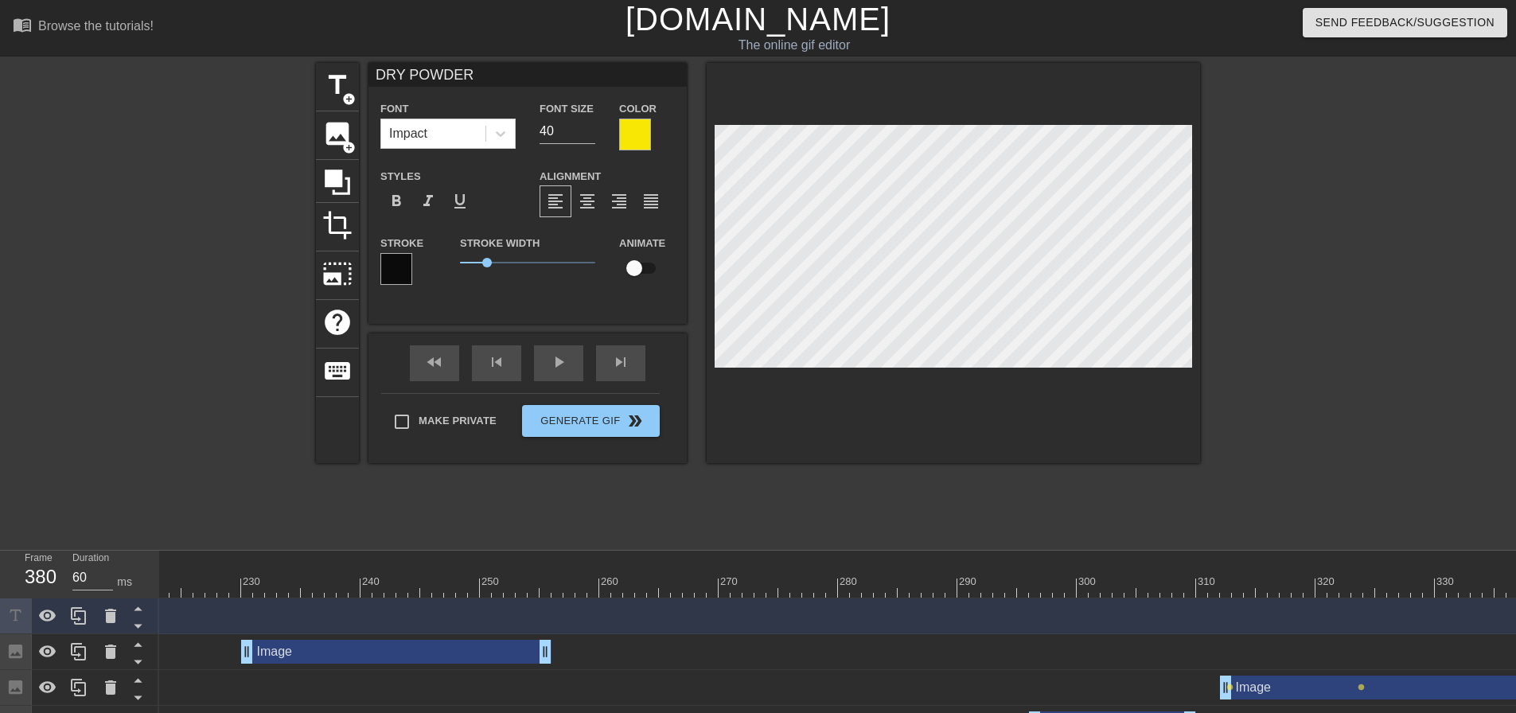
scroll to position [2, 2]
click at [591, 135] on input "39" at bounding box center [568, 131] width 56 height 25
click at [591, 135] on input "38" at bounding box center [568, 131] width 56 height 25
click at [589, 135] on input "37" at bounding box center [568, 131] width 56 height 25
click at [588, 135] on input "36" at bounding box center [568, 131] width 56 height 25
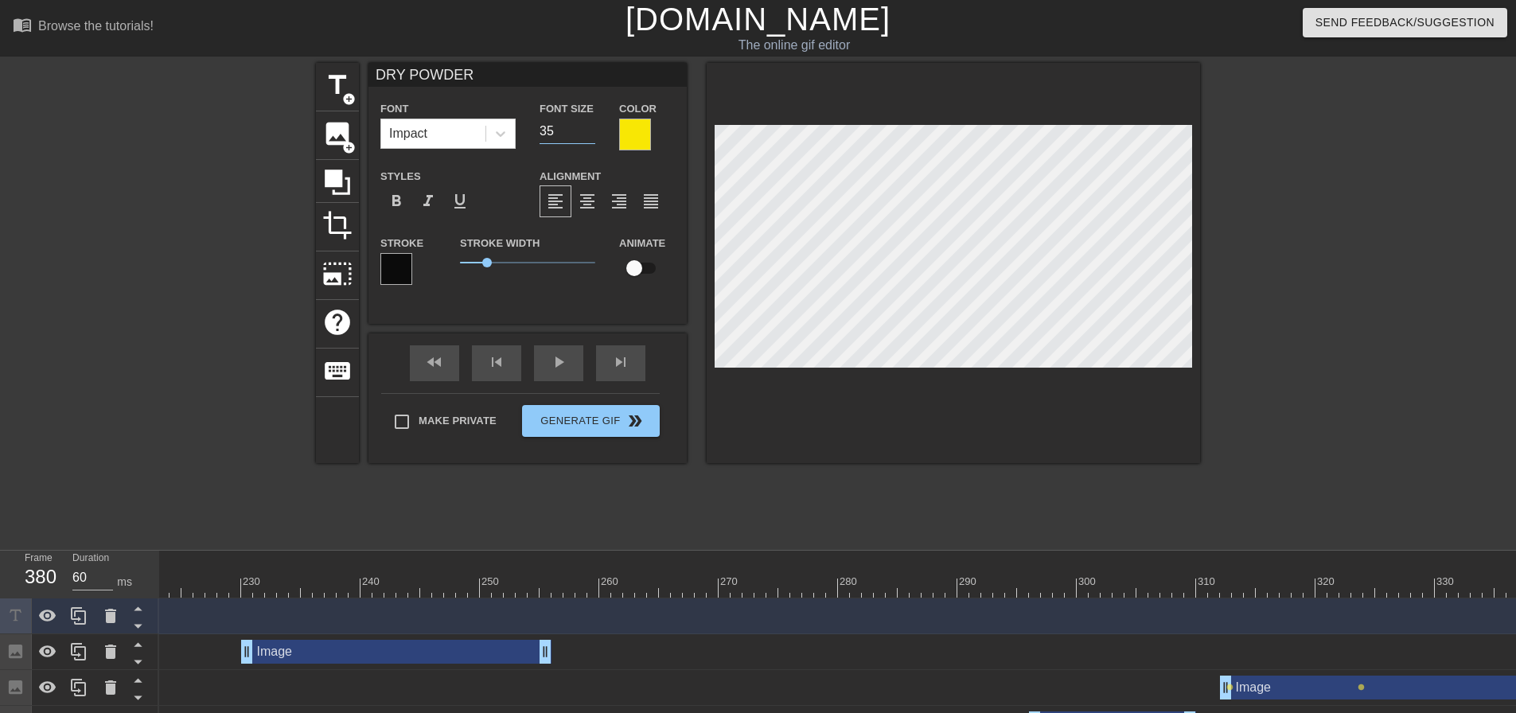
click at [587, 135] on input "35" at bounding box center [568, 131] width 56 height 25
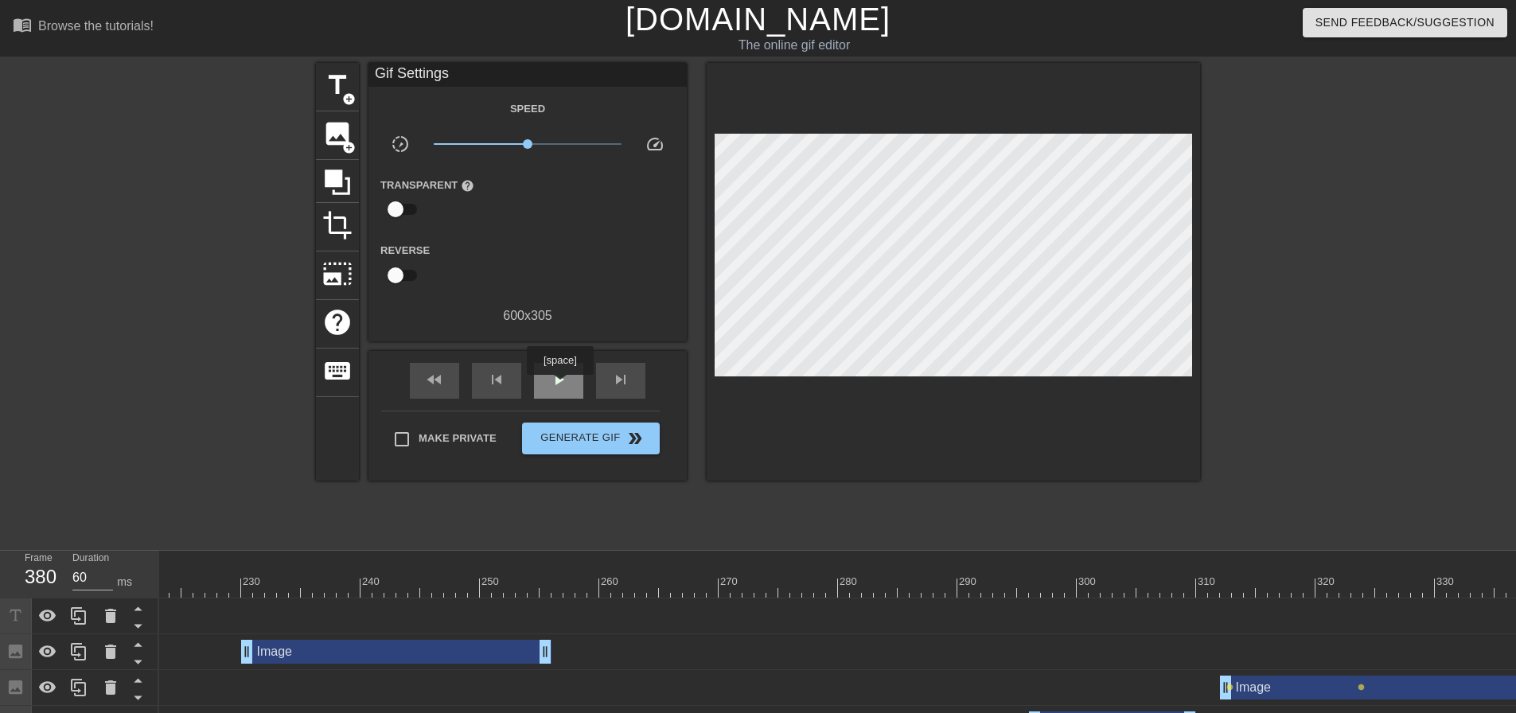
click at [560, 386] on span "play_arrow" at bounding box center [558, 379] width 19 height 19
click at [560, 386] on span "pause" at bounding box center [558, 379] width 19 height 19
click at [560, 386] on span "play_arrow" at bounding box center [558, 379] width 19 height 19
click at [561, 386] on span "pause" at bounding box center [558, 379] width 19 height 19
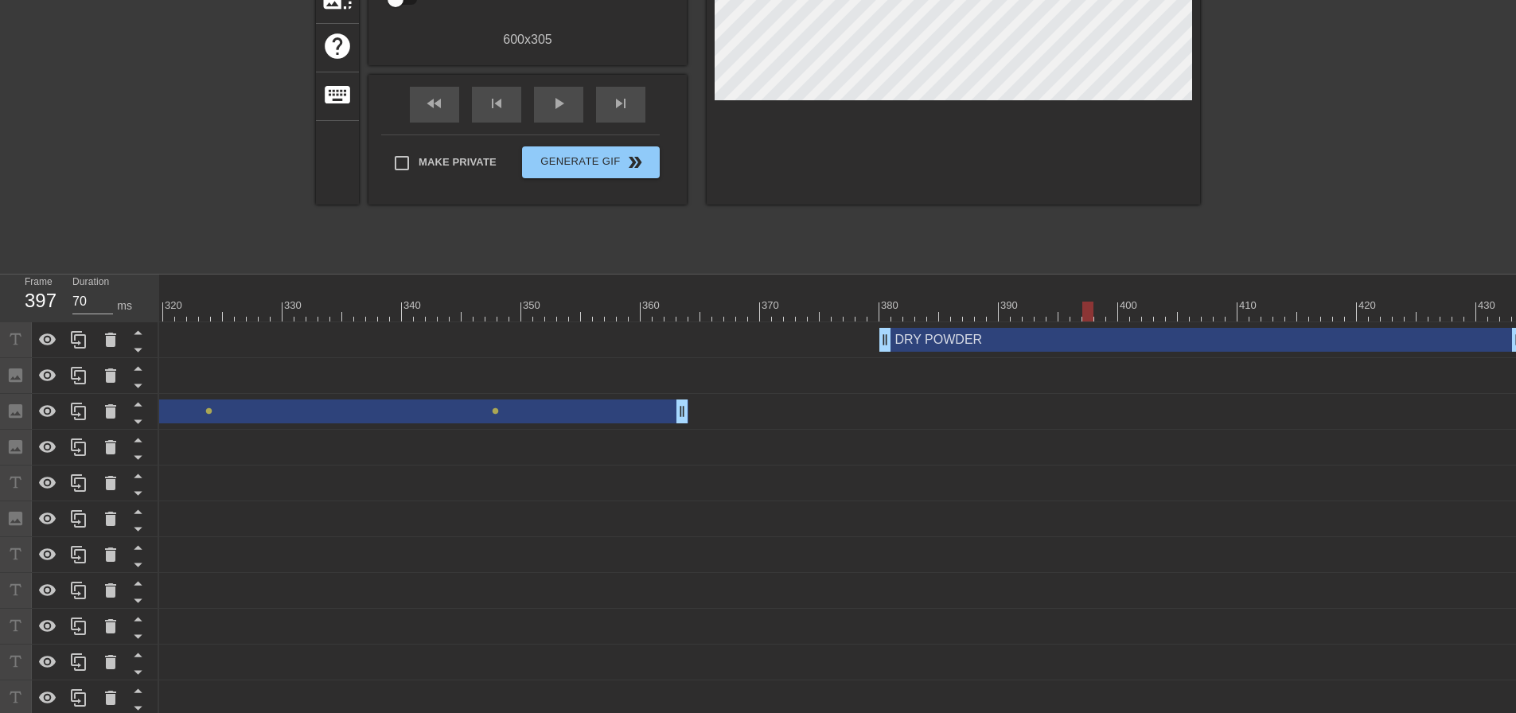
scroll to position [45, 0]
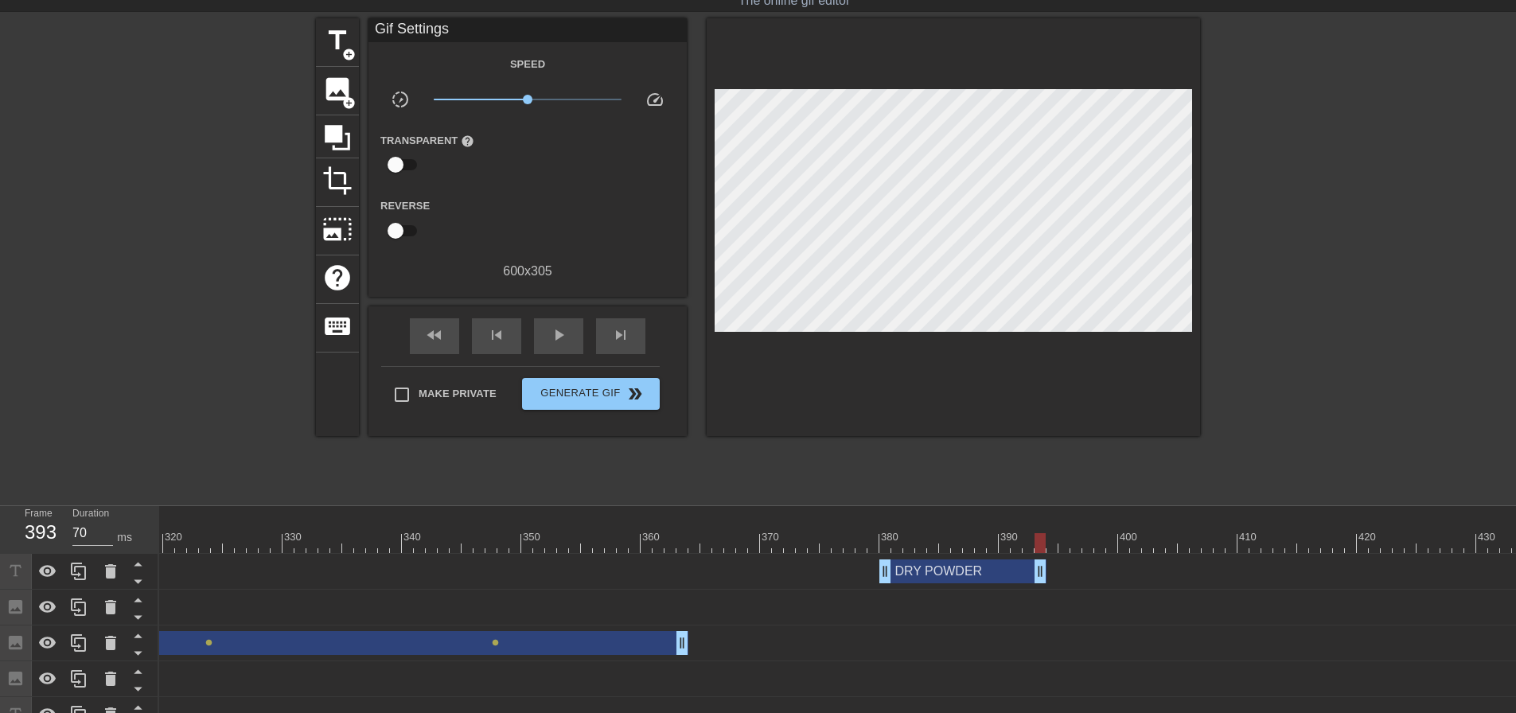
drag, startPoint x: 1514, startPoint y: 573, endPoint x: 1037, endPoint y: 544, distance: 477.7
click at [564, 346] on div "play_arrow" at bounding box center [558, 336] width 49 height 36
click at [564, 345] on div "pause" at bounding box center [558, 336] width 49 height 36
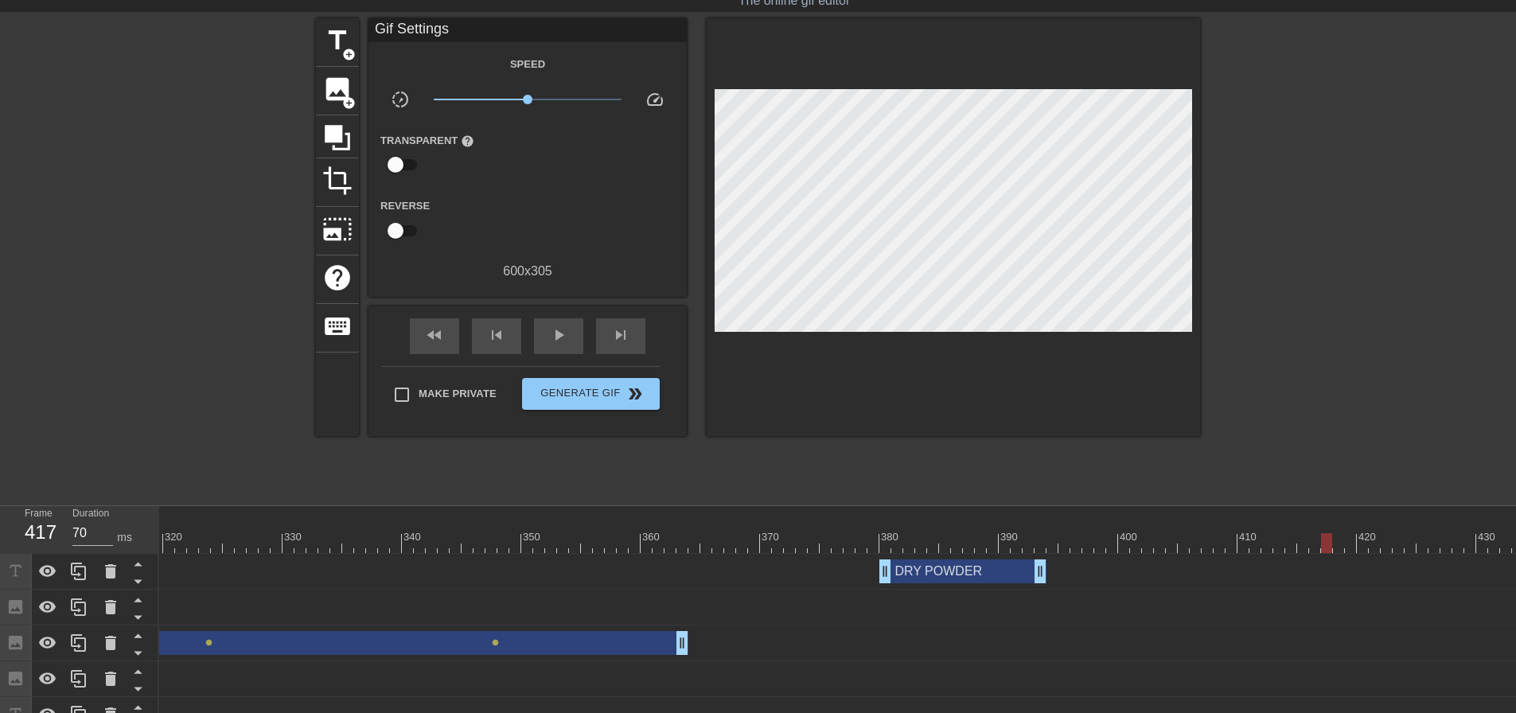
click at [1036, 533] on div at bounding box center [1041, 532] width 12 height 20
click at [627, 346] on div "skip_next" at bounding box center [620, 336] width 49 height 36
click at [542, 332] on div "play_arrow" at bounding box center [558, 336] width 49 height 36
click at [550, 332] on span "pause" at bounding box center [558, 335] width 19 height 19
click at [501, 338] on span "skip_previous" at bounding box center [496, 335] width 19 height 19
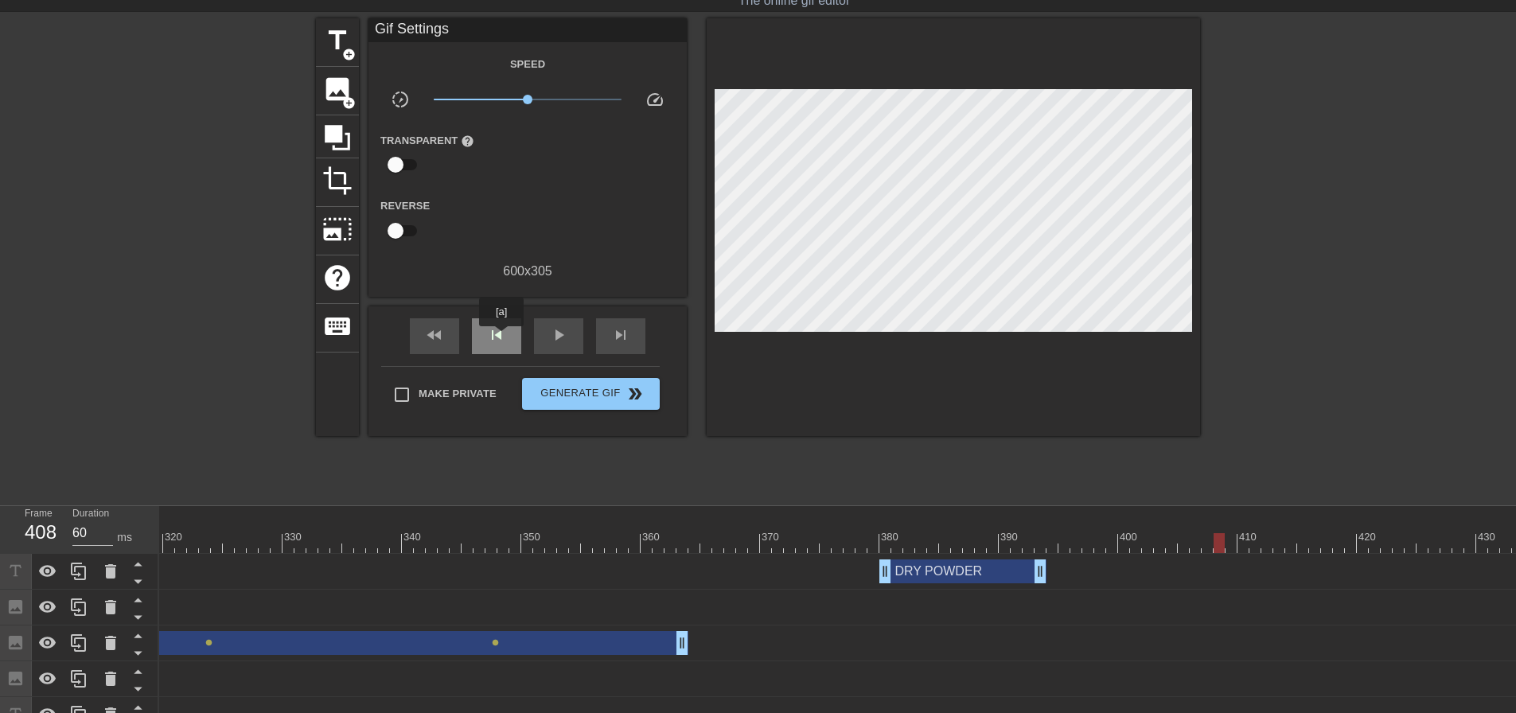
click at [501, 338] on span "skip_previous" at bounding box center [496, 335] width 19 height 19
click at [621, 341] on span "skip_next" at bounding box center [620, 335] width 19 height 19
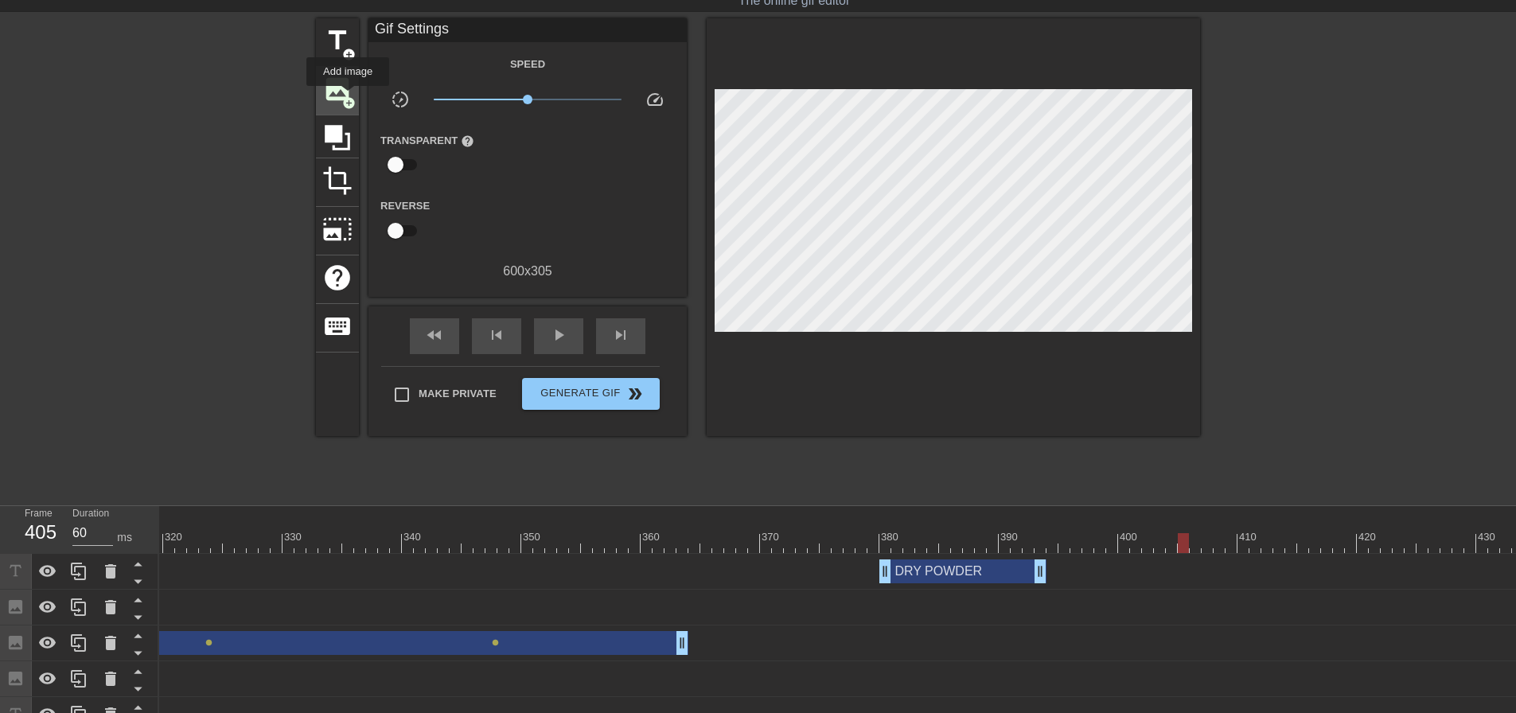
click at [348, 97] on span "add_circle" at bounding box center [349, 103] width 14 height 14
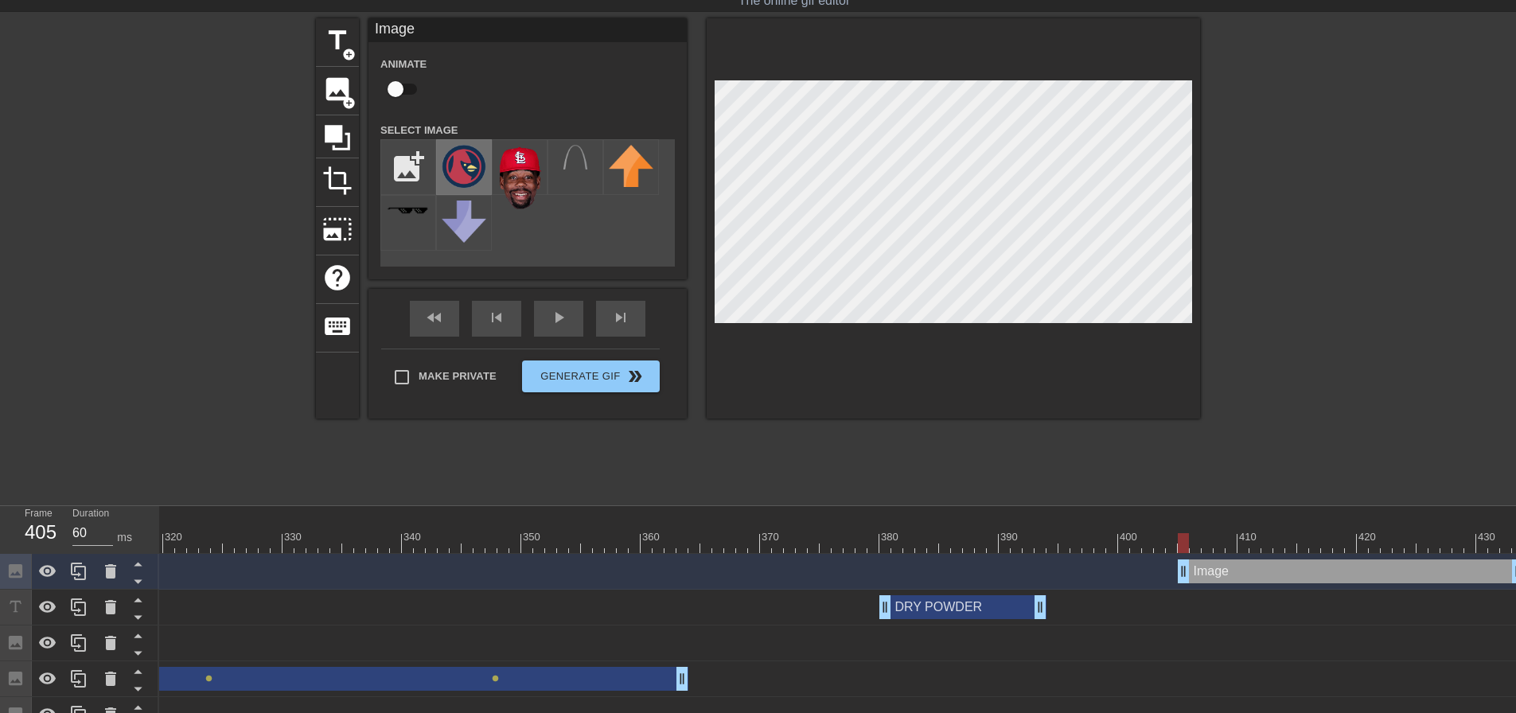
click at [454, 158] on img at bounding box center [464, 166] width 45 height 43
